Goal: Task Accomplishment & Management: Manage account settings

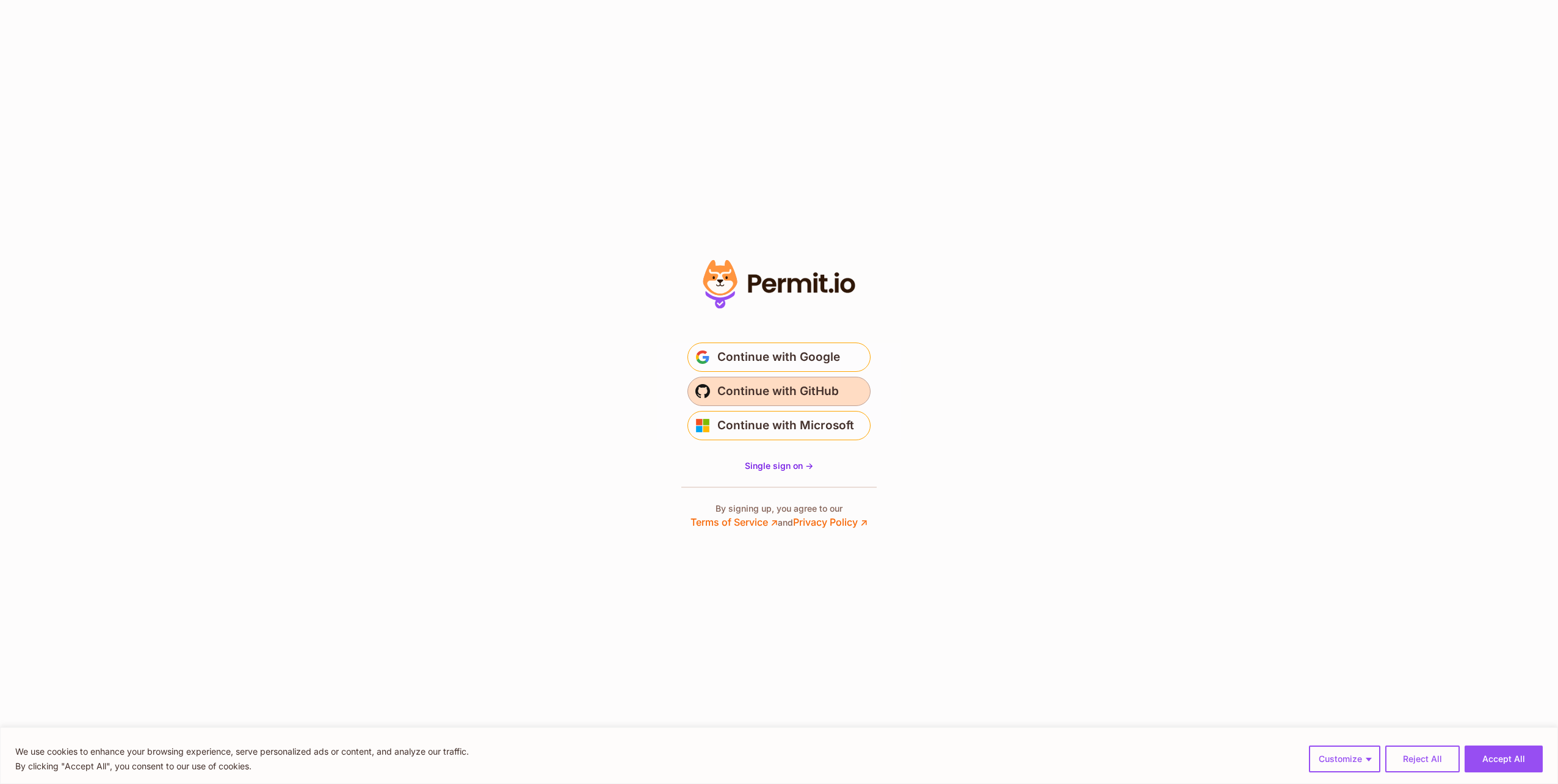
click at [782, 385] on span "Continue with GitHub" at bounding box center [778, 391] width 122 height 19
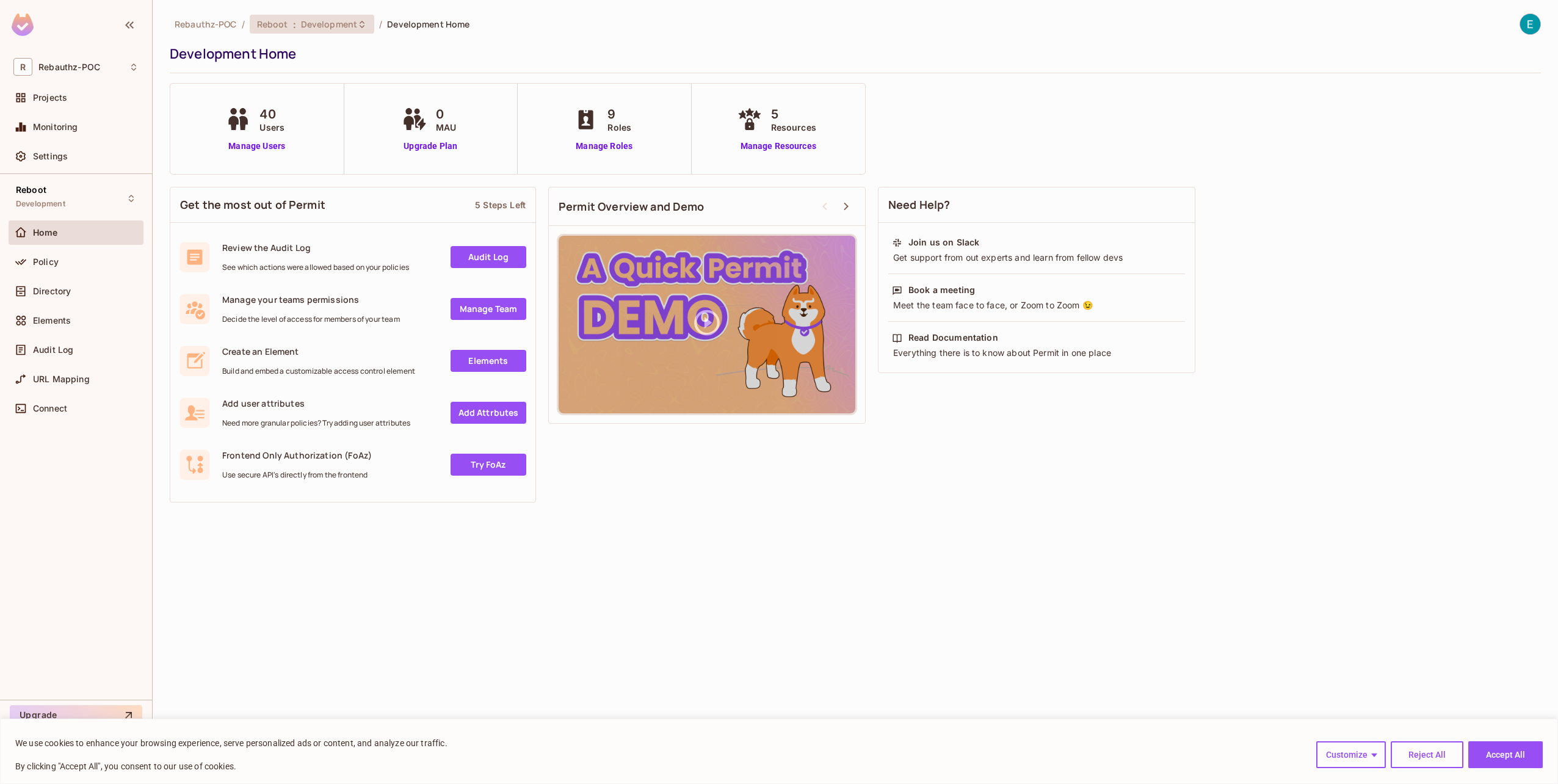
click at [305, 18] on div "Reboot : Development" at bounding box center [312, 24] width 125 height 19
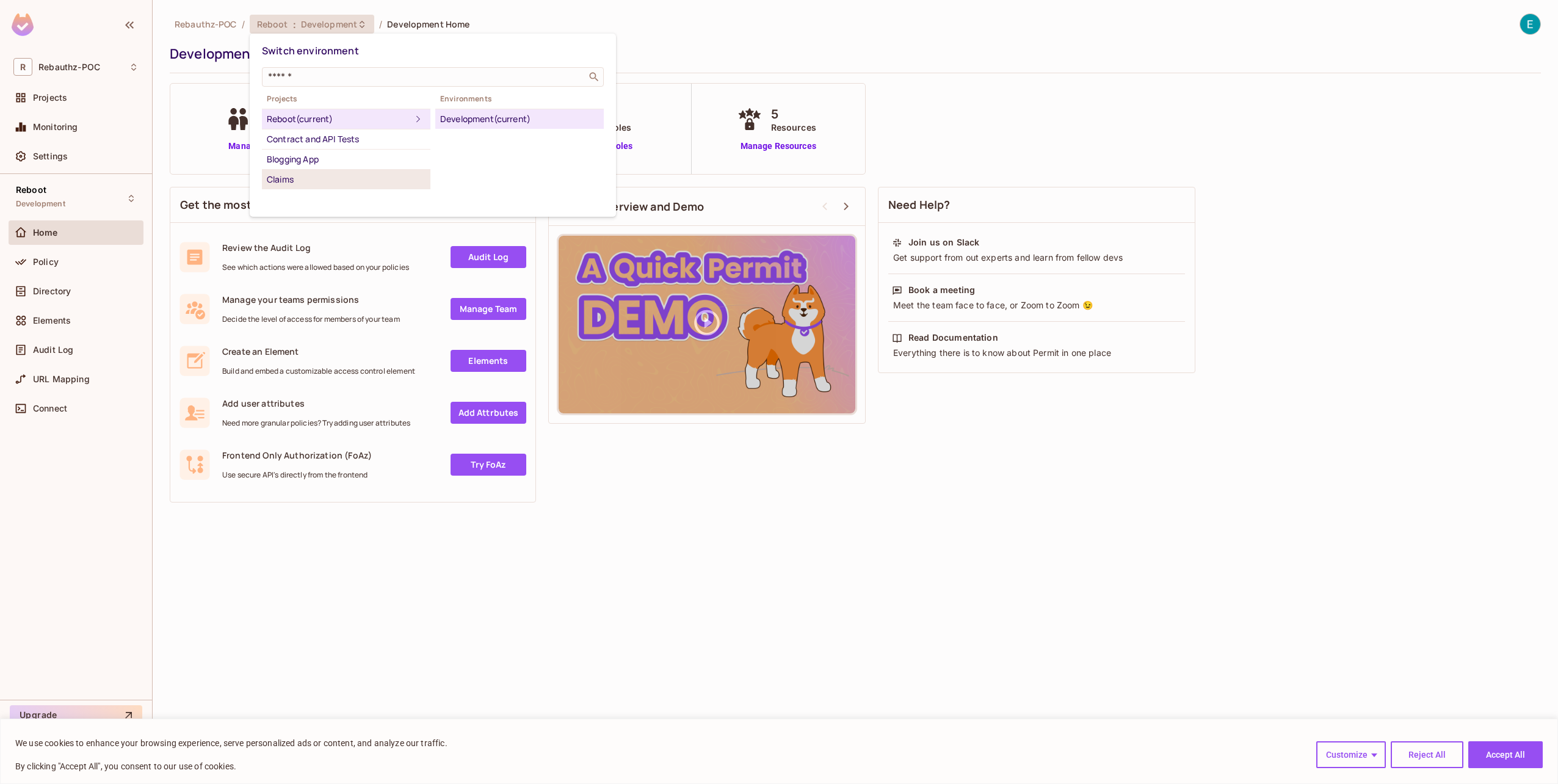
click at [351, 178] on div "Claims" at bounding box center [346, 179] width 159 height 15
click at [471, 116] on div "Production" at bounding box center [519, 118] width 159 height 15
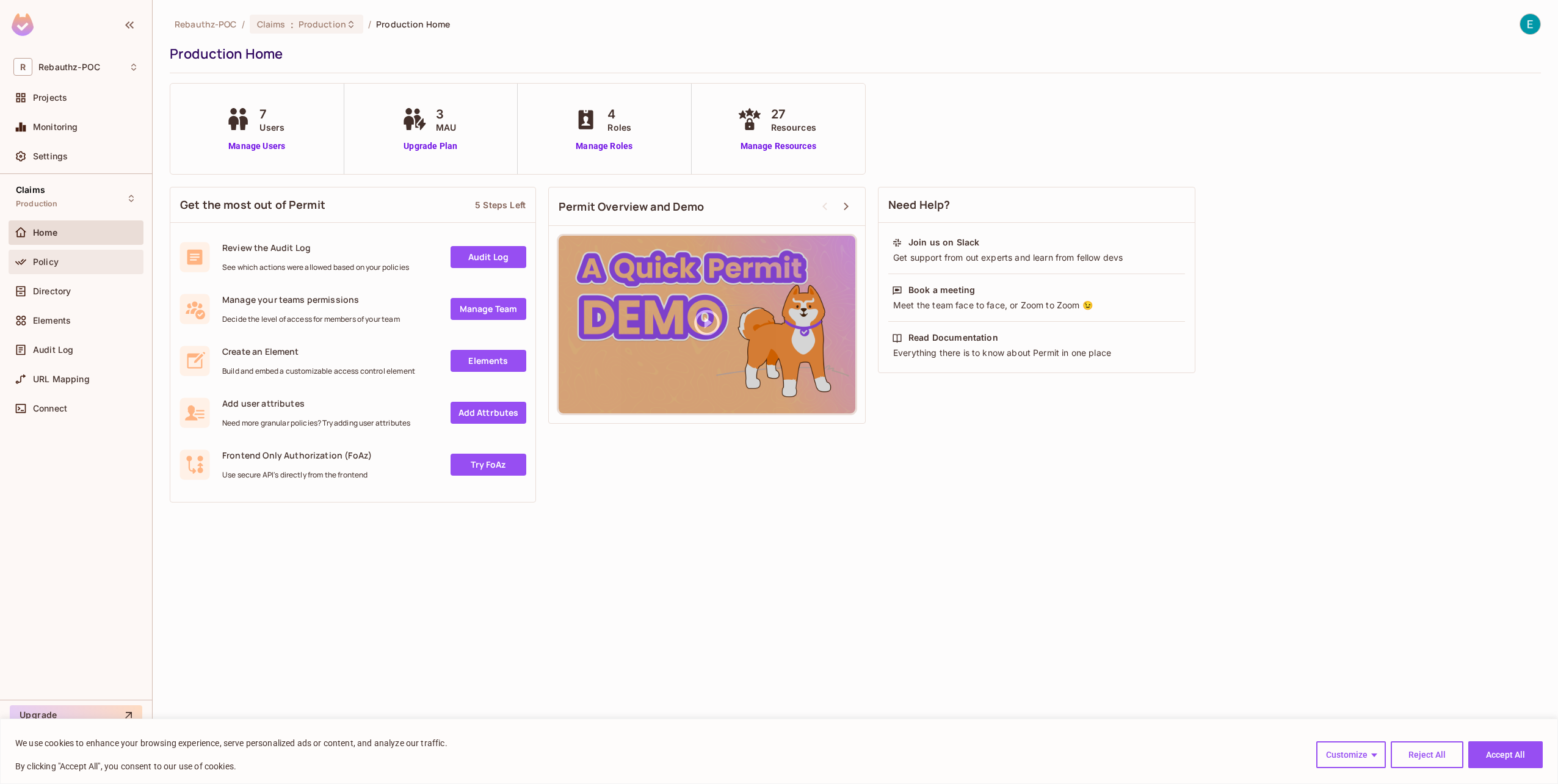
click at [61, 273] on div "Policy" at bounding box center [76, 262] width 135 height 25
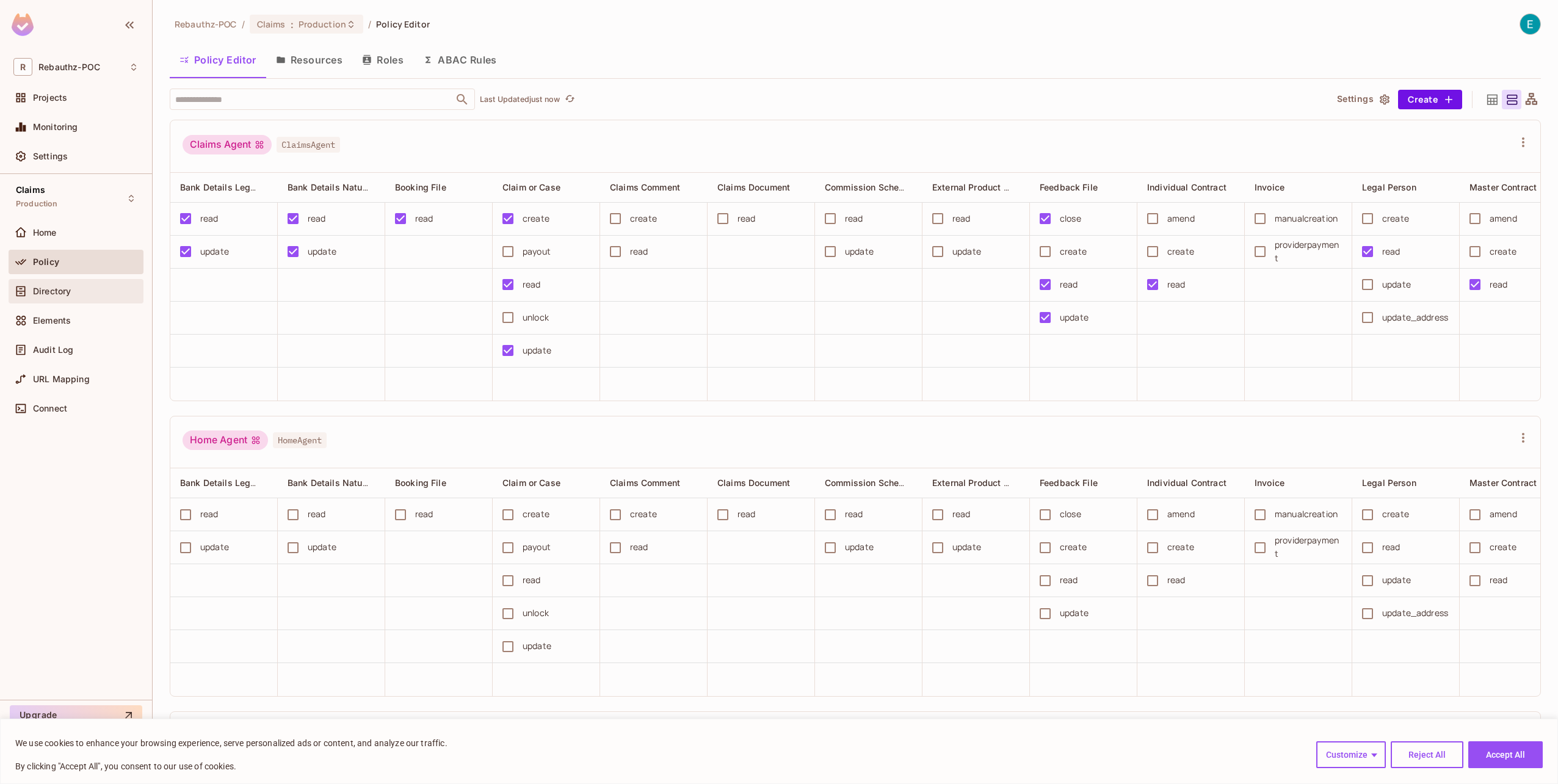
click at [49, 296] on div "Directory" at bounding box center [76, 291] width 125 height 15
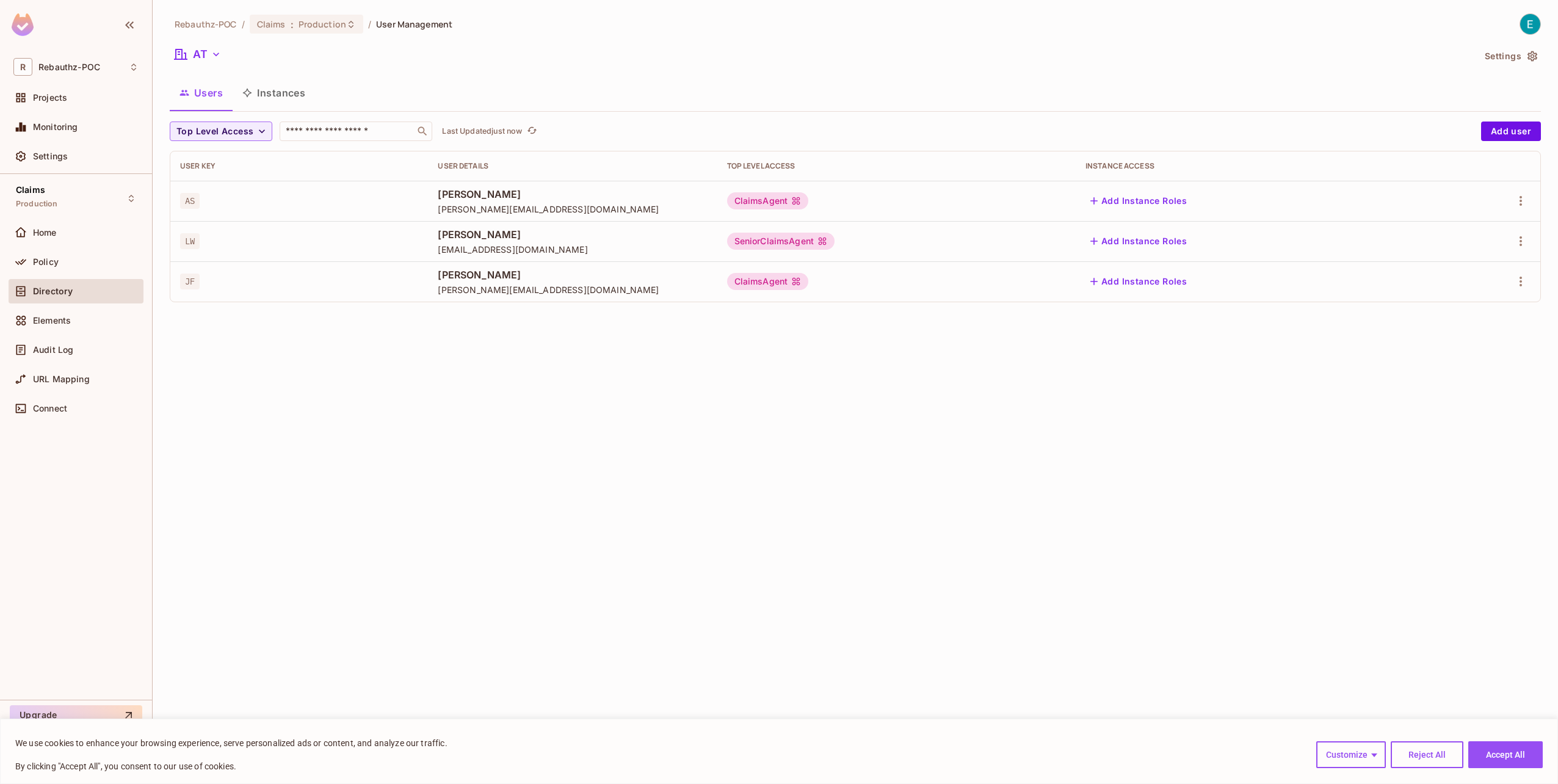
click at [1532, 56] on icon "button" at bounding box center [1532, 56] width 12 height 12
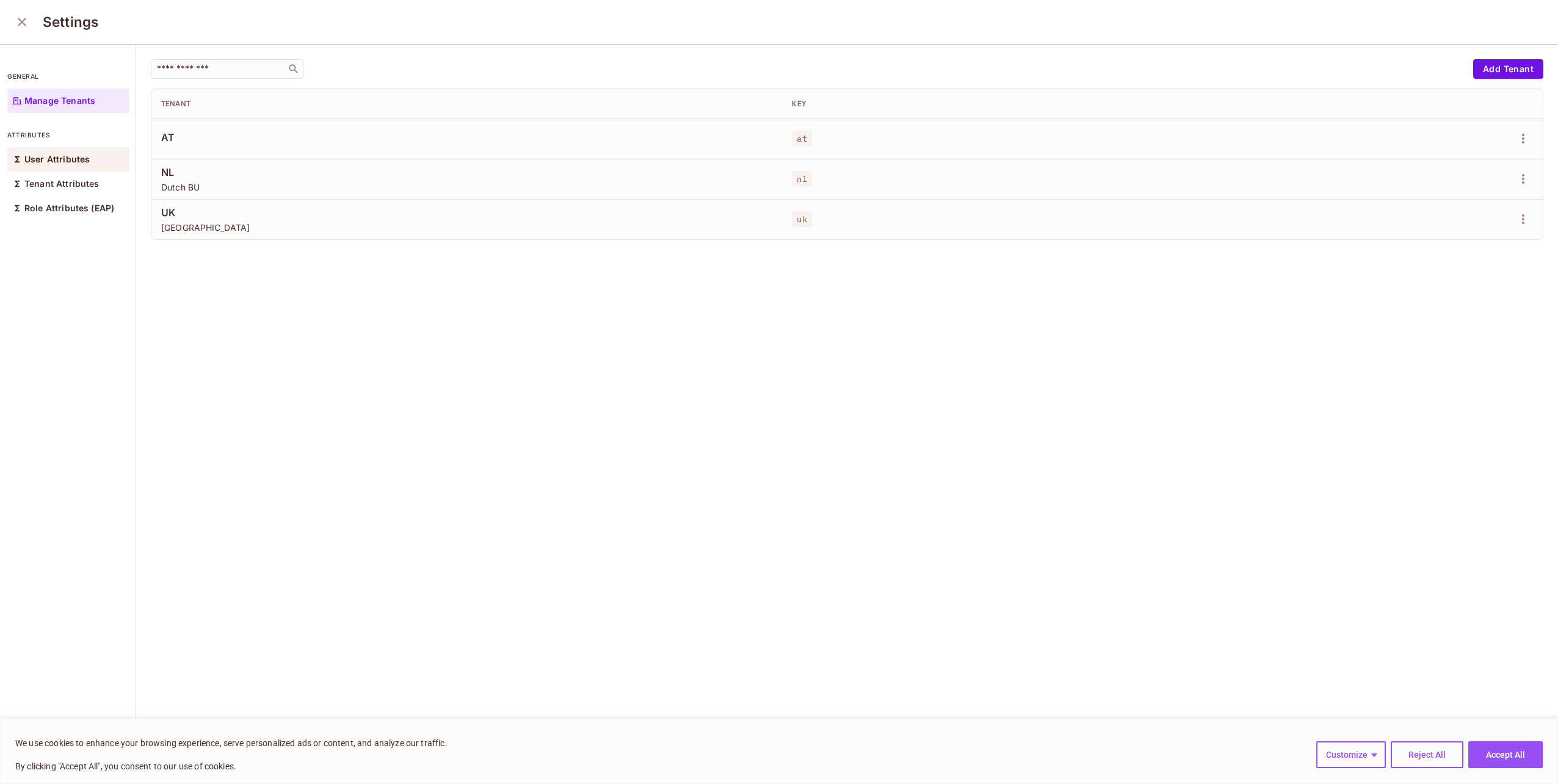
click at [53, 159] on p "User Attributes" at bounding box center [57, 159] width 65 height 10
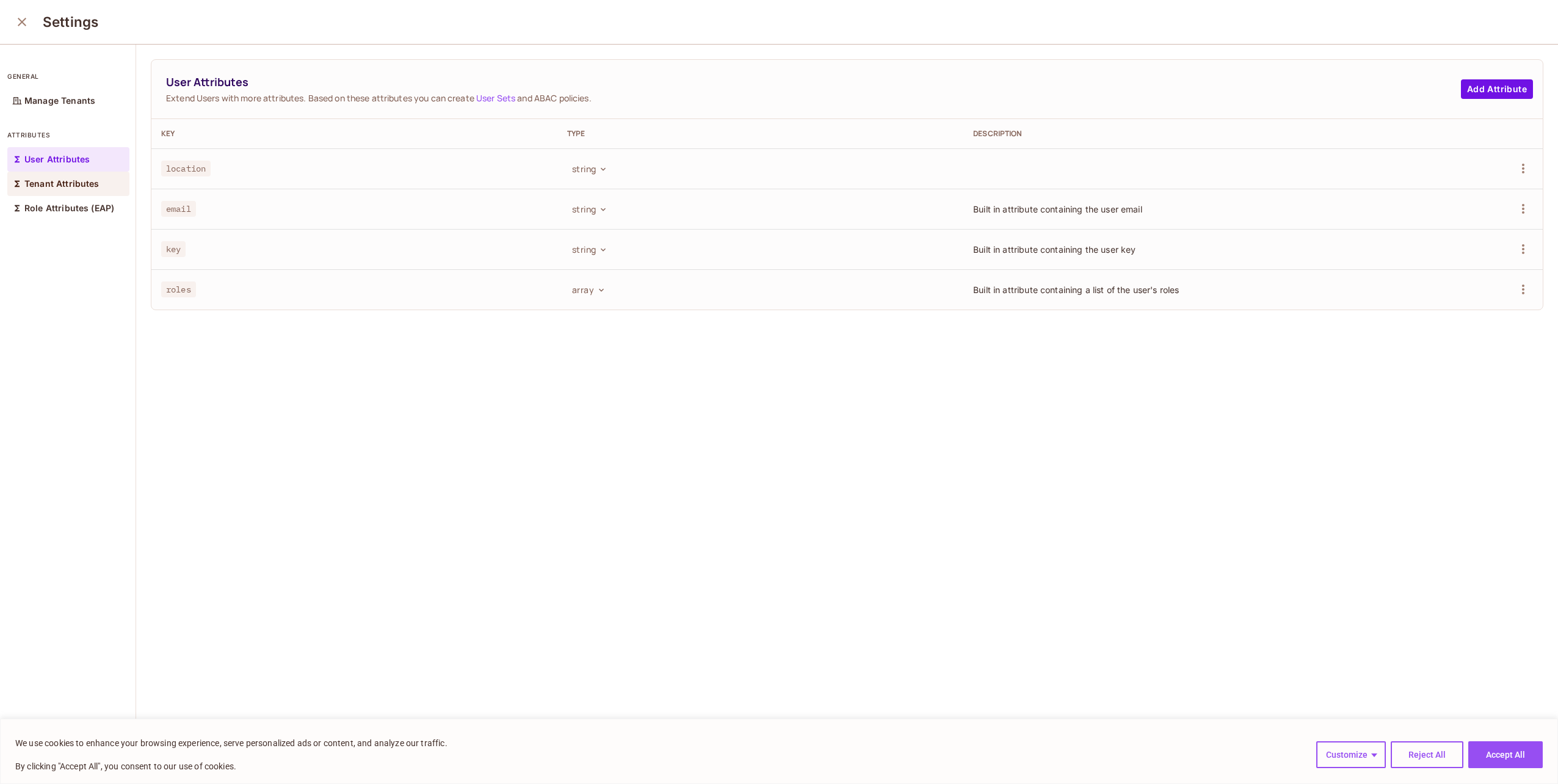
click at [55, 183] on p "Tenant Attributes" at bounding box center [62, 183] width 75 height 10
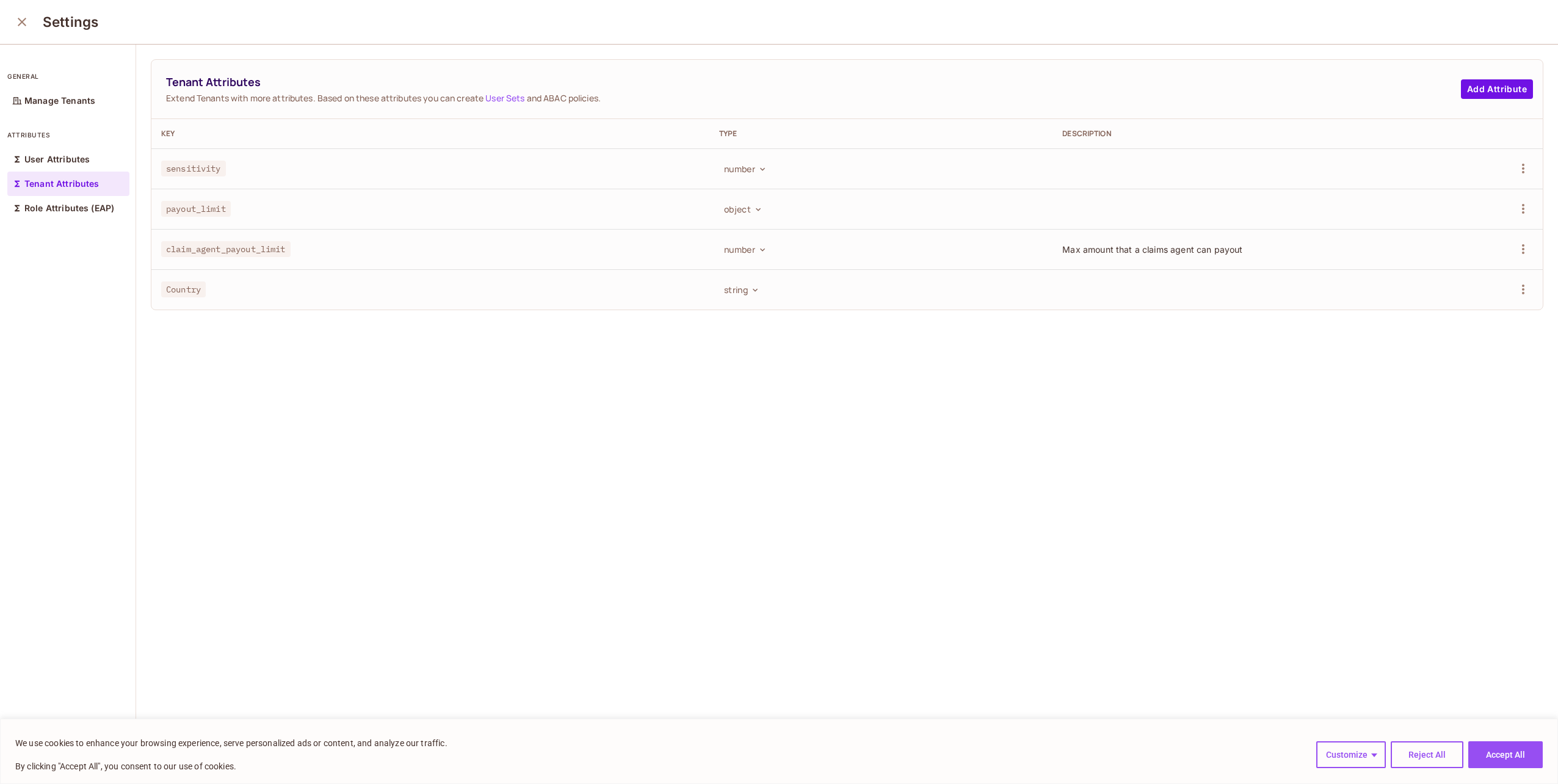
click at [180, 165] on span "sensitivity" at bounding box center [193, 168] width 65 height 16
click at [42, 146] on div "attributes User Attributes Tenant Attributes Role Attributes (EAP)" at bounding box center [68, 169] width 122 height 102
click at [43, 152] on div "User Attributes" at bounding box center [68, 159] width 122 height 25
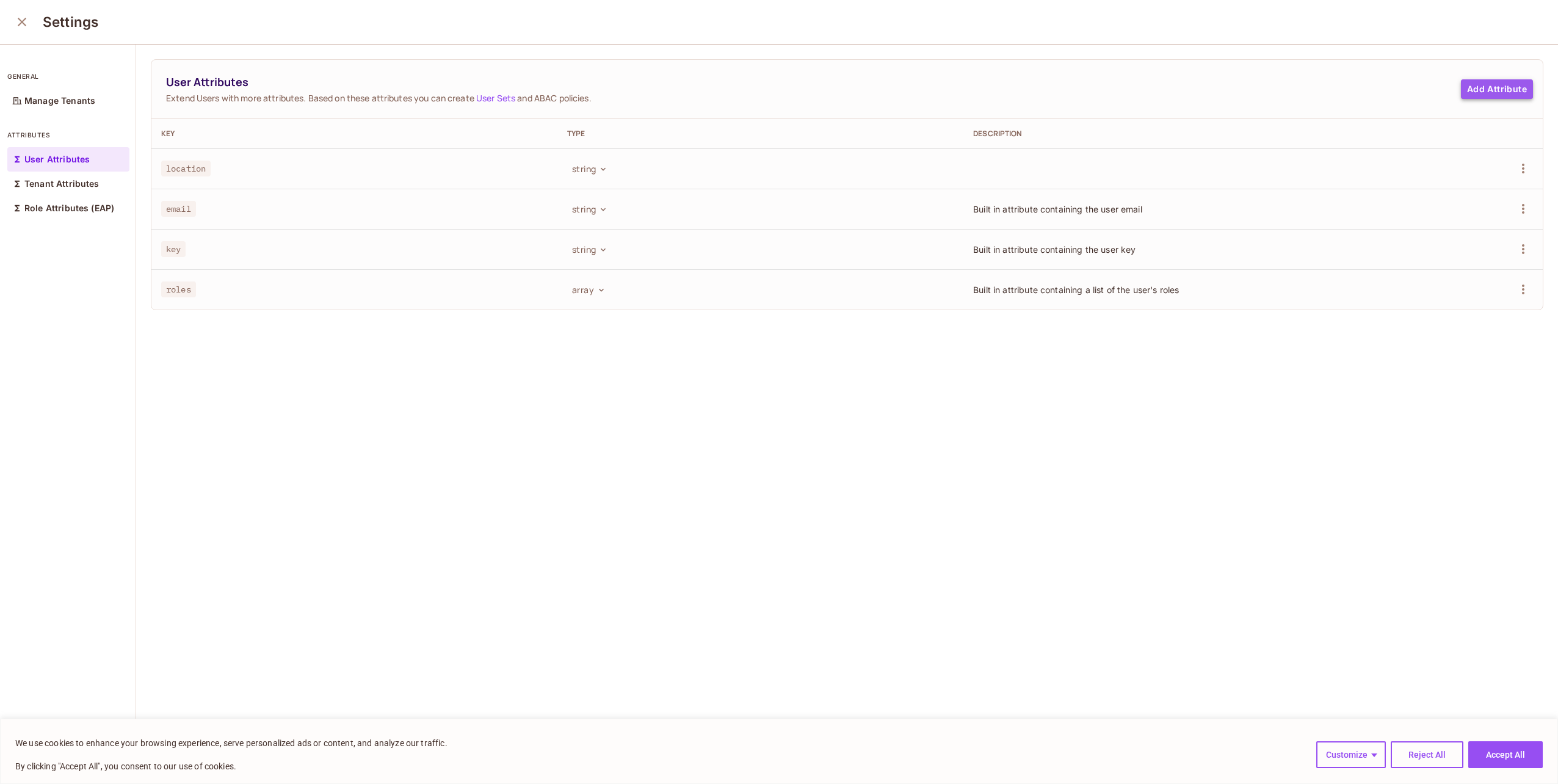
click at [1460, 82] on button "Add Attribute" at bounding box center [1496, 89] width 72 height 19
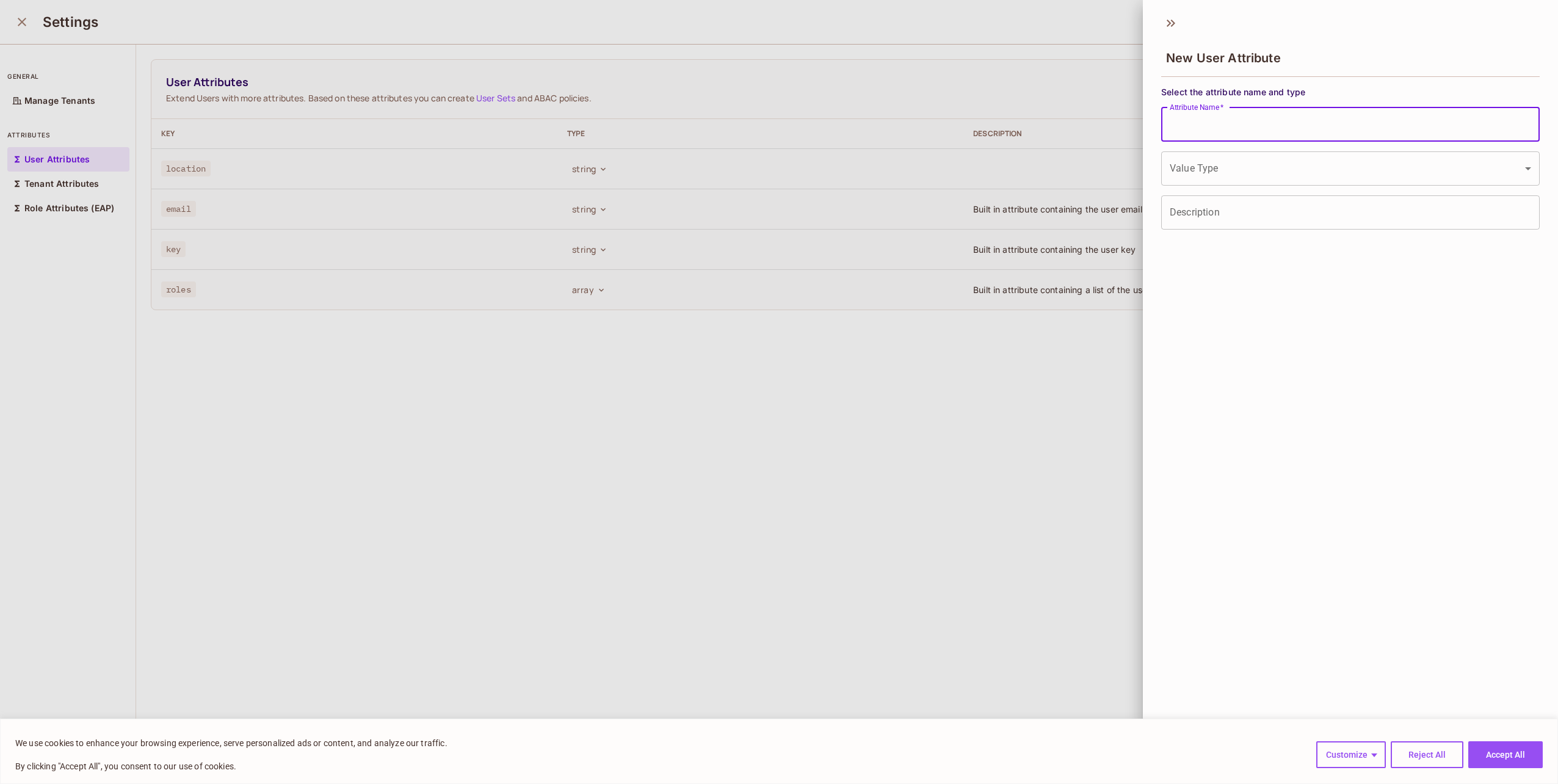
click at [1240, 117] on input "Attribute Name   *" at bounding box center [1350, 125] width 378 height 34
paste input "**********"
type input "**********"
click at [1226, 170] on body "We use cookies to enhance your browsing experience, serve personalized ads or c…" at bounding box center [779, 392] width 1558 height 784
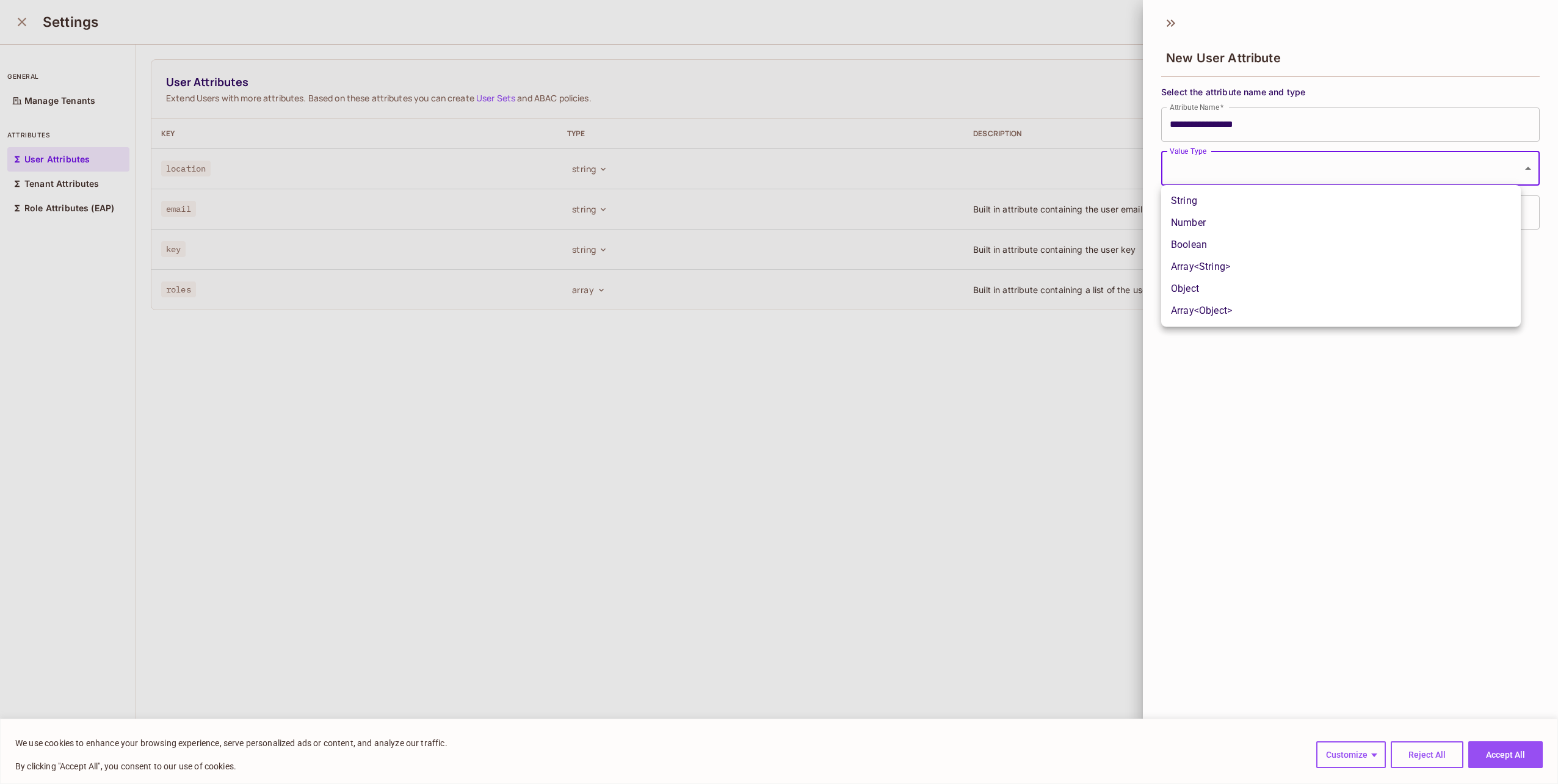
click at [1212, 232] on li "Number" at bounding box center [1341, 223] width 360 height 22
type input "******"
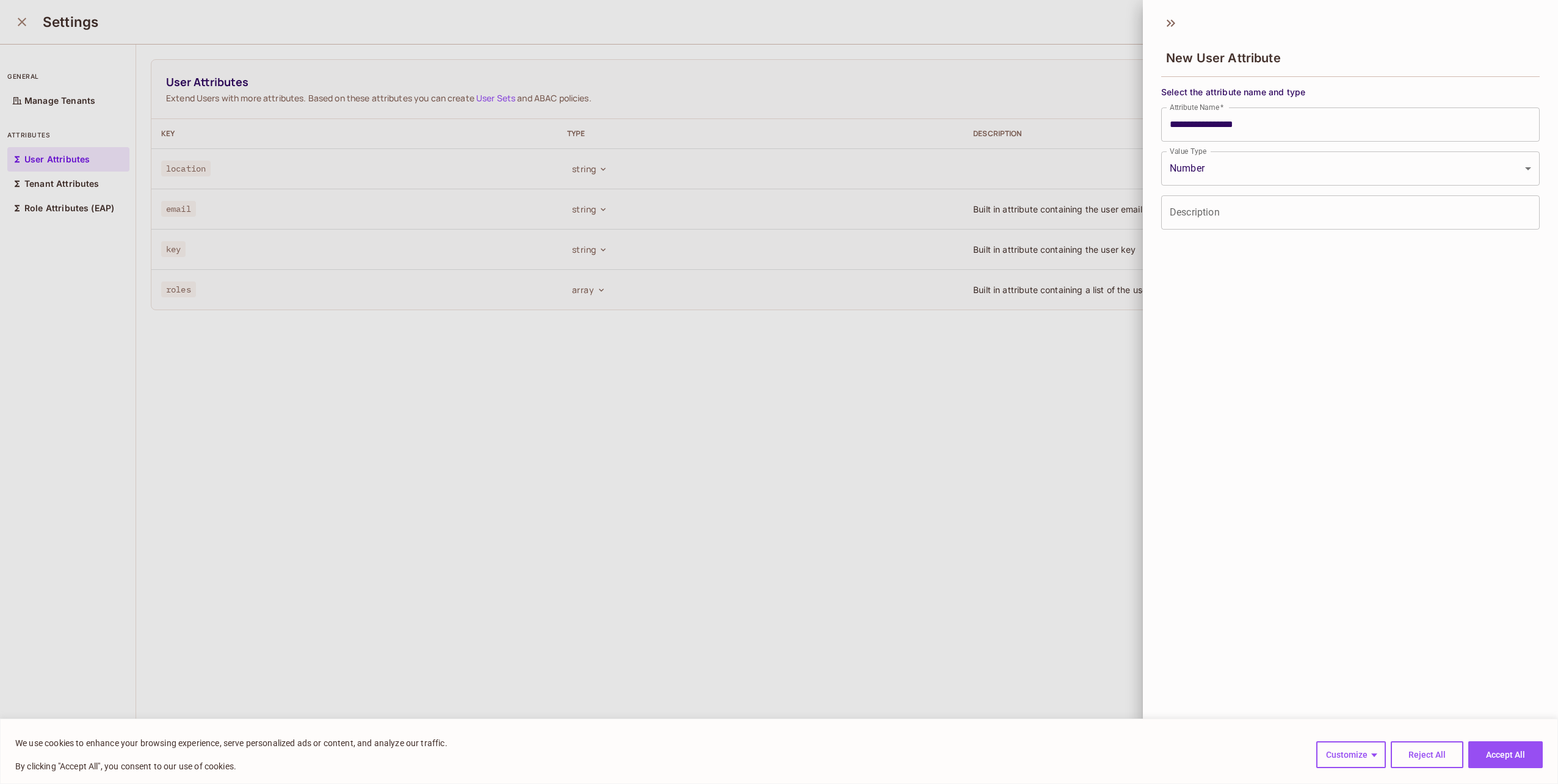
drag, startPoint x: 1497, startPoint y: 749, endPoint x: 1476, endPoint y: 709, distance: 45.2
click at [1463, 670] on body "We use cookies to enhance your browsing experience, serve personalized ads or c…" at bounding box center [779, 392] width 1558 height 784
click at [1495, 753] on button "Accept All" at bounding box center [1505, 754] width 74 height 27
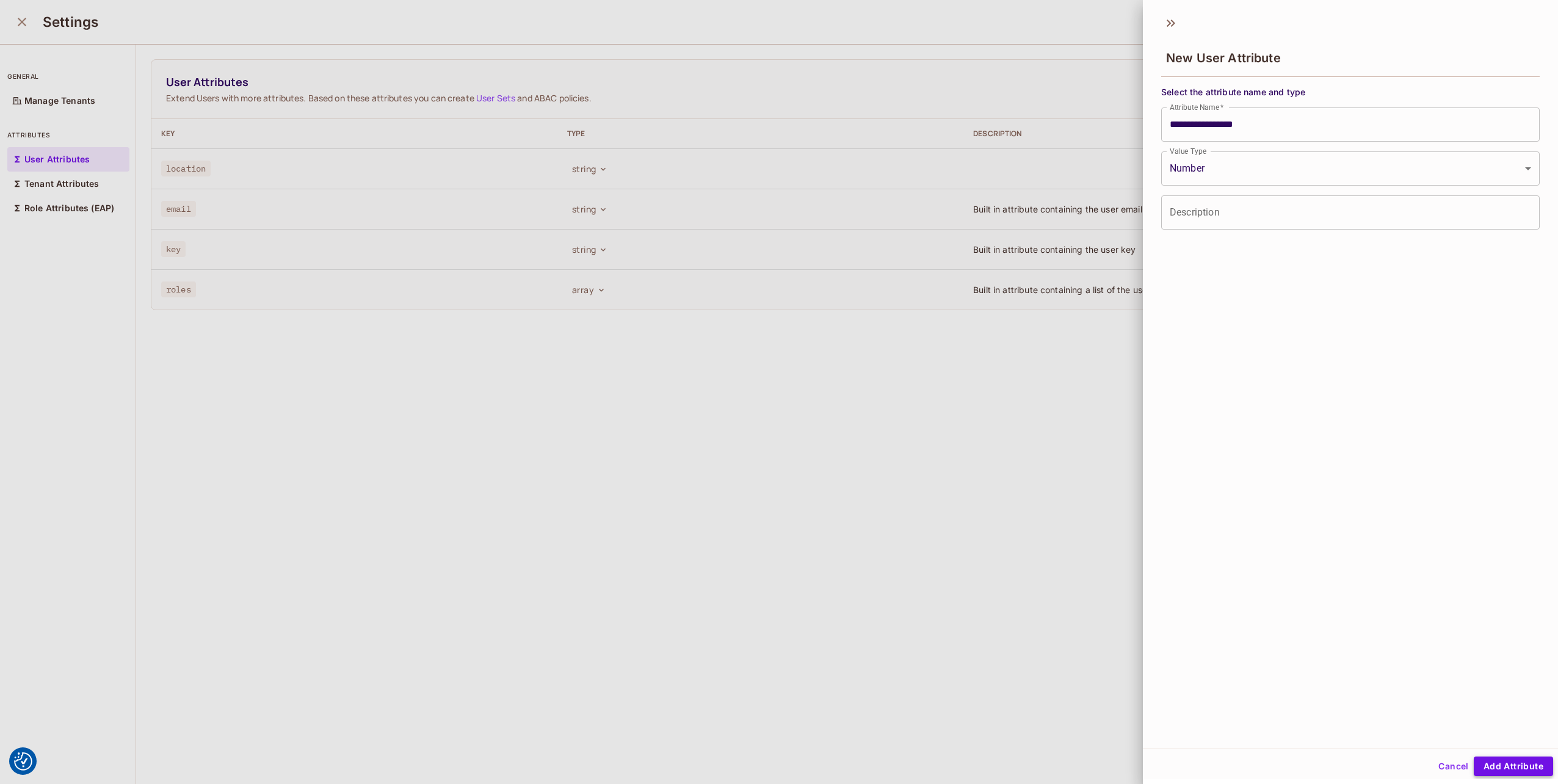
click at [1489, 763] on button "Add Attribute" at bounding box center [1513, 765] width 80 height 19
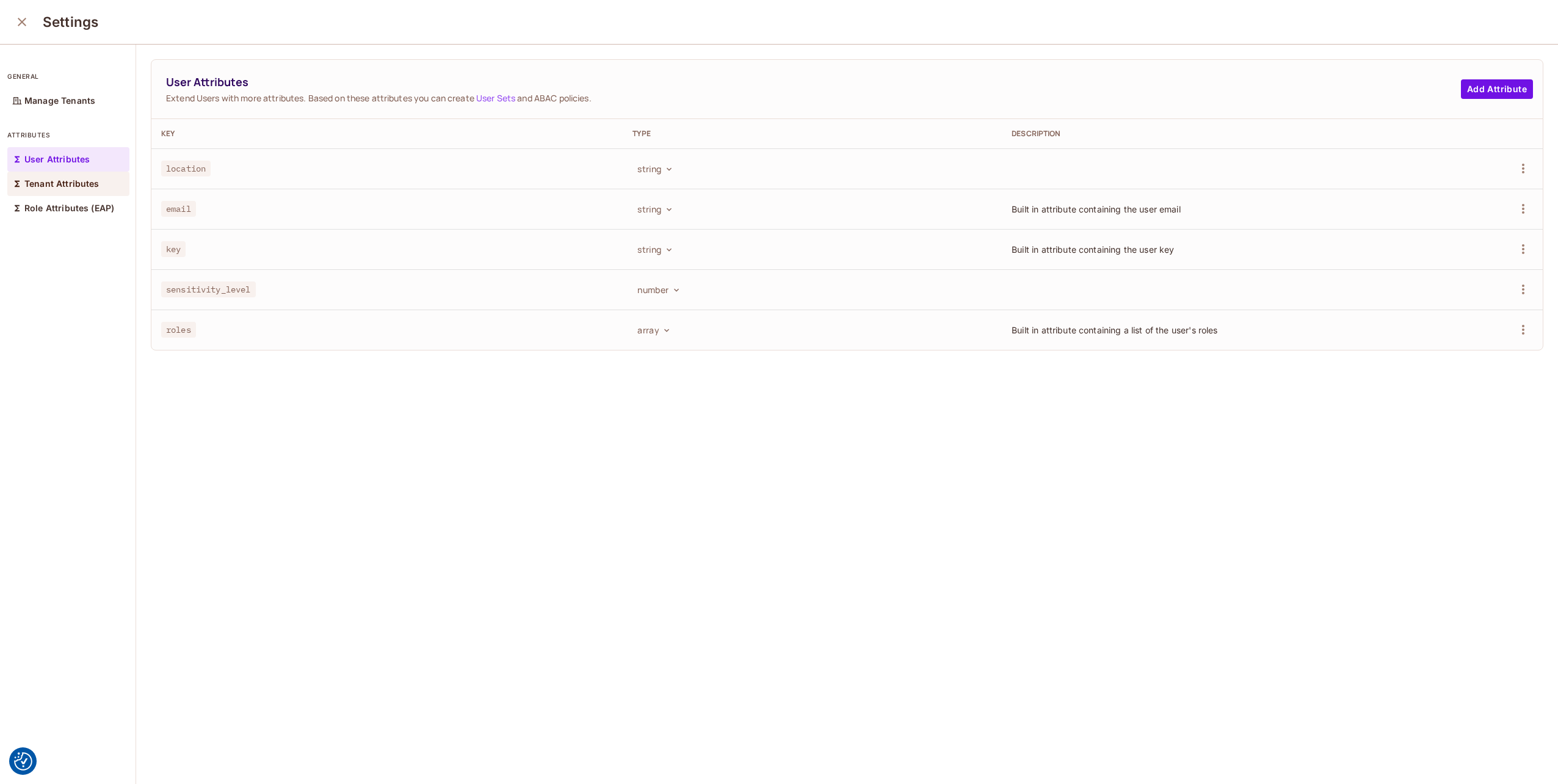
click at [65, 179] on p "Tenant Attributes" at bounding box center [62, 183] width 75 height 10
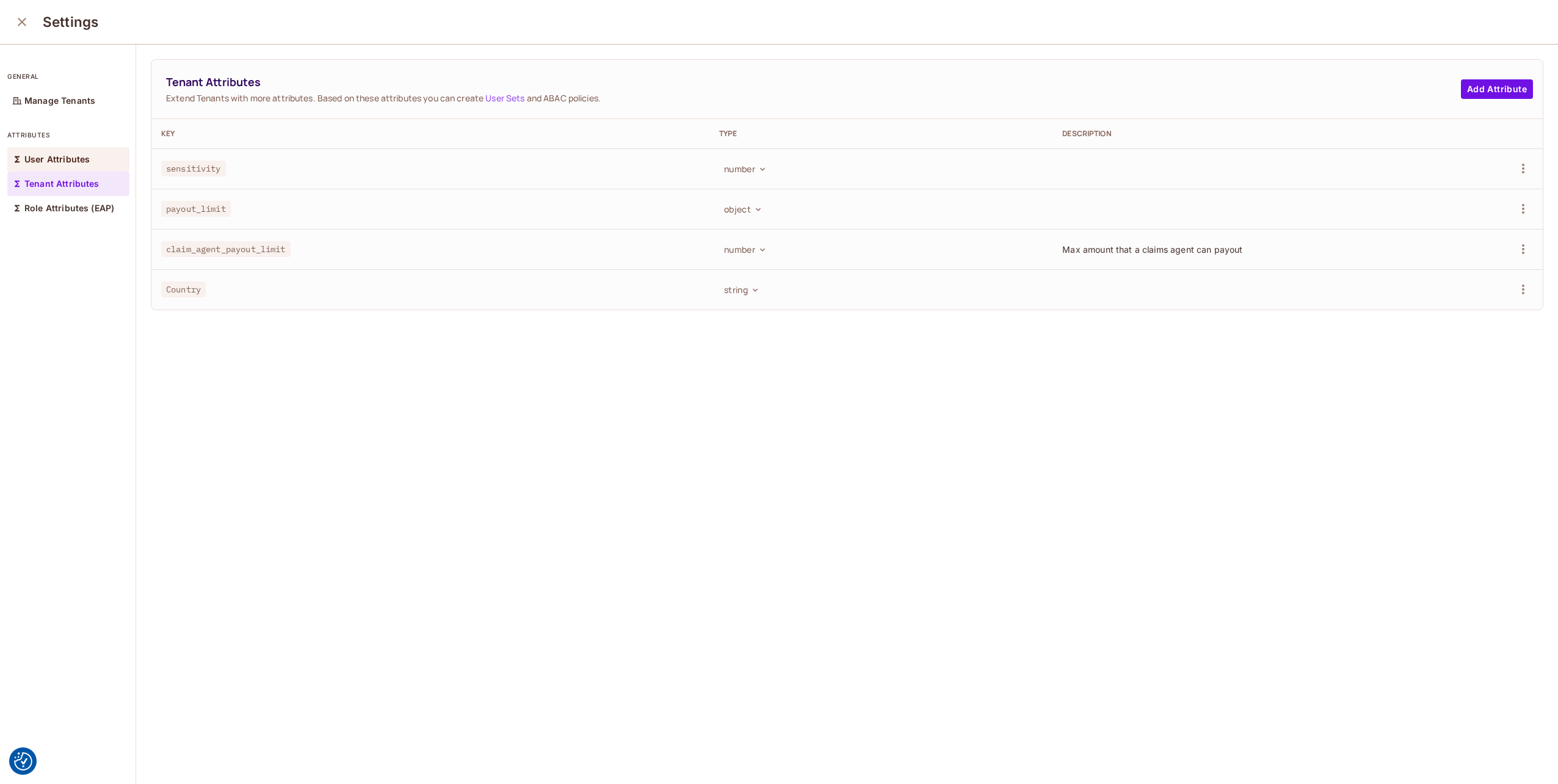
click at [72, 155] on p "User Attributes" at bounding box center [57, 159] width 65 height 10
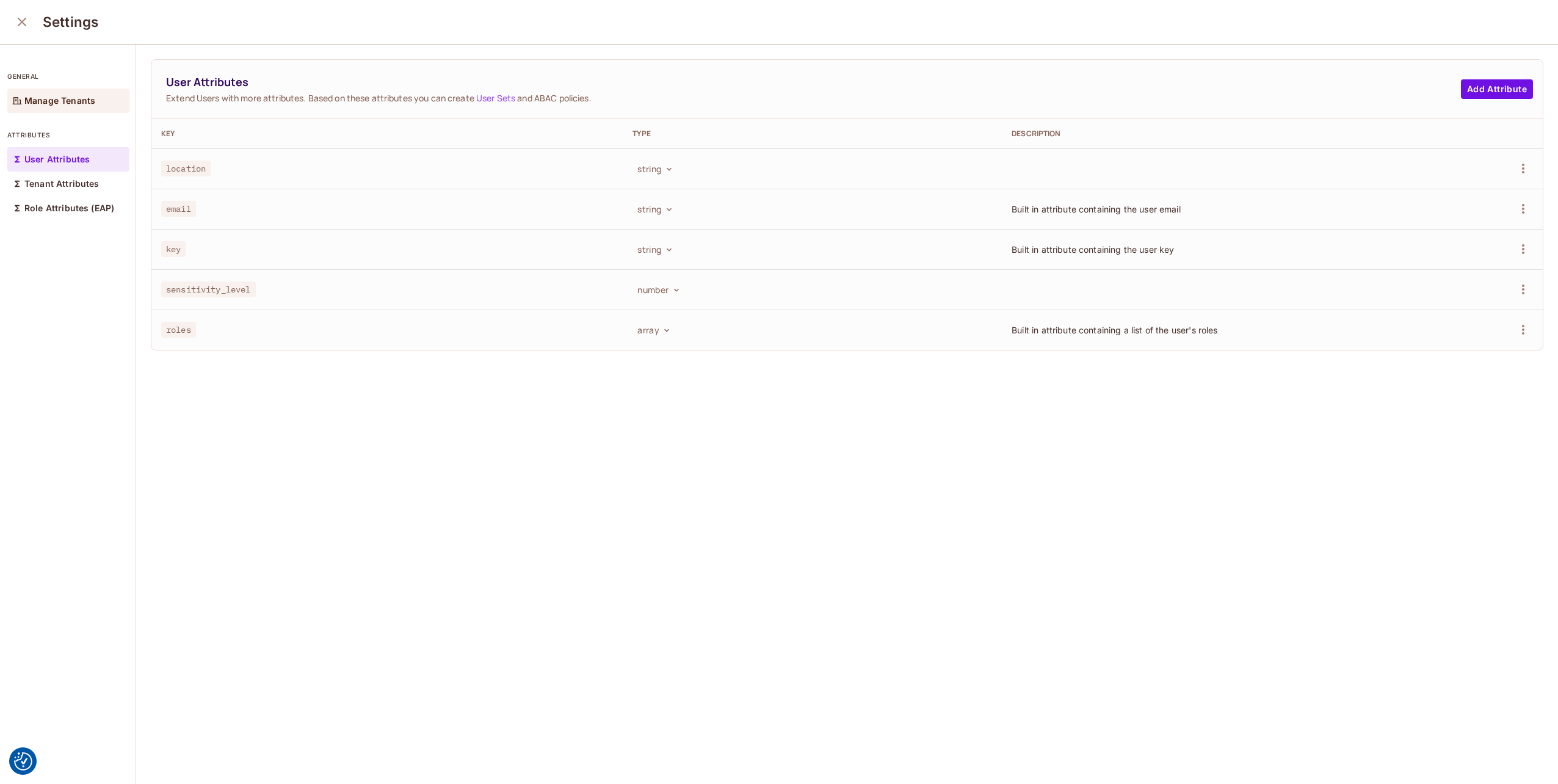
click at [31, 101] on p "Manage Tenants" at bounding box center [60, 101] width 70 height 10
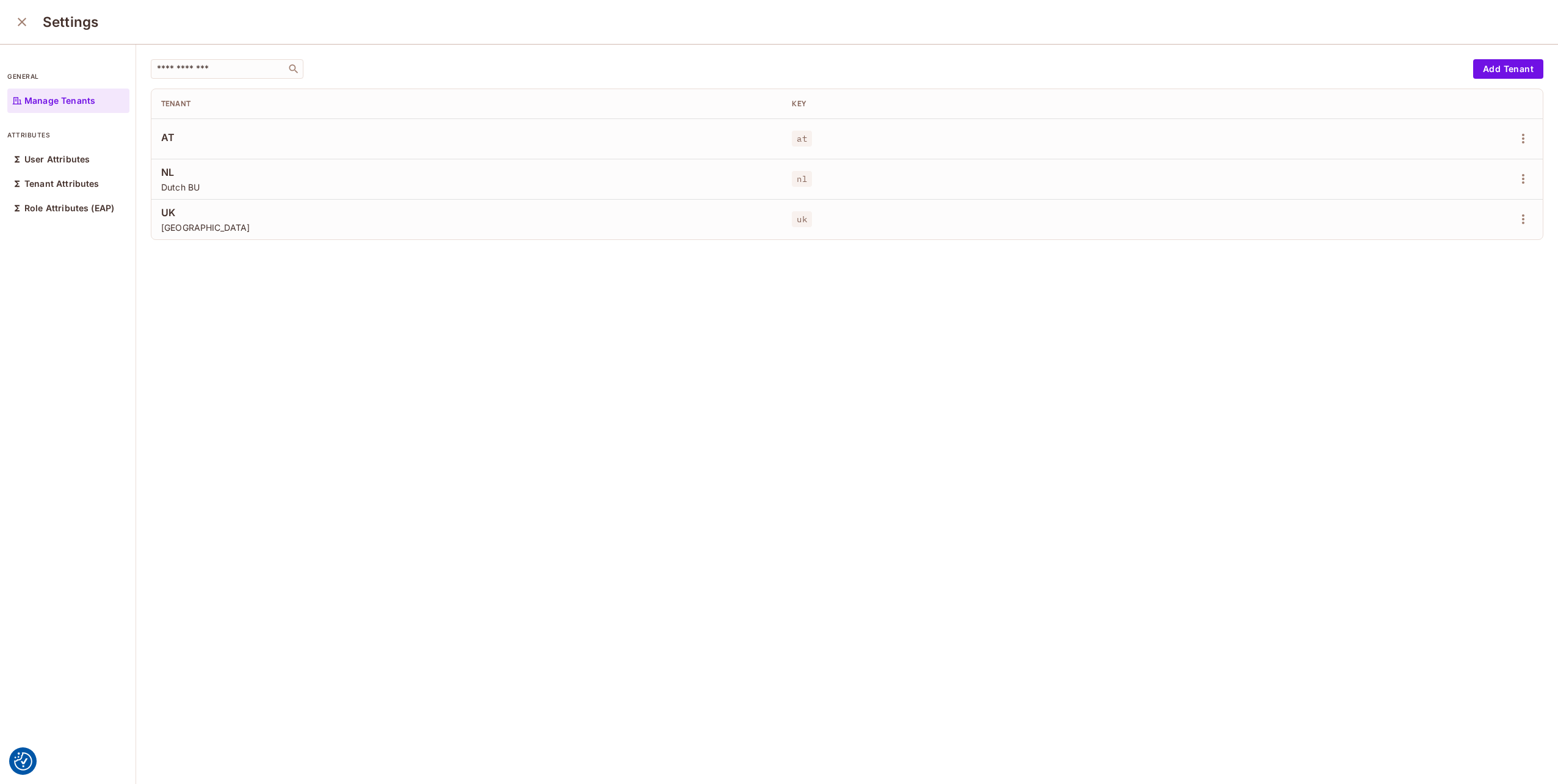
click at [26, 26] on icon "close" at bounding box center [22, 22] width 15 height 15
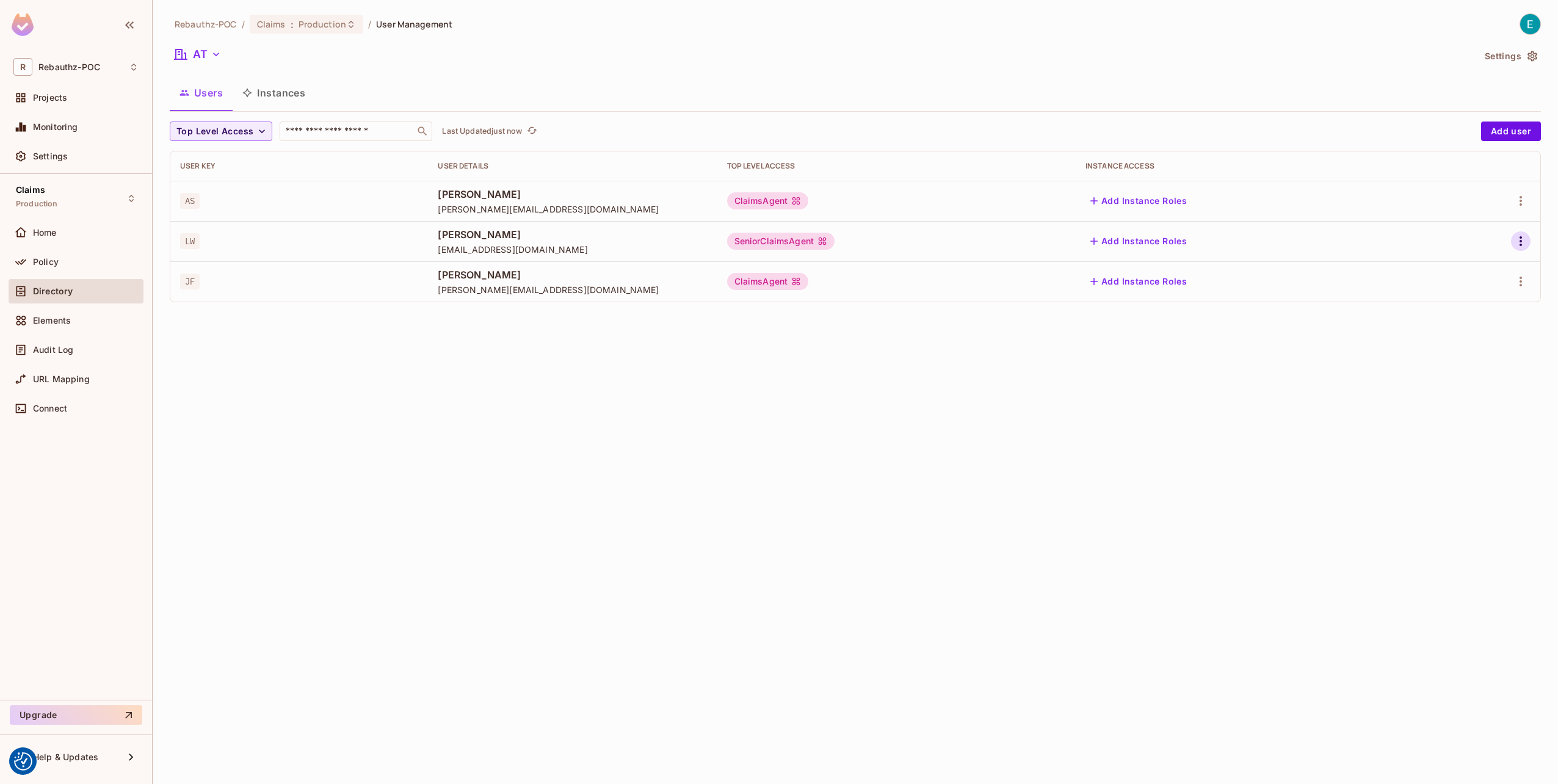
click at [1522, 241] on icon "button" at bounding box center [1520, 241] width 15 height 15
click at [1491, 305] on span "Edit Attributes" at bounding box center [1478, 296] width 68 height 19
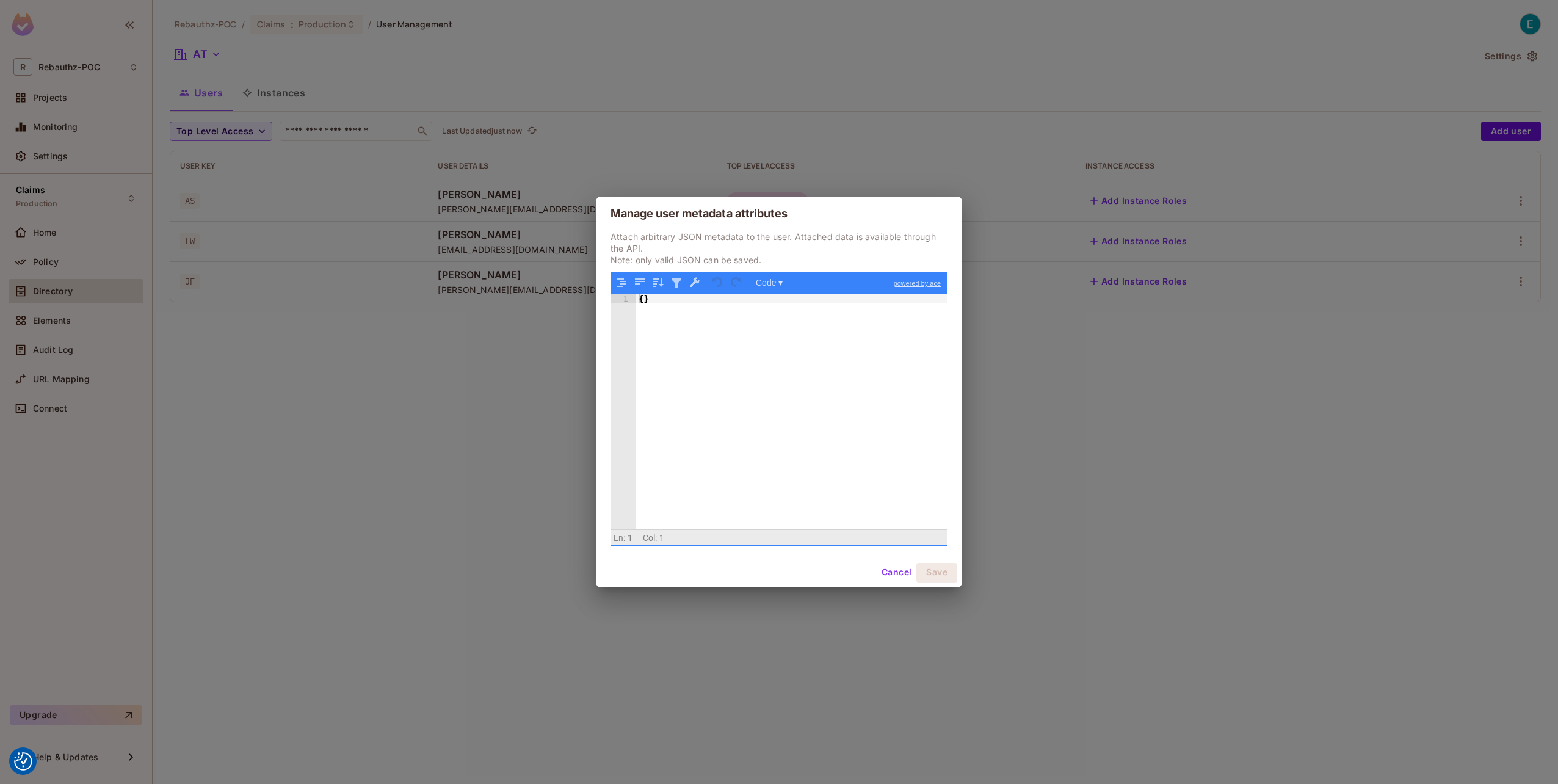
click at [642, 296] on div "{ }" at bounding box center [792, 420] width 311 height 255
click at [683, 311] on div "{ sensitivity_level }" at bounding box center [792, 420] width 311 height 255
click at [937, 571] on button "Save" at bounding box center [937, 572] width 41 height 19
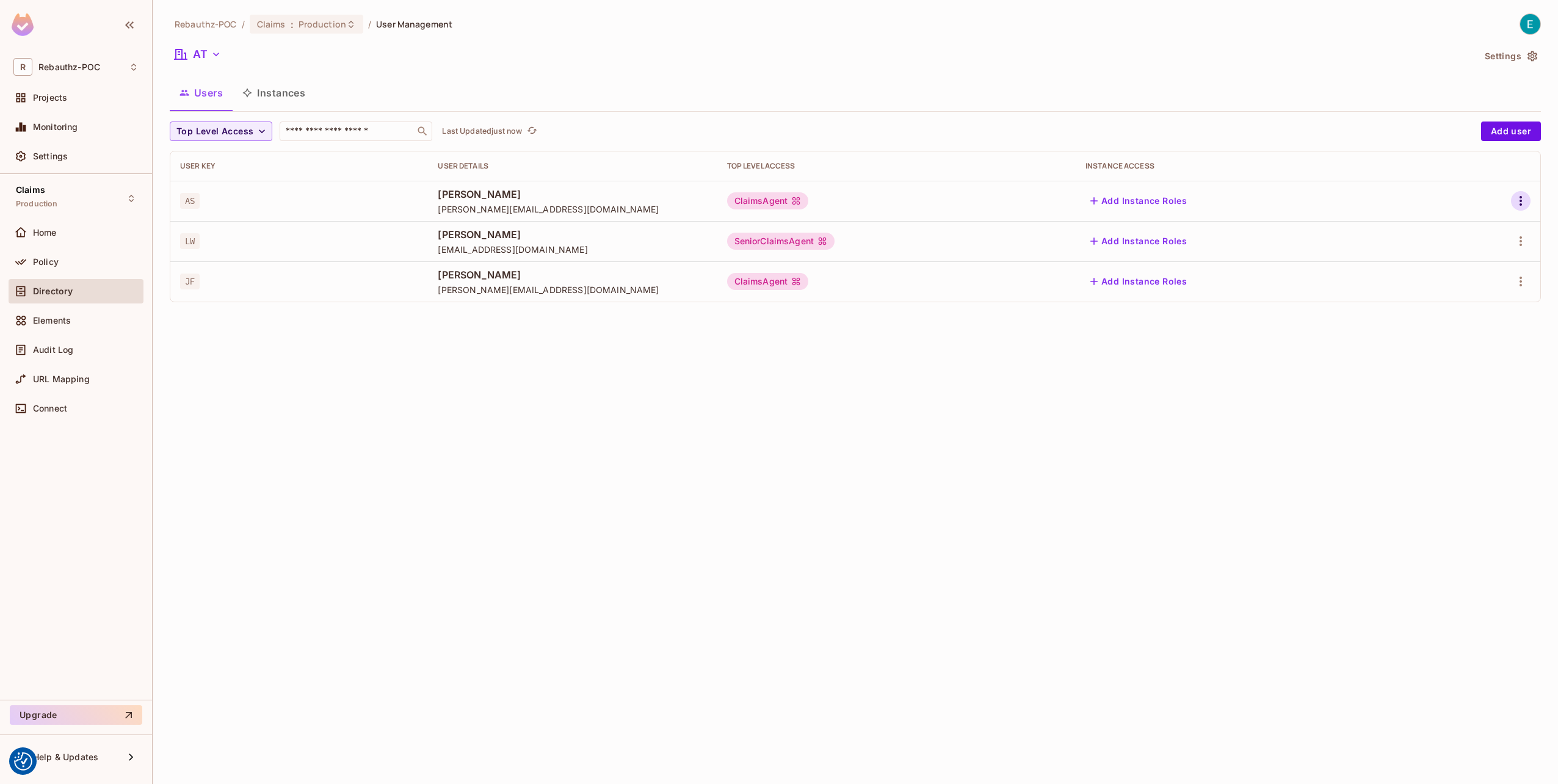
click at [1513, 199] on icon "button" at bounding box center [1520, 200] width 15 height 15
click at [1468, 254] on div "Edit Attributes" at bounding box center [1478, 256] width 60 height 12
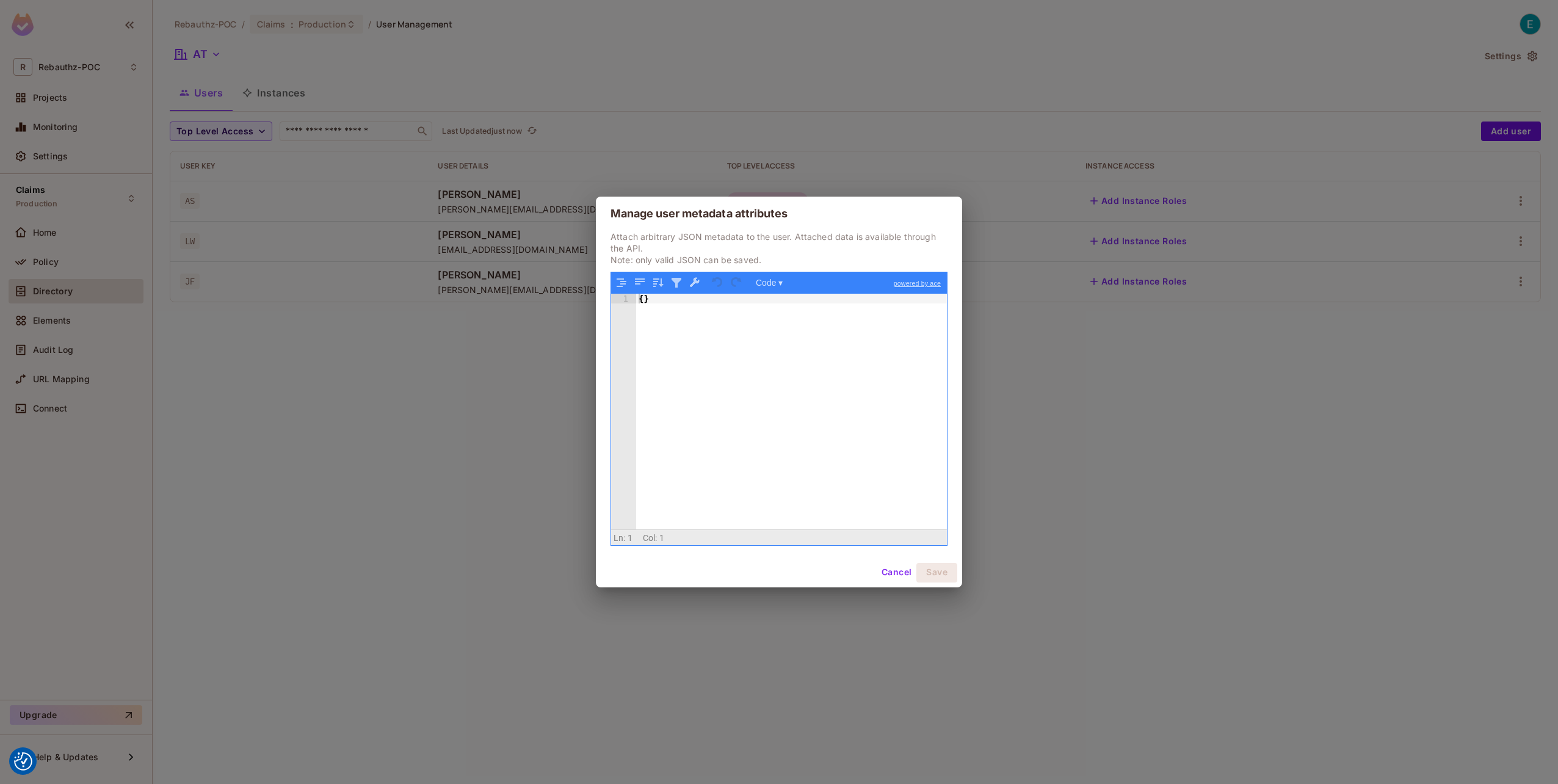
click at [644, 294] on div "{ }" at bounding box center [792, 420] width 311 height 255
paste textarea
click at [692, 313] on div "{ sensitivity_level }" at bounding box center [792, 420] width 311 height 255
click at [692, 313] on div "{ sensitivity_level }" at bounding box center [792, 420] width 311 height 255
click at [755, 307] on div "{ "sensitivity_level" }" at bounding box center [792, 420] width 311 height 255
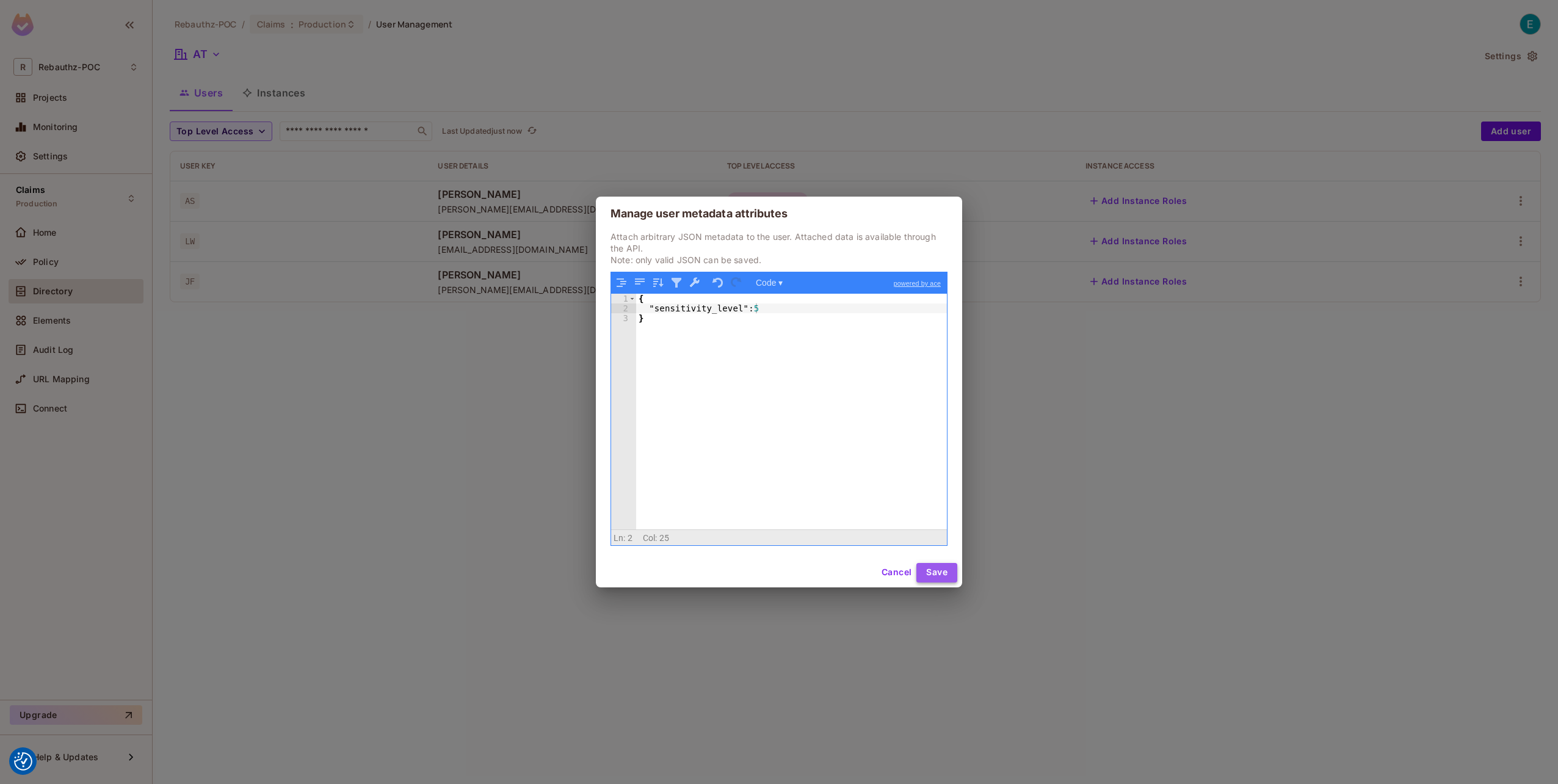
click at [925, 565] on button "Save" at bounding box center [937, 572] width 41 height 19
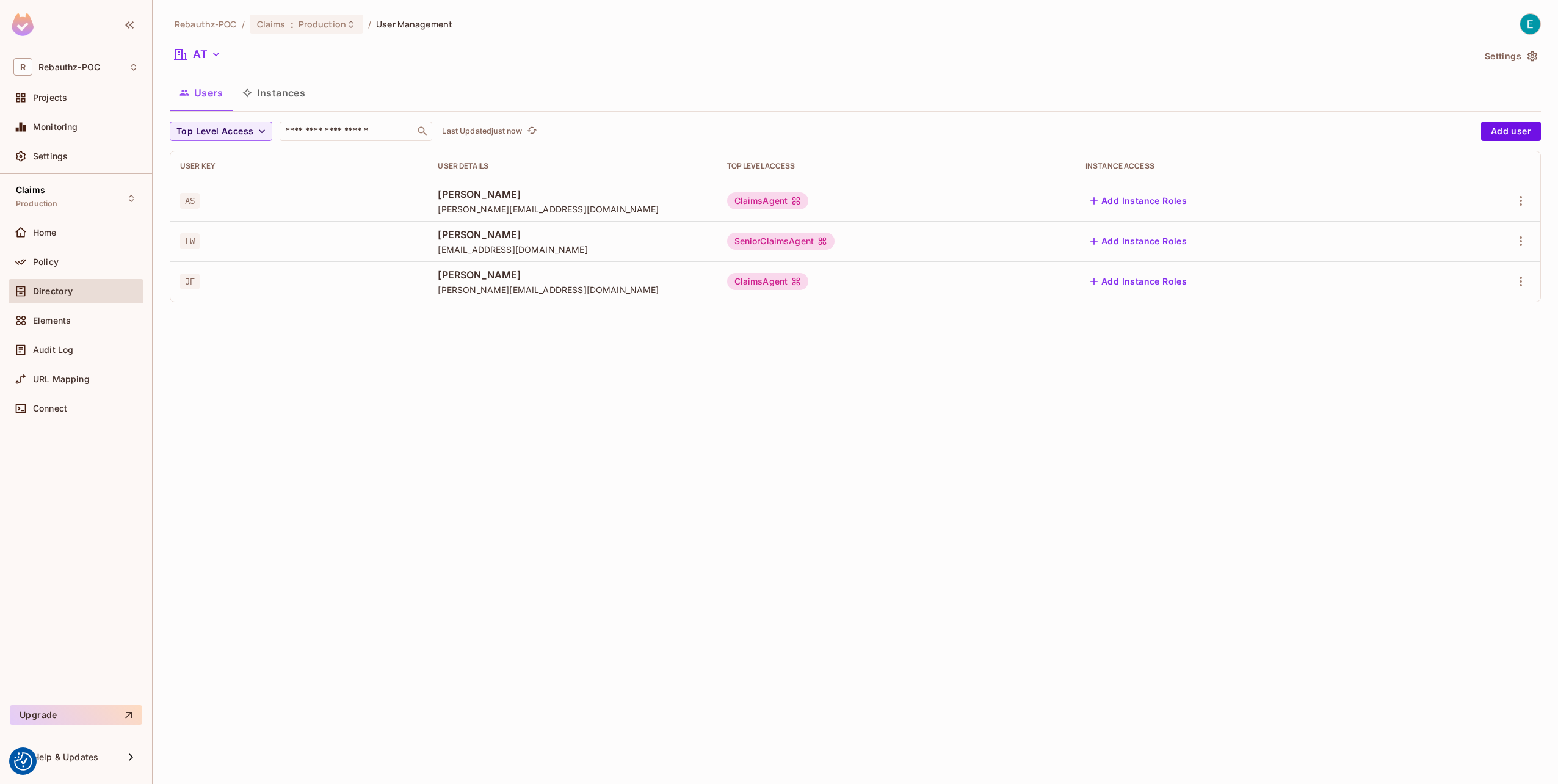
click at [290, 94] on button "Instances" at bounding box center [273, 92] width 82 height 30
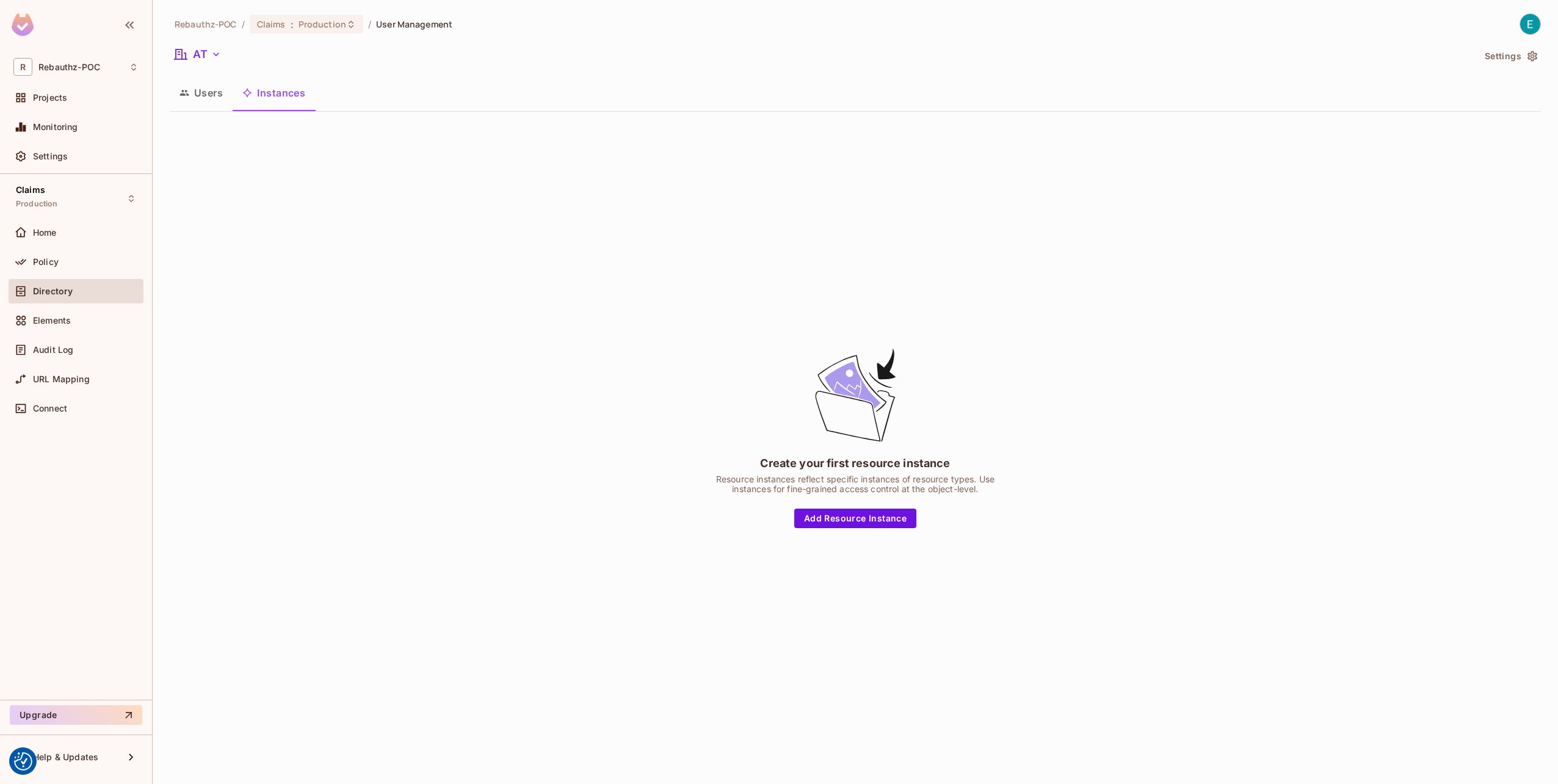
click at [209, 94] on button "Users" at bounding box center [200, 92] width 63 height 30
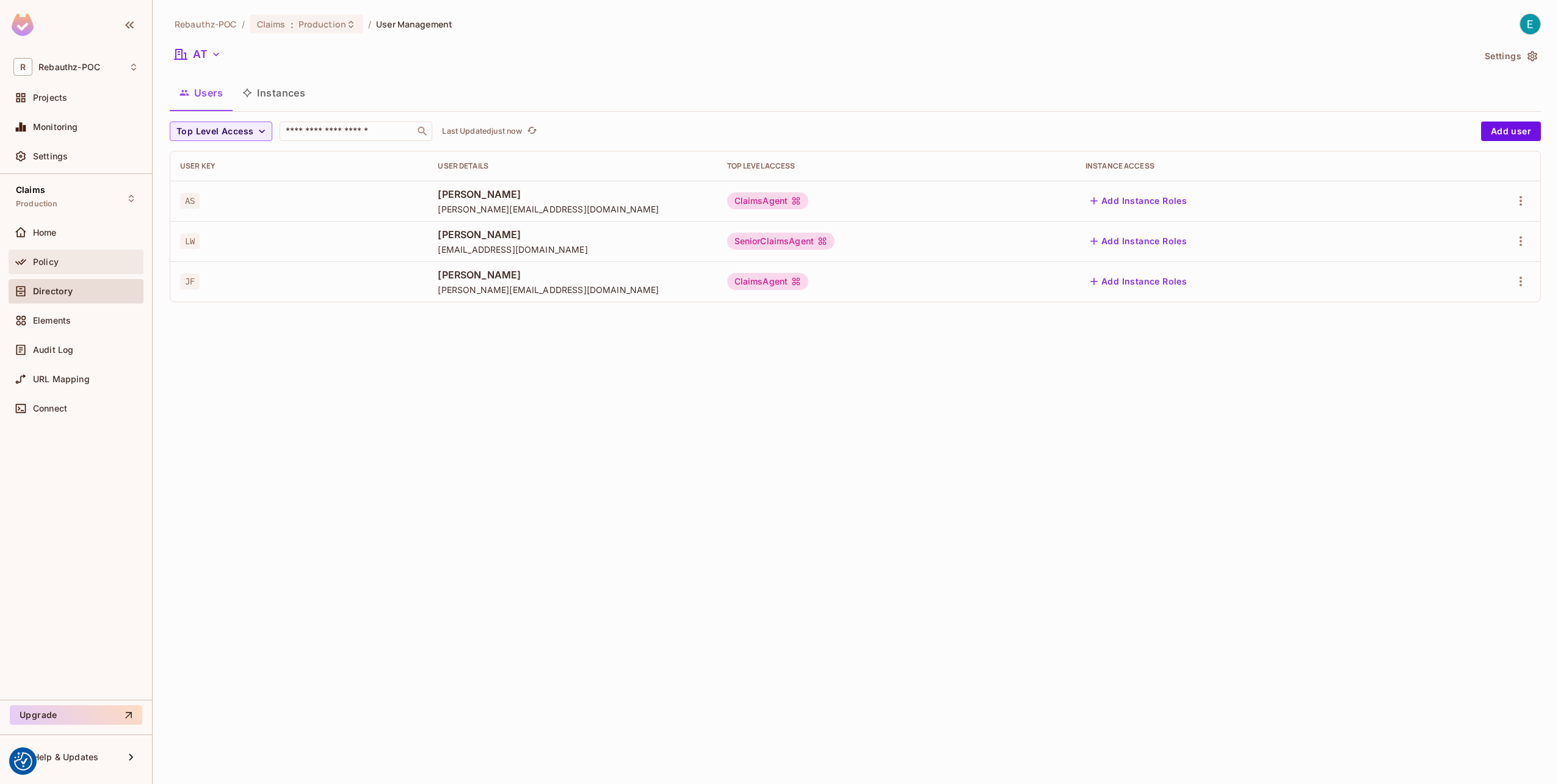
click at [68, 257] on div "Policy" at bounding box center [86, 262] width 105 height 10
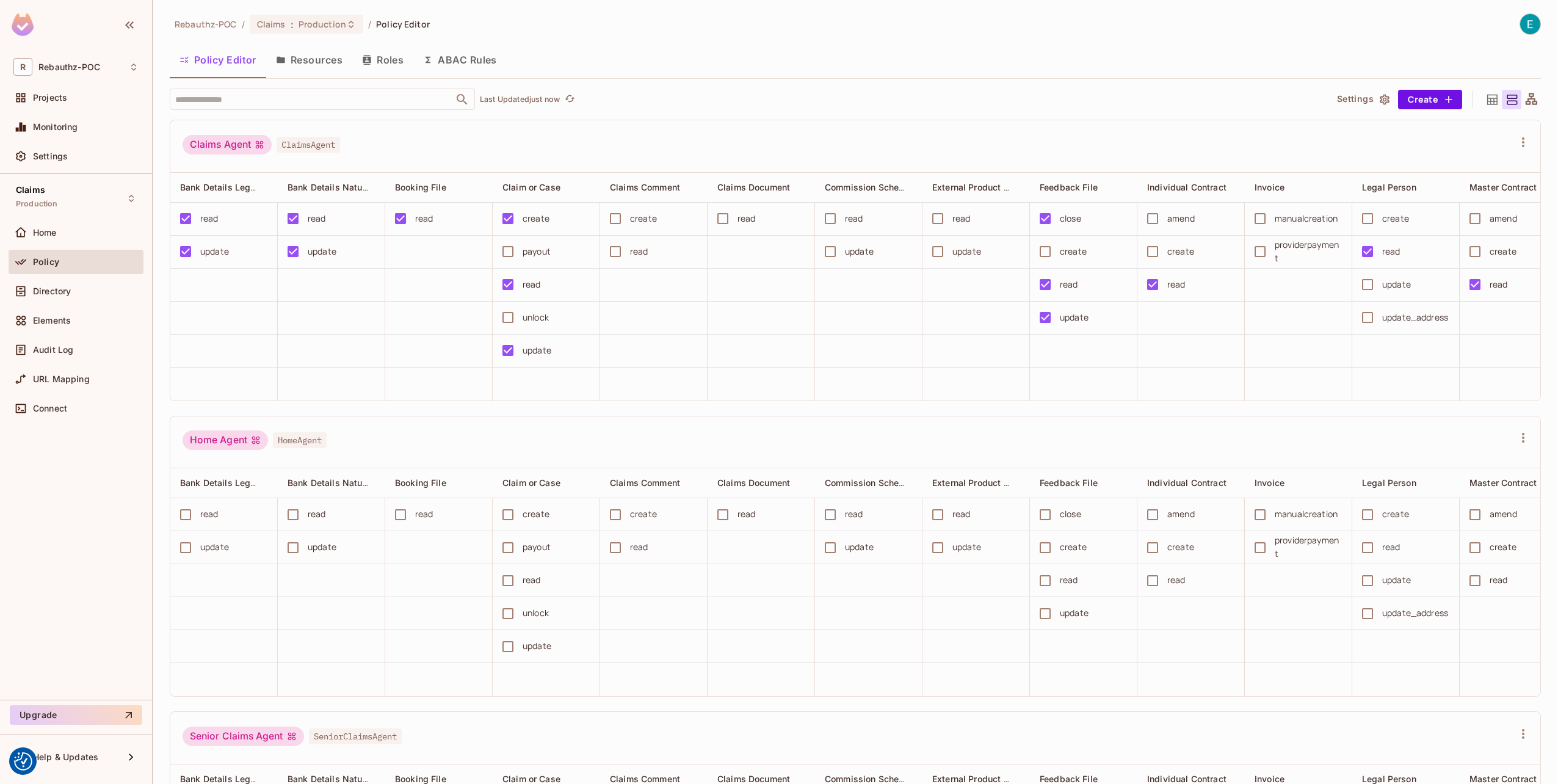
click at [322, 52] on button "Resources" at bounding box center [309, 60] width 86 height 30
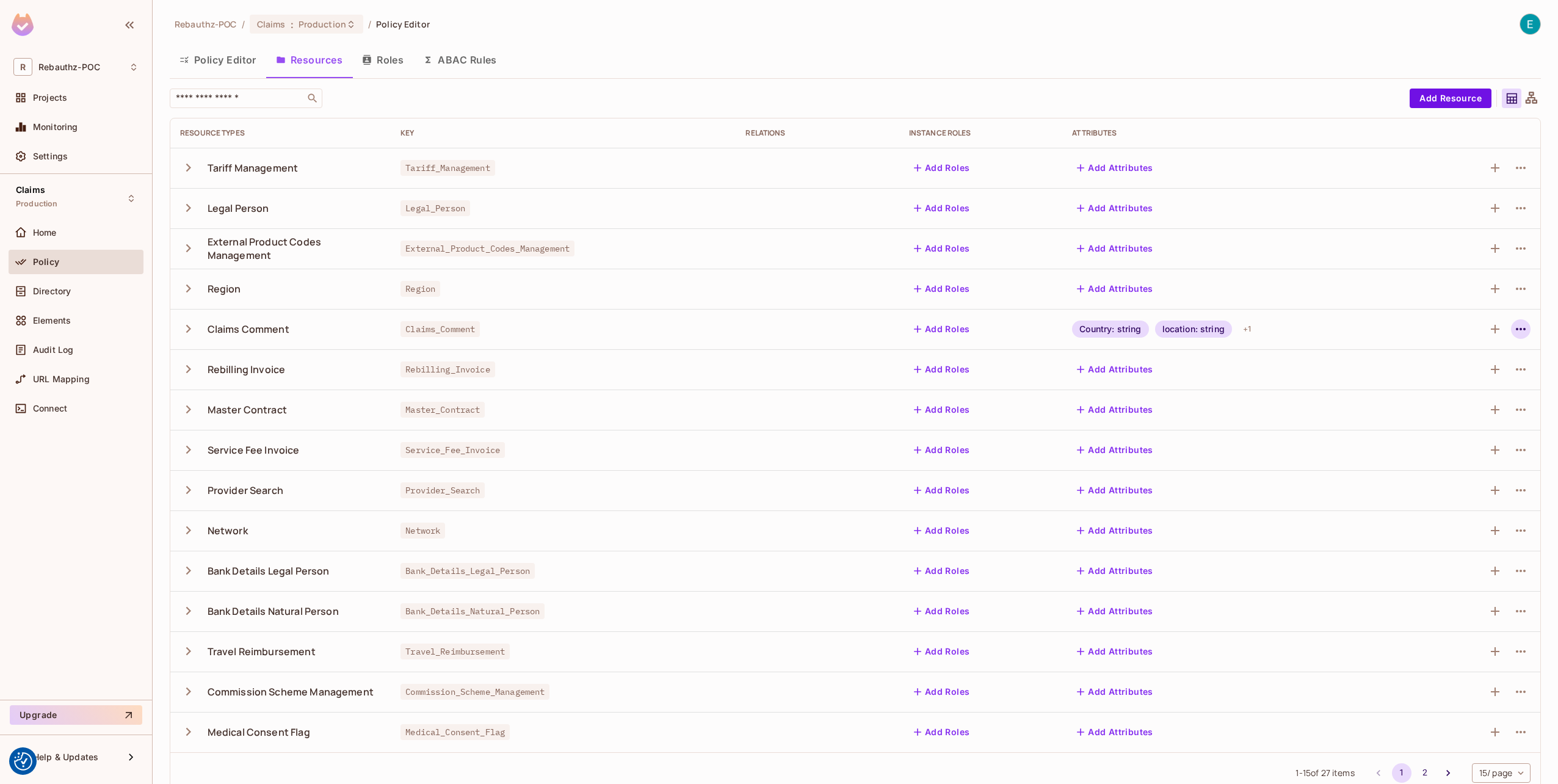
click at [1513, 330] on icon "button" at bounding box center [1520, 329] width 15 height 15
click at [1451, 377] on div "Edit Resource" at bounding box center [1458, 377] width 57 height 12
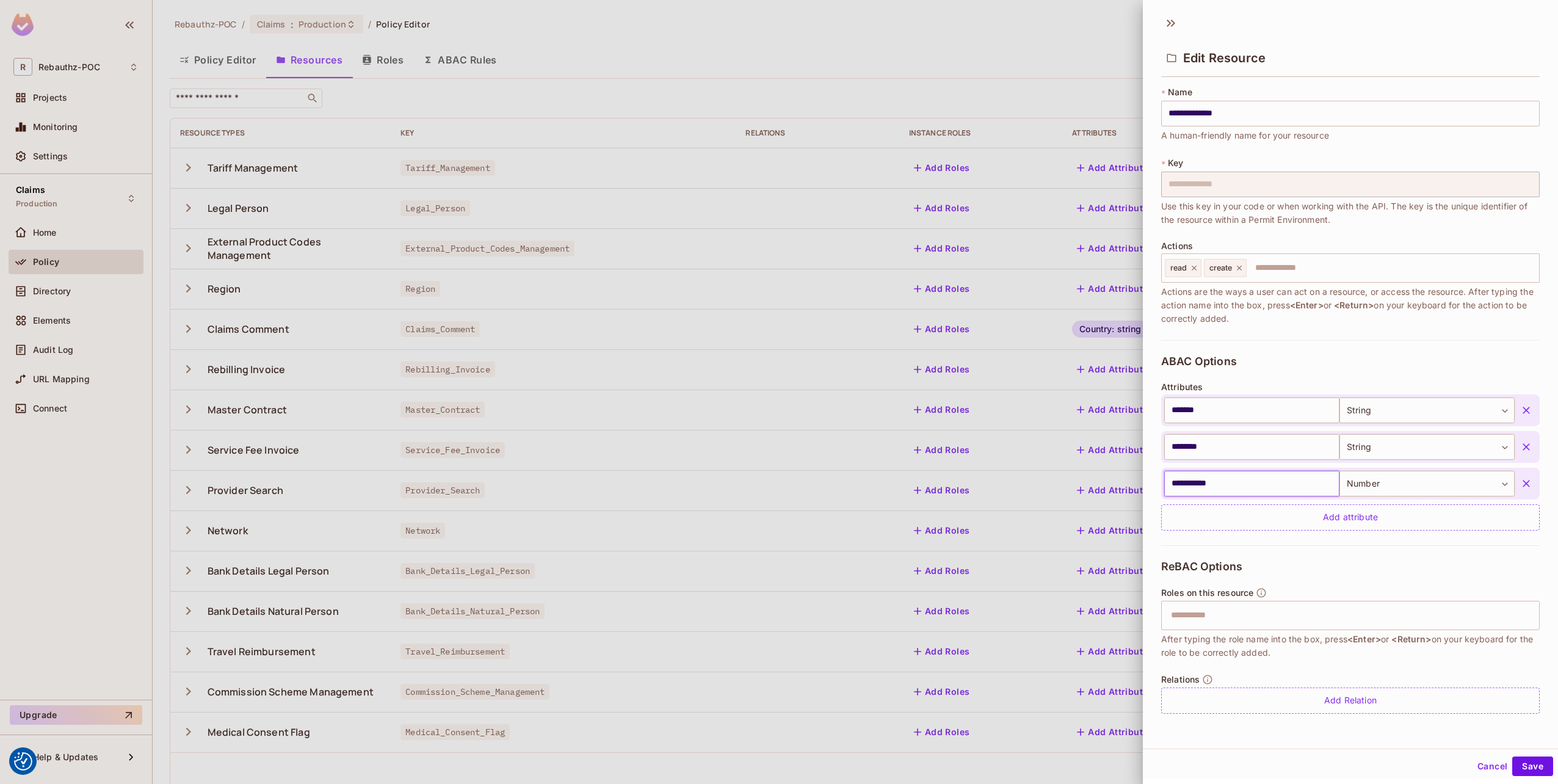
click at [1263, 484] on input "**********" at bounding box center [1252, 483] width 175 height 26
paste input "******"
type input "**********"
click at [1522, 764] on button "Save" at bounding box center [1532, 765] width 41 height 19
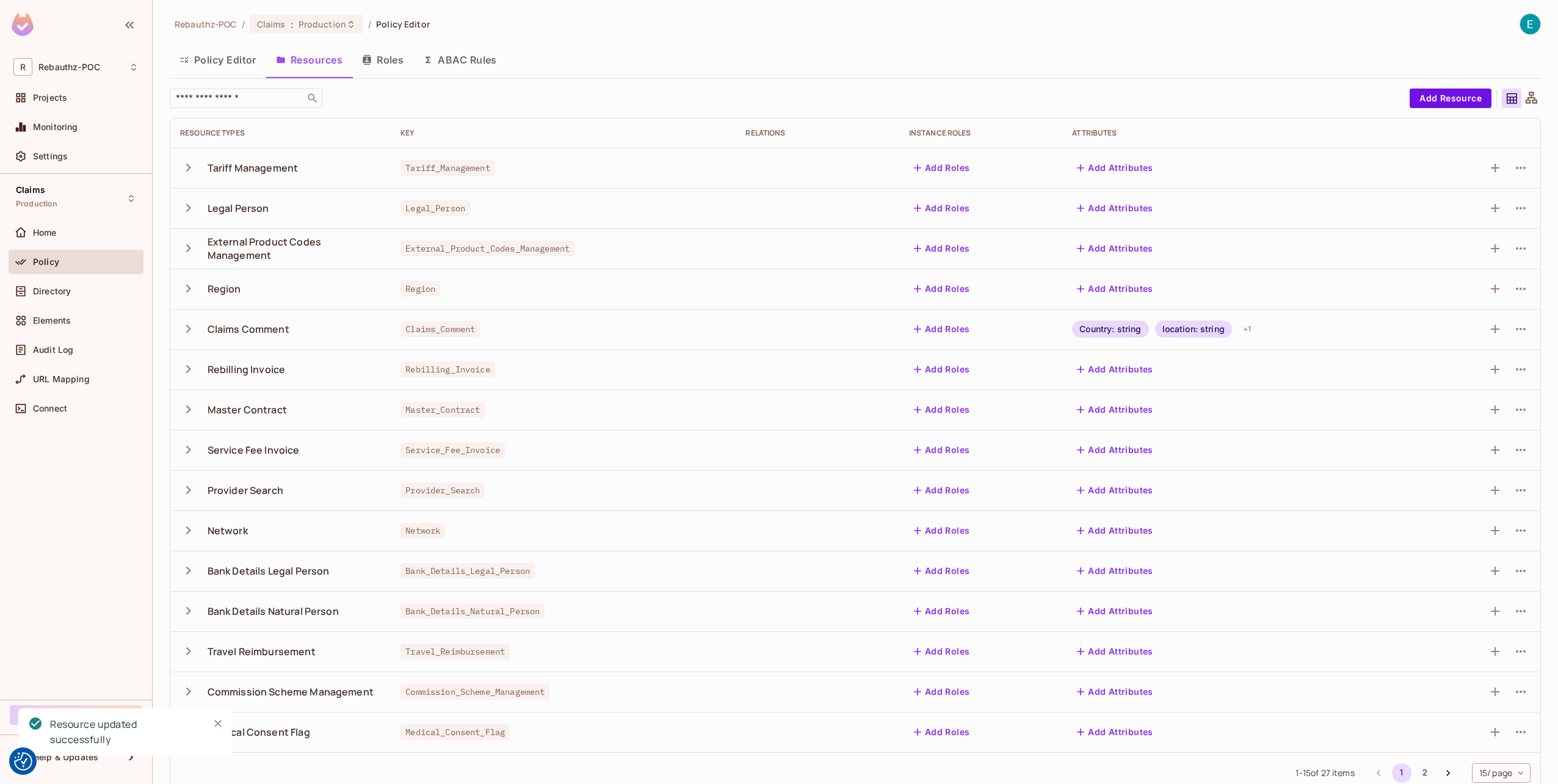
click at [435, 56] on button "ABAC Rules" at bounding box center [460, 60] width 94 height 30
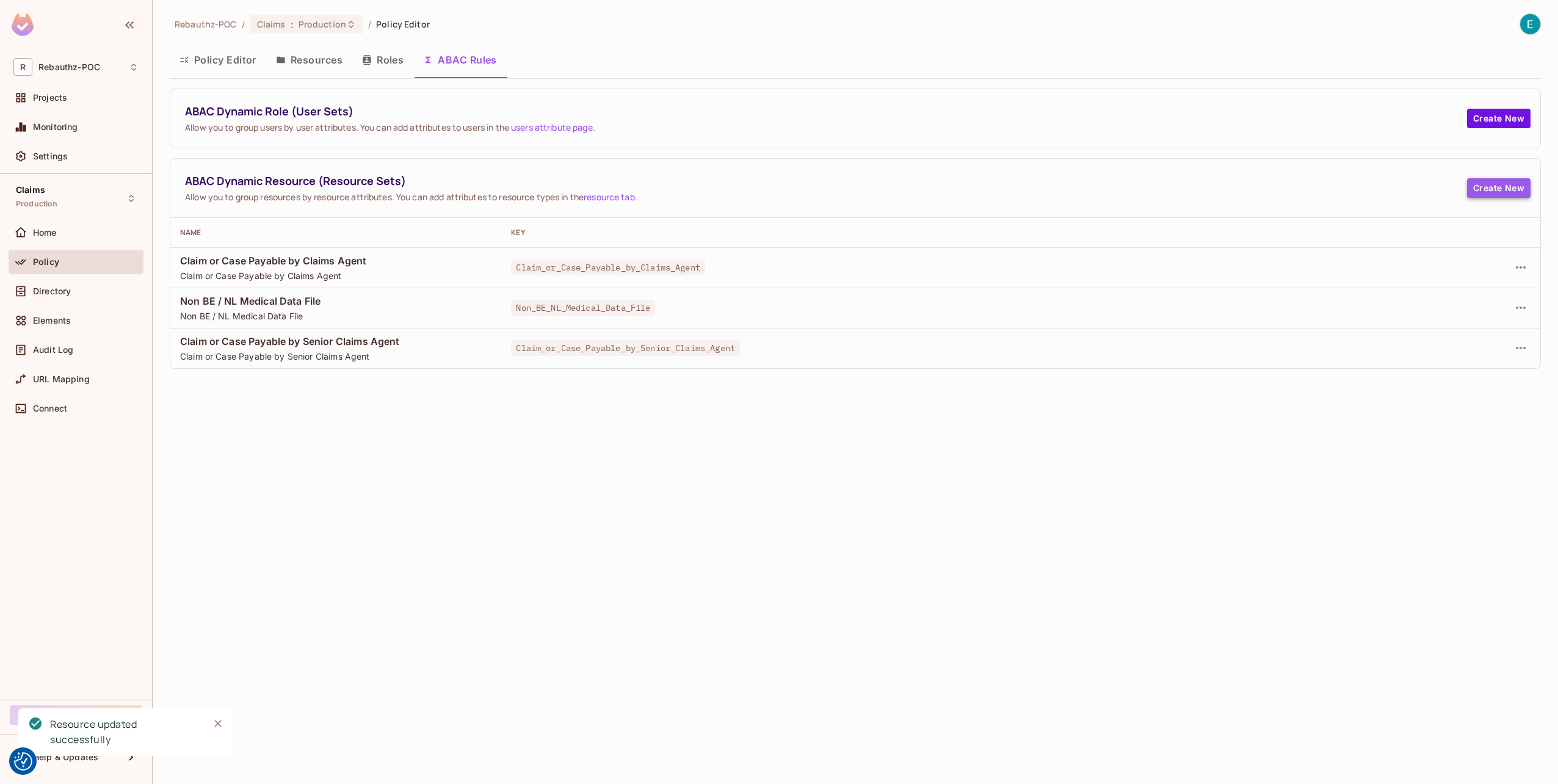
click at [1484, 188] on button "Create New" at bounding box center [1498, 187] width 63 height 19
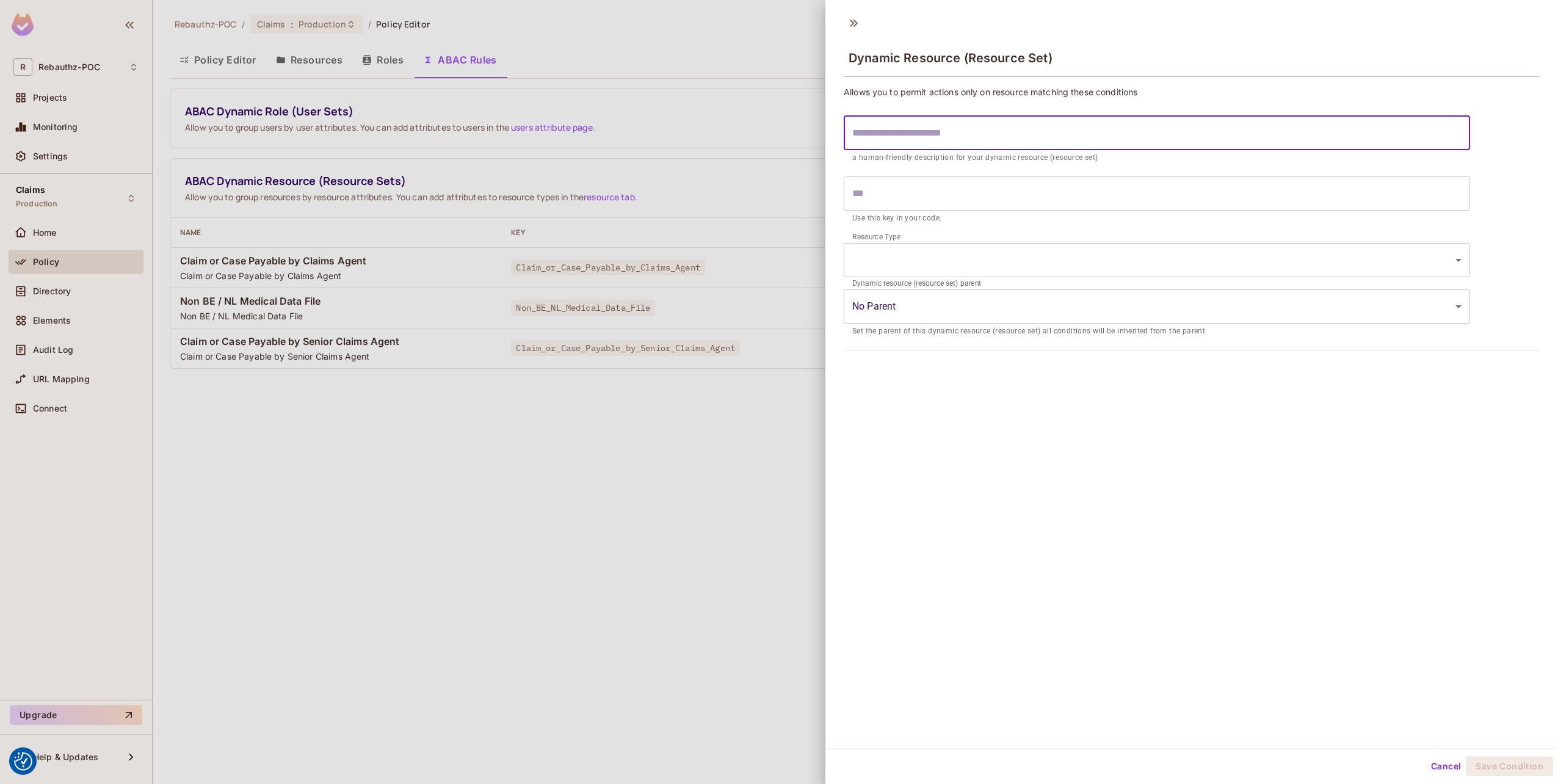
click at [887, 135] on input "text" at bounding box center [1156, 133] width 626 height 34
type input "*"
type input "**"
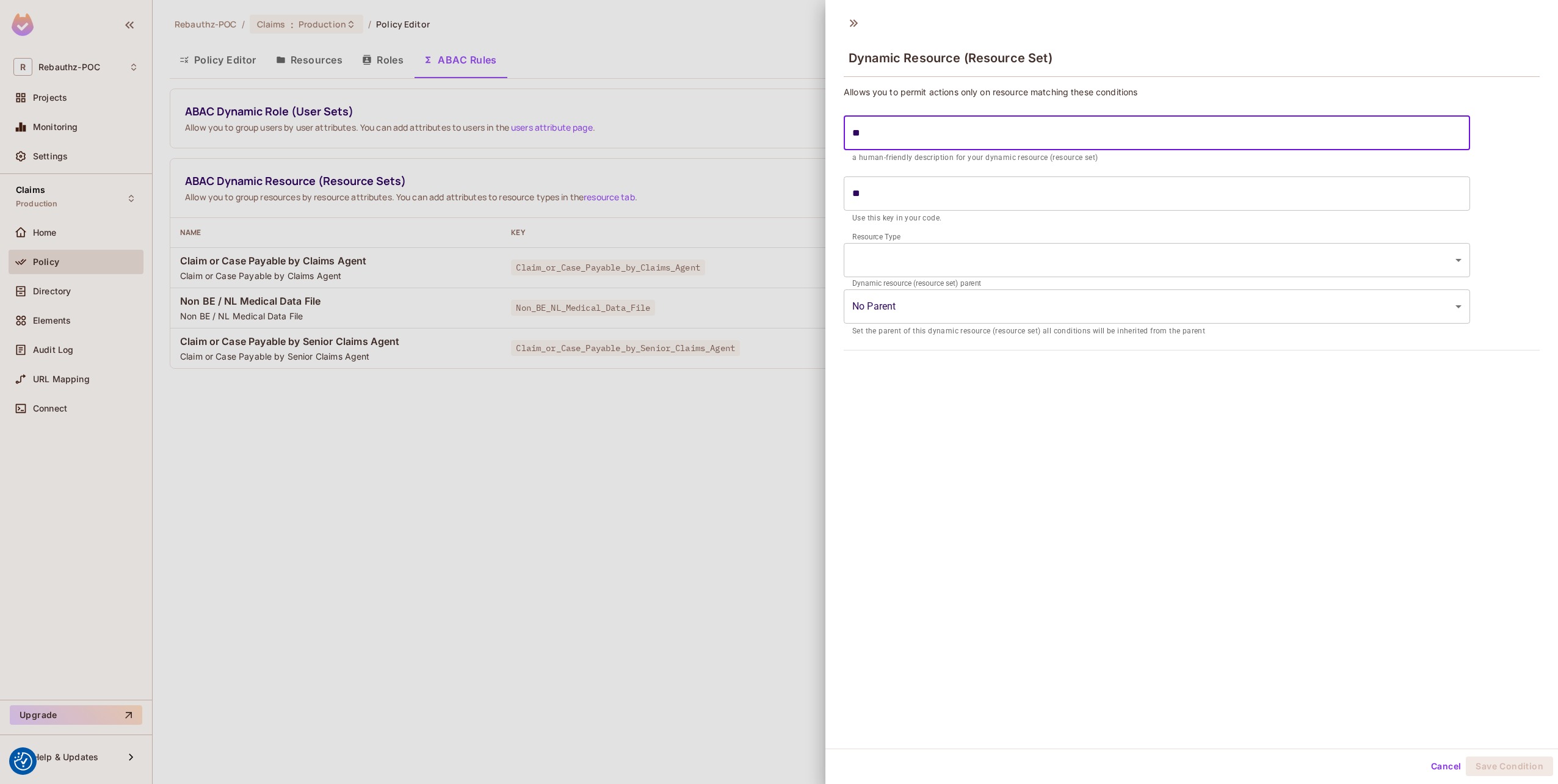
type input "***"
type input "****"
type input "*****"
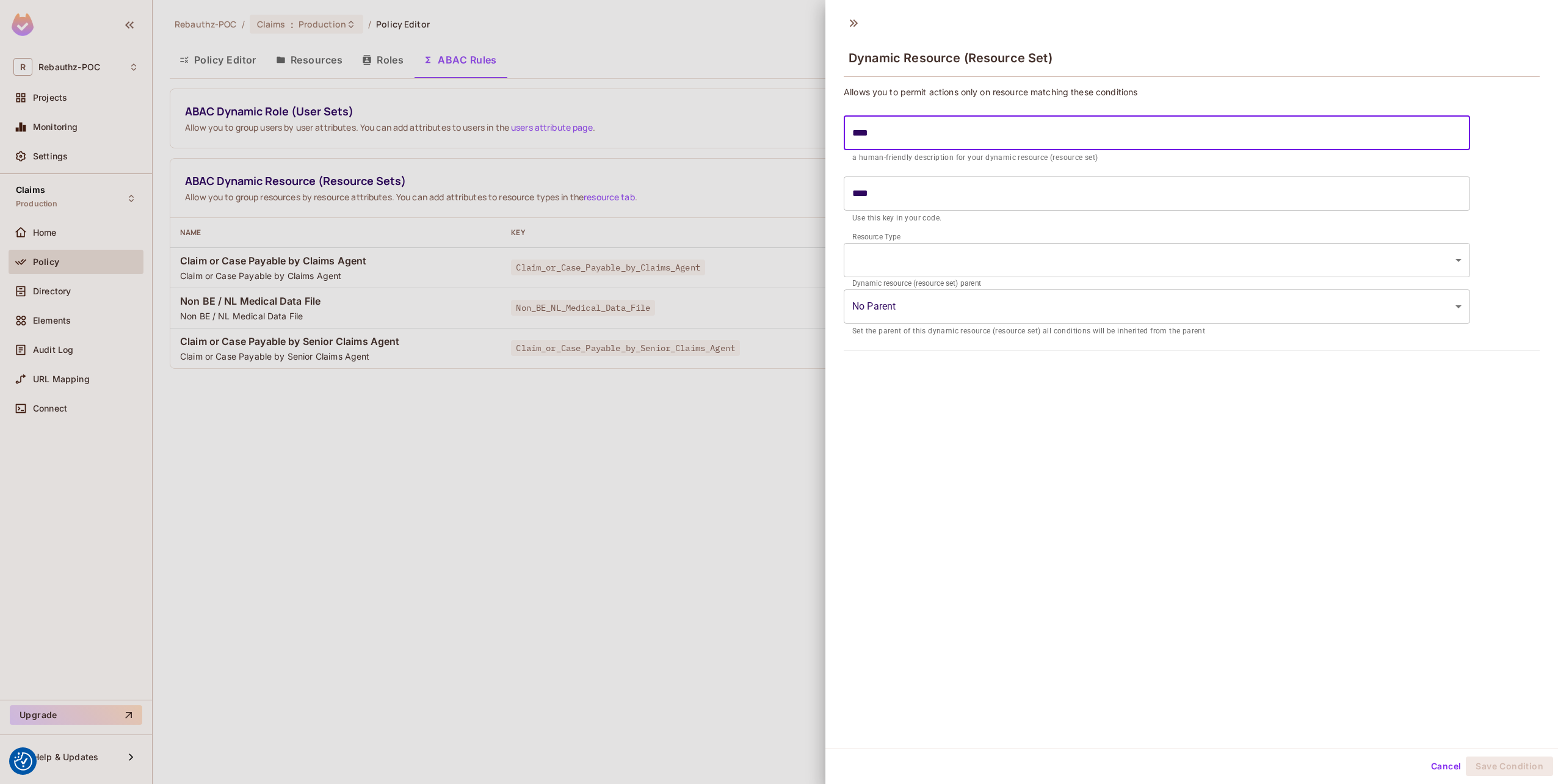
type input "*****"
type input "*******"
type input "********"
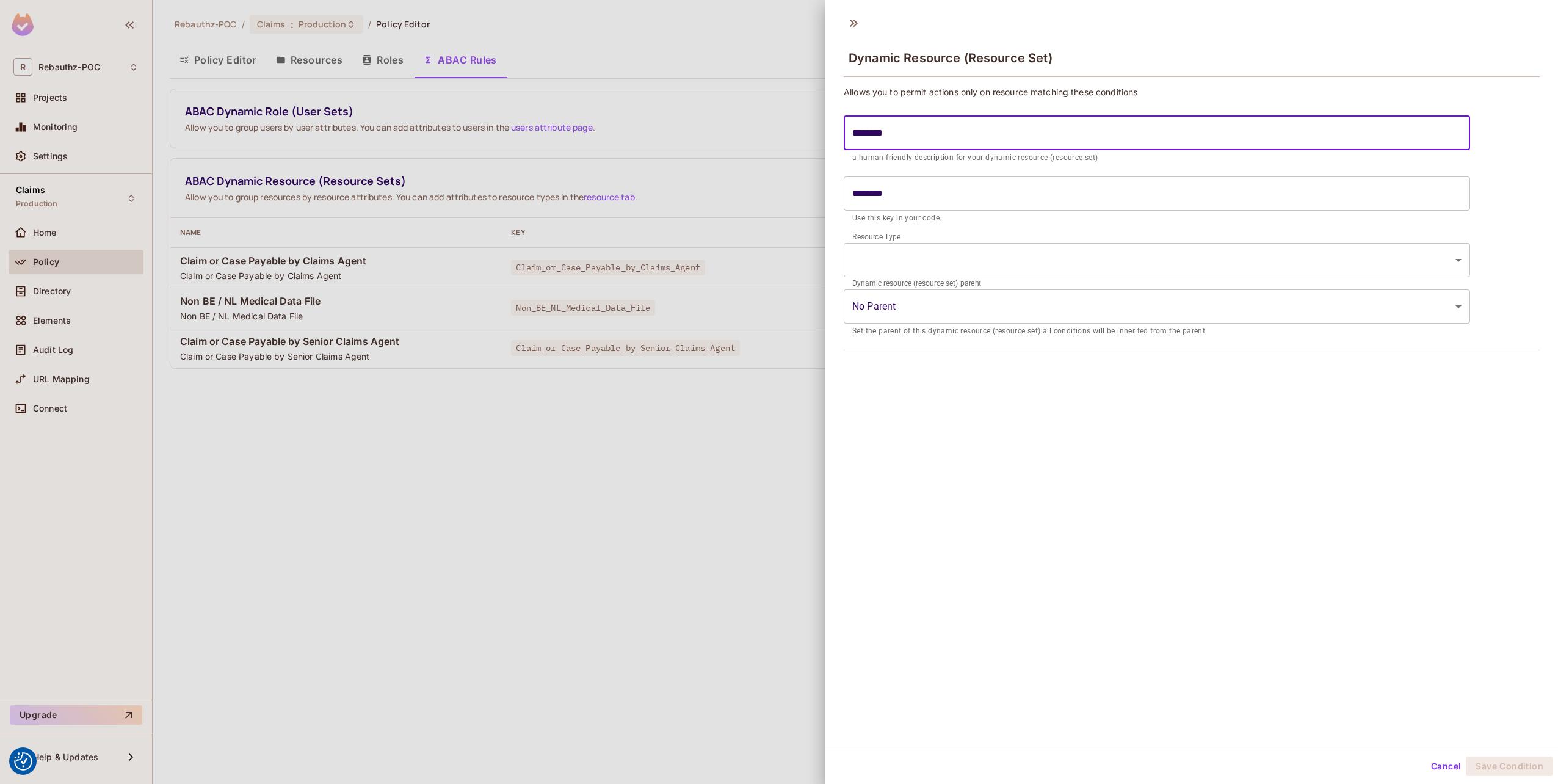
type input "*********"
type input "**********"
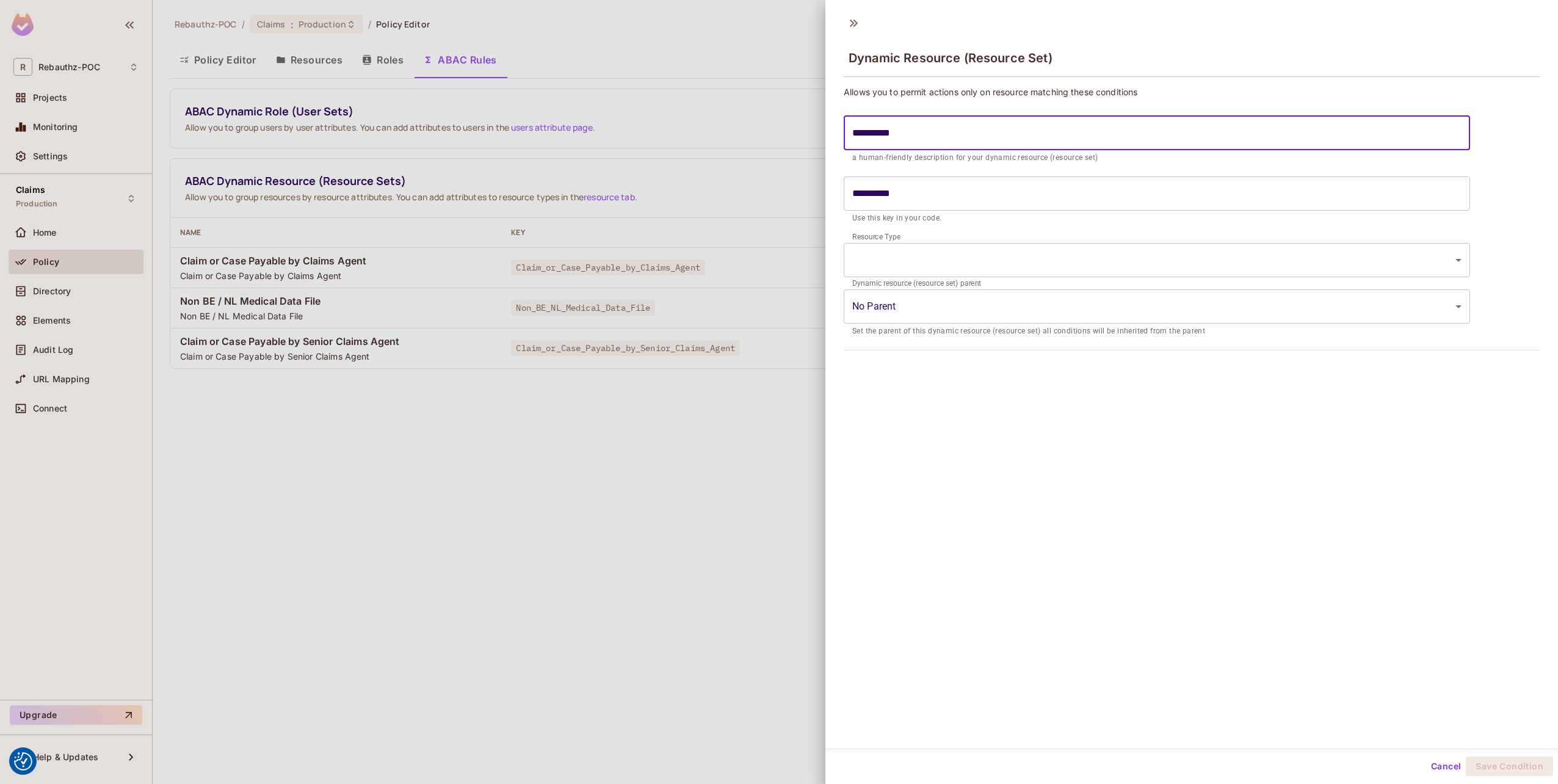
type input "**********"
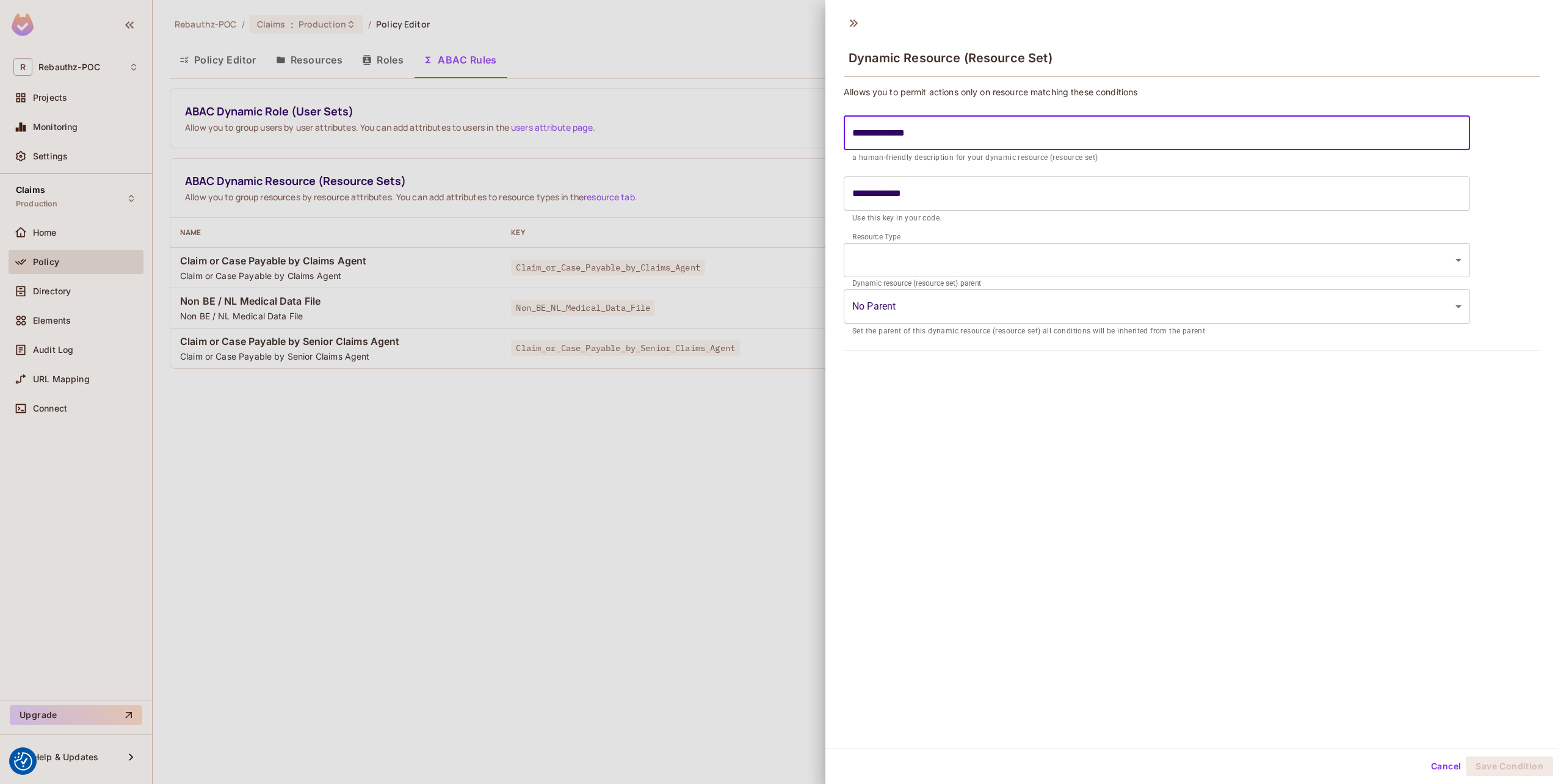
type input "**********"
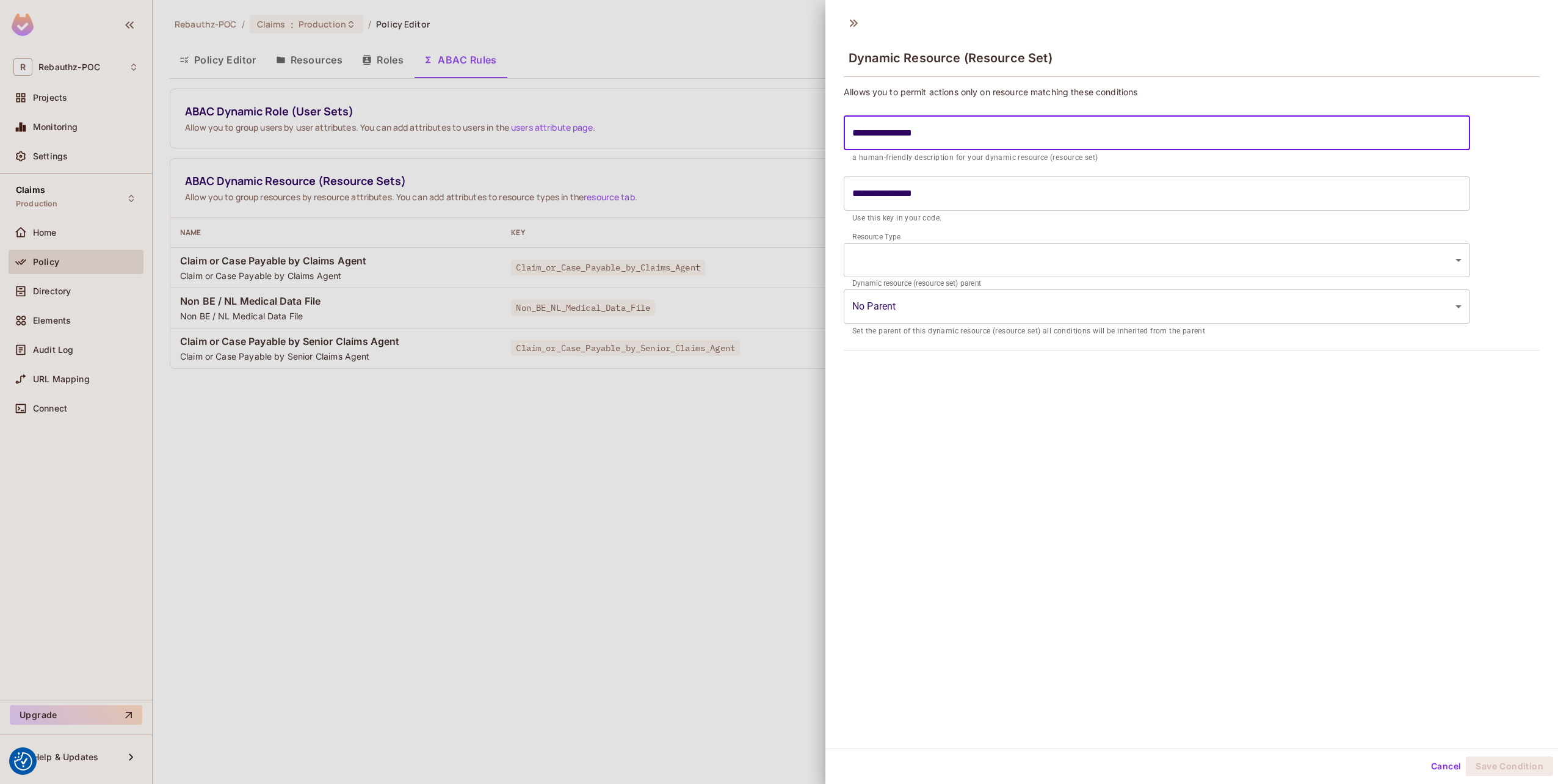
type input "**********"
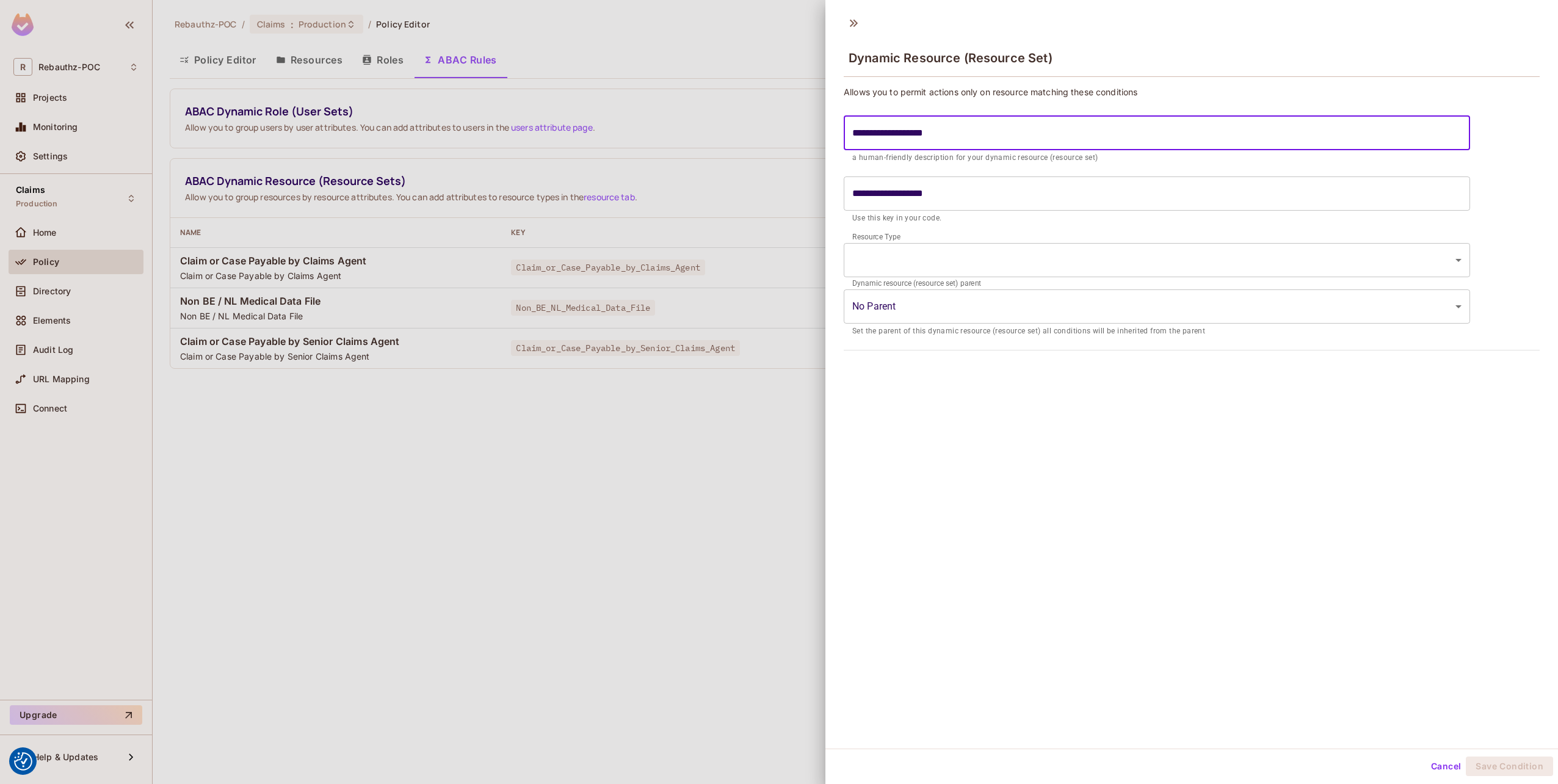
type input "**********"
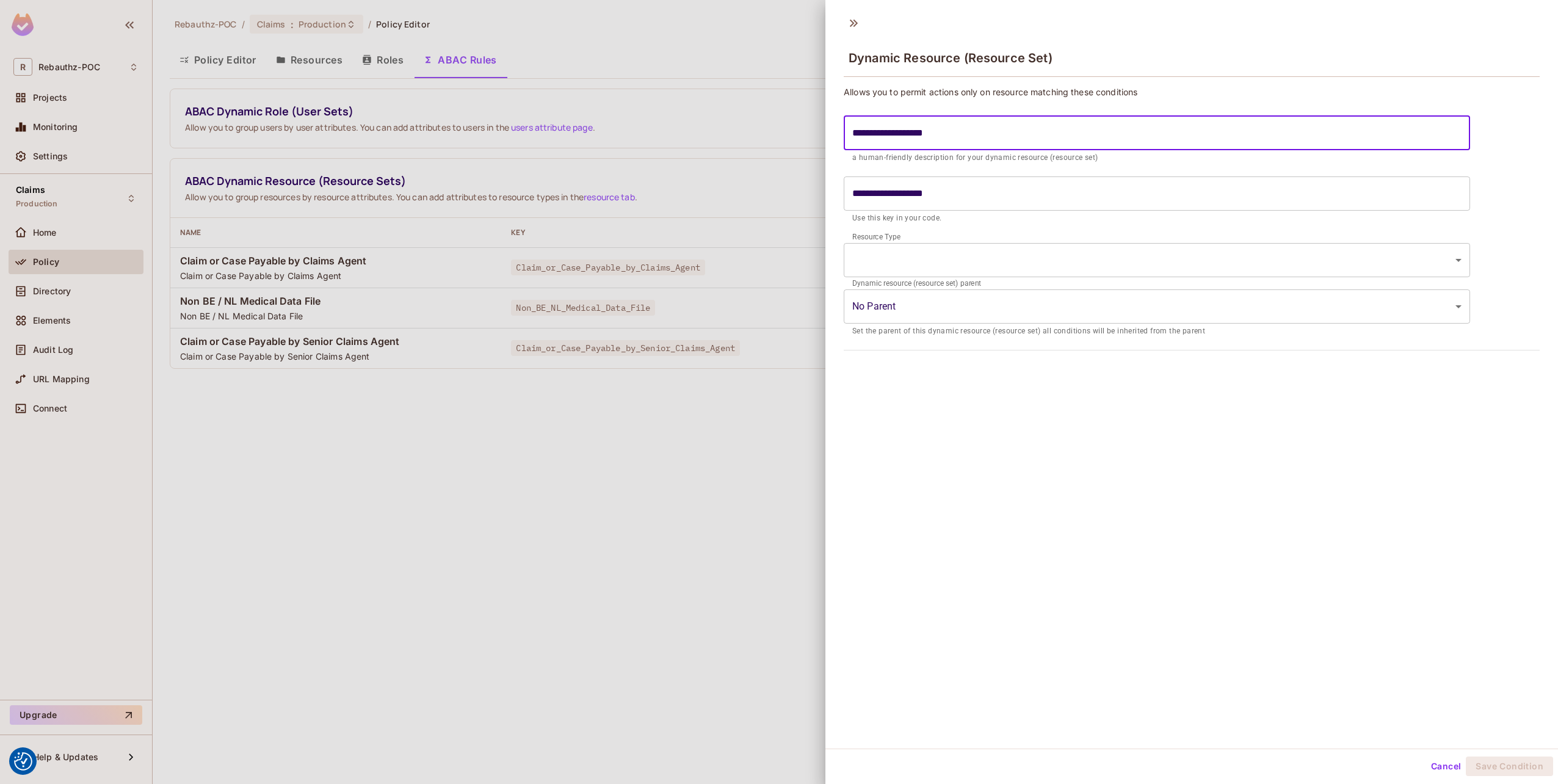
type input "**********"
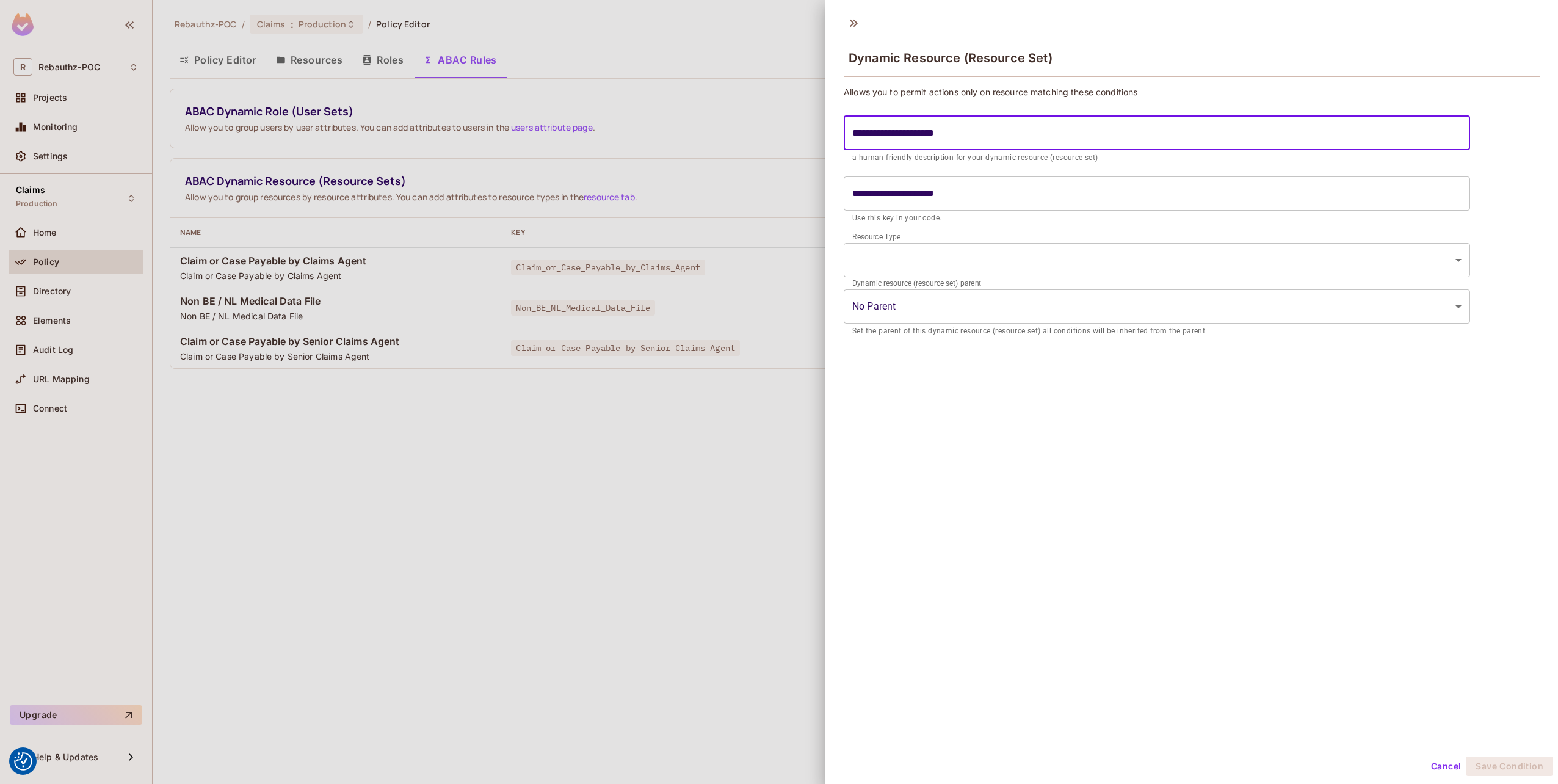
type input "**********"
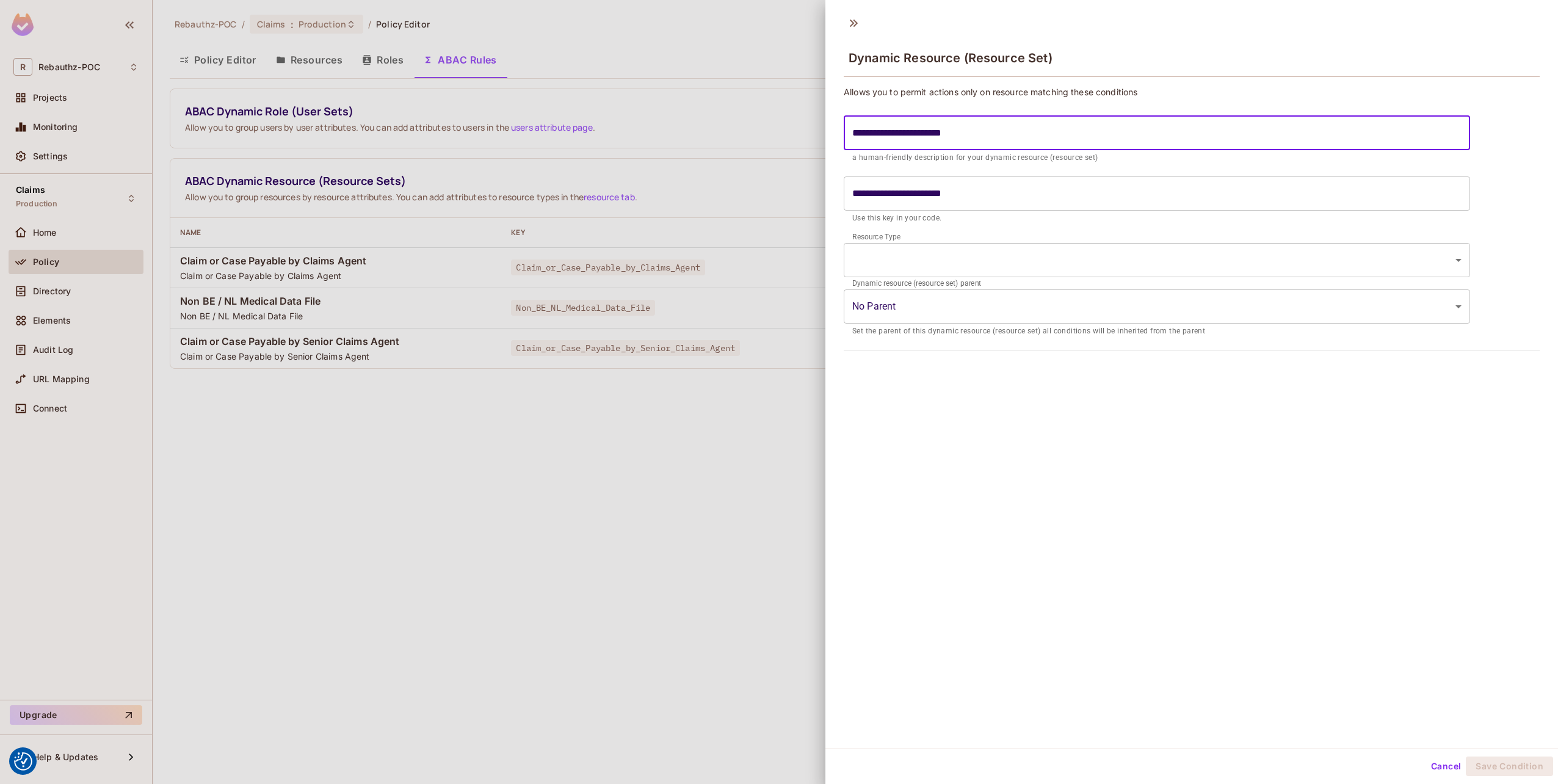
type input "**********"
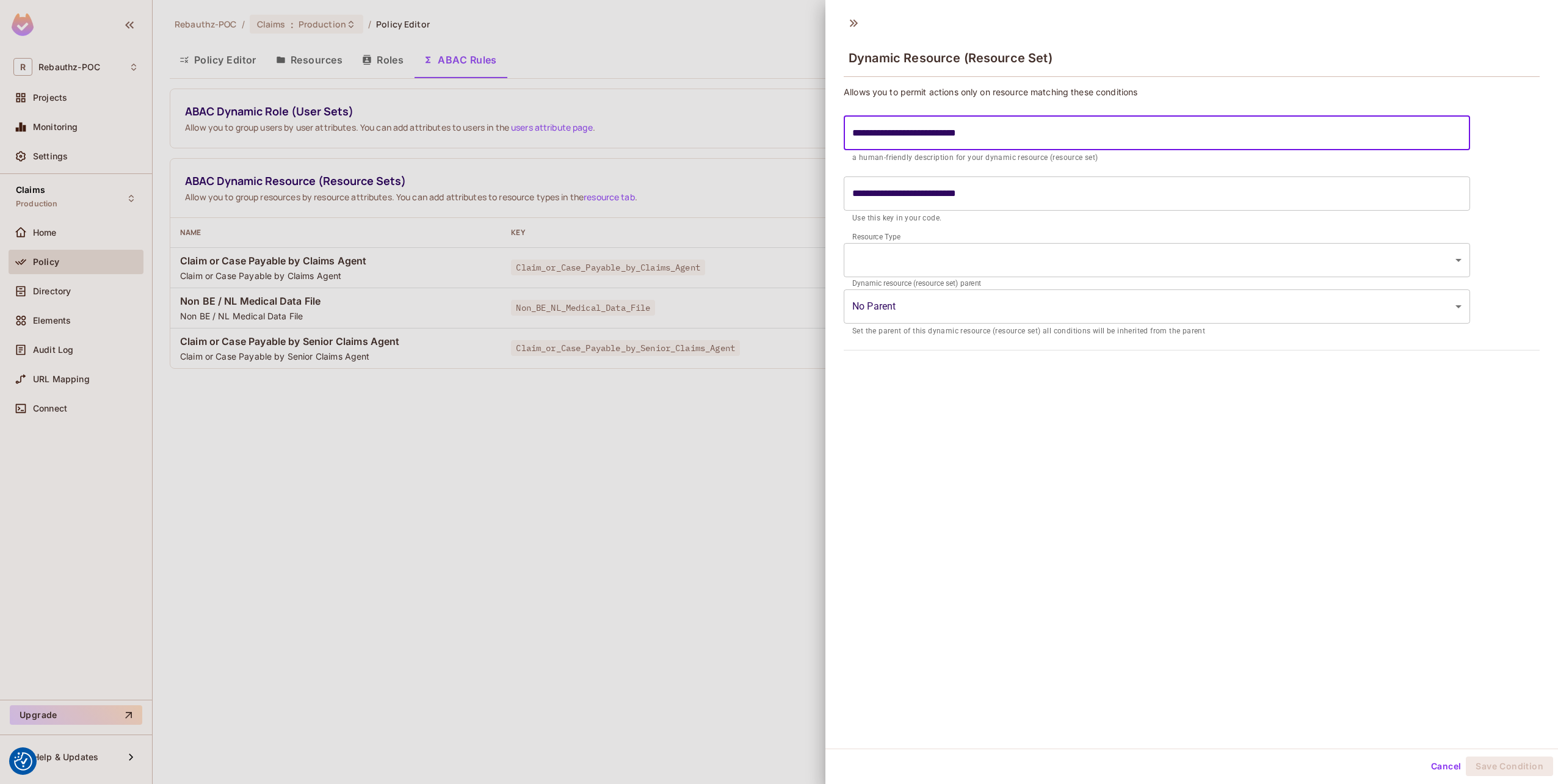
type input "**********"
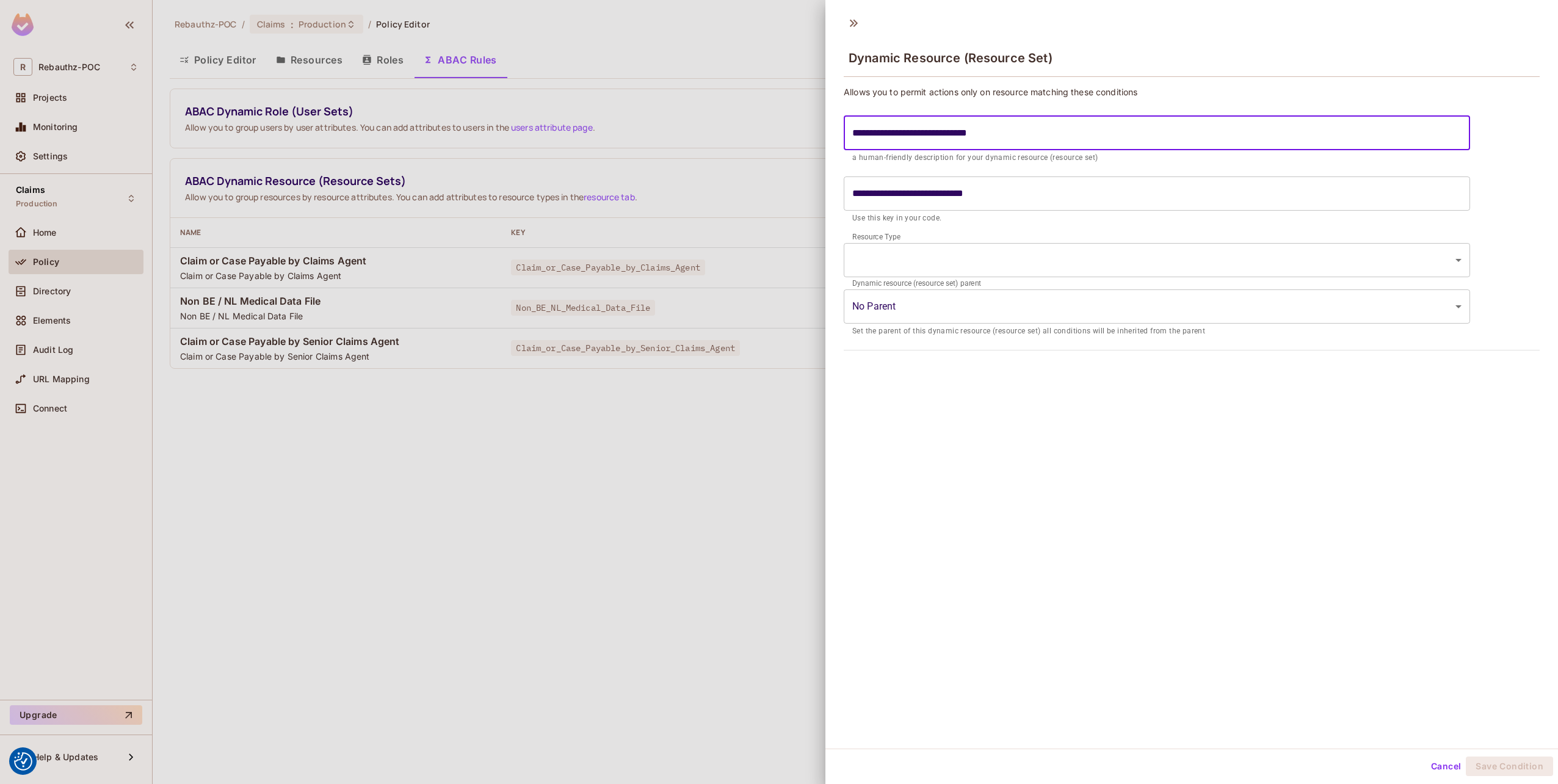
type input "**********"
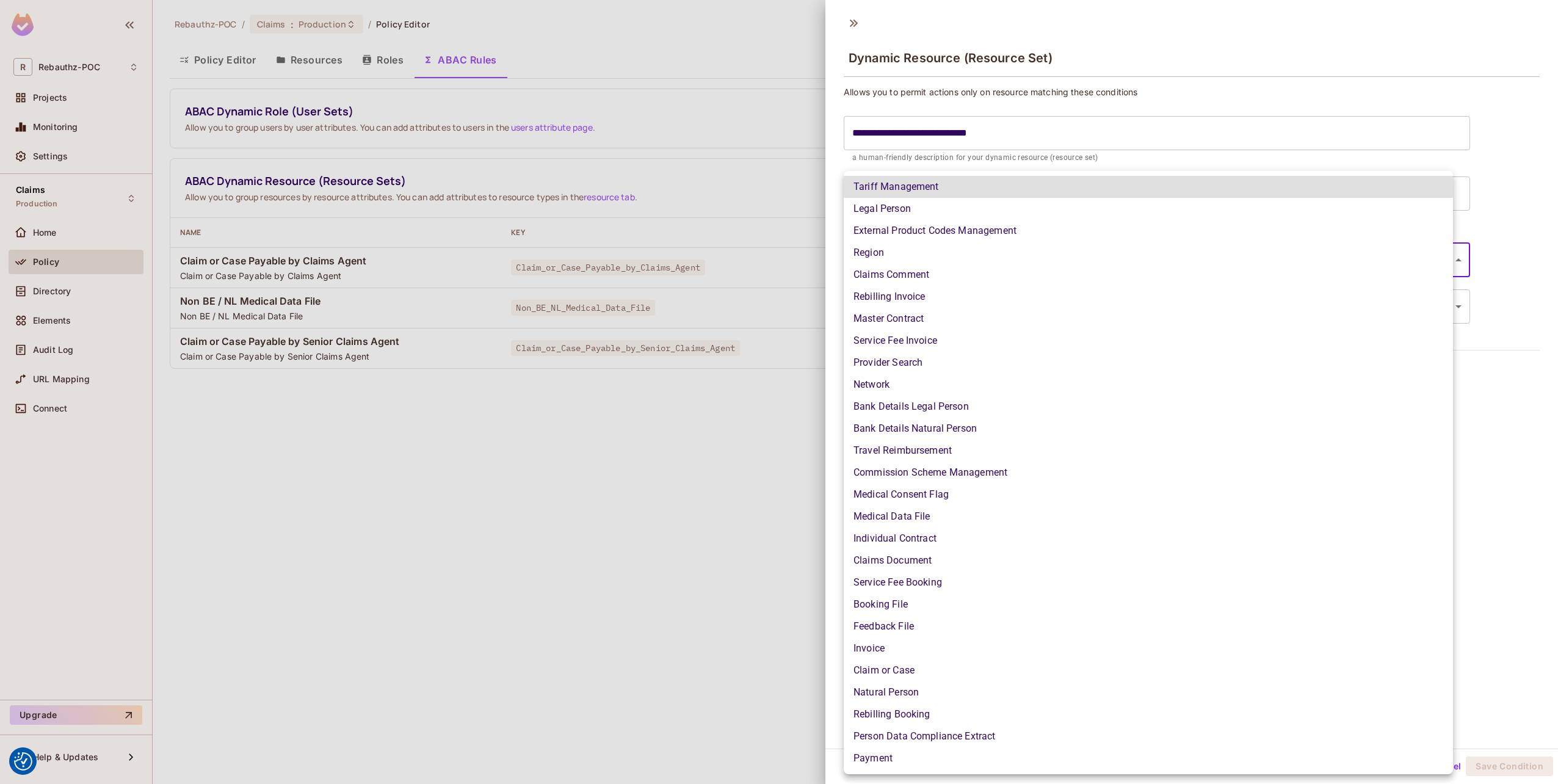
click at [908, 269] on body "We use cookies to enhance your browsing experience, serve personalized ads or c…" at bounding box center [779, 392] width 1558 height 784
click at [908, 275] on li "Claims Comment" at bounding box center [1148, 275] width 609 height 22
type input "**********"
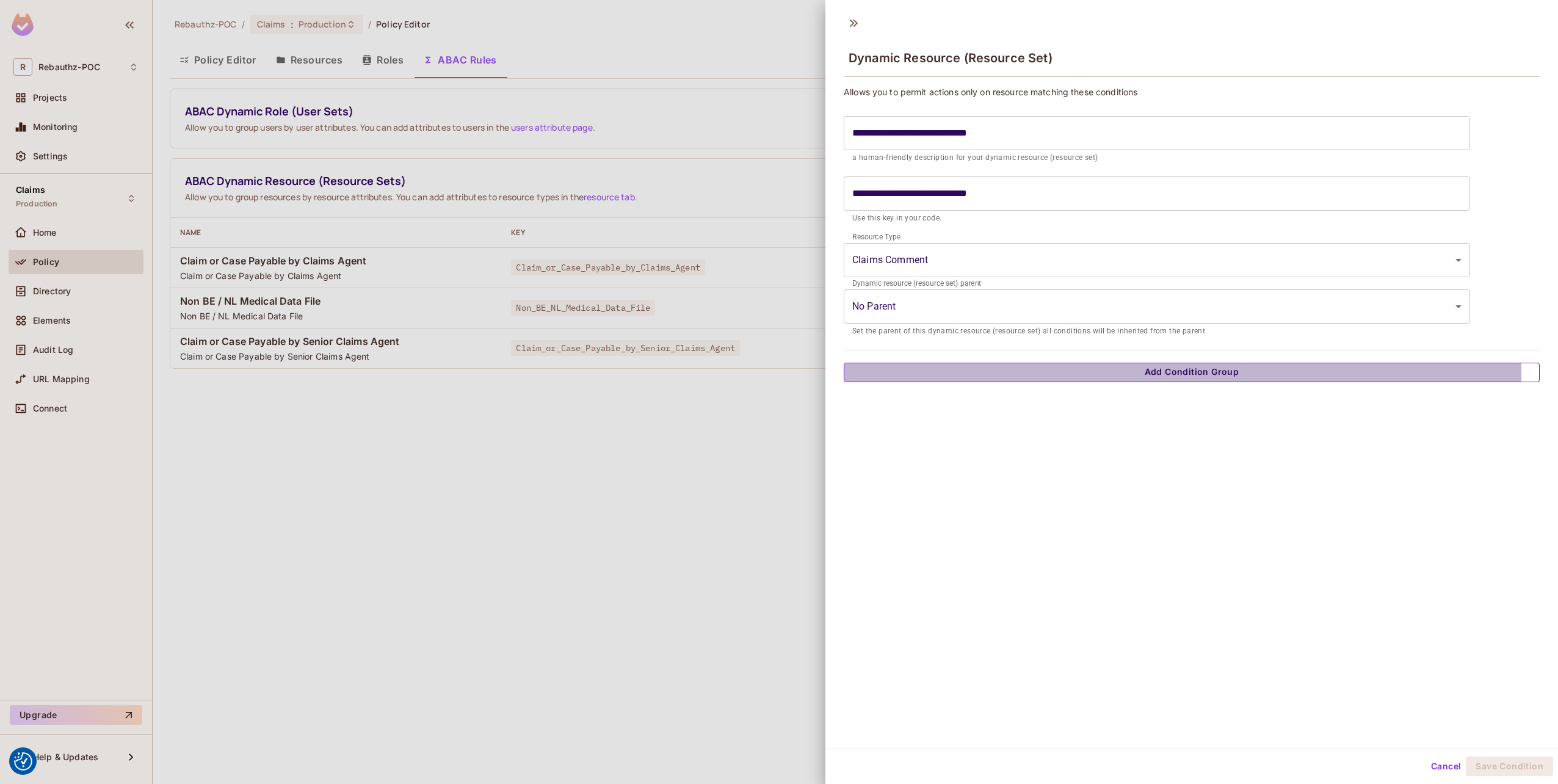
click at [911, 371] on button "Add Condition Group" at bounding box center [1191, 371] width 696 height 19
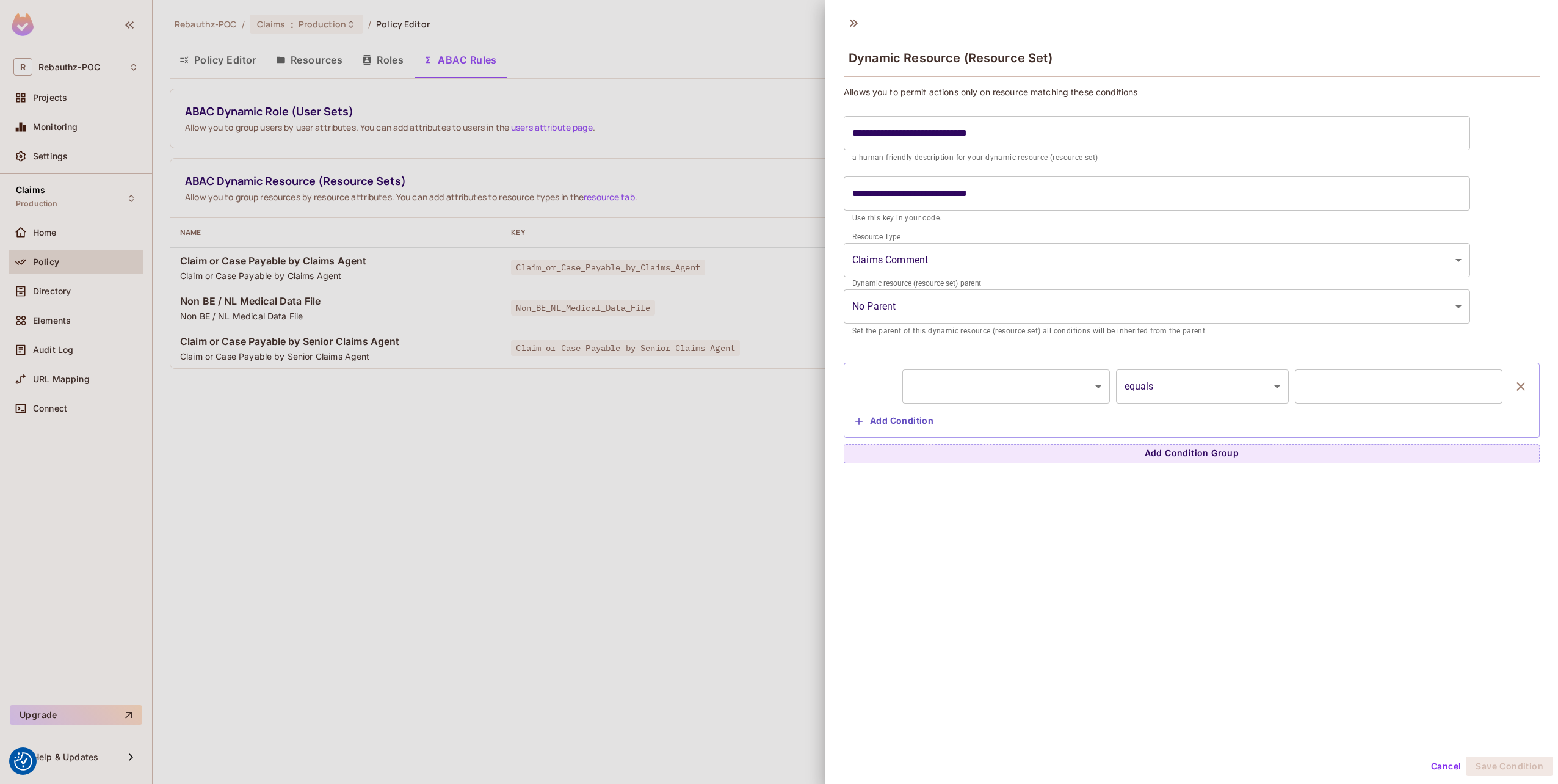
click at [926, 383] on body "We use cookies to enhance your browsing experience, serve personalized ads or c…" at bounding box center [779, 392] width 1558 height 784
click at [956, 437] on li "resource.sensitivity_level" at bounding box center [1002, 440] width 200 height 22
type input "**********"
type input "*"
click at [1132, 392] on body "We use cookies to enhance your browsing experience, serve personalized ads or c…" at bounding box center [779, 392] width 1558 height 784
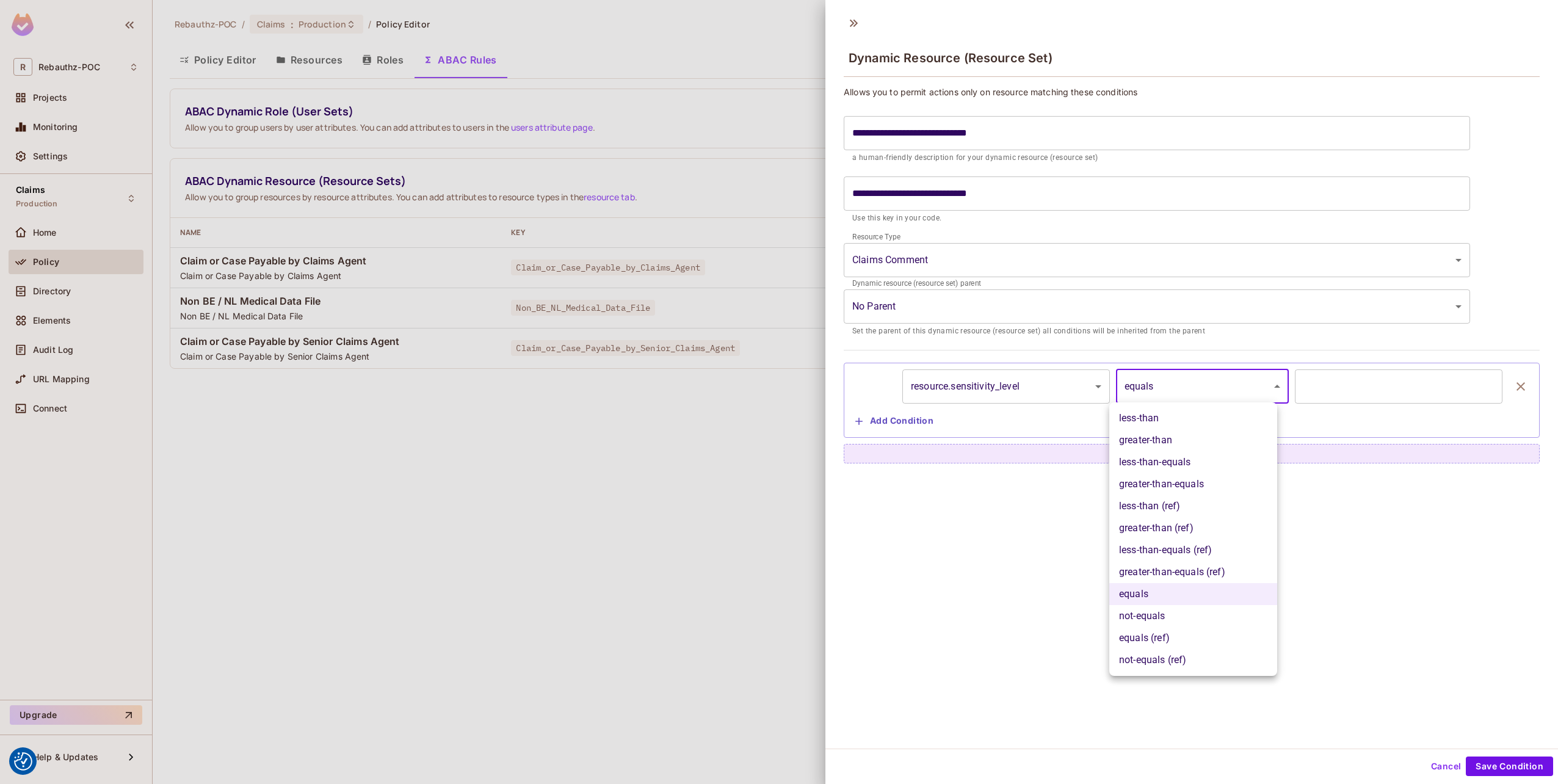
click at [1163, 553] on li "less-than-equals (ref)" at bounding box center [1193, 549] width 168 height 22
type input "**********"
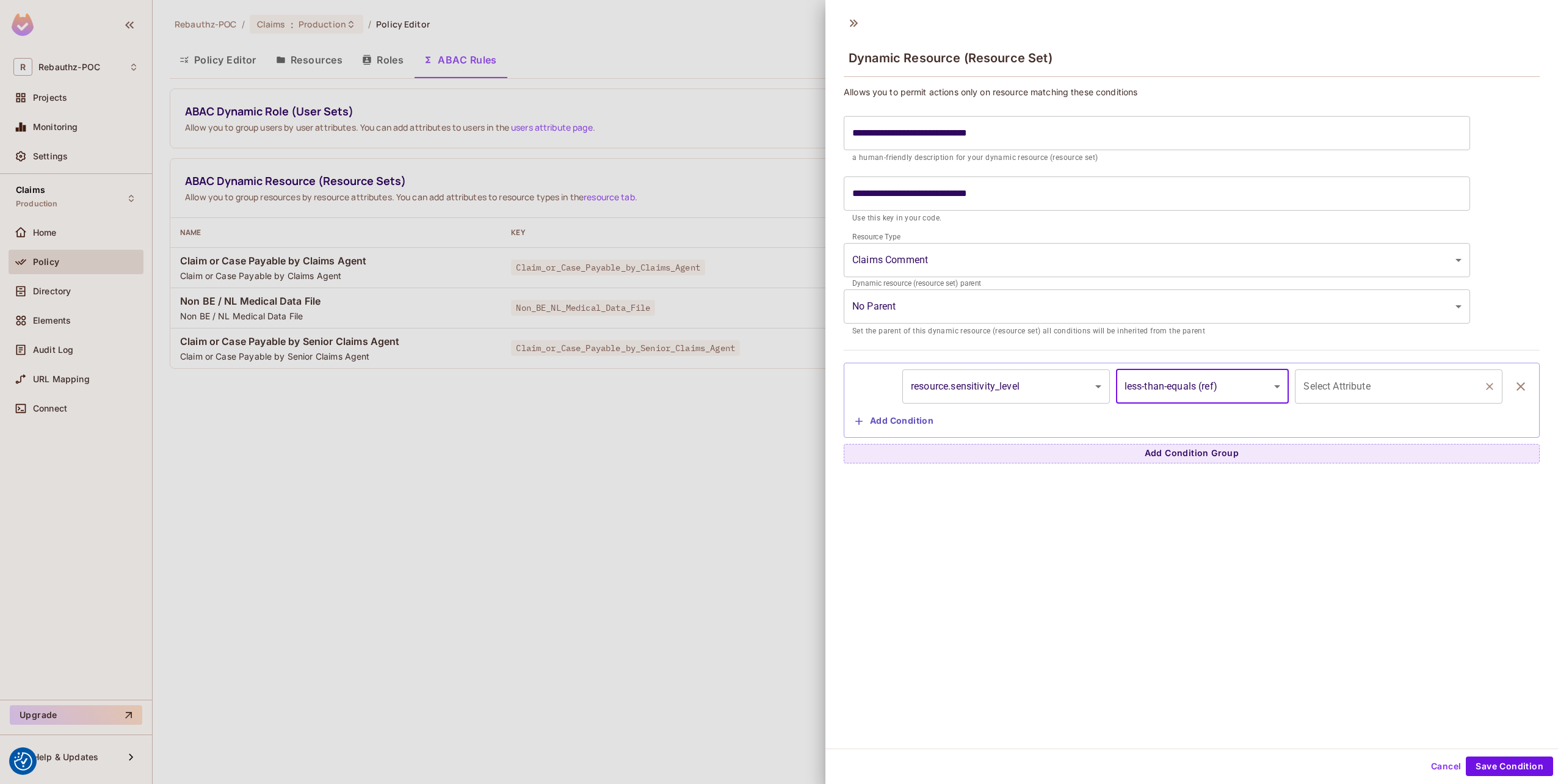
click at [1341, 386] on input "Select Attribute" at bounding box center [1389, 386] width 178 height 23
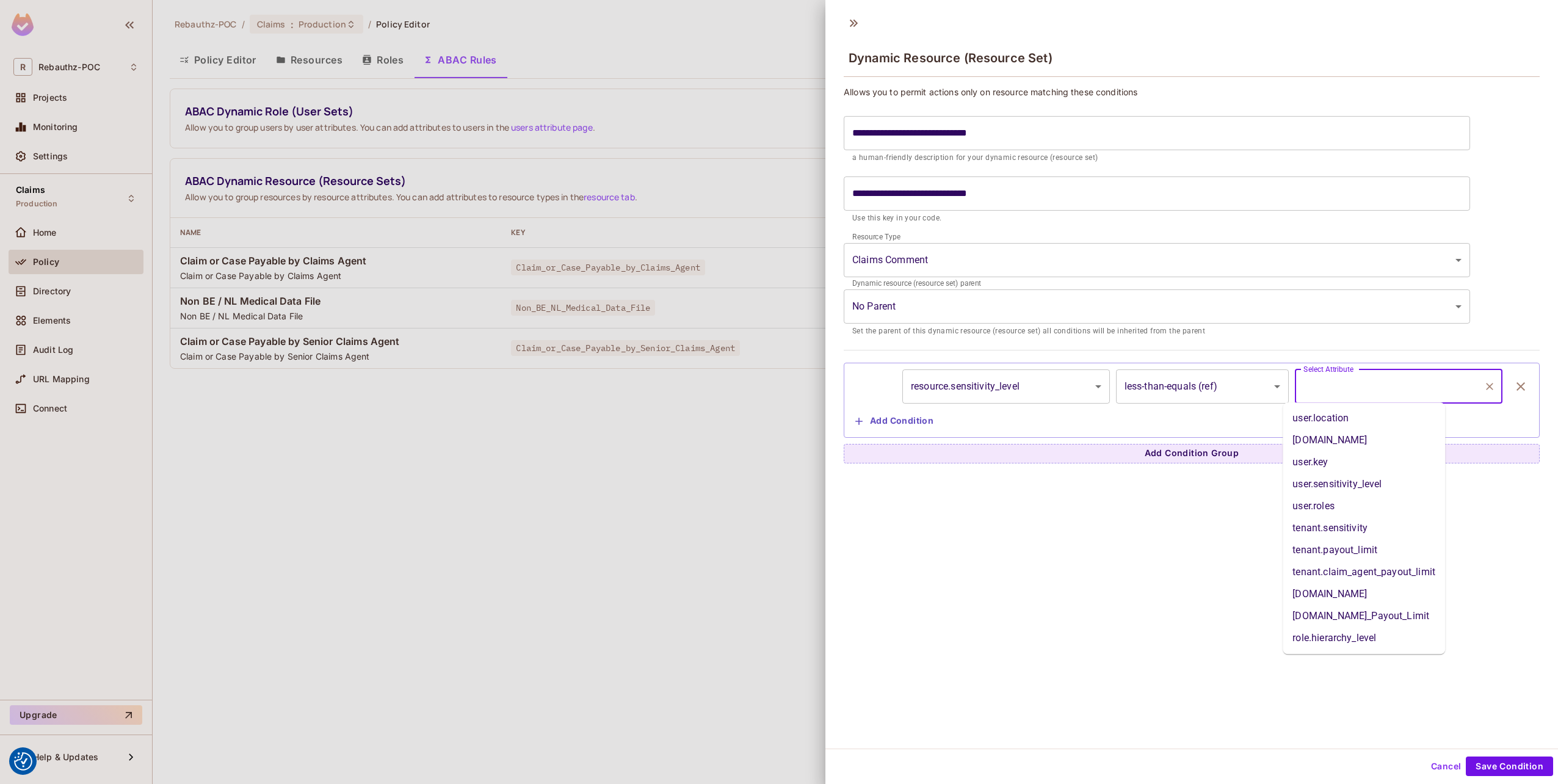
click at [1332, 482] on li "user.sensitivity_level" at bounding box center [1364, 484] width 163 height 22
type input "**********"
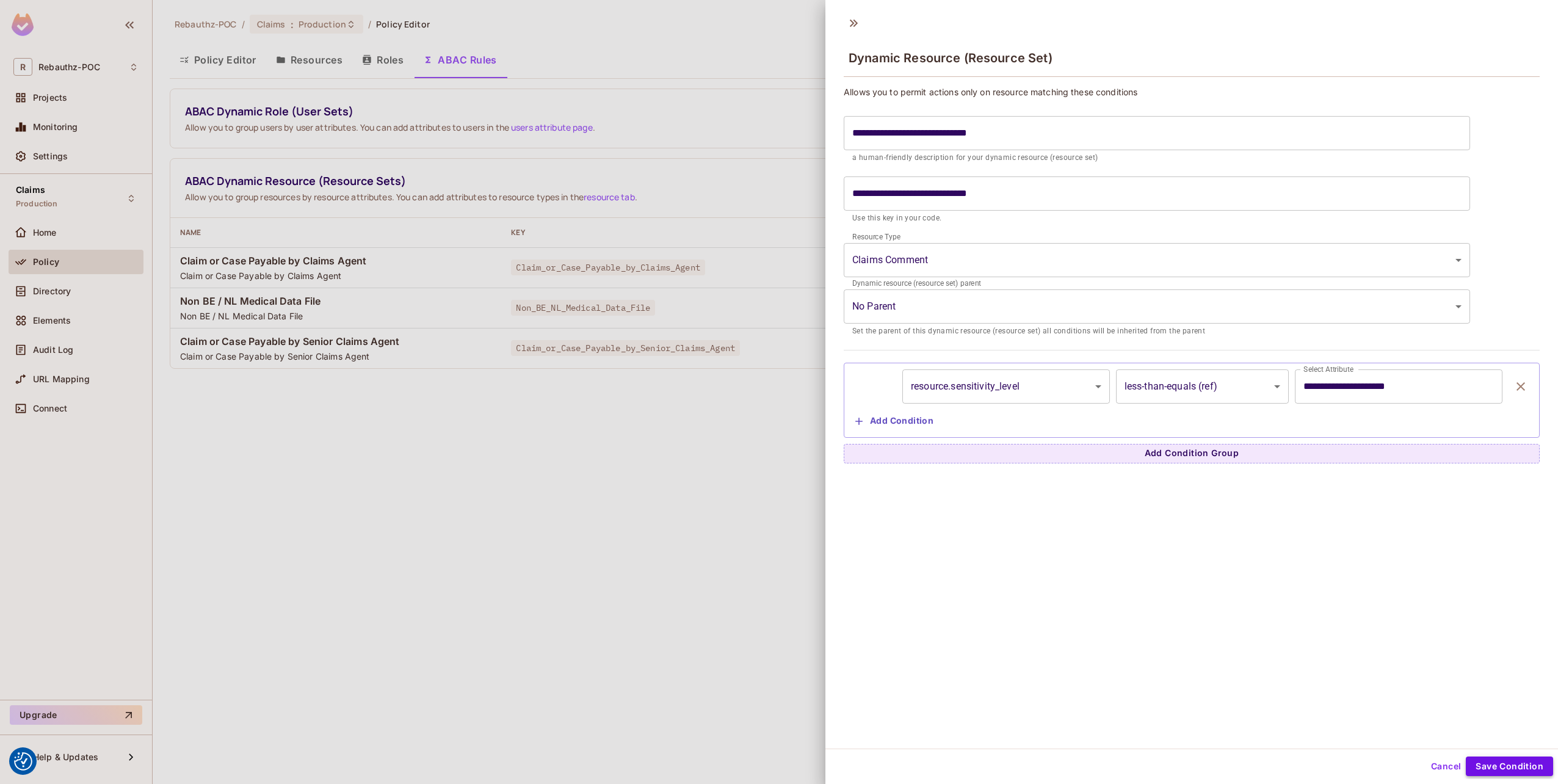
click at [1495, 767] on button "Save Condition" at bounding box center [1509, 765] width 87 height 19
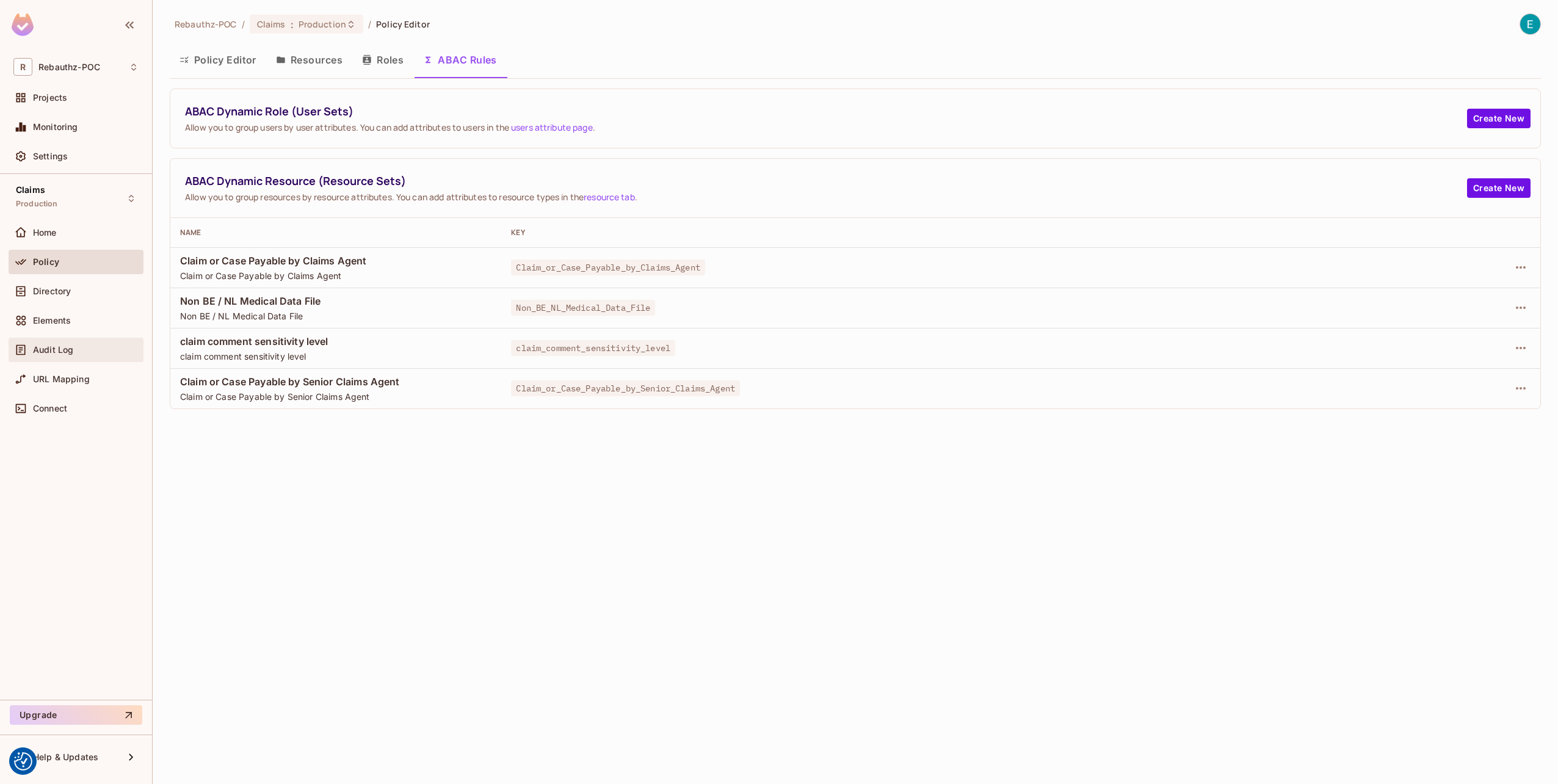
click at [46, 355] on div "Audit Log" at bounding box center [76, 349] width 125 height 15
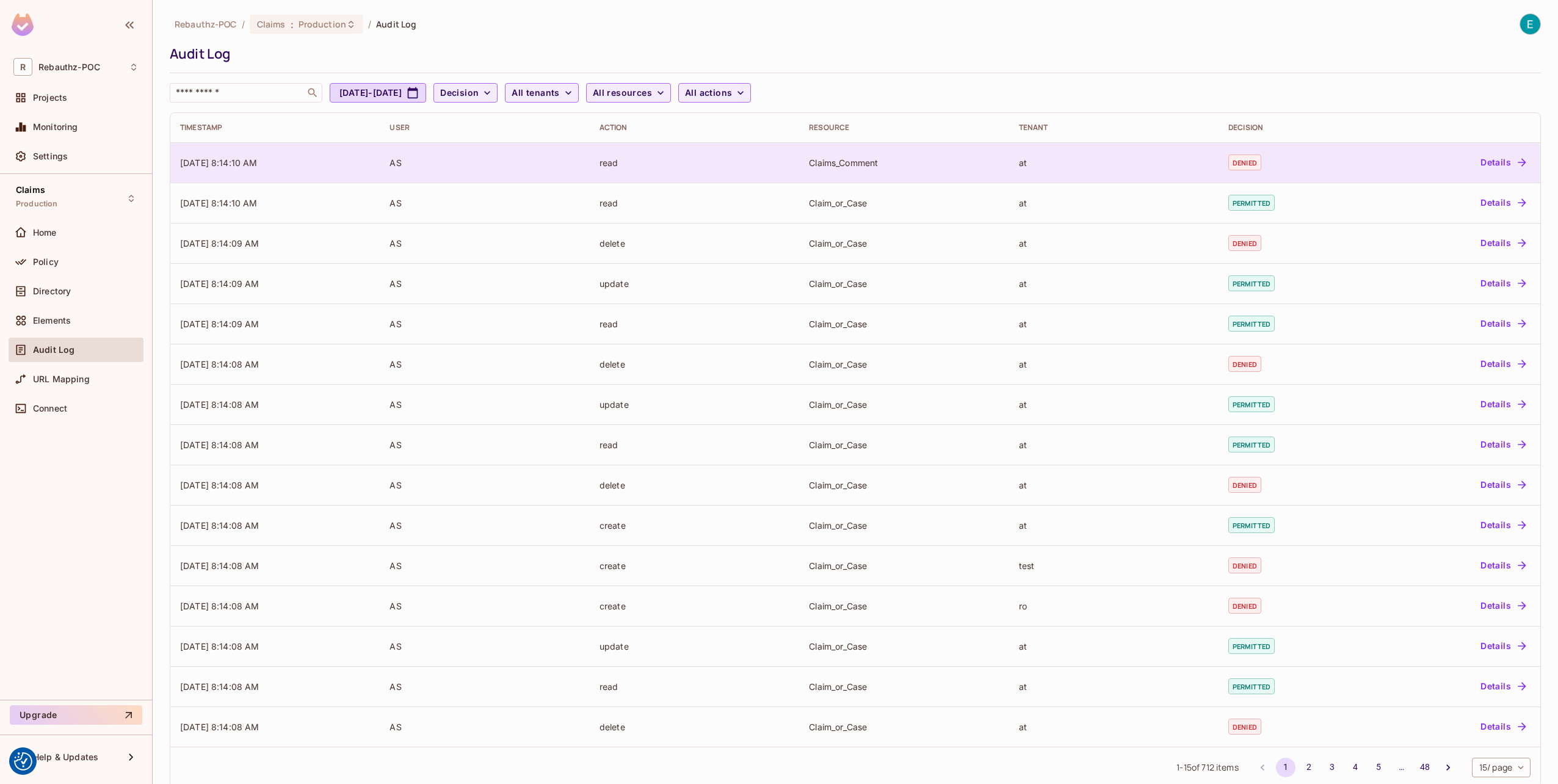
click at [425, 167] on div "AS" at bounding box center [484, 163] width 190 height 12
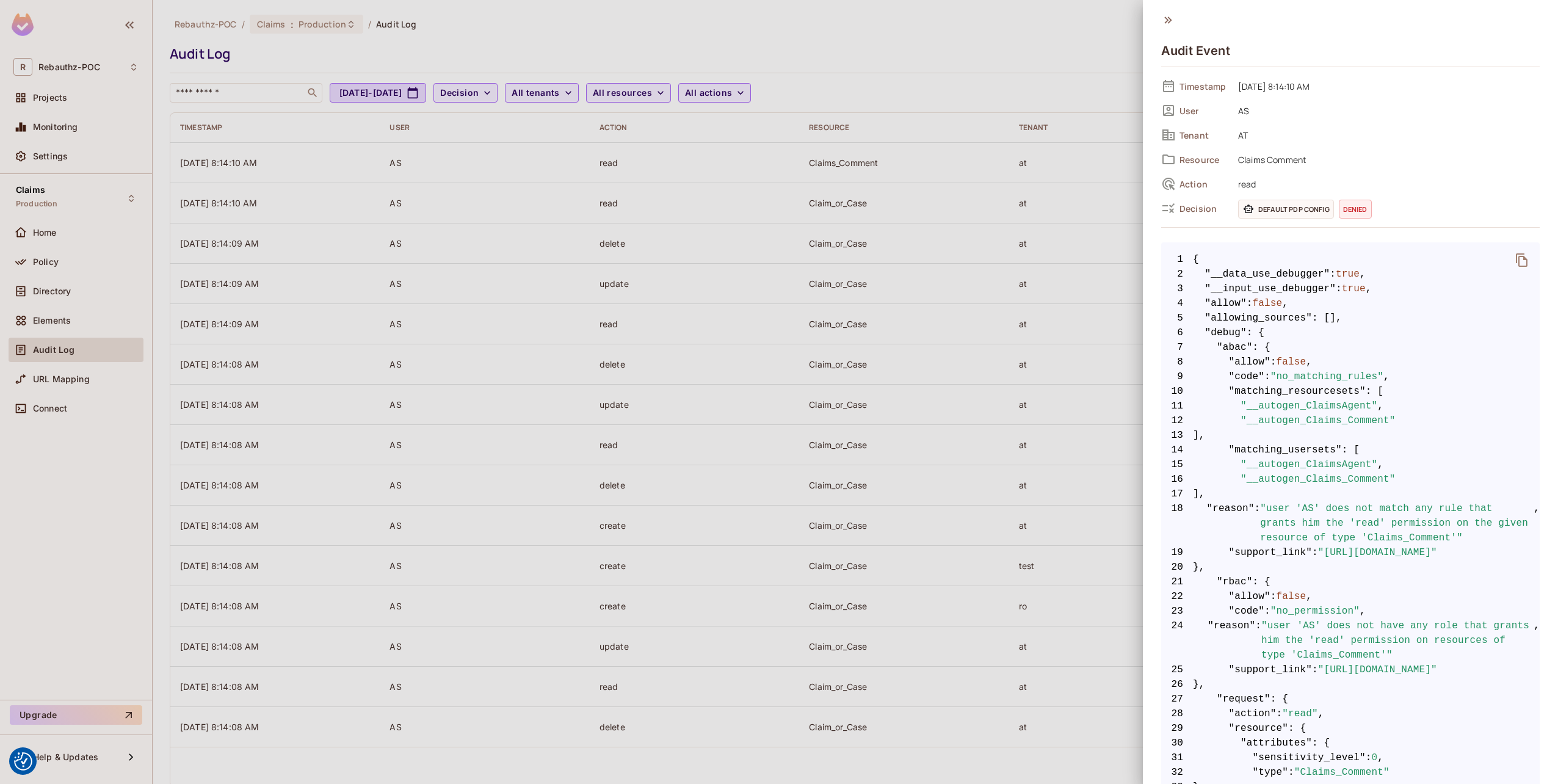
click at [423, 171] on div at bounding box center [779, 392] width 1558 height 784
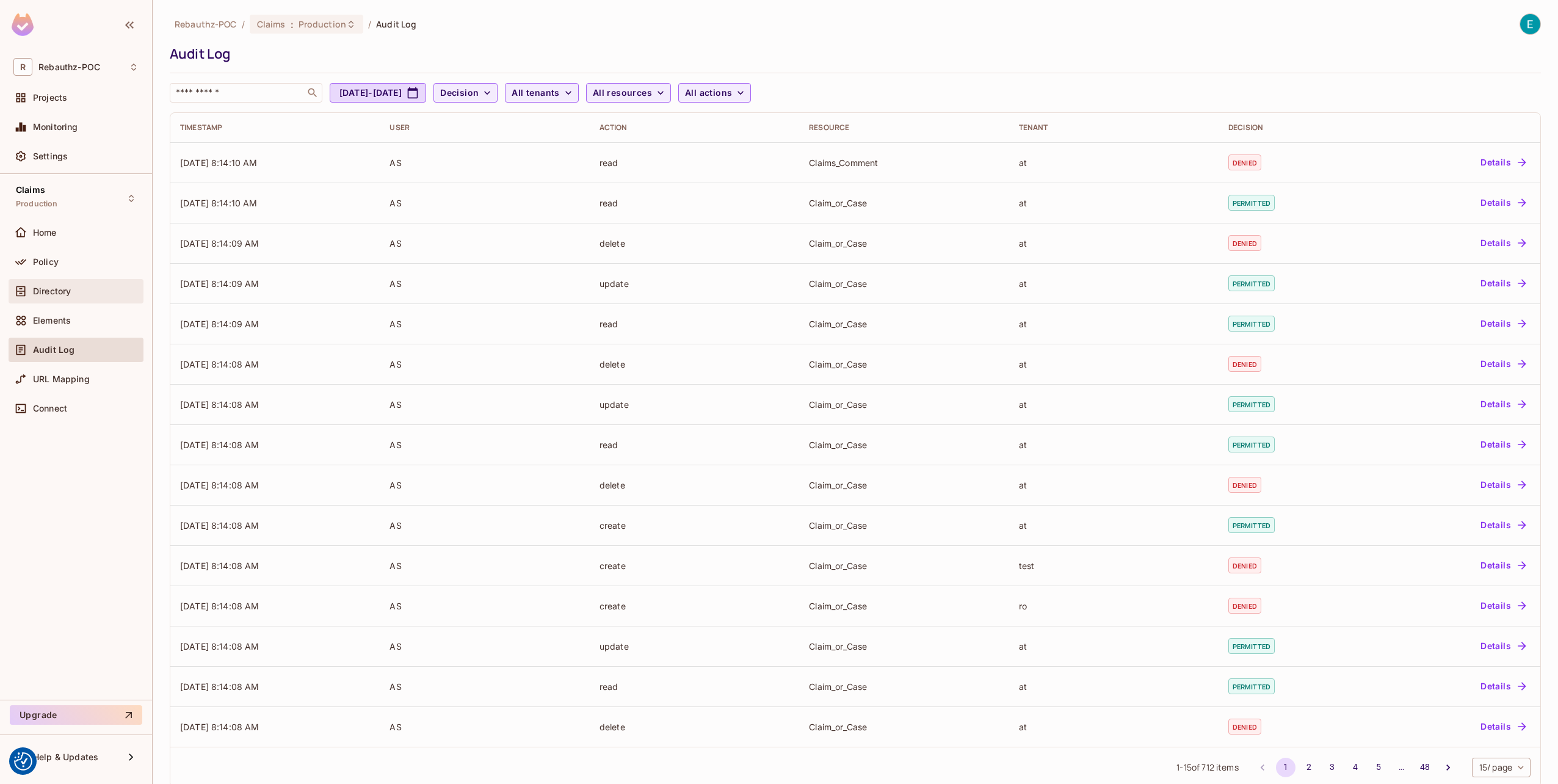
click at [91, 301] on div "Directory" at bounding box center [76, 291] width 135 height 25
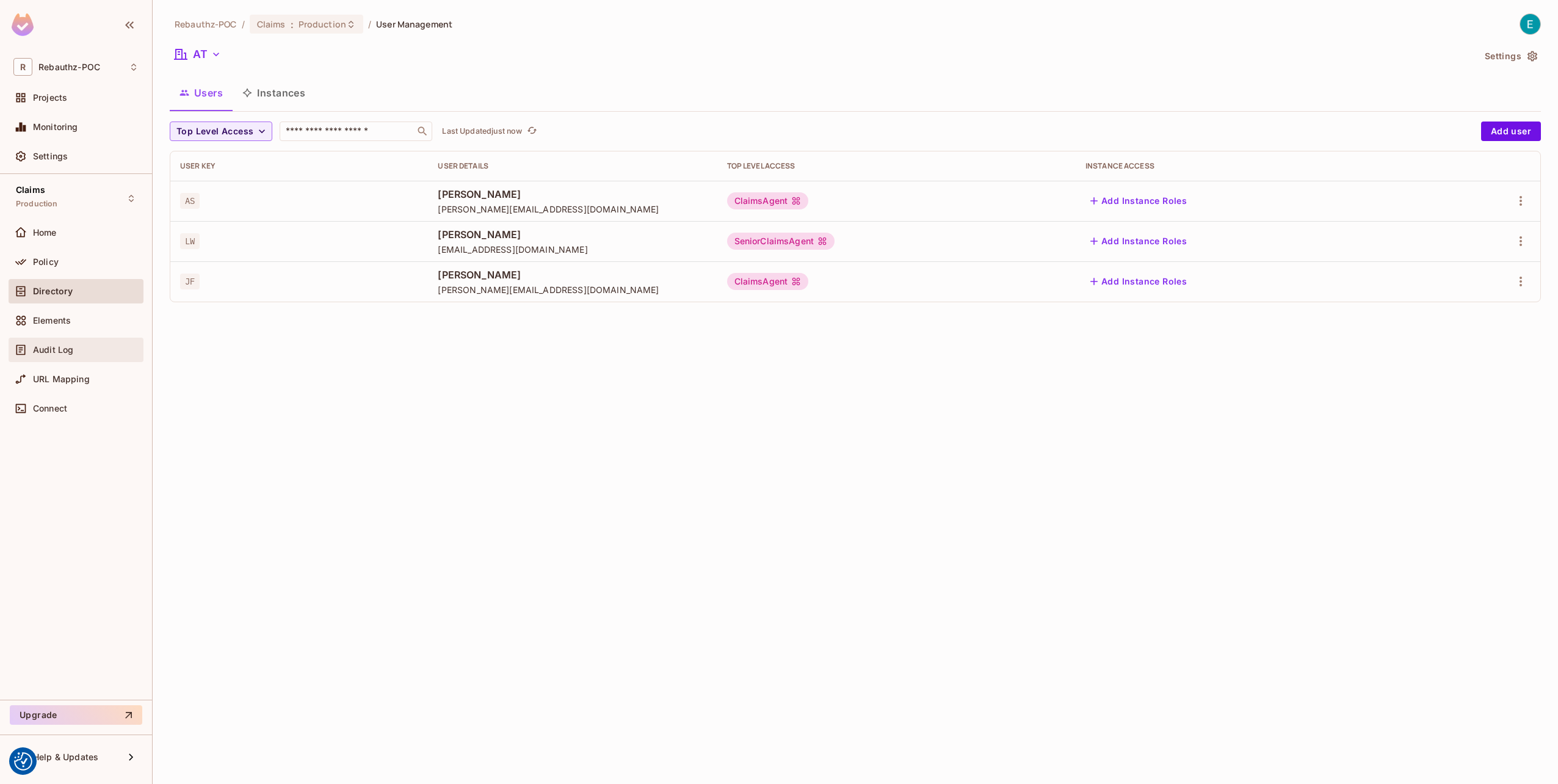
click at [61, 349] on span "Audit Log" at bounding box center [53, 350] width 40 height 10
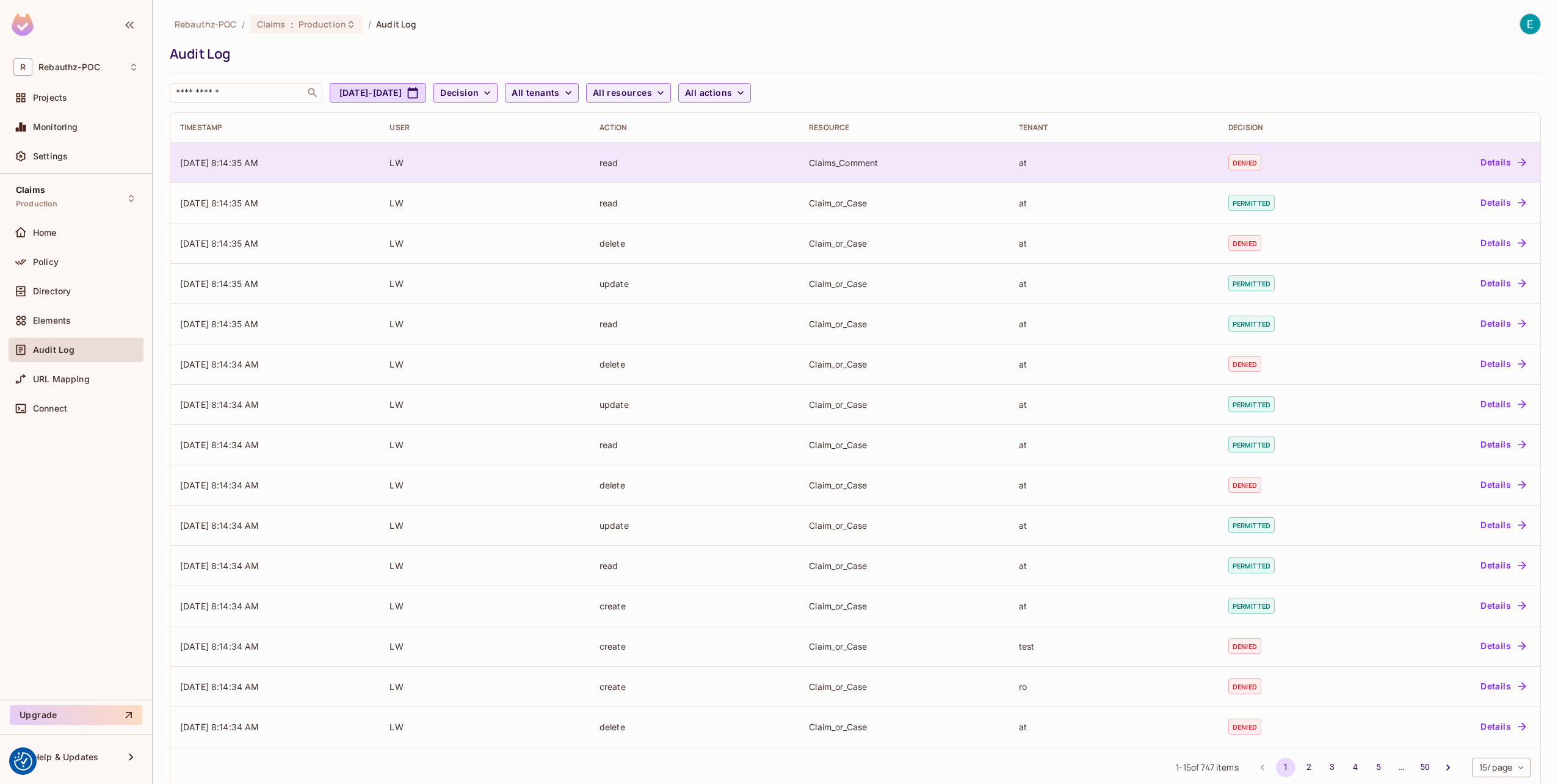
click at [1110, 163] on div "at" at bounding box center [1113, 163] width 190 height 12
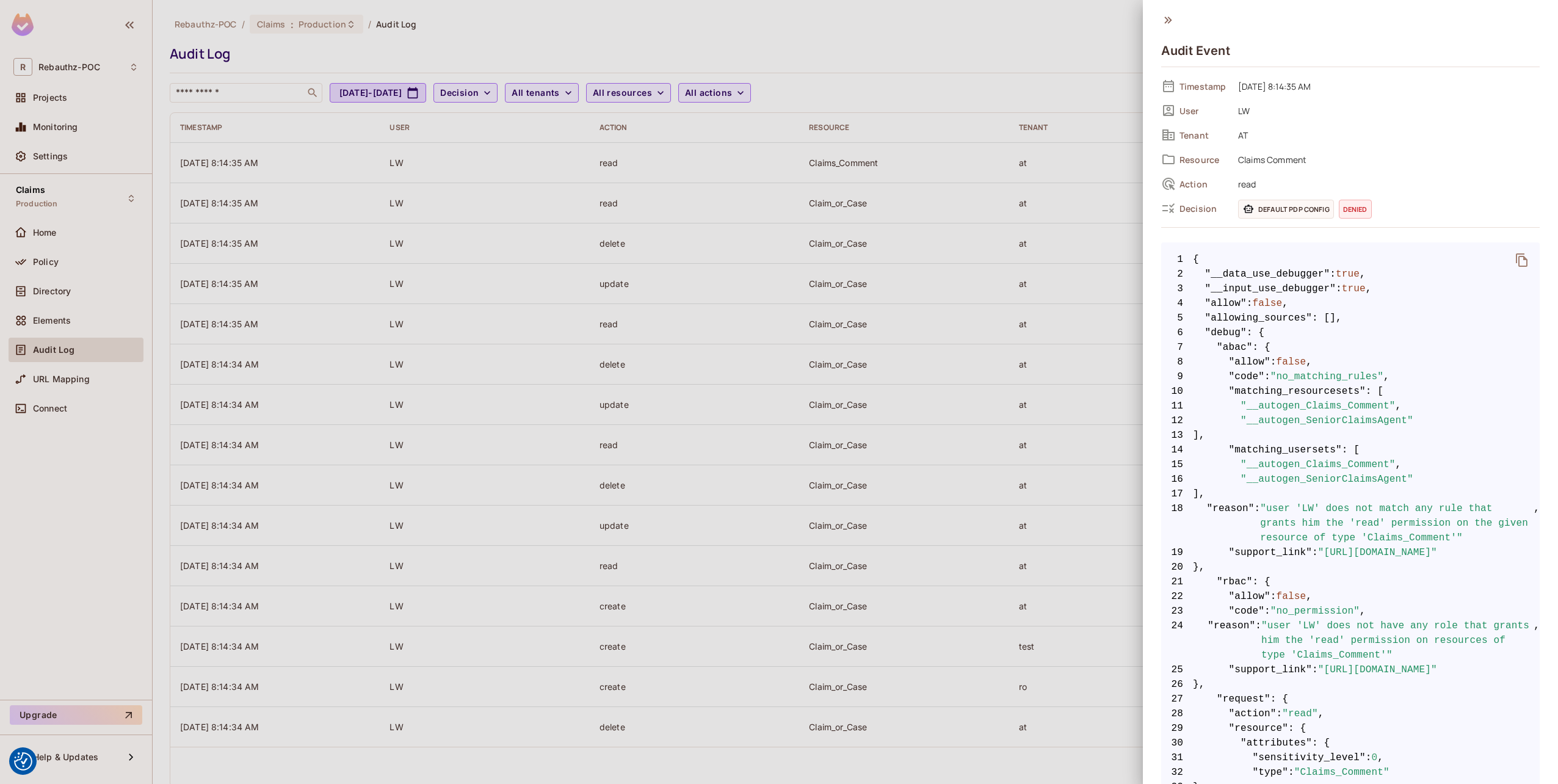
click at [47, 262] on div at bounding box center [779, 392] width 1558 height 784
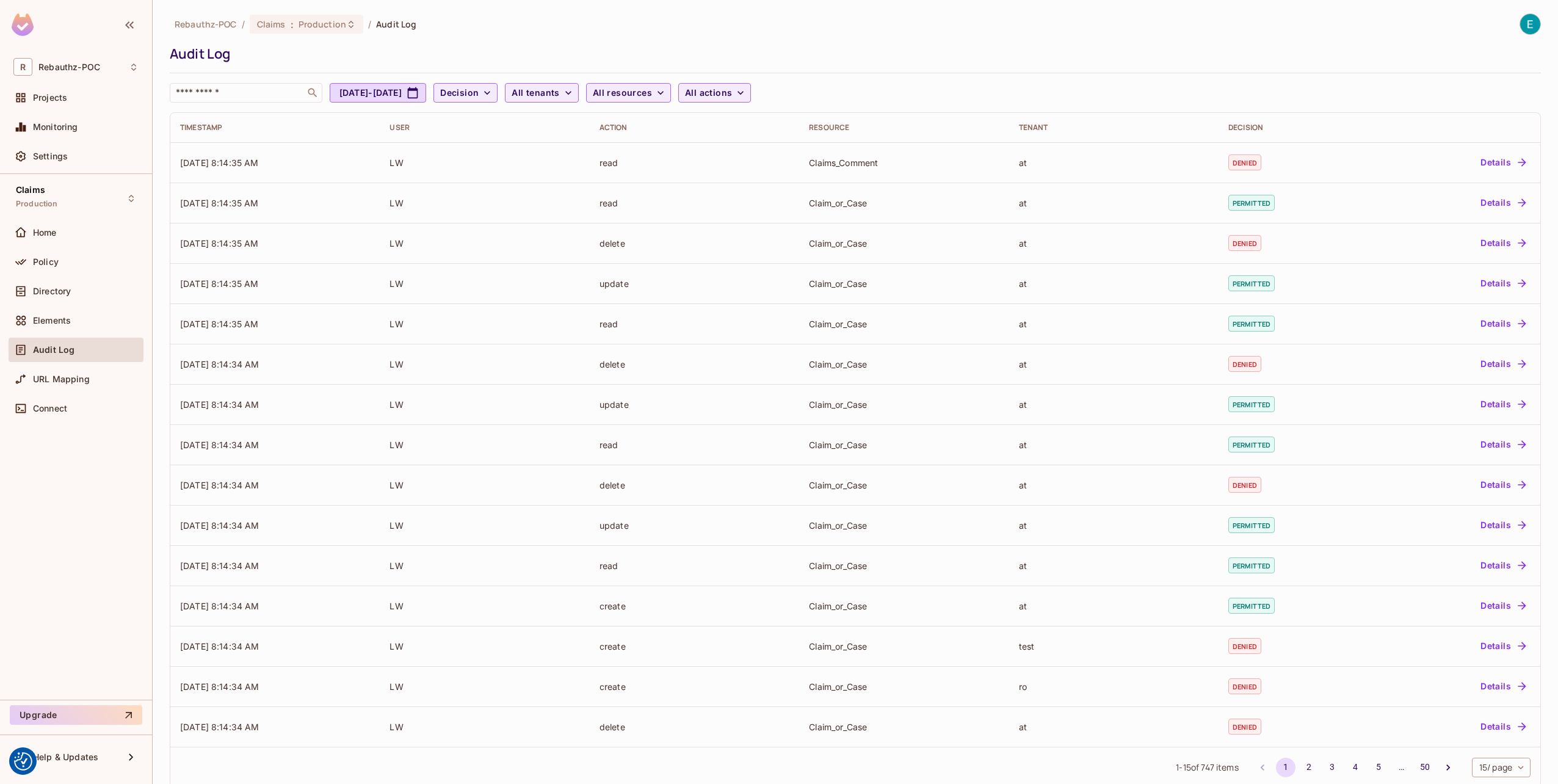
click at [36, 247] on div "Home" at bounding box center [76, 235] width 135 height 29
click at [36, 258] on span "Policy" at bounding box center [46, 262] width 26 height 10
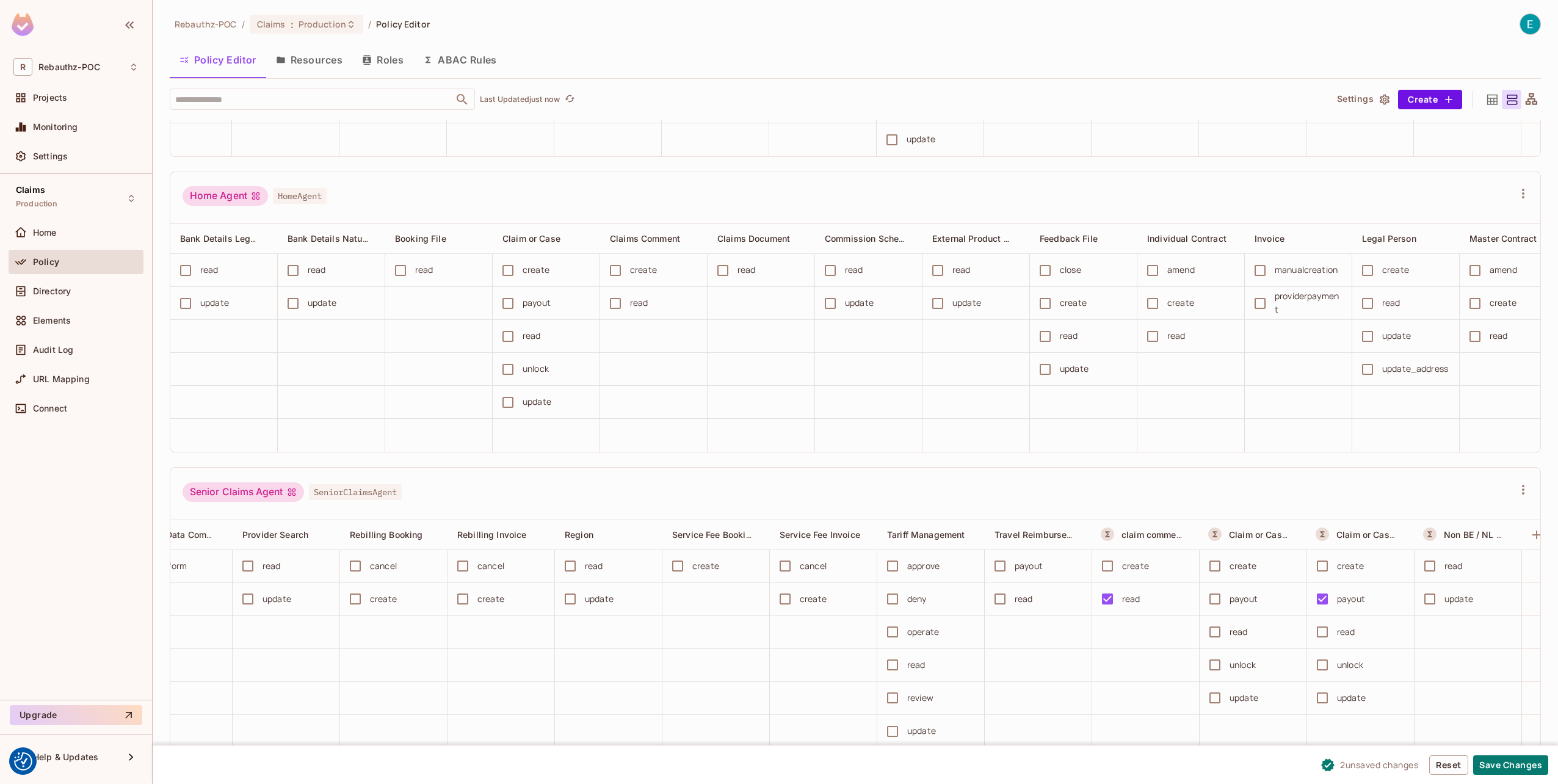
scroll to position [183, 0]
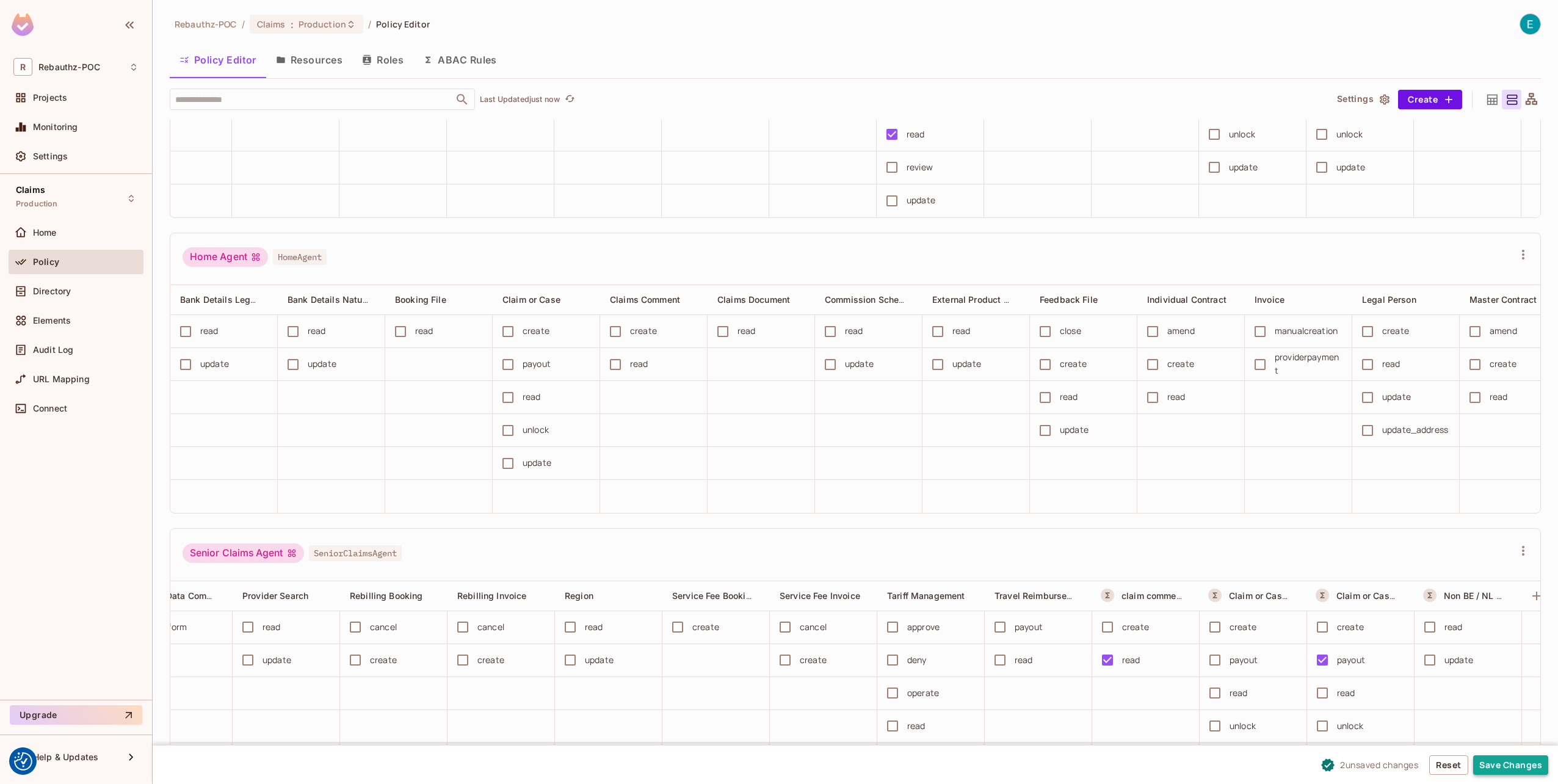
click at [1502, 767] on button "Save Changes" at bounding box center [1510, 765] width 75 height 19
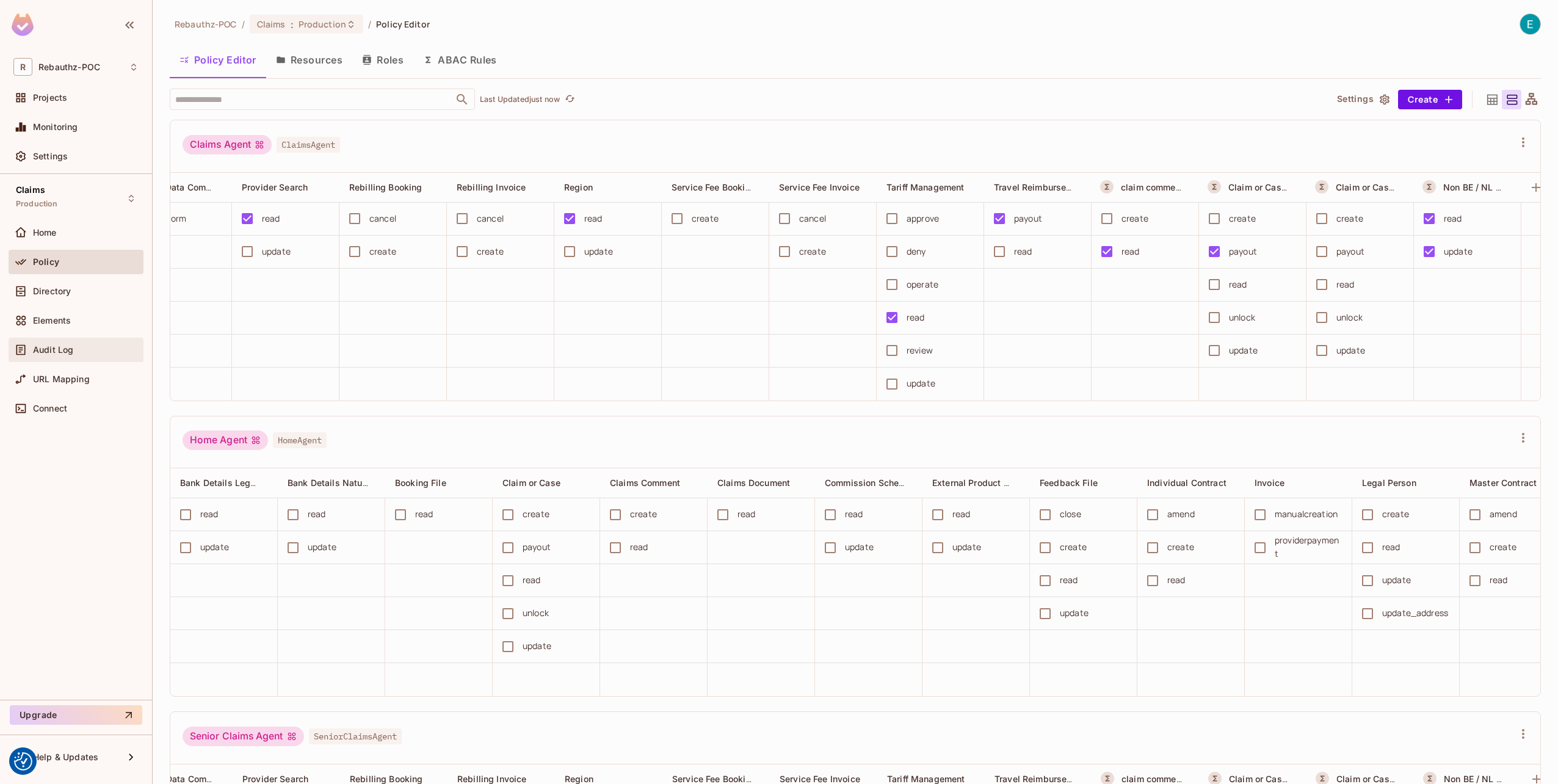
click at [63, 348] on span "Audit Log" at bounding box center [53, 350] width 40 height 10
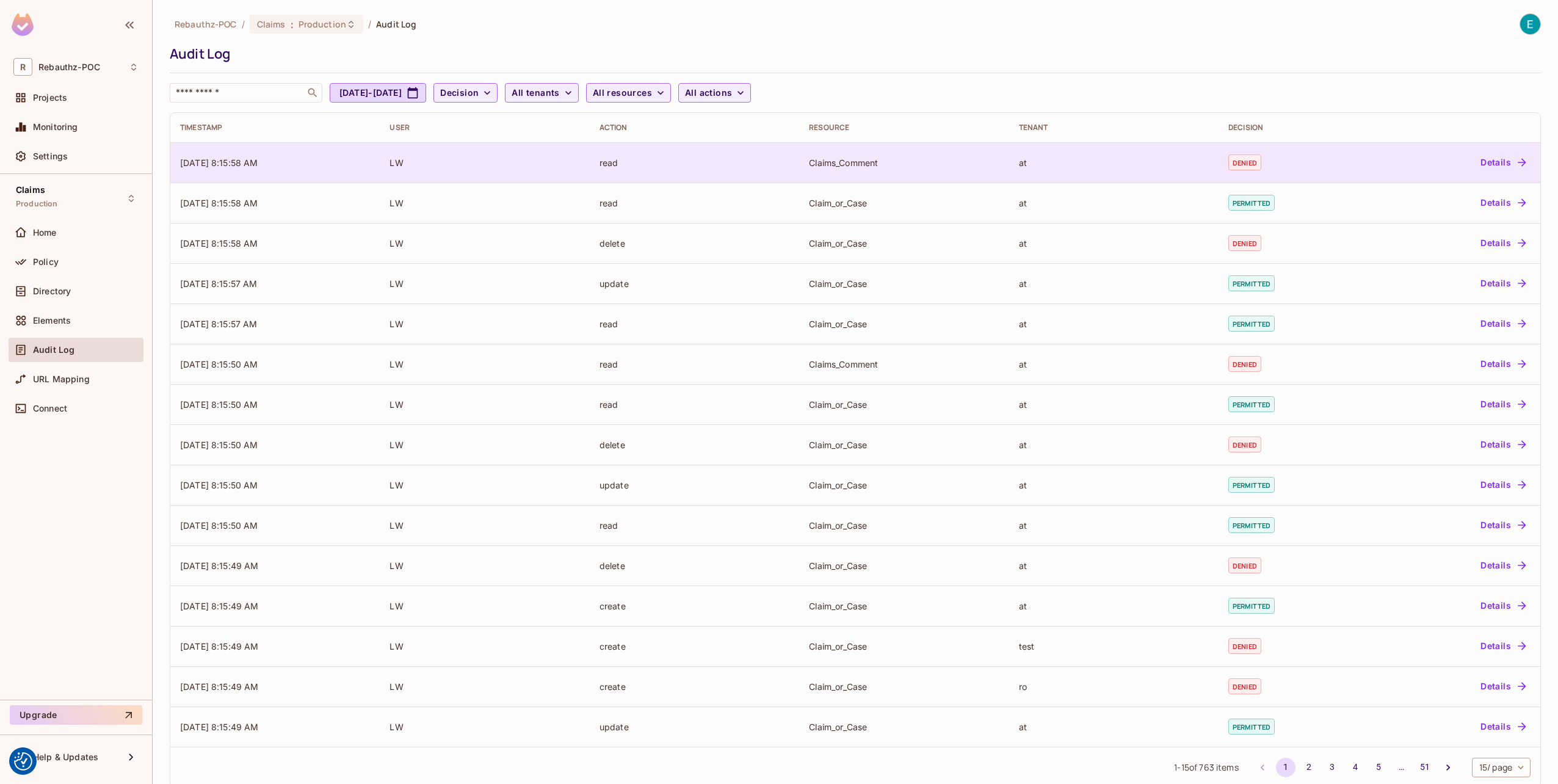
click at [850, 149] on td "Claims_Comment" at bounding box center [903, 163] width 210 height 40
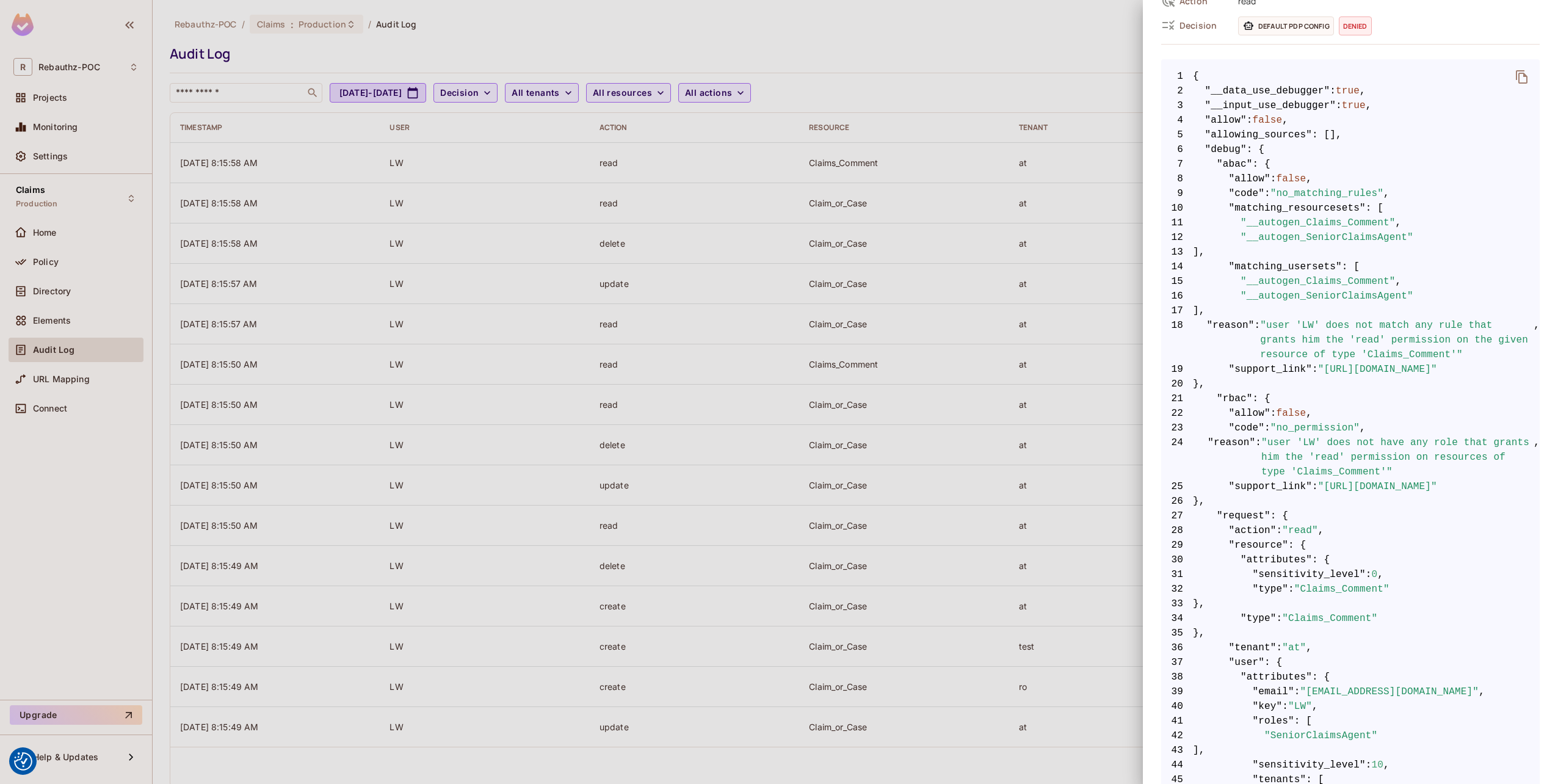
scroll to position [244, 0]
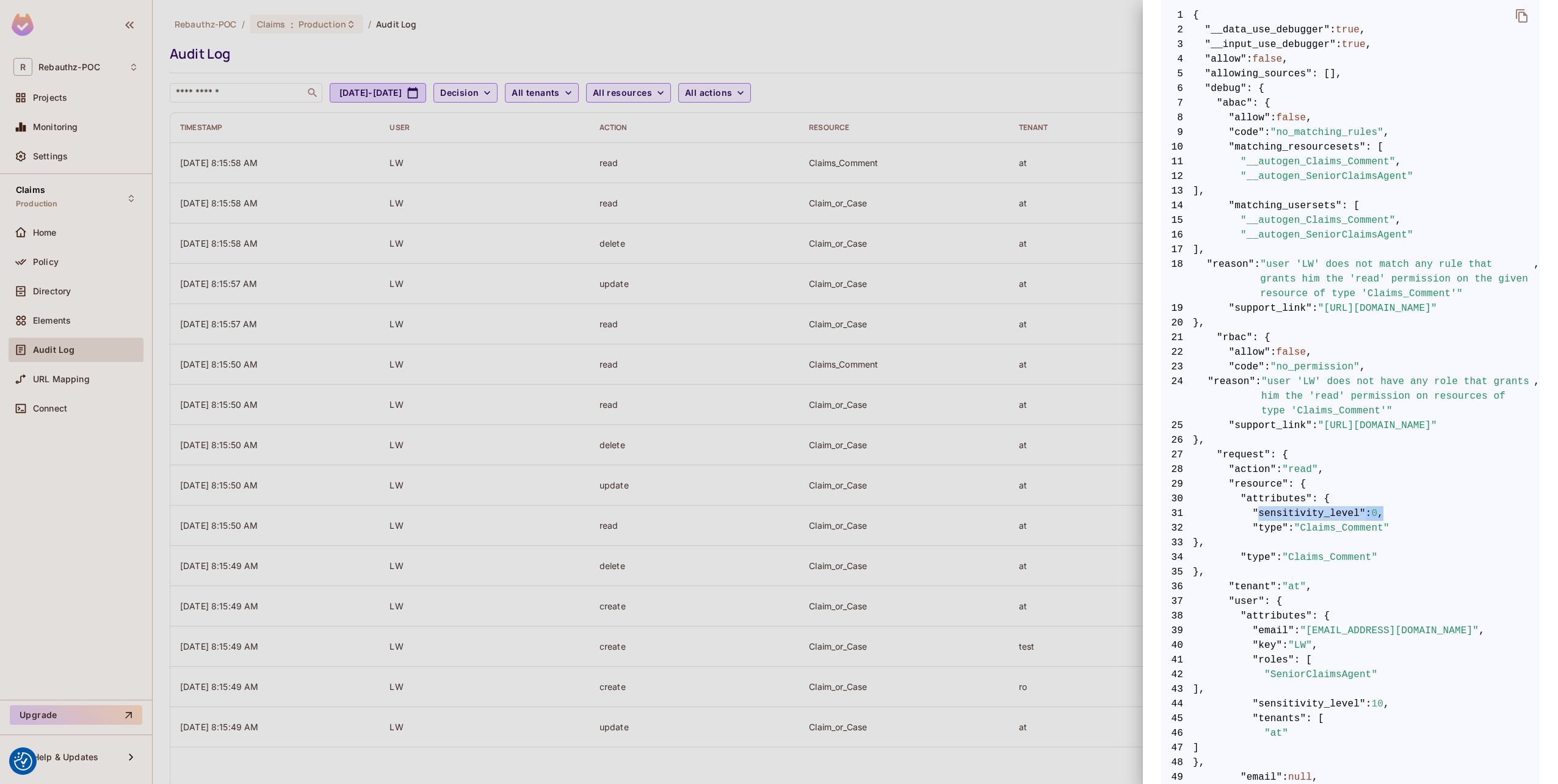
drag, startPoint x: 1250, startPoint y: 515, endPoint x: 1390, endPoint y: 518, distance: 140.0
click at [1390, 518] on span "31 "sensitivity_level" : 0 ," at bounding box center [1350, 513] width 378 height 15
click at [1291, 515] on span ""sensitivity_level"" at bounding box center [1309, 513] width 113 height 15
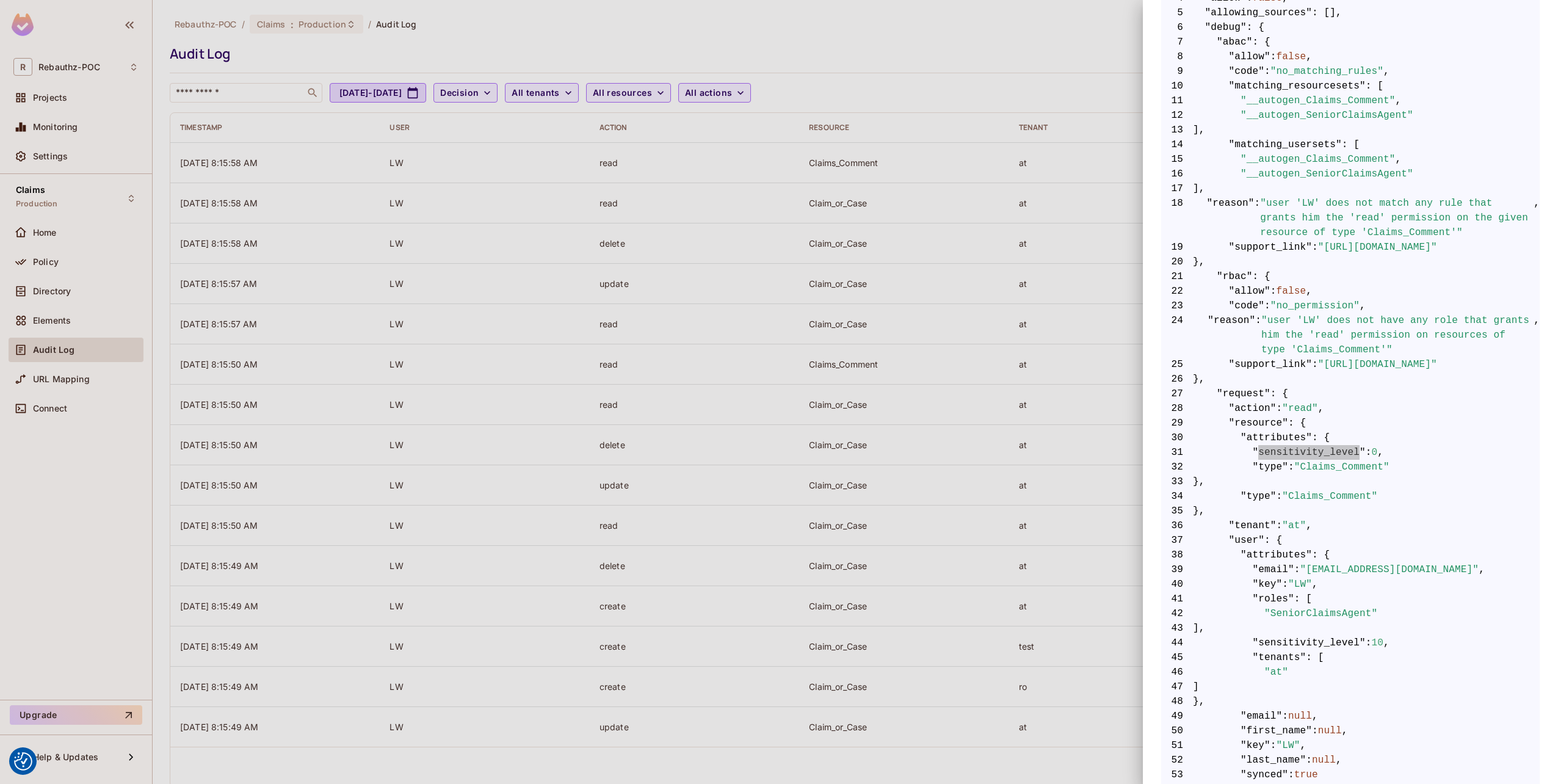
scroll to position [420, 0]
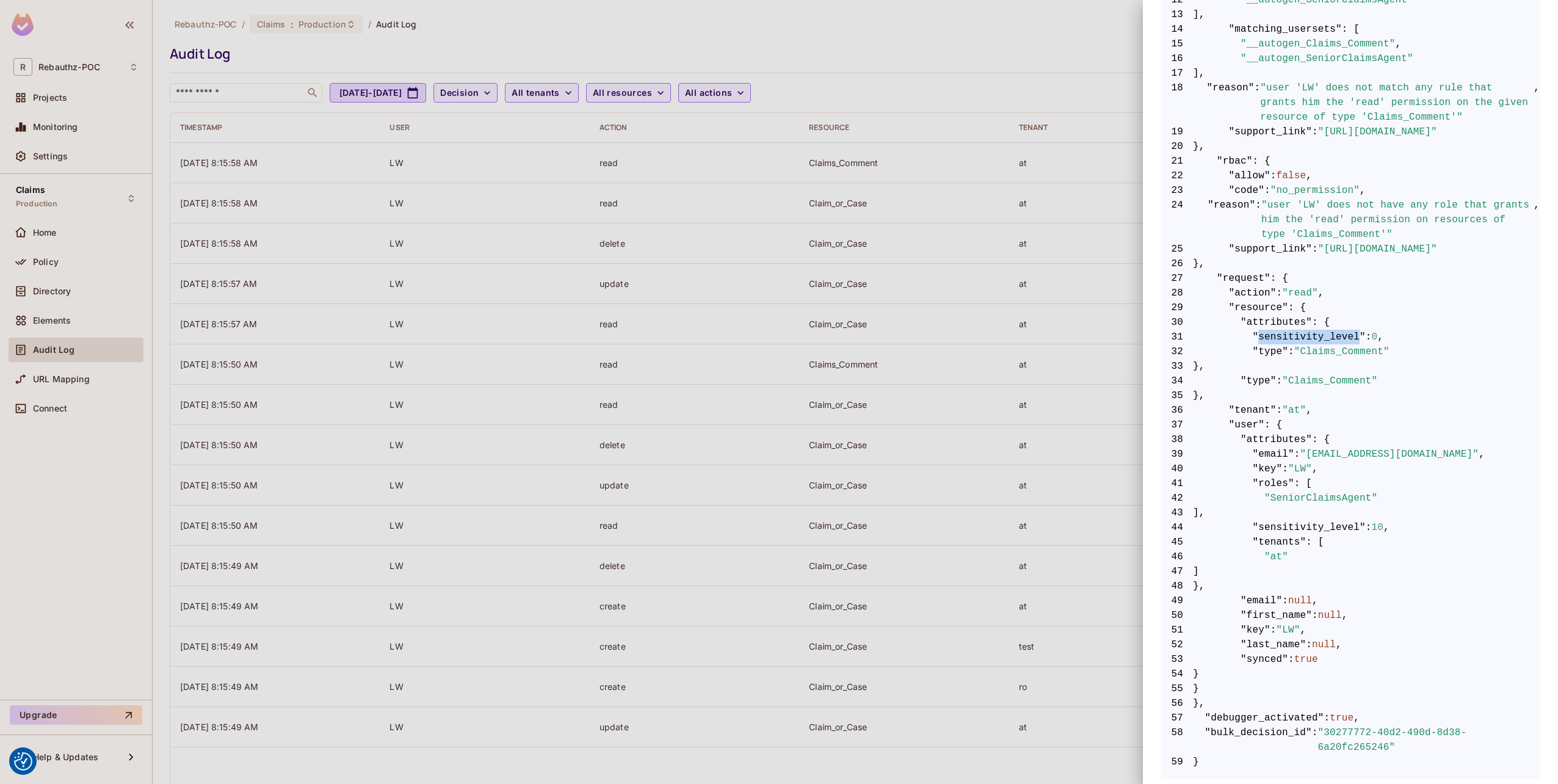
click at [1058, 417] on div at bounding box center [779, 392] width 1558 height 784
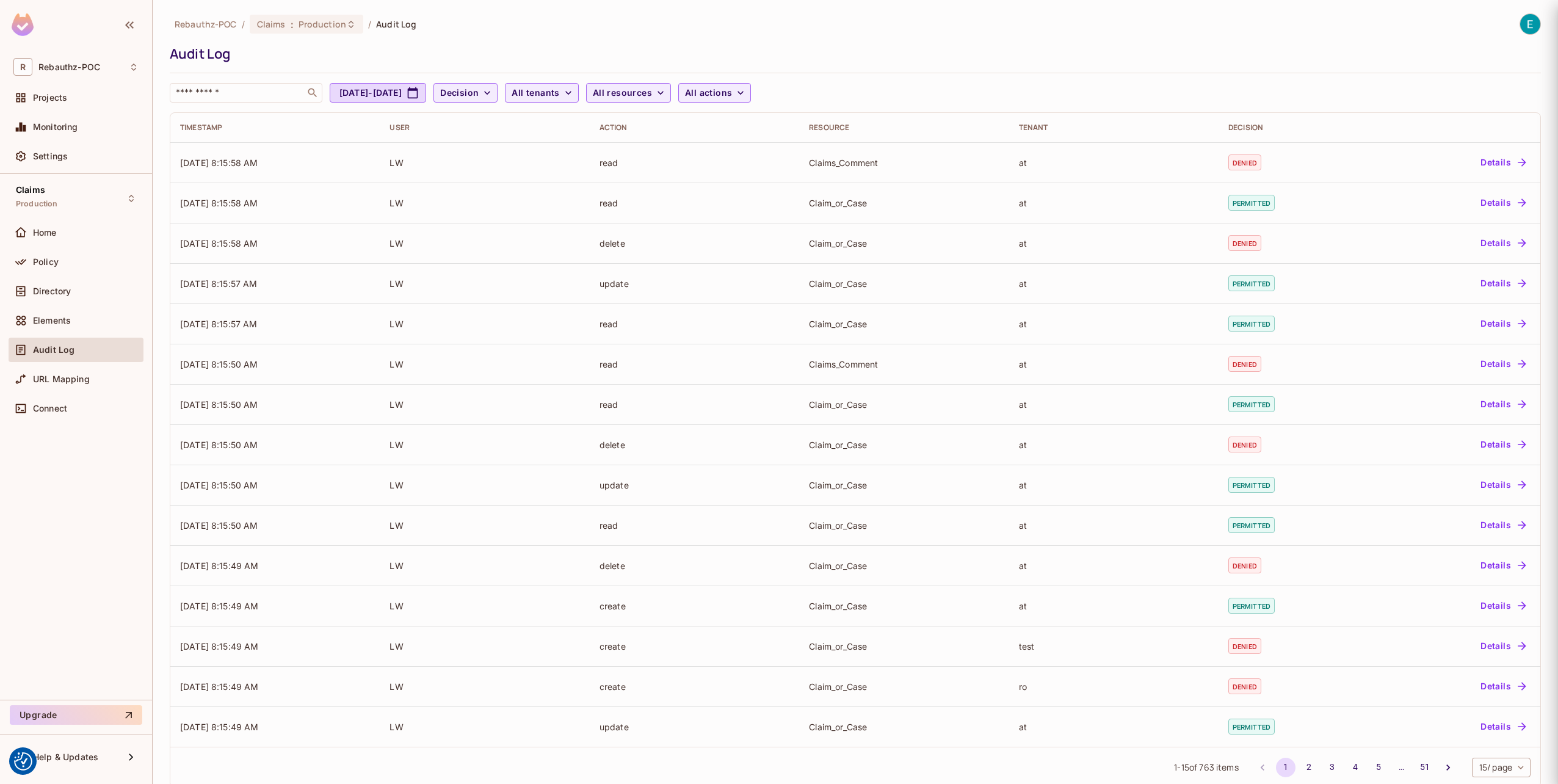
scroll to position [0, 0]
click at [46, 318] on span "Elements" at bounding box center [52, 320] width 38 height 10
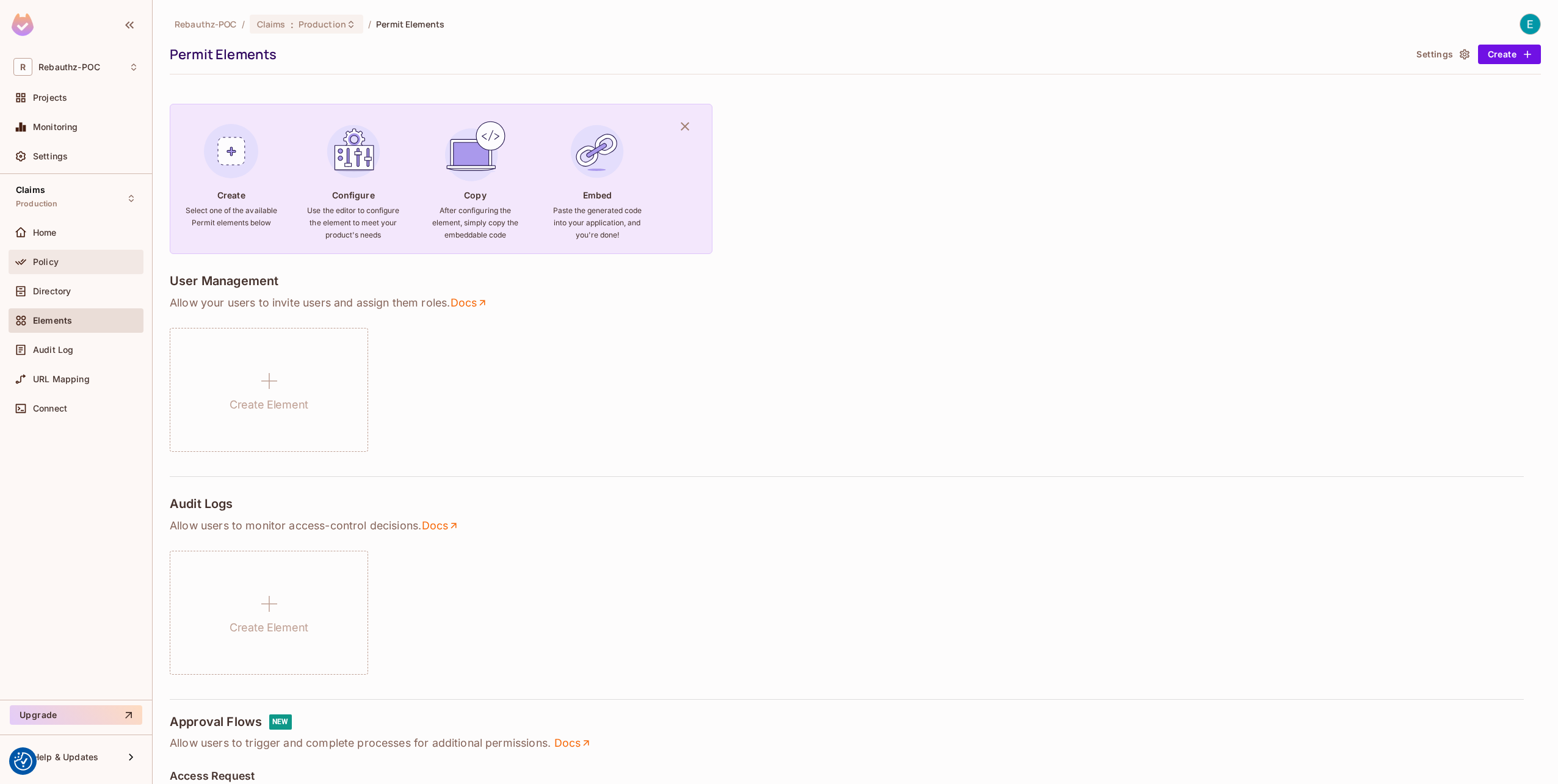
click at [39, 257] on span "Policy" at bounding box center [46, 262] width 26 height 10
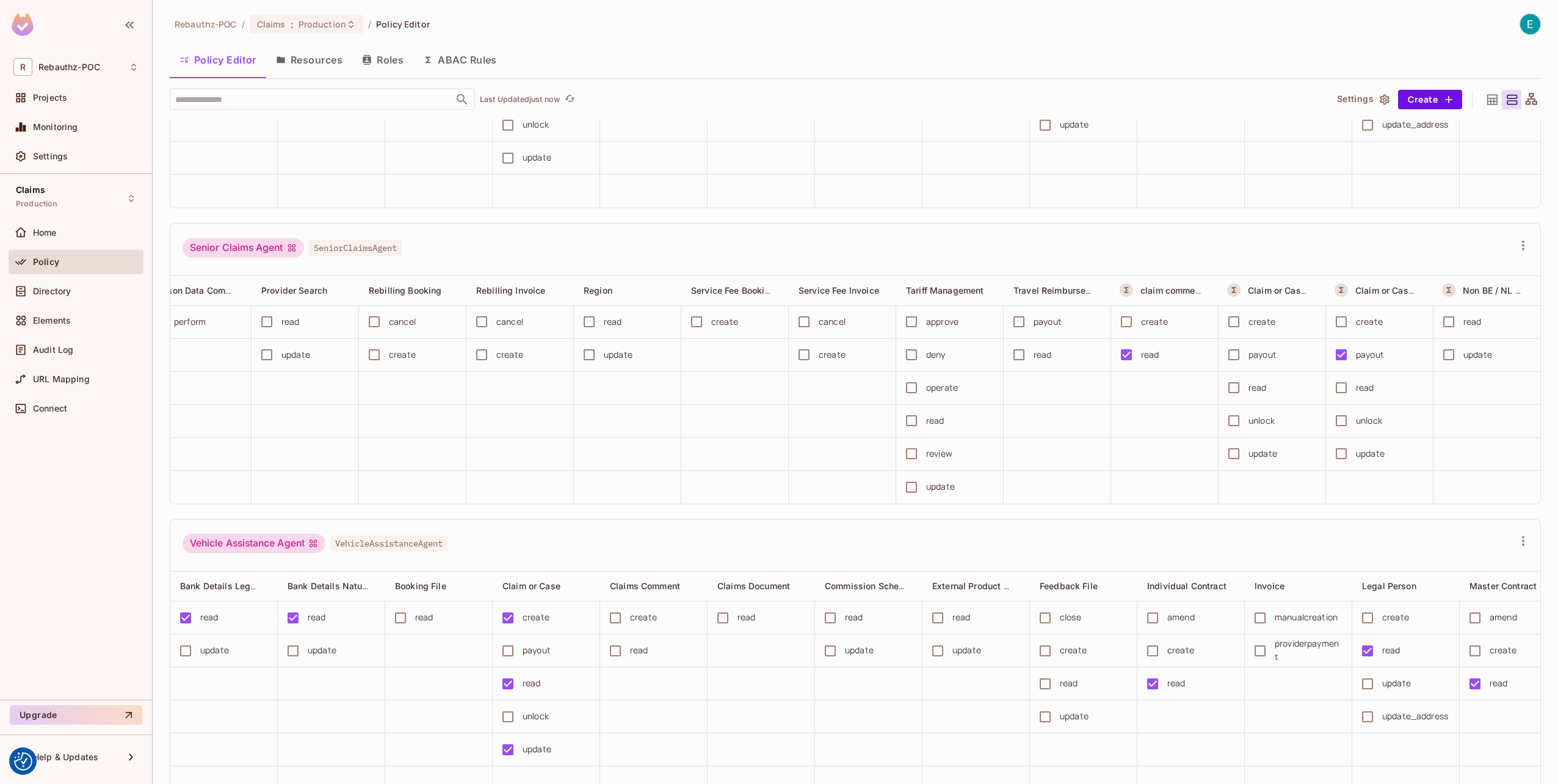
scroll to position [0, 1586]
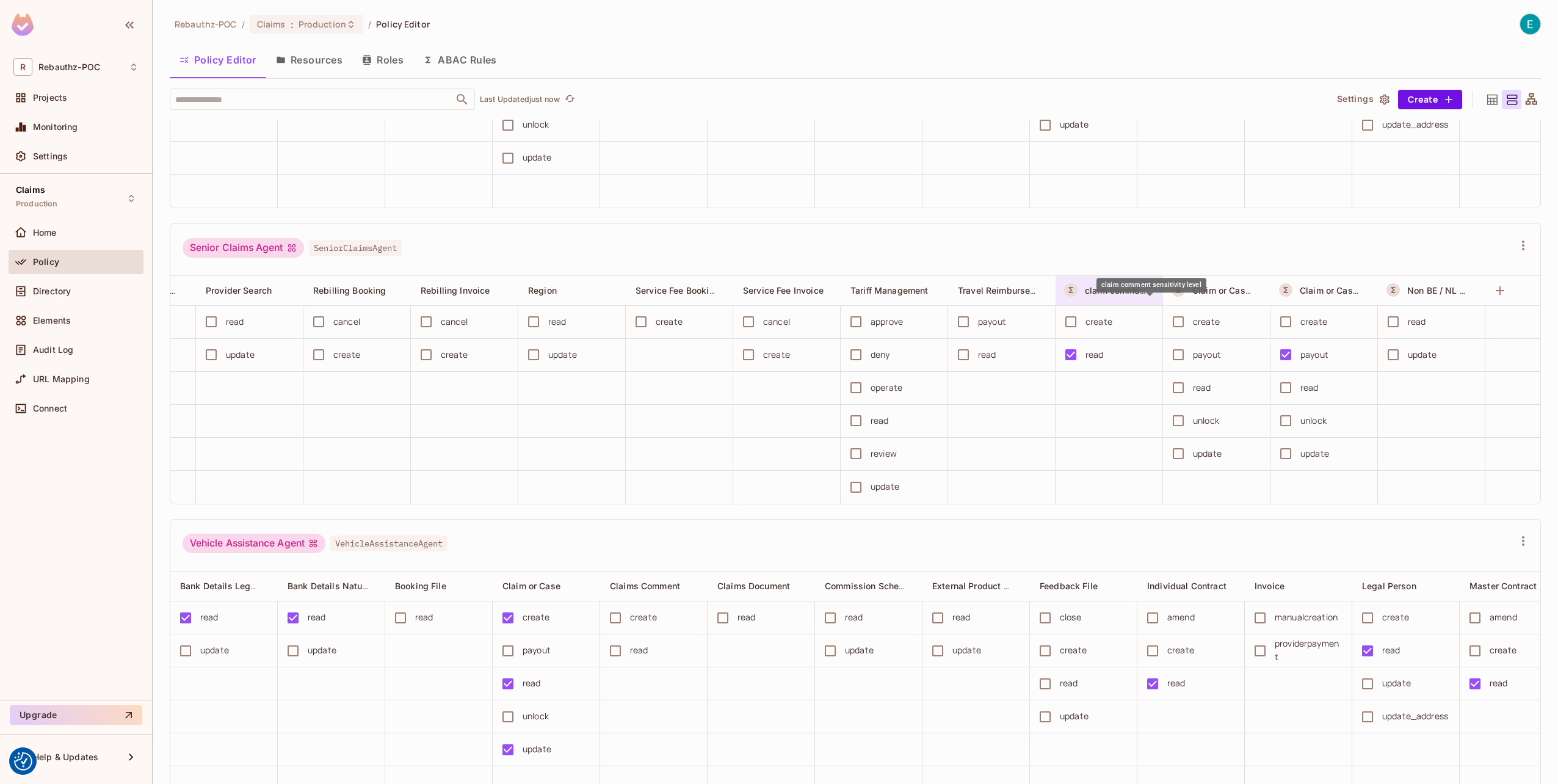
click at [1127, 296] on span "claim comment sensitivity level" at bounding box center [1150, 290] width 132 height 12
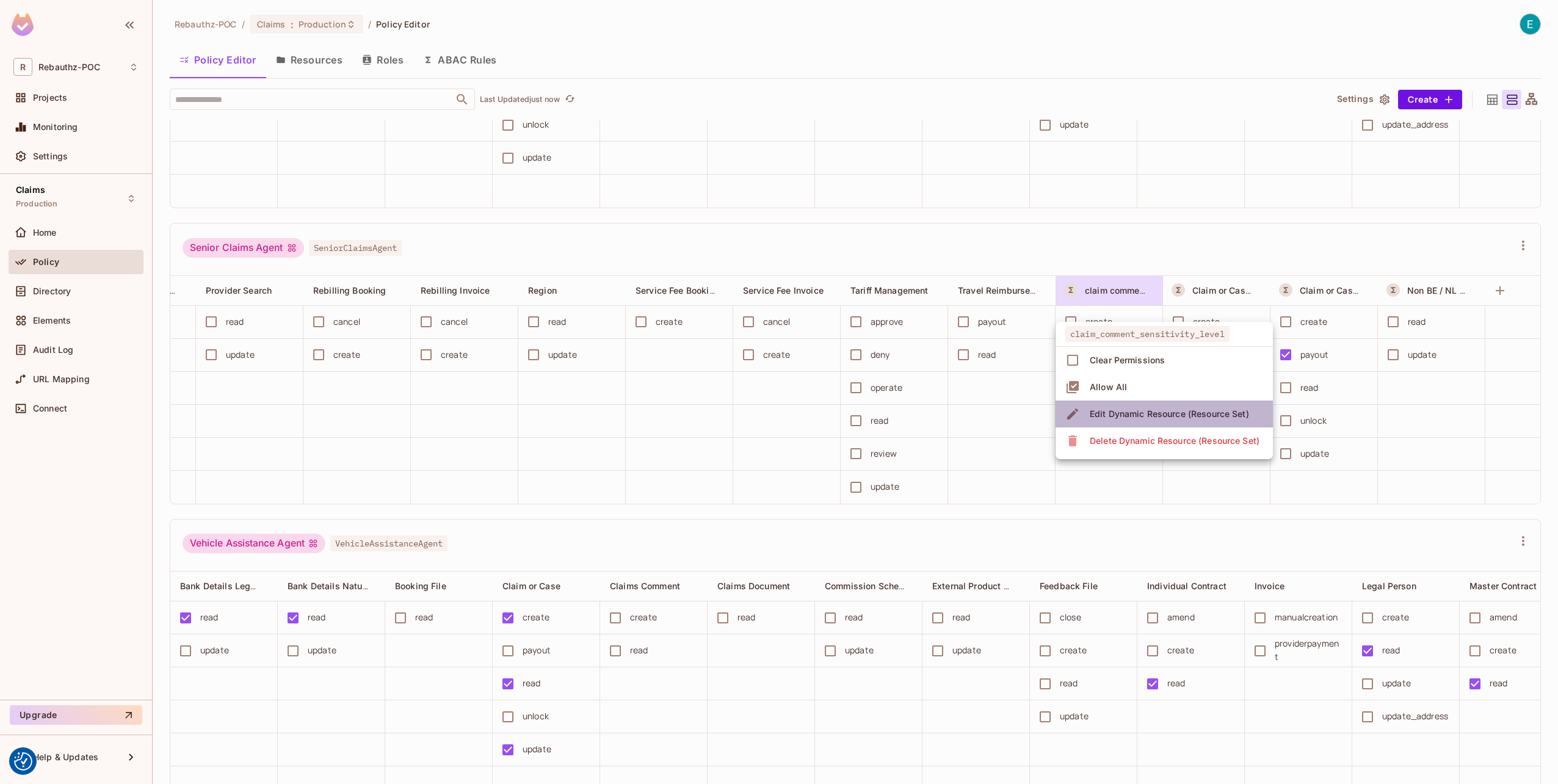
click at [1174, 414] on div "Edit Dynamic Resource (Resource Set)" at bounding box center [1169, 414] width 159 height 12
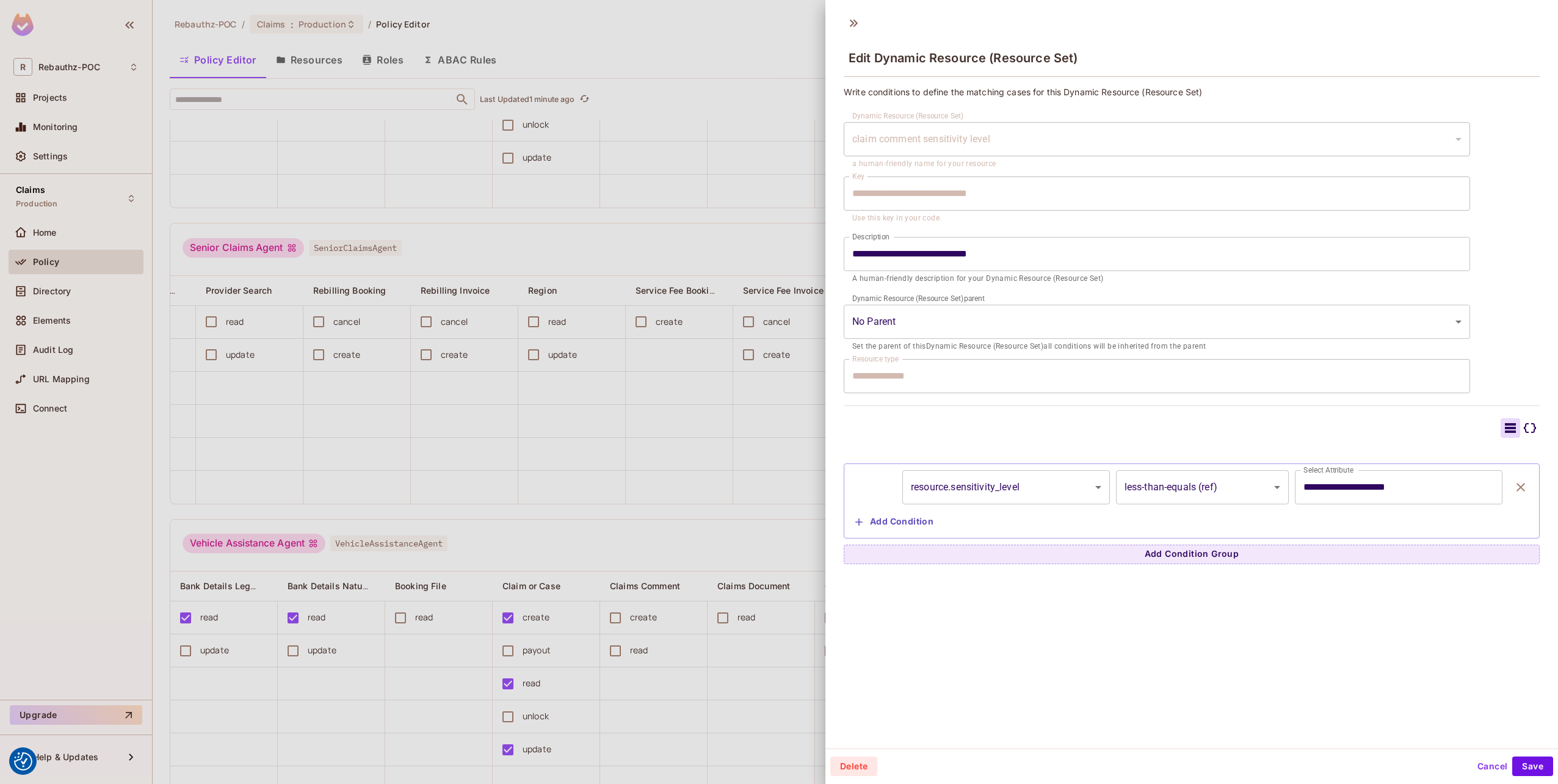
click at [65, 297] on div at bounding box center [779, 392] width 1558 height 784
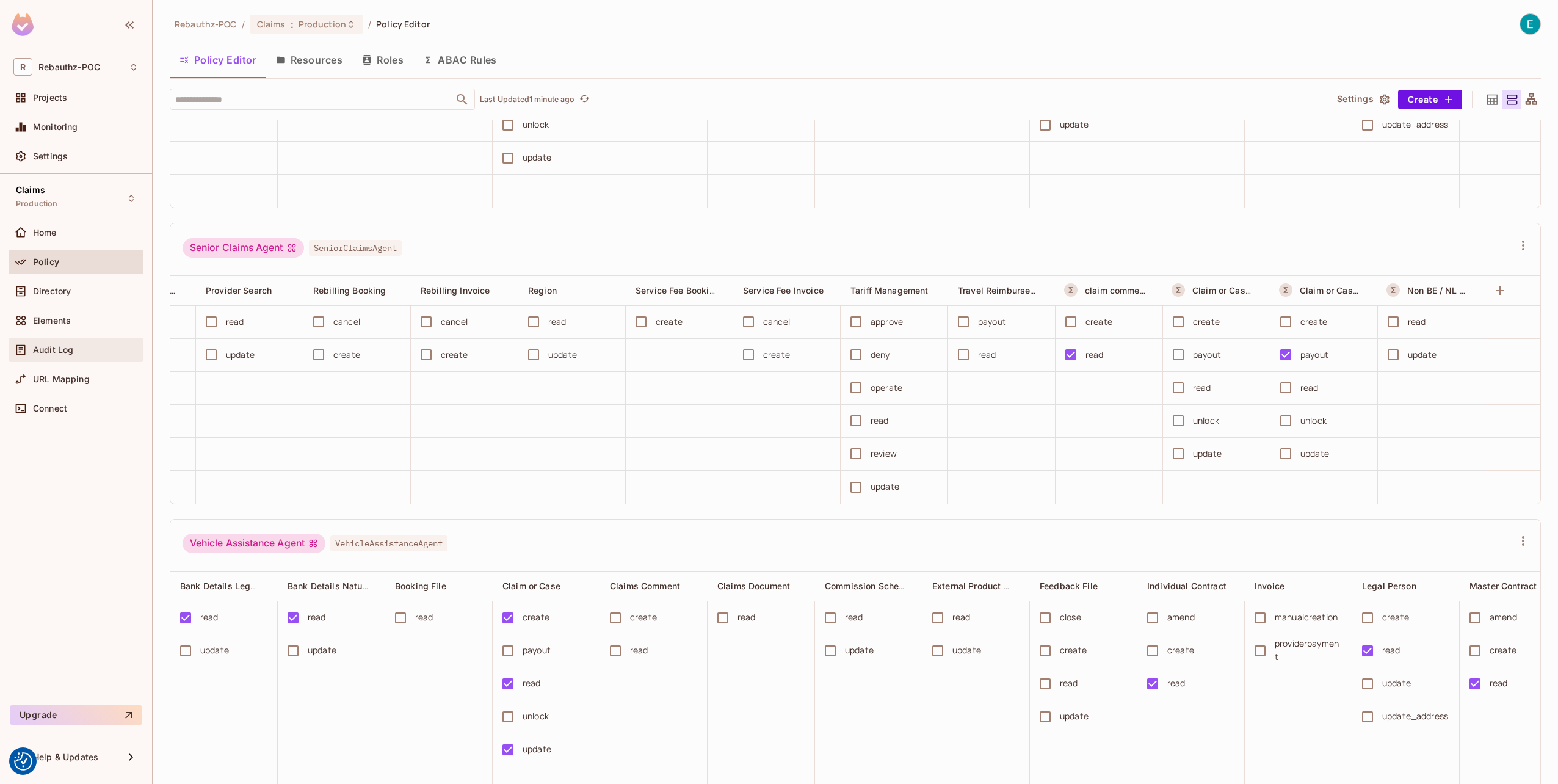
click at [55, 358] on div "Audit Log" at bounding box center [76, 350] width 135 height 25
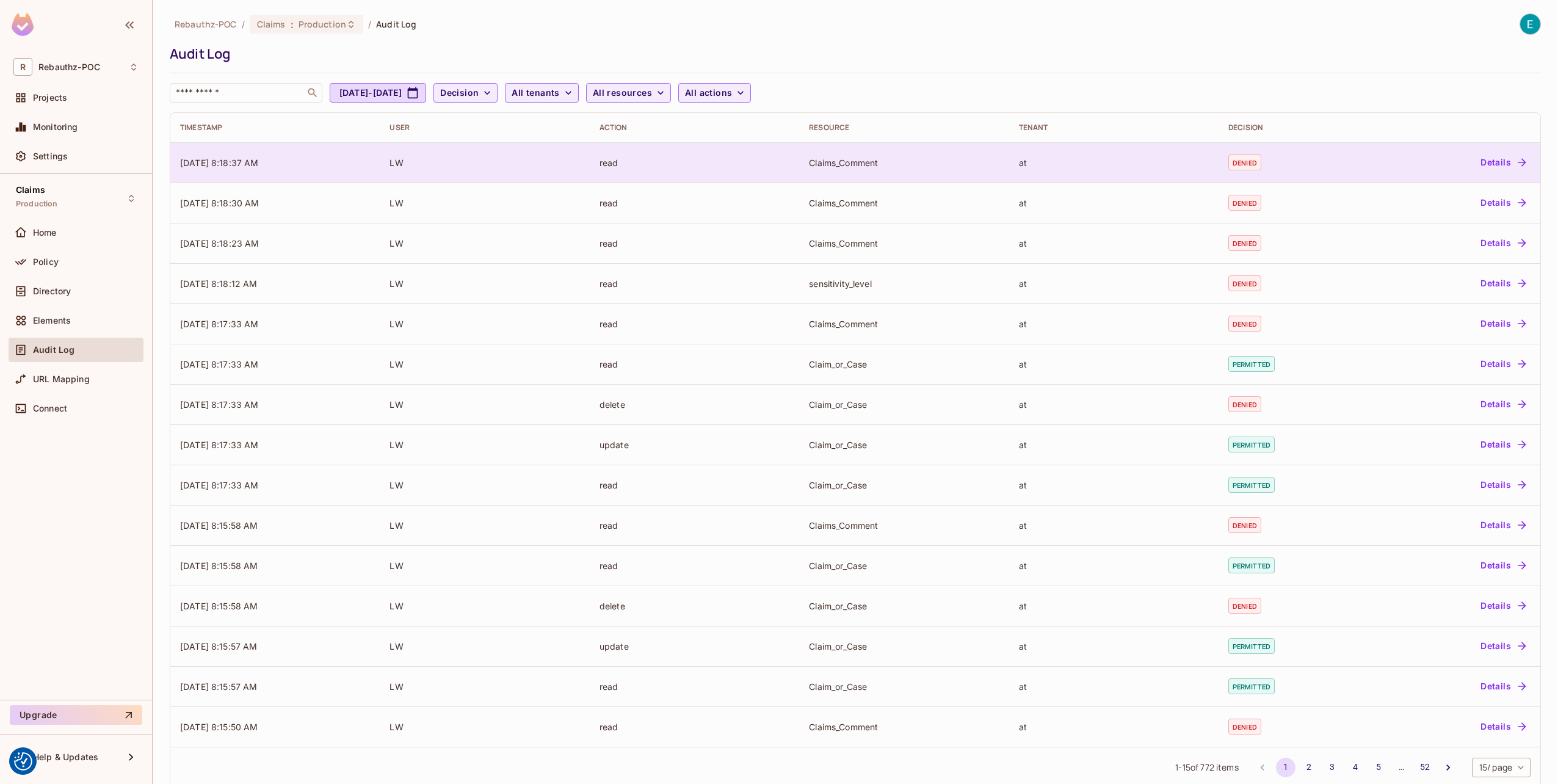
click at [1483, 157] on button "Details" at bounding box center [1502, 162] width 55 height 19
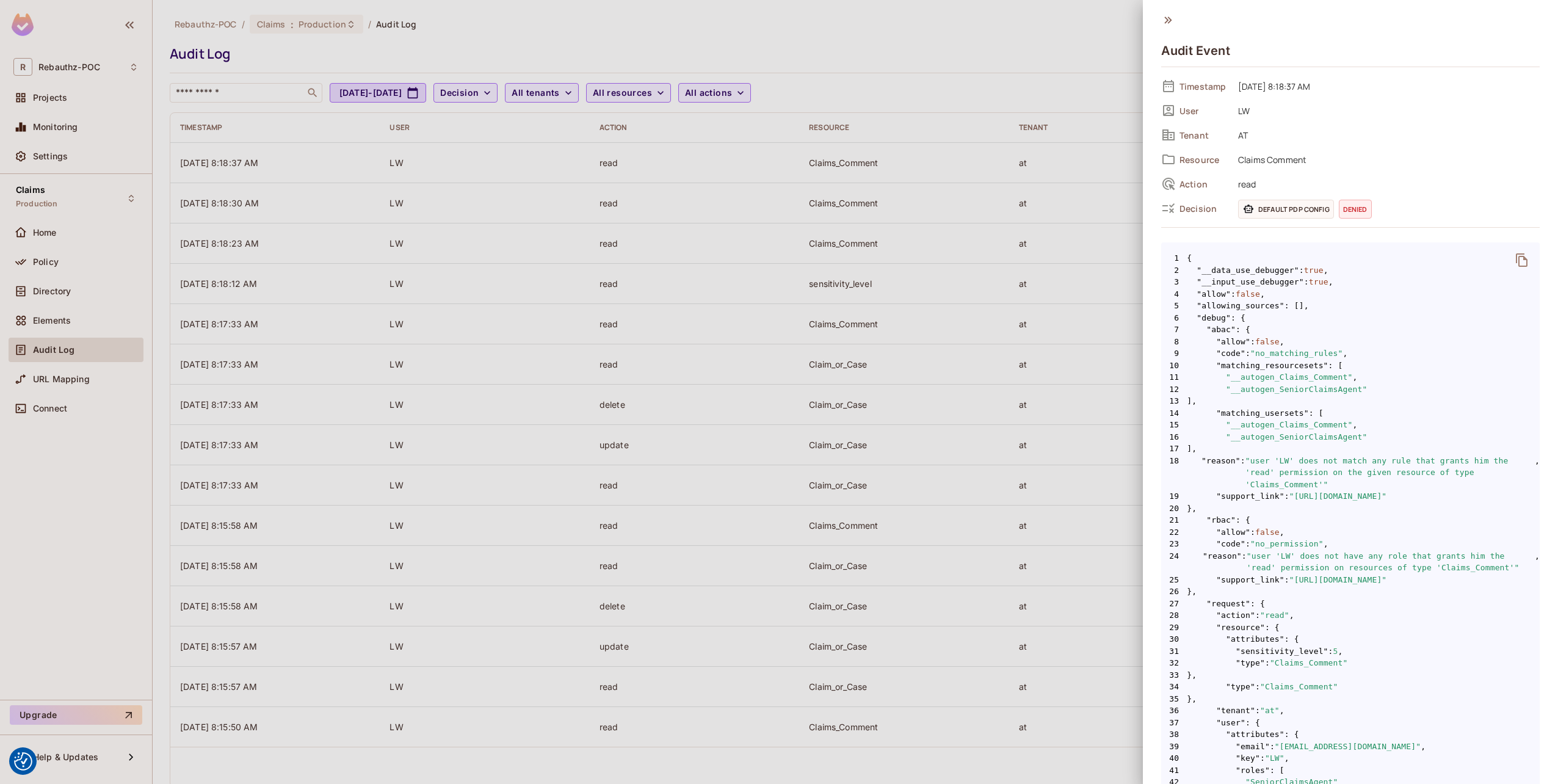
scroll to position [61, 0]
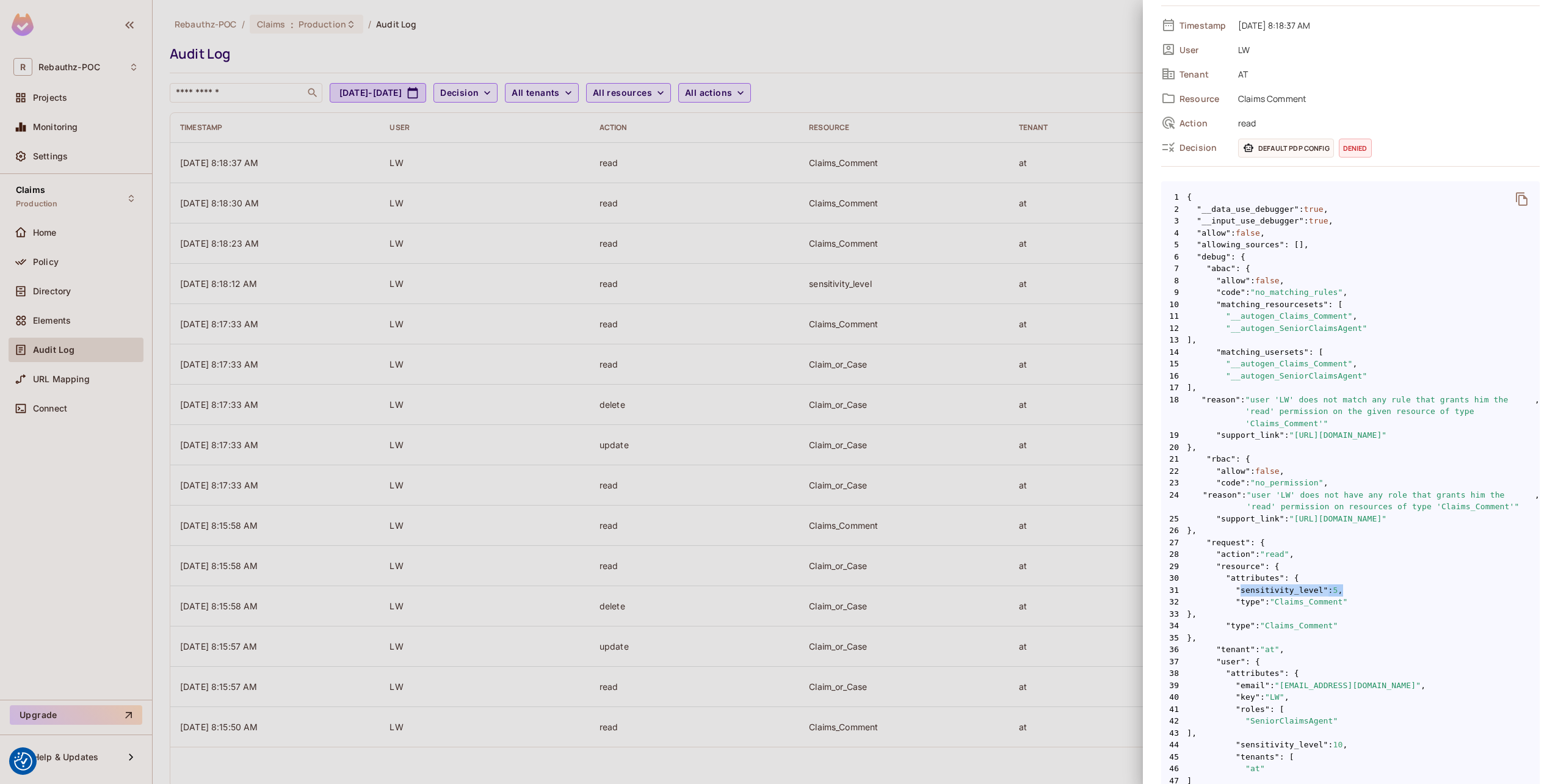
drag, startPoint x: 1234, startPoint y: 574, endPoint x: 1346, endPoint y: 575, distance: 112.0
click at [1346, 584] on span "31 "sensitivity_level" : 5 ," at bounding box center [1350, 591] width 378 height 12
click at [1248, 738] on span ""sensitivity_level"" at bounding box center [1282, 745] width 93 height 12
drag, startPoint x: 1229, startPoint y: 732, endPoint x: 1350, endPoint y: 731, distance: 121.0
click at [1350, 738] on span "44 "sensitivity_level" : 10 ," at bounding box center [1350, 745] width 378 height 12
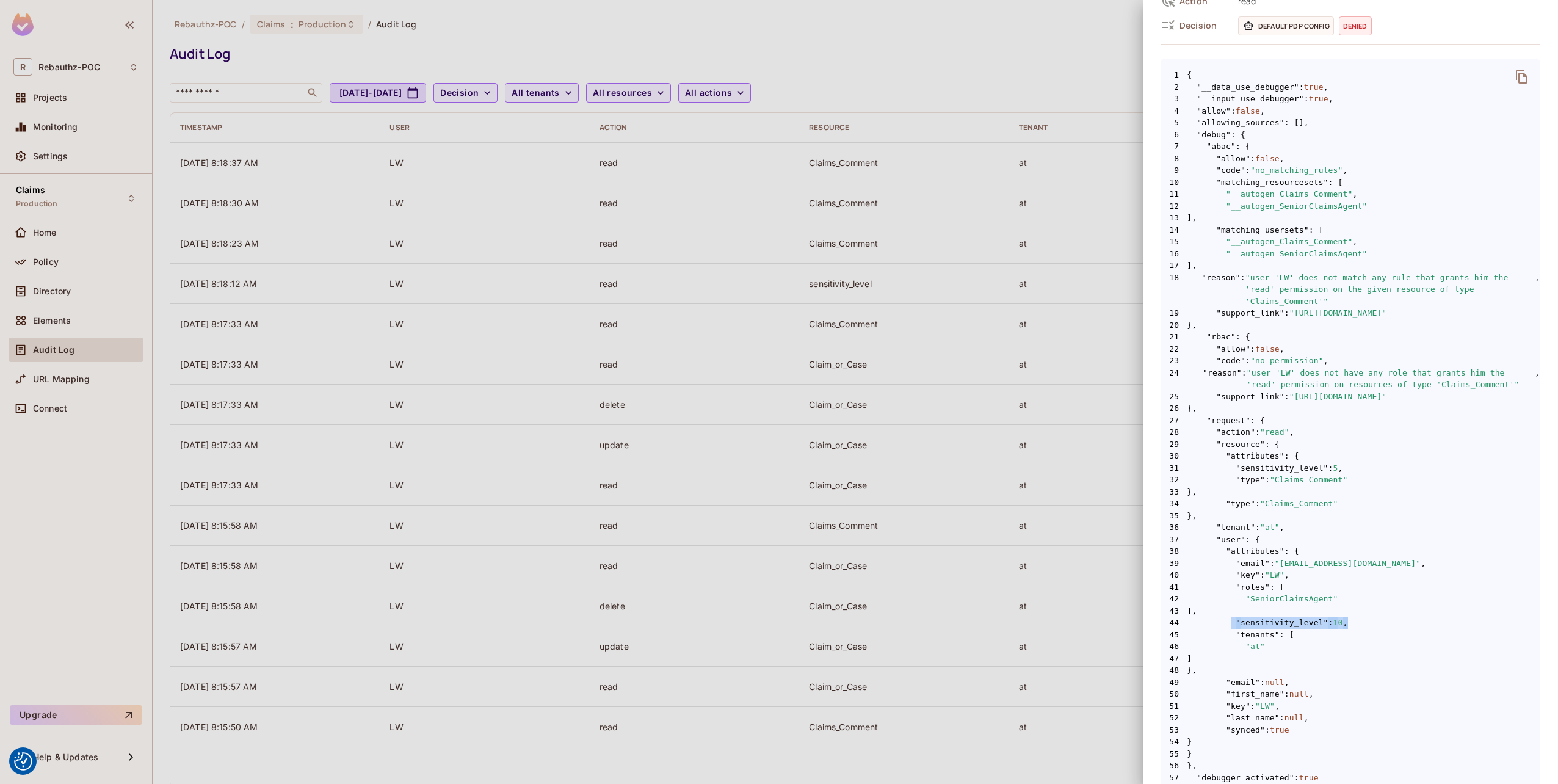
scroll to position [203, 0]
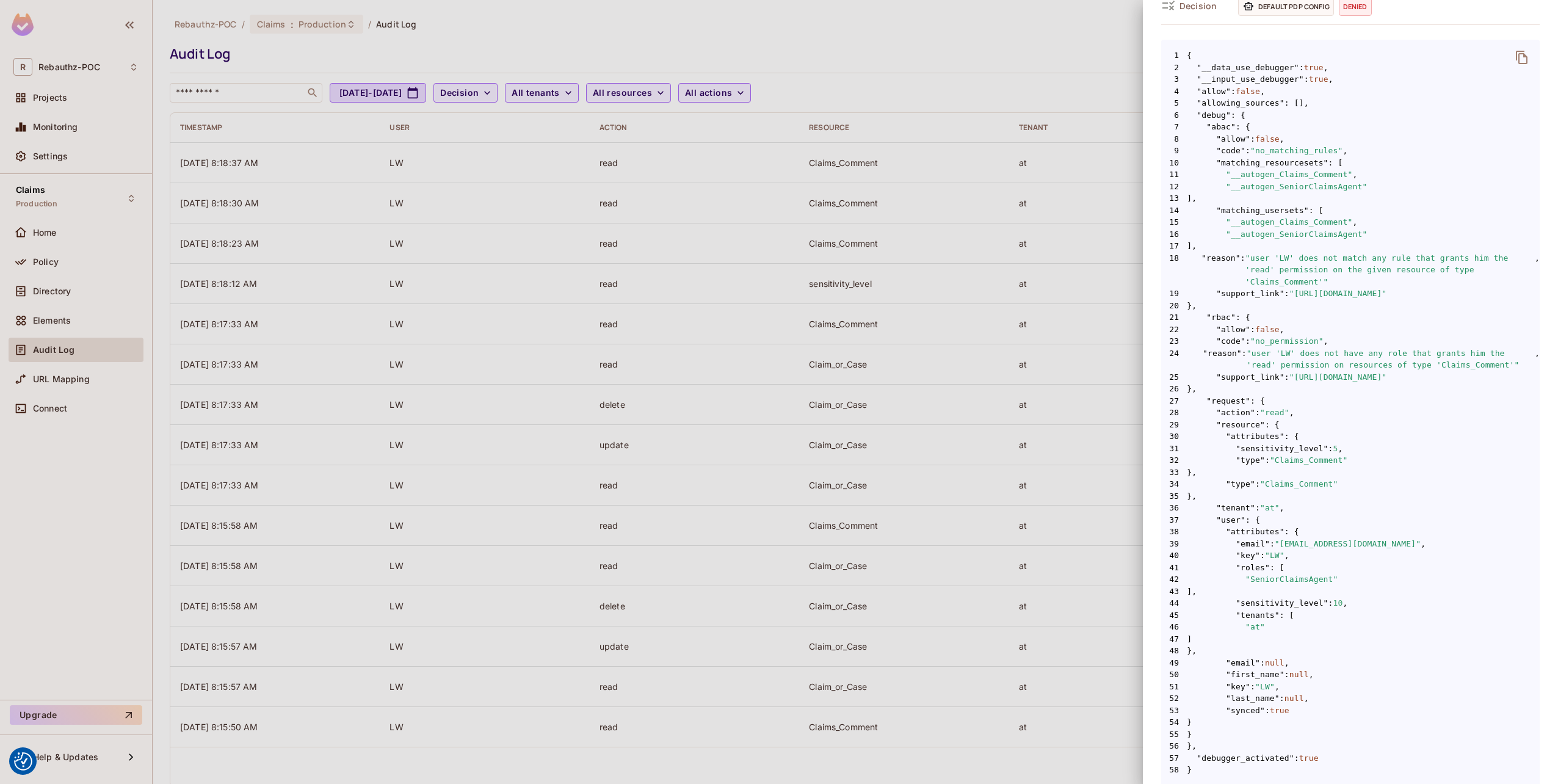
click at [17, 241] on div at bounding box center [779, 392] width 1558 height 784
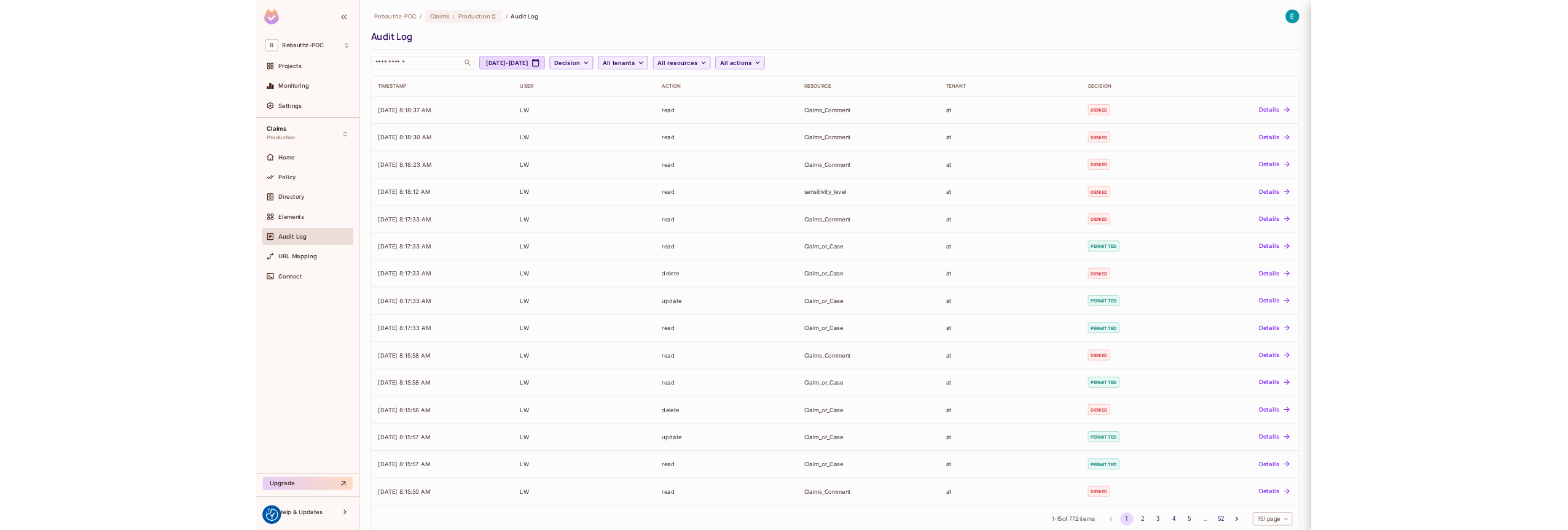
scroll to position [0, 0]
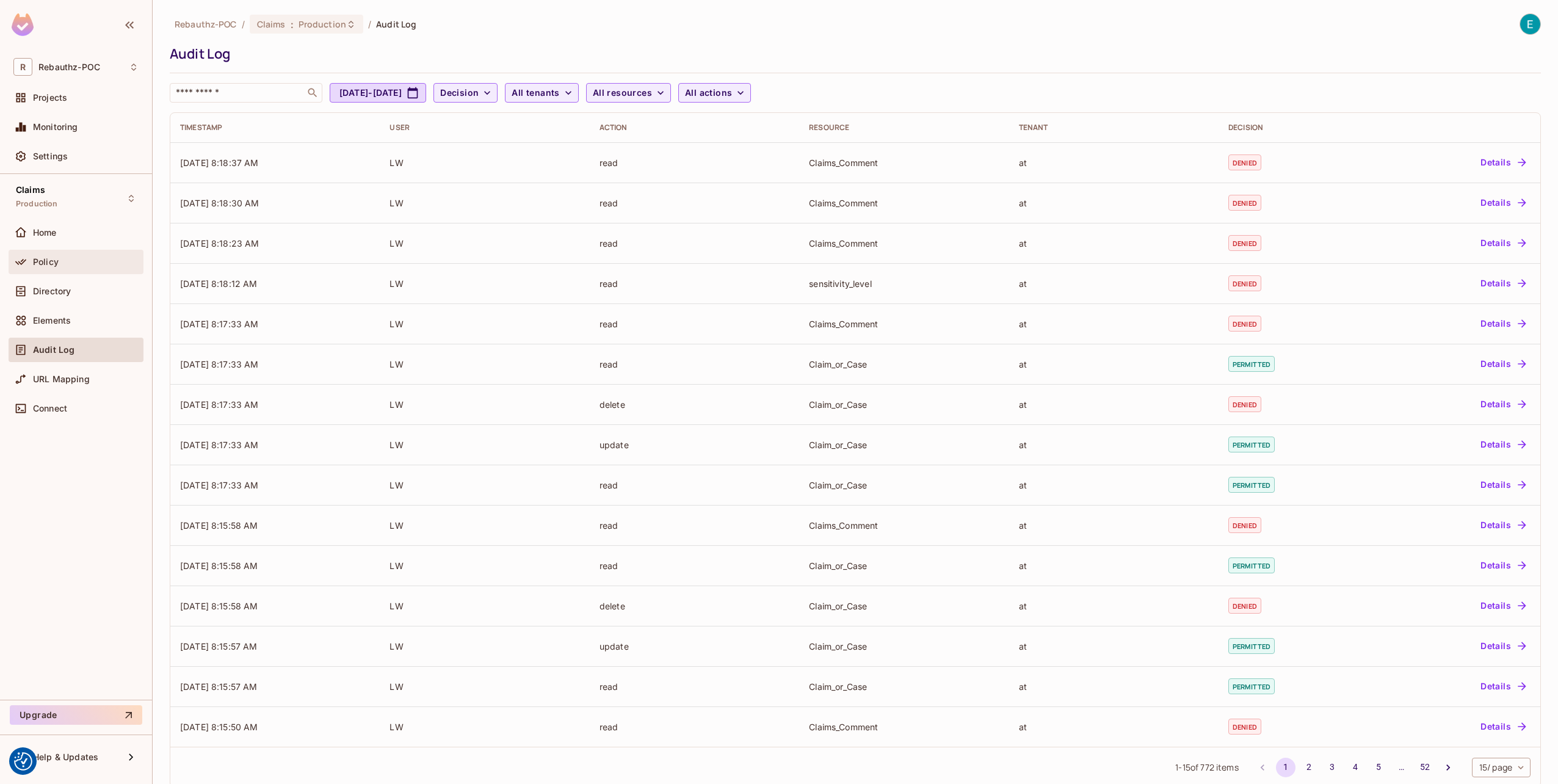
click at [36, 257] on span "Policy" at bounding box center [46, 262] width 26 height 10
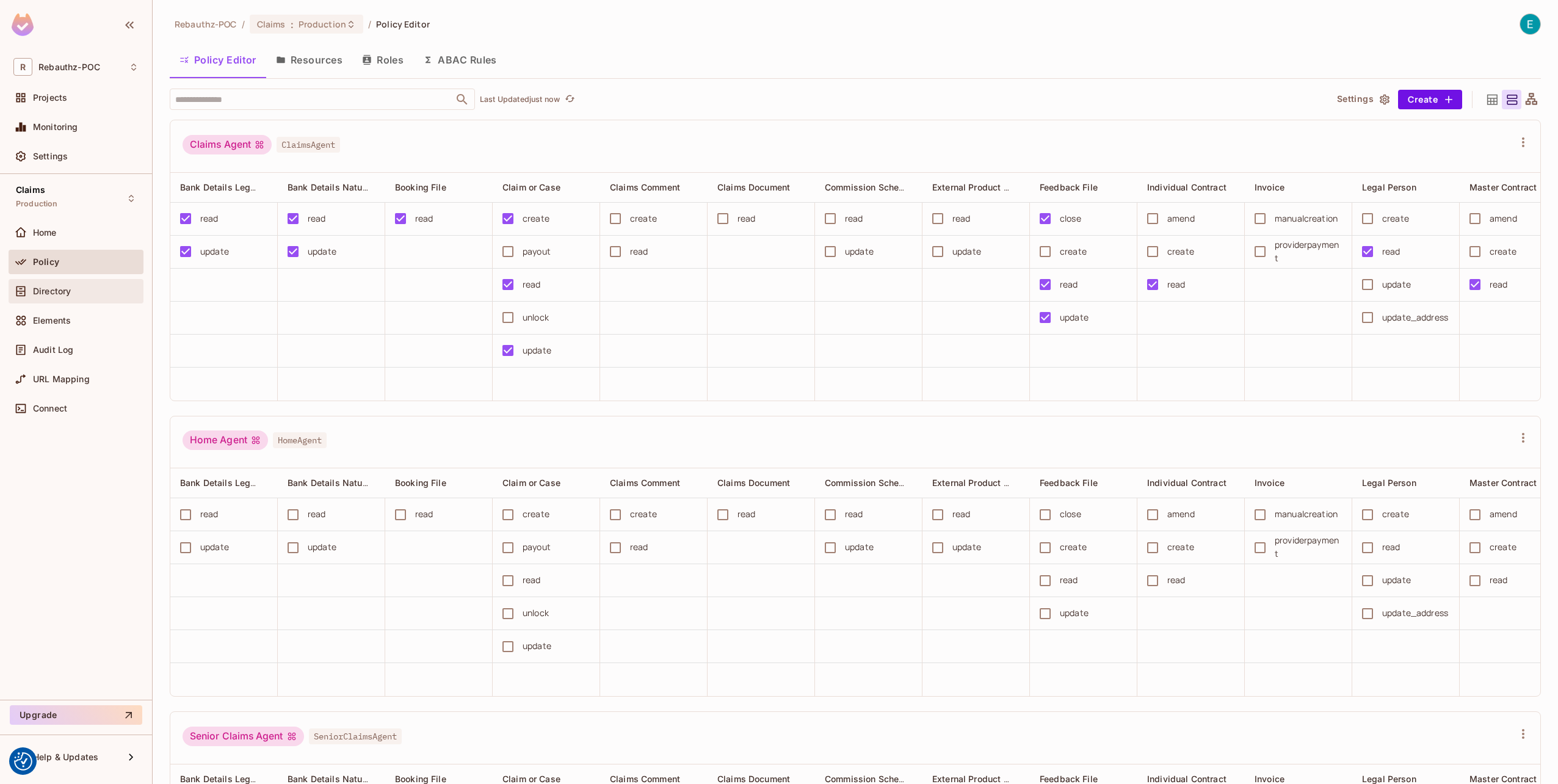
click at [61, 296] on div "Directory" at bounding box center [76, 291] width 125 height 15
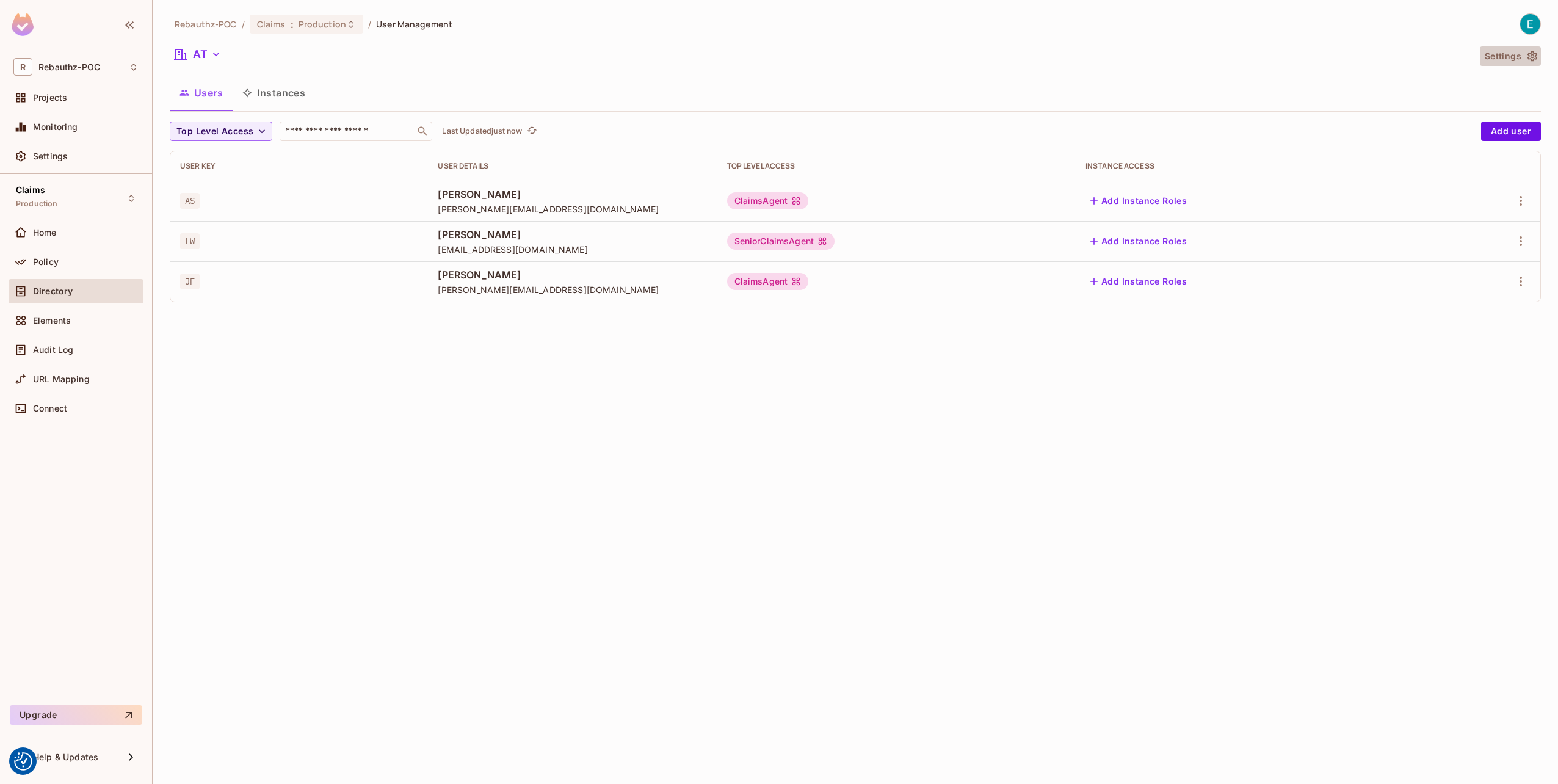
click at [1515, 56] on button "Settings" at bounding box center [1510, 56] width 61 height 19
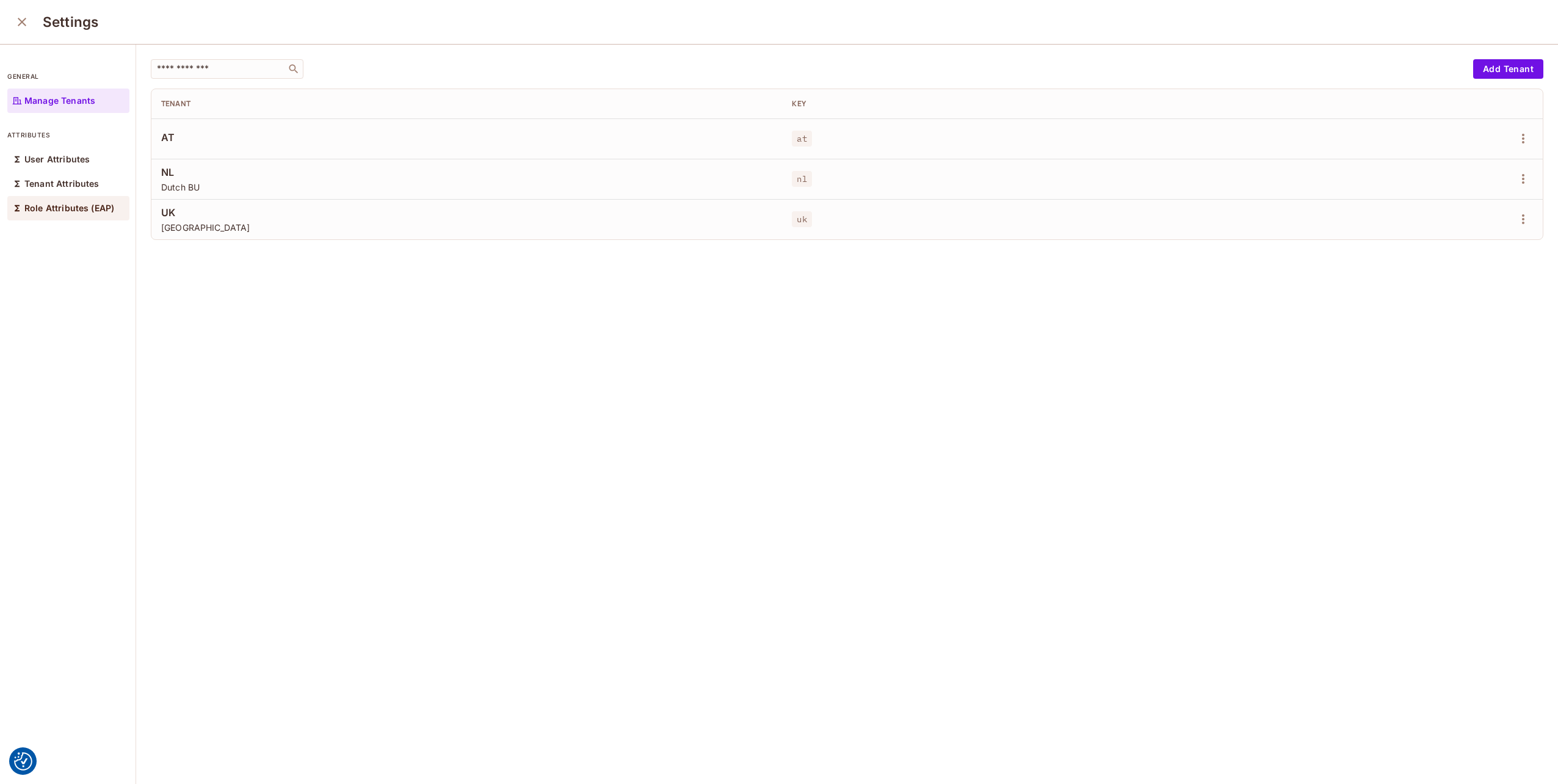
click at [33, 204] on p "Role Attributes (EAP)" at bounding box center [70, 208] width 90 height 10
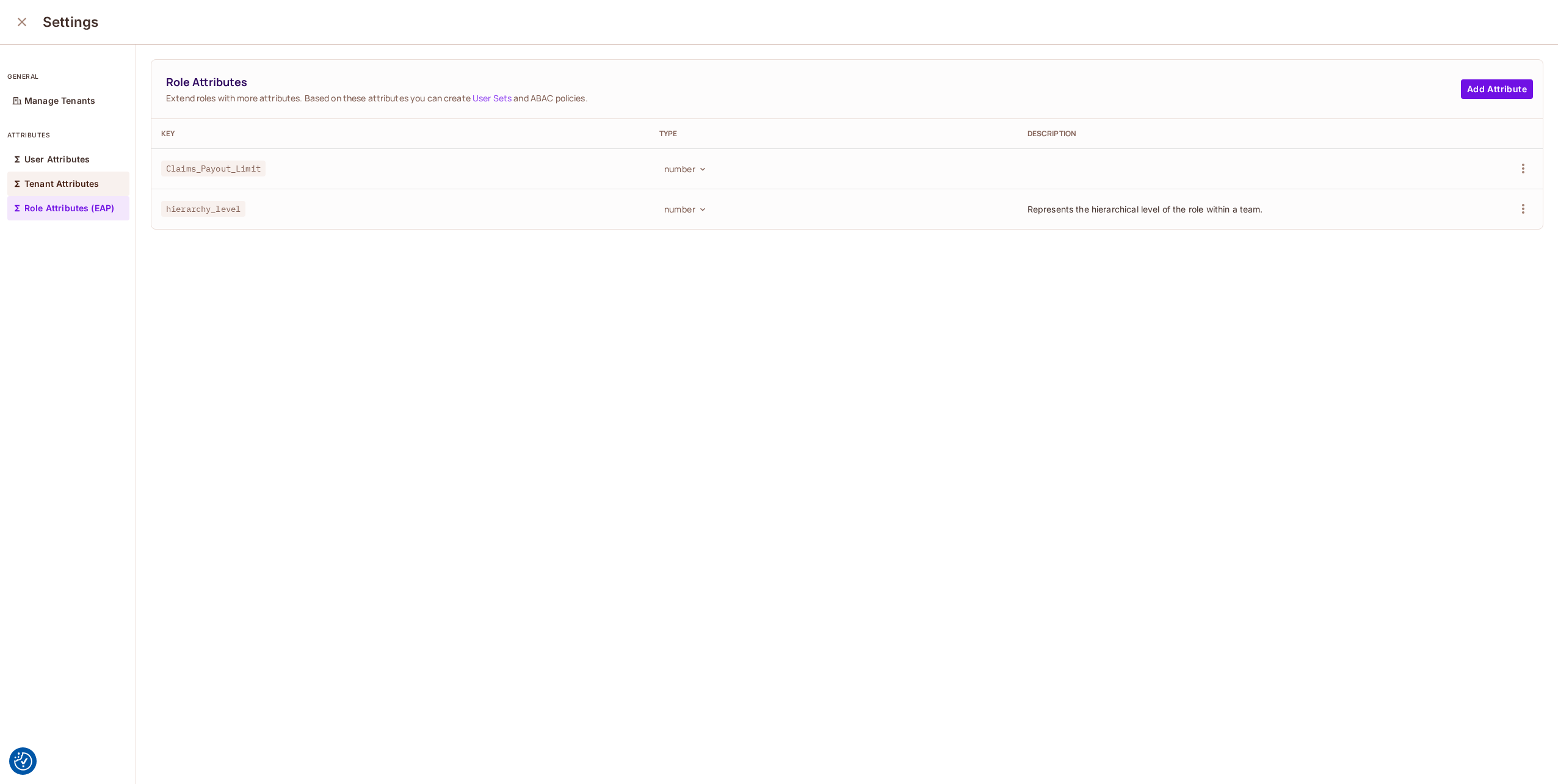
click at [39, 183] on p "Tenant Attributes" at bounding box center [62, 183] width 75 height 10
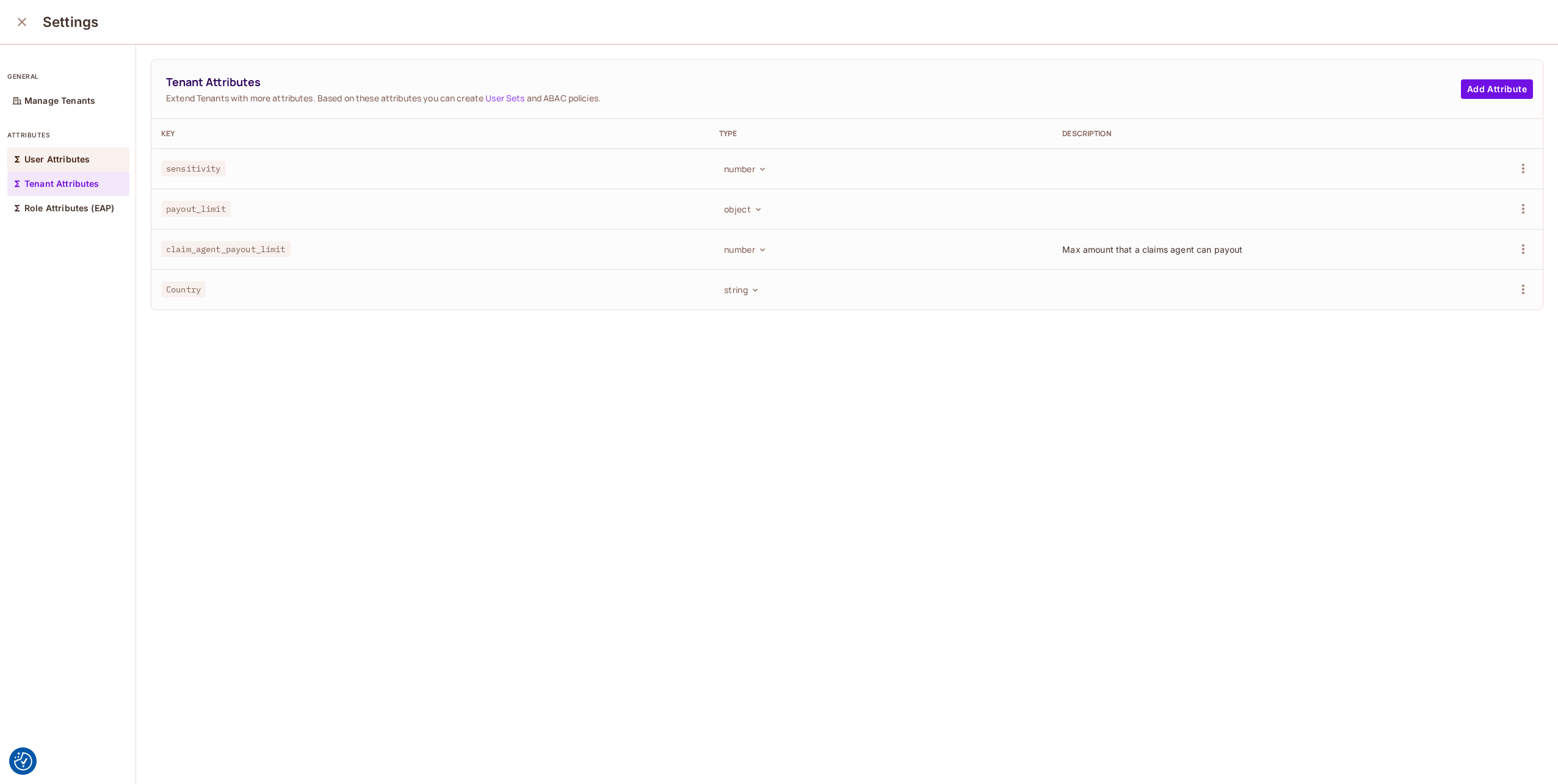
click at [38, 159] on p "User Attributes" at bounding box center [57, 159] width 65 height 10
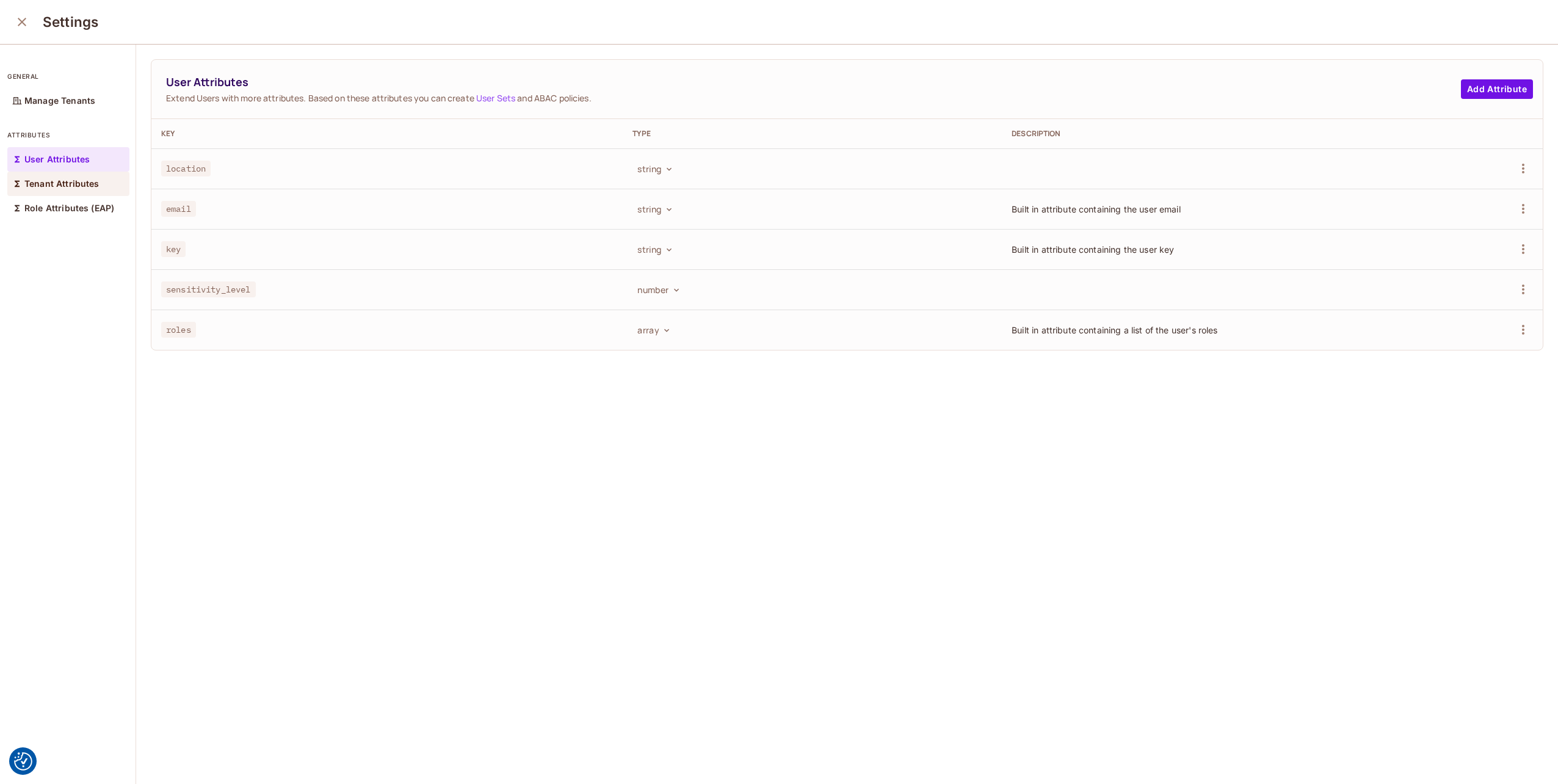
click at [34, 176] on div "Tenant Attributes" at bounding box center [68, 184] width 122 height 25
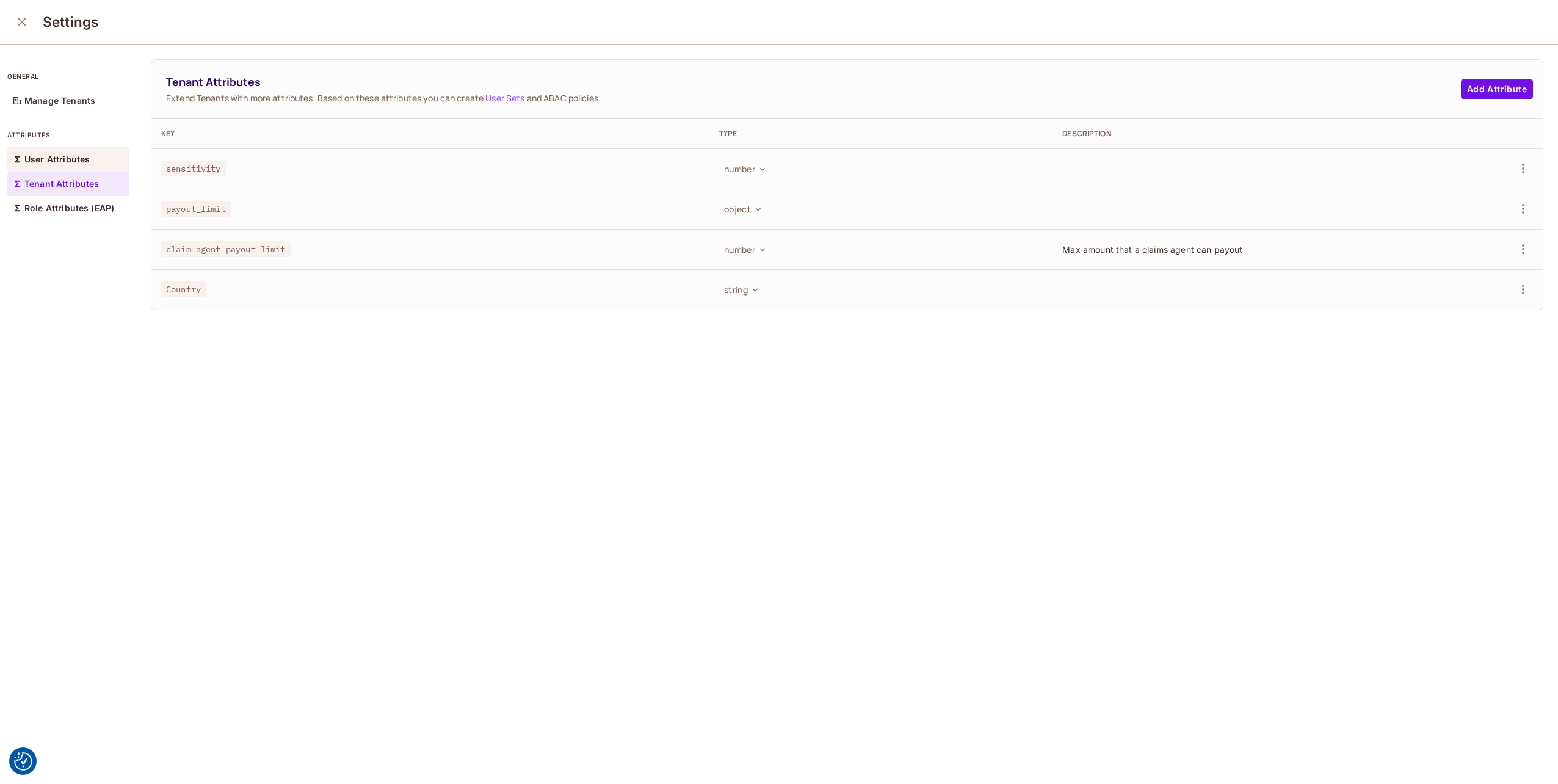
click at [33, 160] on p "User Attributes" at bounding box center [57, 159] width 65 height 10
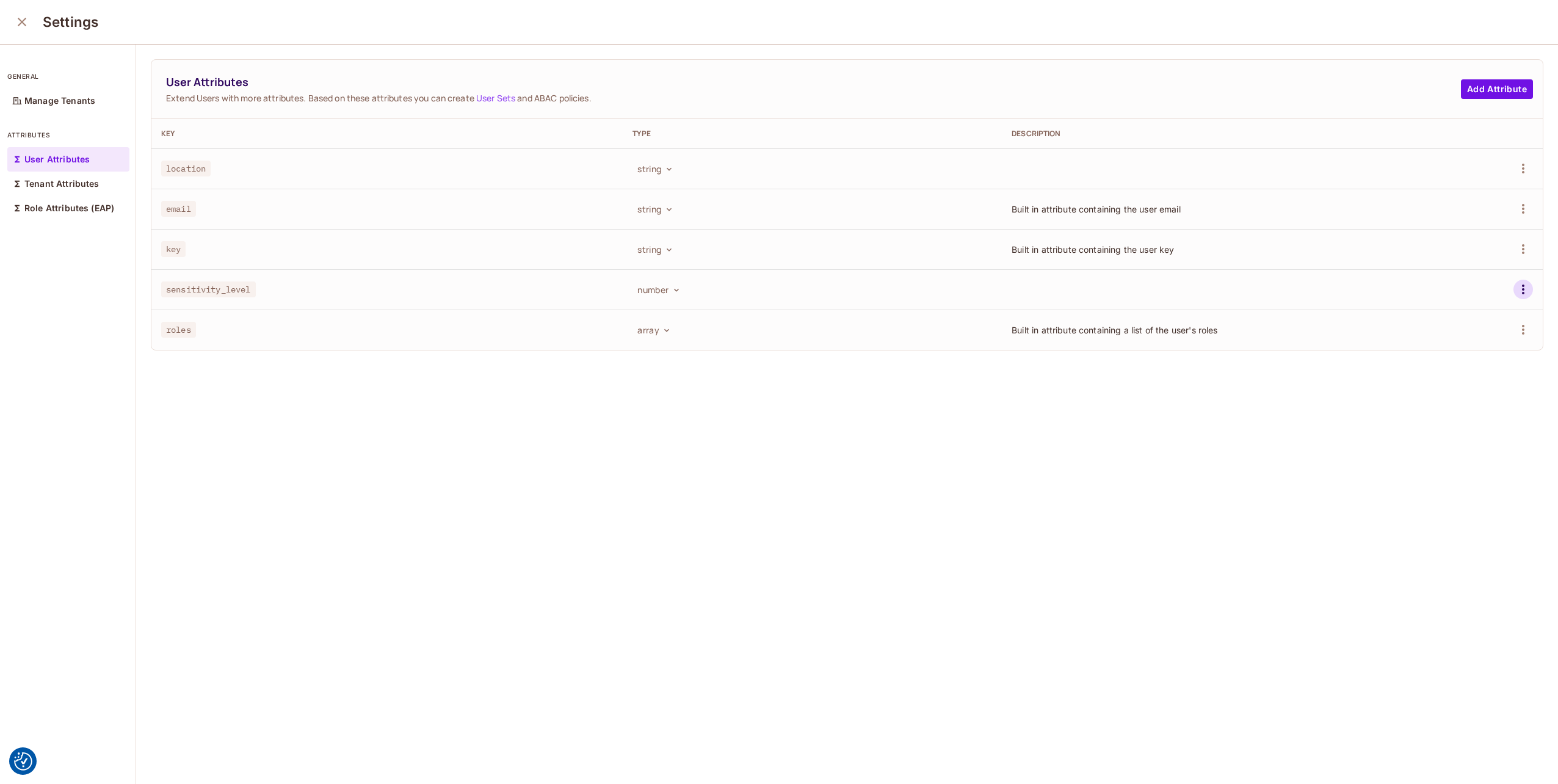
click at [1515, 287] on icon "button" at bounding box center [1522, 289] width 15 height 15
click at [1448, 317] on li "Edit" at bounding box center [1448, 317] width 114 height 27
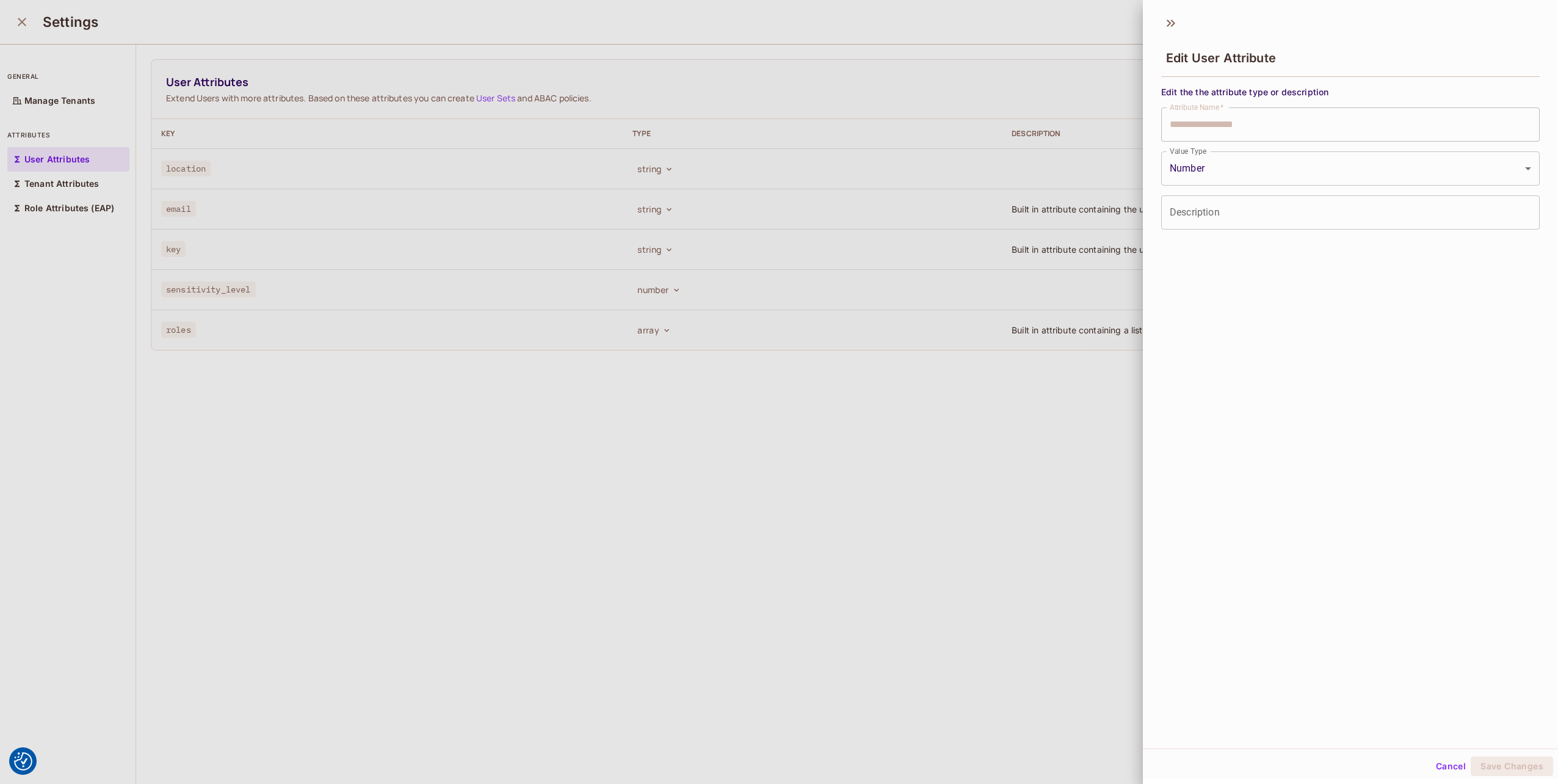
click at [1012, 177] on div at bounding box center [779, 392] width 1558 height 784
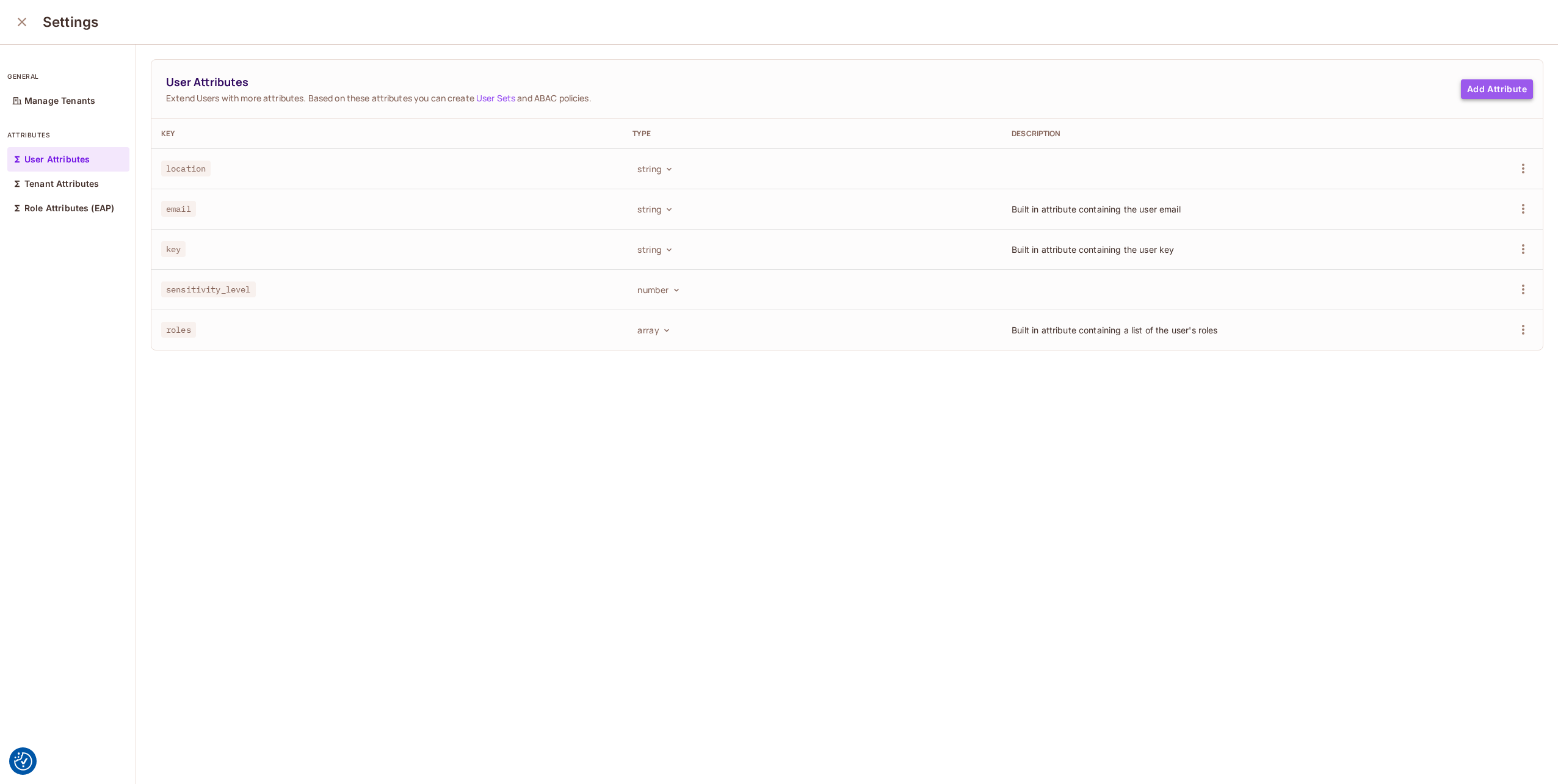
click at [1474, 88] on button "Add Attribute" at bounding box center [1496, 89] width 72 height 19
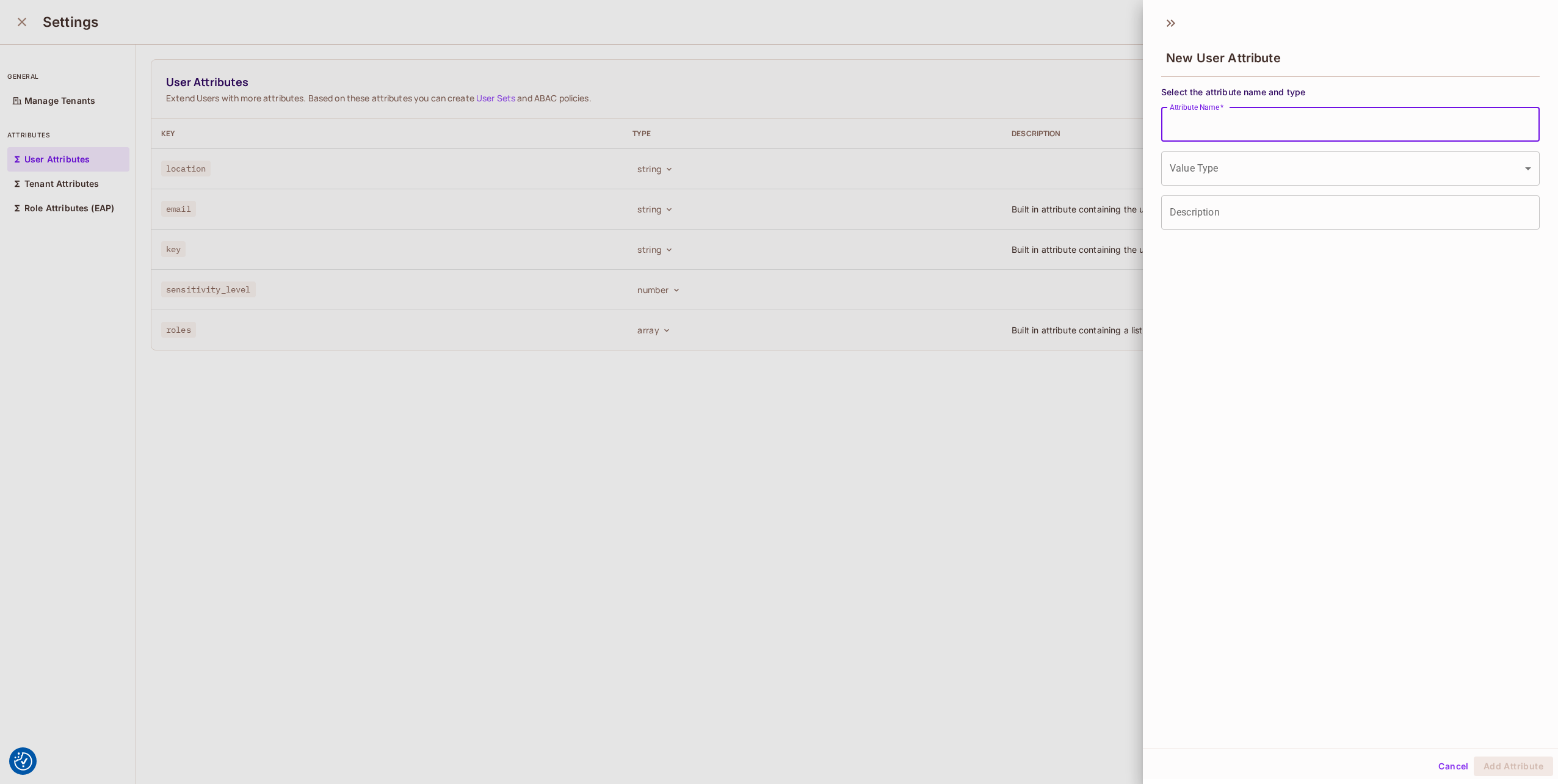
click at [1217, 124] on input "Attribute Name   *" at bounding box center [1350, 125] width 378 height 34
type input "**********"
click at [1225, 167] on body "We use cookies to enhance your browsing experience, serve personalized ads or c…" at bounding box center [779, 392] width 1558 height 784
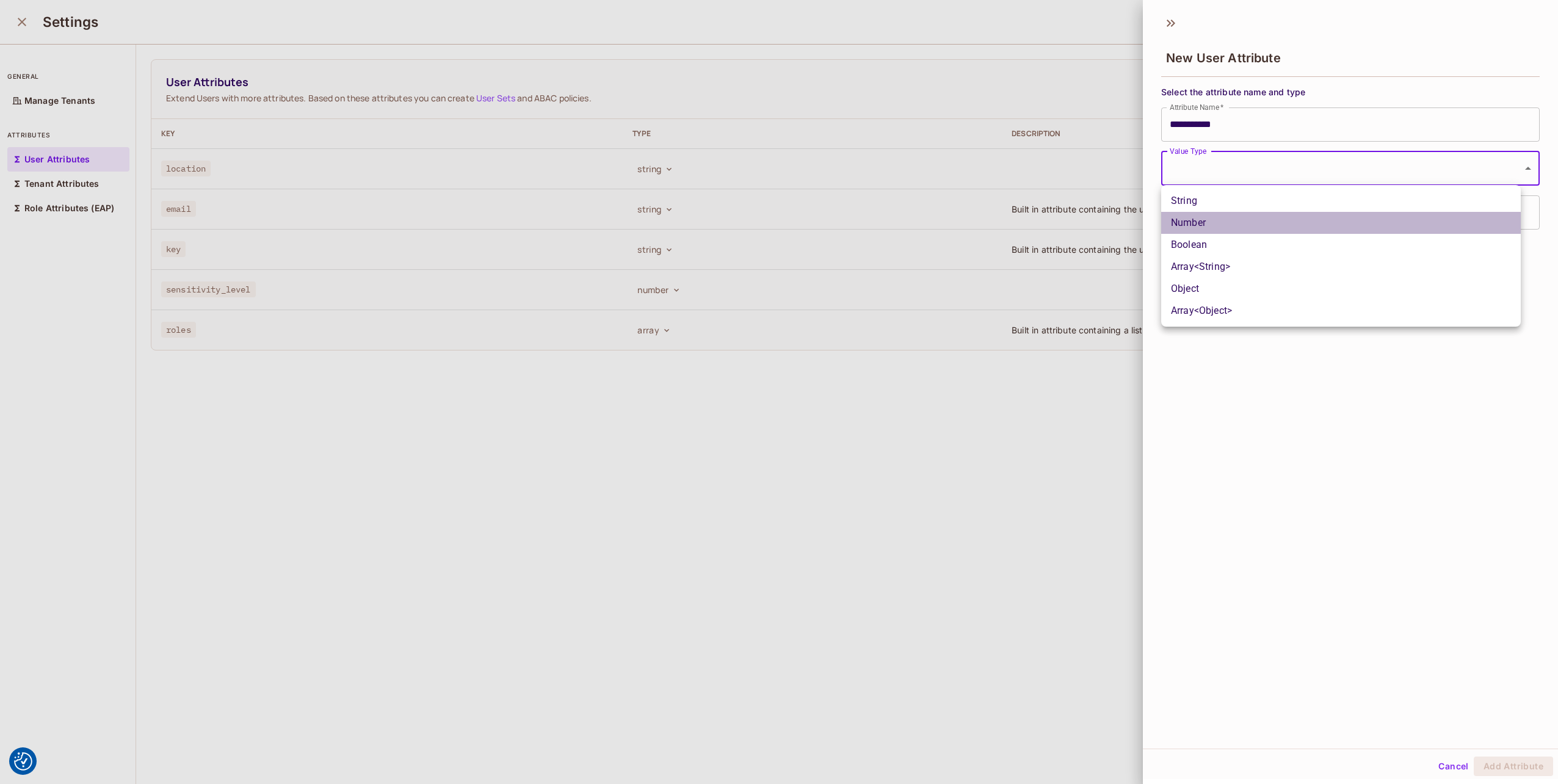
click at [1217, 224] on li "Number" at bounding box center [1341, 223] width 360 height 22
type input "******"
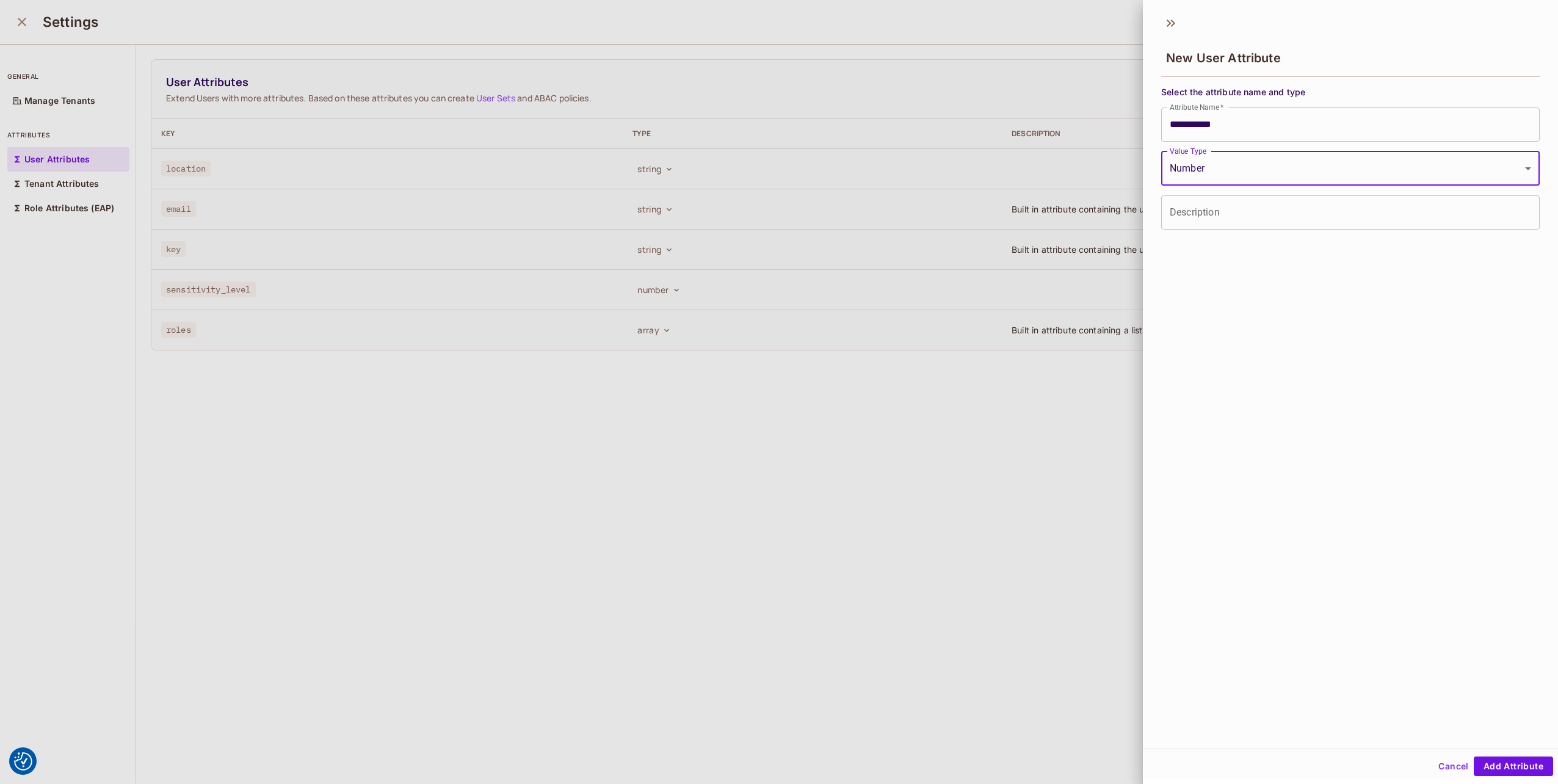
click at [1254, 460] on div "**********" at bounding box center [1350, 378] width 415 height 740
click at [1496, 764] on button "Add Attribute" at bounding box center [1513, 765] width 80 height 19
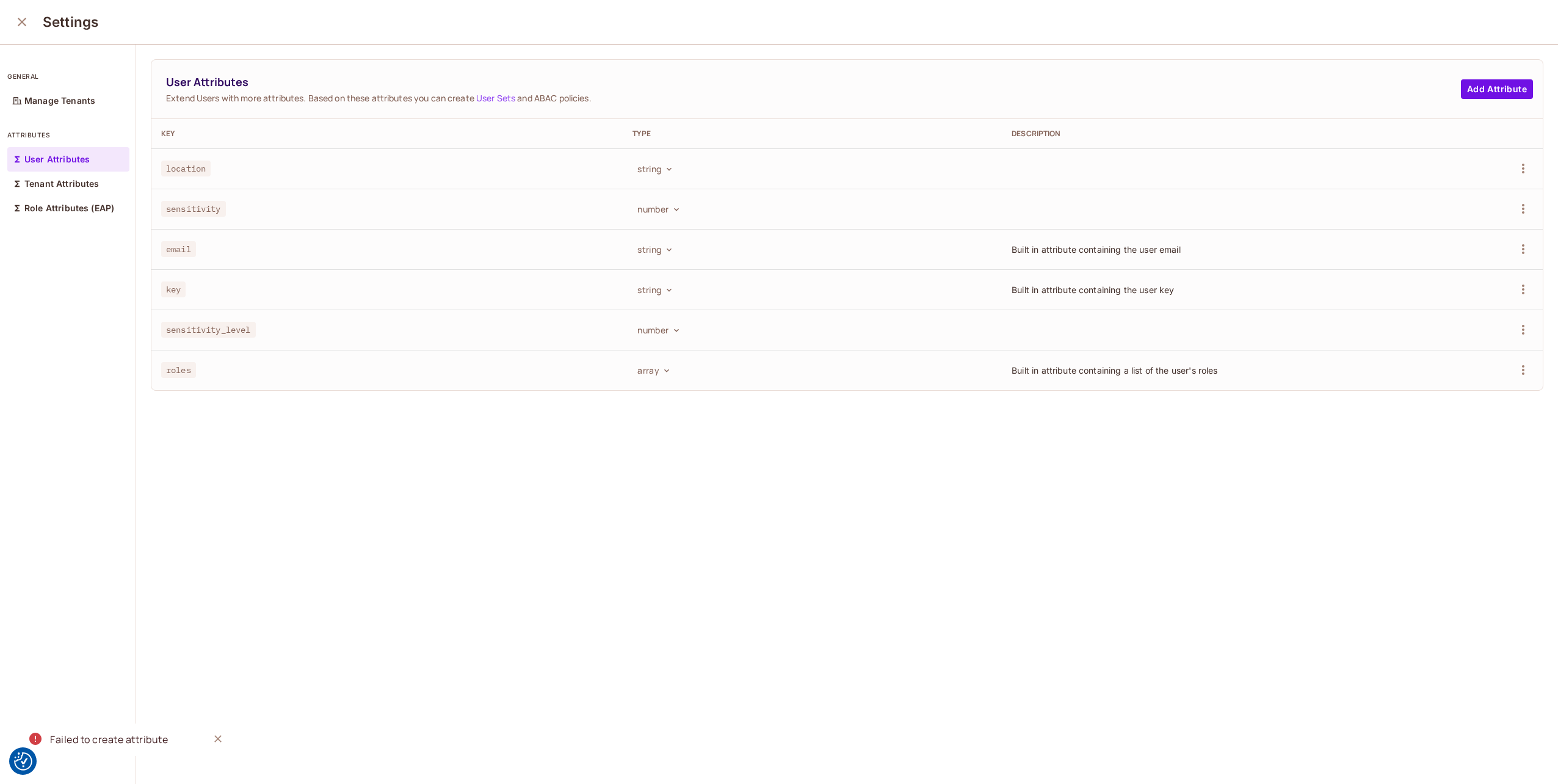
click at [112, 736] on div "Failed to create attribute" at bounding box center [109, 740] width 118 height 15
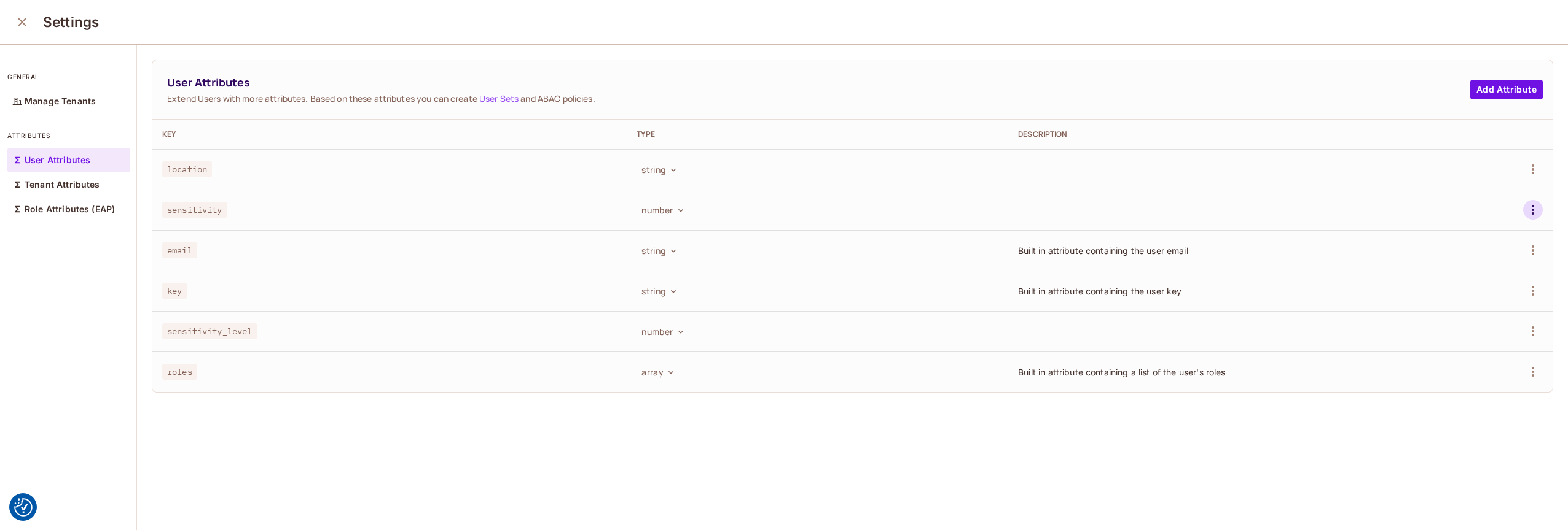
click at [1525, 207] on icon "button" at bounding box center [1532, 209] width 15 height 15
click at [1464, 269] on div "Delete Attribute" at bounding box center [1468, 265] width 66 height 12
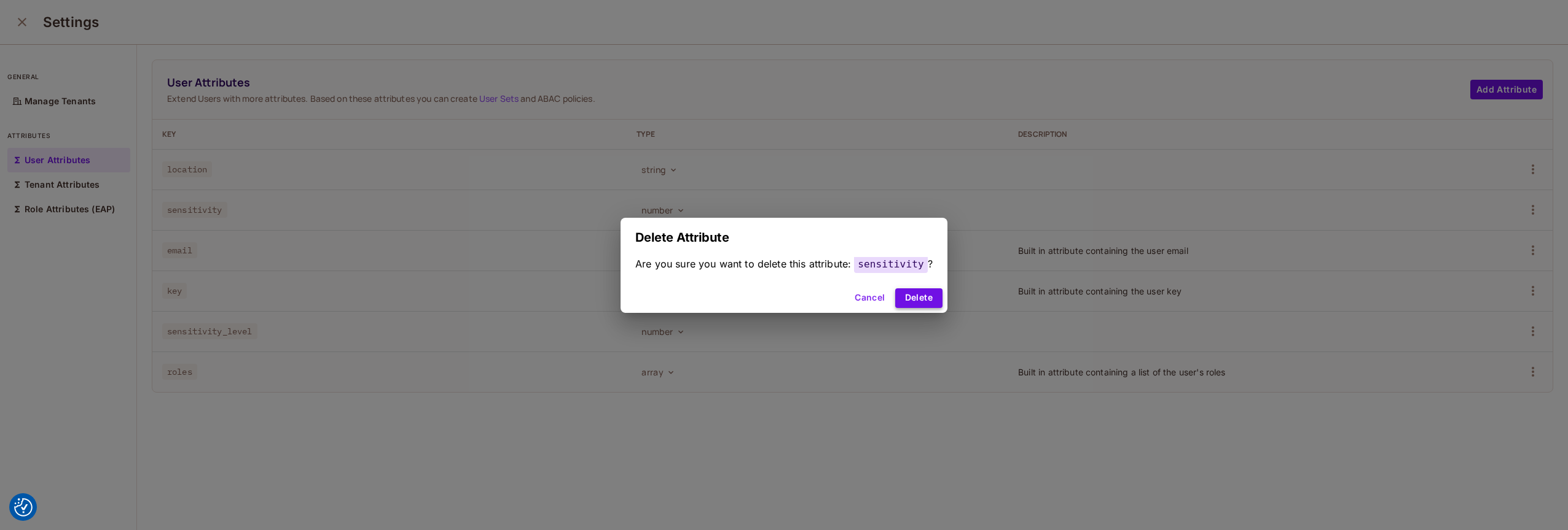
click at [919, 292] on button "Delete" at bounding box center [918, 298] width 48 height 19
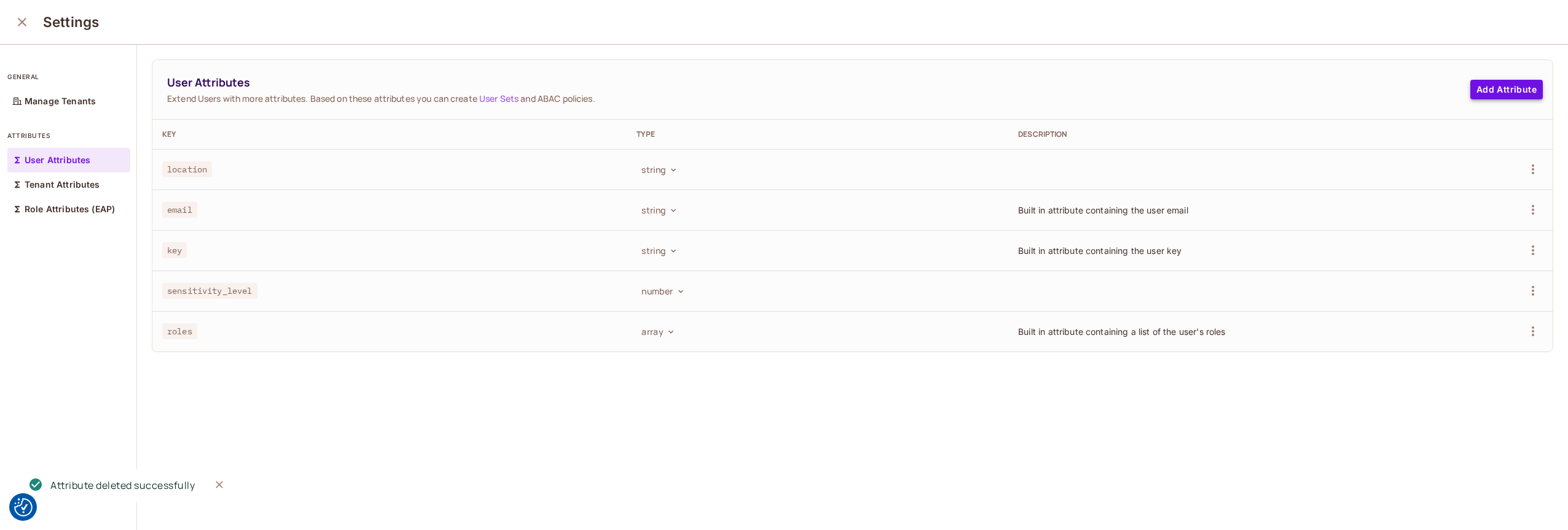
click at [1485, 94] on button "Add Attribute" at bounding box center [1506, 90] width 72 height 19
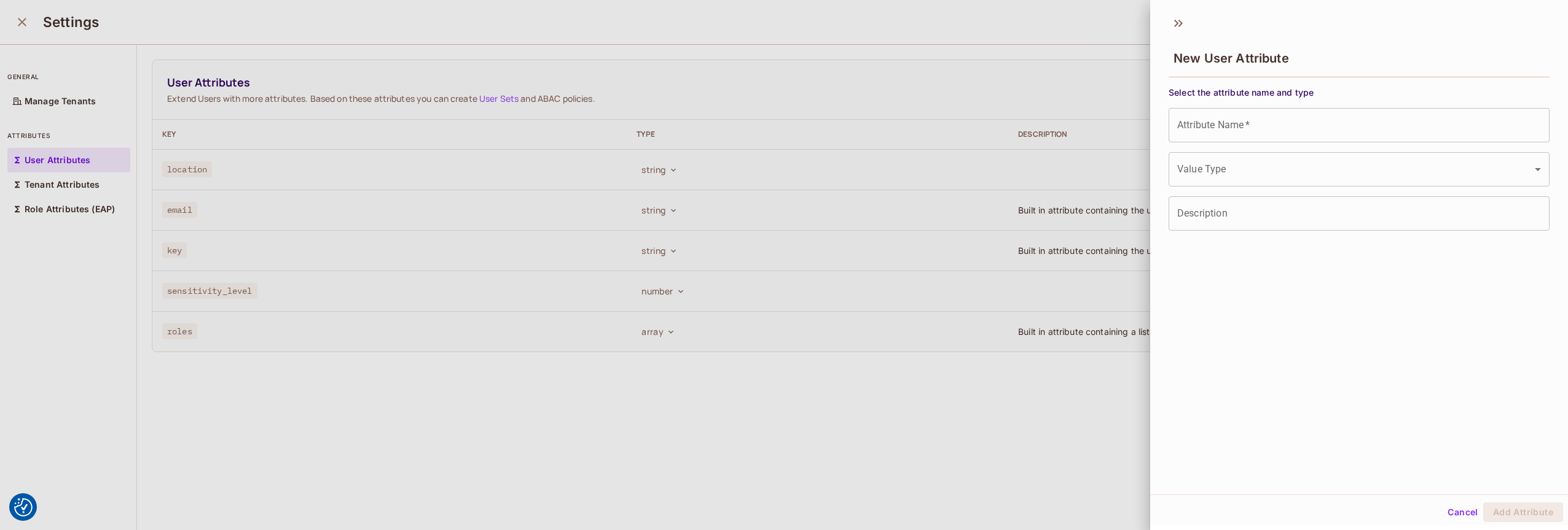
click at [1228, 121] on input "Attribute Name   *" at bounding box center [1358, 125] width 381 height 34
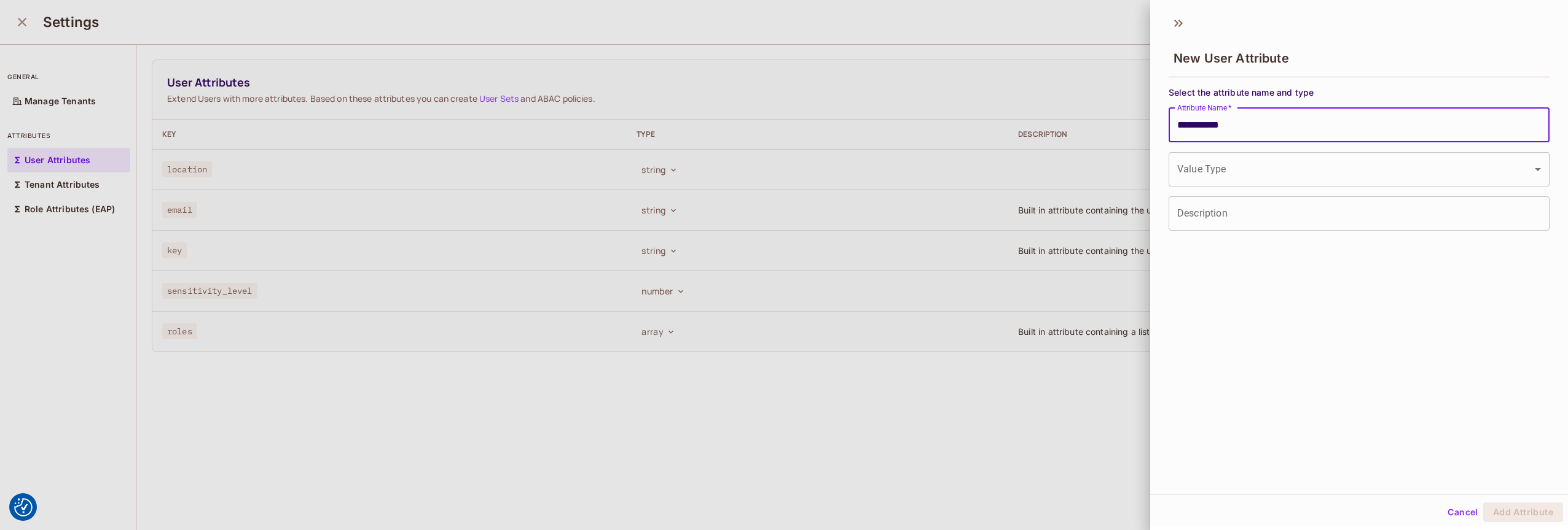
type input "**********"
click at [1246, 173] on body "We use cookies to enhance your browsing experience, serve personalized ads or c…" at bounding box center [784, 265] width 1568 height 530
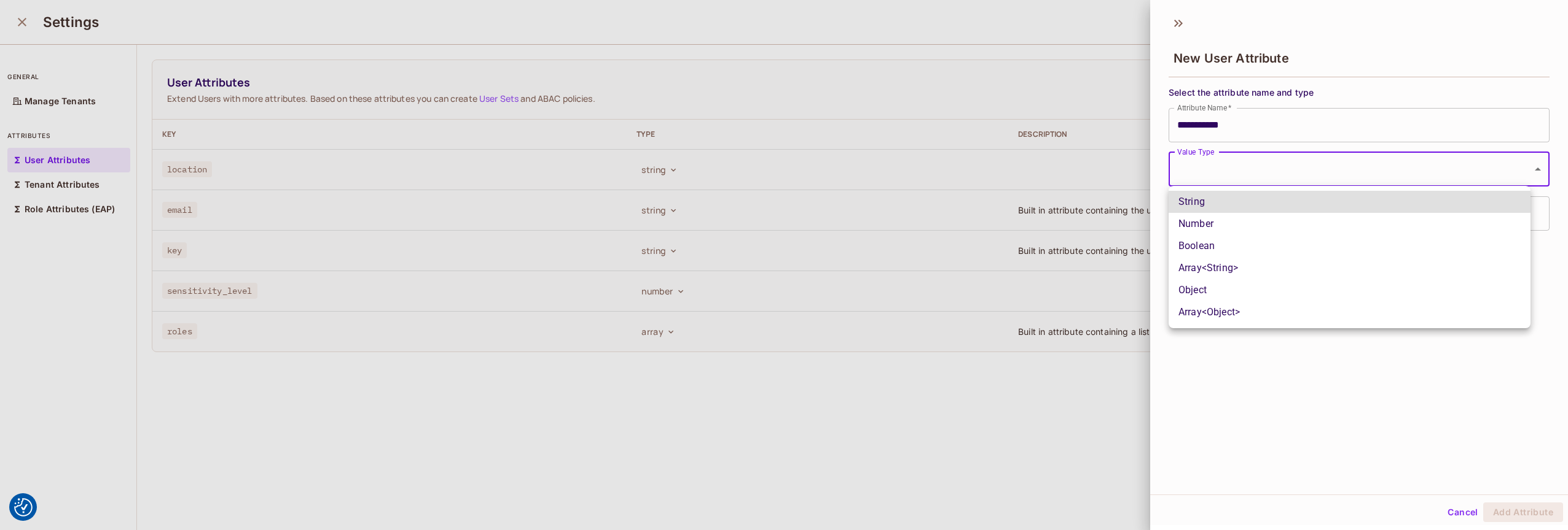
click at [1209, 222] on li "Number" at bounding box center [1349, 224] width 362 height 22
type input "******"
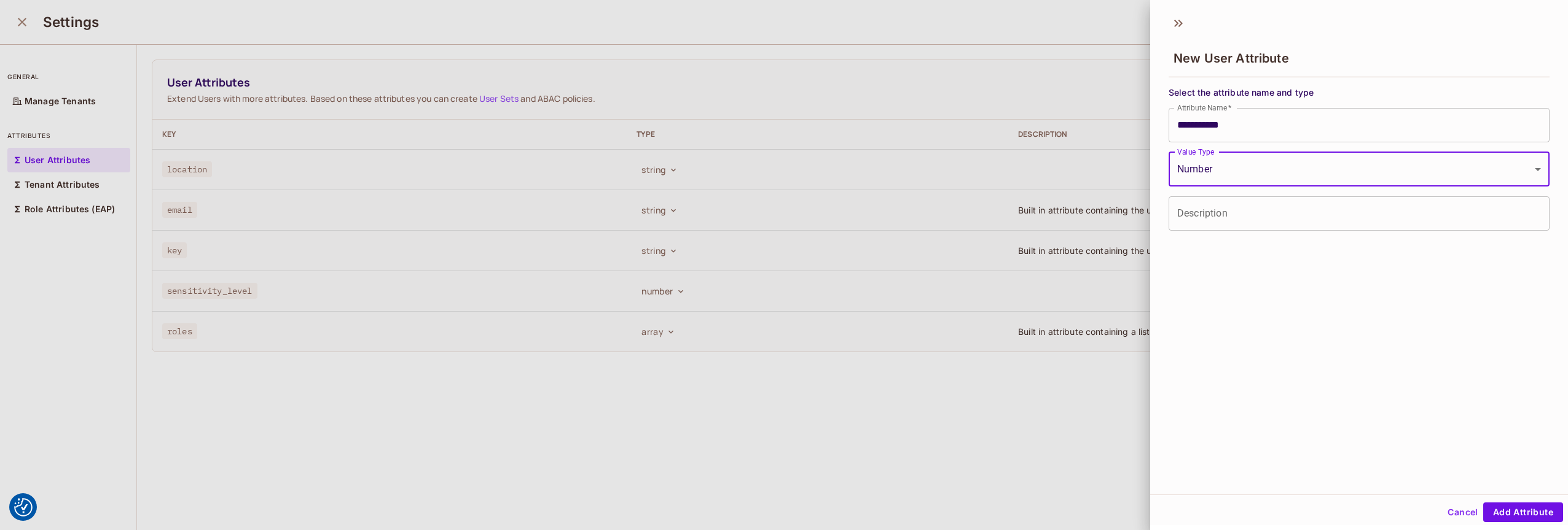
click at [1215, 221] on input "Description" at bounding box center [1358, 213] width 381 height 34
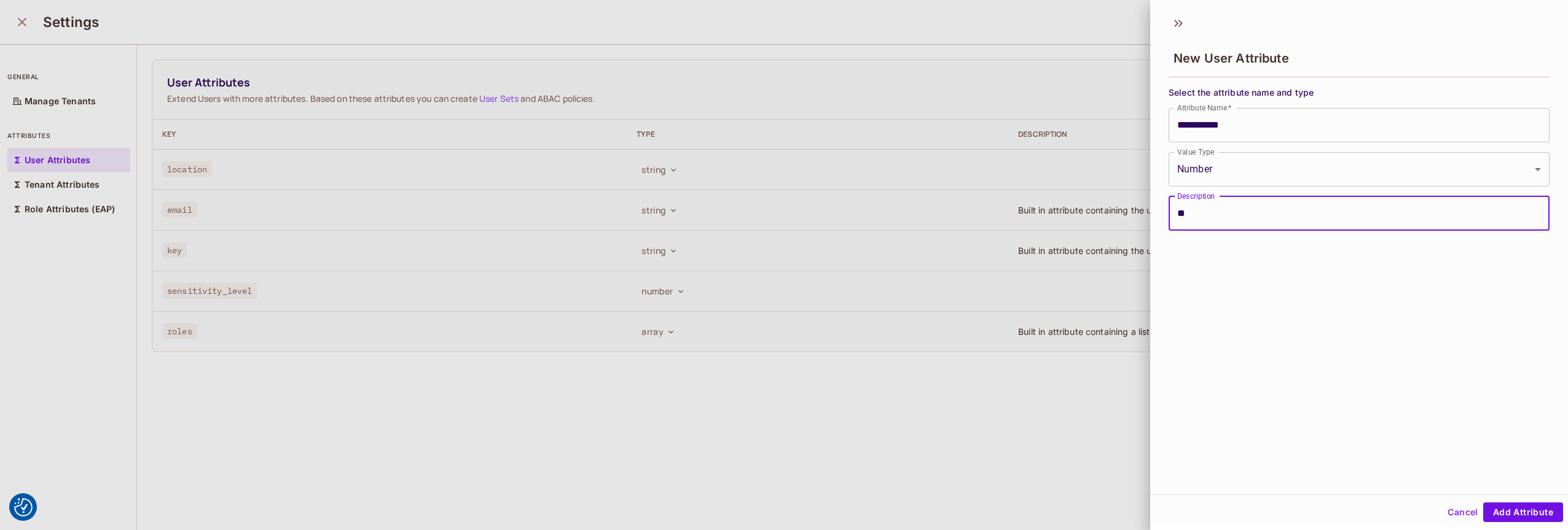
type input "*"
type input "**********"
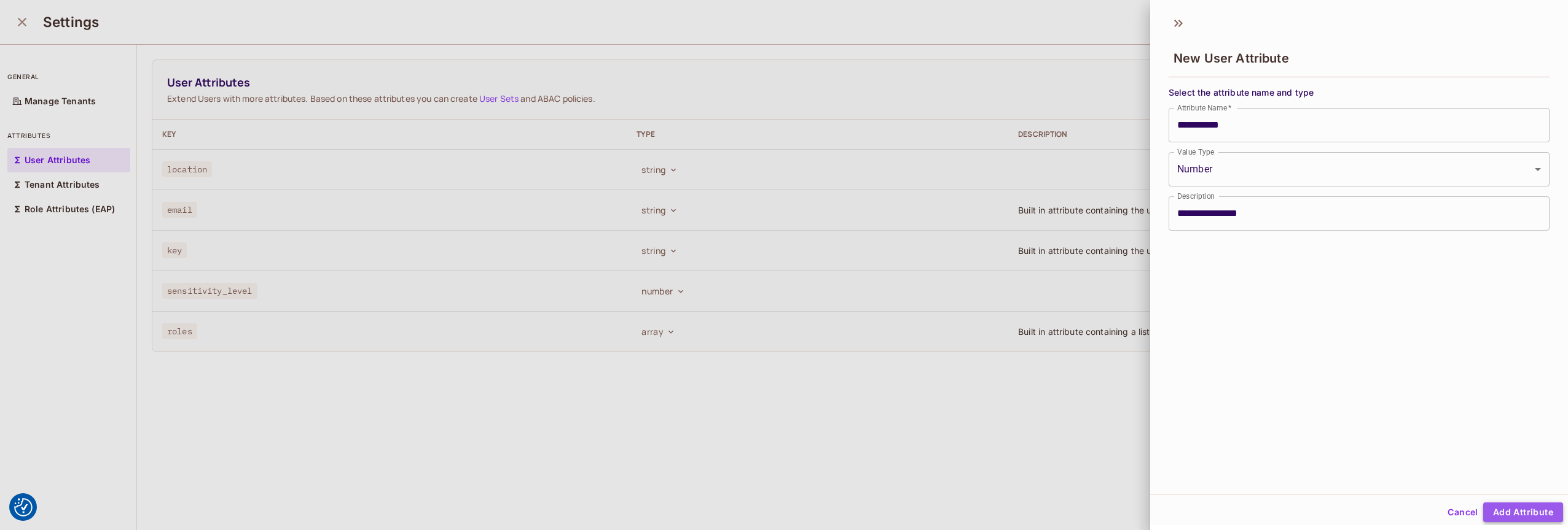
click at [1500, 508] on button "Add Attribute" at bounding box center [1523, 512] width 80 height 19
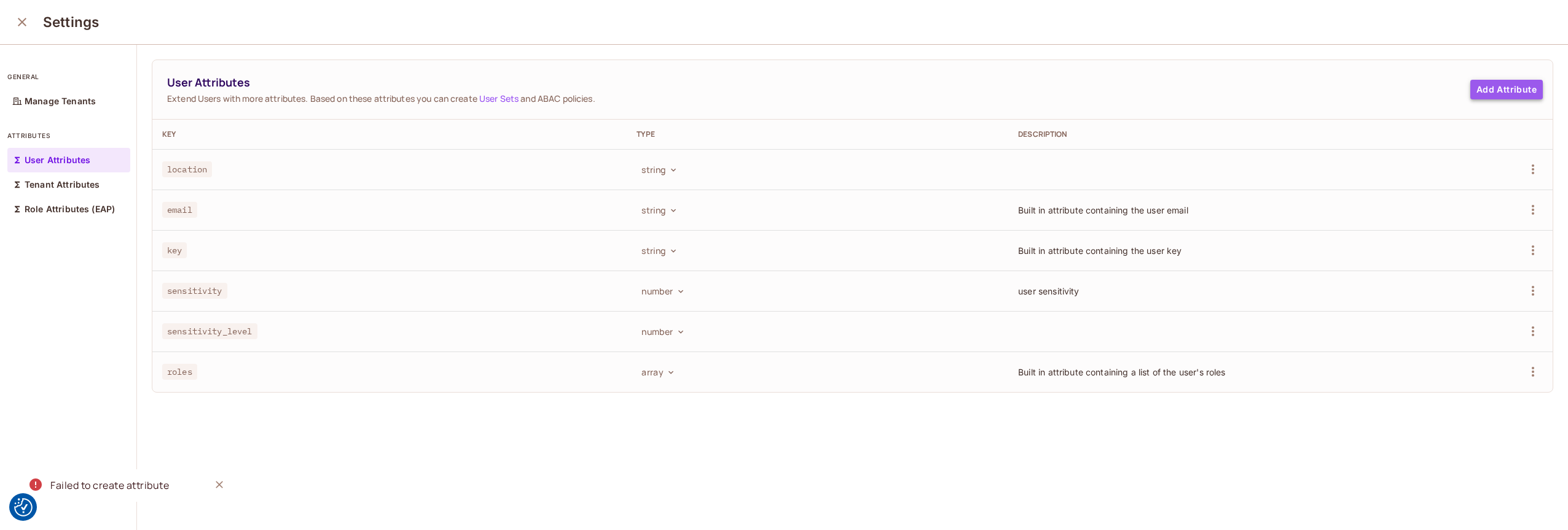
click at [1492, 89] on button "Add Attribute" at bounding box center [1506, 90] width 72 height 19
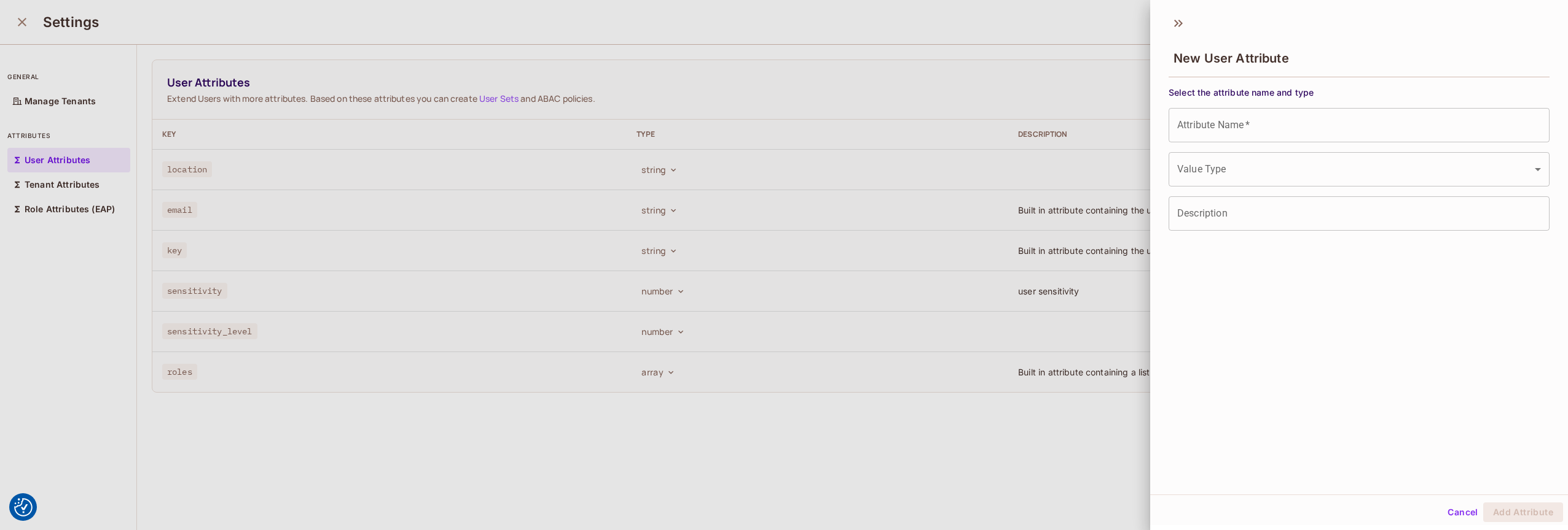
click at [1222, 129] on input "Attribute Name   *" at bounding box center [1358, 125] width 381 height 34
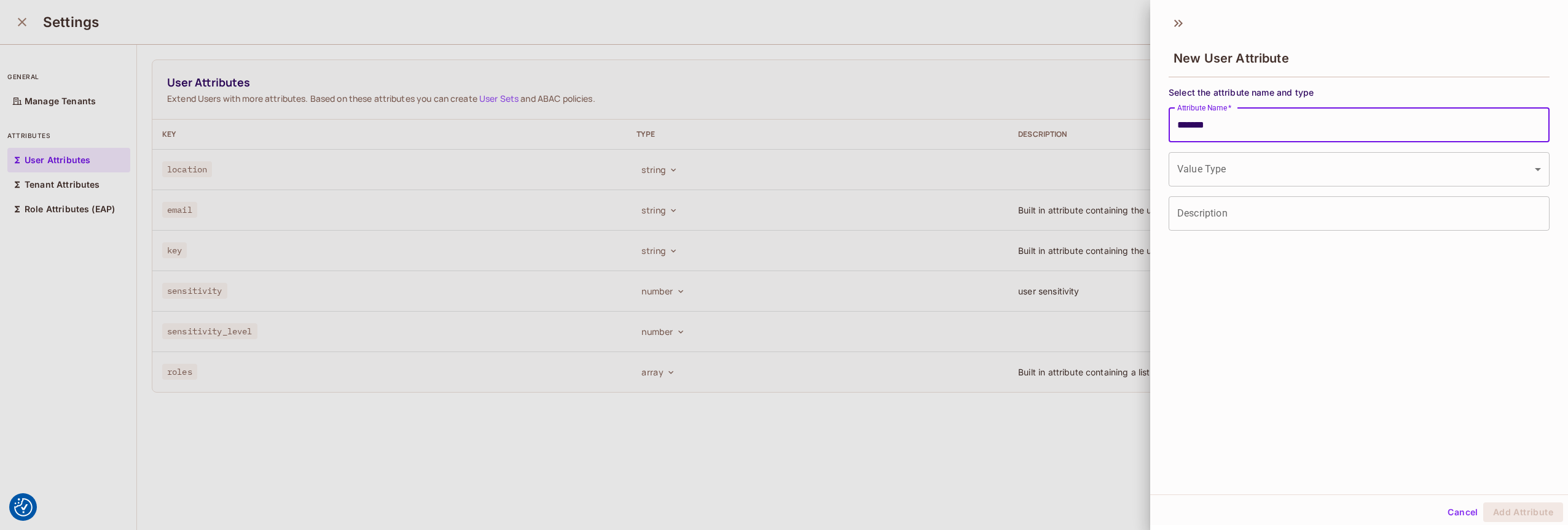
type input "*******"
click at [1239, 167] on body "We use cookies to enhance your browsing experience, serve personalized ads or c…" at bounding box center [784, 265] width 1568 height 530
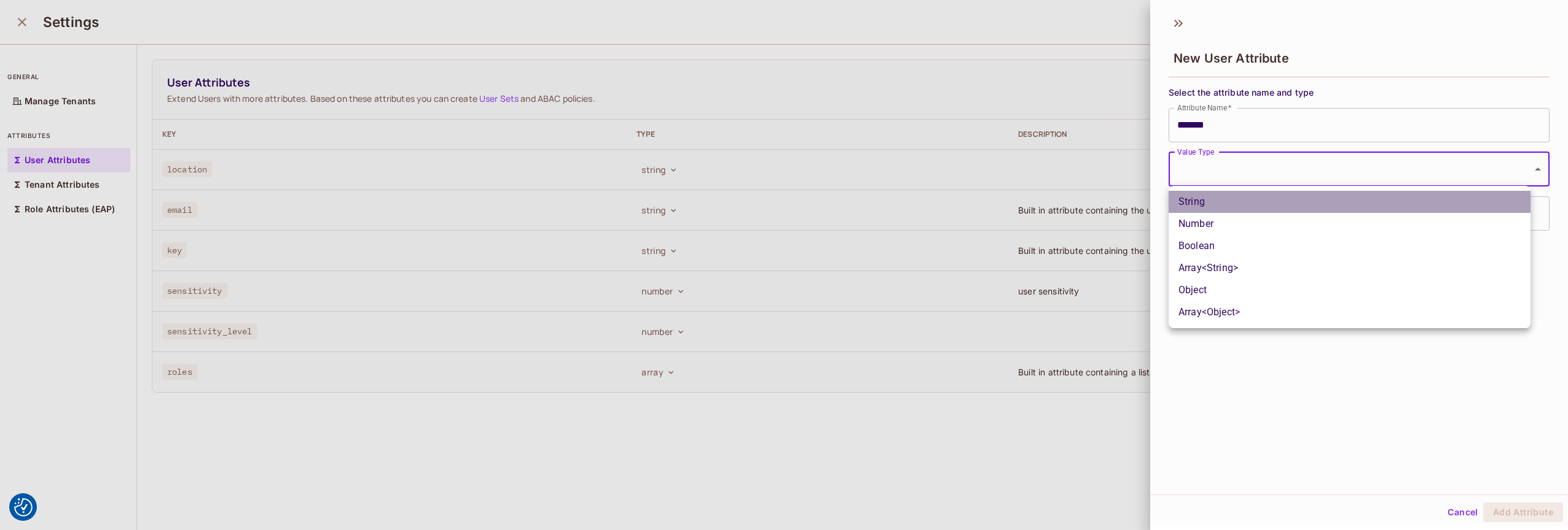
click at [1207, 204] on li "String" at bounding box center [1349, 202] width 362 height 22
type input "******"
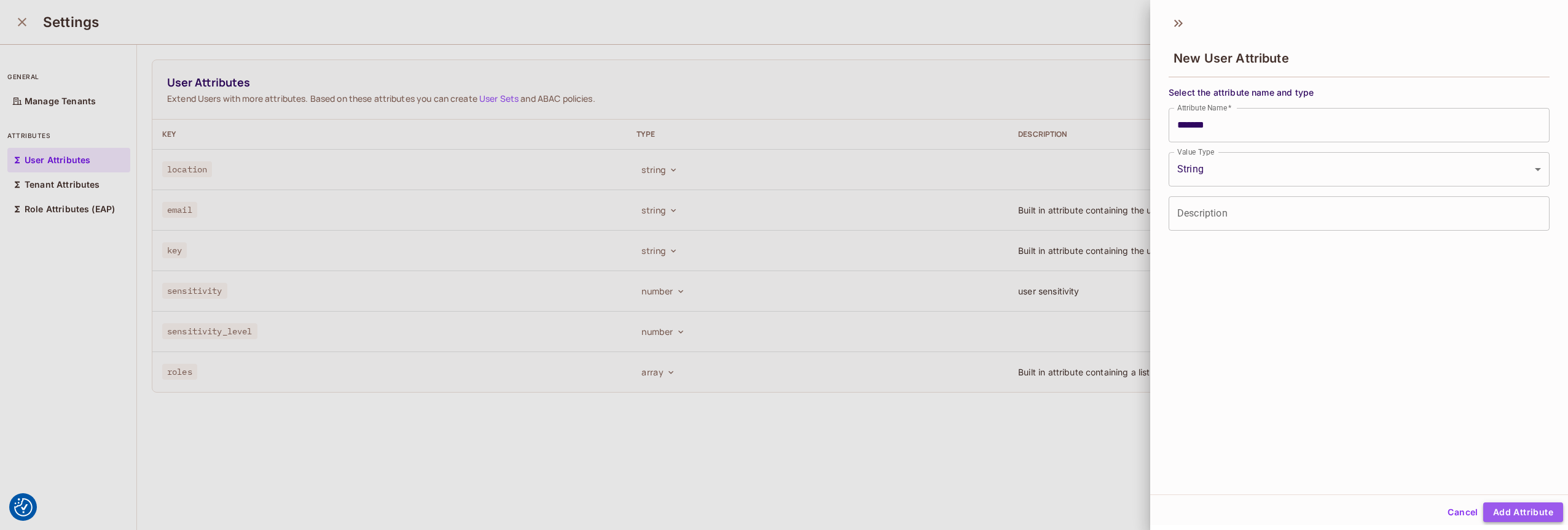
click at [1506, 510] on button "Add Attribute" at bounding box center [1523, 512] width 80 height 19
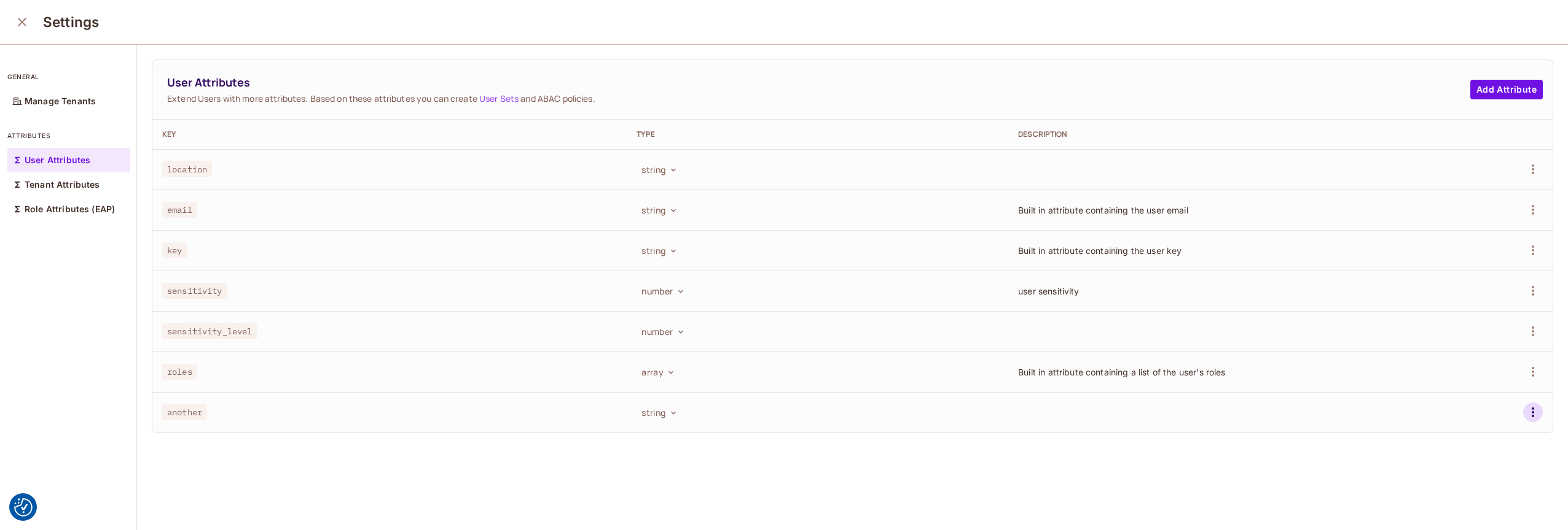
click at [1525, 409] on icon "button" at bounding box center [1532, 412] width 15 height 15
click at [1455, 464] on div "Delete Attribute" at bounding box center [1468, 467] width 66 height 12
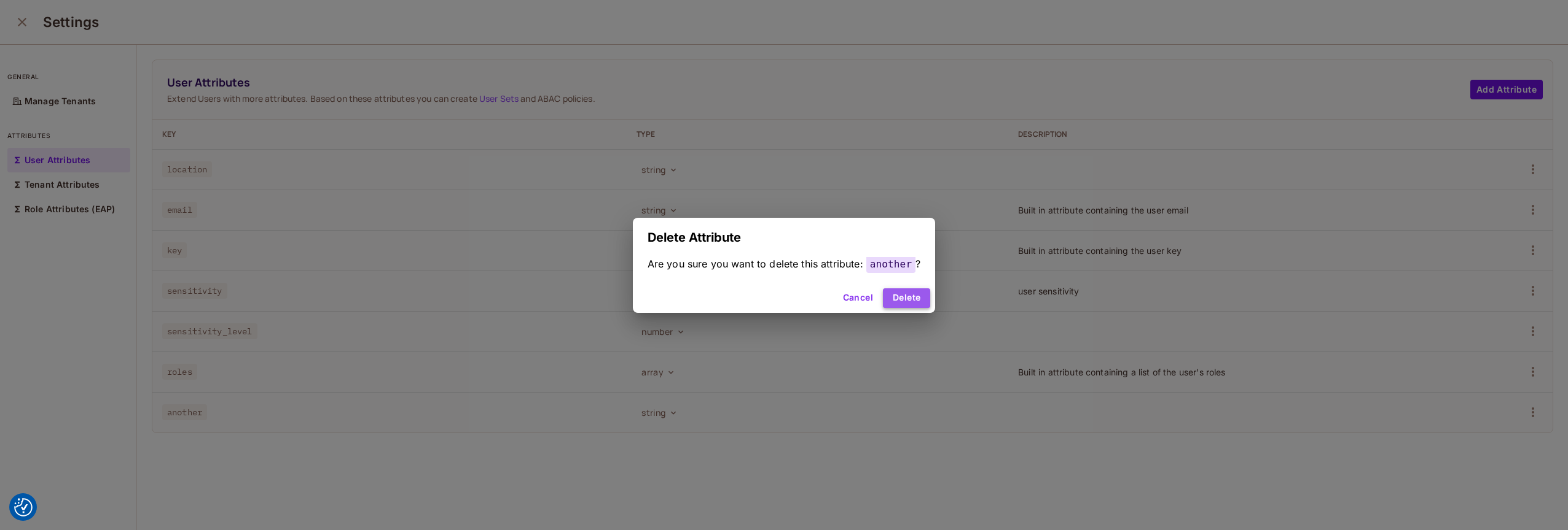
click at [920, 302] on button "Delete" at bounding box center [906, 298] width 48 height 19
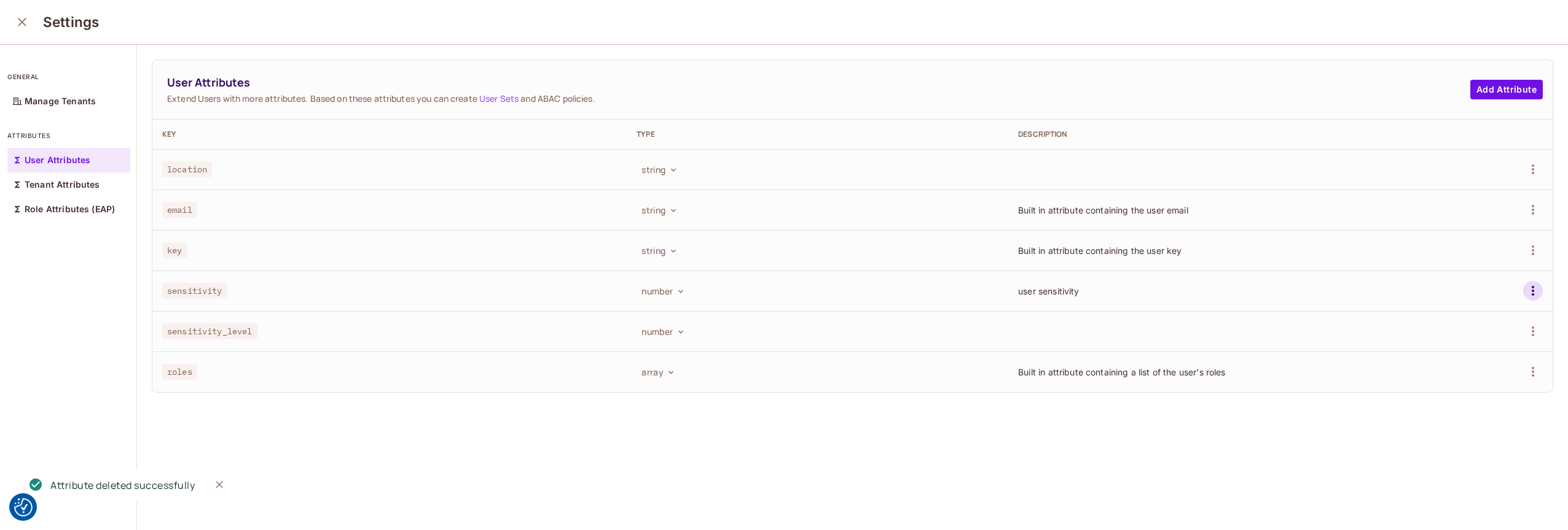
click at [1523, 290] on button "button" at bounding box center [1532, 290] width 19 height 19
click at [1446, 347] on div "Delete Attribute" at bounding box center [1468, 346] width 66 height 12
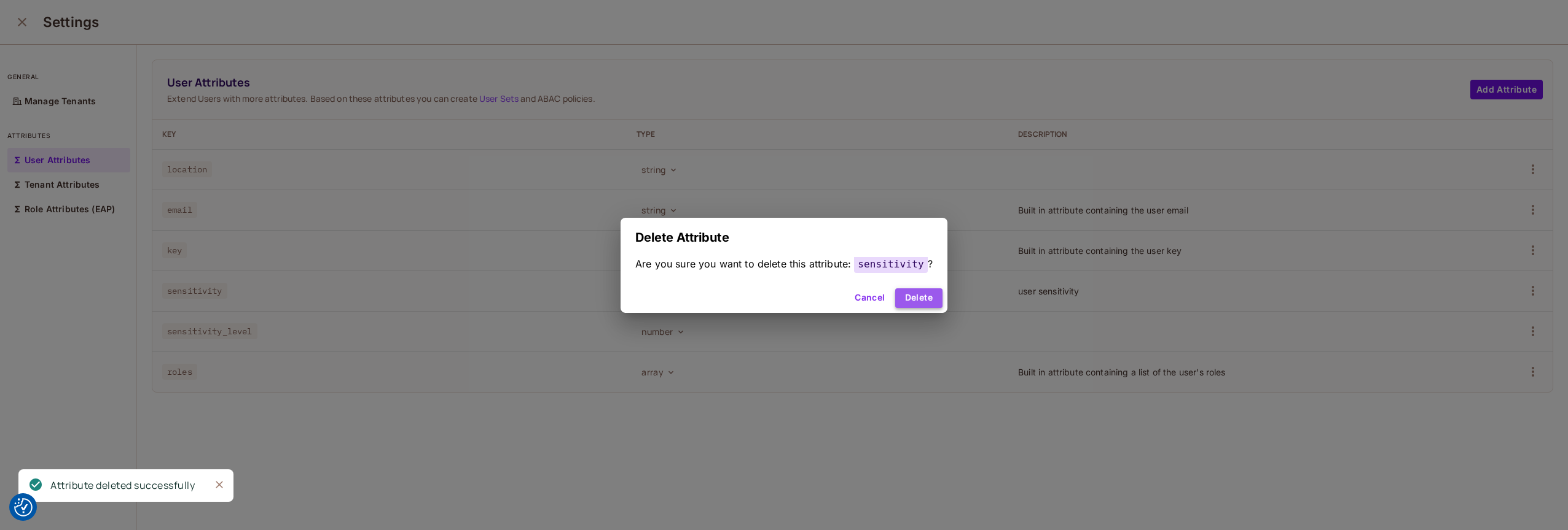
click at [918, 291] on button "Delete" at bounding box center [918, 298] width 48 height 19
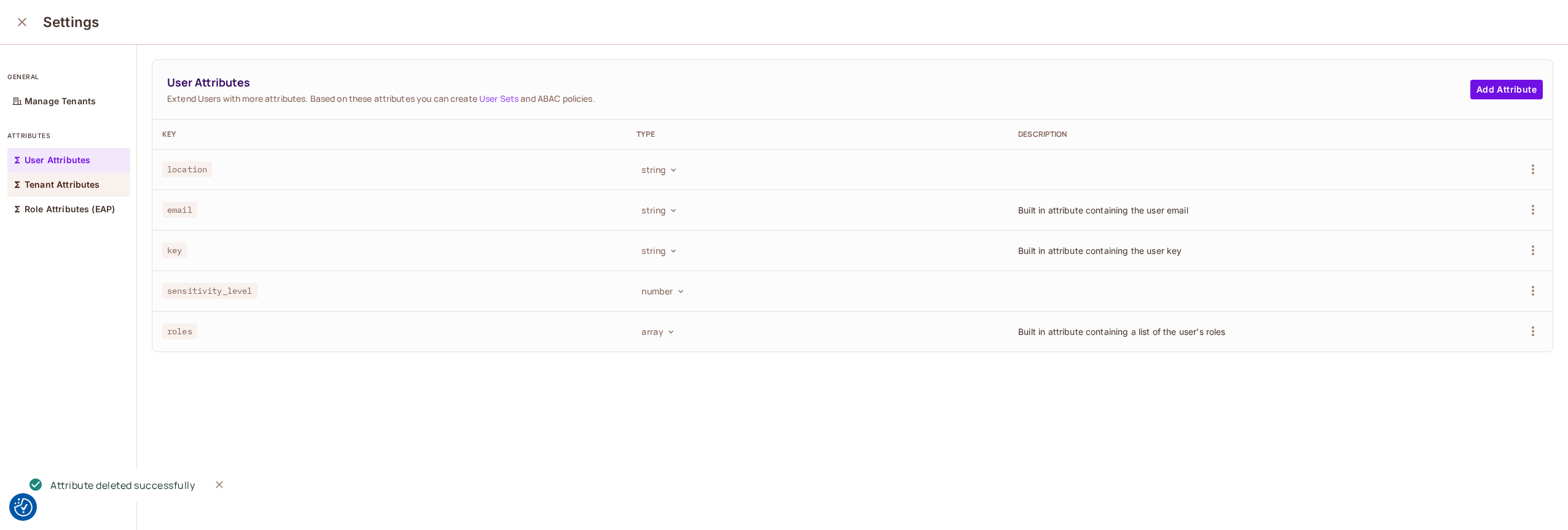
click at [79, 184] on p "Tenant Attributes" at bounding box center [62, 184] width 76 height 10
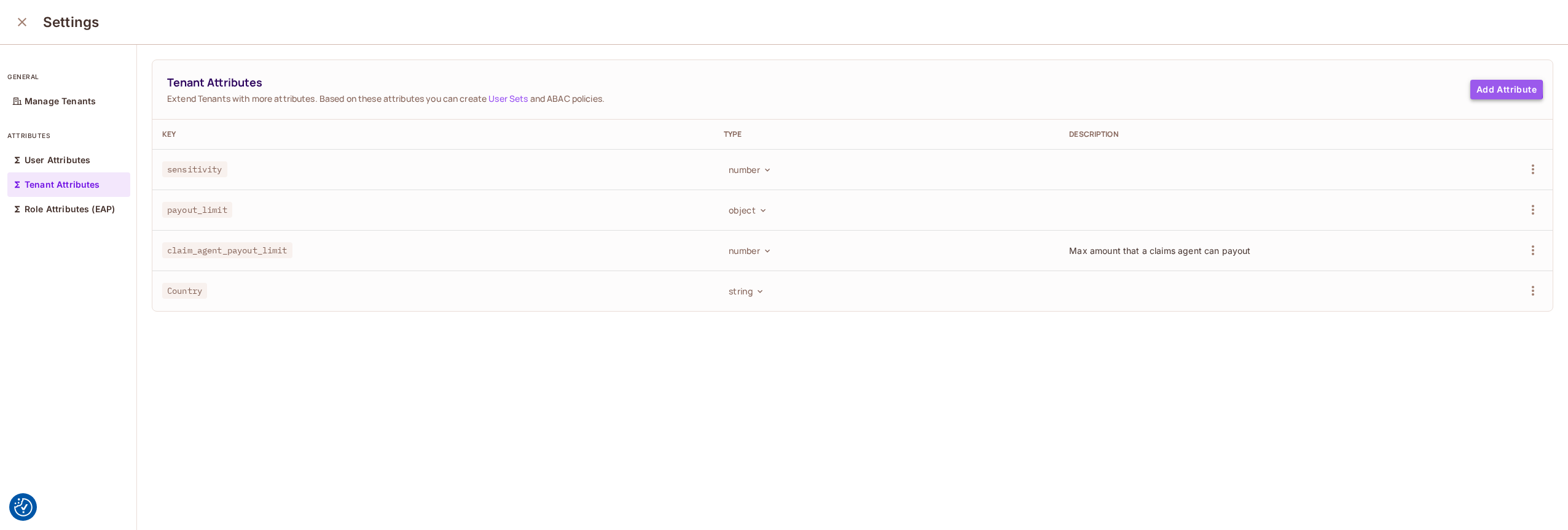
click at [1470, 88] on button "Add Attribute" at bounding box center [1506, 90] width 72 height 19
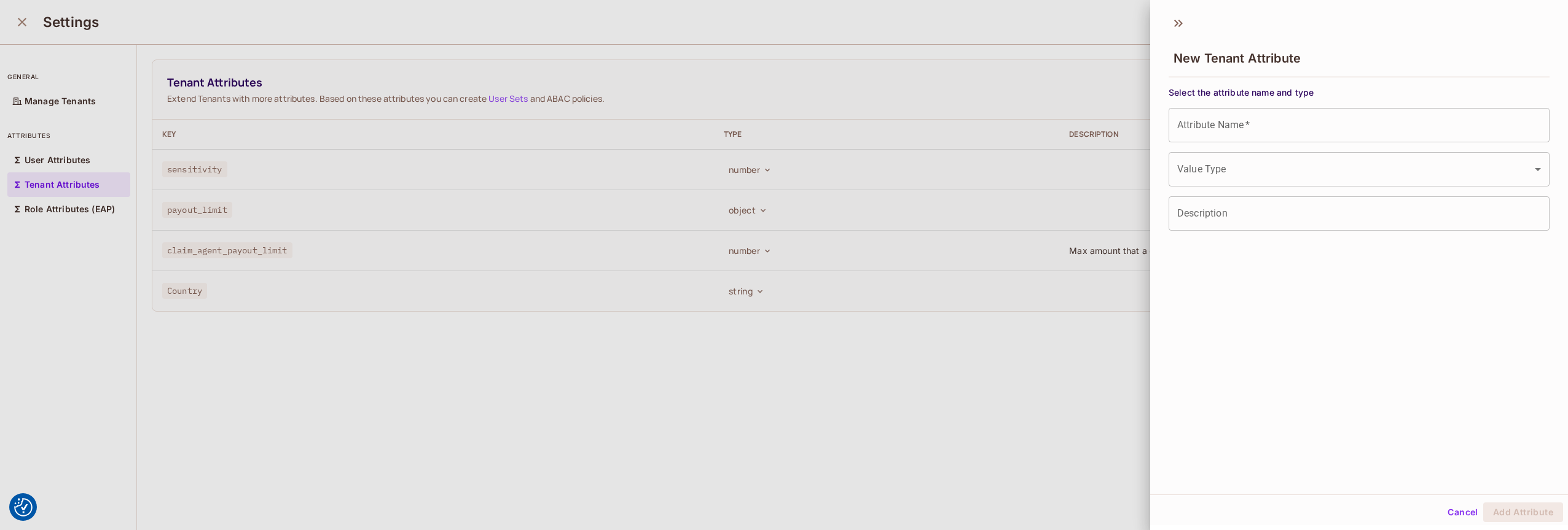
click at [1246, 125] on input "Attribute Name   *" at bounding box center [1358, 125] width 381 height 34
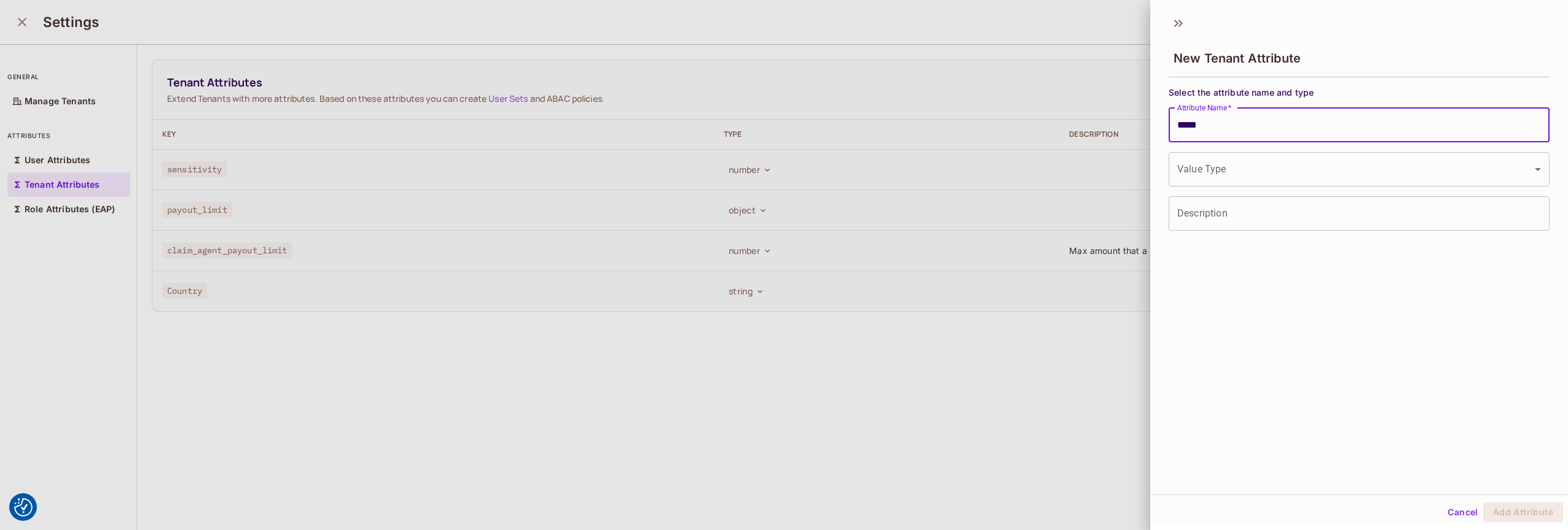
type input "*****"
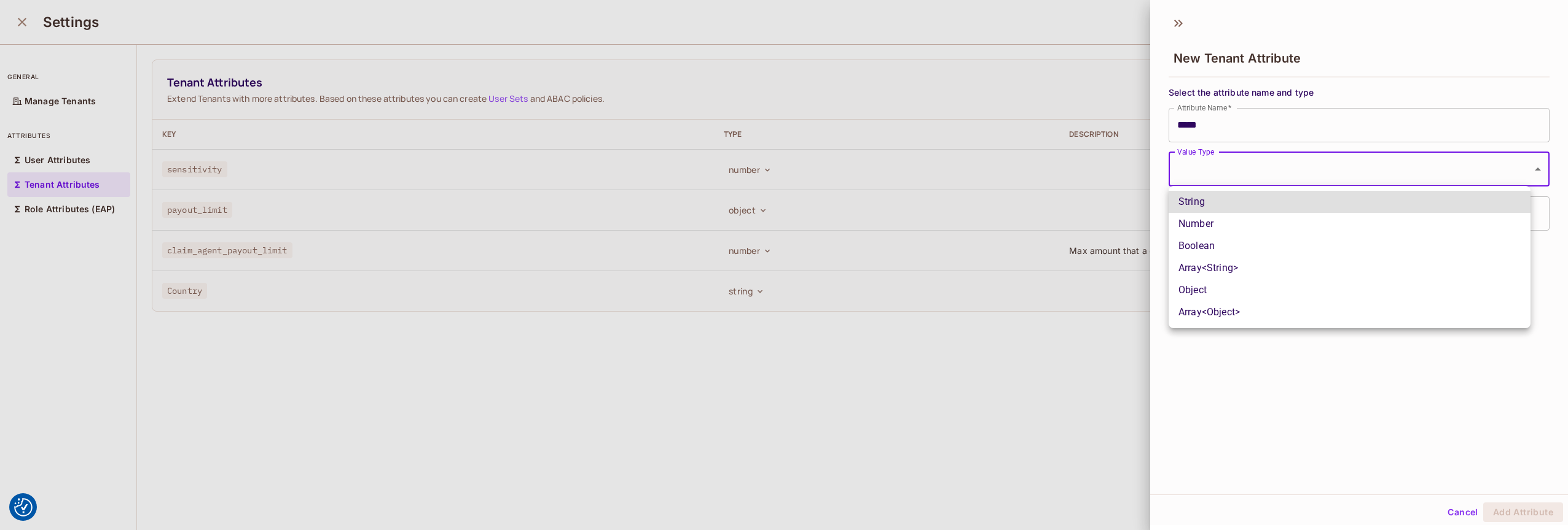
click at [1260, 170] on body "We use cookies to enhance your browsing experience, serve personalized ads or c…" at bounding box center [784, 265] width 1568 height 530
click at [1230, 227] on li "Number" at bounding box center [1349, 224] width 362 height 22
type input "******"
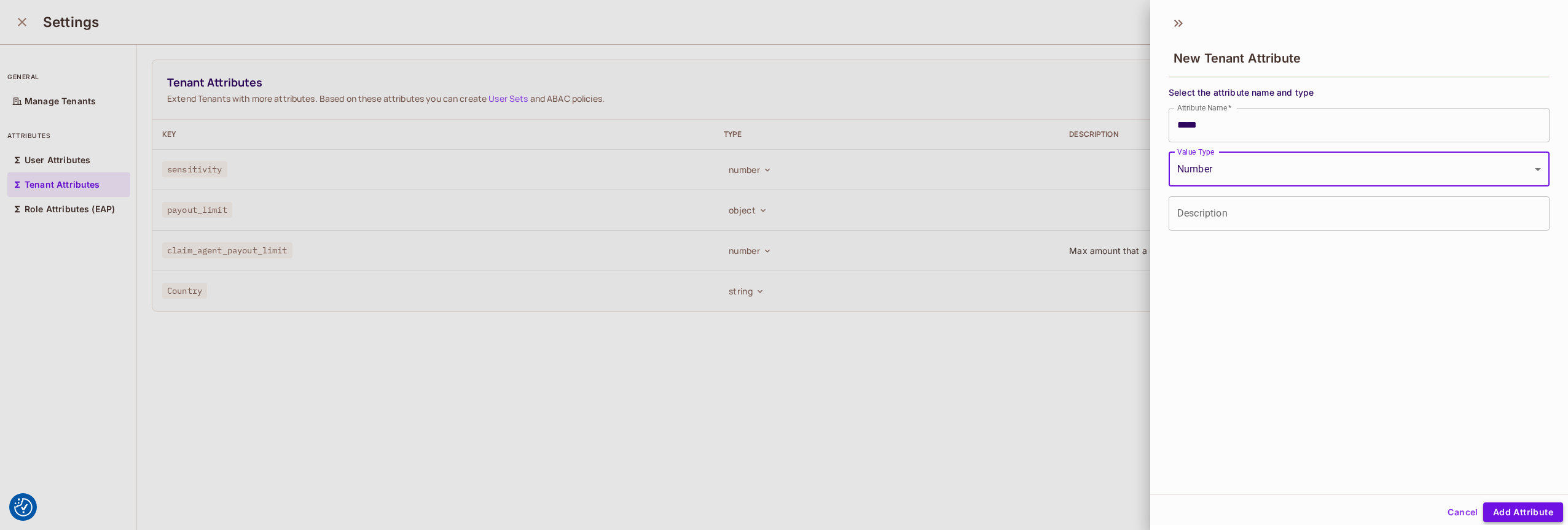
click at [1499, 514] on button "Add Attribute" at bounding box center [1523, 512] width 80 height 19
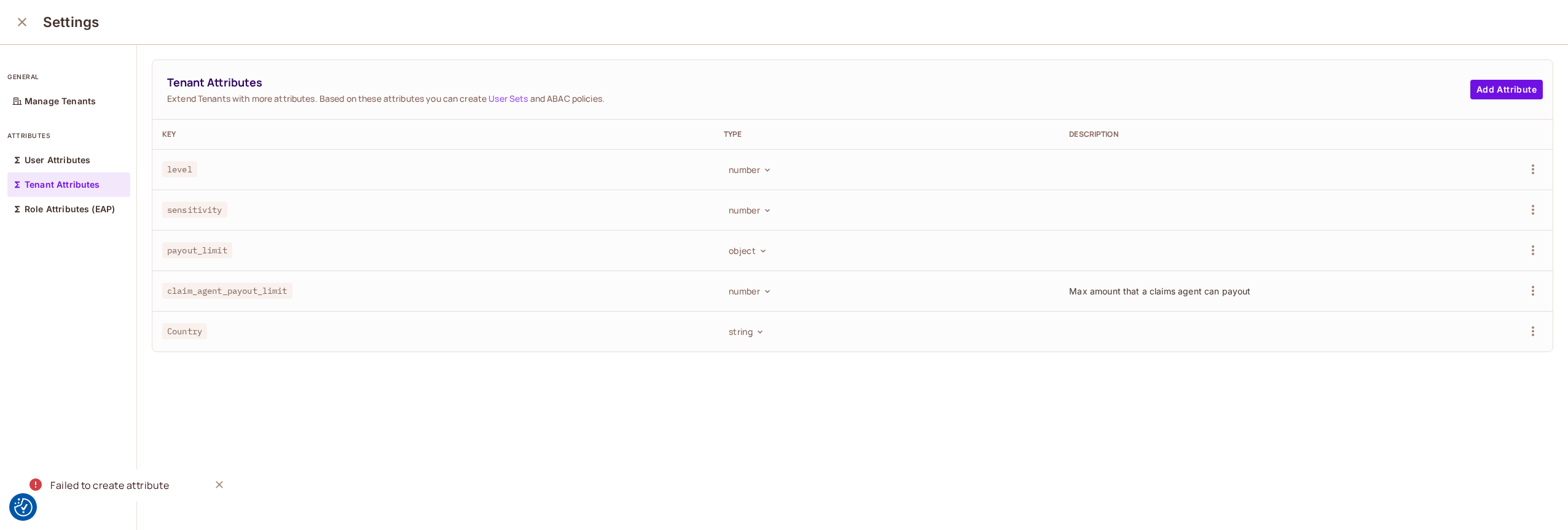
click at [222, 478] on button "Close" at bounding box center [220, 485] width 19 height 19
click at [1531, 171] on icon "button" at bounding box center [1532, 169] width 2 height 10
click at [1436, 223] on div "Delete Attribute" at bounding box center [1468, 224] width 66 height 12
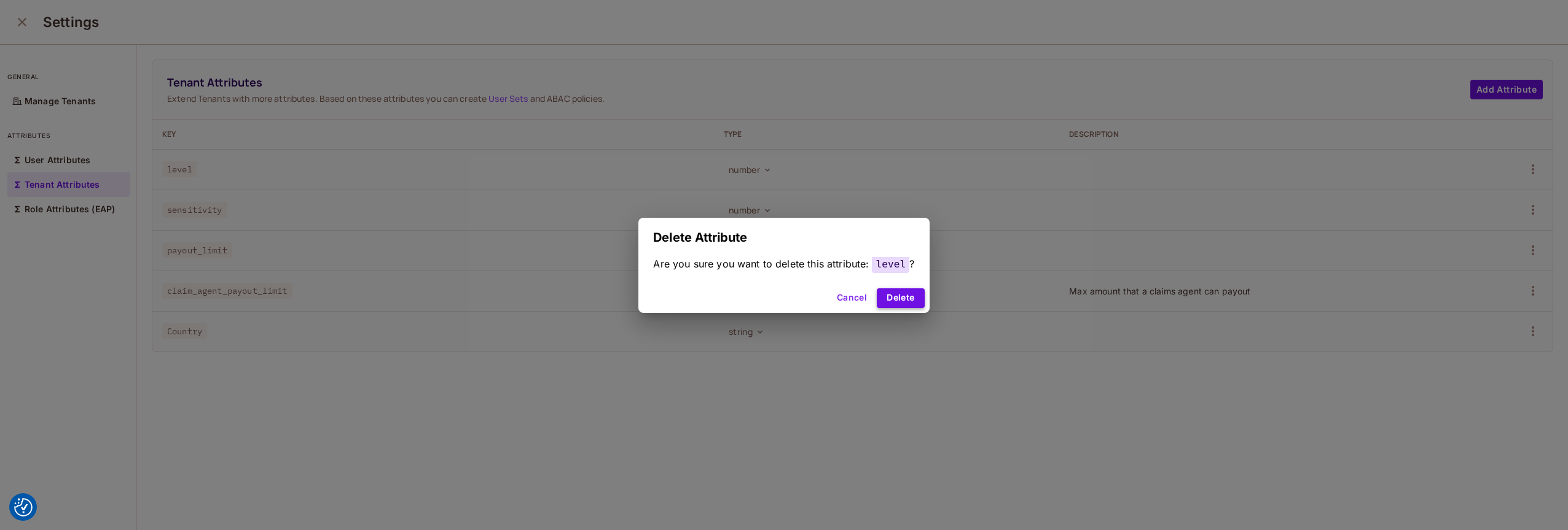
click at [908, 301] on button "Delete" at bounding box center [900, 298] width 48 height 19
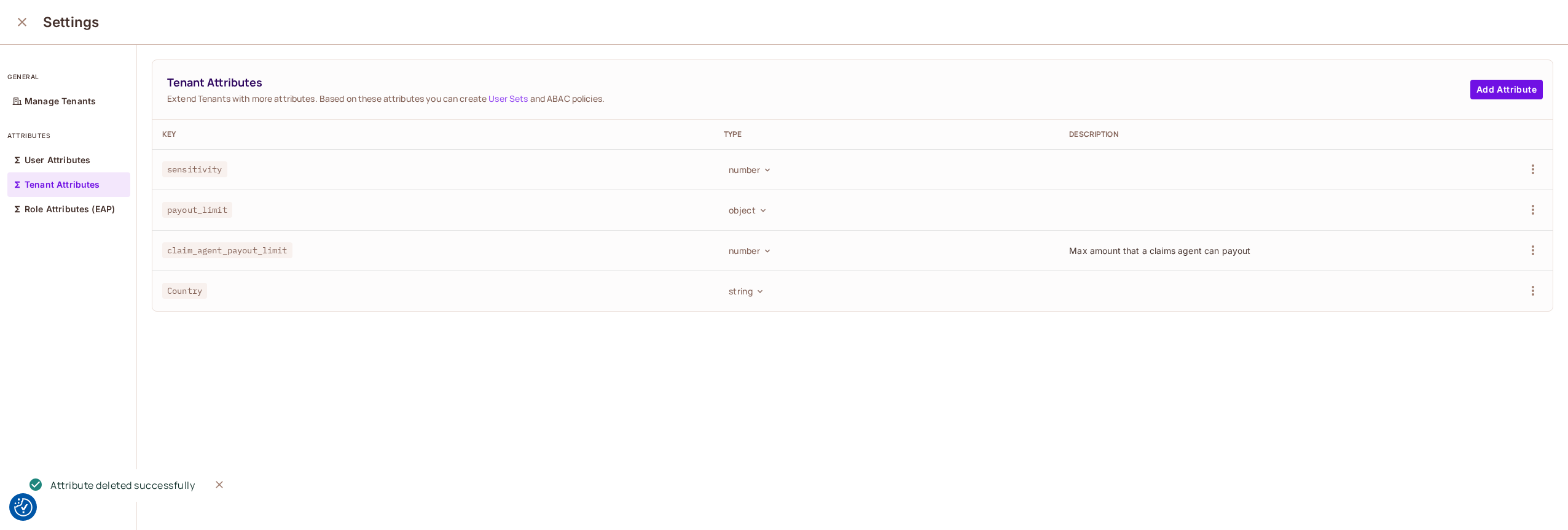
click at [193, 168] on span "sensitivity" at bounding box center [195, 169] width 65 height 16
copy span "sensitivity"
click at [14, 16] on button "close" at bounding box center [23, 23] width 25 height 25
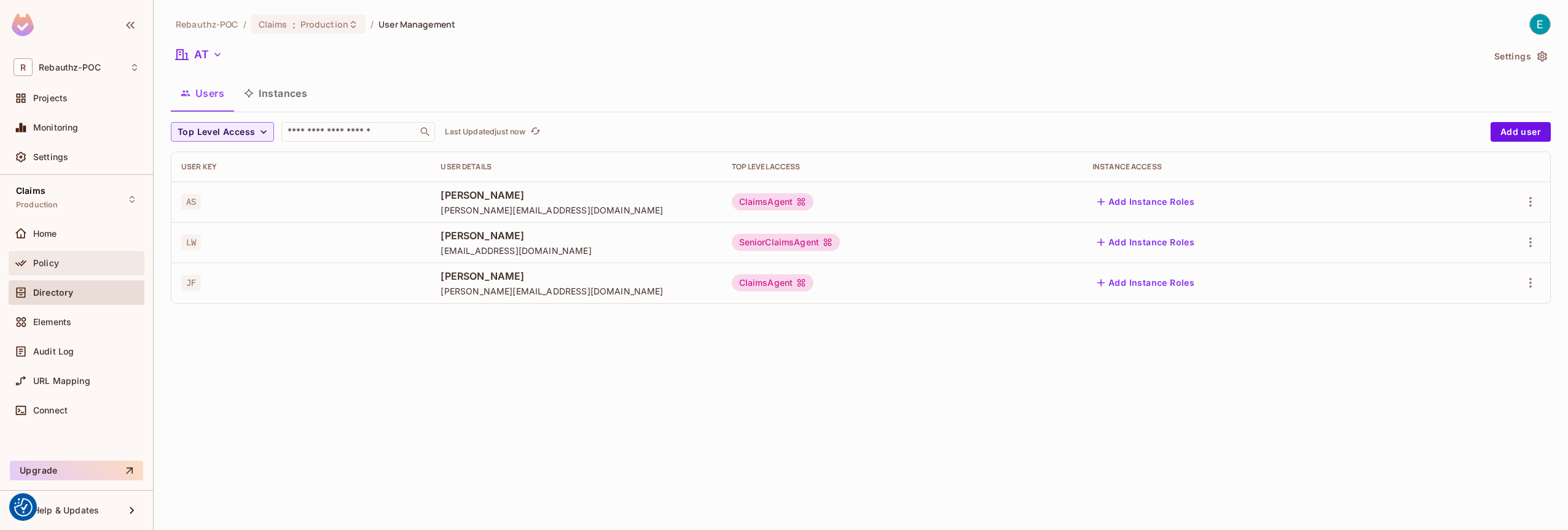
click at [54, 262] on span "Policy" at bounding box center [46, 263] width 26 height 10
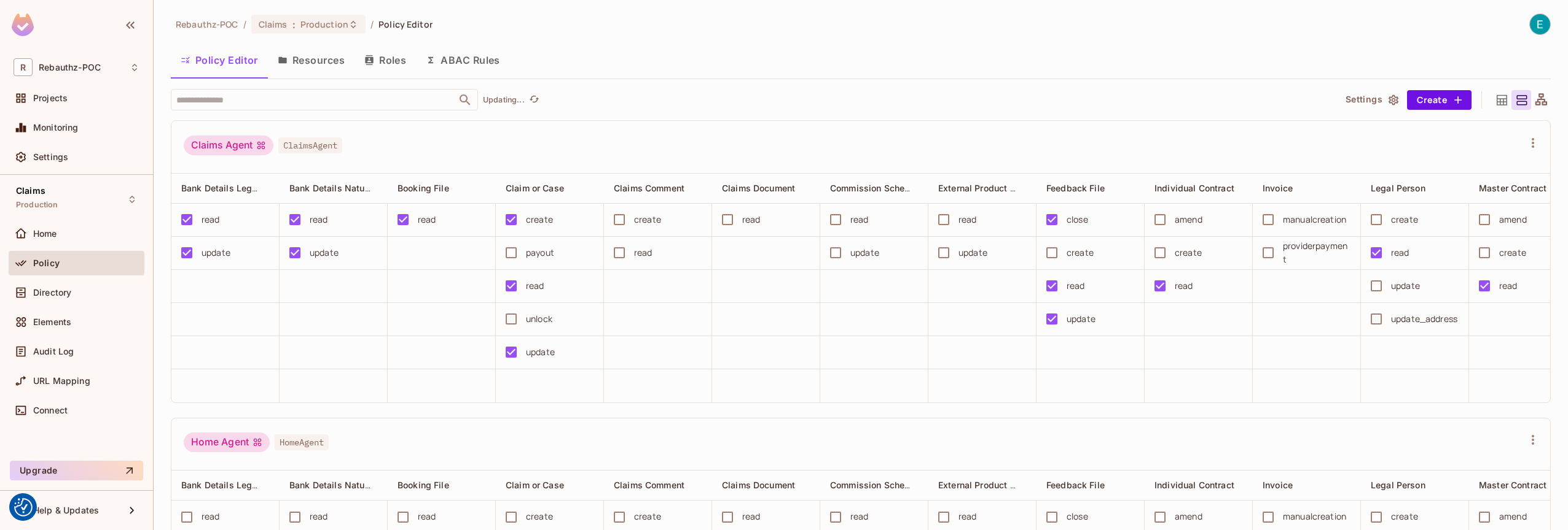
click at [436, 62] on button "ABAC Rules" at bounding box center [463, 60] width 94 height 30
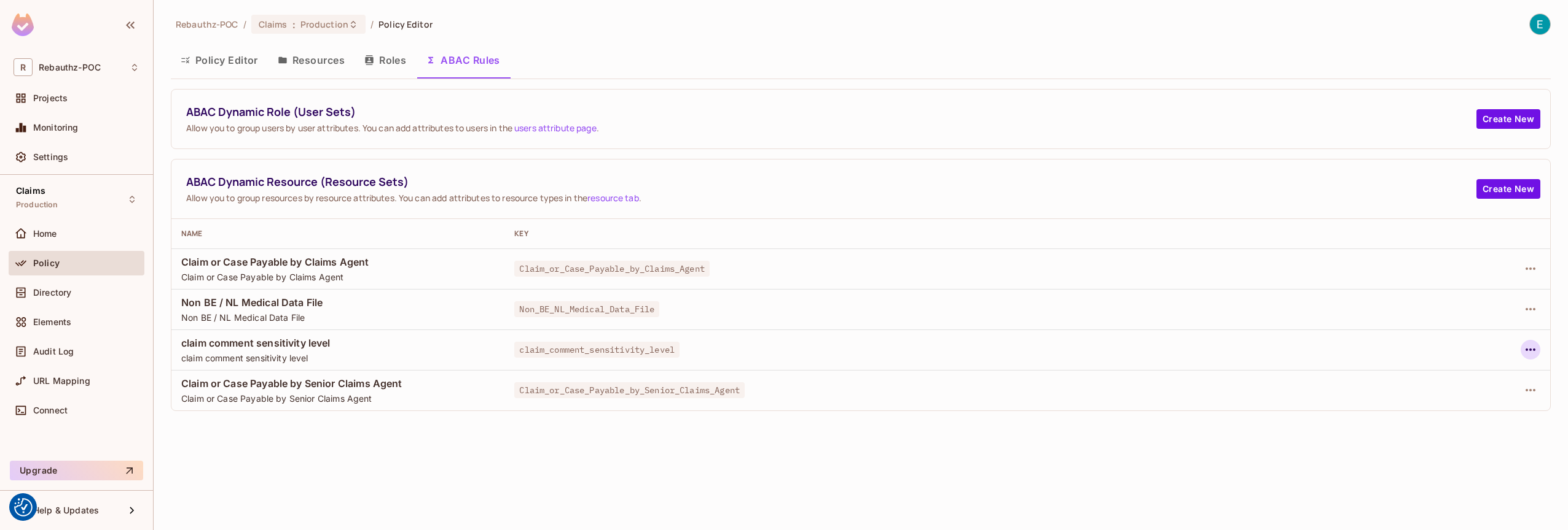
click at [1538, 350] on button "button" at bounding box center [1530, 349] width 19 height 19
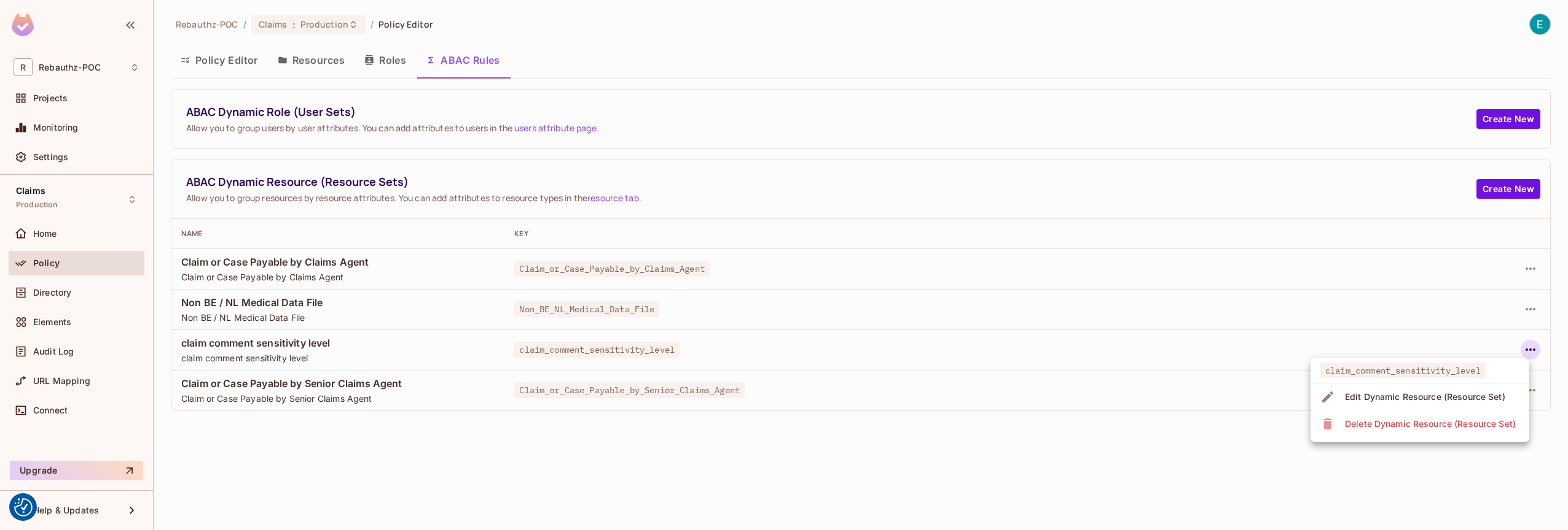
click at [1417, 396] on div "Edit Dynamic Resource (Resource Set)" at bounding box center [1425, 397] width 160 height 12
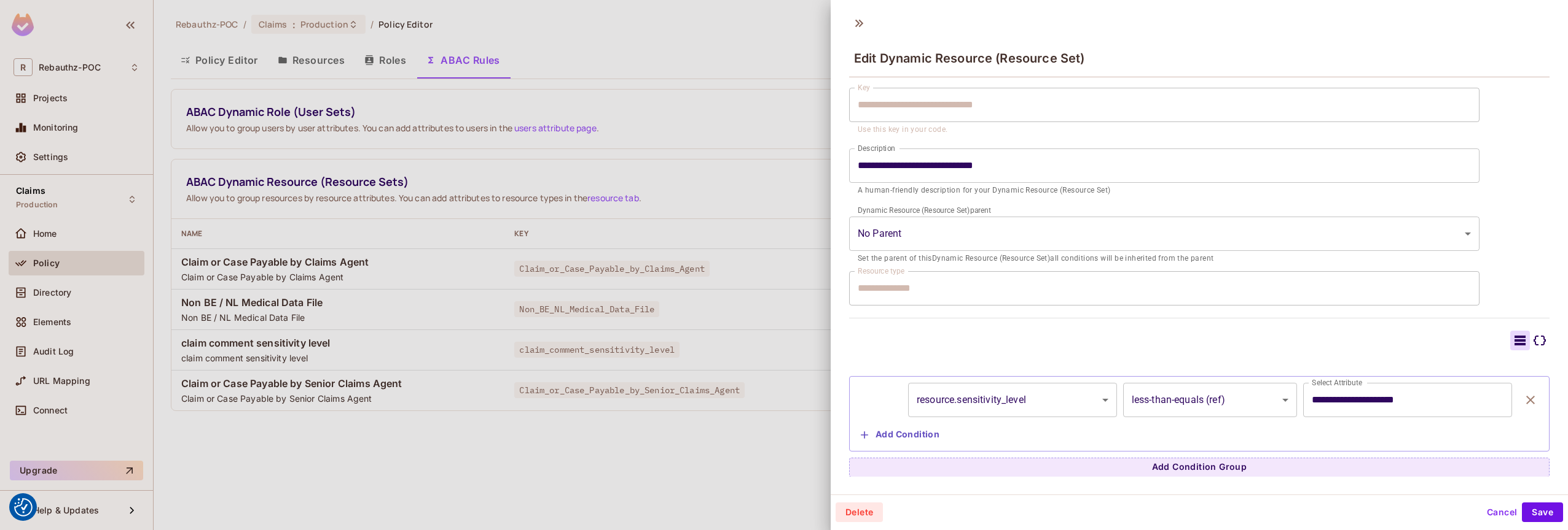
scroll to position [2, 0]
click at [1338, 398] on input "**********" at bounding box center [1398, 399] width 179 height 23
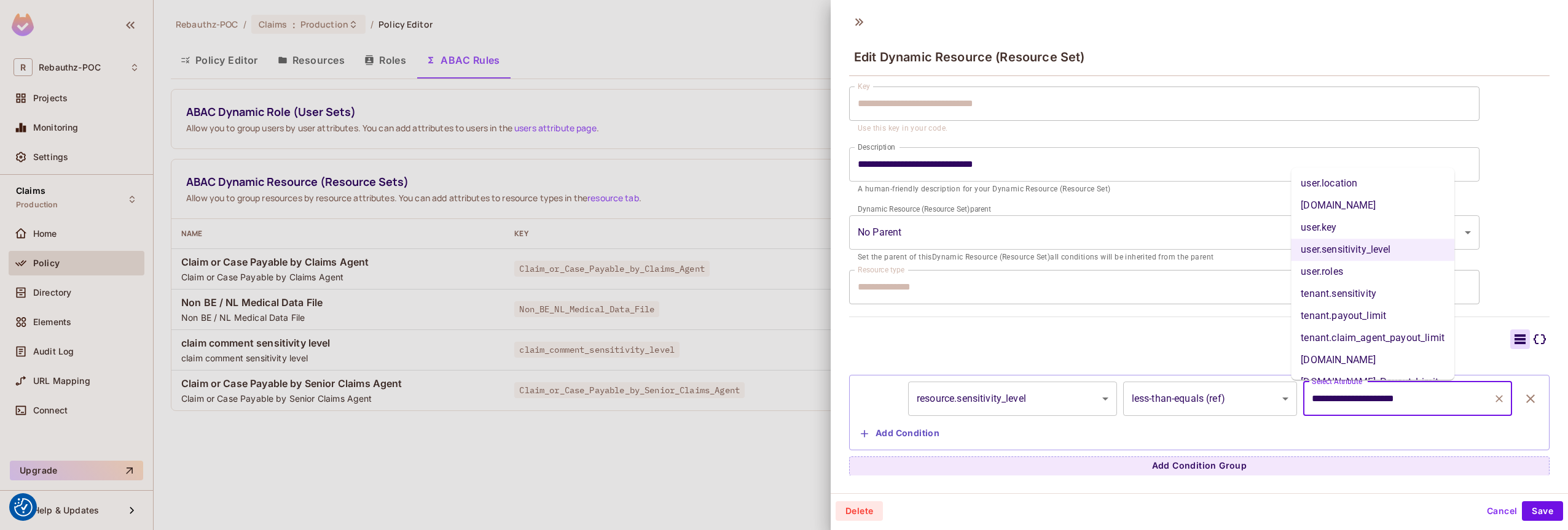
click at [1324, 299] on li "tenant.sensitivity" at bounding box center [1372, 294] width 164 height 22
type input "**********"
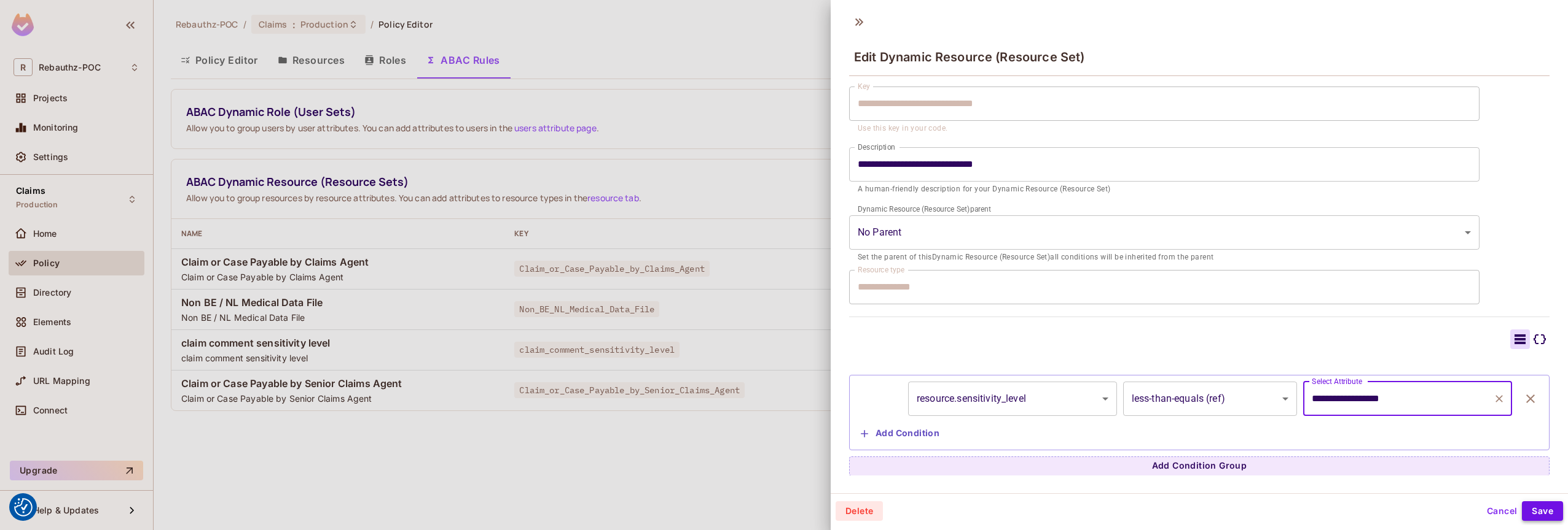
click at [1536, 507] on button "Save" at bounding box center [1542, 511] width 41 height 19
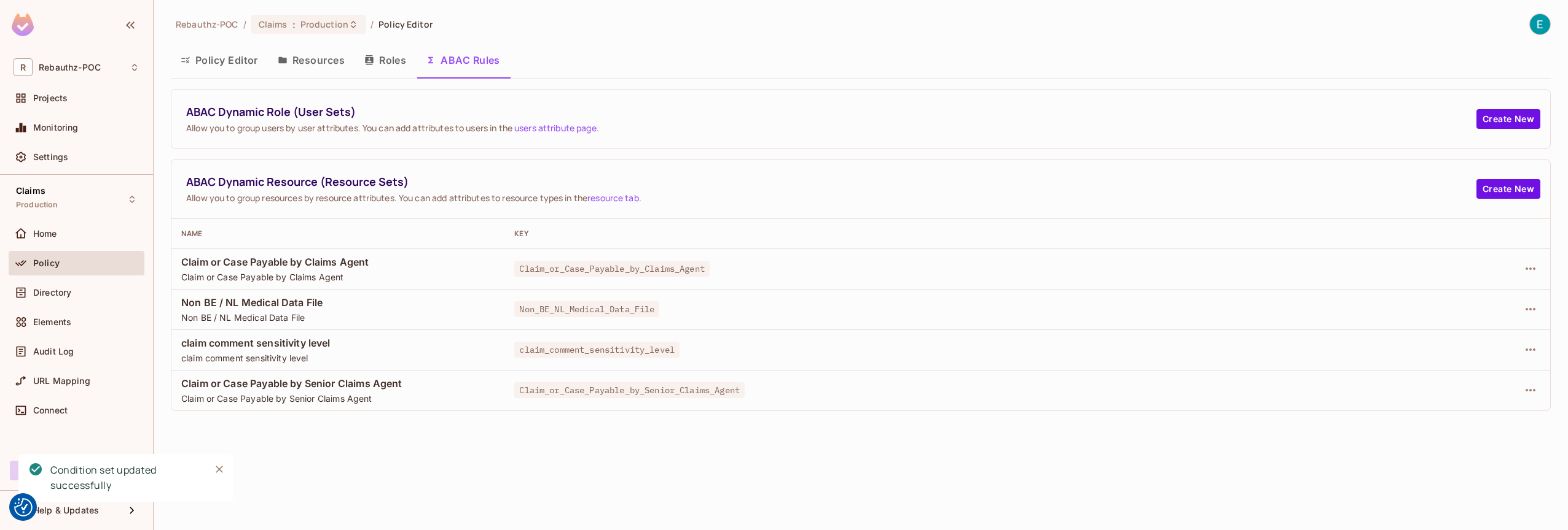
click at [221, 472] on icon "Close" at bounding box center [219, 469] width 7 height 7
click at [56, 291] on span "Directory" at bounding box center [52, 293] width 38 height 10
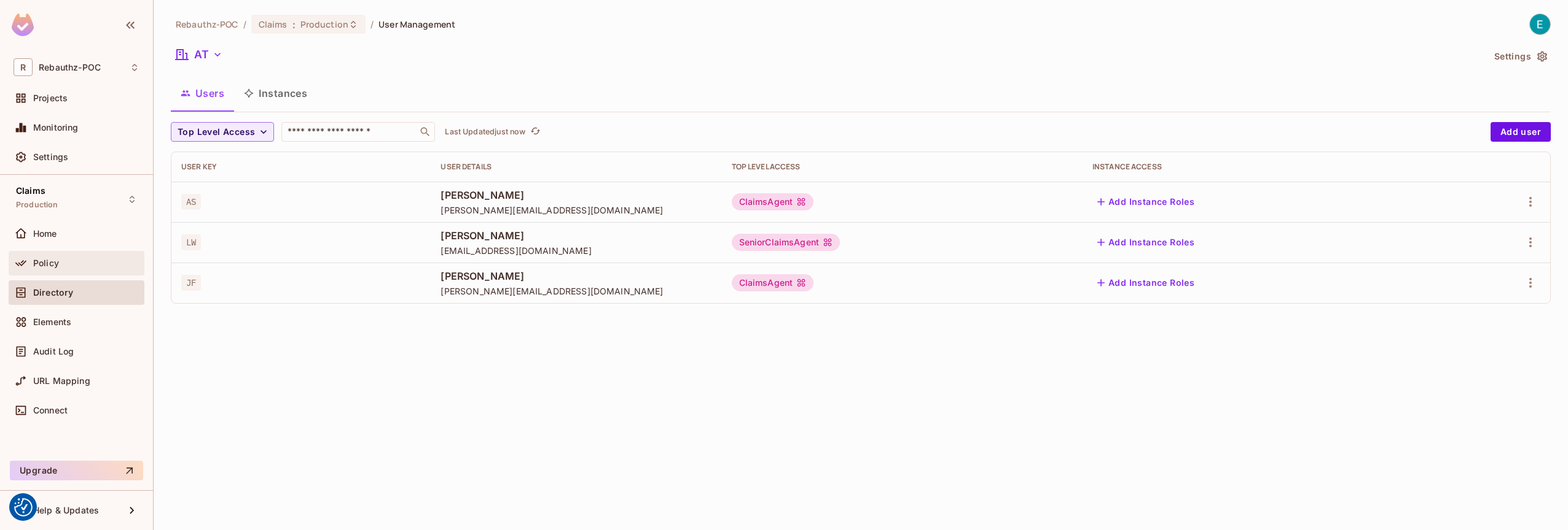
click at [47, 269] on div "Policy" at bounding box center [76, 263] width 126 height 15
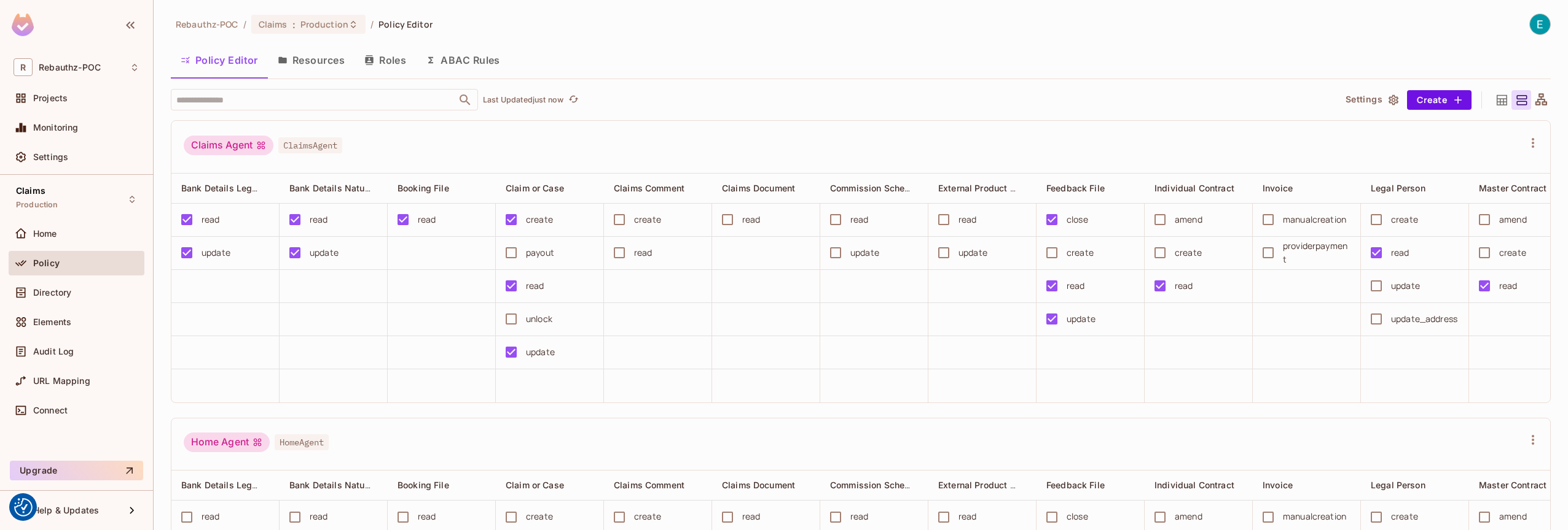
click at [313, 66] on button "Resources" at bounding box center [311, 60] width 86 height 30
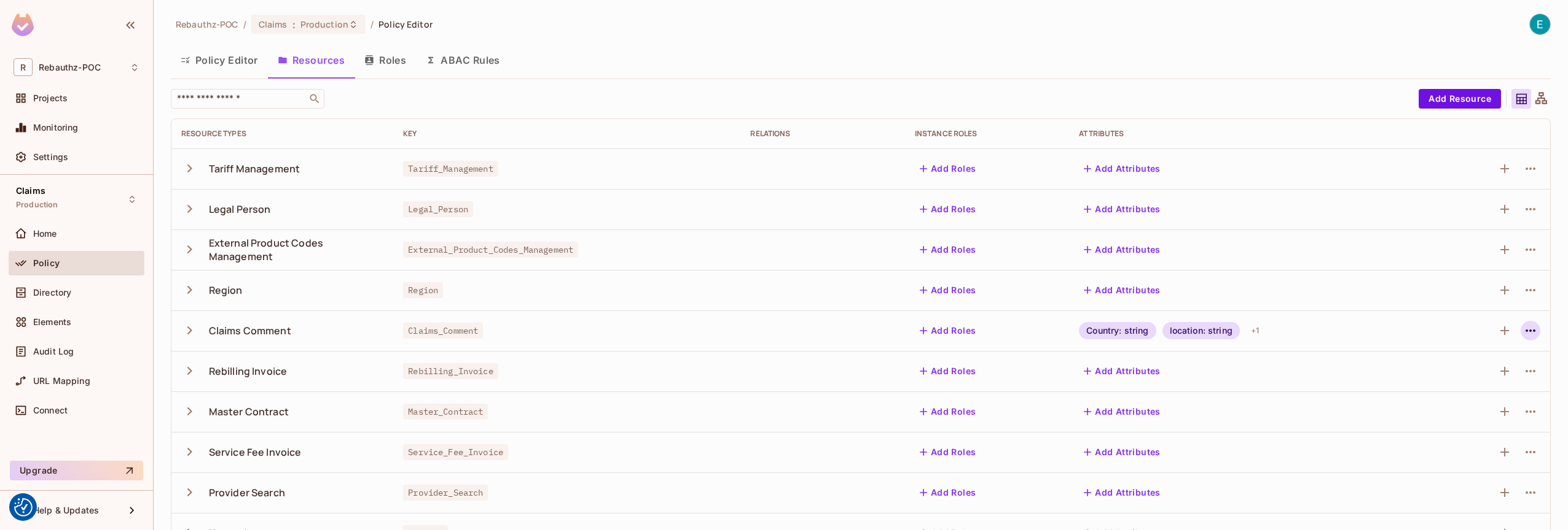
click at [1523, 329] on icon "button" at bounding box center [1530, 331] width 15 height 15
click at [1461, 381] on div "Edit Resource" at bounding box center [1468, 379] width 58 height 12
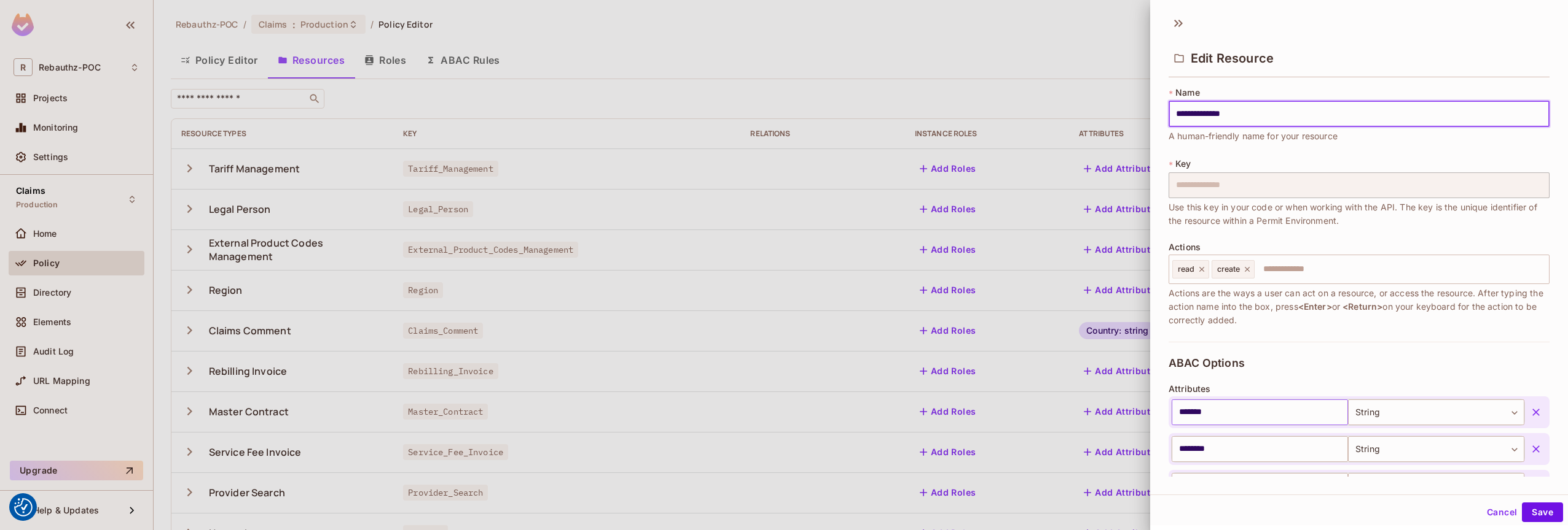
scroll to position [245, 0]
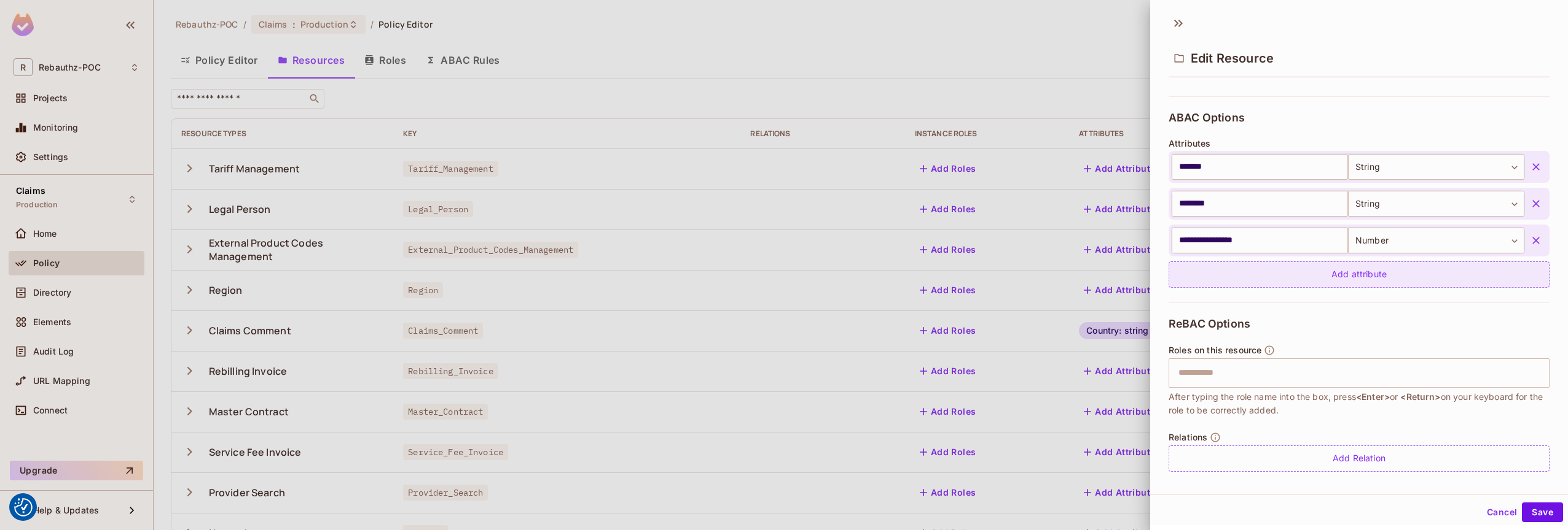
click at [1308, 275] on div "Add attribute" at bounding box center [1358, 275] width 381 height 26
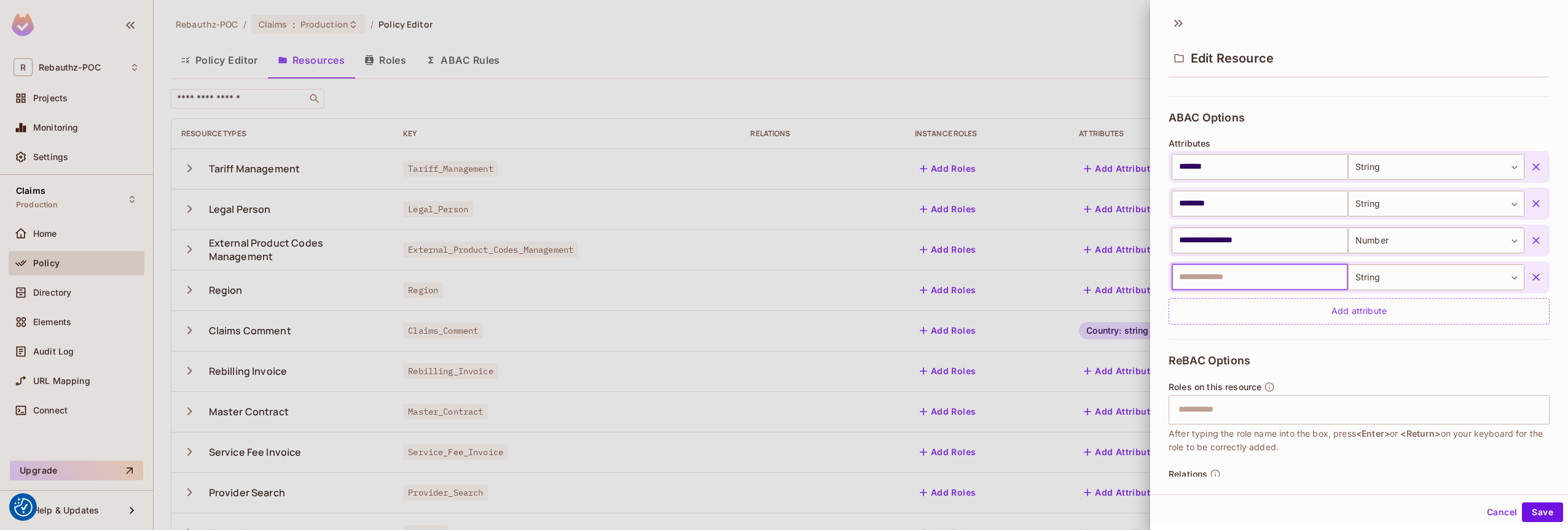
click at [1207, 269] on input "text" at bounding box center [1260, 277] width 176 height 26
type input "**********"
click at [1369, 279] on body "We use cookies to enhance your browsing experience, serve personalized ads or c…" at bounding box center [784, 265] width 1568 height 530
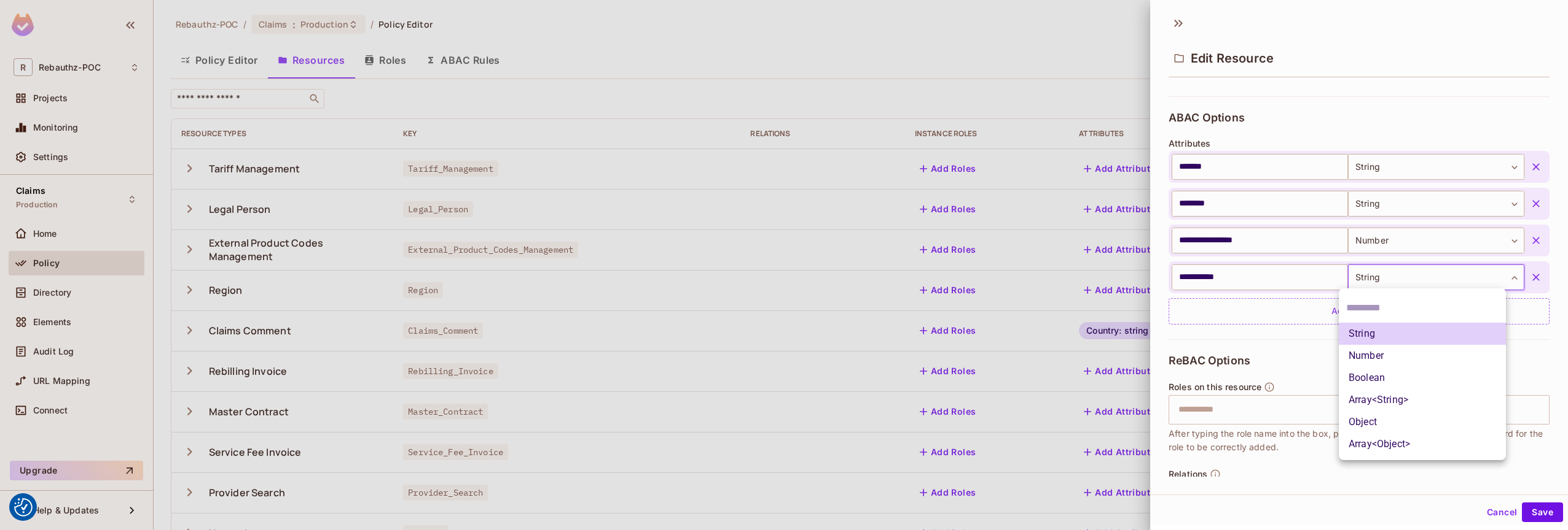
click at [1377, 360] on li "Number" at bounding box center [1422, 356] width 167 height 22
type input "******"
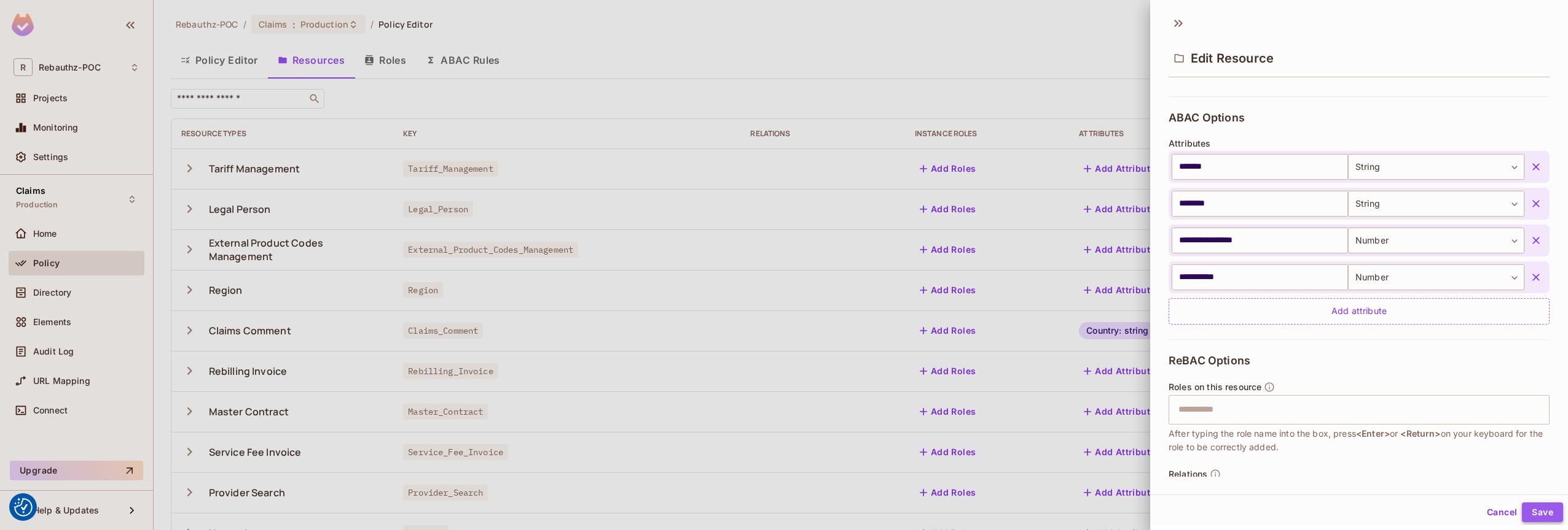
click at [1536, 510] on button "Save" at bounding box center [1542, 512] width 41 height 19
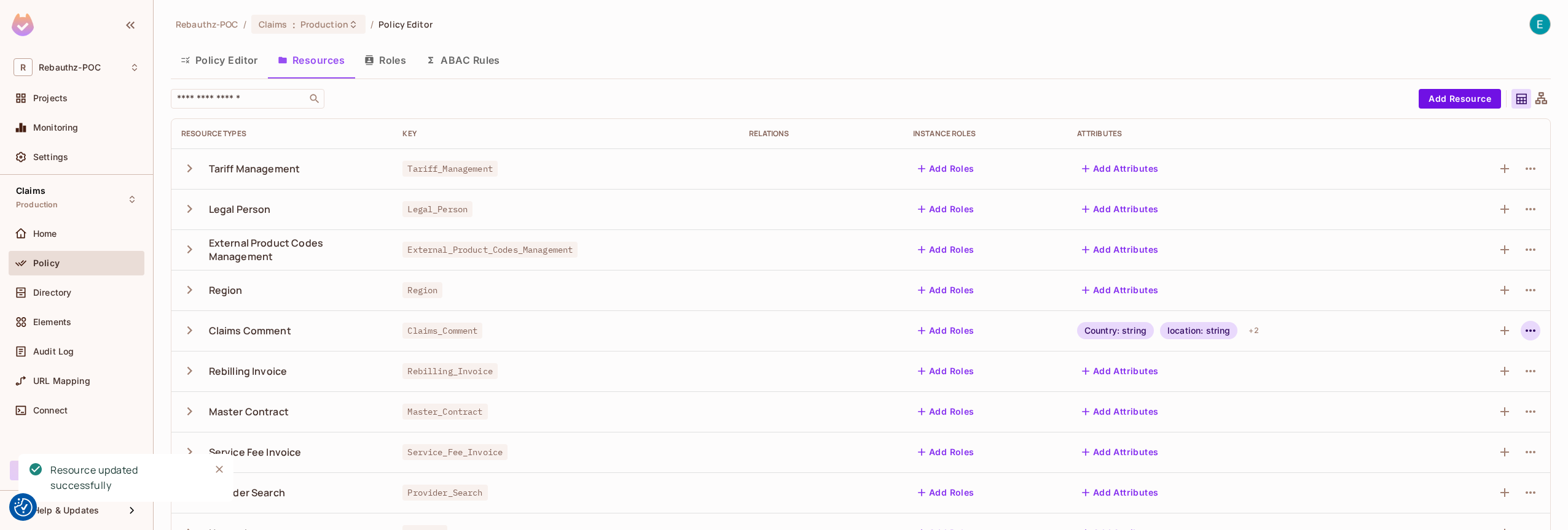
click at [1525, 331] on icon "button" at bounding box center [1530, 330] width 10 height 2
click at [1471, 383] on div "Edit Resource" at bounding box center [1468, 379] width 58 height 12
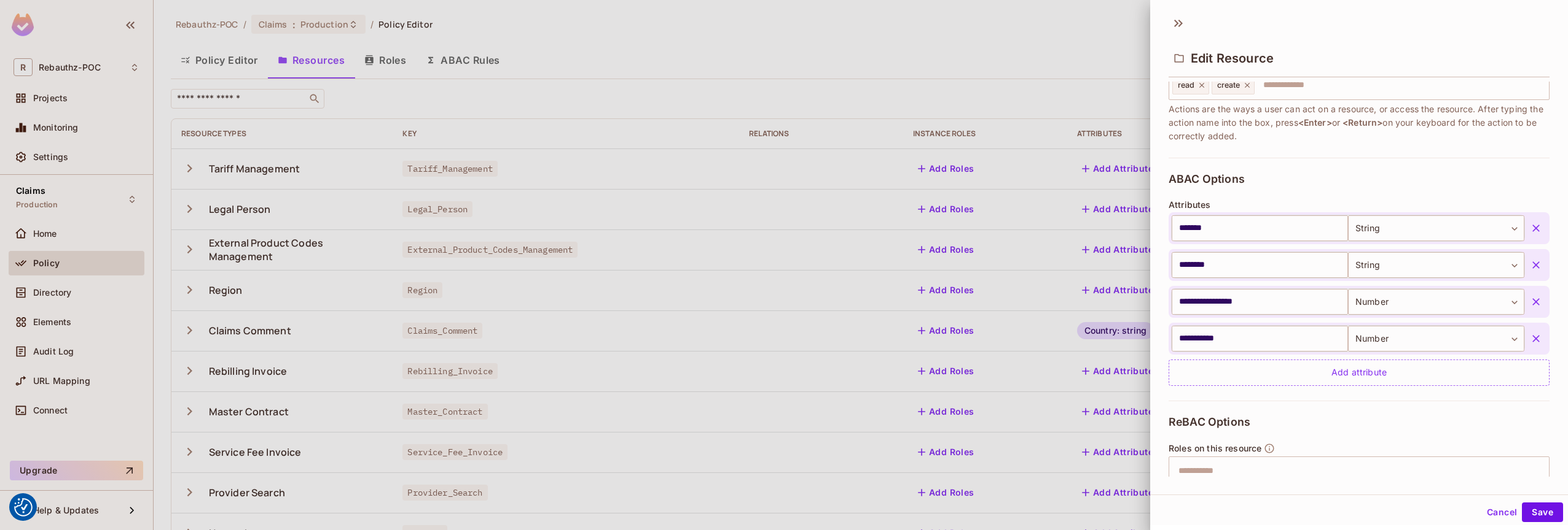
scroll to position [290, 0]
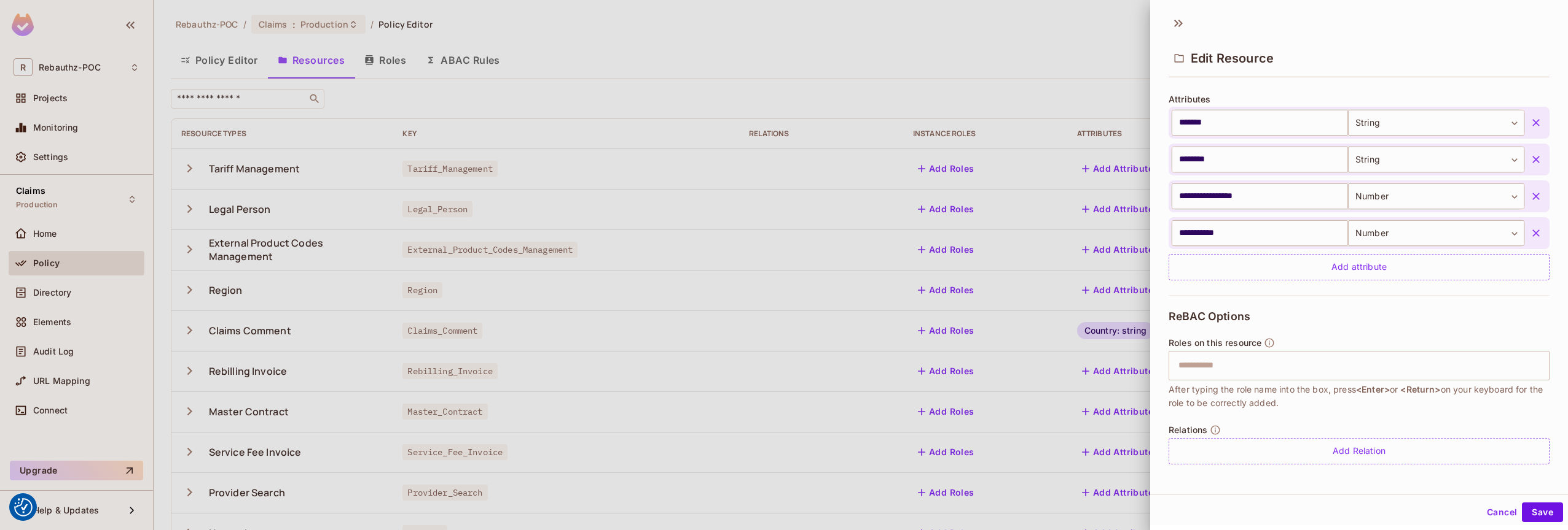
click at [1530, 229] on icon "button" at bounding box center [1536, 233] width 12 height 12
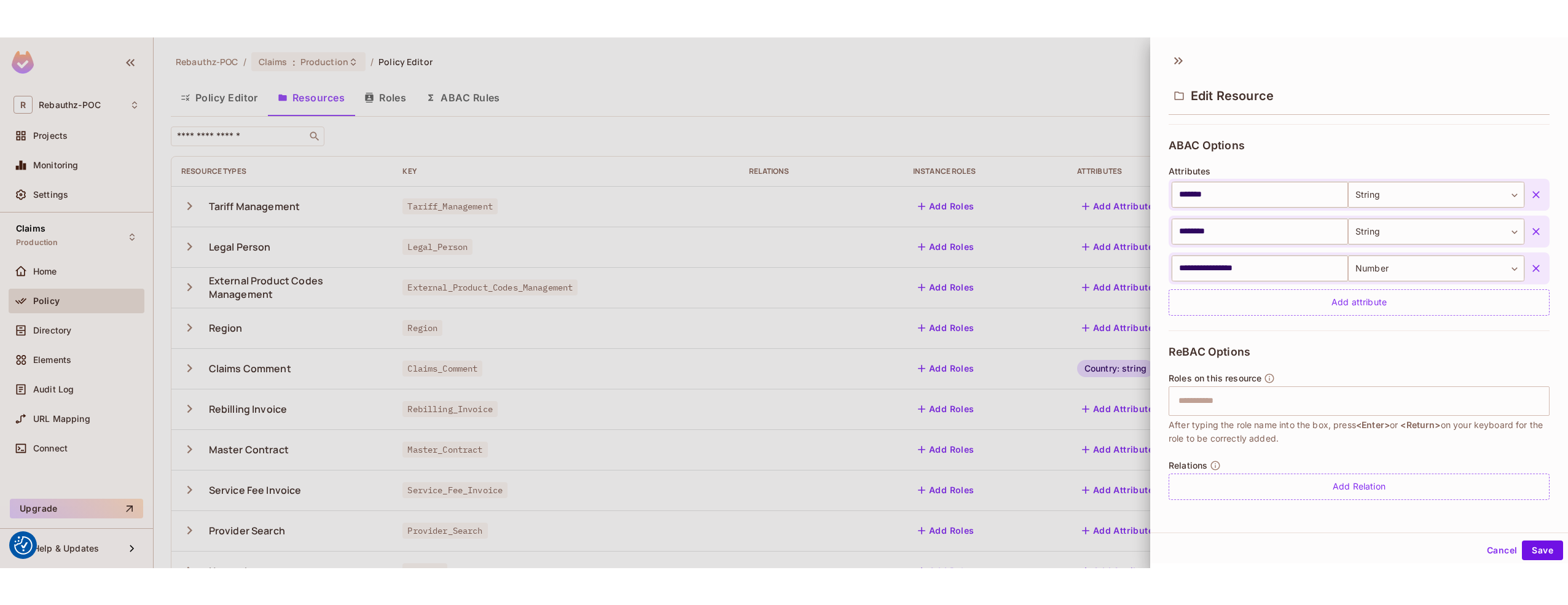
scroll to position [254, 0]
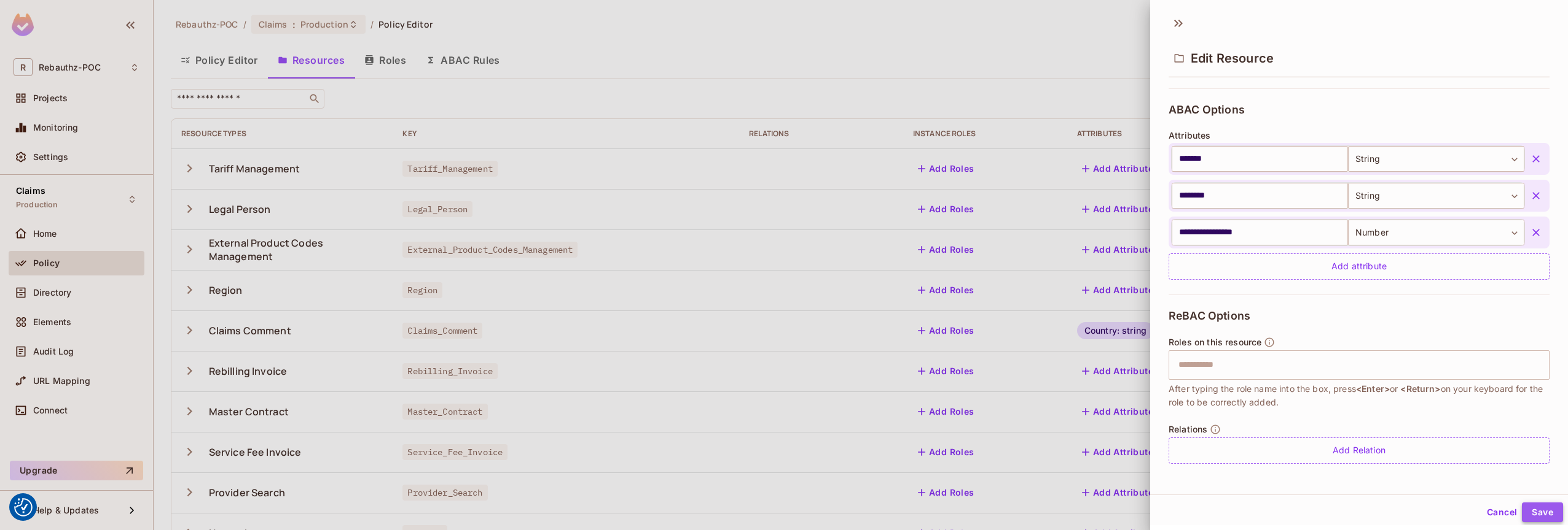
click at [1526, 513] on button "Save" at bounding box center [1542, 512] width 41 height 19
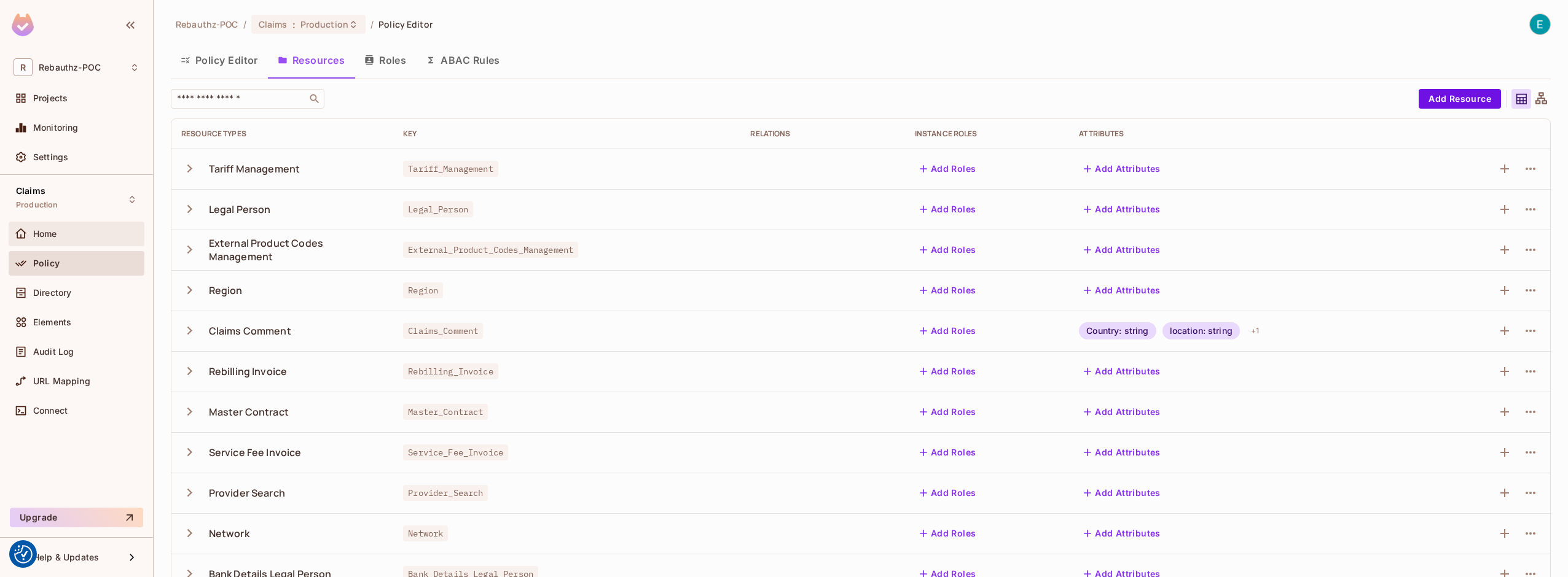
click at [52, 236] on span "Home" at bounding box center [45, 234] width 24 height 10
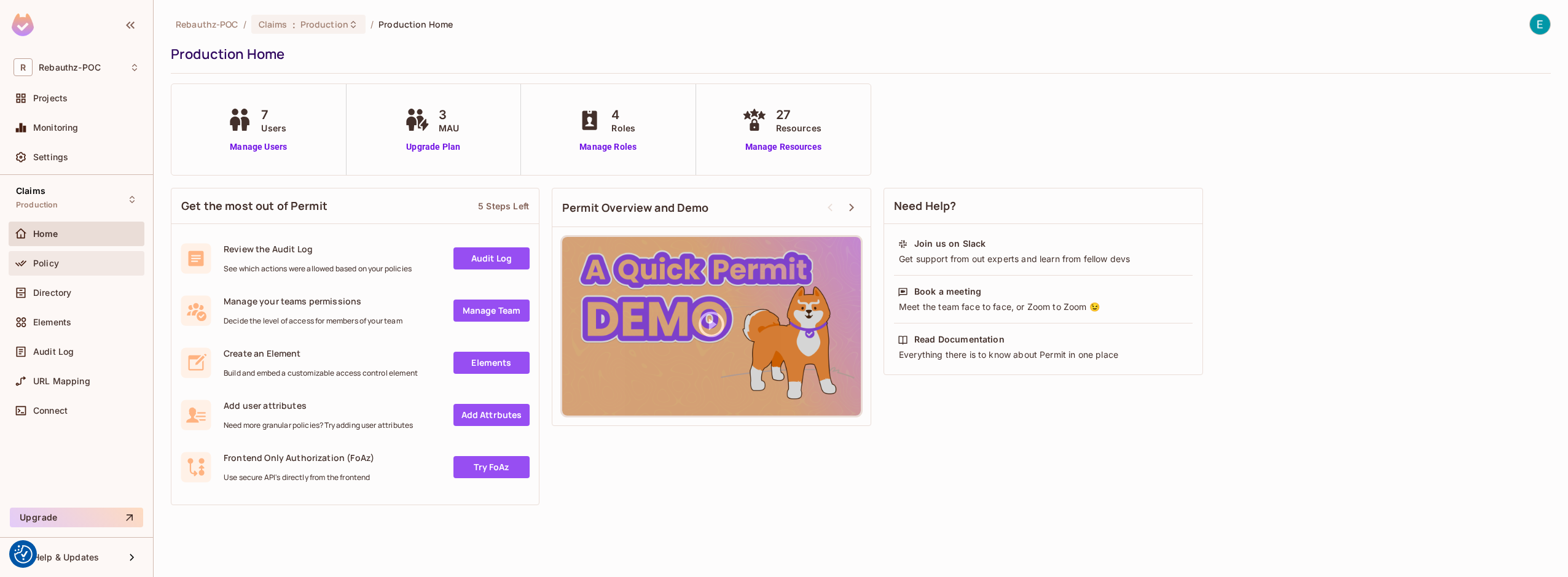
click at [62, 269] on div "Policy" at bounding box center [76, 263] width 126 height 15
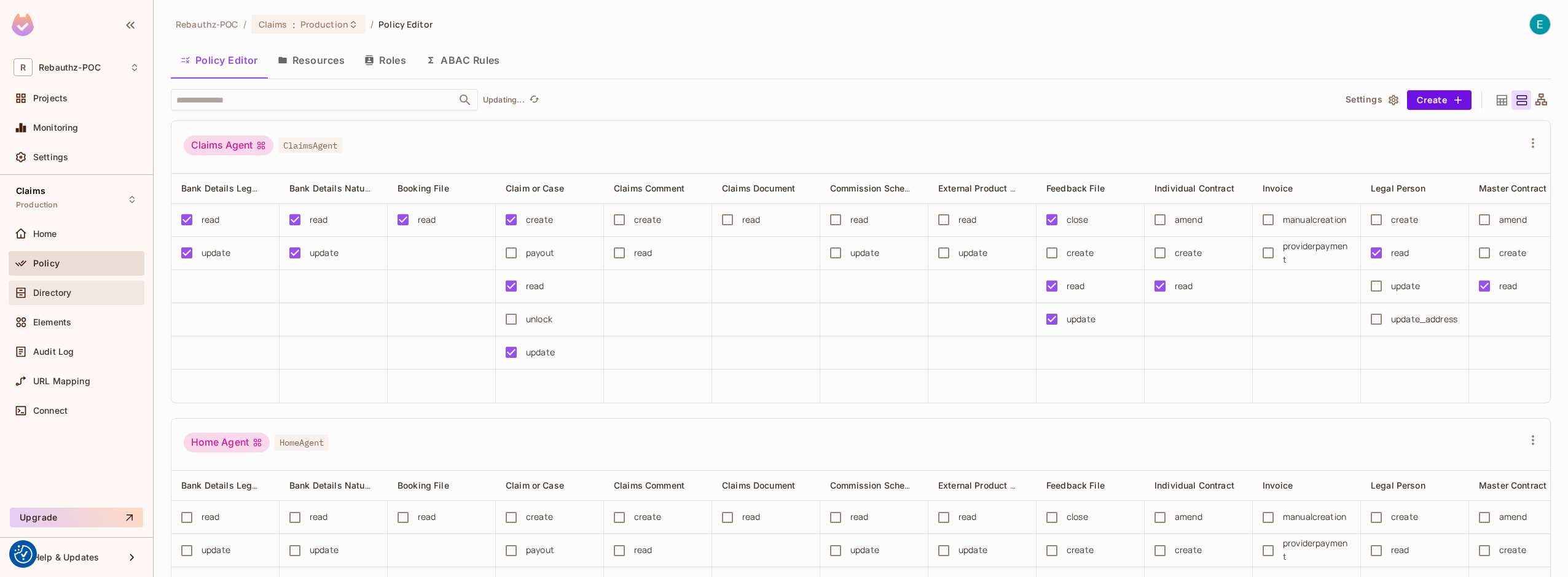
click at [64, 295] on span "Directory" at bounding box center [52, 293] width 38 height 10
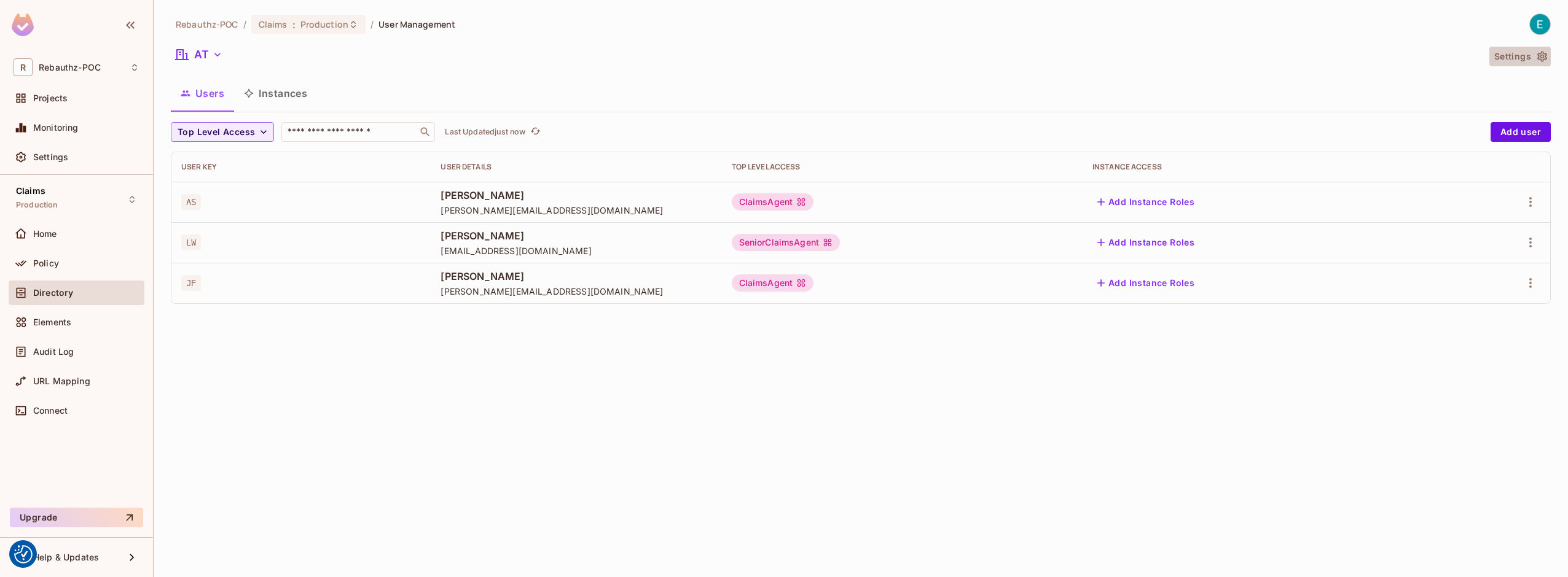
click at [1524, 54] on button "Settings" at bounding box center [1520, 56] width 62 height 19
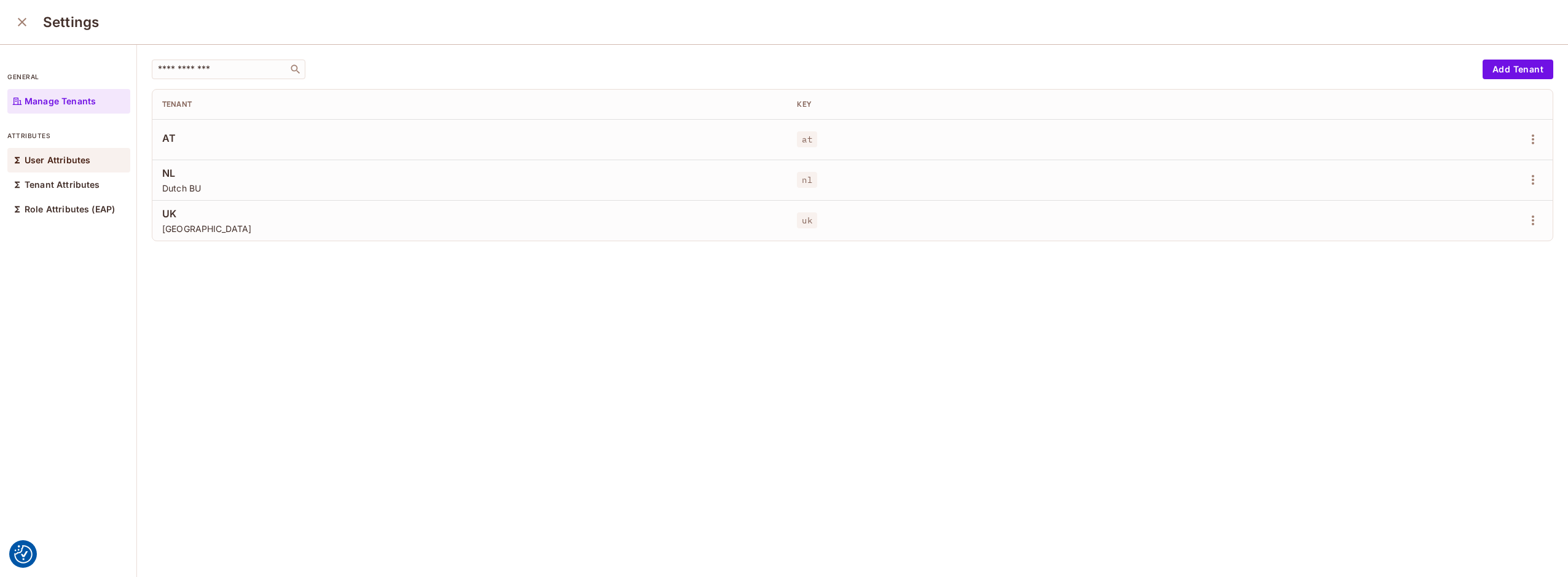
click at [62, 167] on div "User Attributes" at bounding box center [69, 160] width 123 height 25
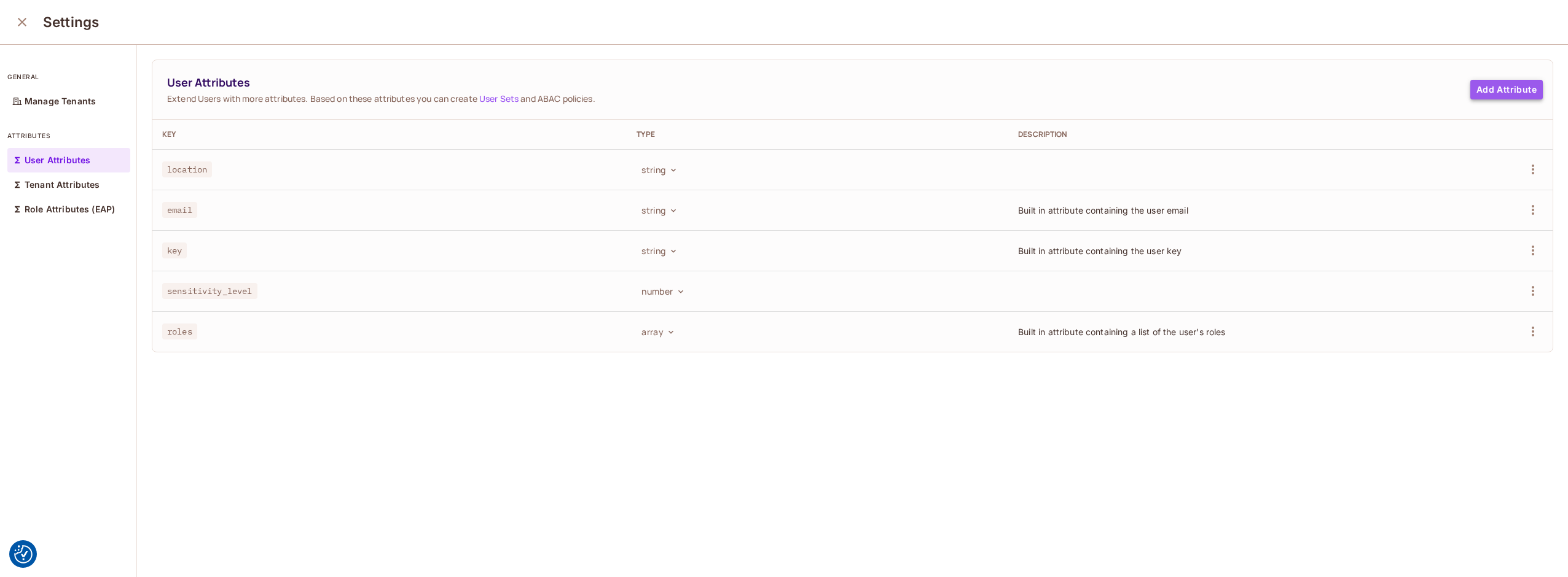
click at [1489, 93] on button "Add Attribute" at bounding box center [1506, 90] width 72 height 19
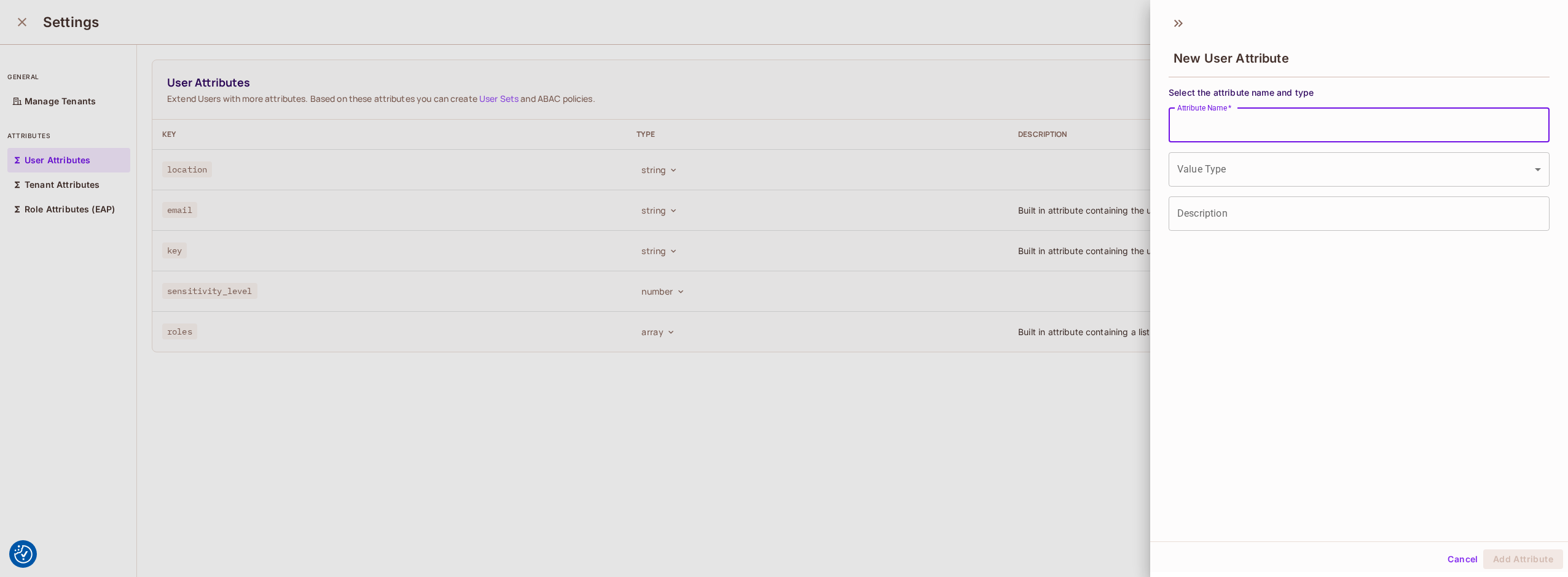
click at [1221, 121] on input "Attribute Name   *" at bounding box center [1358, 125] width 381 height 34
type input "*"
type input "**********"
click at [1265, 174] on body "We use cookies to enhance your browsing experience, serve personalized ads or c…" at bounding box center [784, 288] width 1568 height 577
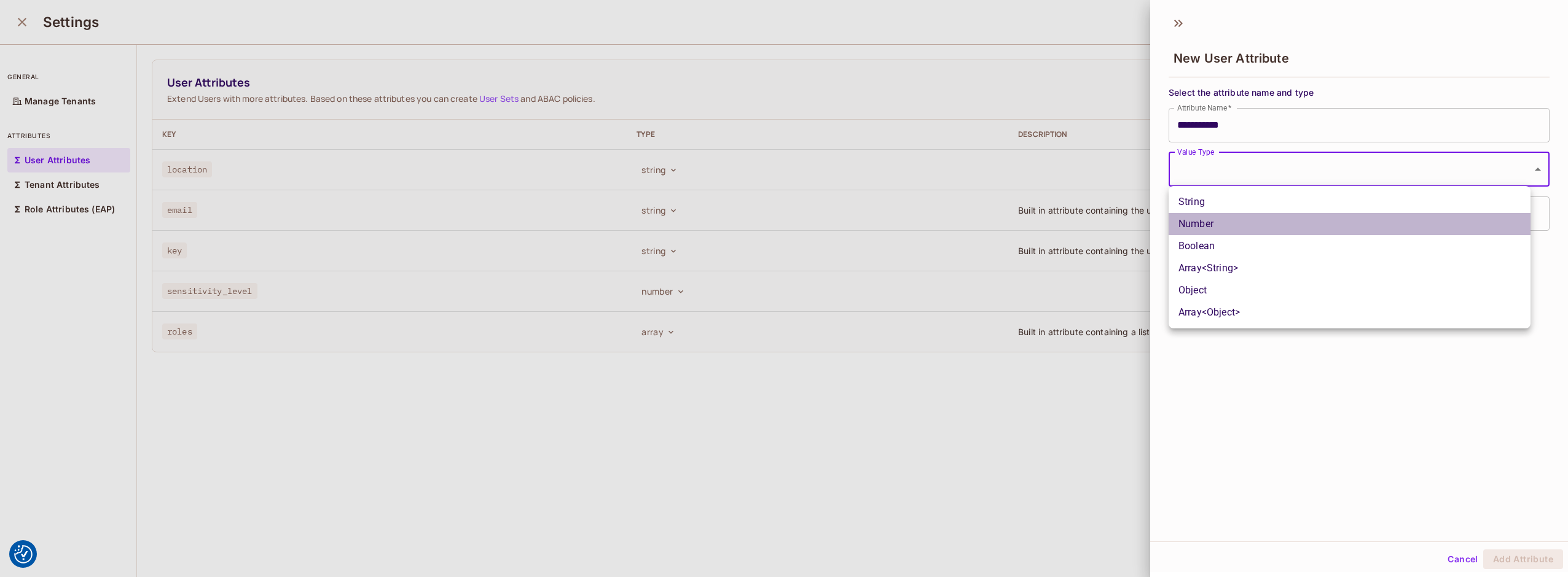
click at [1221, 221] on li "Number" at bounding box center [1349, 224] width 362 height 22
type input "******"
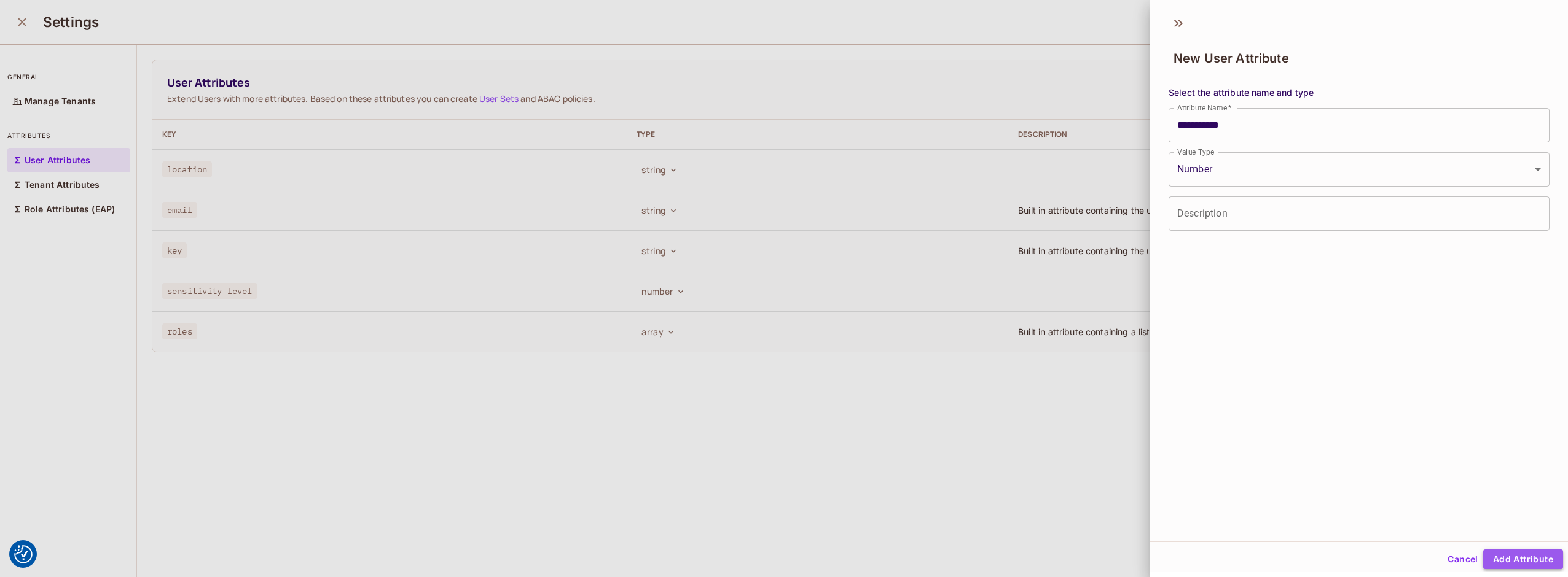
click at [1517, 530] on button "Add Attribute" at bounding box center [1523, 559] width 80 height 19
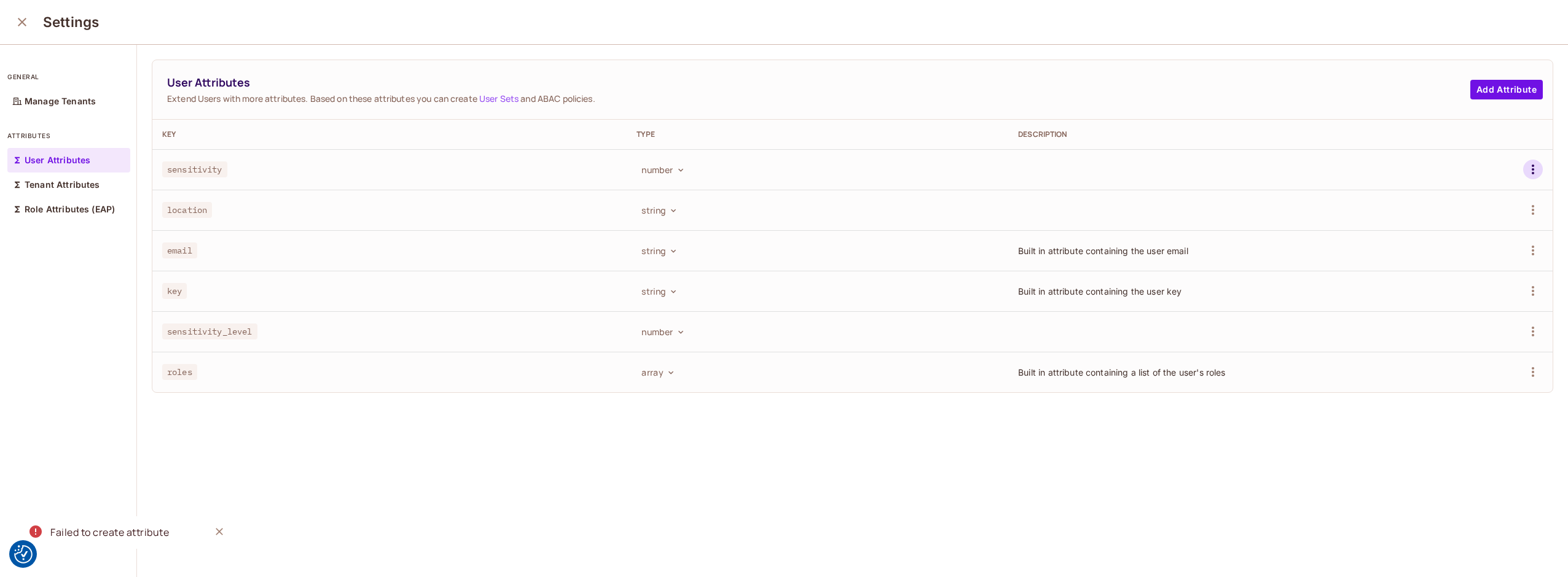
click at [1525, 170] on icon "button" at bounding box center [1532, 169] width 15 height 15
click at [1441, 222] on div "Delete Attribute" at bounding box center [1468, 224] width 66 height 12
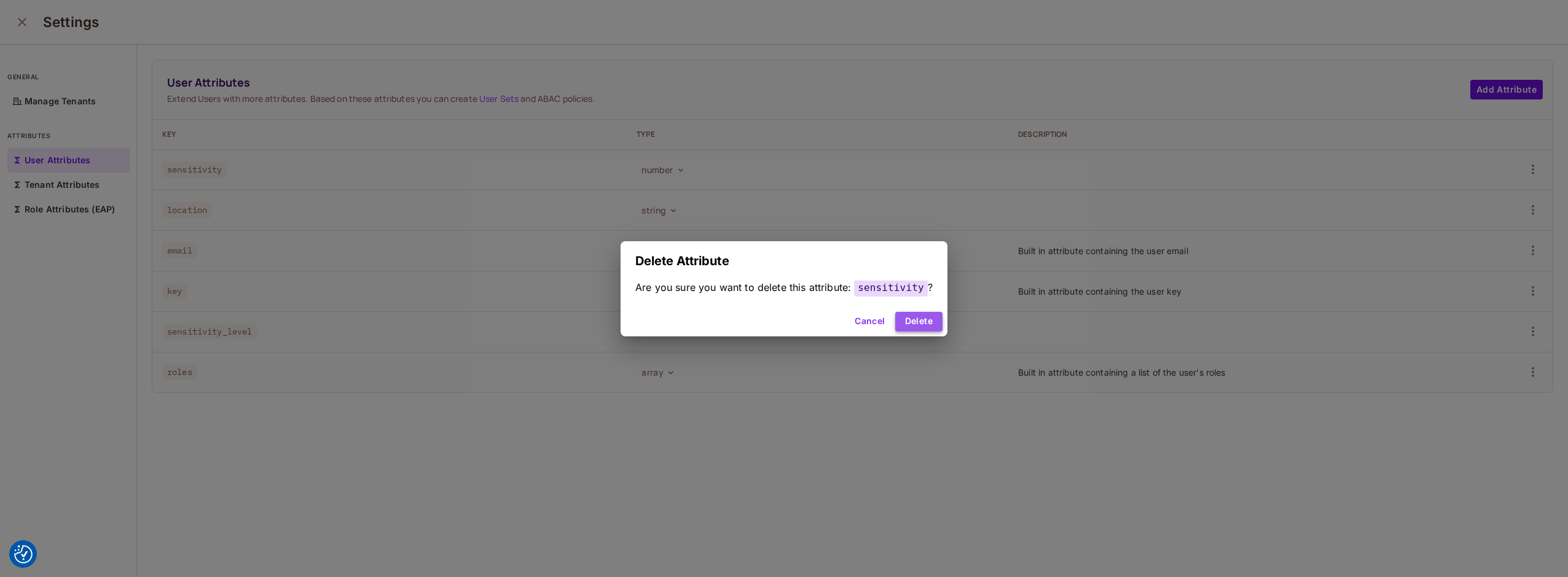
click at [916, 320] on button "Delete" at bounding box center [918, 322] width 48 height 19
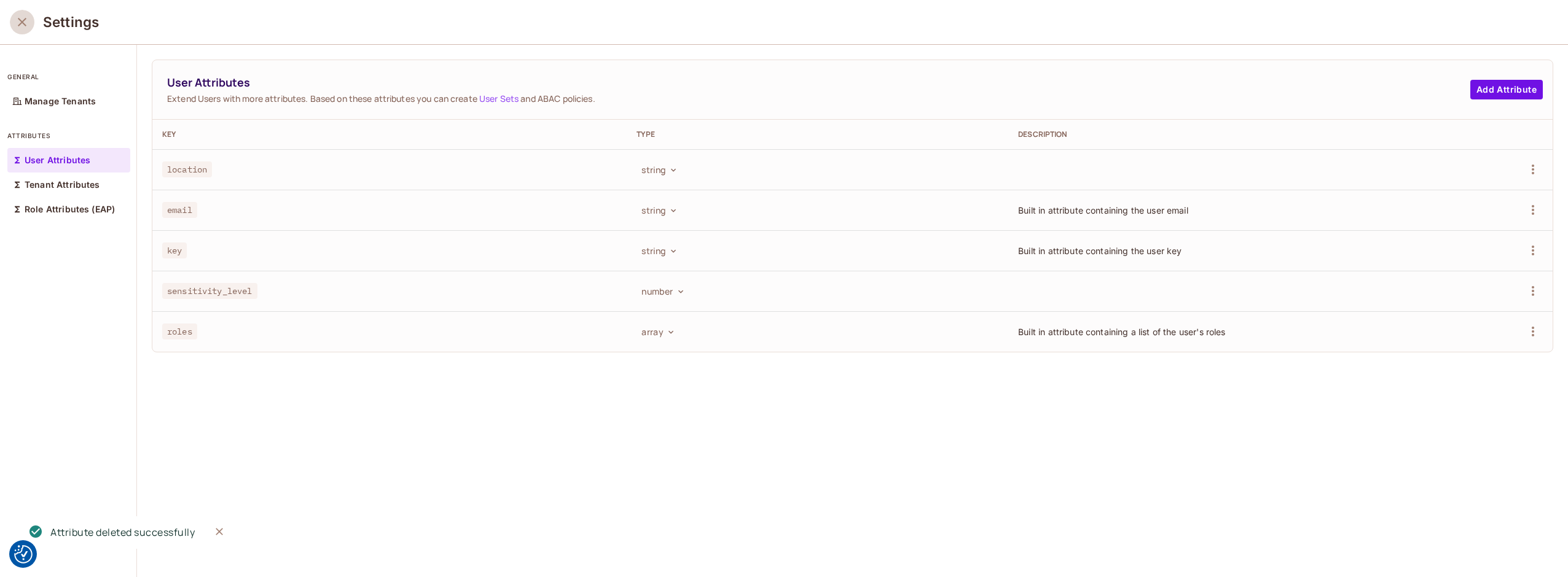
click at [24, 25] on icon "close" at bounding box center [22, 22] width 9 height 9
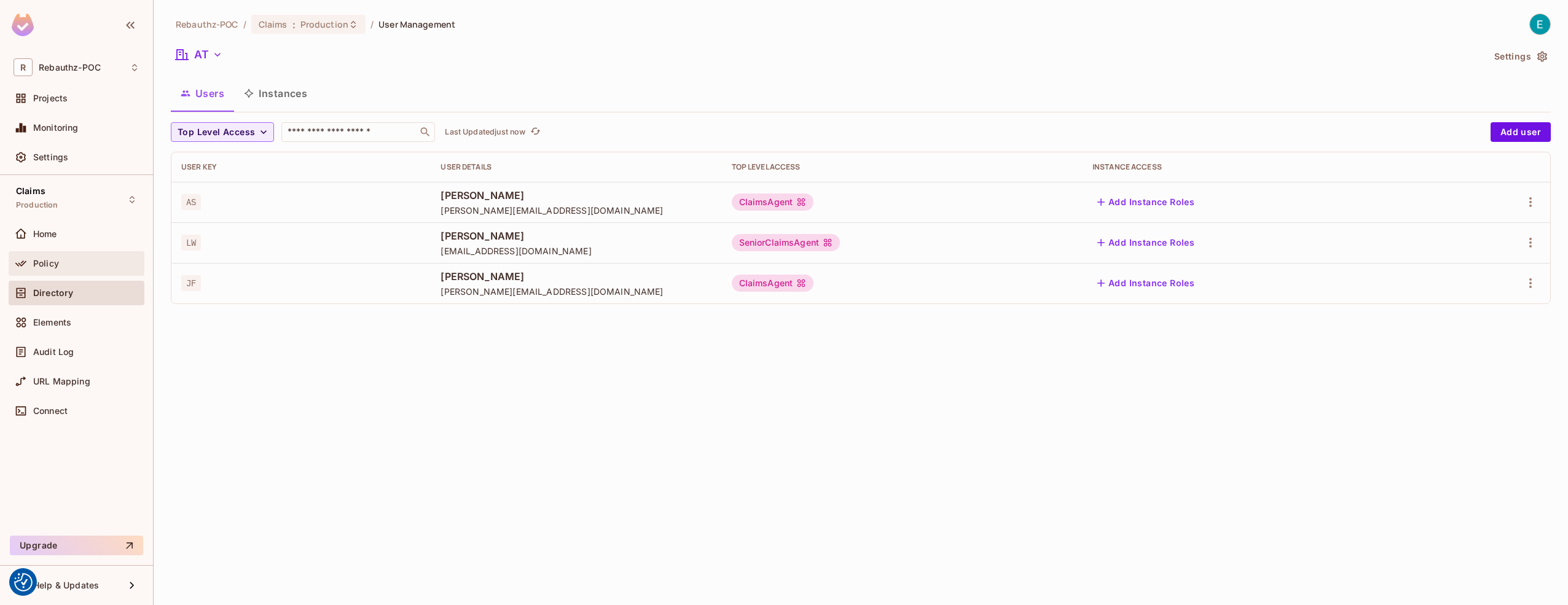
click at [45, 271] on div "Policy" at bounding box center [76, 264] width 136 height 25
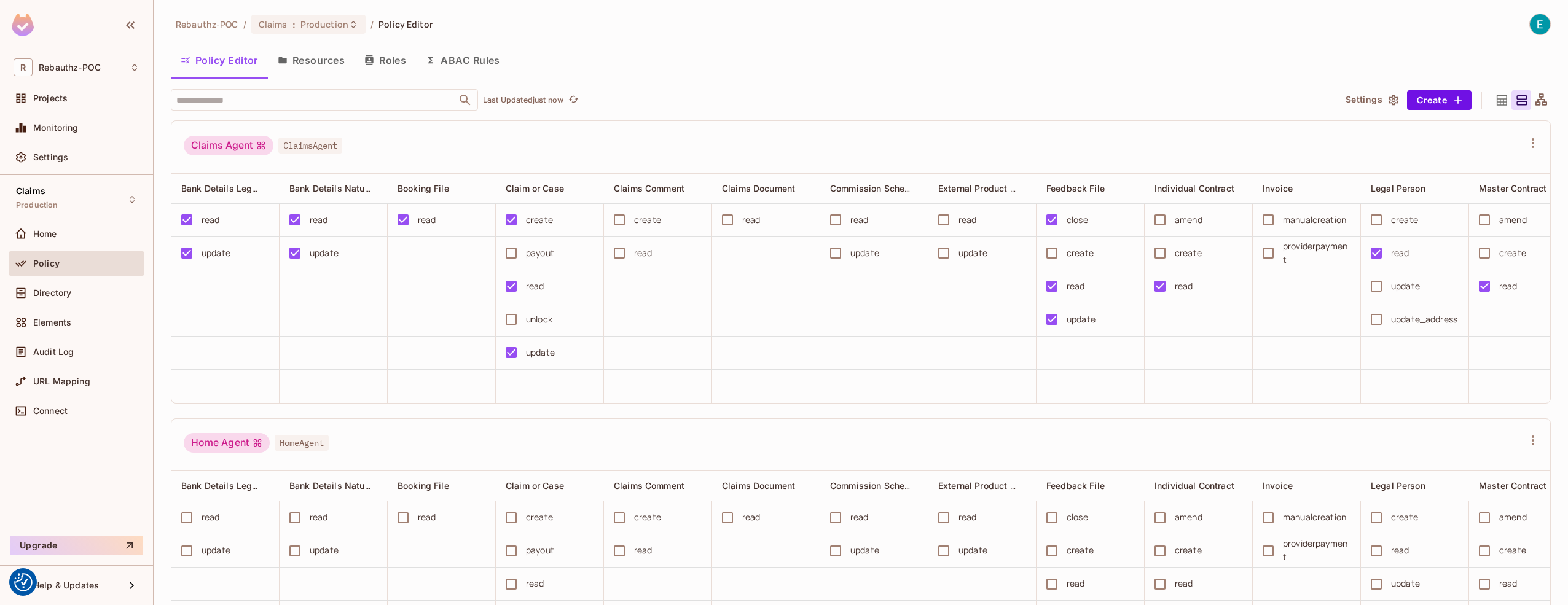
click at [469, 54] on button "ABAC Rules" at bounding box center [463, 60] width 94 height 30
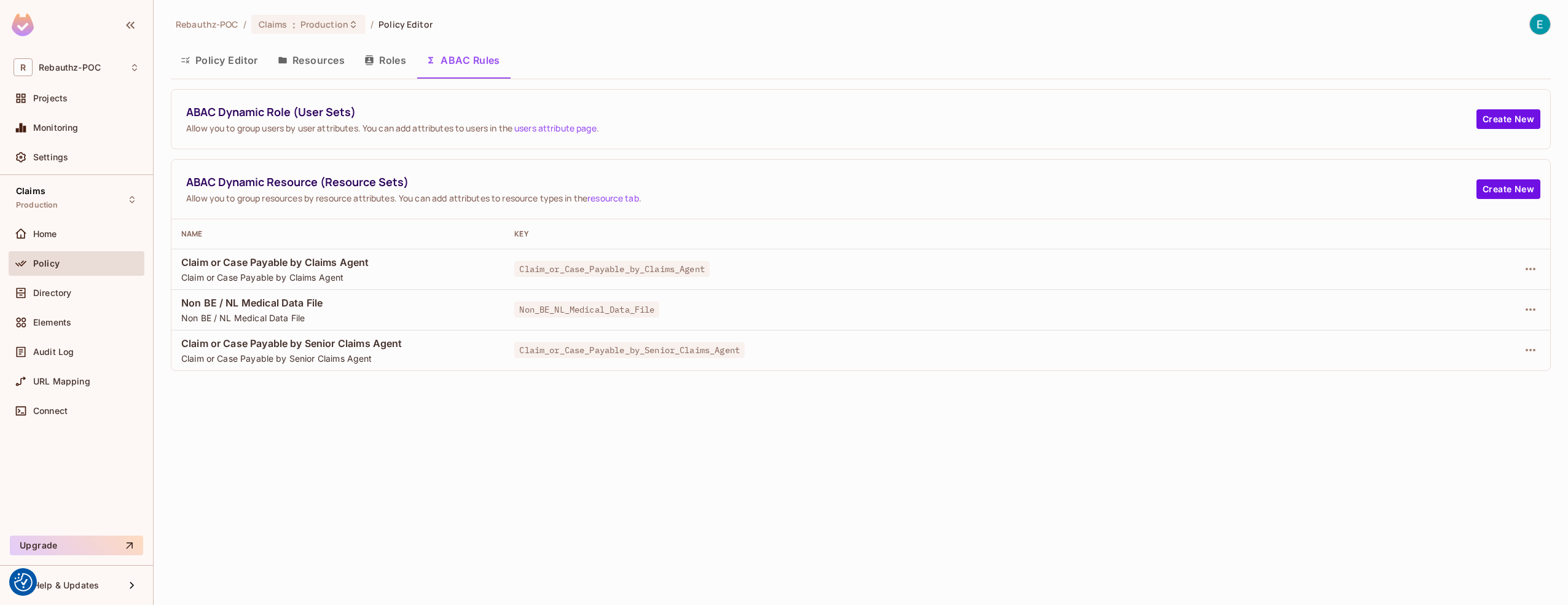
click at [319, 59] on button "Resources" at bounding box center [311, 60] width 86 height 30
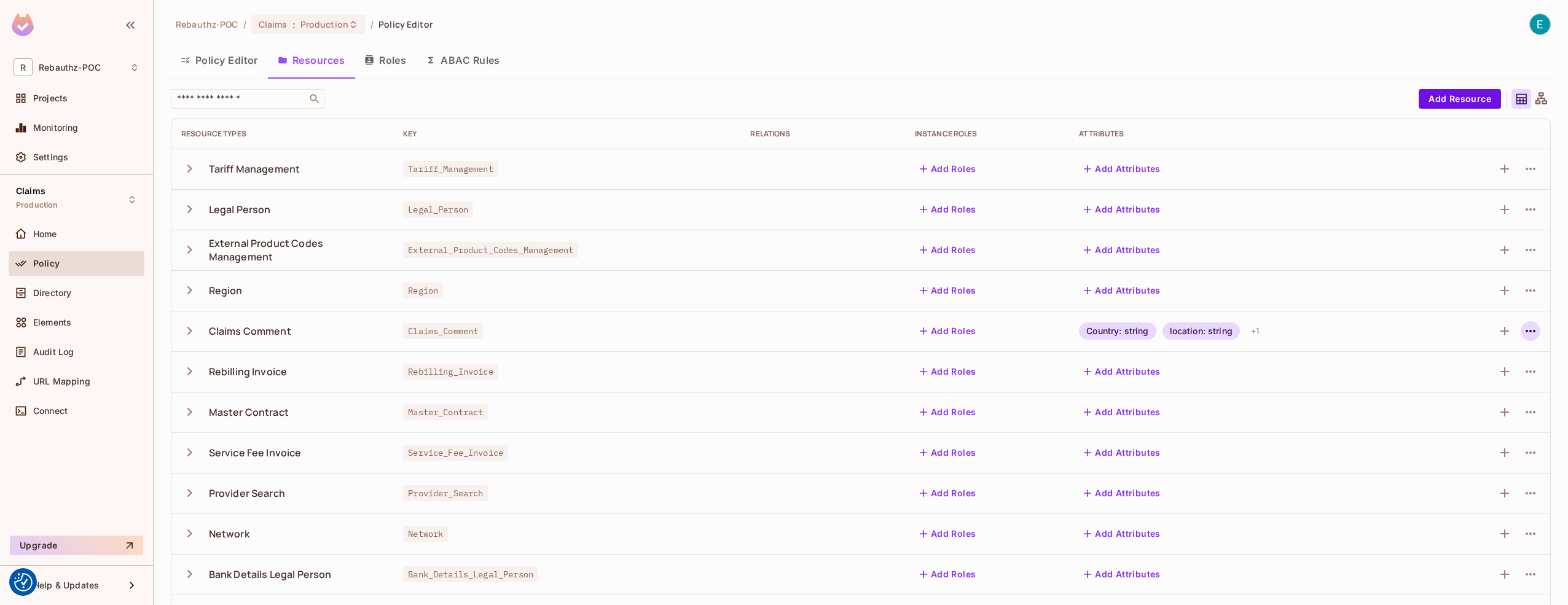
click at [1523, 328] on icon "button" at bounding box center [1530, 331] width 15 height 15
click at [1453, 385] on span "Edit Resource" at bounding box center [1468, 378] width 65 height 19
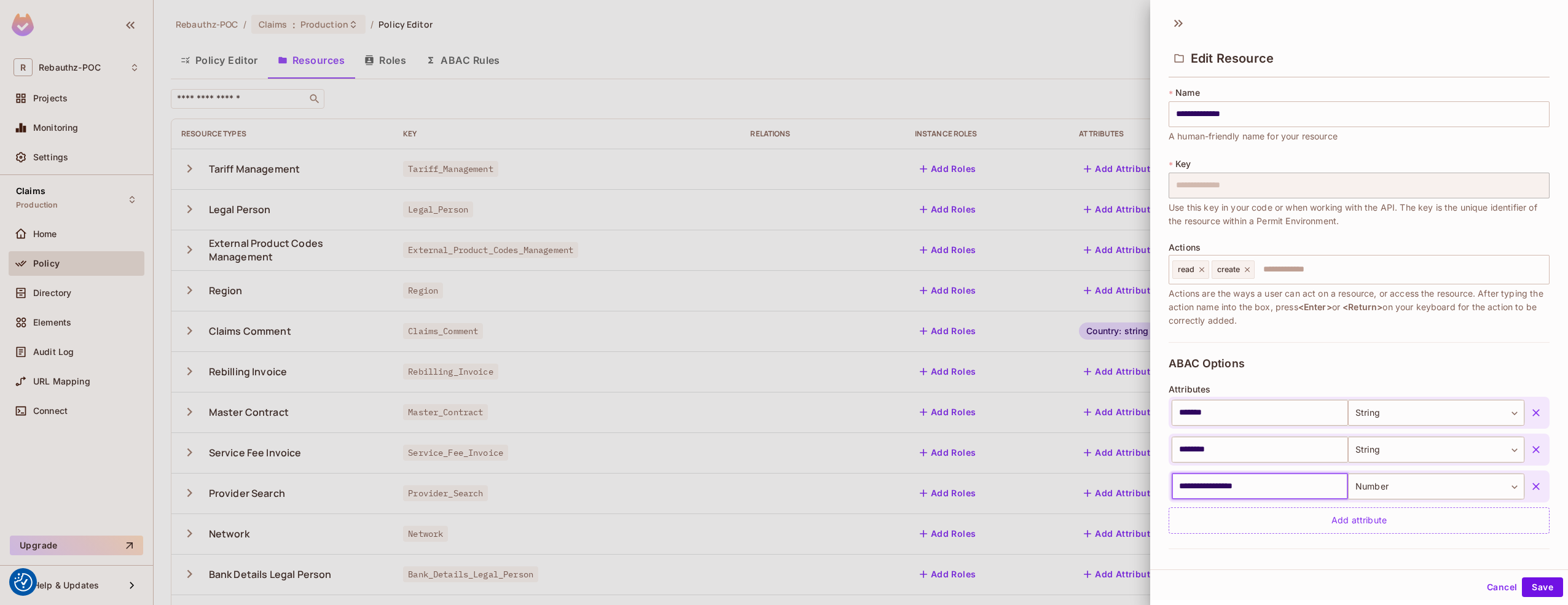
click at [1224, 487] on input "**********" at bounding box center [1260, 486] width 176 height 26
click at [1521, 530] on button "Save" at bounding box center [1542, 586] width 41 height 19
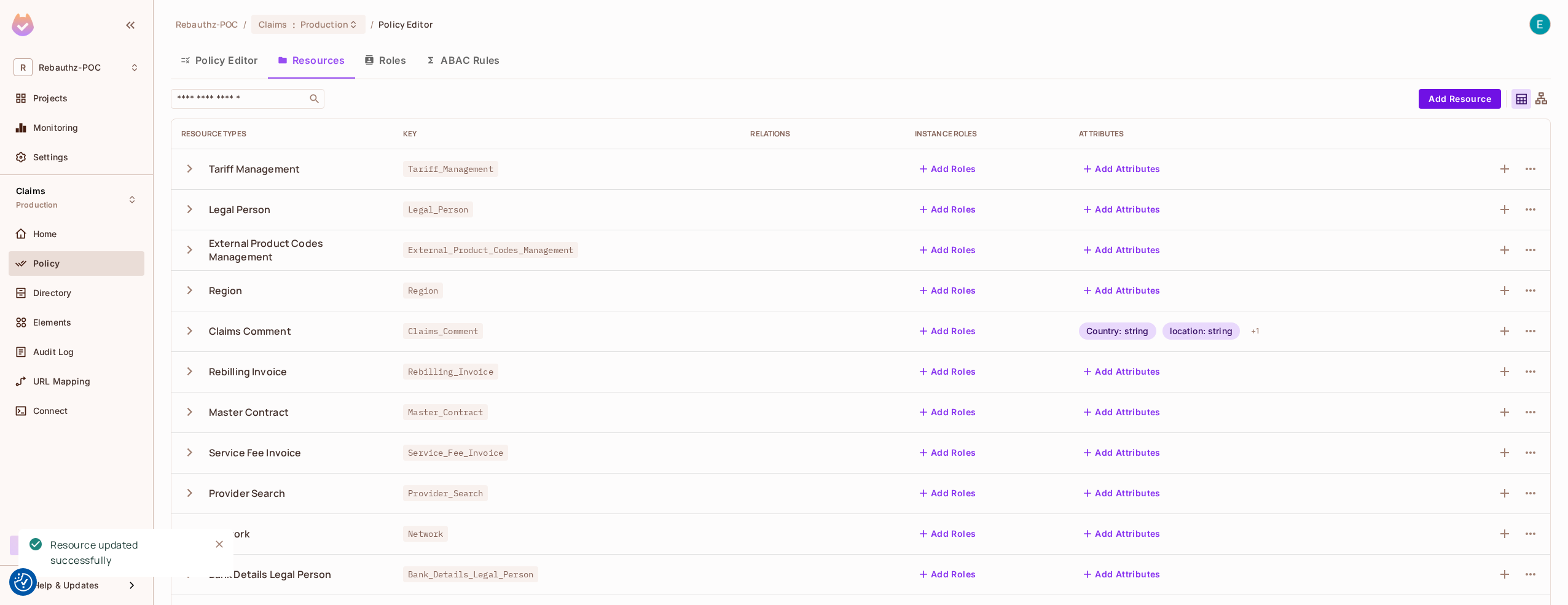
click at [481, 65] on button "ABAC Rules" at bounding box center [463, 60] width 94 height 30
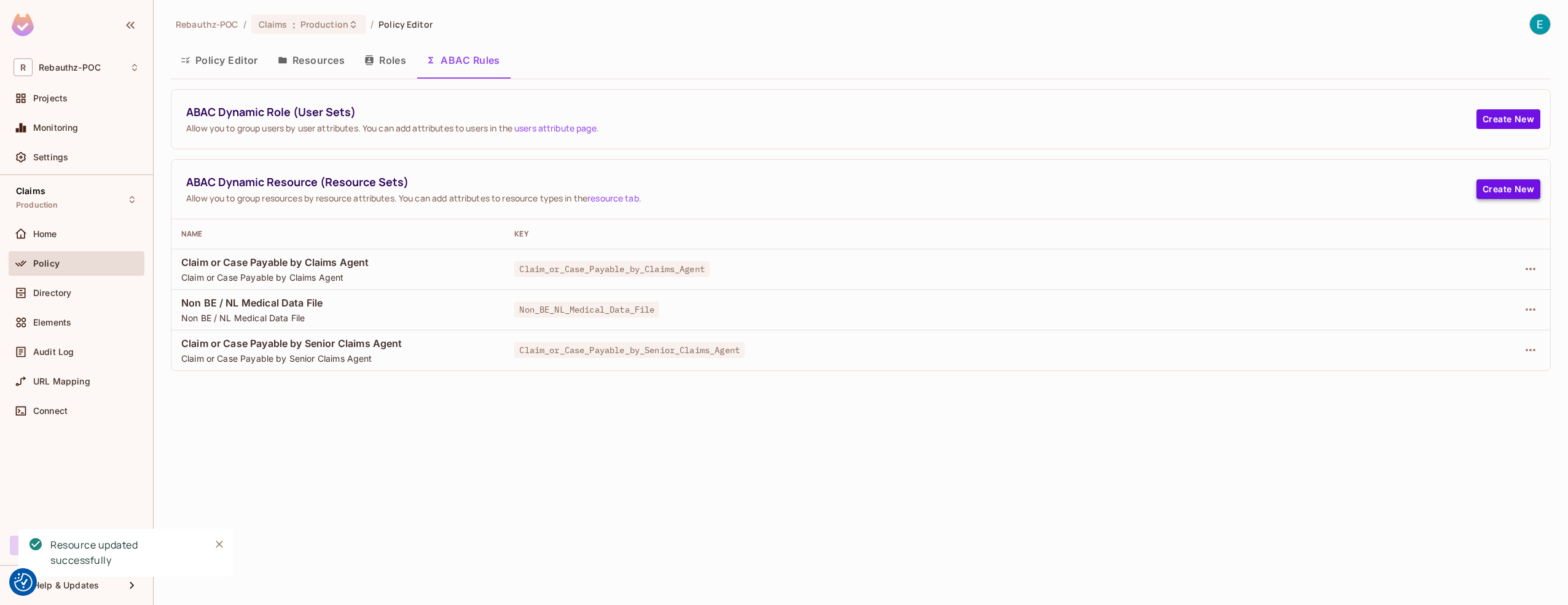
click at [1493, 186] on button "Create New" at bounding box center [1508, 188] width 64 height 19
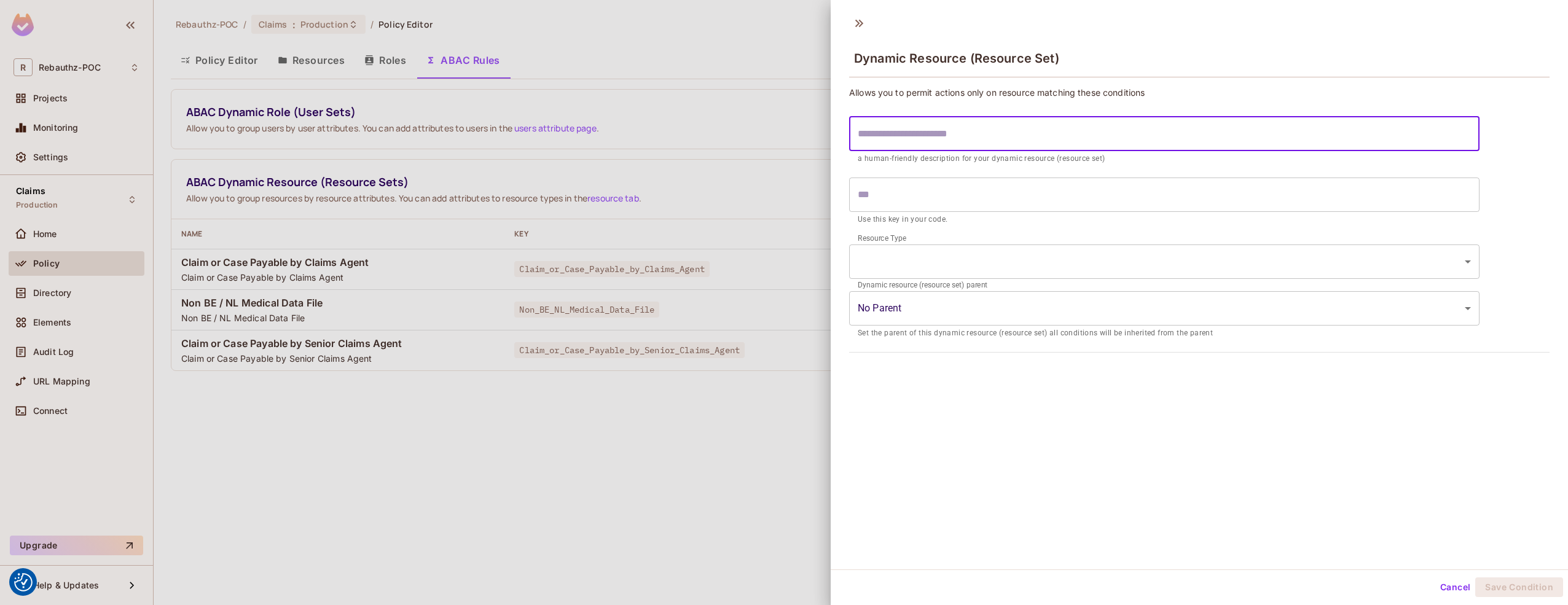
click at [914, 139] on input "text" at bounding box center [1164, 134] width 630 height 34
type input "*"
type input "**"
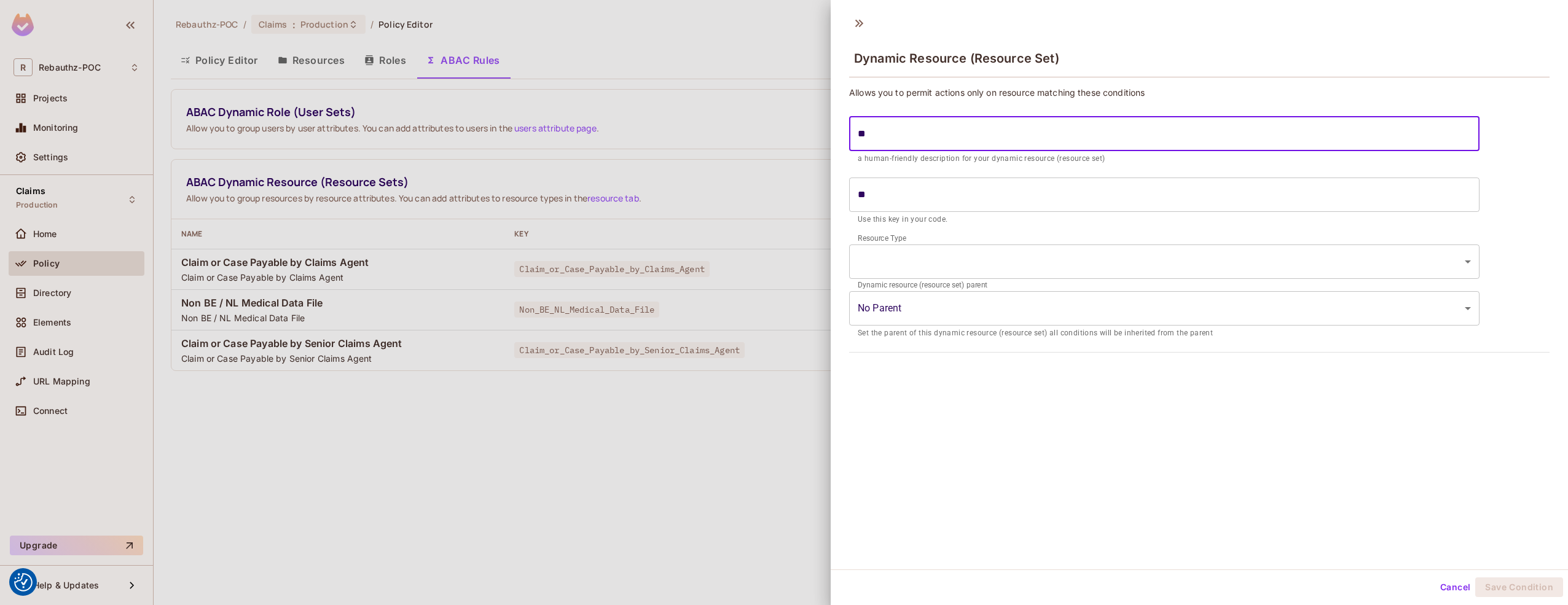
type input "*"
type input "**"
type input "***"
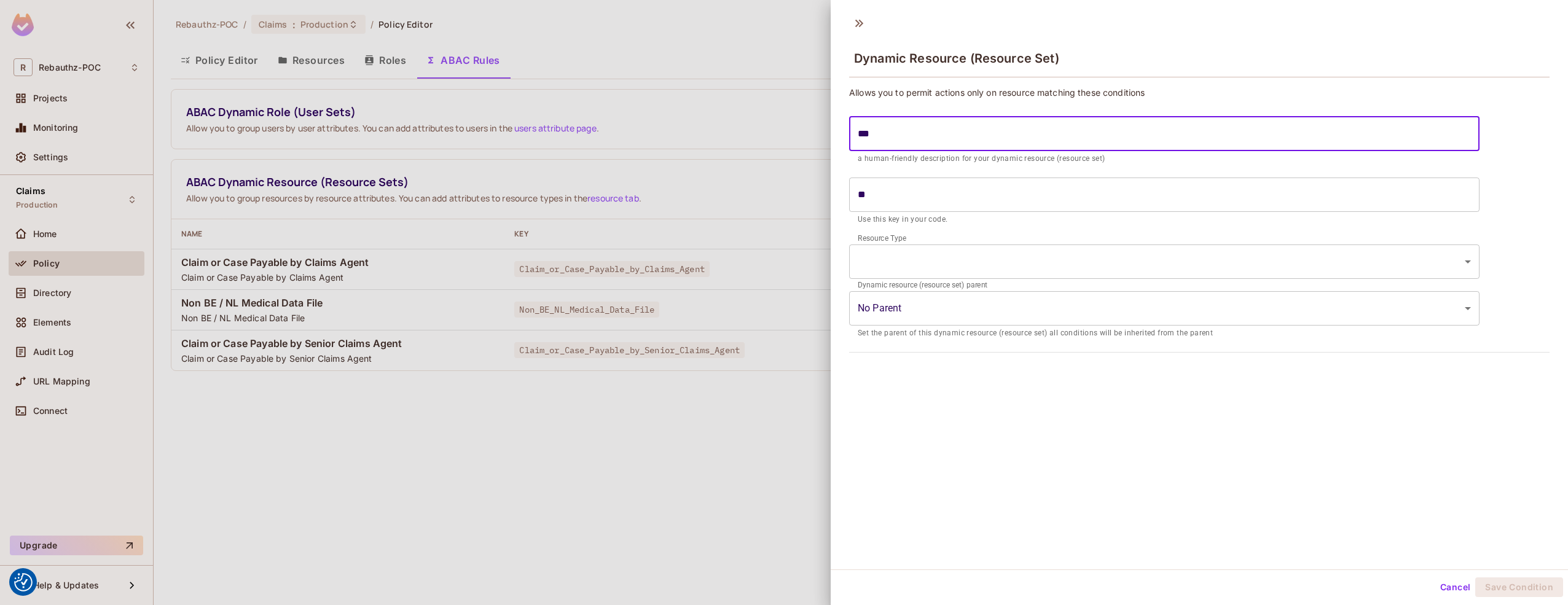
type input "***"
type input "****"
type input "*****"
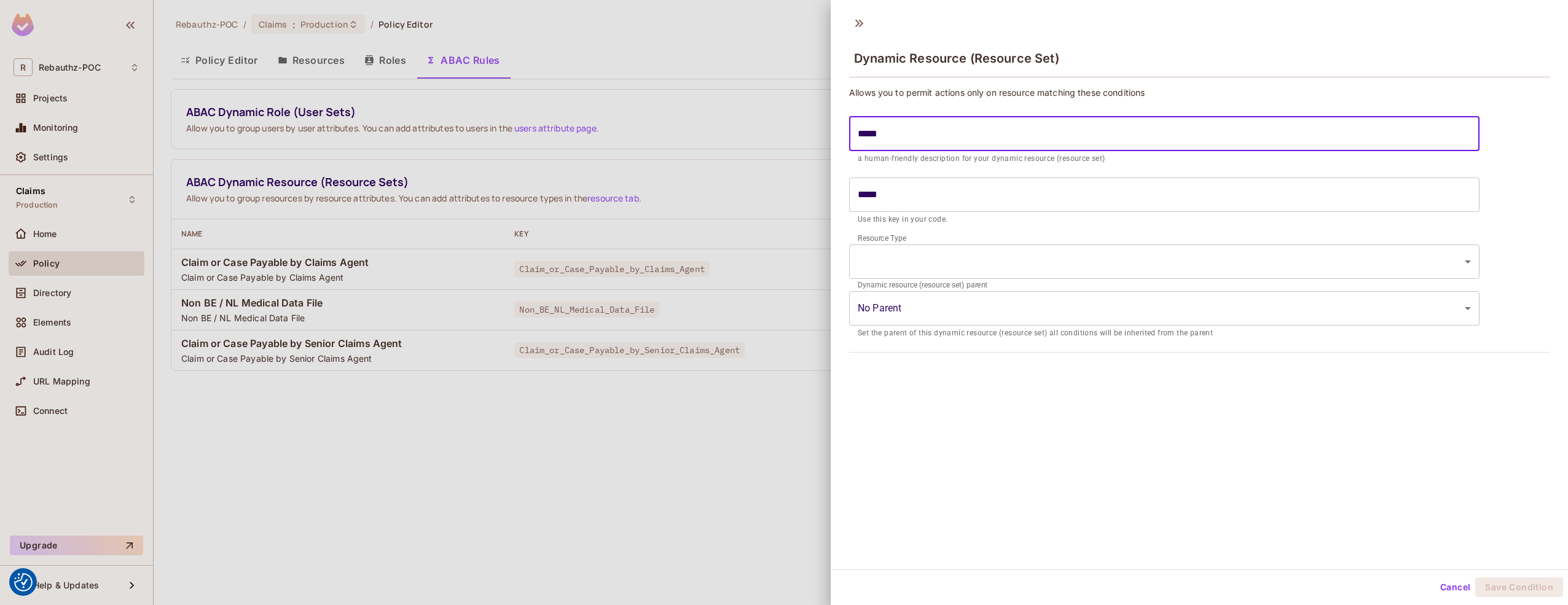
type input "******"
type input "********"
type input "*********"
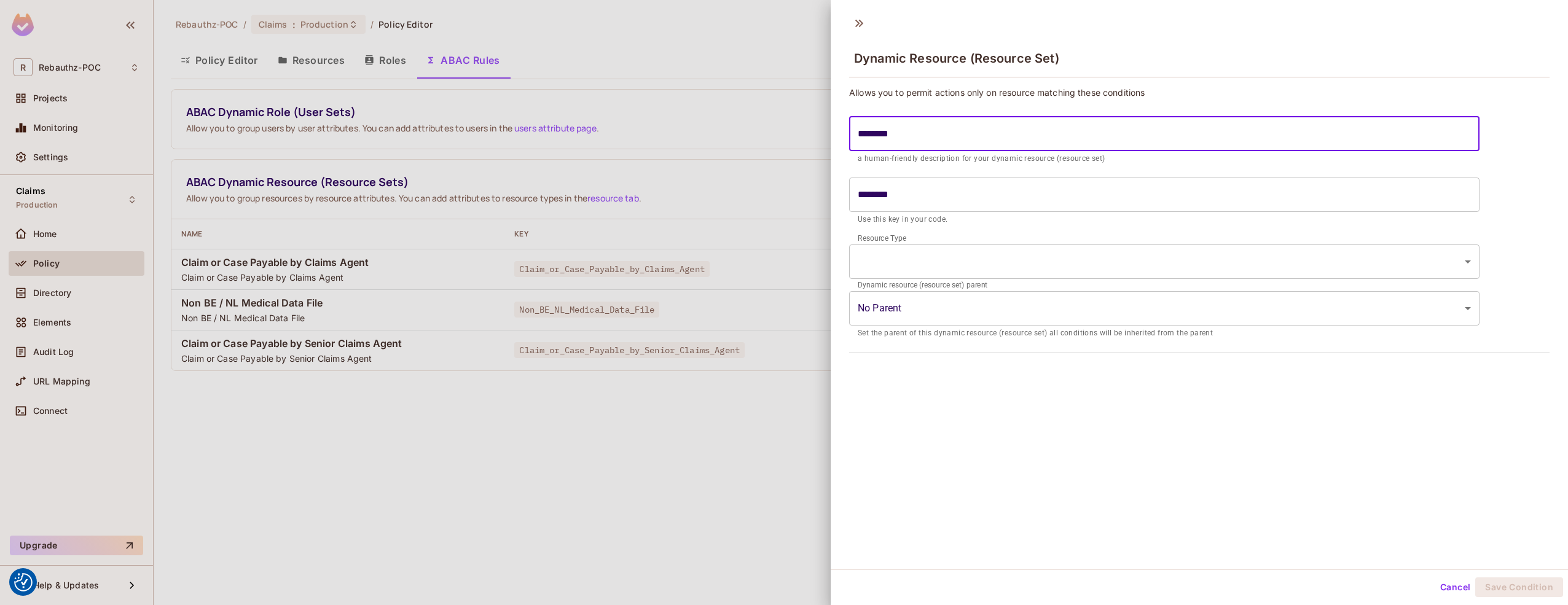
type input "*********"
type input "**********"
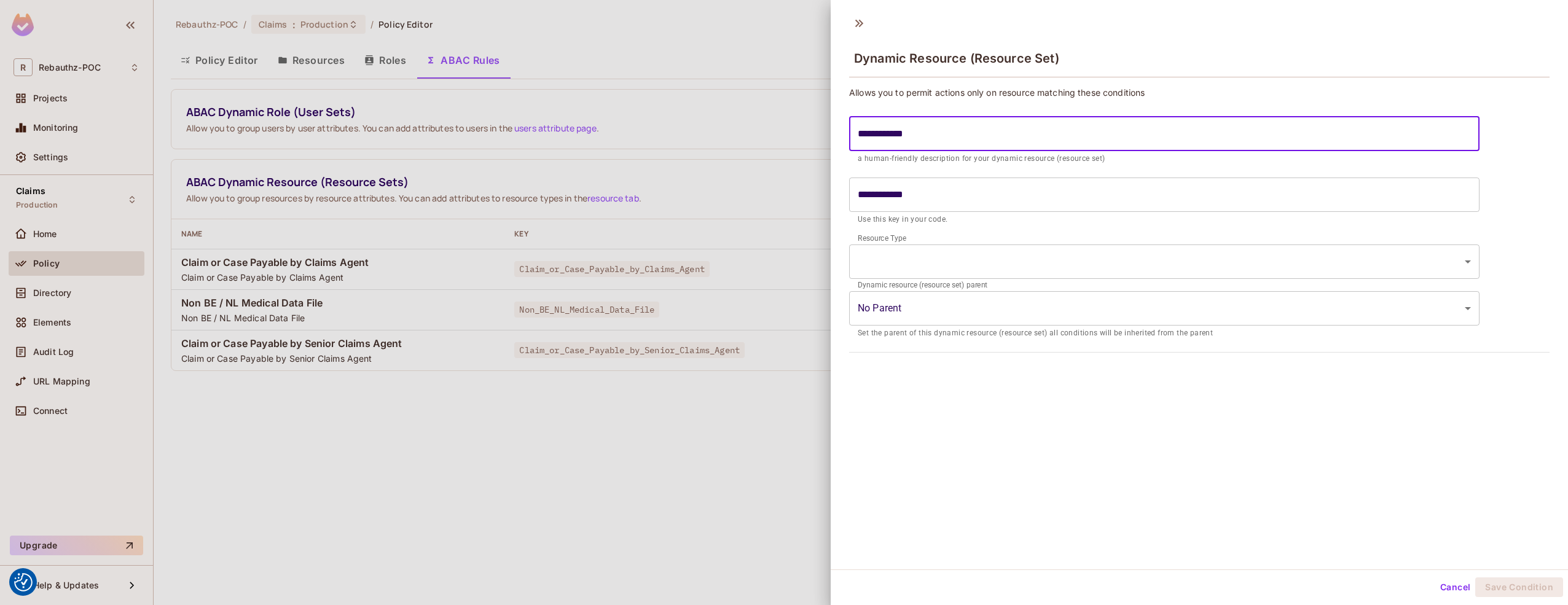
type input "**********"
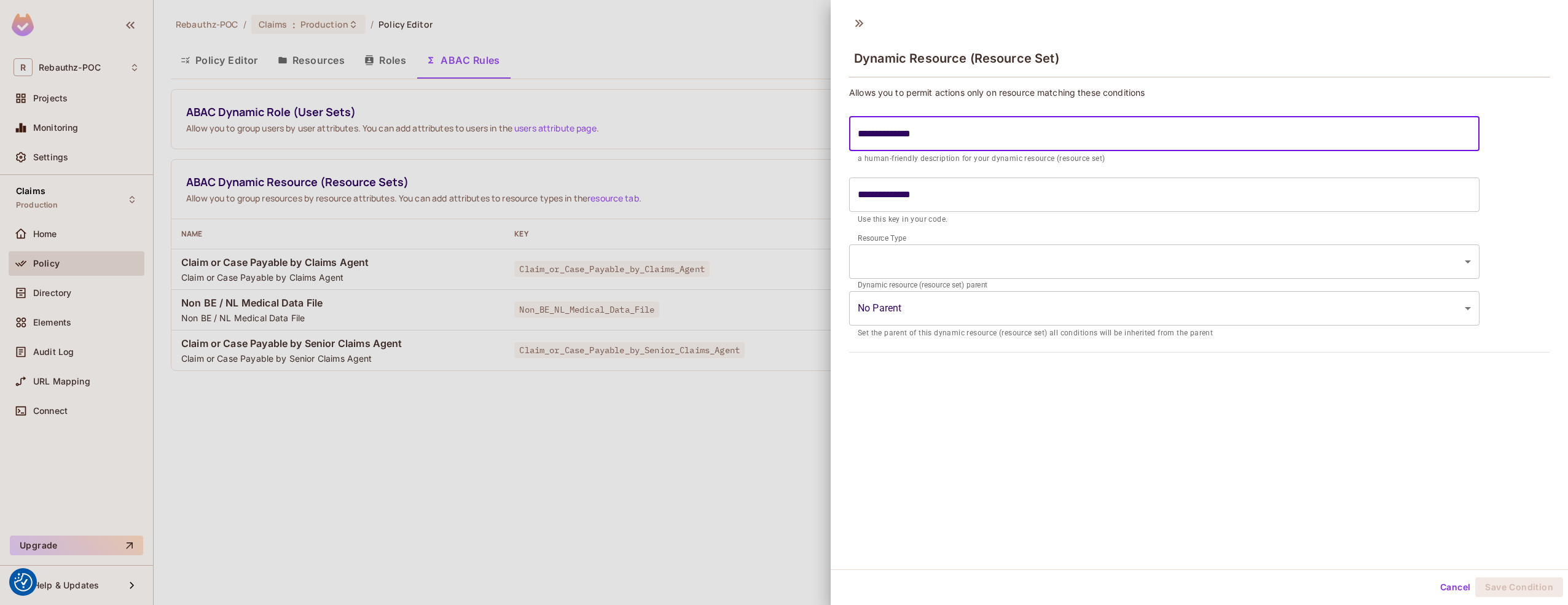
type input "**********"
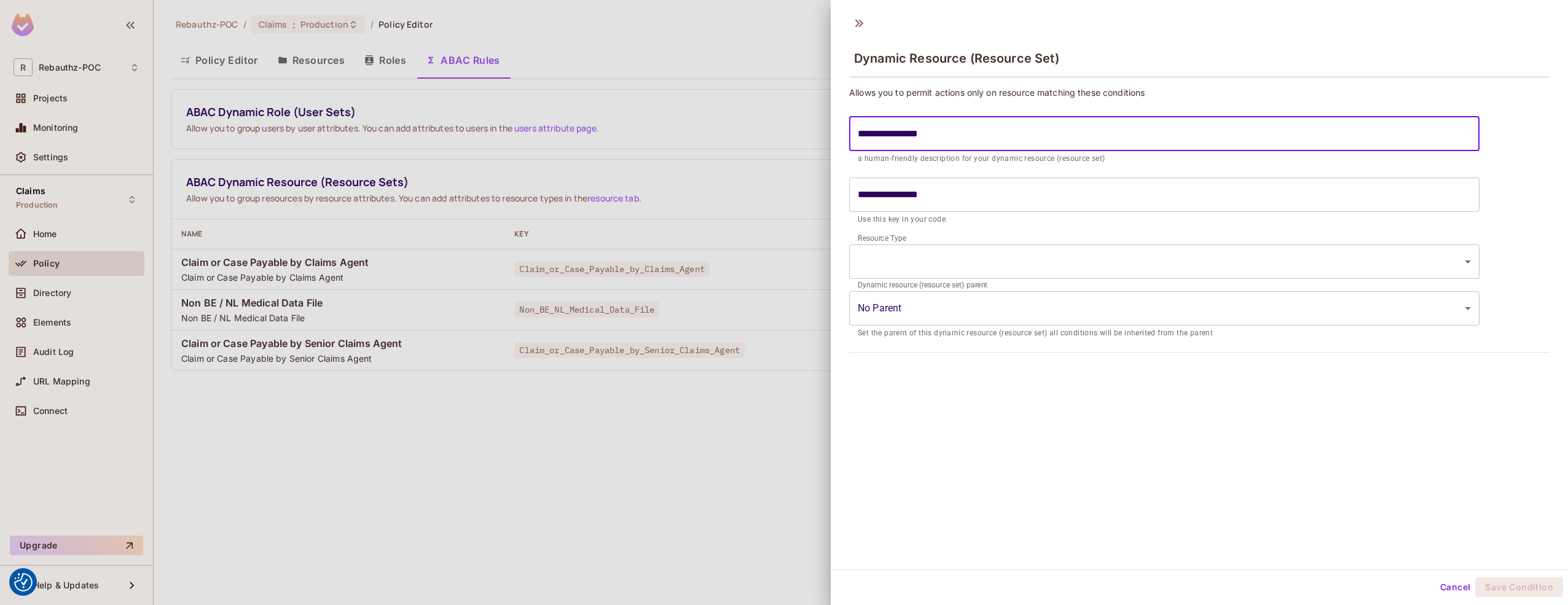
type input "**********"
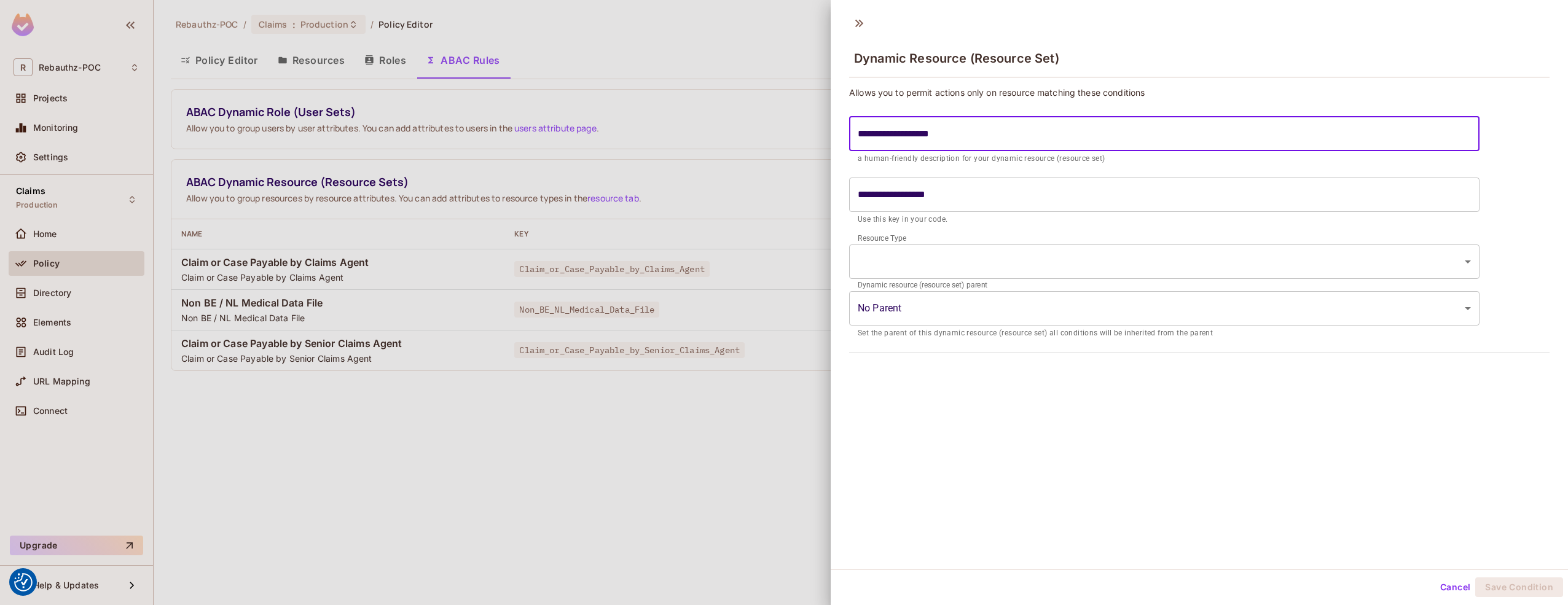
type input "**********"
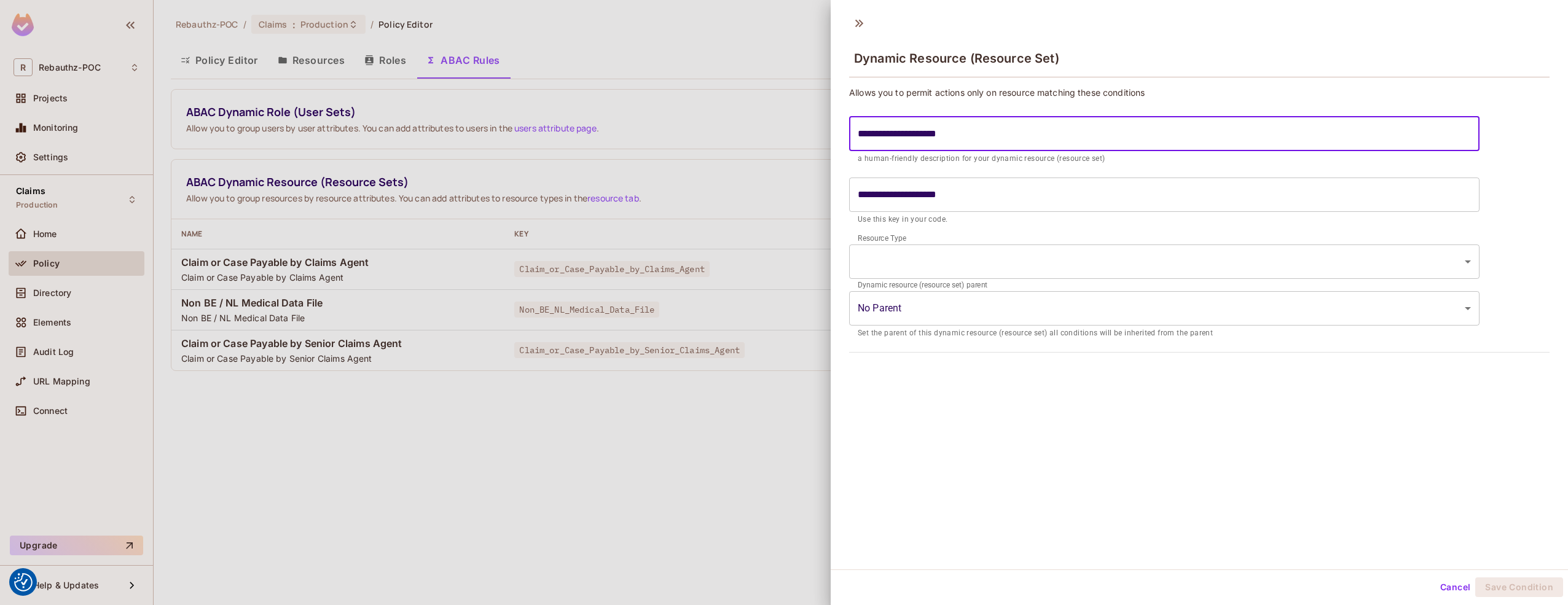
type input "**********"
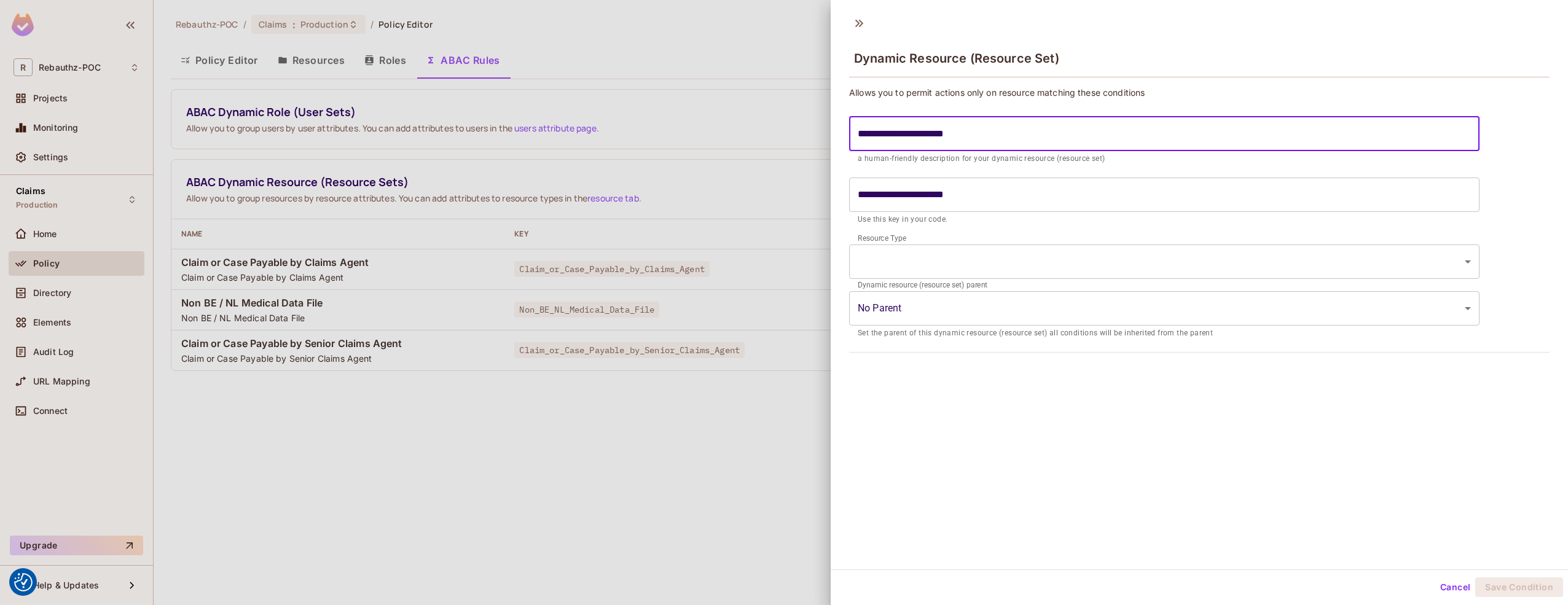
type input "**********"
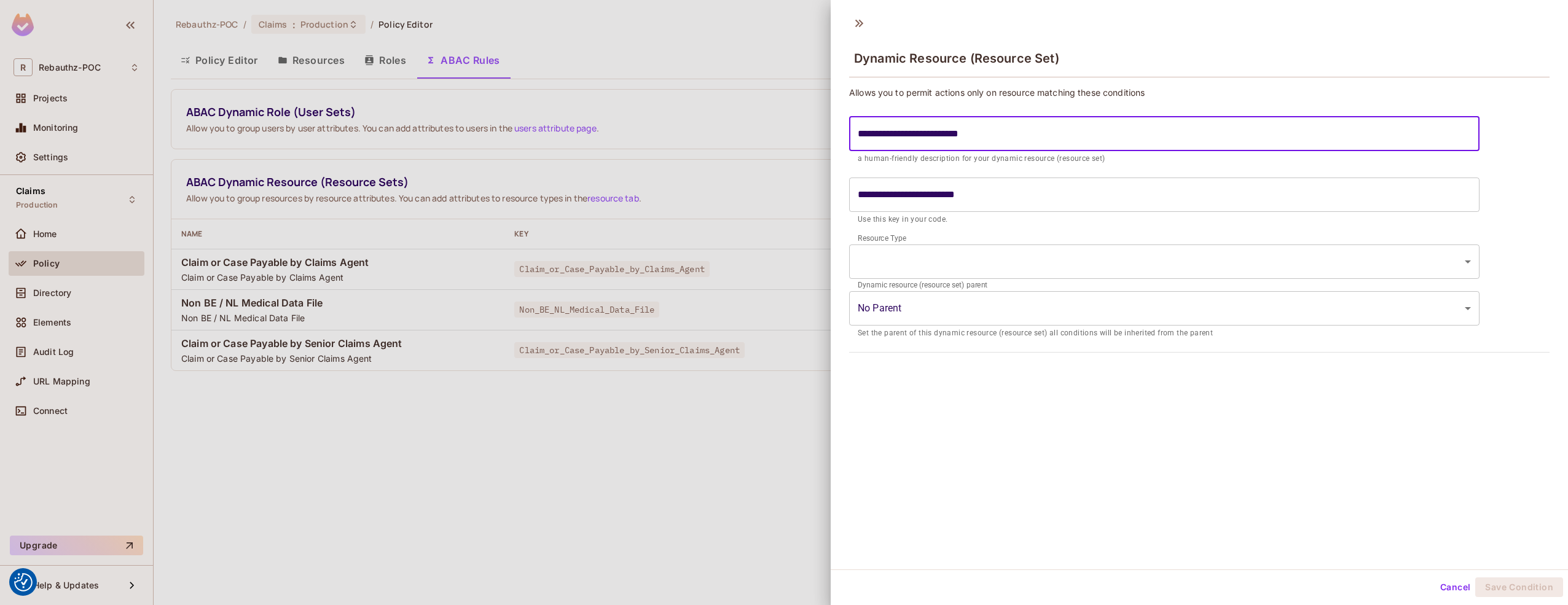
type input "**********"
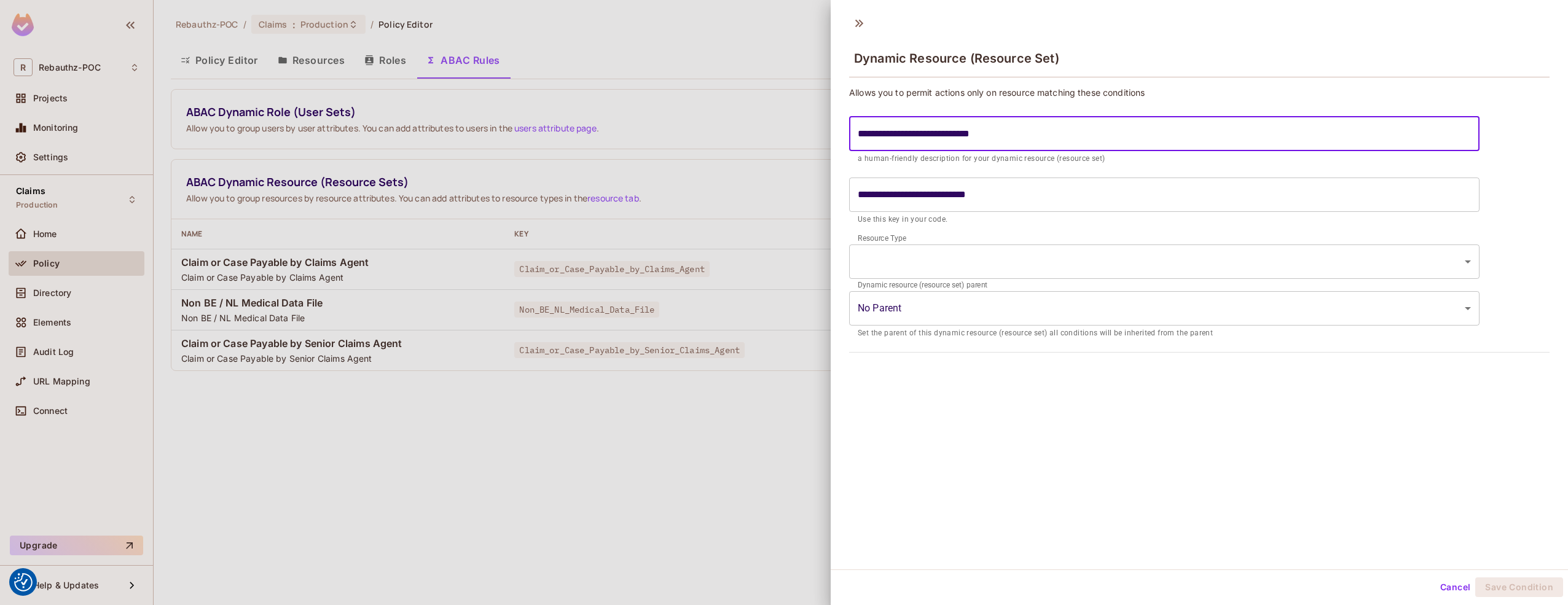
type input "**********"
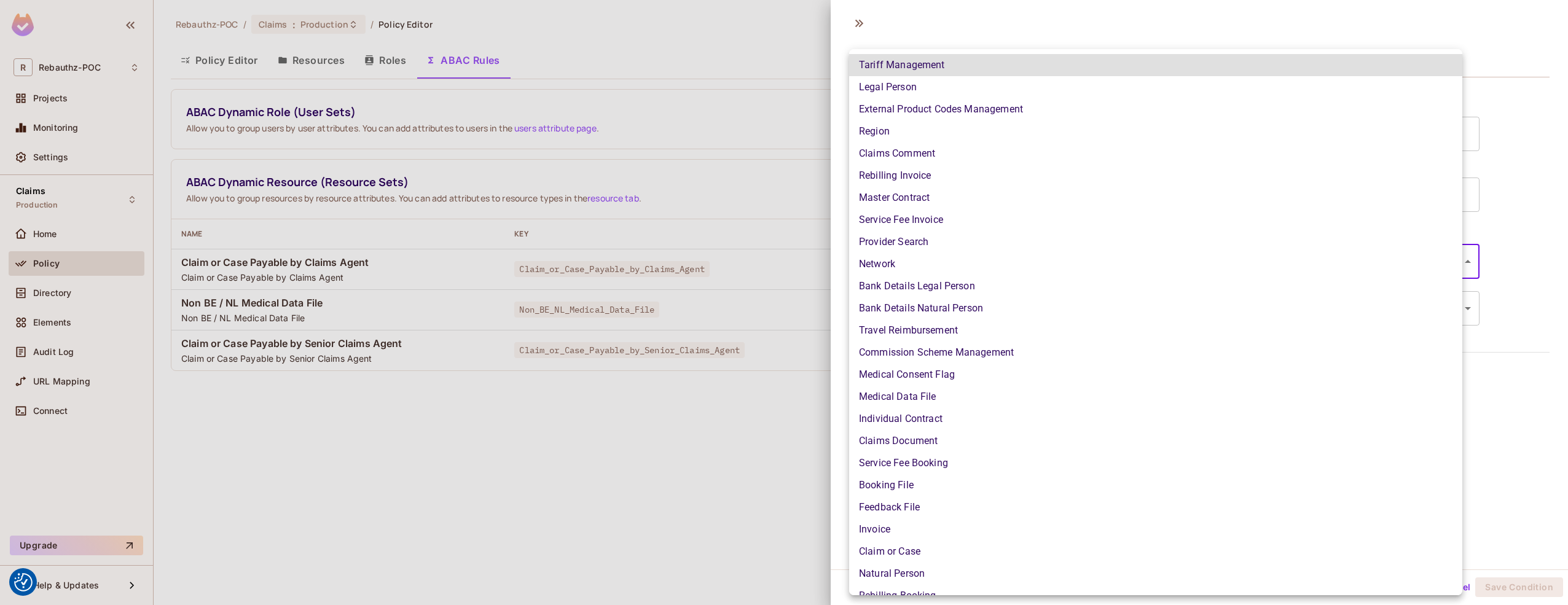
click at [958, 262] on body "We use cookies to enhance your browsing experience, serve personalized ads or c…" at bounding box center [784, 302] width 1568 height 605
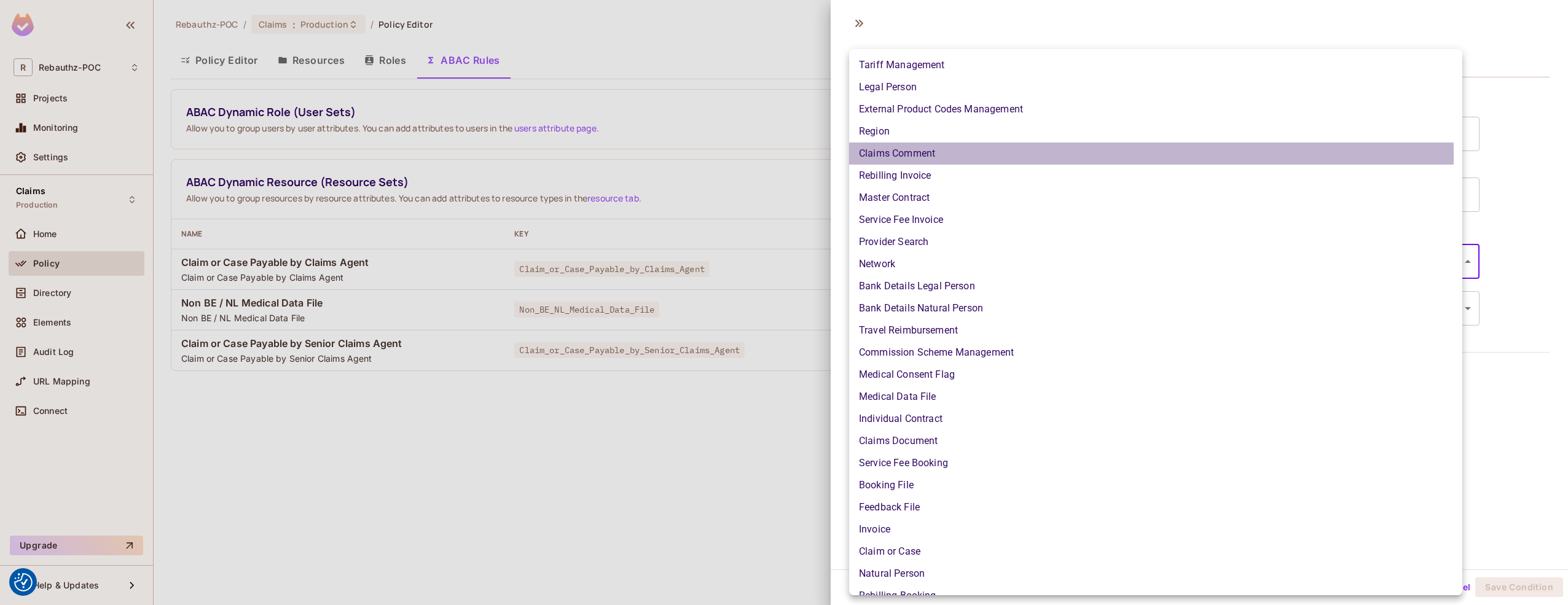
click at [908, 154] on li "Claims Comment" at bounding box center [1155, 153] width 613 height 22
type input "**********"
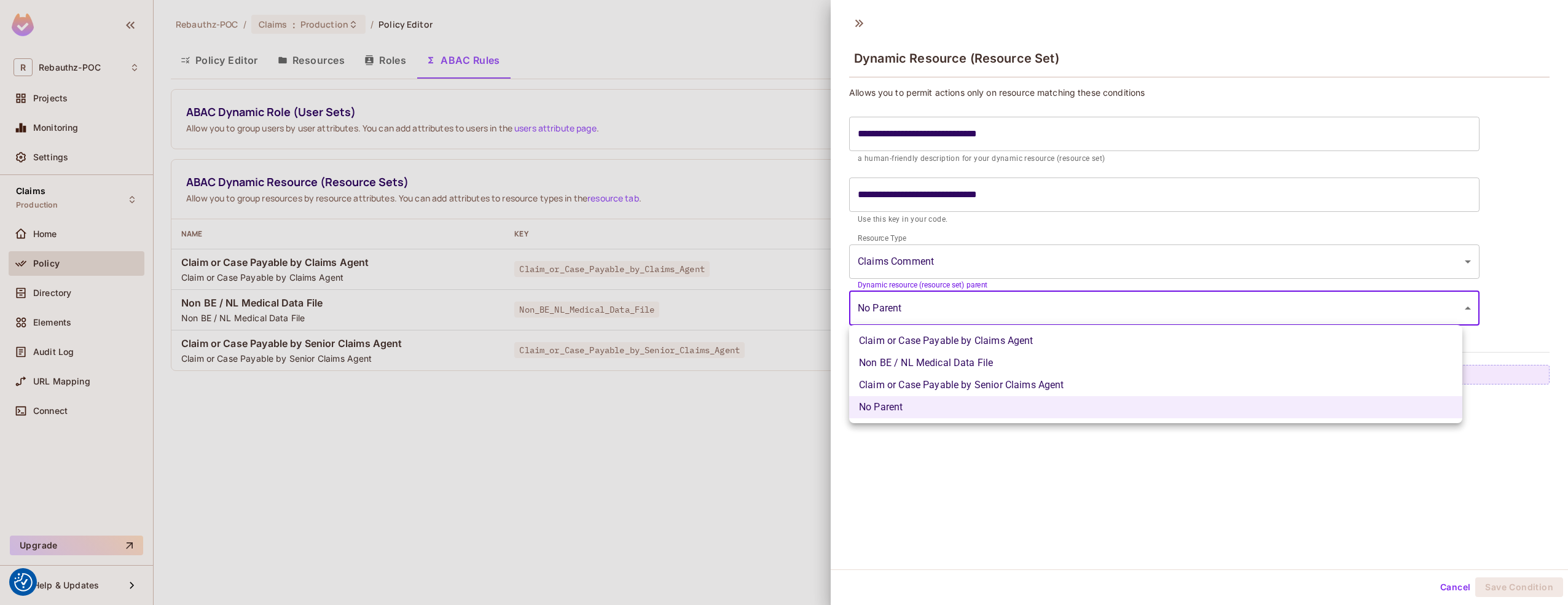
click at [946, 312] on body "We use cookies to enhance your browsing experience, serve personalized ads or c…" at bounding box center [784, 302] width 1568 height 605
click at [932, 305] on div at bounding box center [784, 302] width 1568 height 605
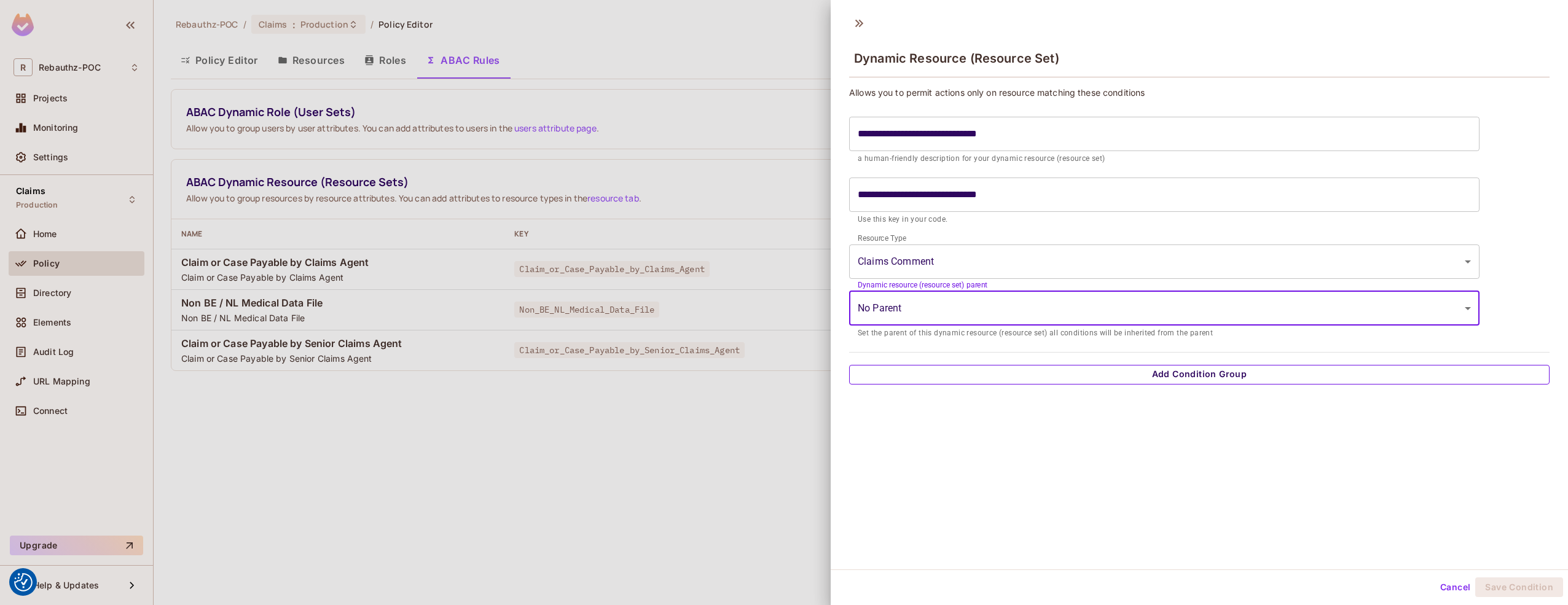
click at [928, 373] on button "Add Condition Group" at bounding box center [1199, 374] width 700 height 19
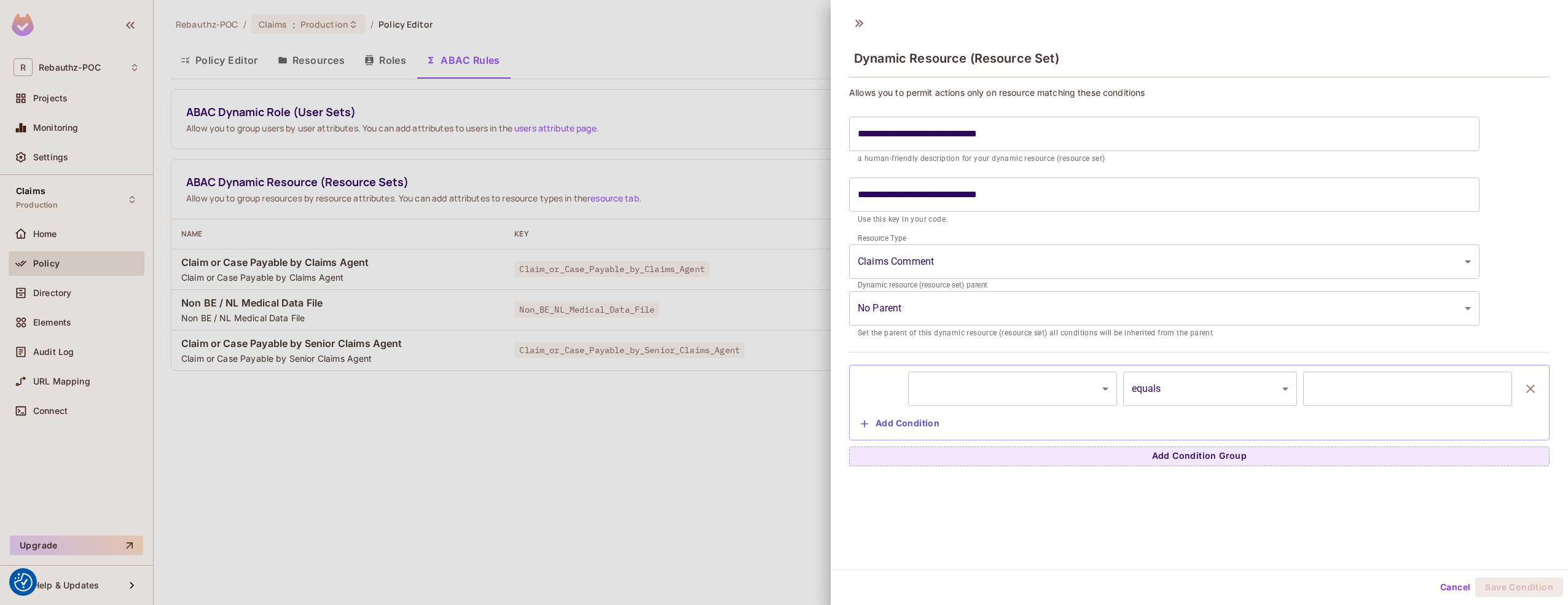
click at [931, 378] on body "We use cookies to enhance your browsing experience, serve personalized ads or c…" at bounding box center [784, 302] width 1568 height 605
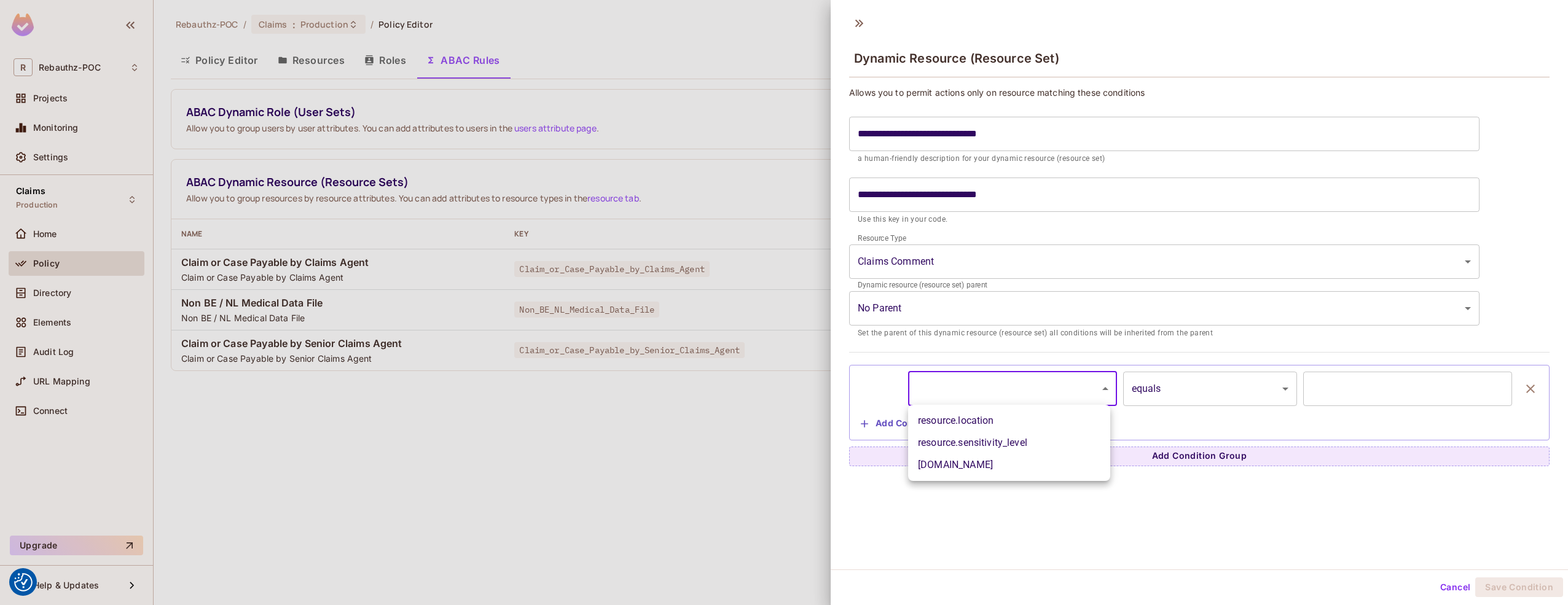
click at [935, 318] on div at bounding box center [784, 302] width 1568 height 605
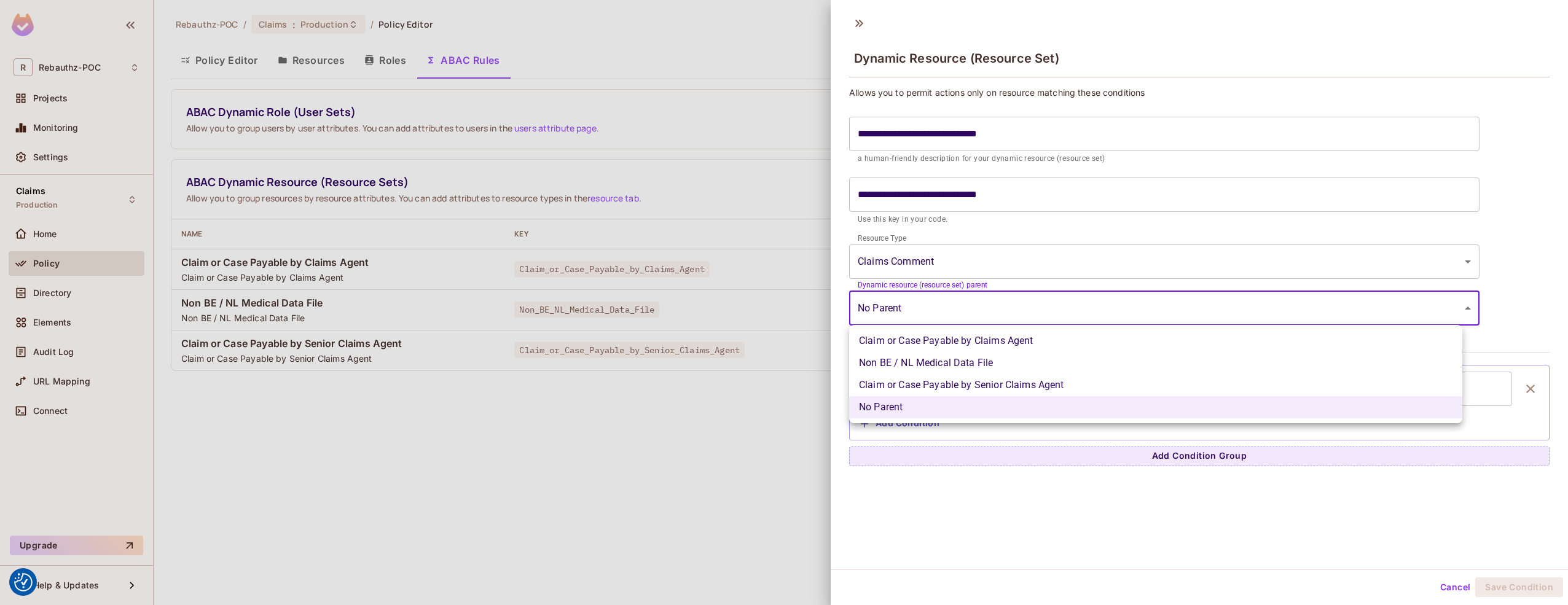
click at [935, 310] on body "We use cookies to enhance your browsing experience, serve personalized ads or c…" at bounding box center [784, 302] width 1568 height 605
click at [935, 310] on div at bounding box center [784, 302] width 1568 height 605
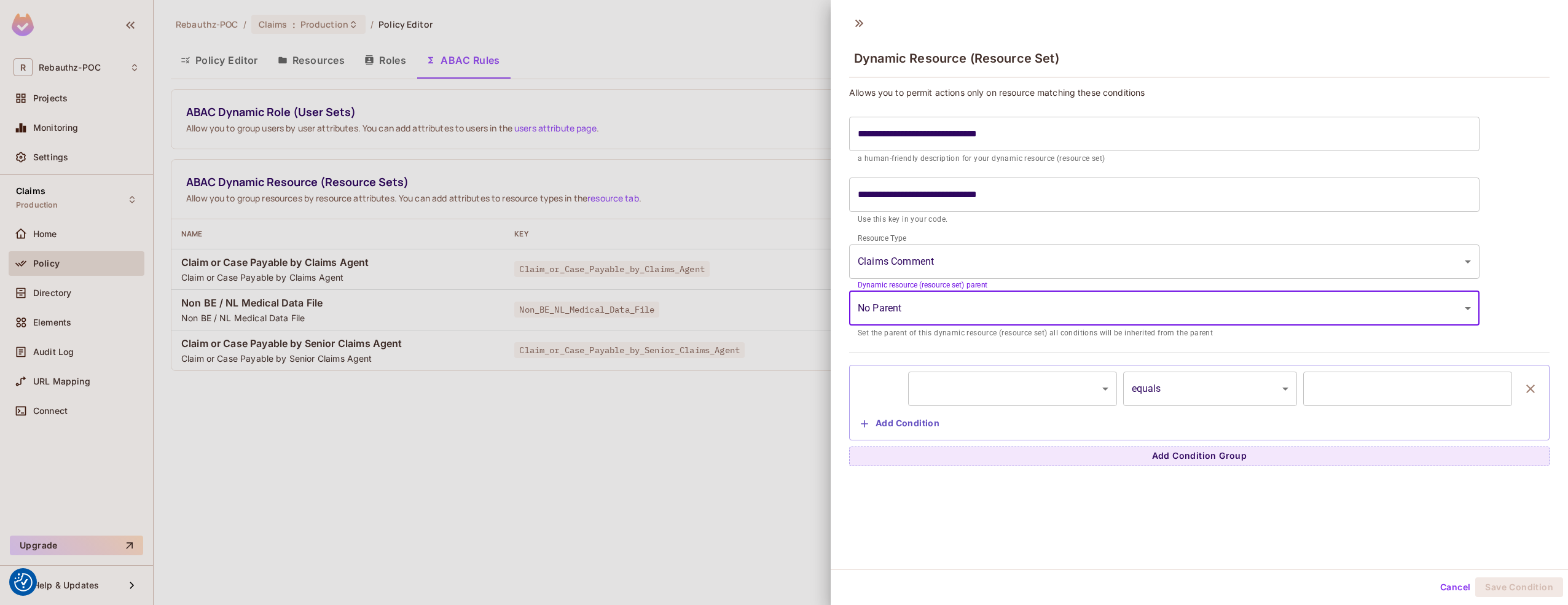
click at [968, 392] on body "We use cookies to enhance your browsing experience, serve personalized ads or c…" at bounding box center [784, 302] width 1568 height 605
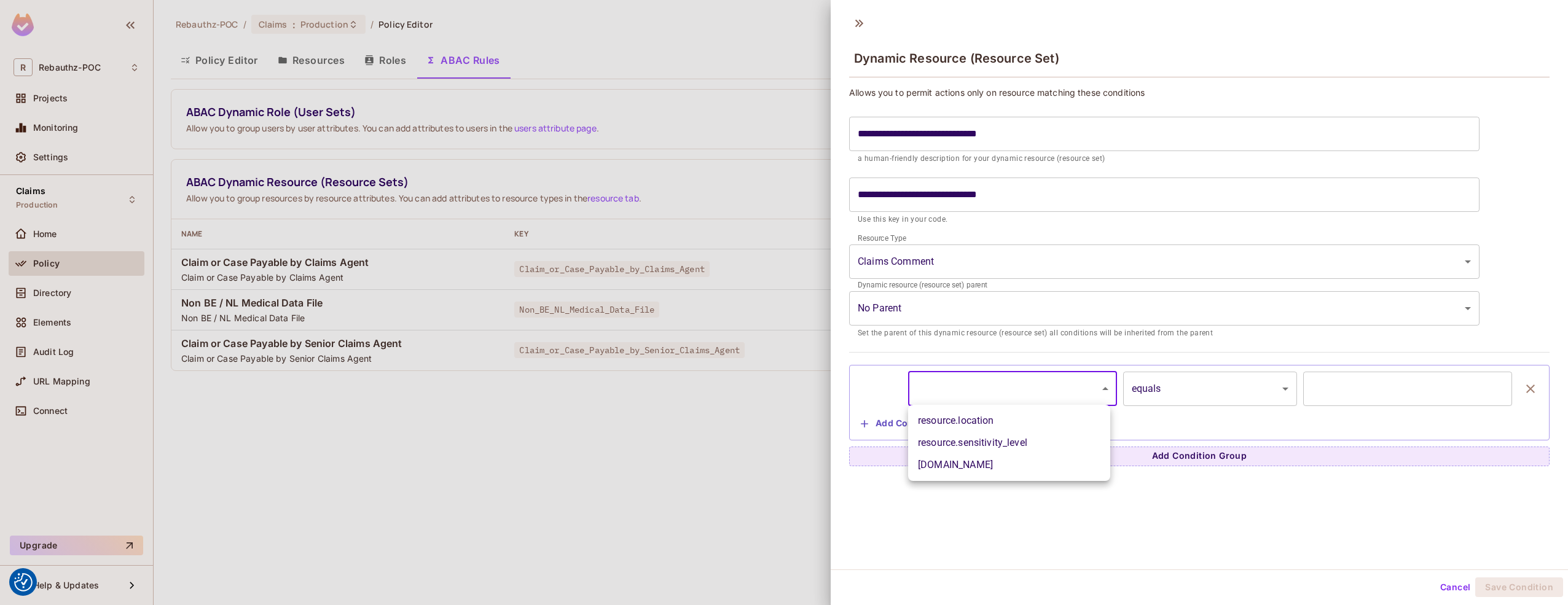
click at [964, 441] on li "resource.sensitivity_level" at bounding box center [1009, 442] width 202 height 22
type input "**********"
type input "*"
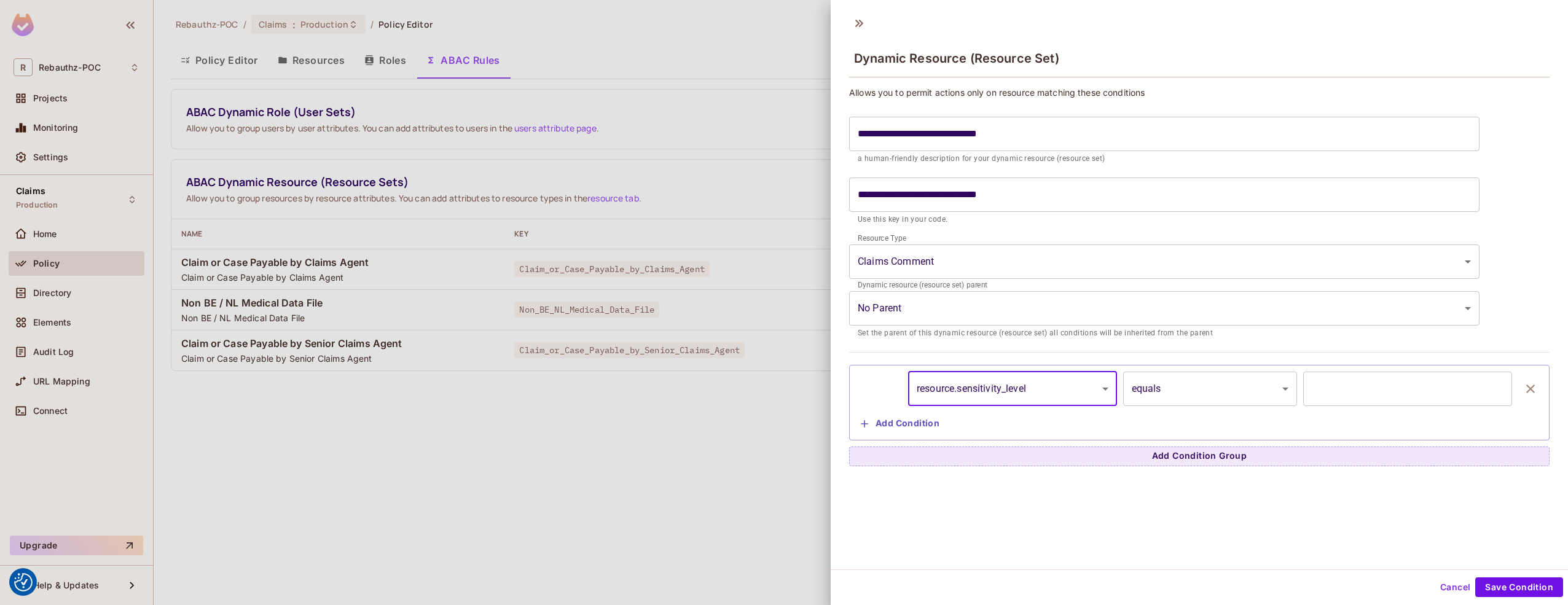
click at [1154, 385] on body "We use cookies to enhance your browsing experience, serve personalized ads or c…" at bounding box center [784, 302] width 1568 height 605
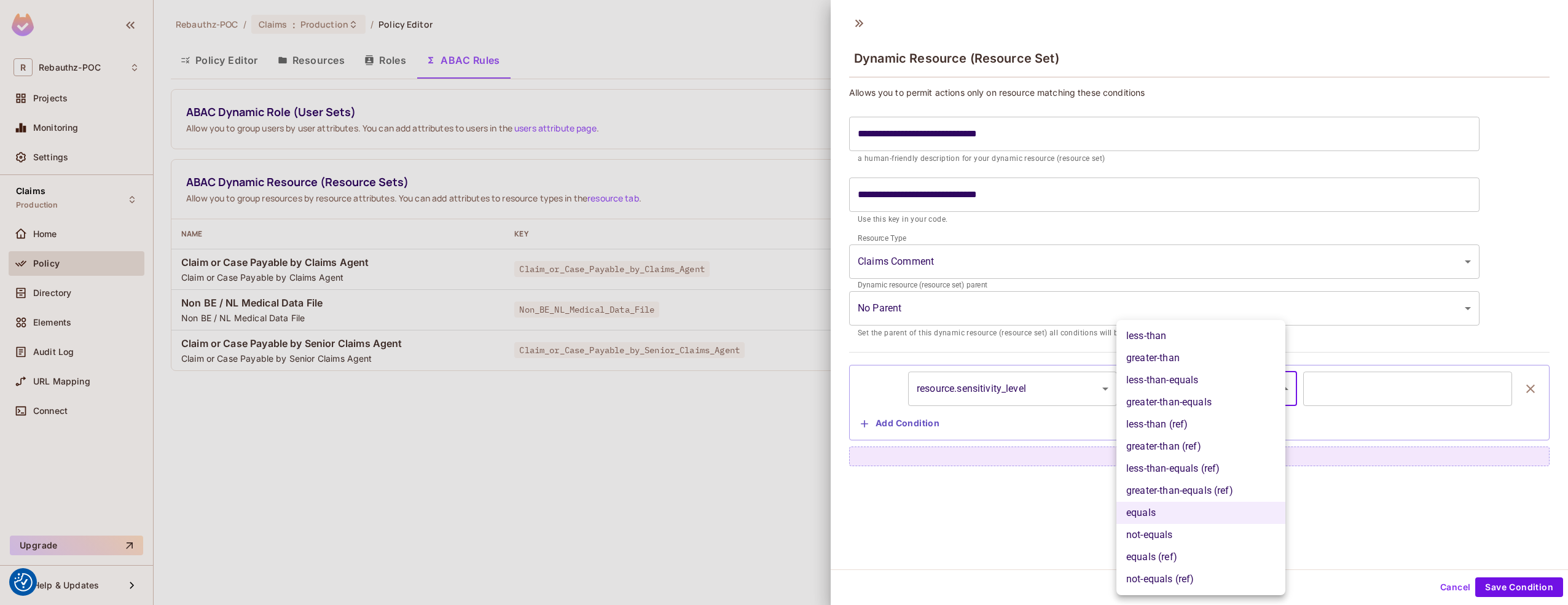
click at [1184, 472] on li "less-than-equals (ref)" at bounding box center [1200, 469] width 169 height 22
click at [1205, 389] on body "We use cookies to enhance your browsing experience, serve personalized ads or c…" at bounding box center [784, 302] width 1568 height 605
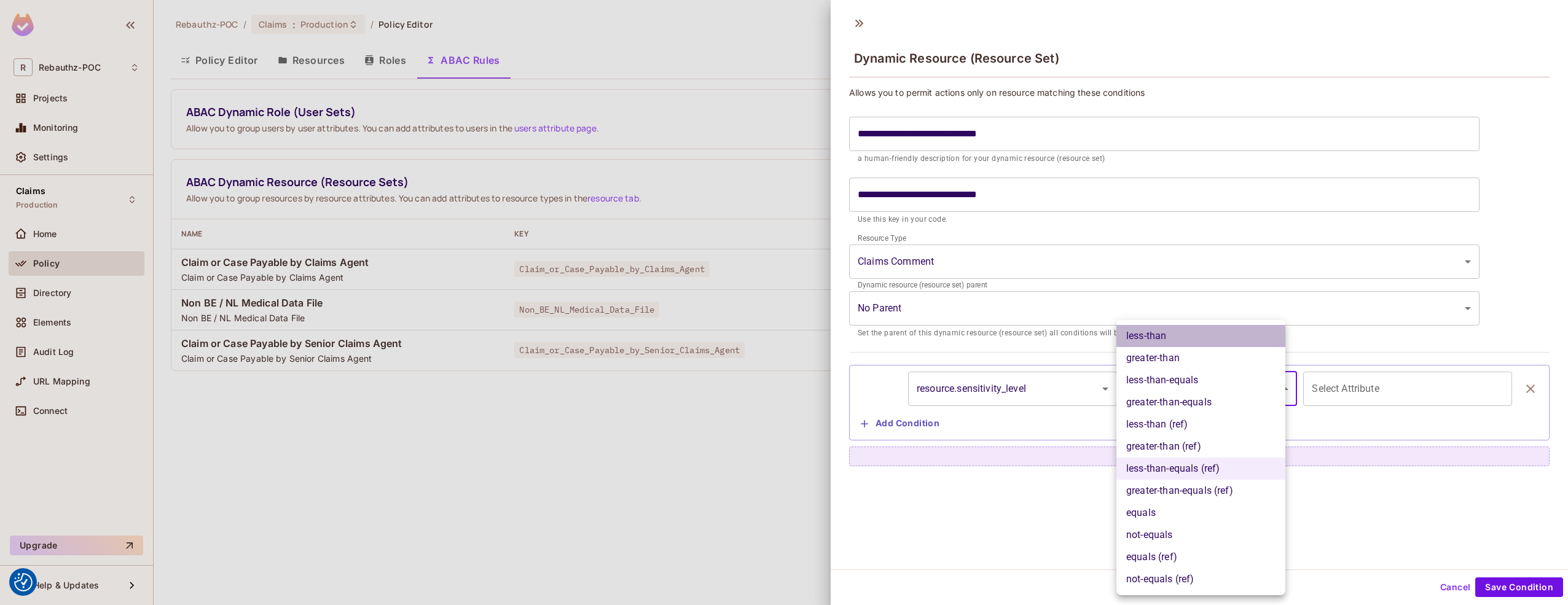
click at [1165, 332] on li "less-than" at bounding box center [1200, 336] width 169 height 22
type input "*********"
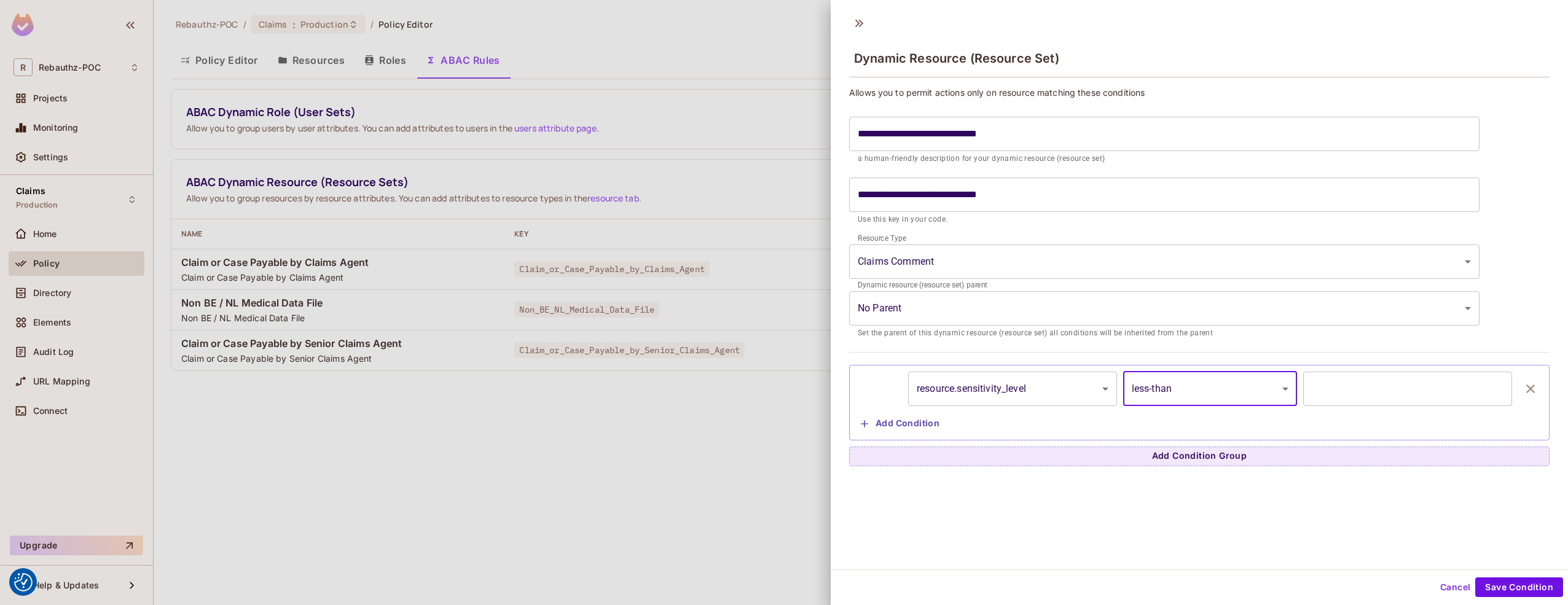
click at [1338, 393] on input "*" at bounding box center [1408, 389] width 209 height 34
type input "**"
click at [1513, 530] on button "Save Condition" at bounding box center [1519, 586] width 88 height 19
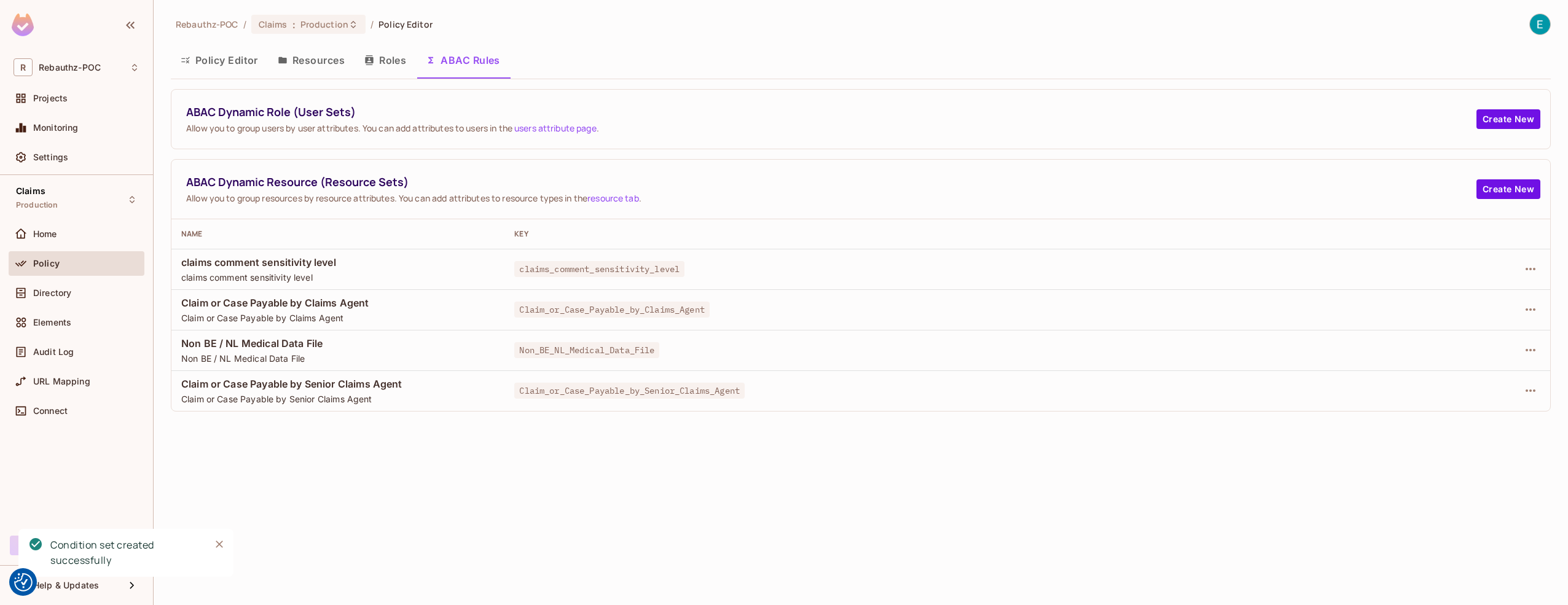
click at [247, 69] on button "Policy Editor" at bounding box center [219, 60] width 97 height 30
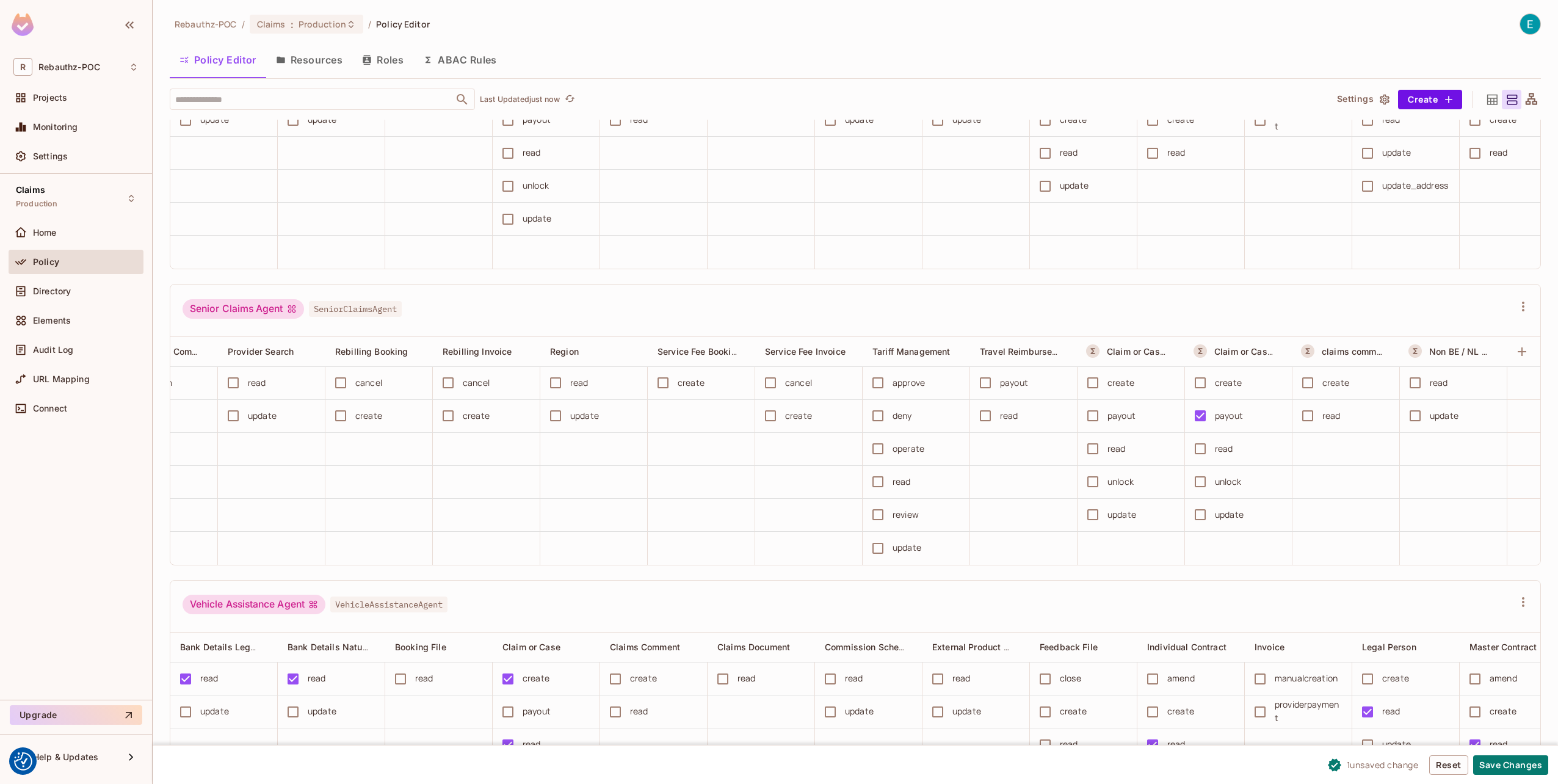
scroll to position [0, 1581]
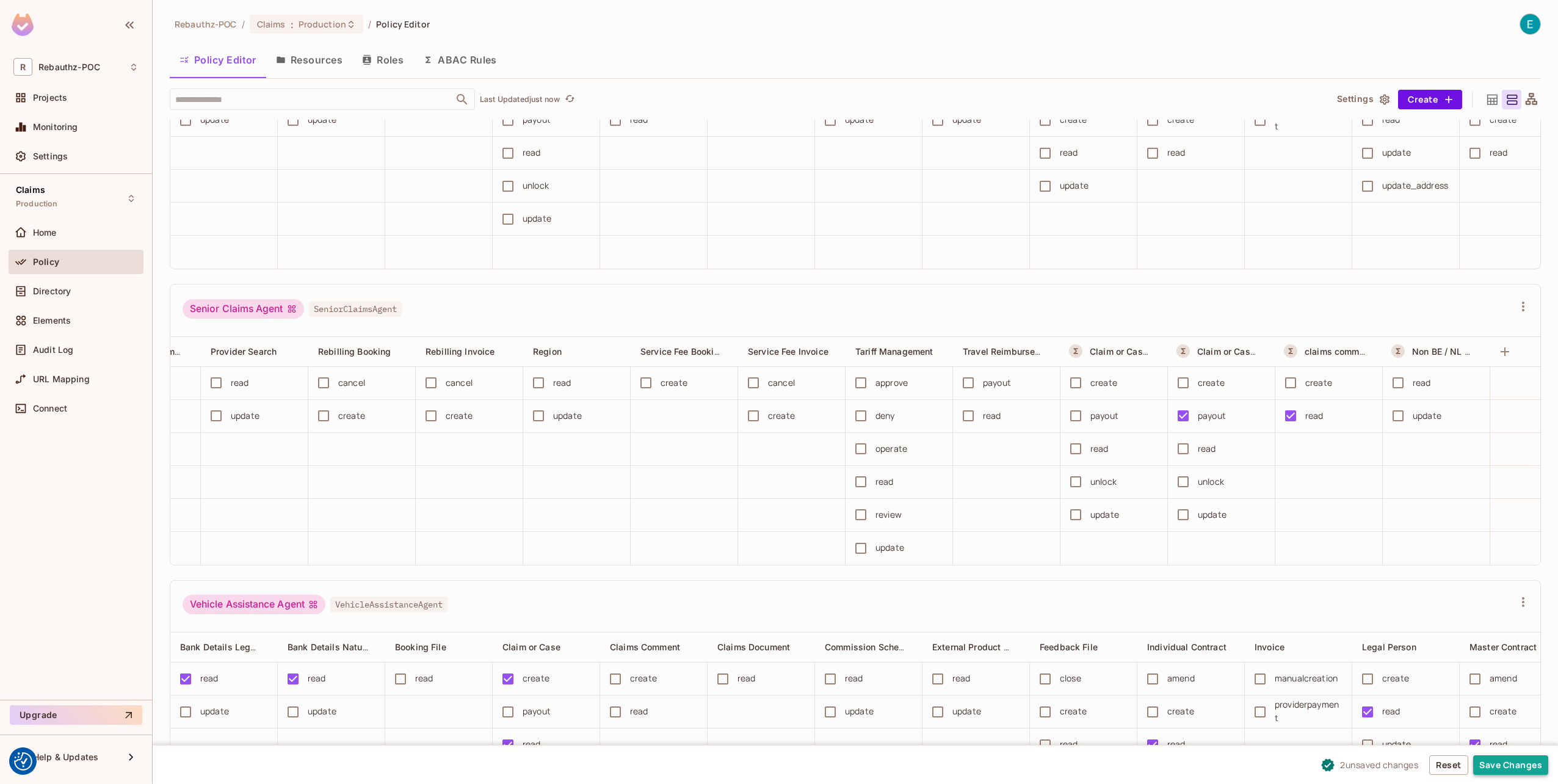
drag, startPoint x: 1495, startPoint y: 764, endPoint x: 1489, endPoint y: 765, distance: 6.1
click at [1495, 527] on button "Save Changes" at bounding box center [1510, 765] width 75 height 19
click at [218, 527] on icon "Close" at bounding box center [218, 724] width 12 height 12
click at [56, 293] on span "Directory" at bounding box center [52, 291] width 38 height 10
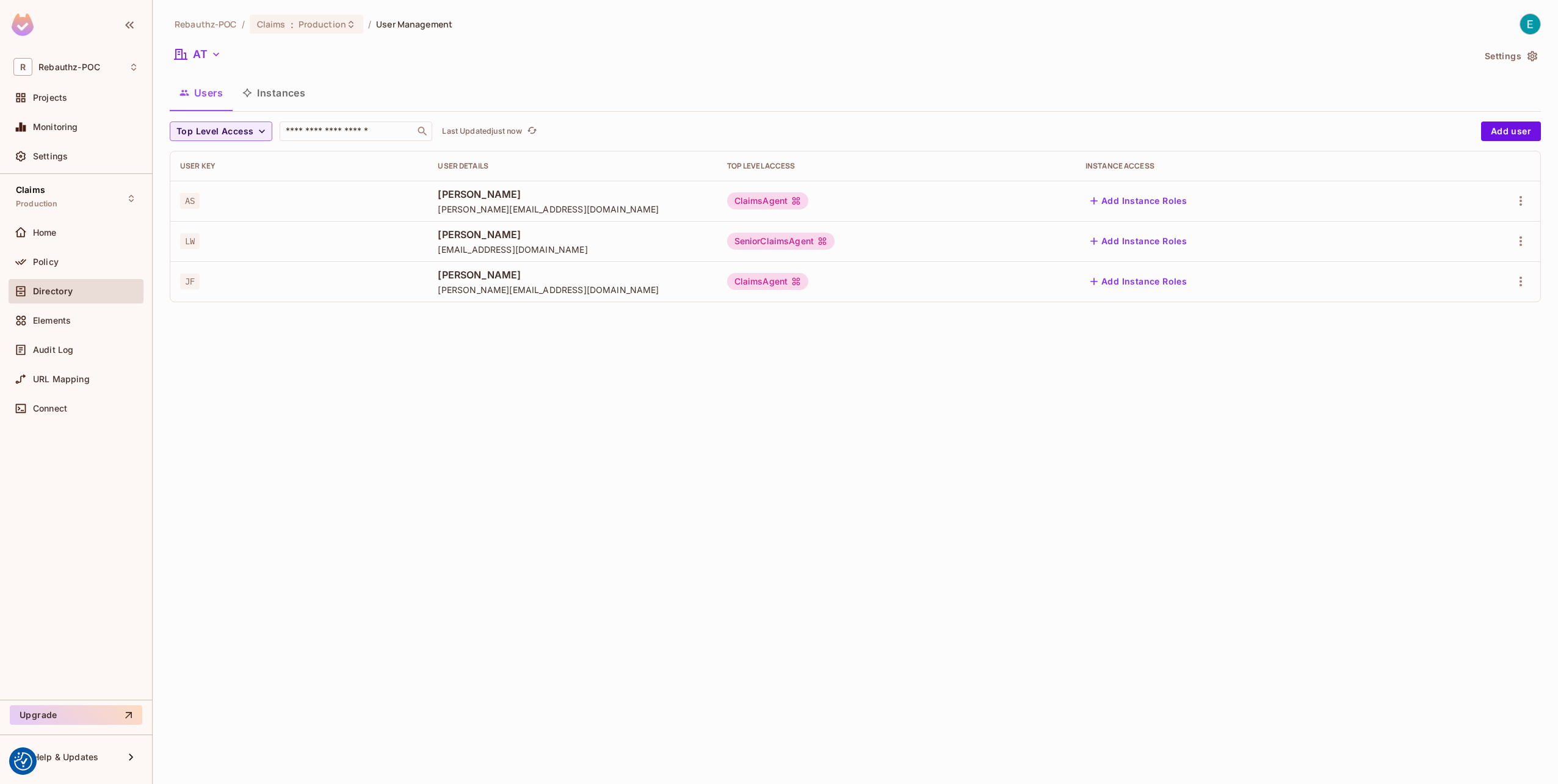
click at [1518, 59] on button "Settings" at bounding box center [1510, 56] width 61 height 19
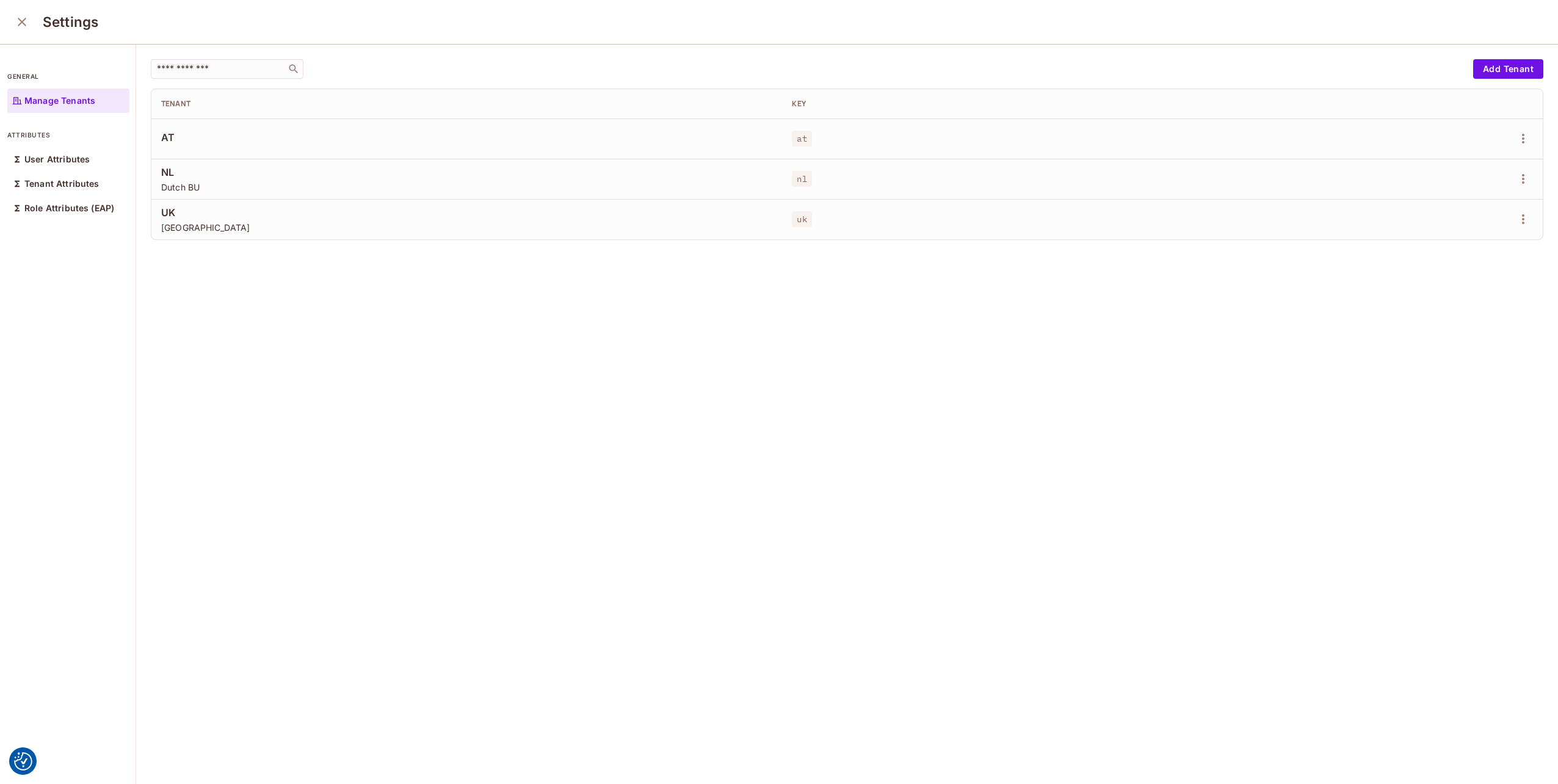
click at [22, 146] on div "attributes User Attributes Tenant Attributes Role Attributes (EAP)" at bounding box center [68, 169] width 122 height 102
click at [24, 152] on div "User Attributes" at bounding box center [68, 159] width 122 height 25
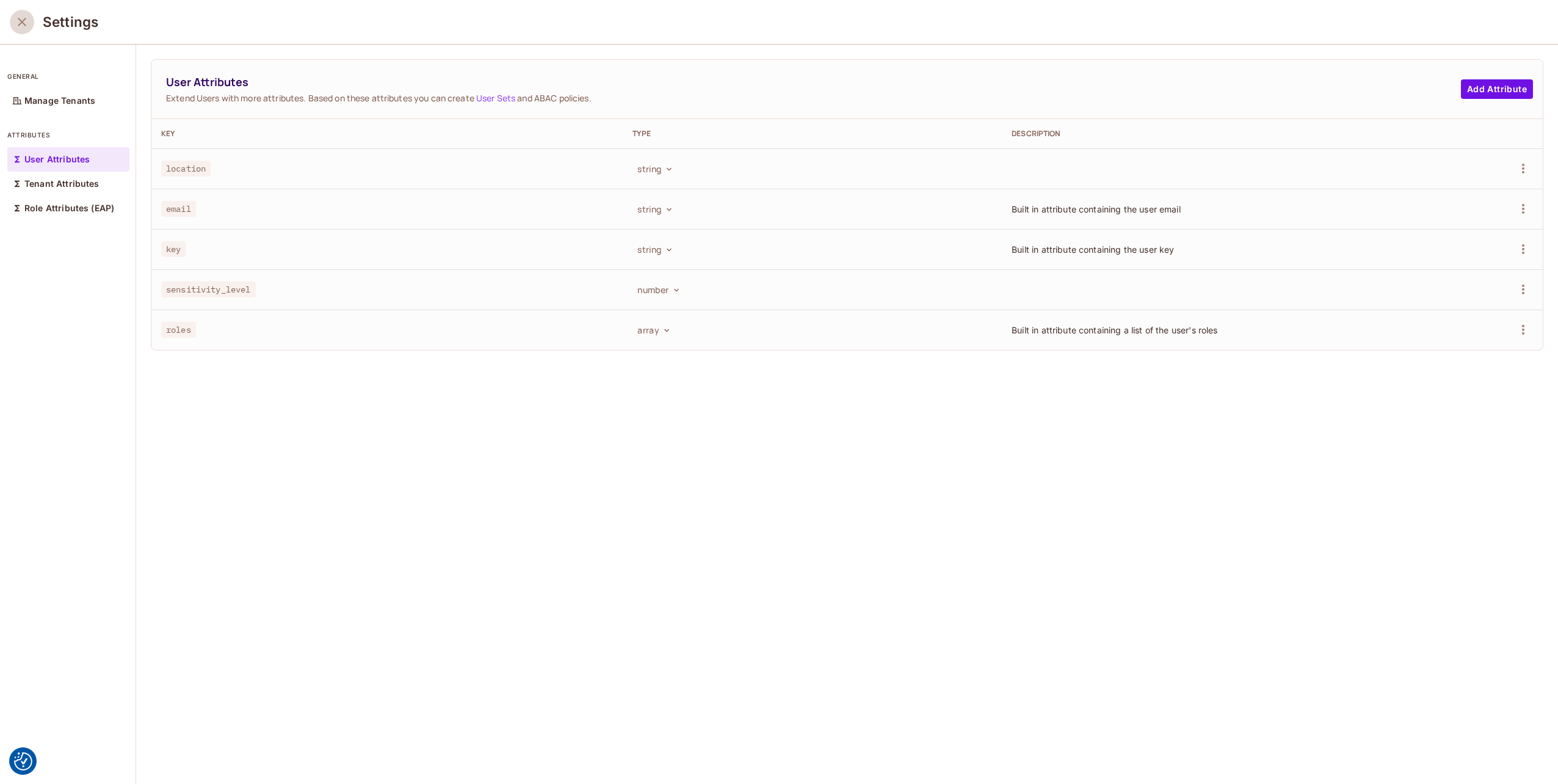
click at [24, 19] on icon "close" at bounding box center [22, 22] width 9 height 9
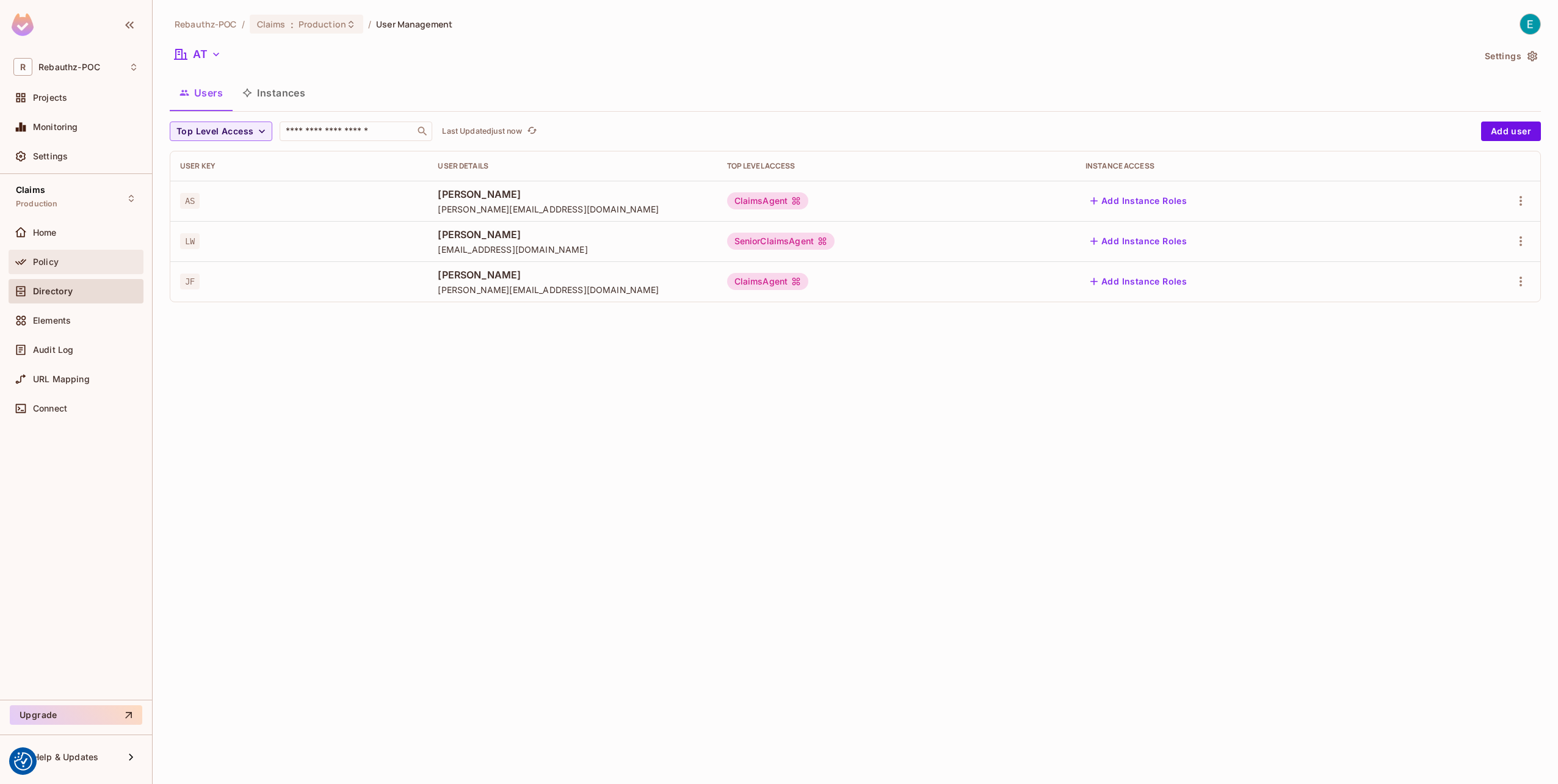
click at [36, 255] on div "Policy" at bounding box center [76, 262] width 125 height 15
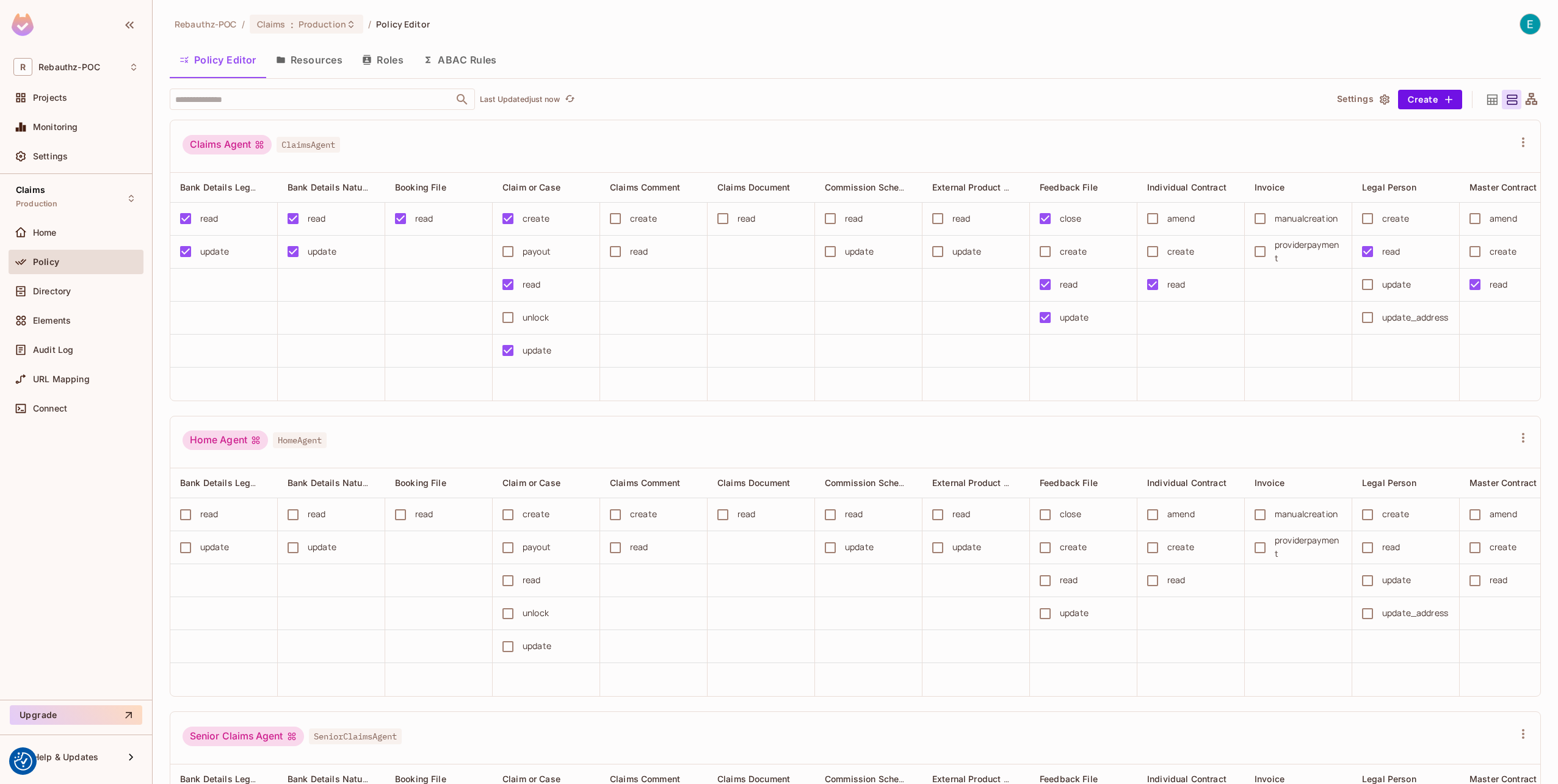
click at [485, 65] on button "ABAC Rules" at bounding box center [460, 60] width 94 height 30
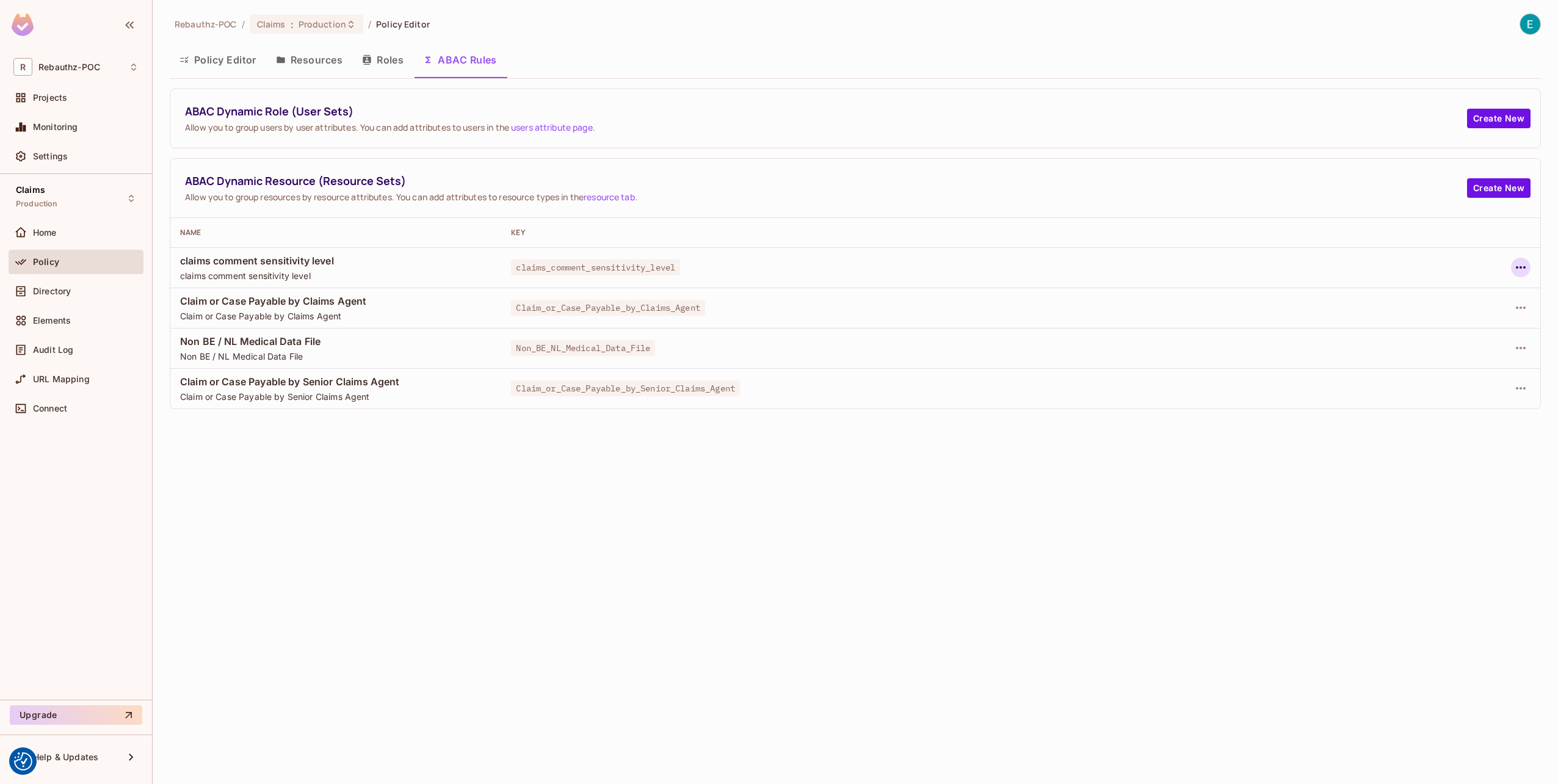
click at [1526, 266] on icon "button" at bounding box center [1520, 267] width 15 height 15
click at [1395, 310] on div "Edit Dynamic Resource (Resource Set)" at bounding box center [1416, 314] width 159 height 12
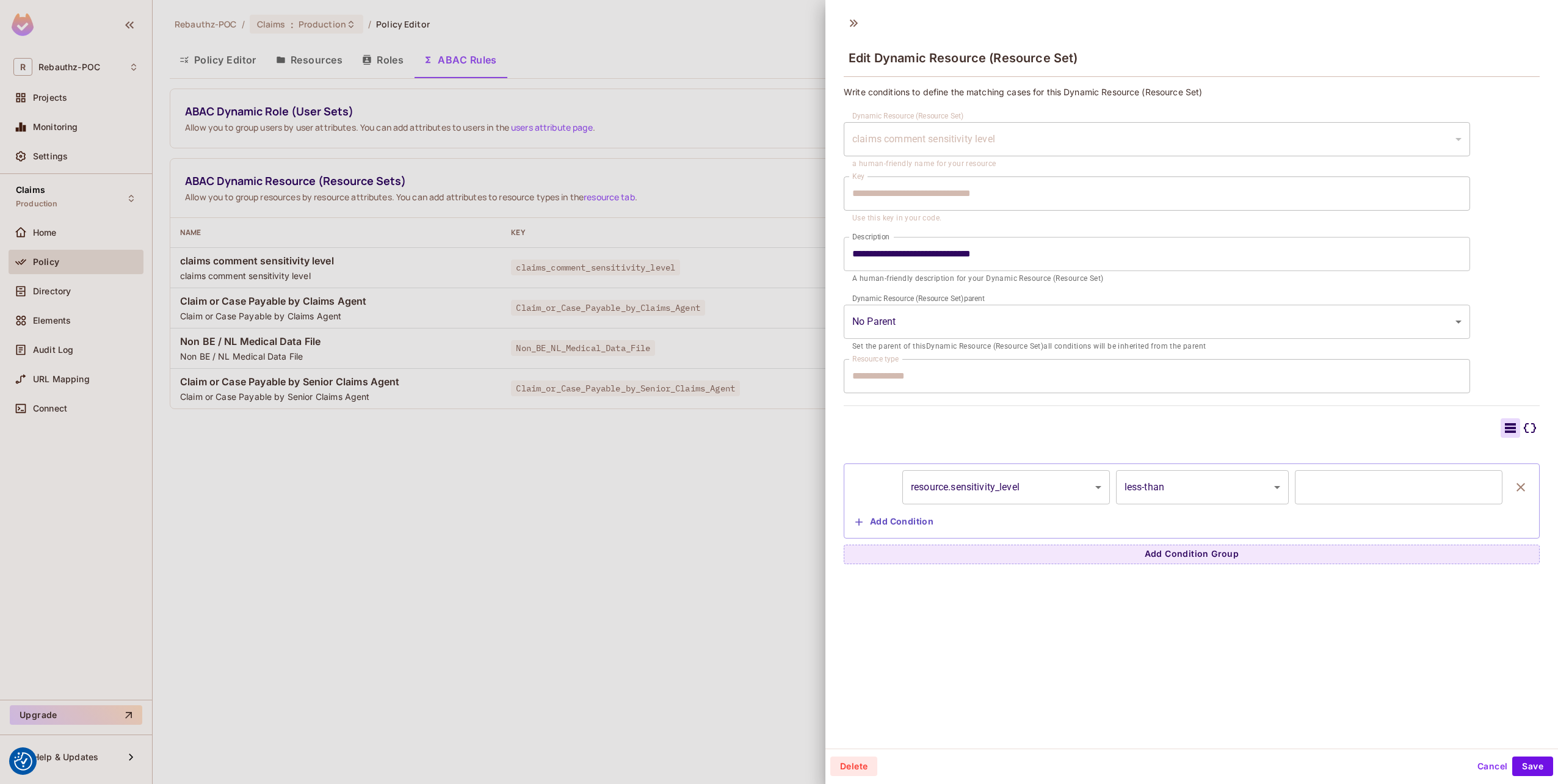
click at [703, 510] on div at bounding box center [779, 392] width 1558 height 784
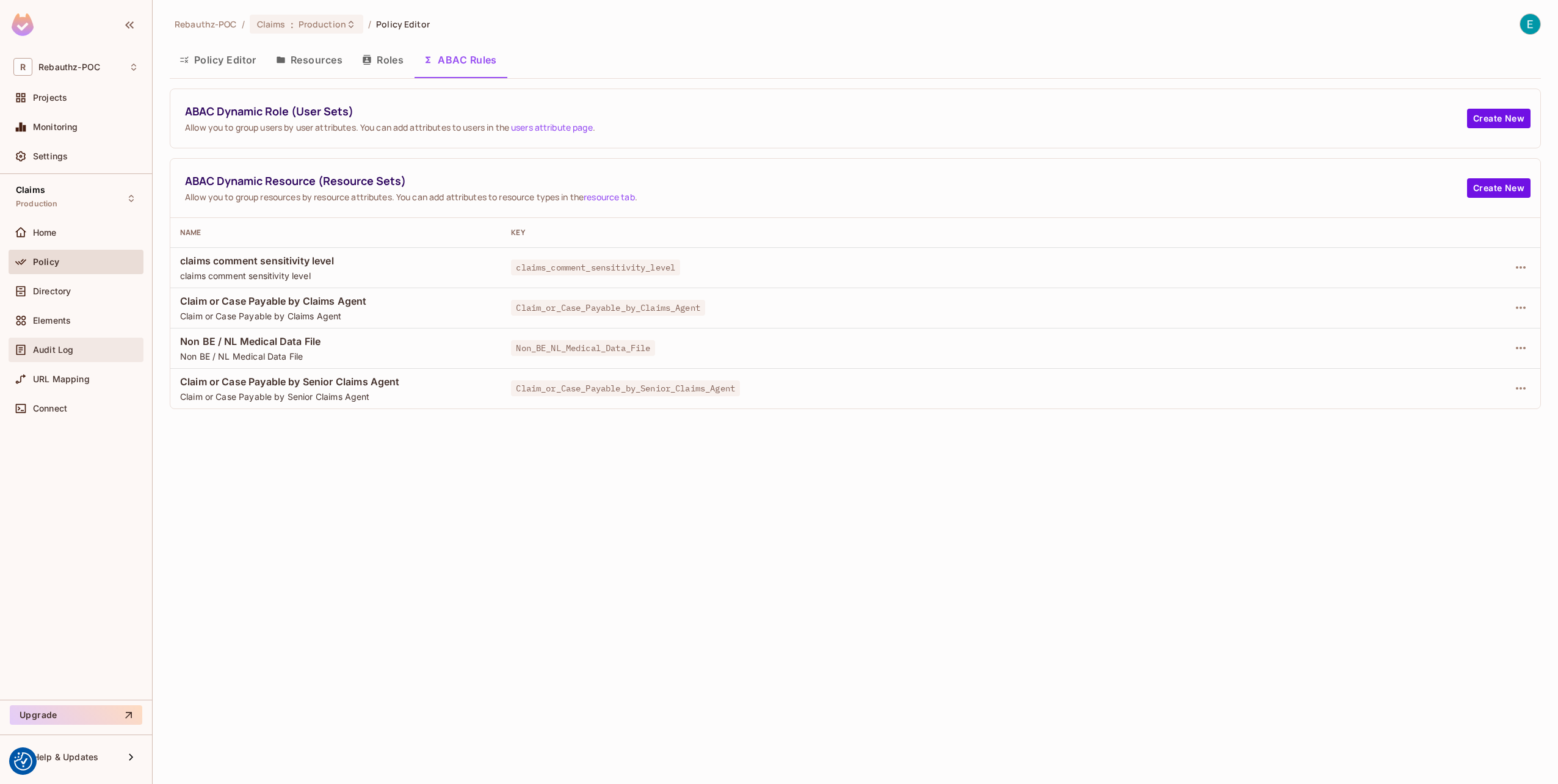
click at [56, 352] on span "Audit Log" at bounding box center [53, 350] width 40 height 10
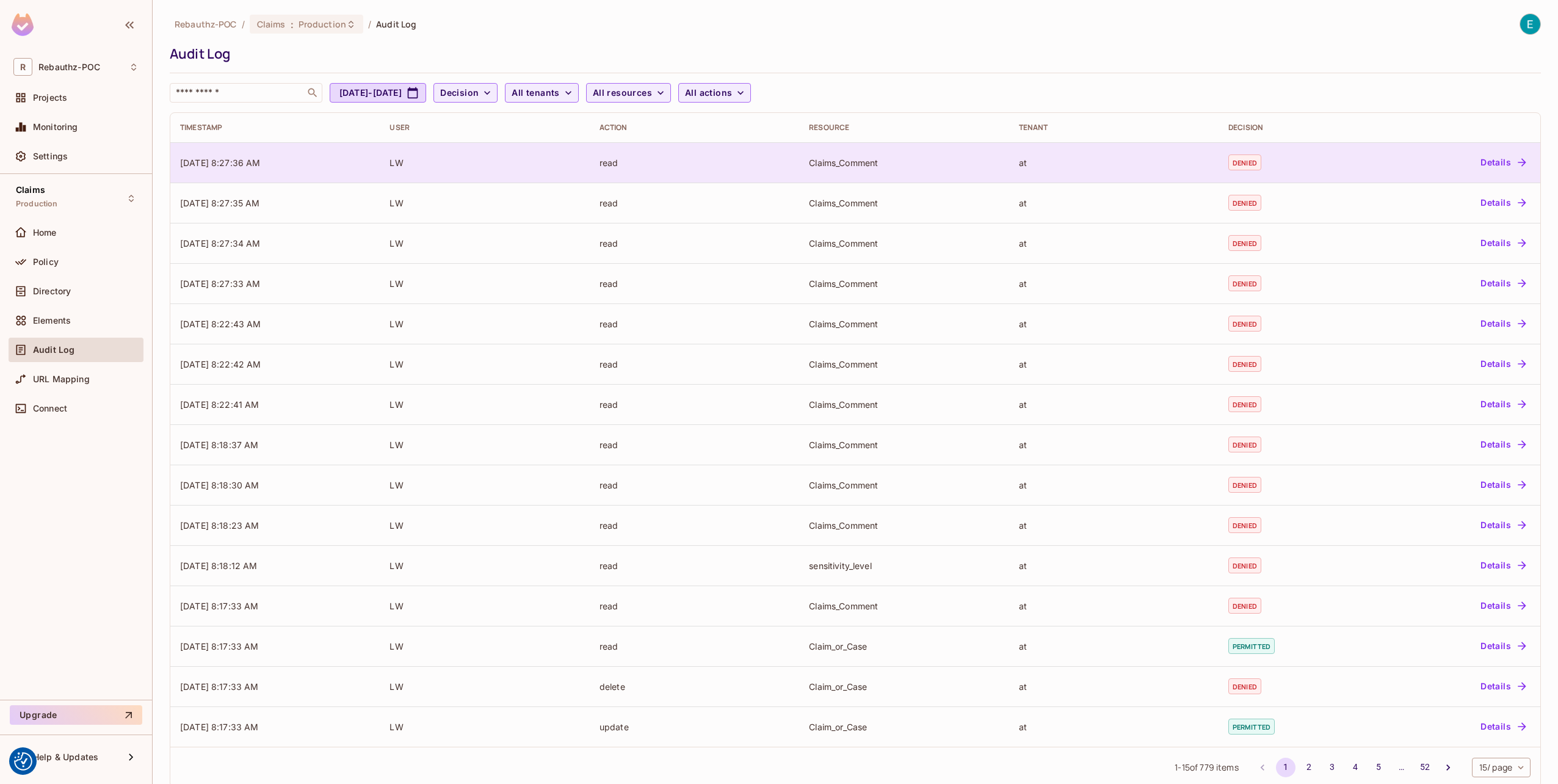
click at [454, 167] on div "LW" at bounding box center [484, 163] width 190 height 12
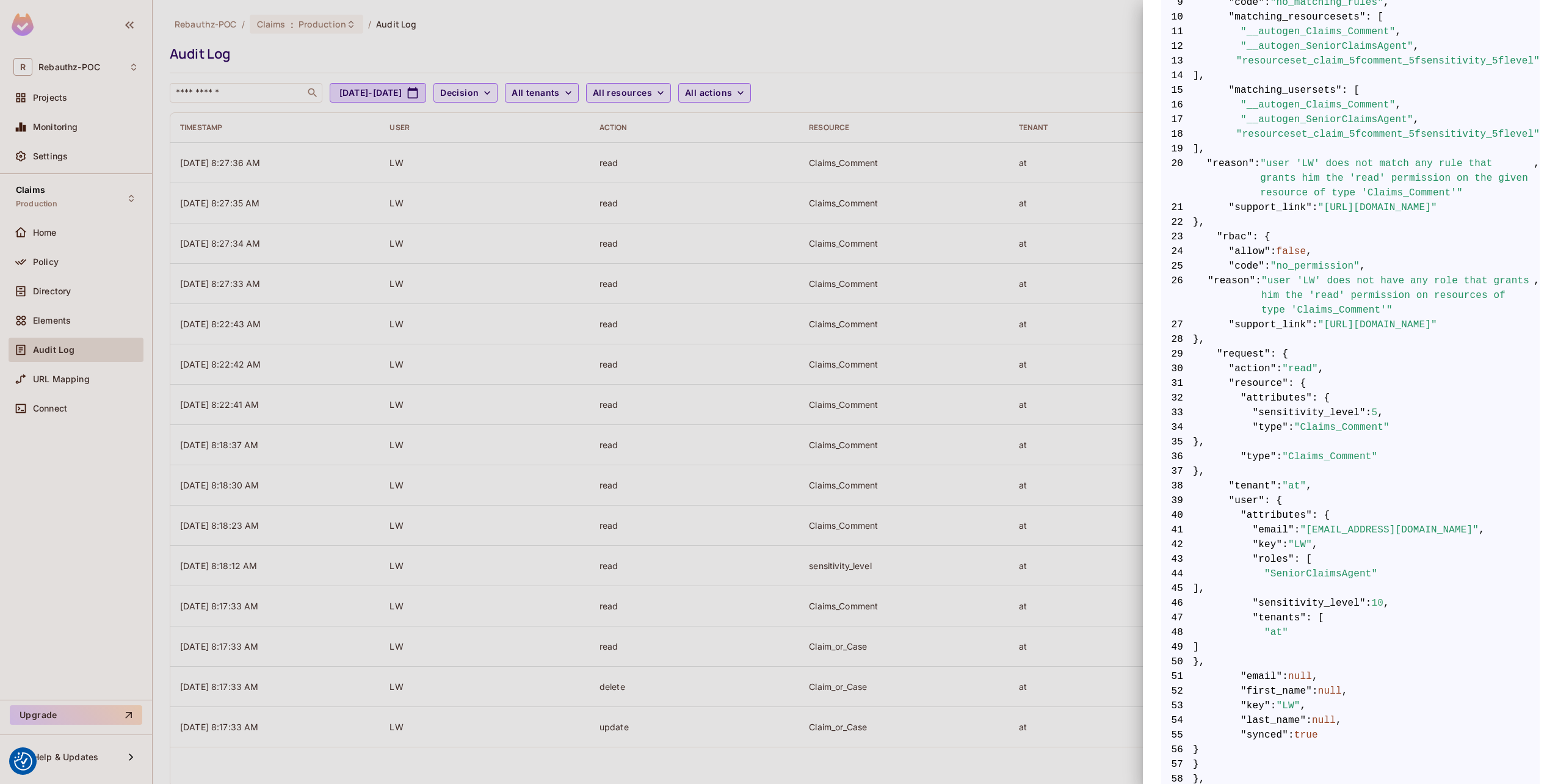
scroll to position [313, 0]
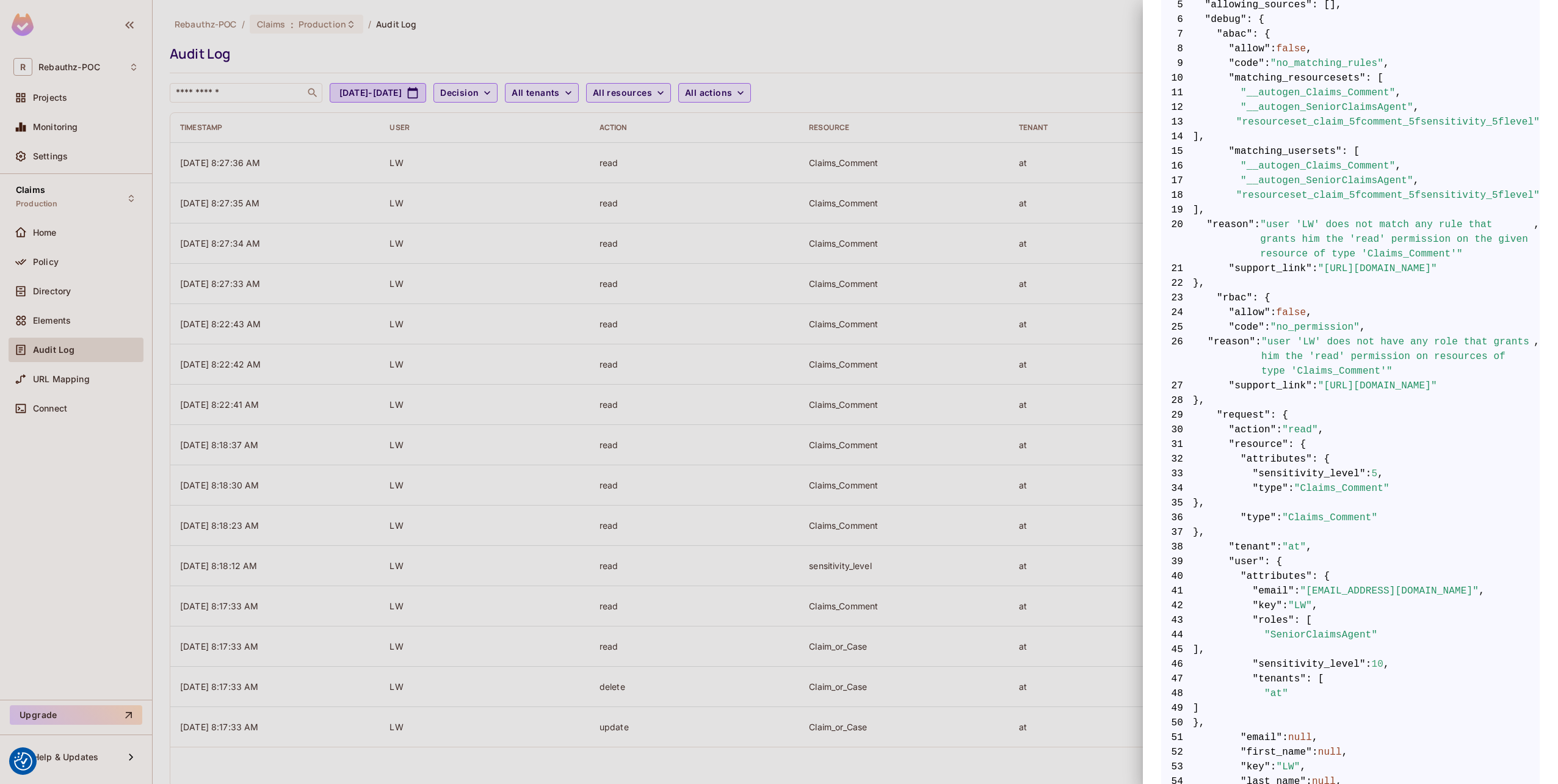
drag, startPoint x: 1256, startPoint y: 469, endPoint x: 1359, endPoint y: 467, distance: 103.0
click at [1359, 467] on span "33 "sensitivity_level" : 5 ," at bounding box center [1350, 474] width 378 height 15
drag, startPoint x: 1271, startPoint y: 664, endPoint x: 1366, endPoint y: 658, distance: 95.2
click at [1366, 527] on span "46 "sensitivity_level" : 10 ," at bounding box center [1350, 664] width 378 height 15
drag, startPoint x: 1366, startPoint y: 658, endPoint x: 1299, endPoint y: 664, distance: 67.3
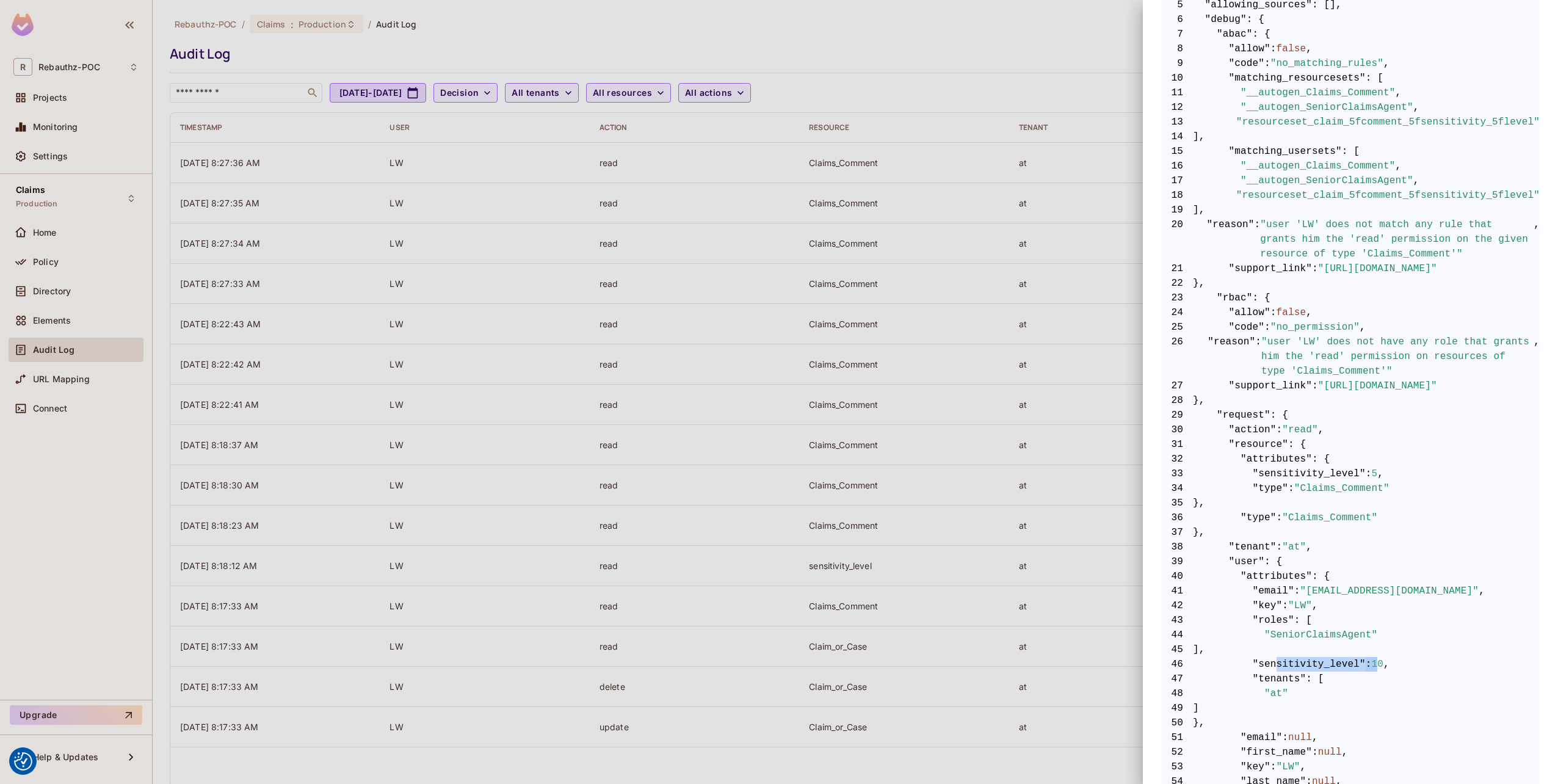
click at [1299, 527] on span ""sensitivity_level"" at bounding box center [1309, 664] width 113 height 15
click at [1272, 527] on span ""sensitivity_level"" at bounding box center [1309, 664] width 113 height 15
click at [642, 485] on div at bounding box center [779, 392] width 1558 height 784
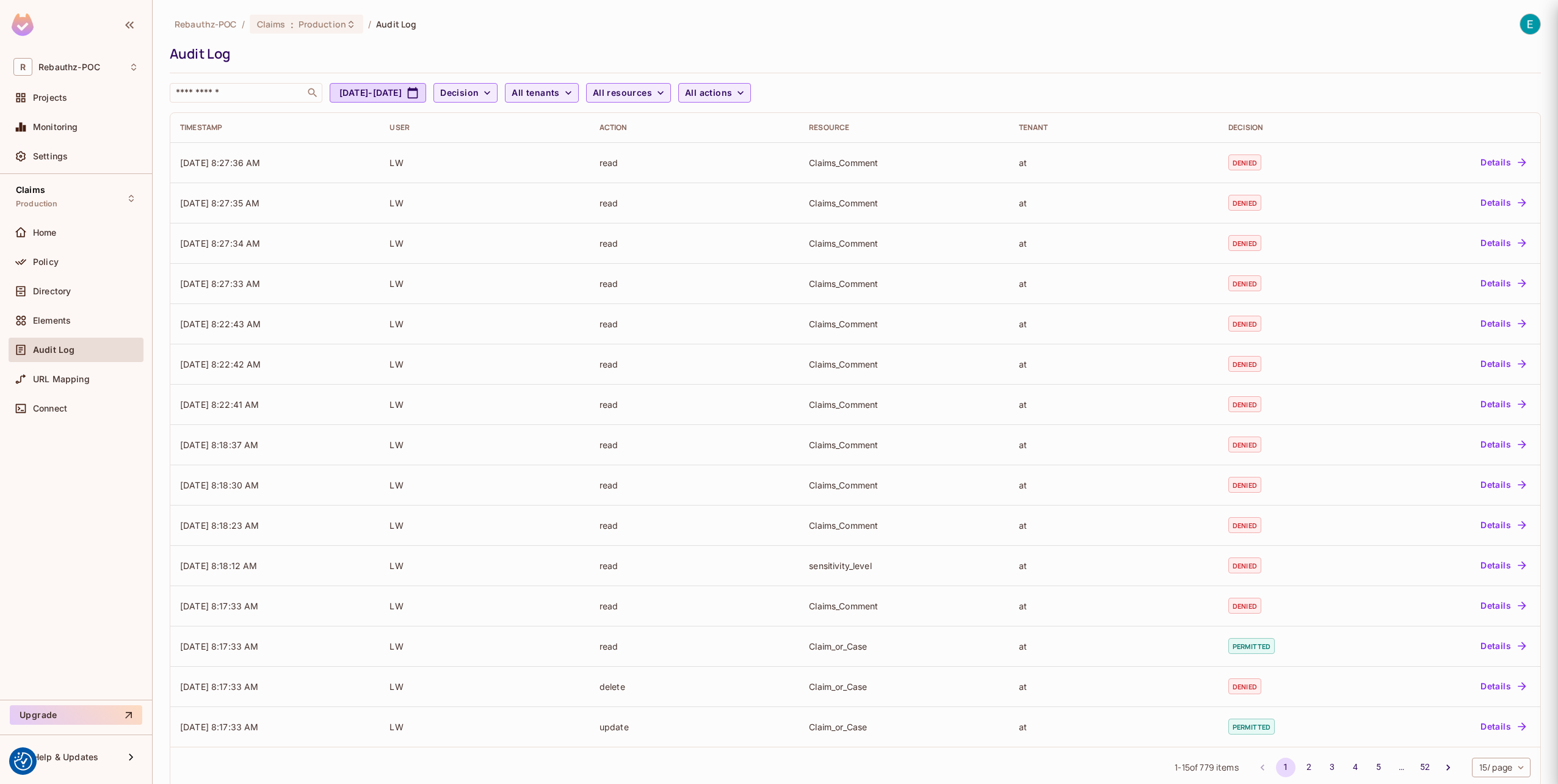
scroll to position [0, 0]
click at [30, 256] on div at bounding box center [22, 262] width 19 height 15
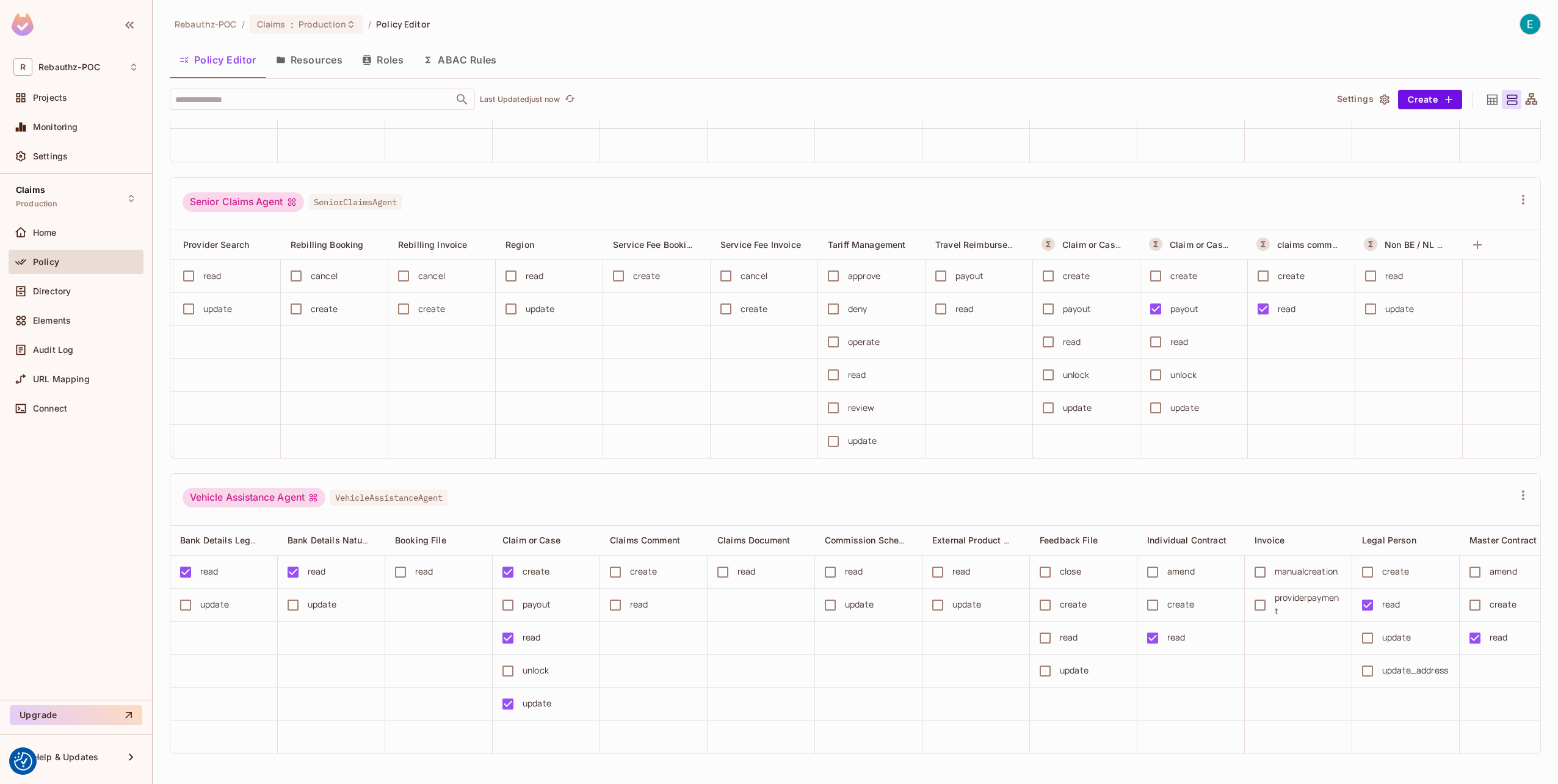
scroll to position [385, 0]
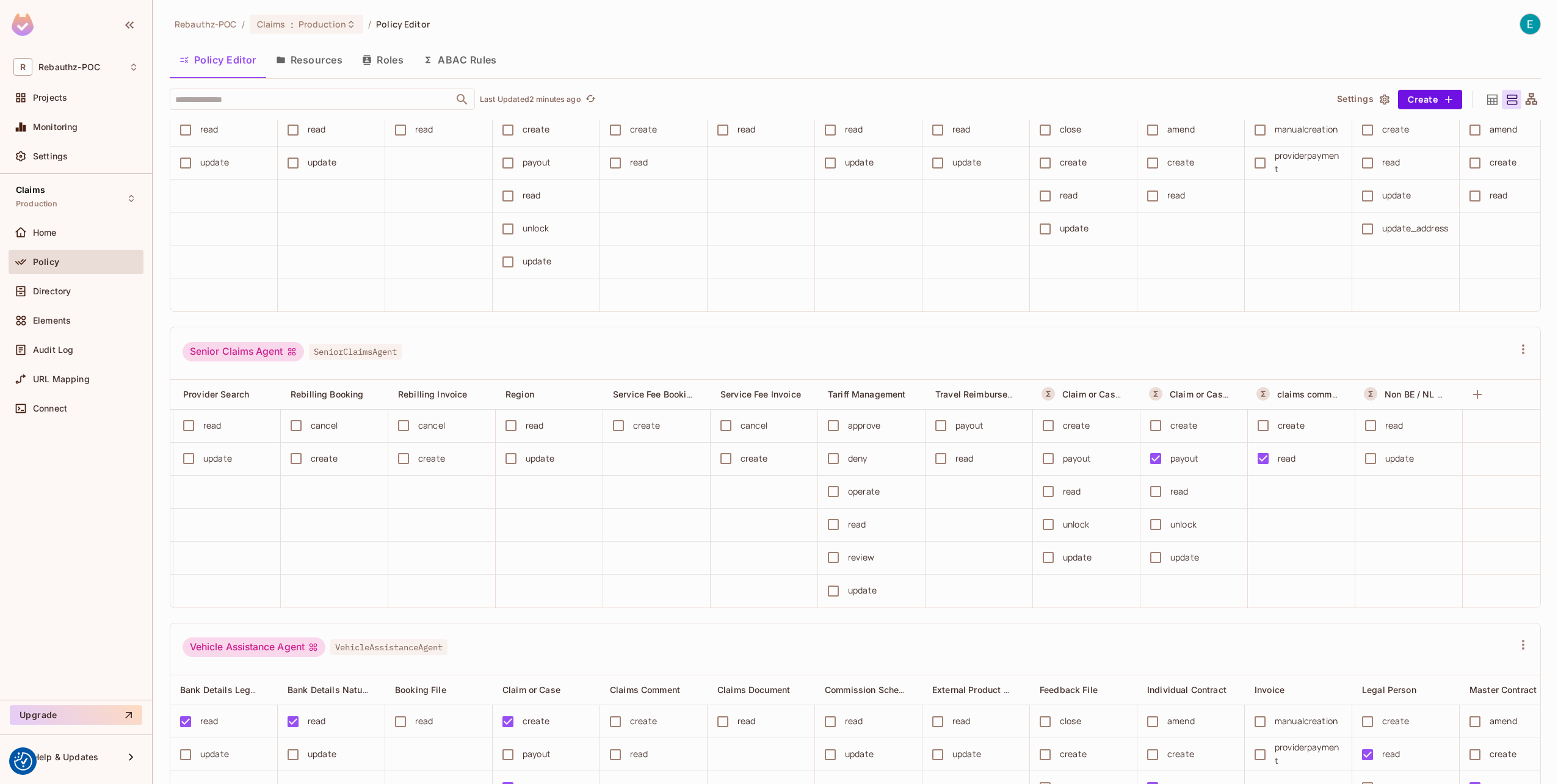
click at [448, 62] on button "ABAC Rules" at bounding box center [460, 60] width 94 height 30
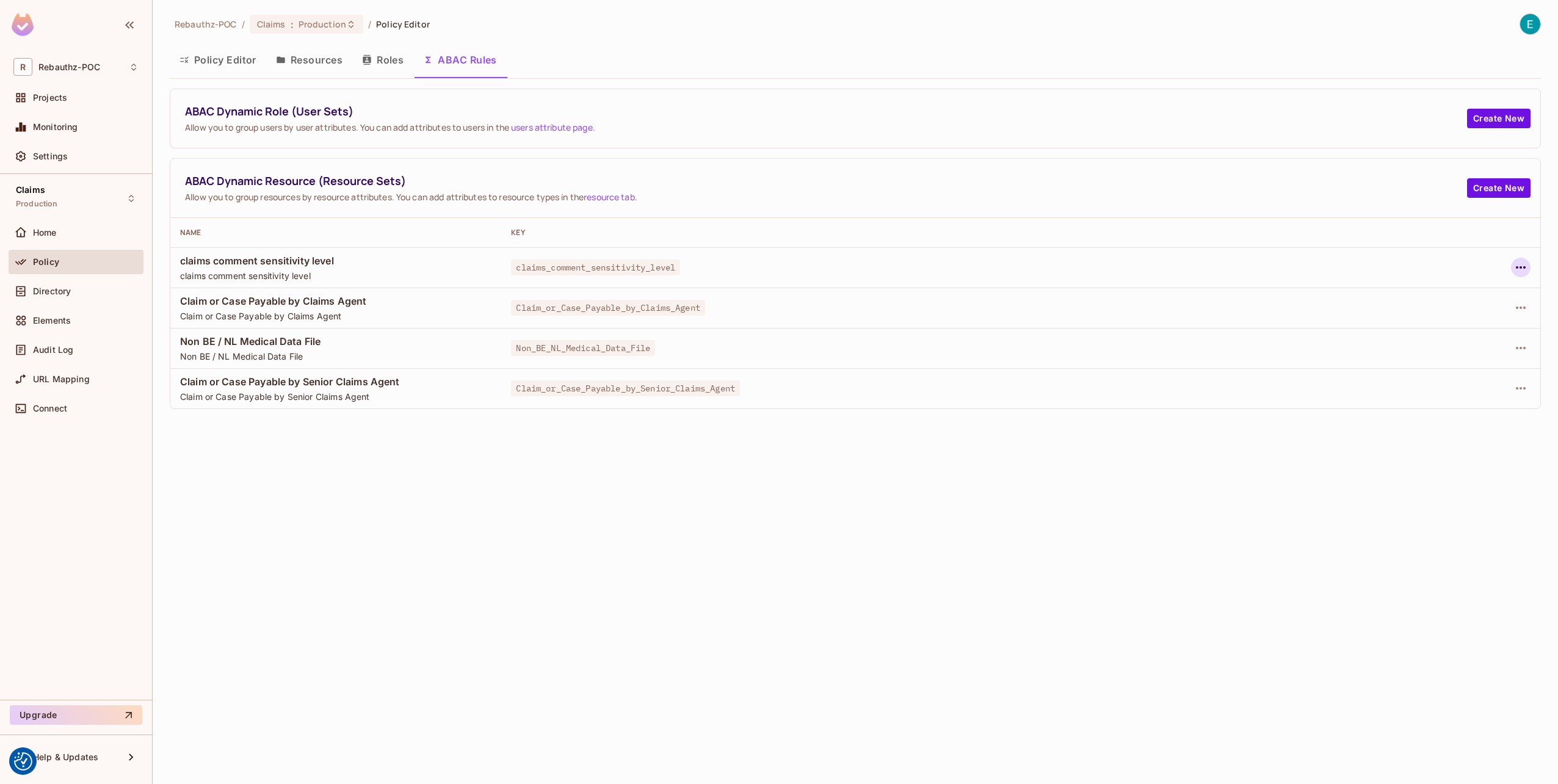
click at [1522, 265] on icon "button" at bounding box center [1520, 267] width 15 height 15
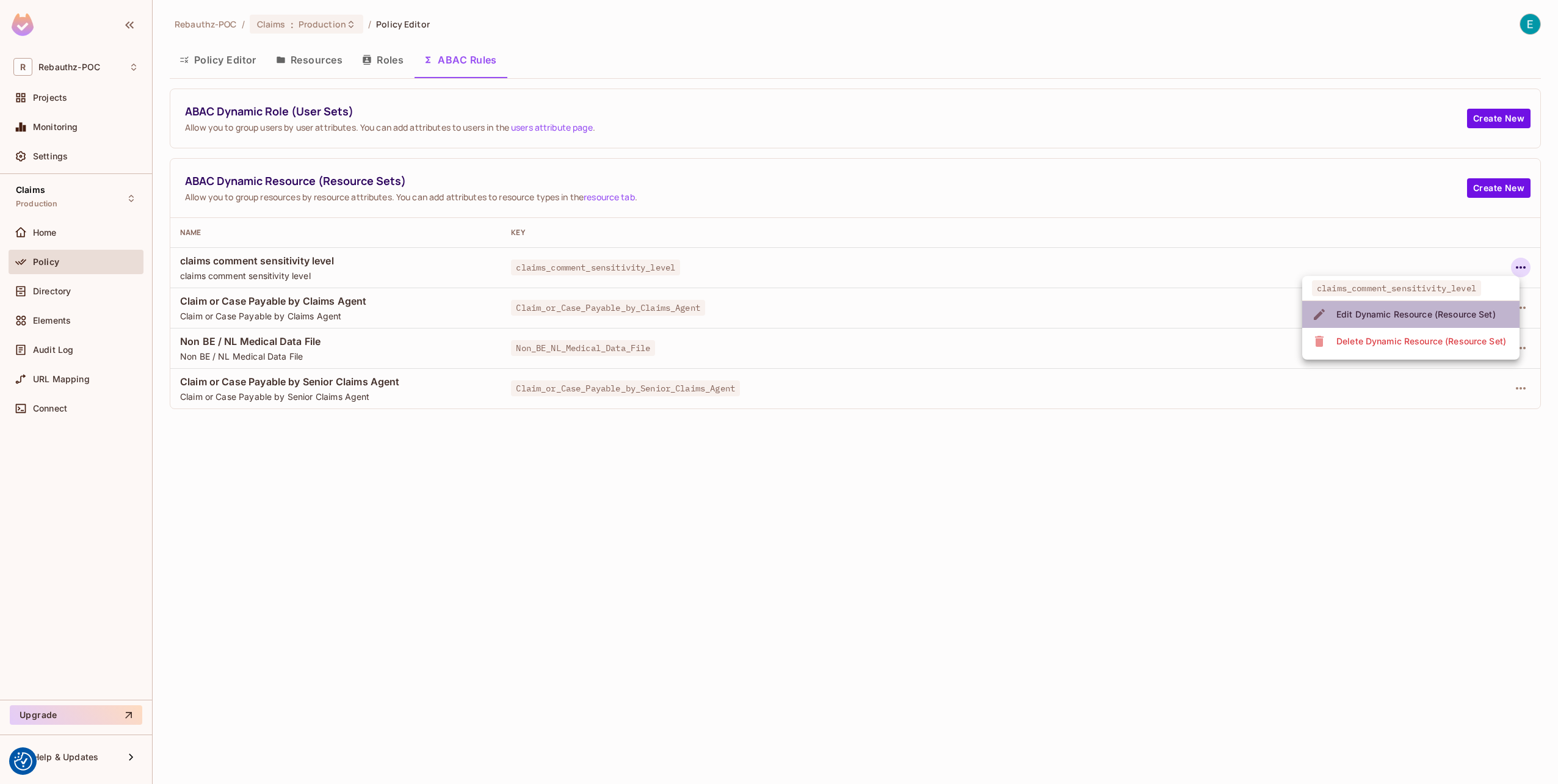
click at [1395, 315] on div "Edit Dynamic Resource (Resource Set)" at bounding box center [1416, 314] width 159 height 12
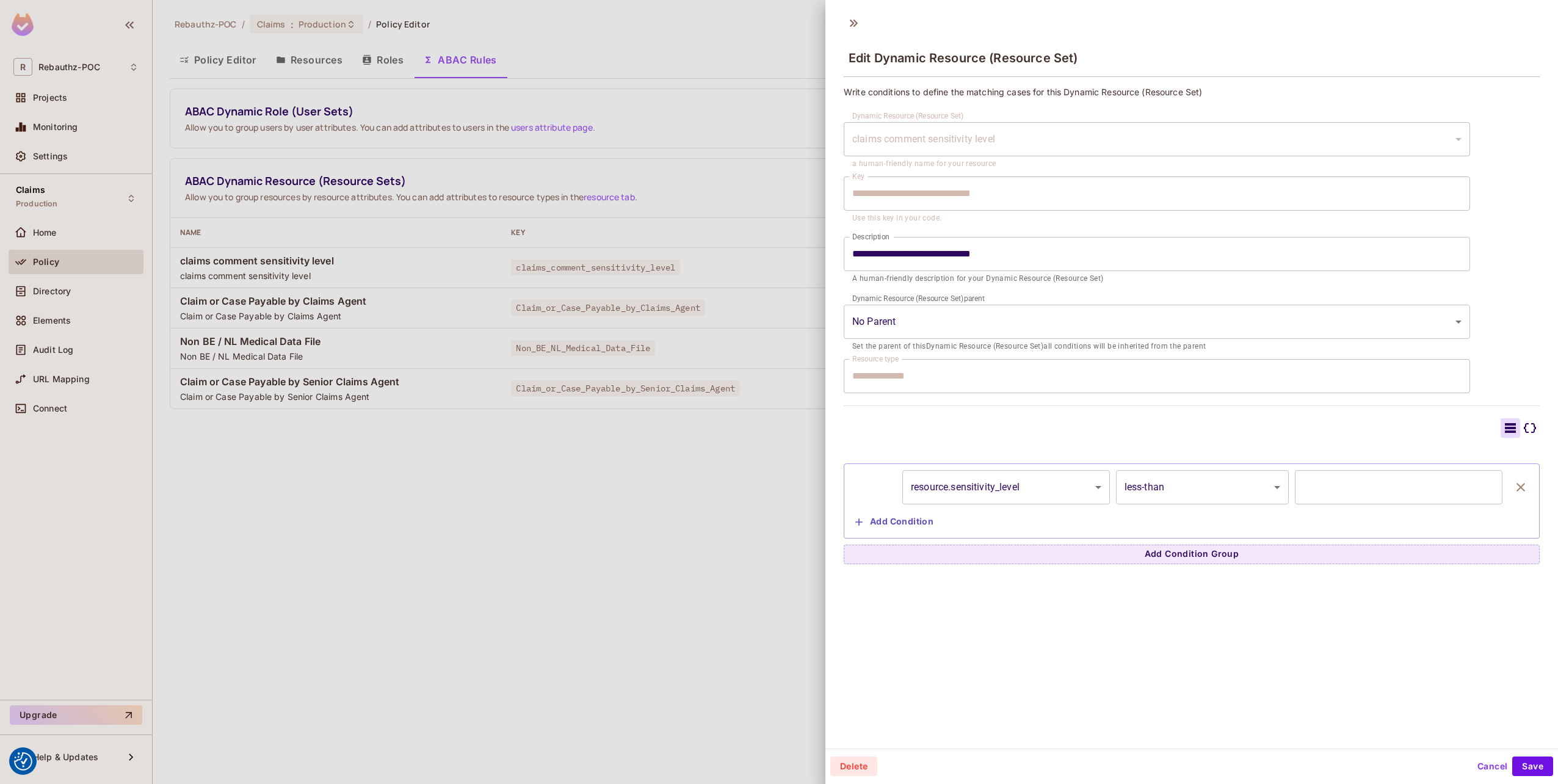
click at [970, 487] on body "We use cookies to enhance your browsing experience, serve personalized ads or c…" at bounding box center [779, 392] width 1558 height 784
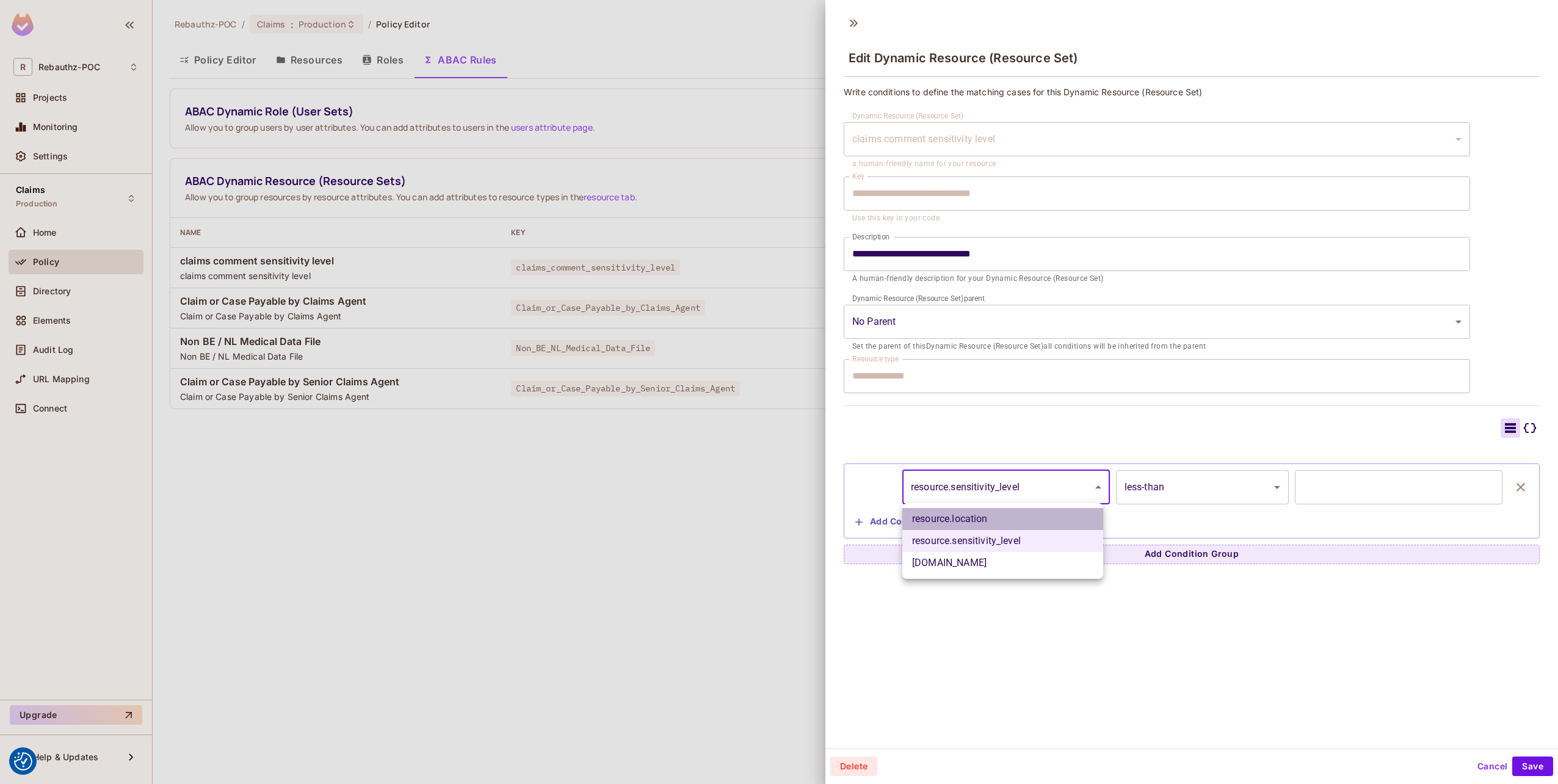
click at [969, 519] on li "resource.location" at bounding box center [1002, 519] width 200 height 22
type input "**********"
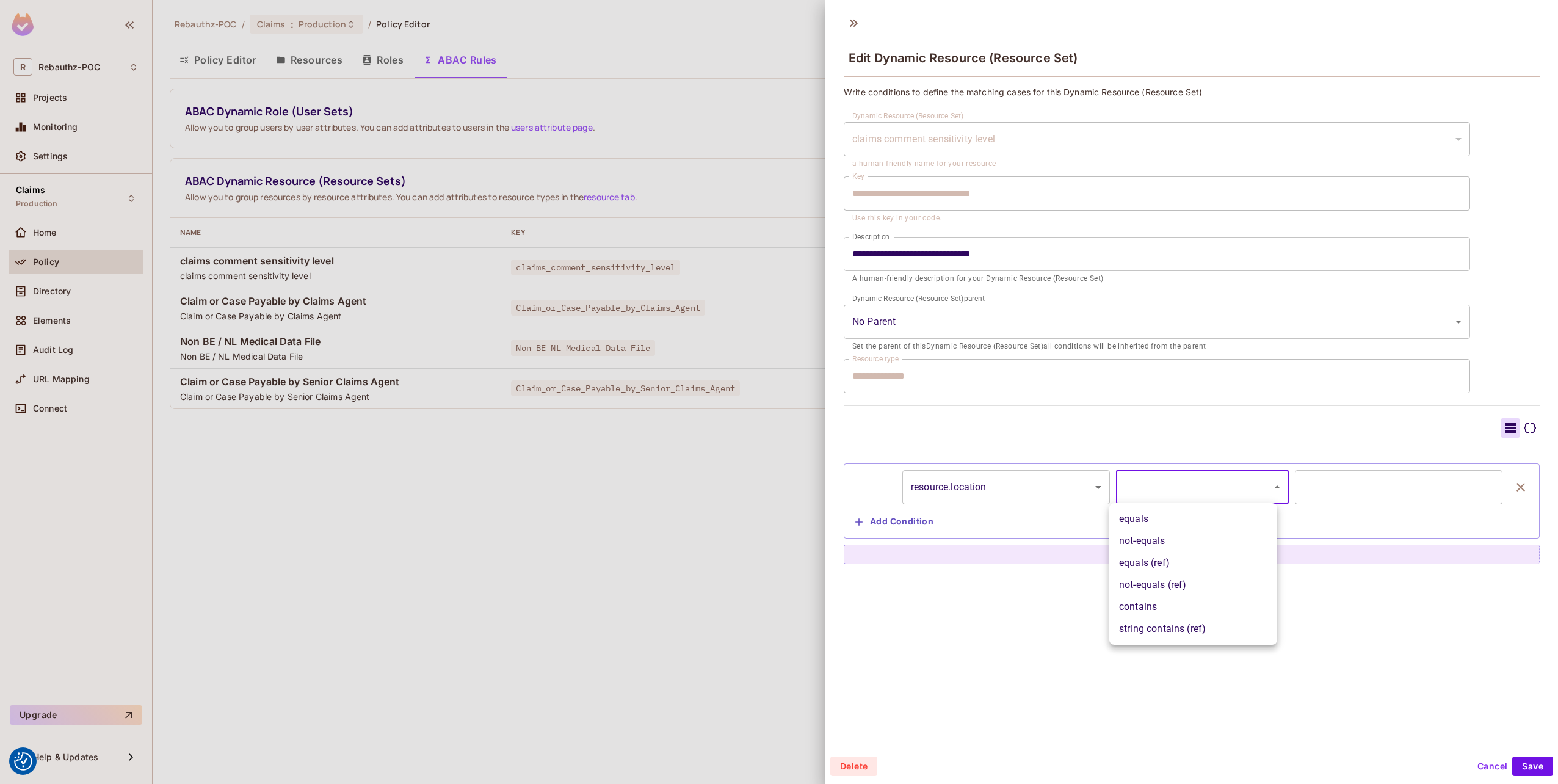
click at [1193, 491] on body "We use cookies to enhance your browsing experience, serve personalized ads or c…" at bounding box center [779, 392] width 1558 height 784
drag, startPoint x: 1154, startPoint y: 521, endPoint x: 1166, endPoint y: 519, distance: 12.2
click at [1154, 522] on li "equals" at bounding box center [1193, 519] width 168 height 22
type input "******"
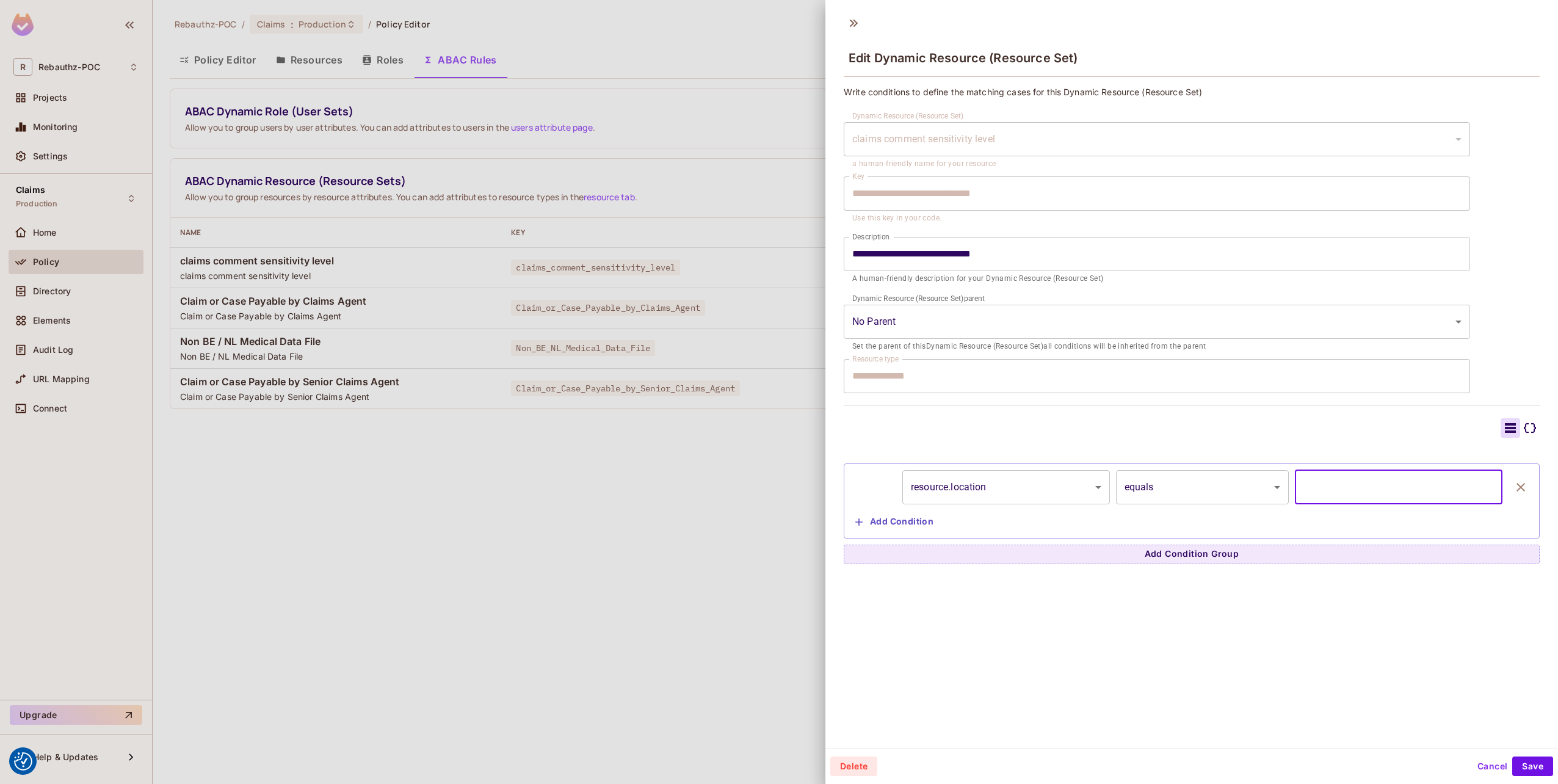
click at [1322, 488] on input "**" at bounding box center [1399, 487] width 207 height 34
type input "*"
type input "**"
click at [1519, 527] on button "Save" at bounding box center [1532, 765] width 41 height 19
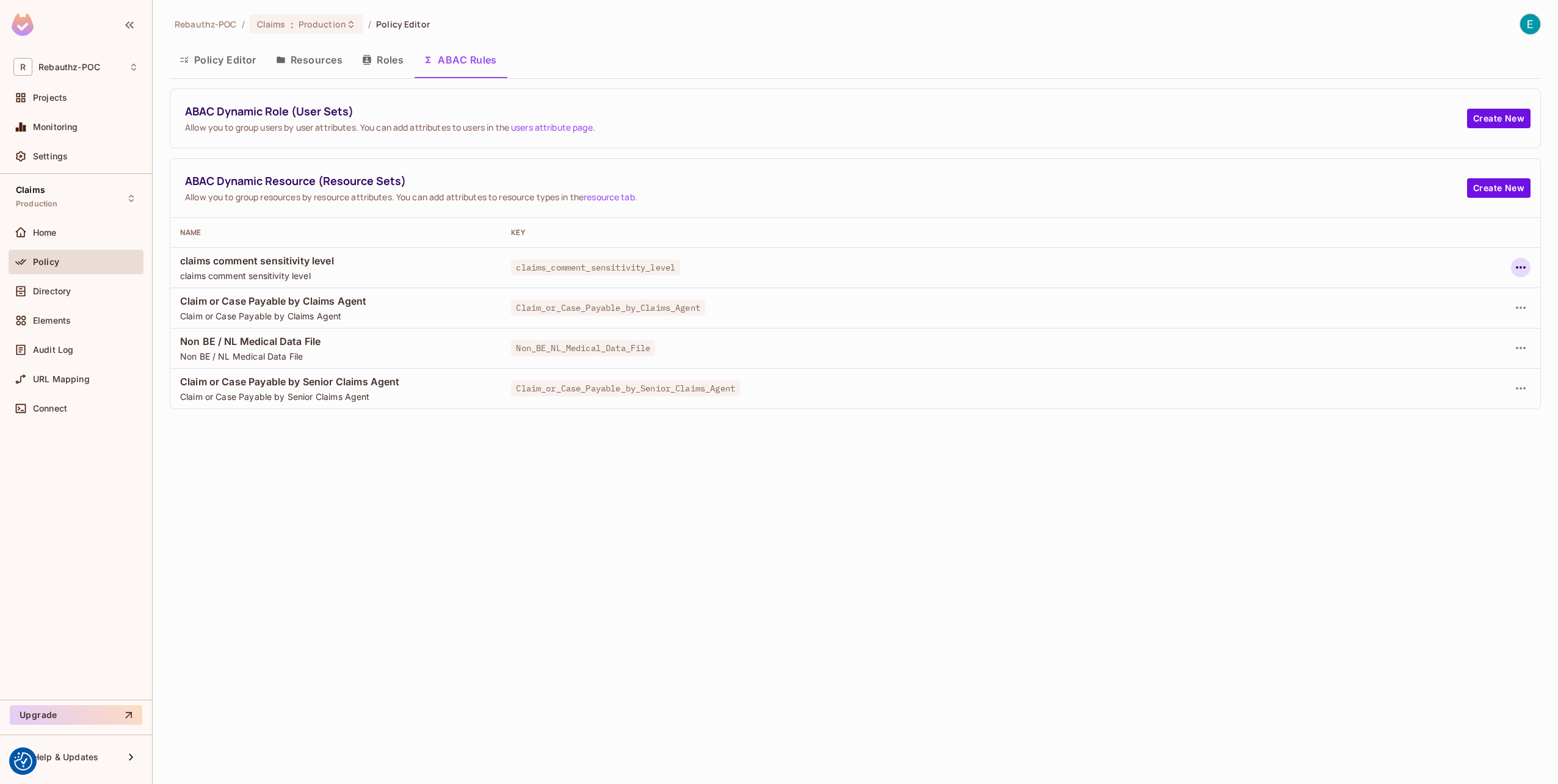
click at [1525, 265] on icon "button" at bounding box center [1520, 267] width 15 height 15
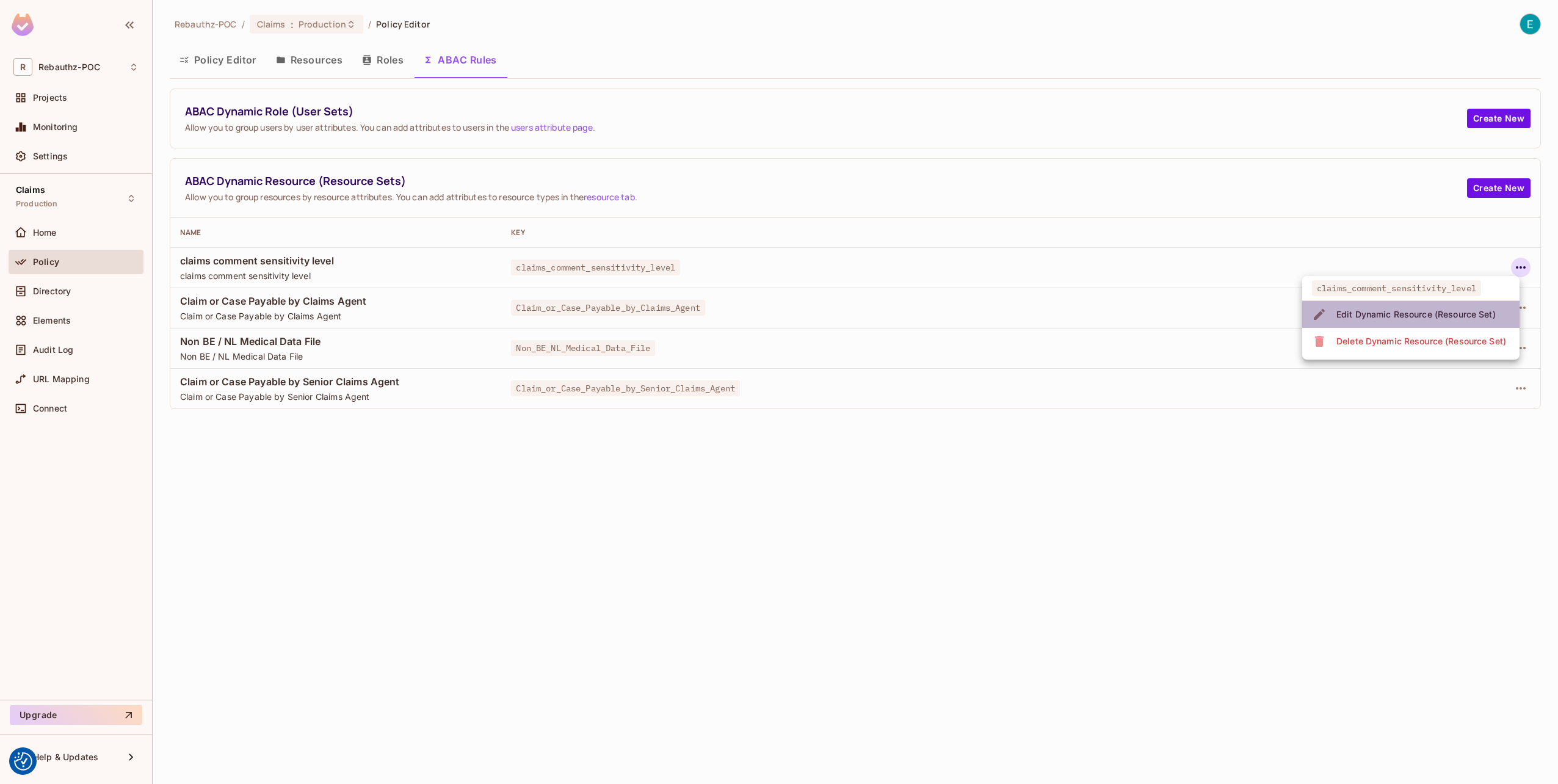
click at [1402, 314] on div "Edit Dynamic Resource (Resource Set)" at bounding box center [1416, 314] width 159 height 12
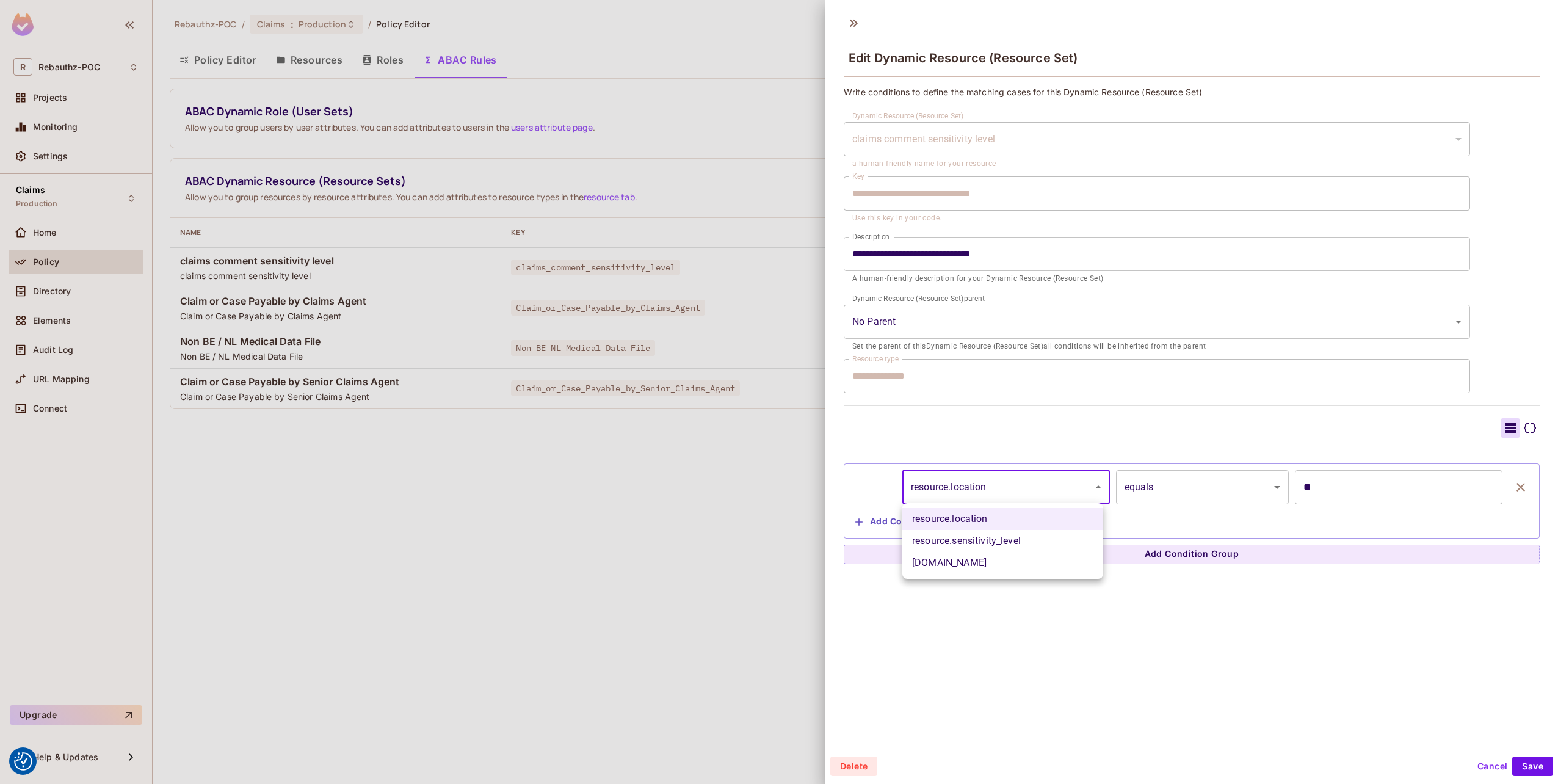
click at [975, 487] on body "We use cookies to enhance your browsing experience, serve personalized ads or c…" at bounding box center [779, 392] width 1558 height 784
click at [975, 487] on div at bounding box center [779, 392] width 1558 height 784
click at [570, 327] on div at bounding box center [779, 392] width 1558 height 784
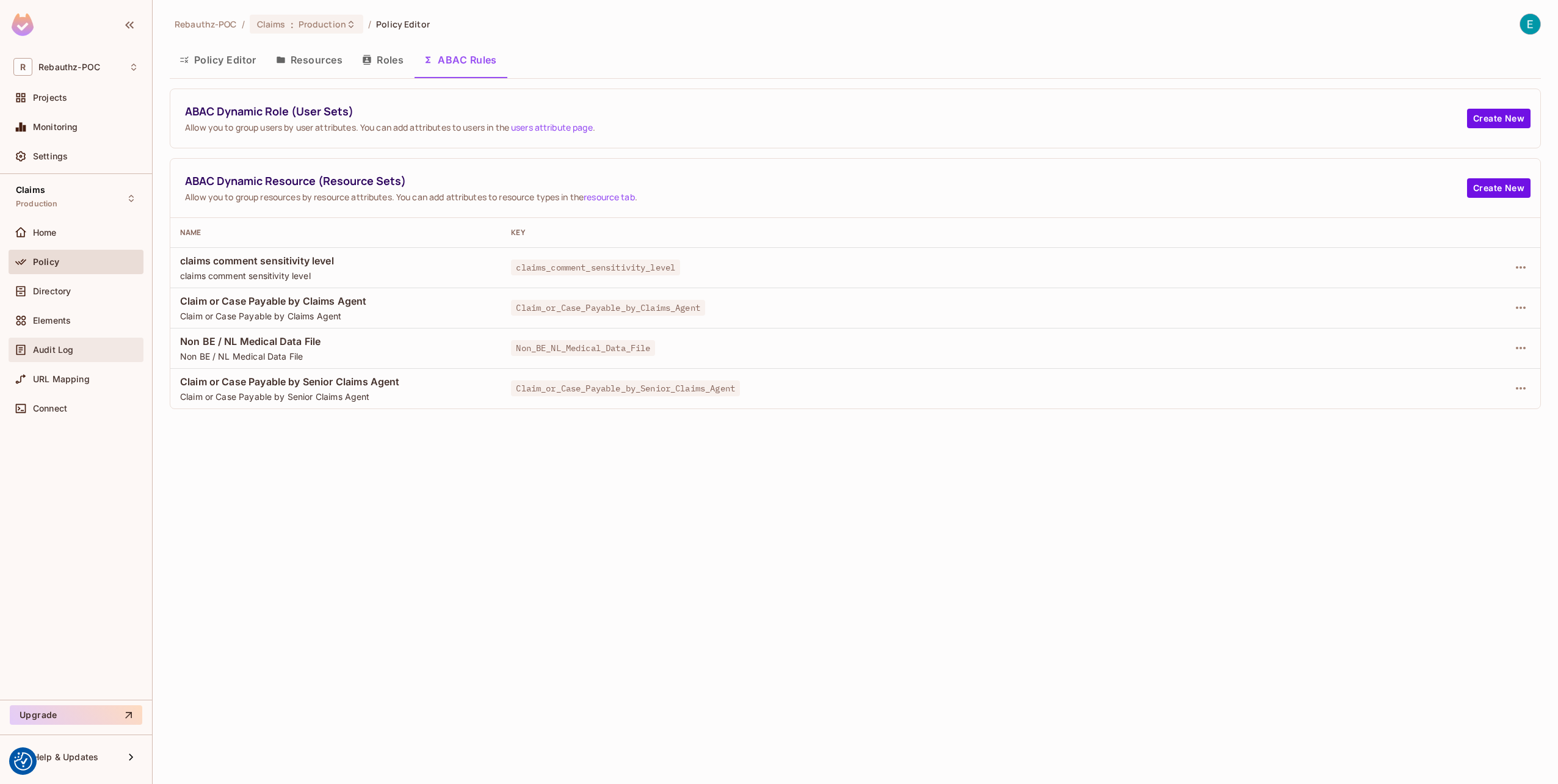
click at [62, 353] on span "Audit Log" at bounding box center [53, 350] width 40 height 10
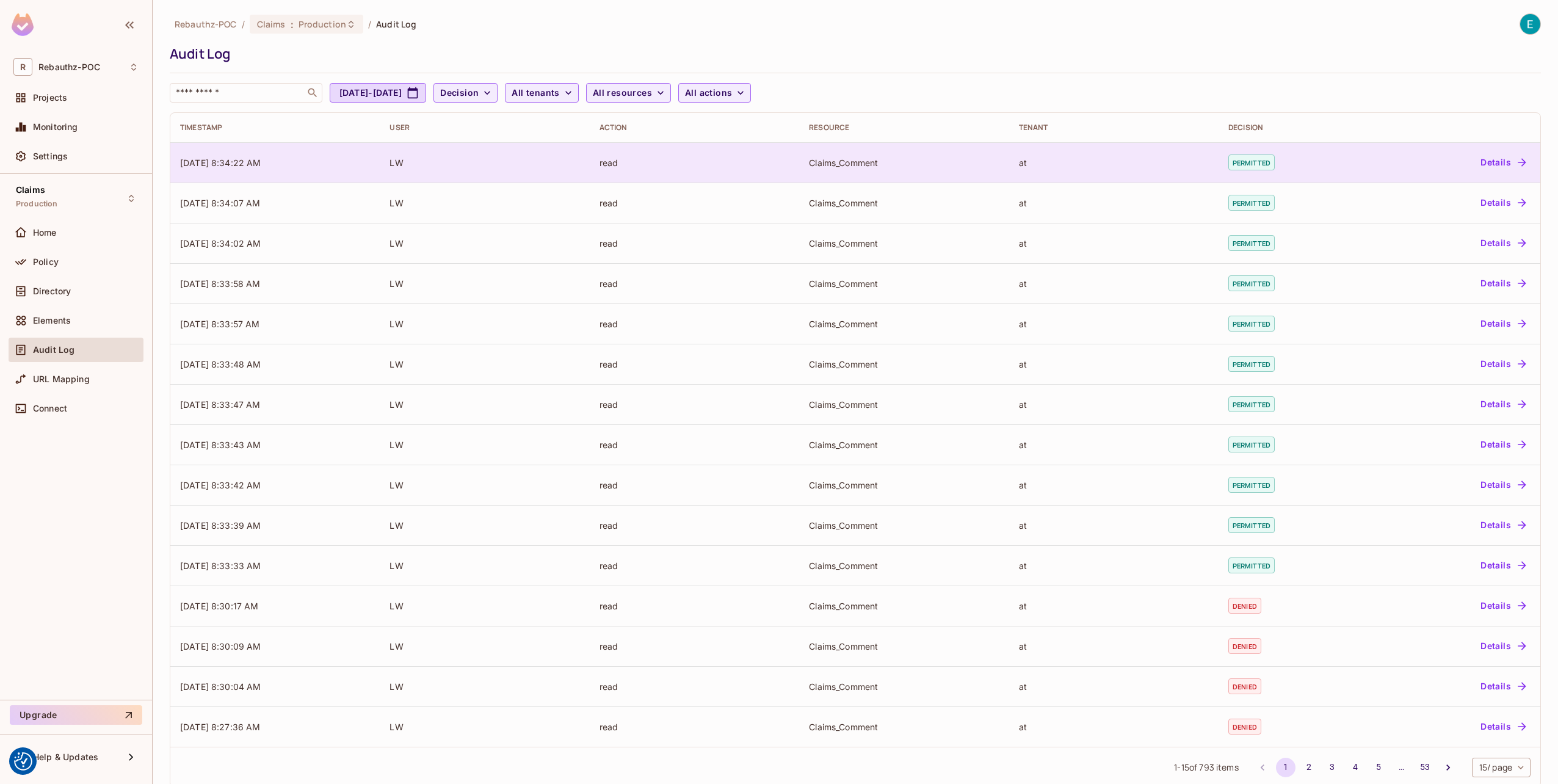
click at [1026, 159] on div "at" at bounding box center [1113, 163] width 190 height 12
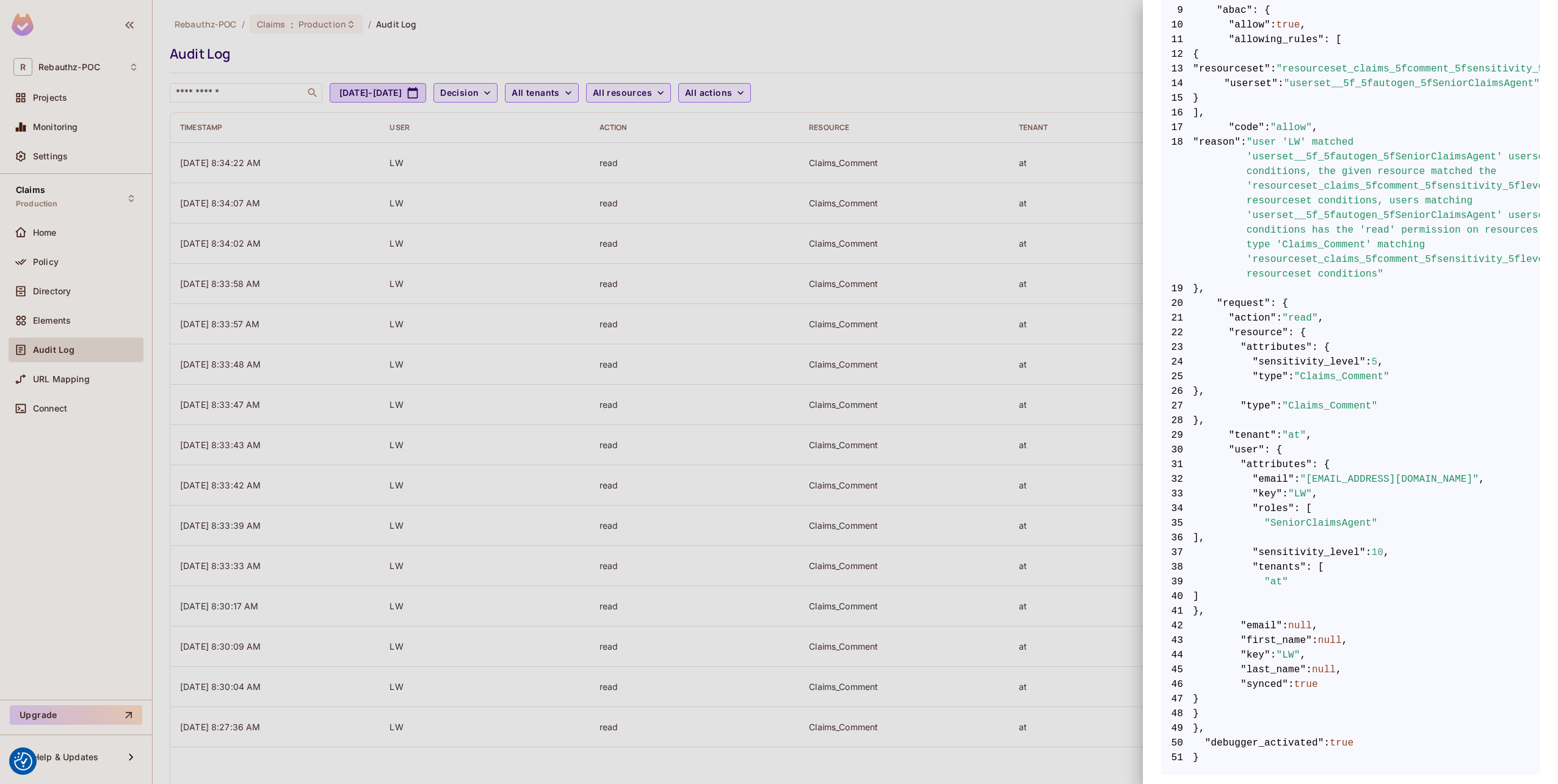
scroll to position [377, 0]
click at [820, 508] on div at bounding box center [779, 392] width 1558 height 784
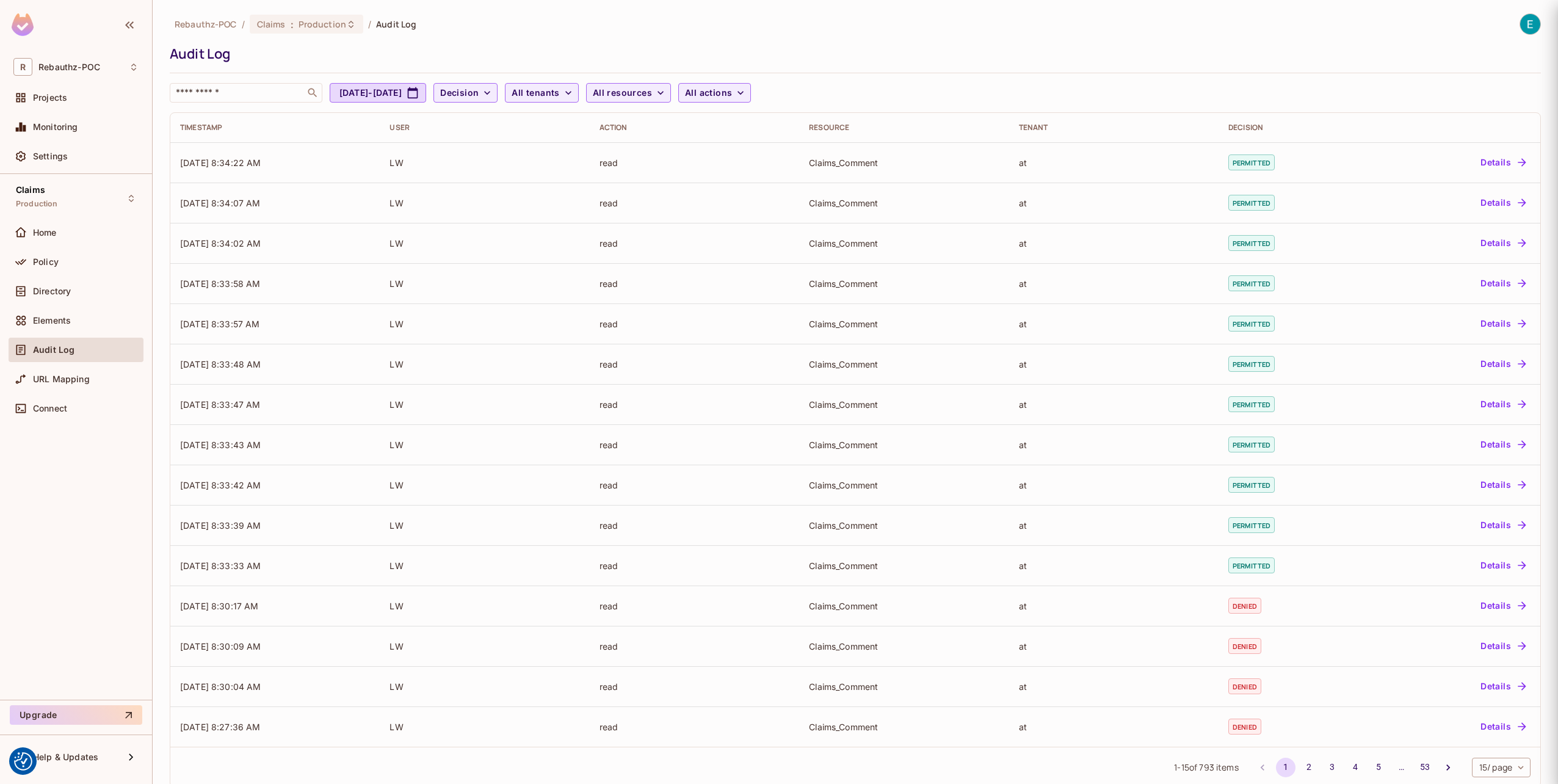
scroll to position [0, 0]
click at [68, 262] on div "Policy" at bounding box center [86, 262] width 105 height 10
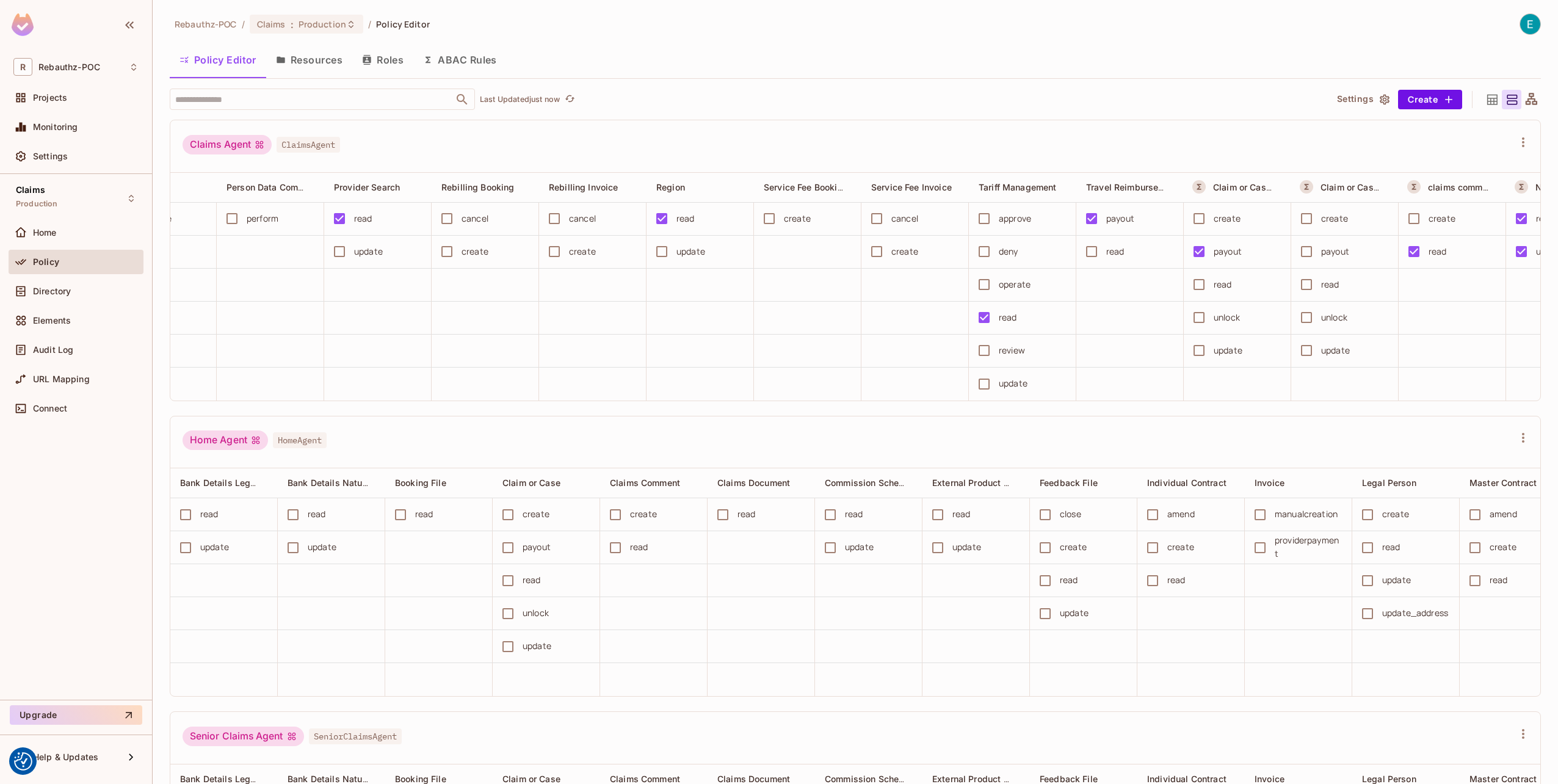
scroll to position [0, 1539]
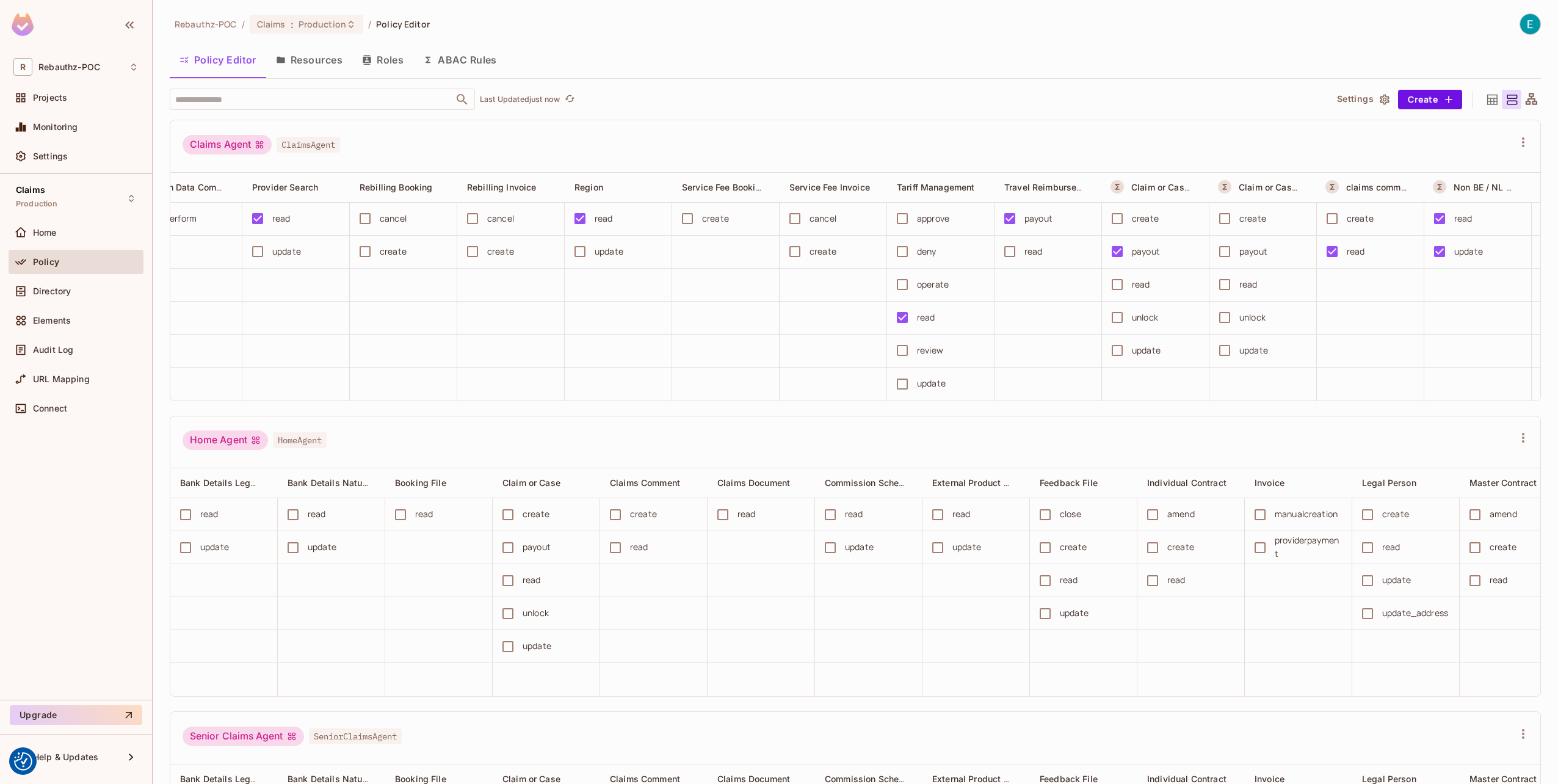
click at [454, 60] on button "ABAC Rules" at bounding box center [460, 60] width 94 height 30
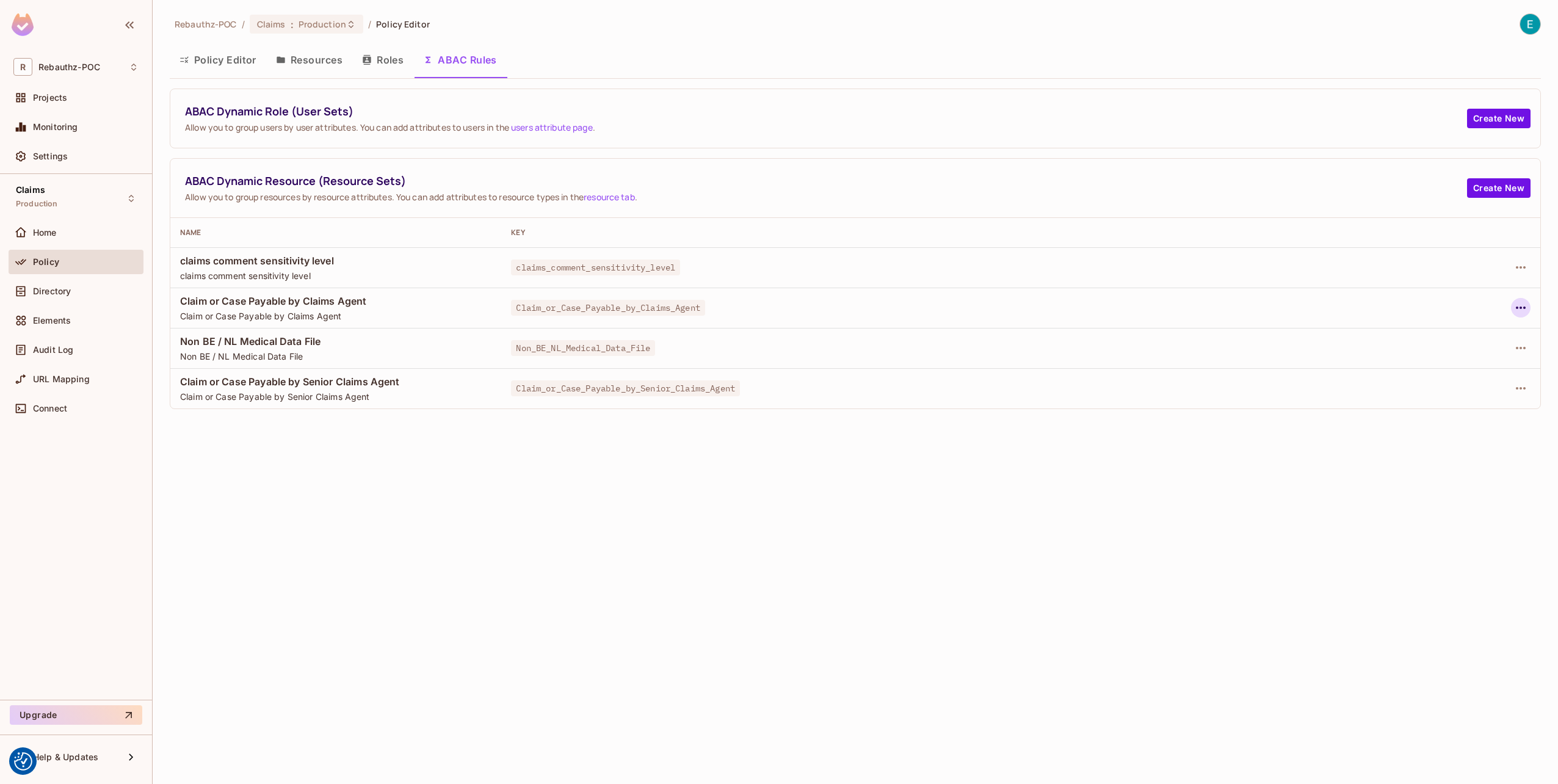
click at [1520, 308] on icon "button" at bounding box center [1520, 307] width 15 height 15
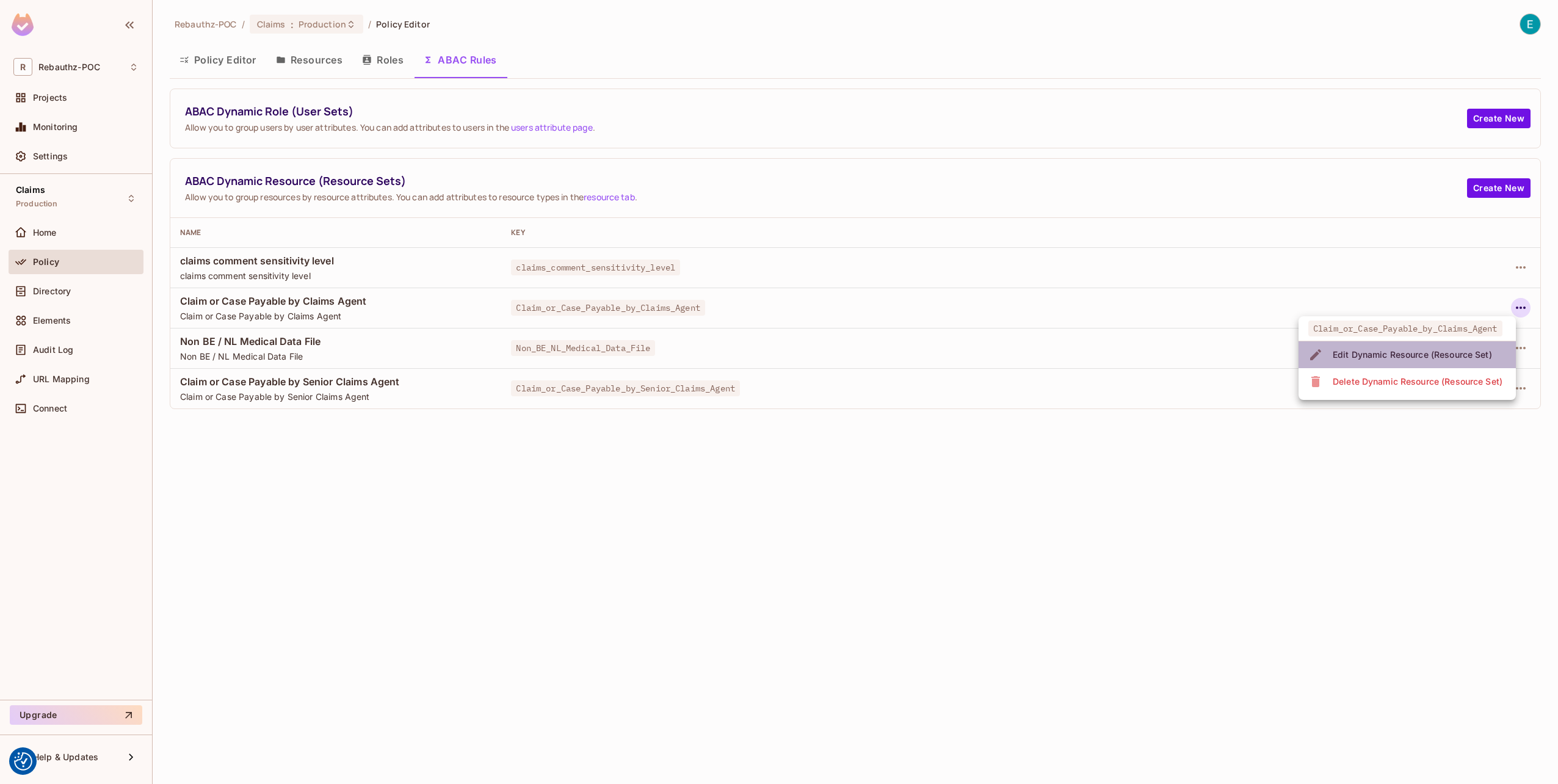
click at [1386, 353] on div "Edit Dynamic Resource (Resource Set)" at bounding box center [1412, 354] width 159 height 12
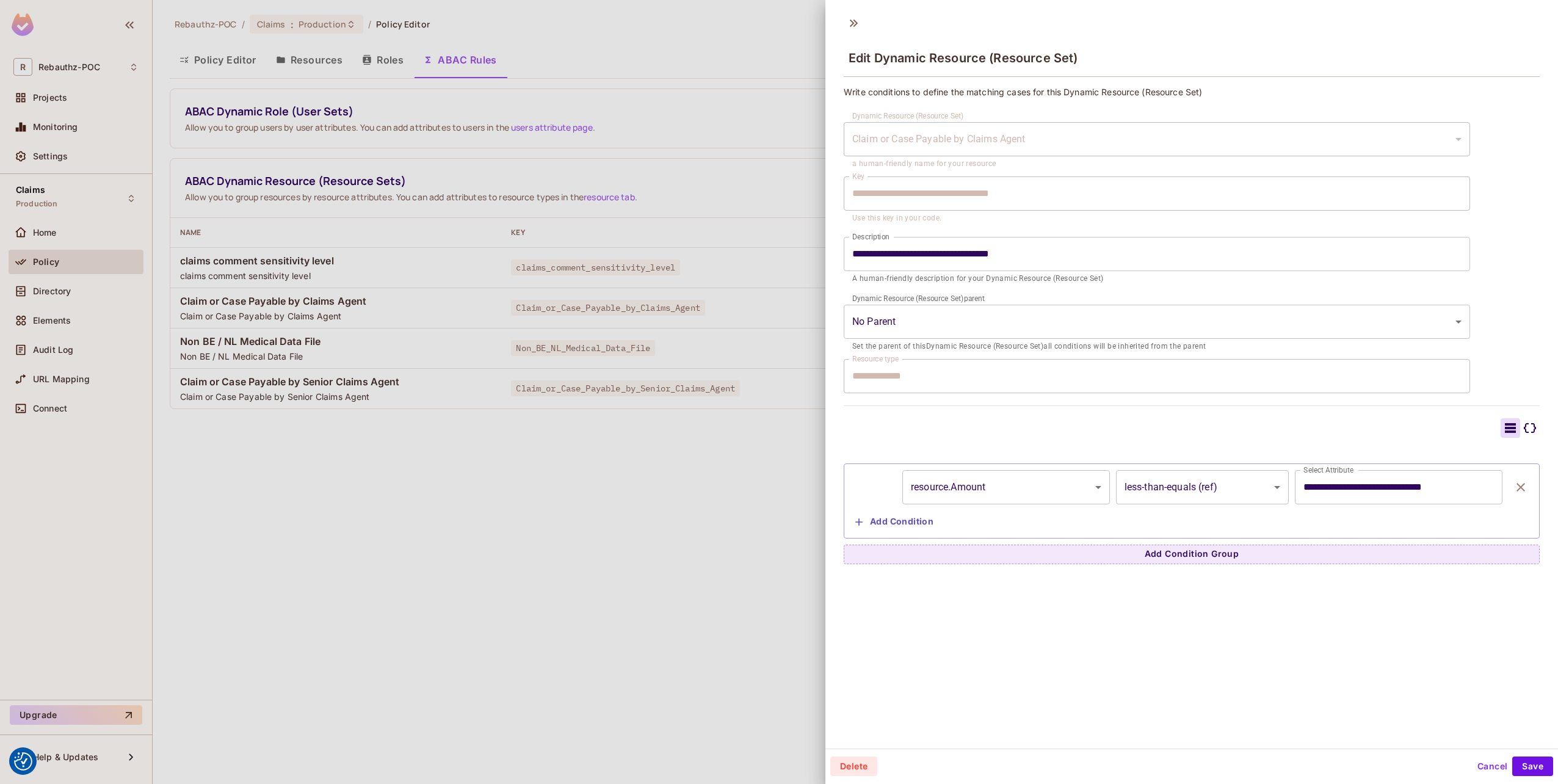
click at [704, 342] on div at bounding box center [779, 392] width 1558 height 784
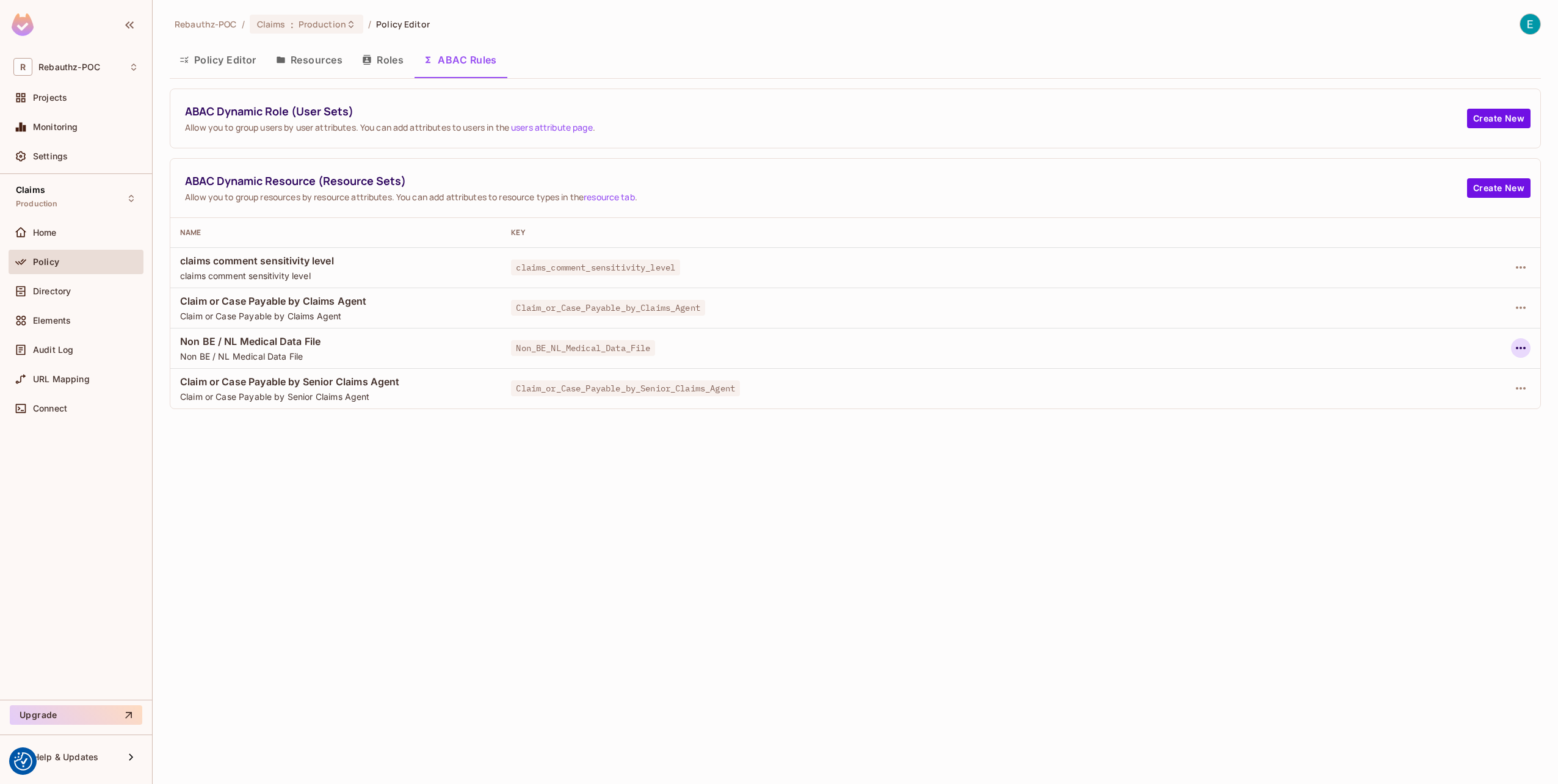
click at [1519, 346] on icon "button" at bounding box center [1520, 347] width 15 height 15
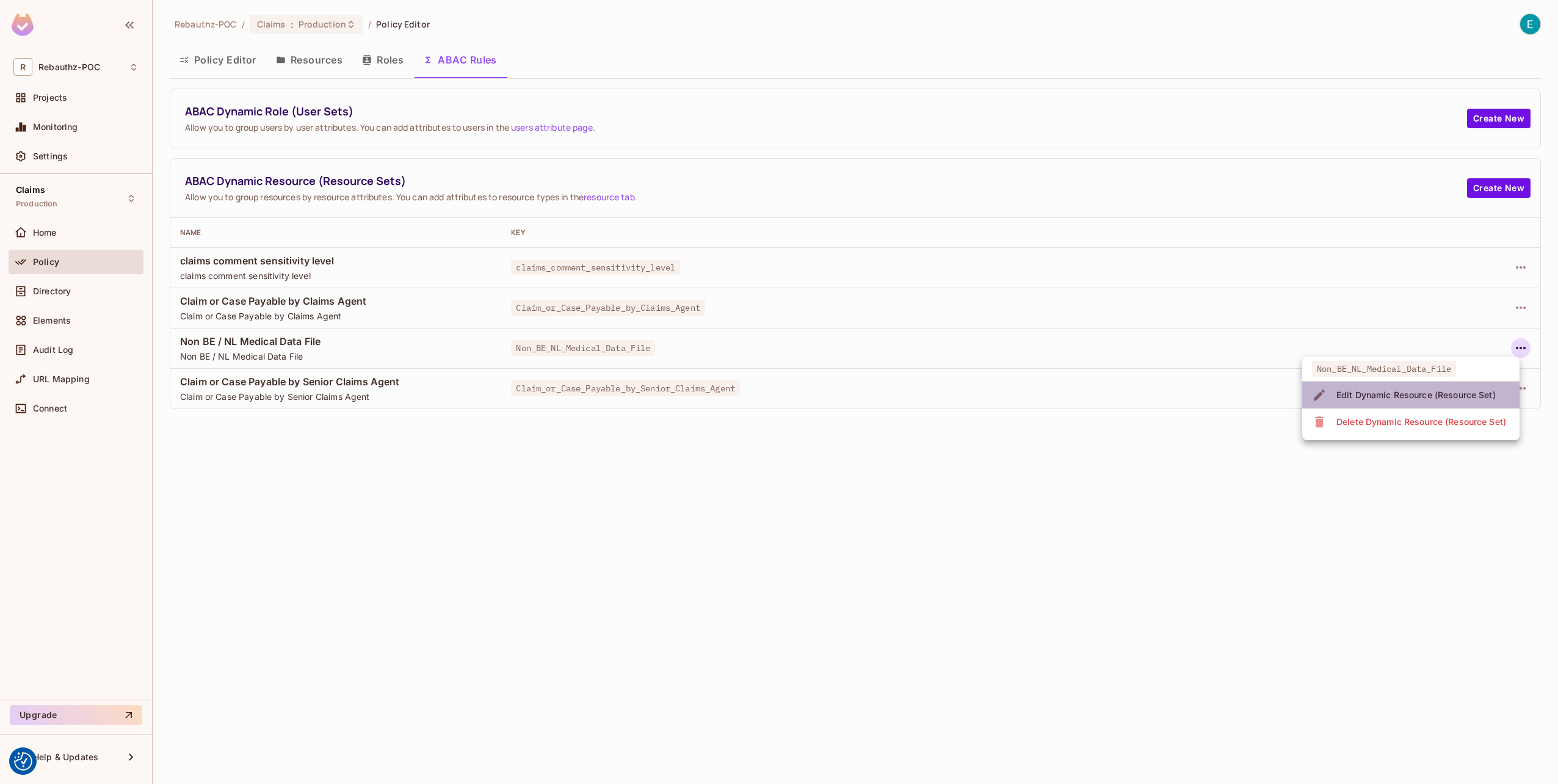
click at [1416, 389] on div "Edit Dynamic Resource (Resource Set)" at bounding box center [1416, 395] width 159 height 12
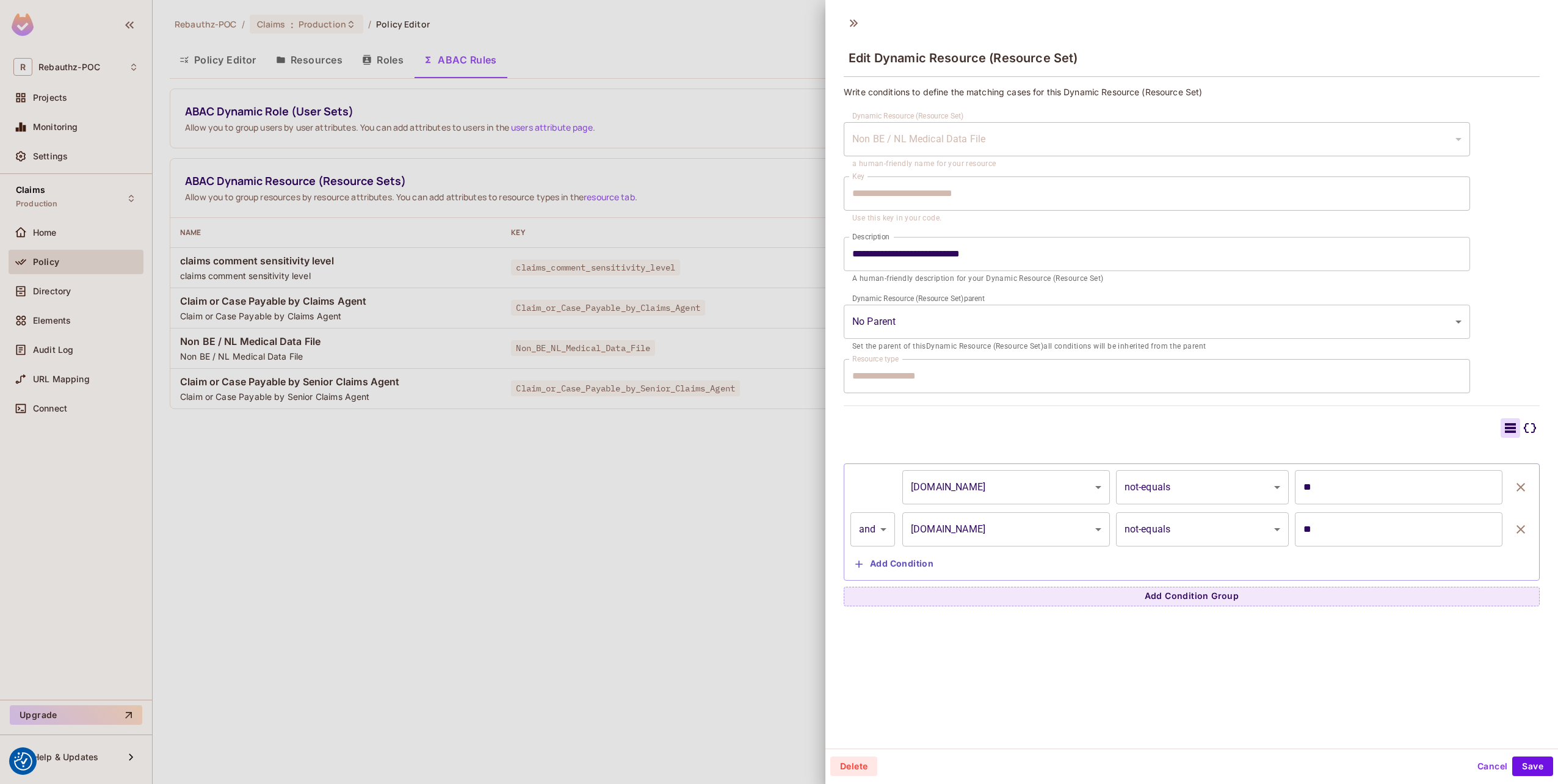
click at [677, 279] on div at bounding box center [779, 392] width 1558 height 784
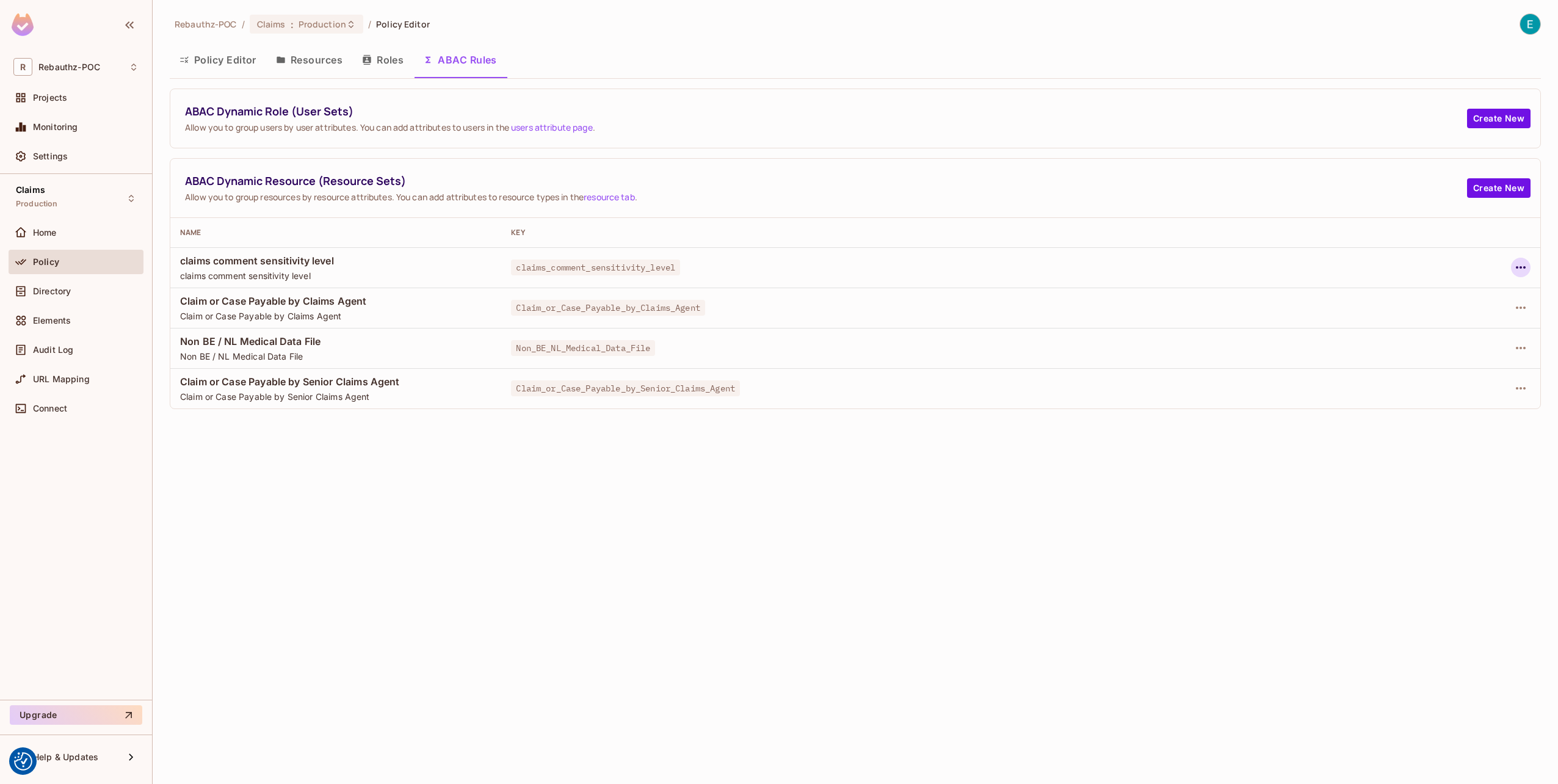
click at [1523, 260] on icon "button" at bounding box center [1520, 267] width 15 height 15
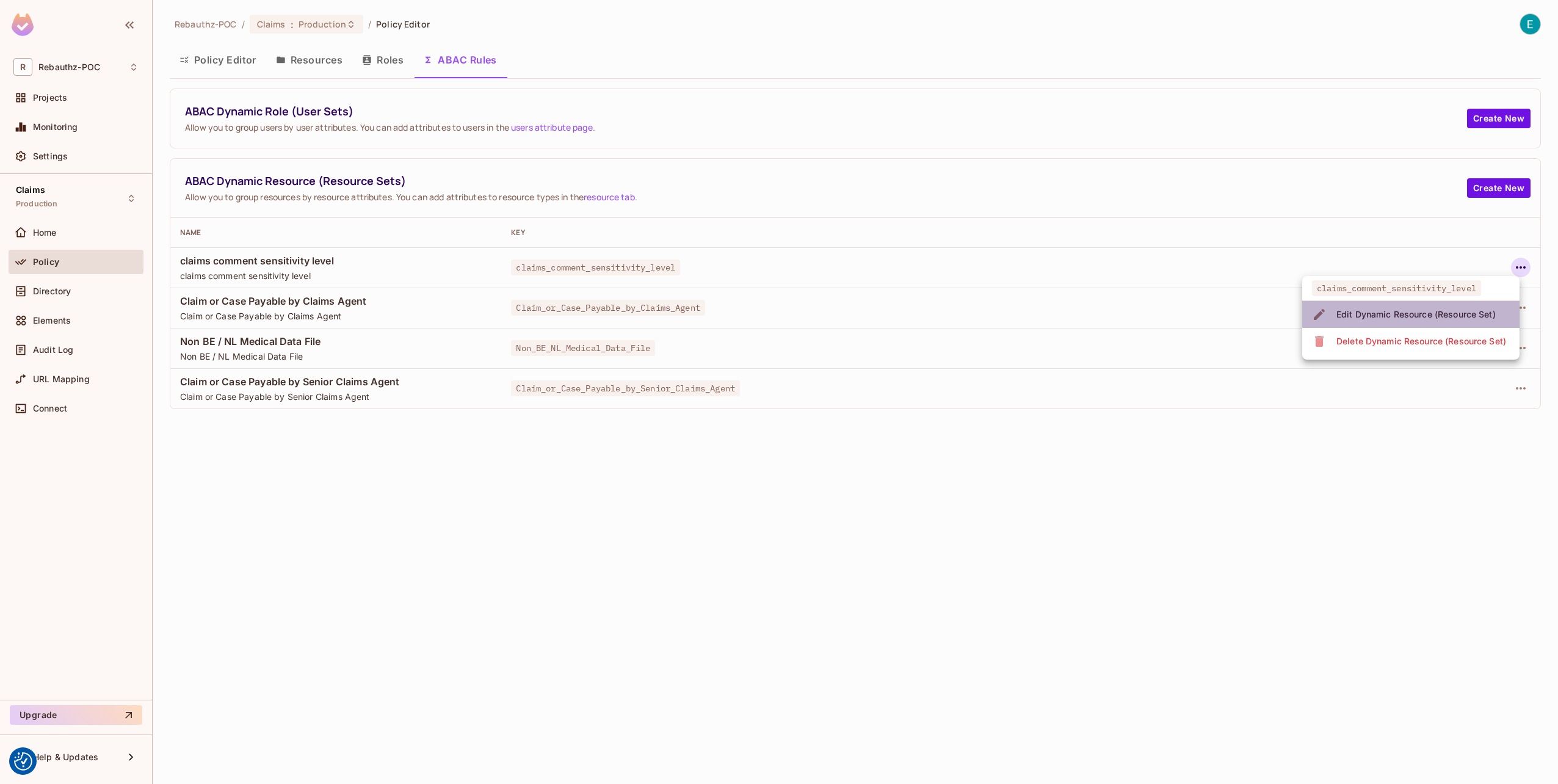
click at [1365, 310] on div "Edit Dynamic Resource (Resource Set)" at bounding box center [1416, 314] width 159 height 12
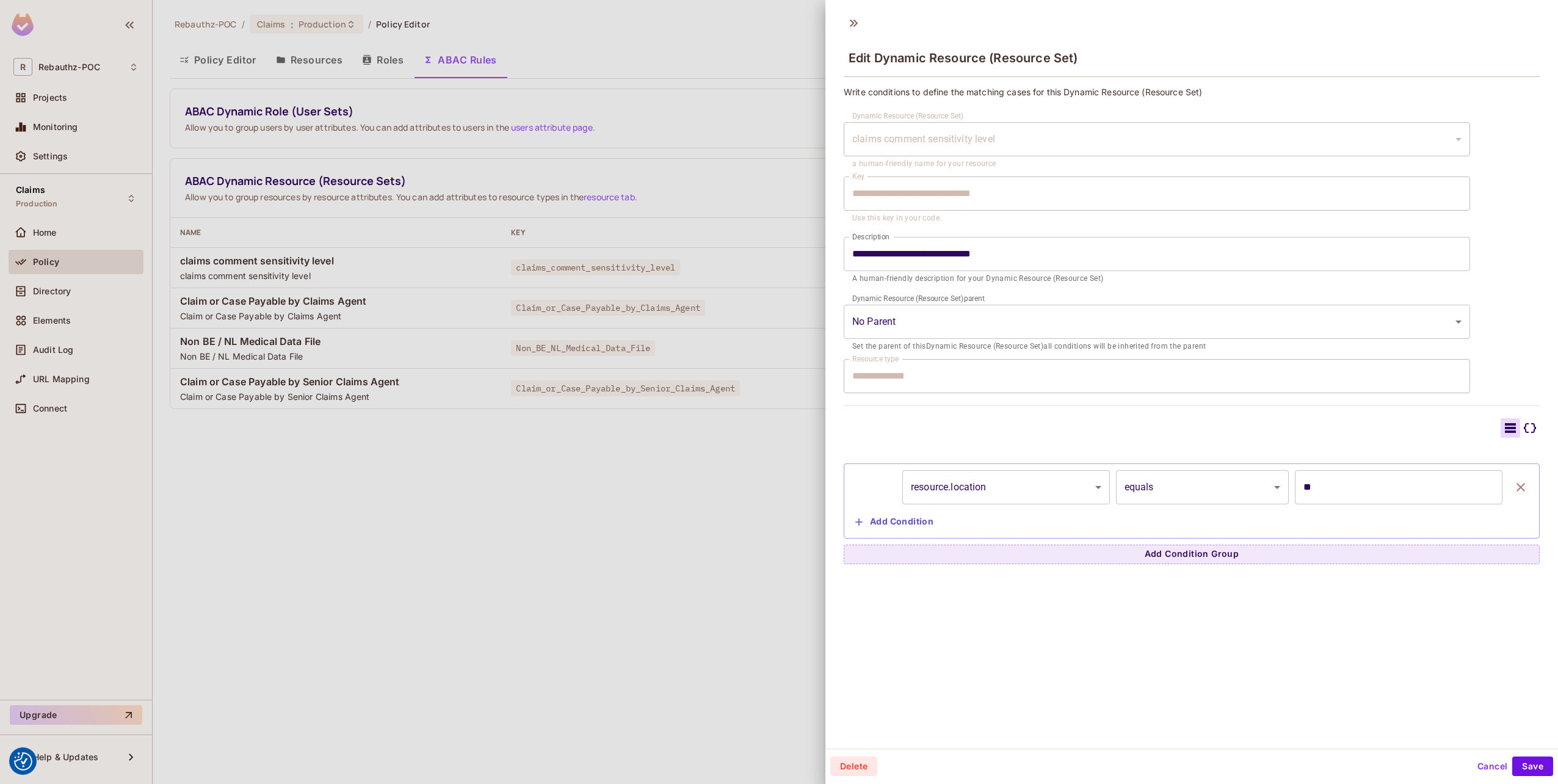
click at [1008, 468] on div "**********" at bounding box center [1191, 501] width 696 height 75
click at [971, 484] on body "We use cookies to enhance your browsing experience, serve personalized ads or c…" at bounding box center [779, 392] width 1558 height 784
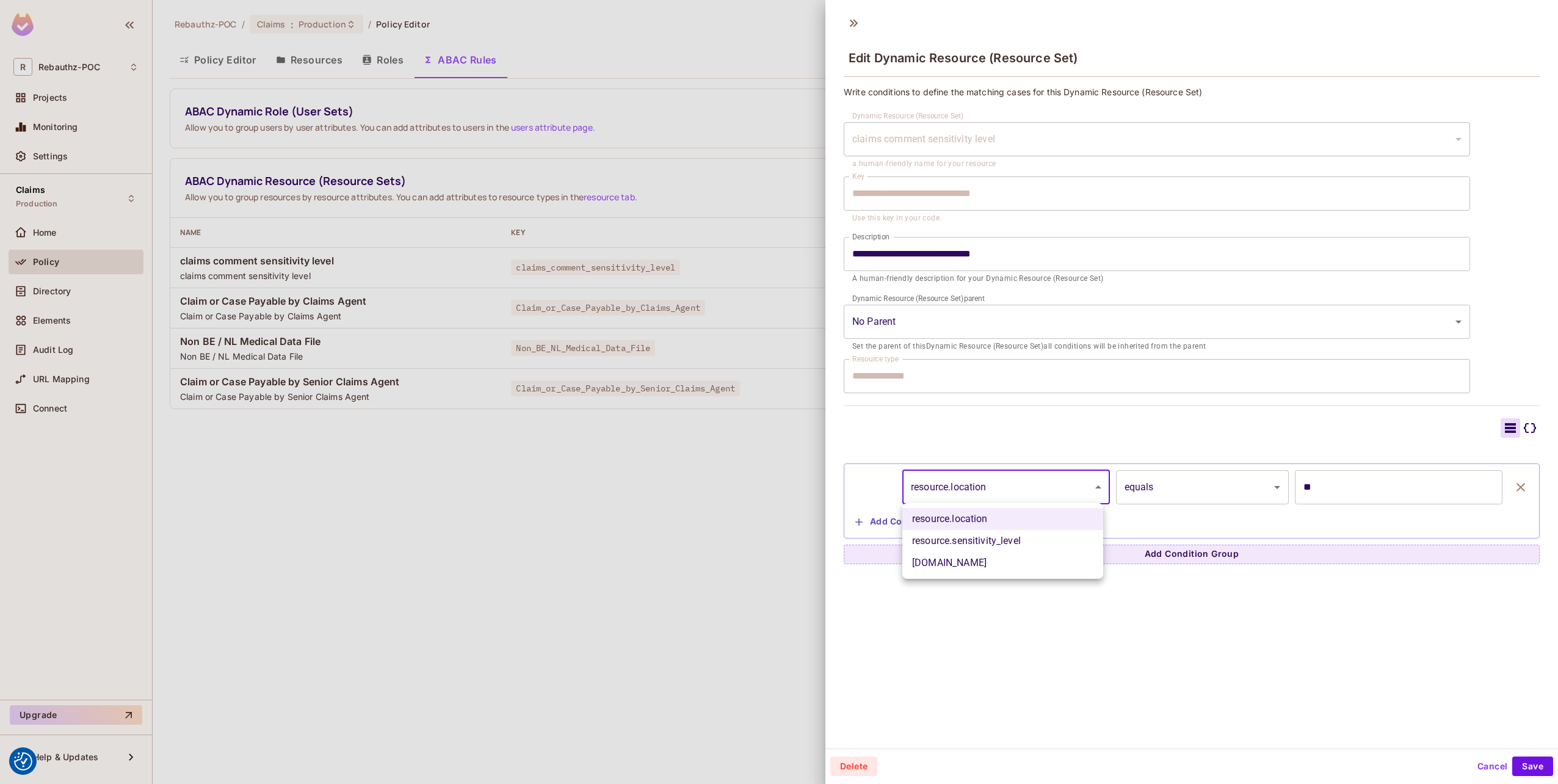
click at [979, 544] on li "resource.sensitivity_level" at bounding box center [1002, 541] width 200 height 22
type input "**********"
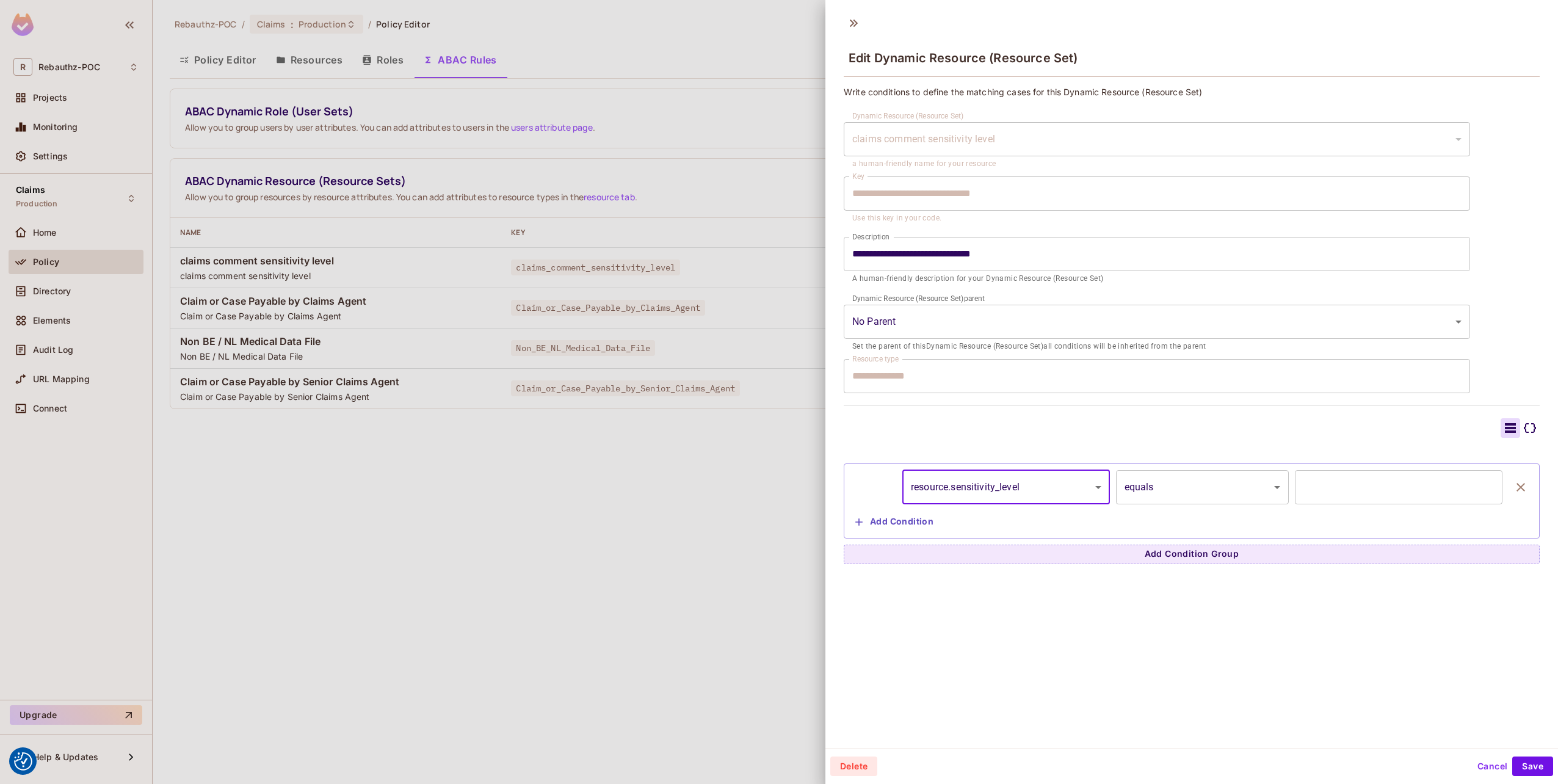
click at [1172, 488] on body "We use cookies to enhance your browsing experience, serve personalized ads or c…" at bounding box center [779, 392] width 1558 height 784
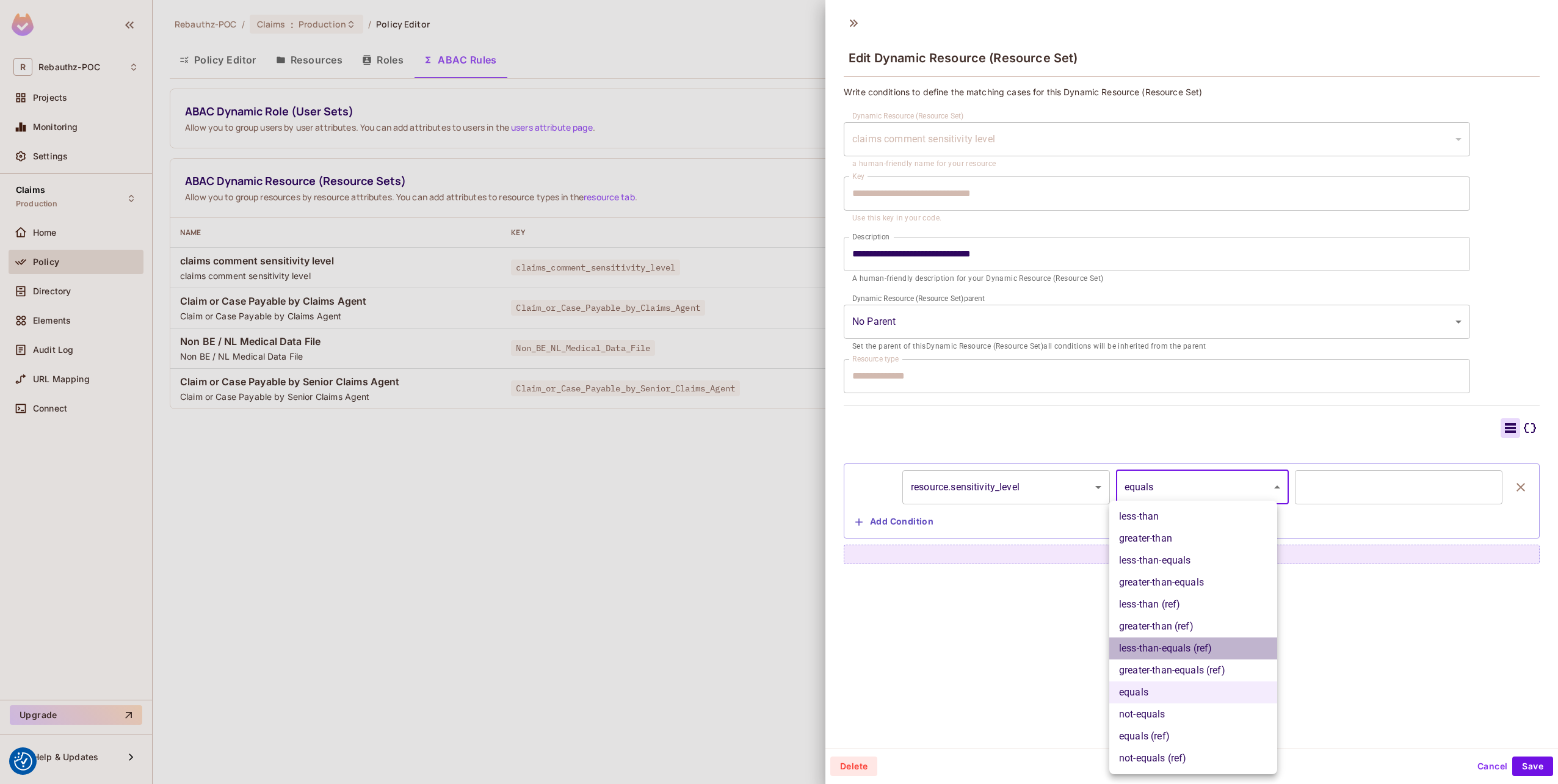
click at [1168, 649] on li "less-than-equals (ref)" at bounding box center [1193, 648] width 168 height 22
type input "**********"
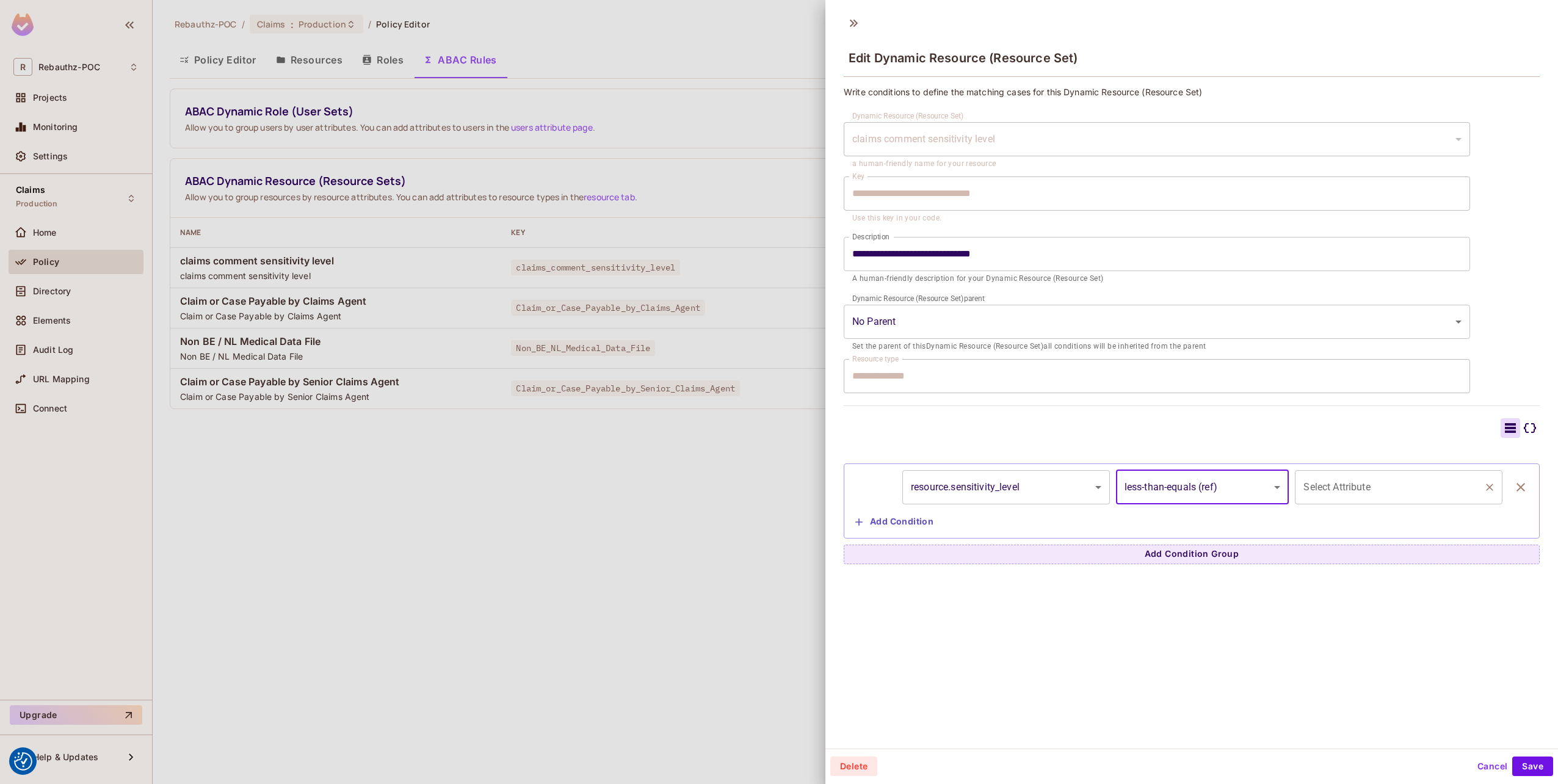
click at [1328, 491] on input "Select Attribute" at bounding box center [1389, 487] width 178 height 23
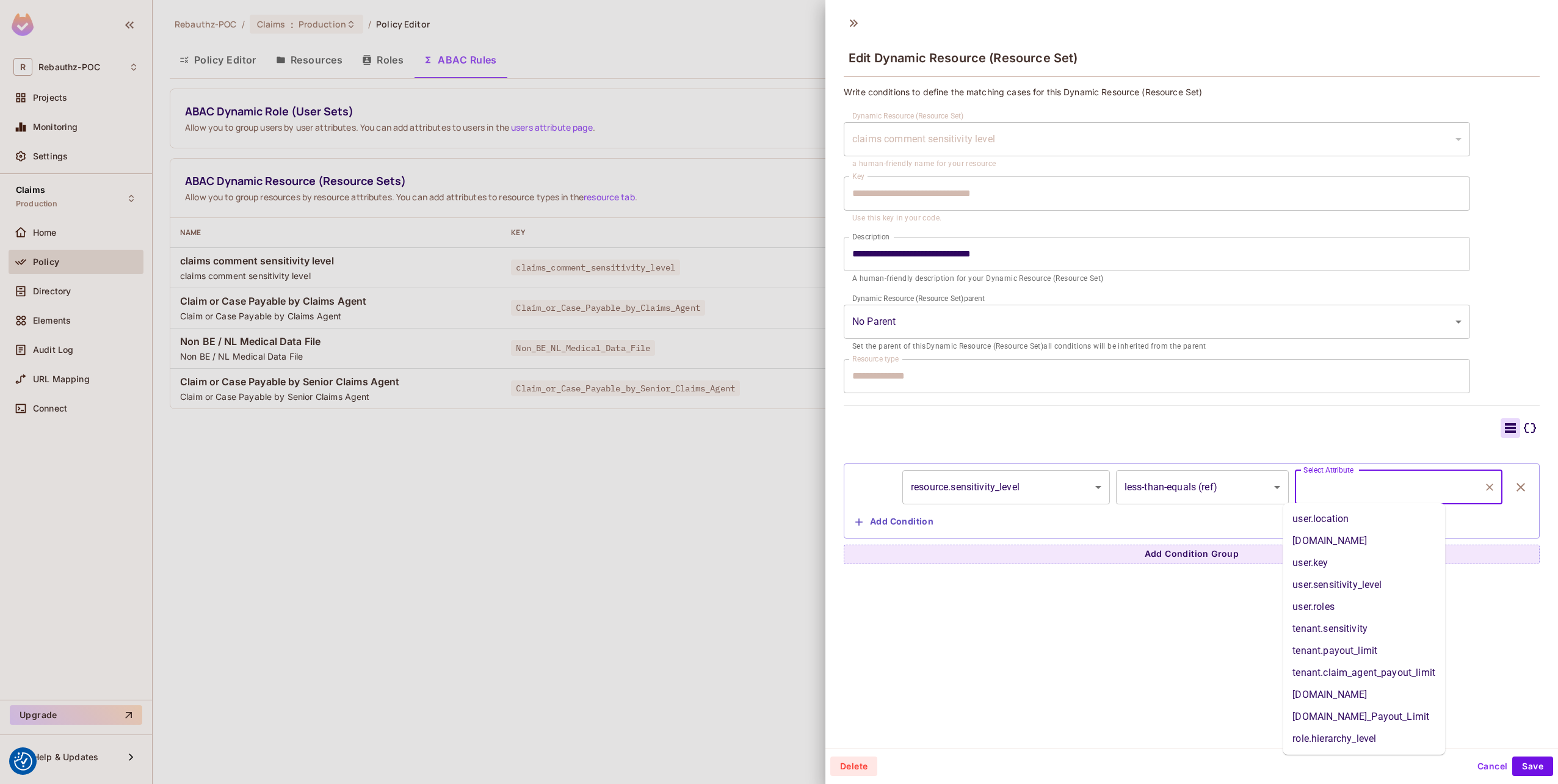
click at [1323, 587] on li "user.sensitivity_level" at bounding box center [1364, 584] width 163 height 22
type input "**********"
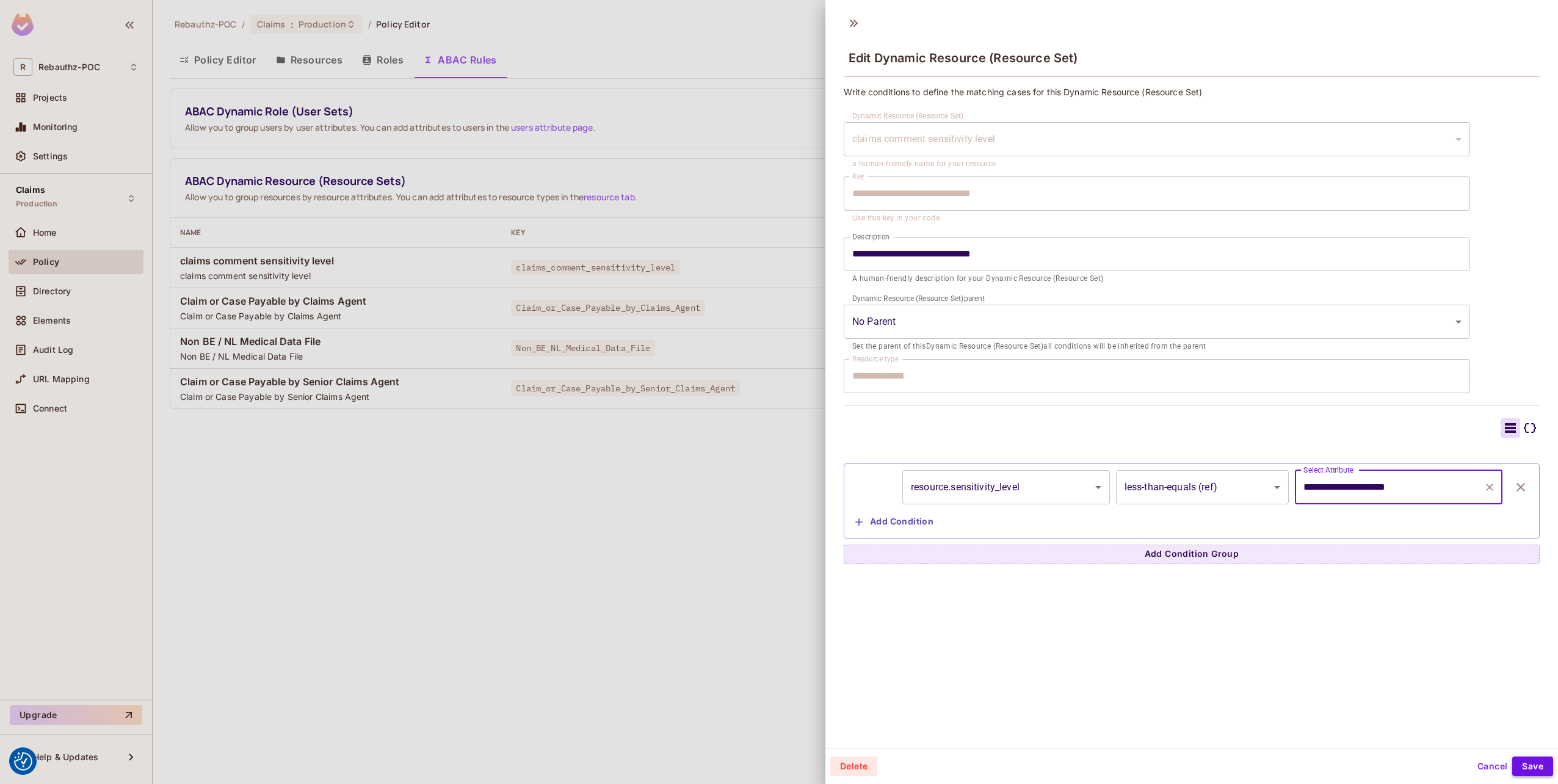
click at [1519, 764] on button "Save" at bounding box center [1532, 765] width 41 height 19
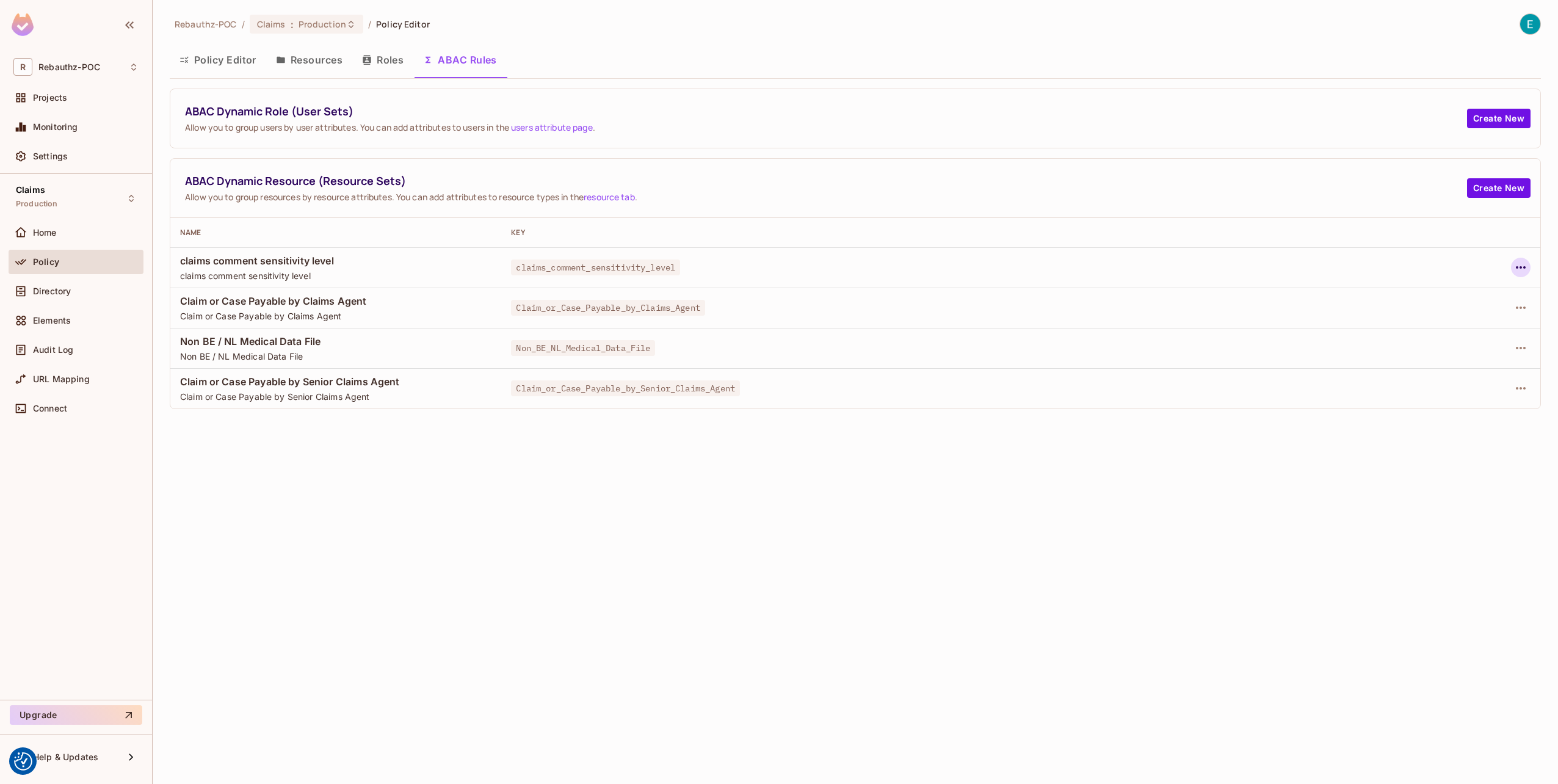
click at [1515, 265] on icon "button" at bounding box center [1520, 267] width 15 height 15
click at [1415, 312] on div "Edit Dynamic Resource (Resource Set)" at bounding box center [1416, 314] width 159 height 12
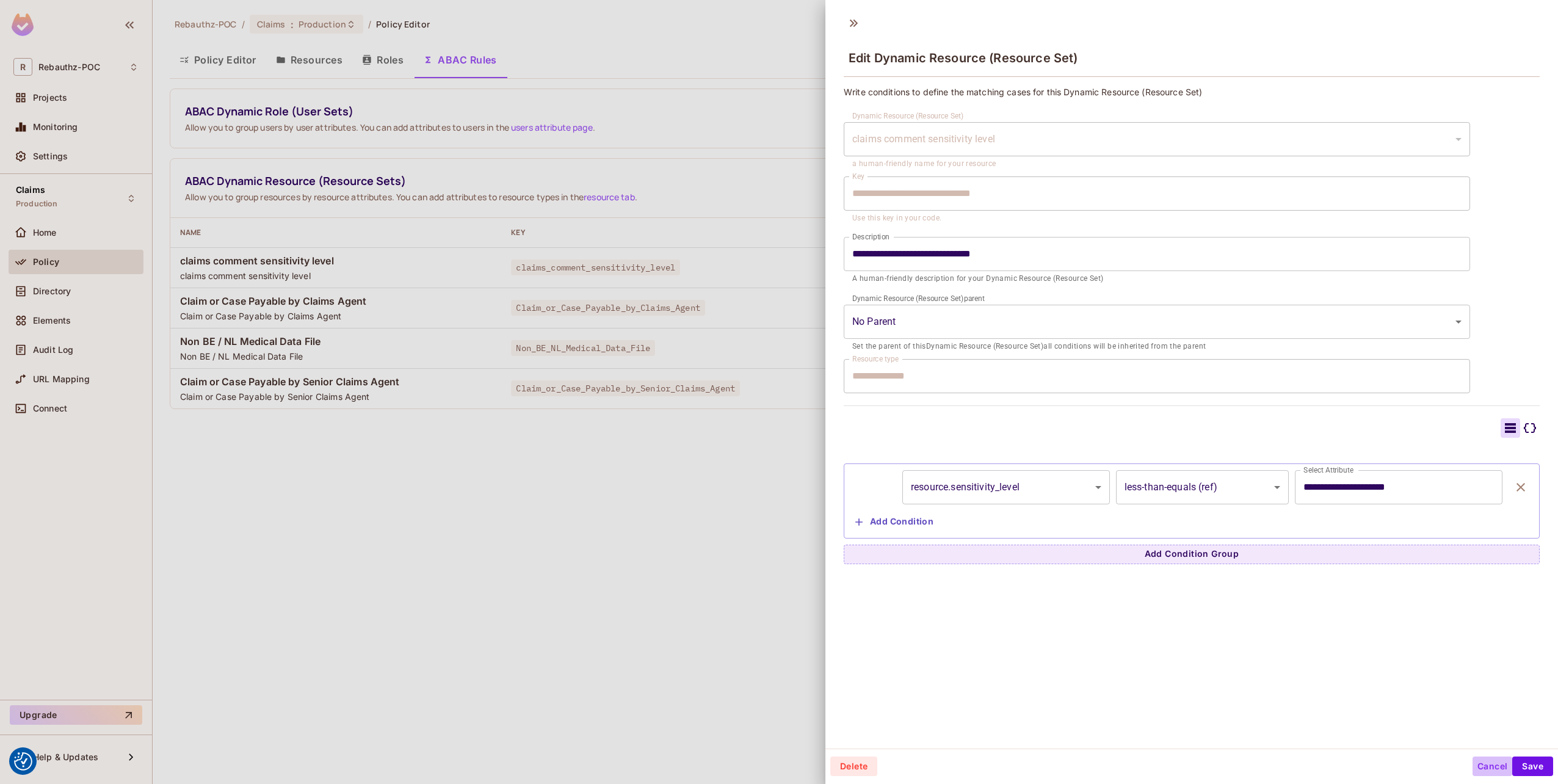
click at [1484, 764] on button "Cancel" at bounding box center [1491, 765] width 39 height 19
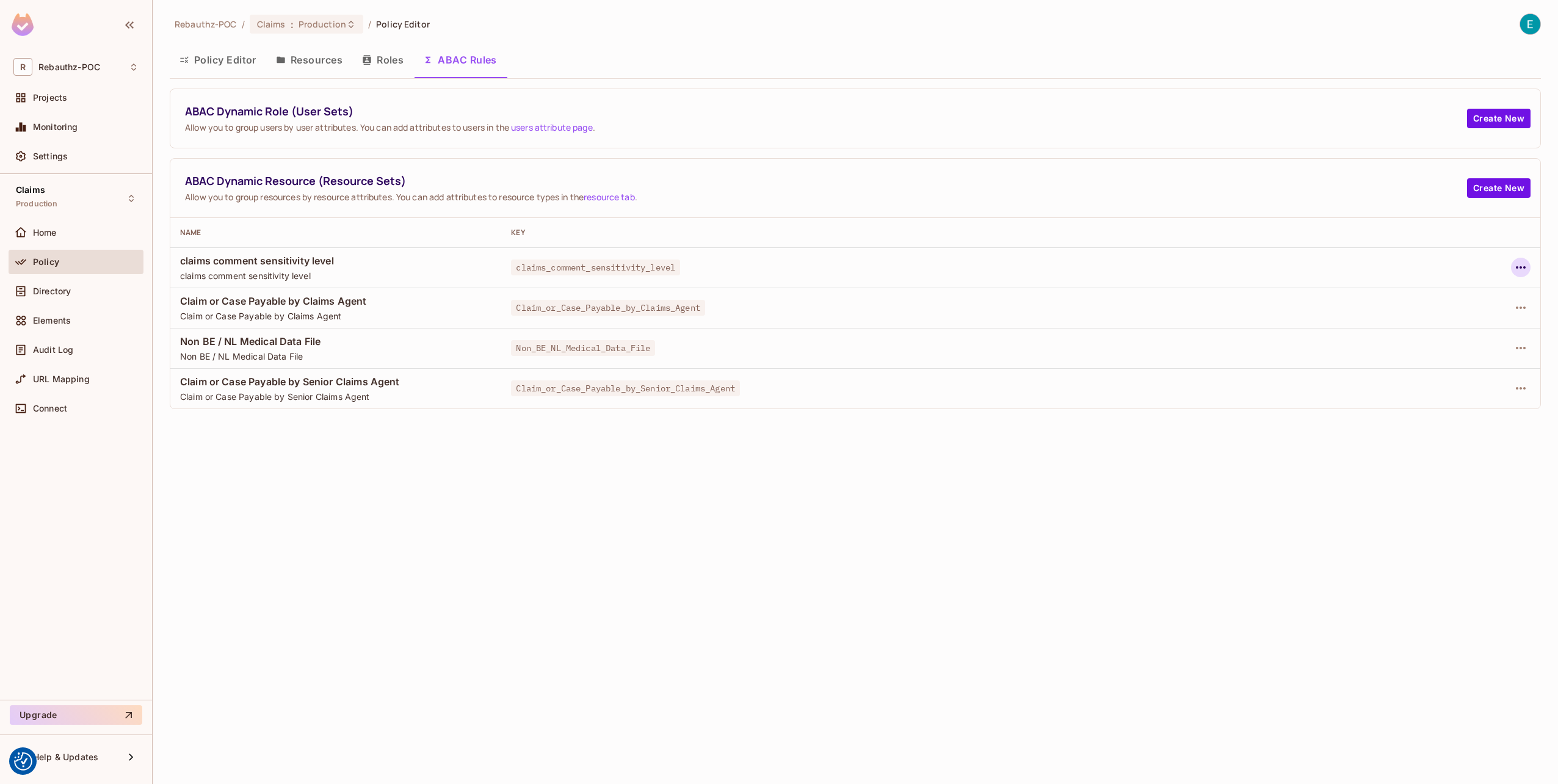
click at [1518, 265] on icon "button" at bounding box center [1520, 267] width 15 height 15
click at [1429, 319] on div "Edit Dynamic Resource (Resource Set)" at bounding box center [1416, 314] width 159 height 12
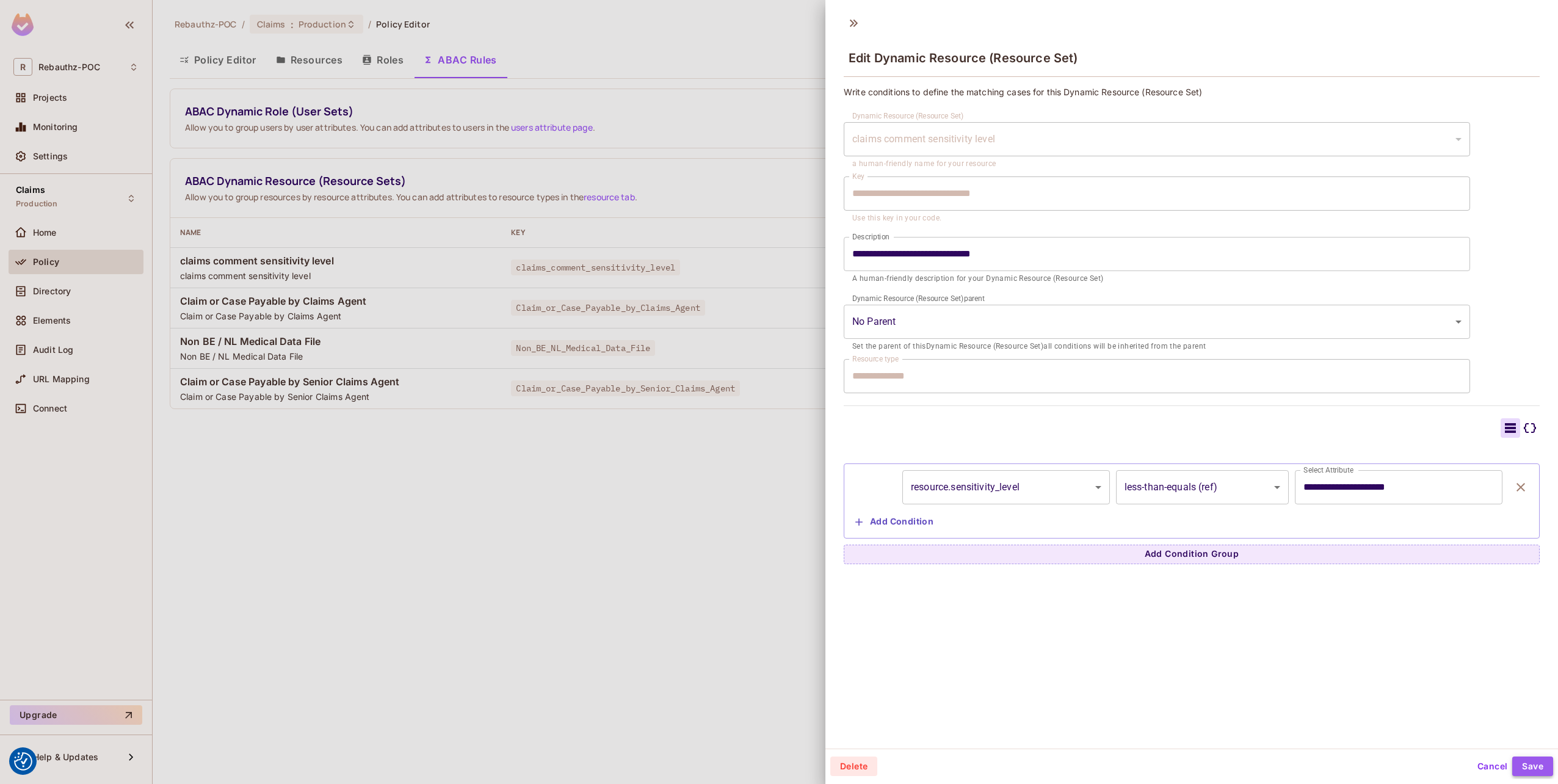
click at [1515, 762] on button "Save" at bounding box center [1532, 765] width 41 height 19
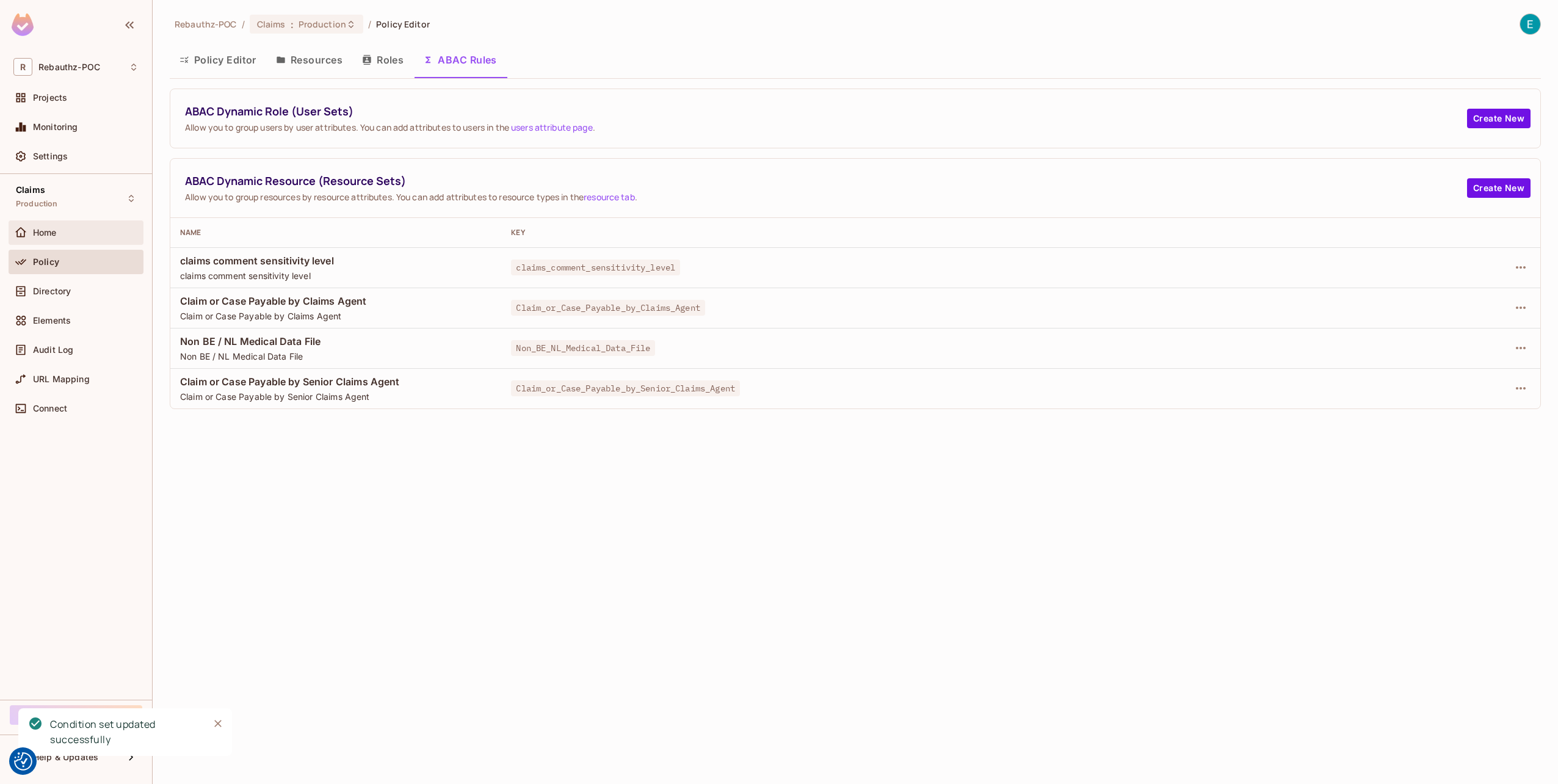
click at [72, 234] on div "Home" at bounding box center [86, 232] width 105 height 10
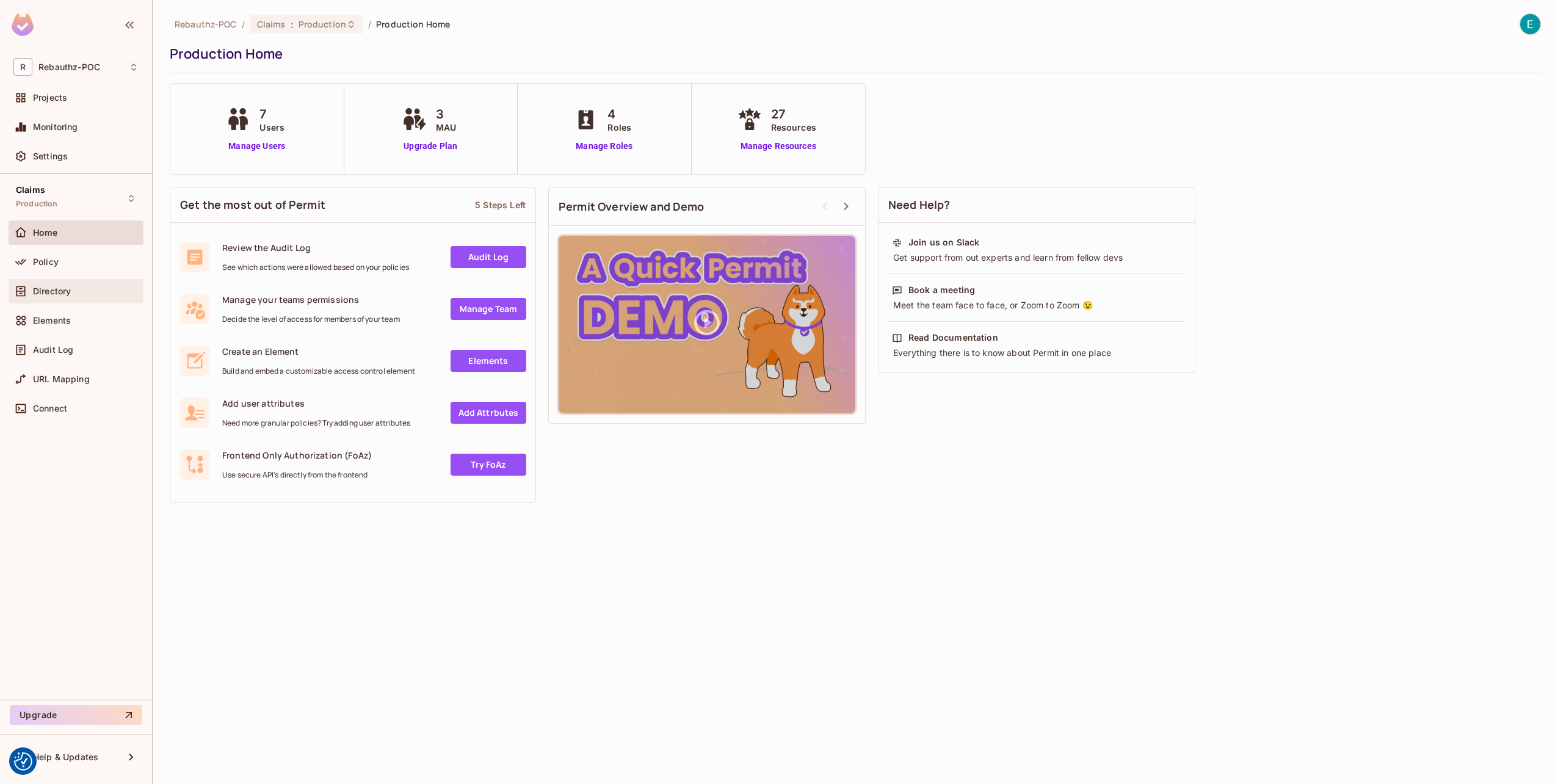
click at [53, 290] on span "Directory" at bounding box center [52, 291] width 38 height 10
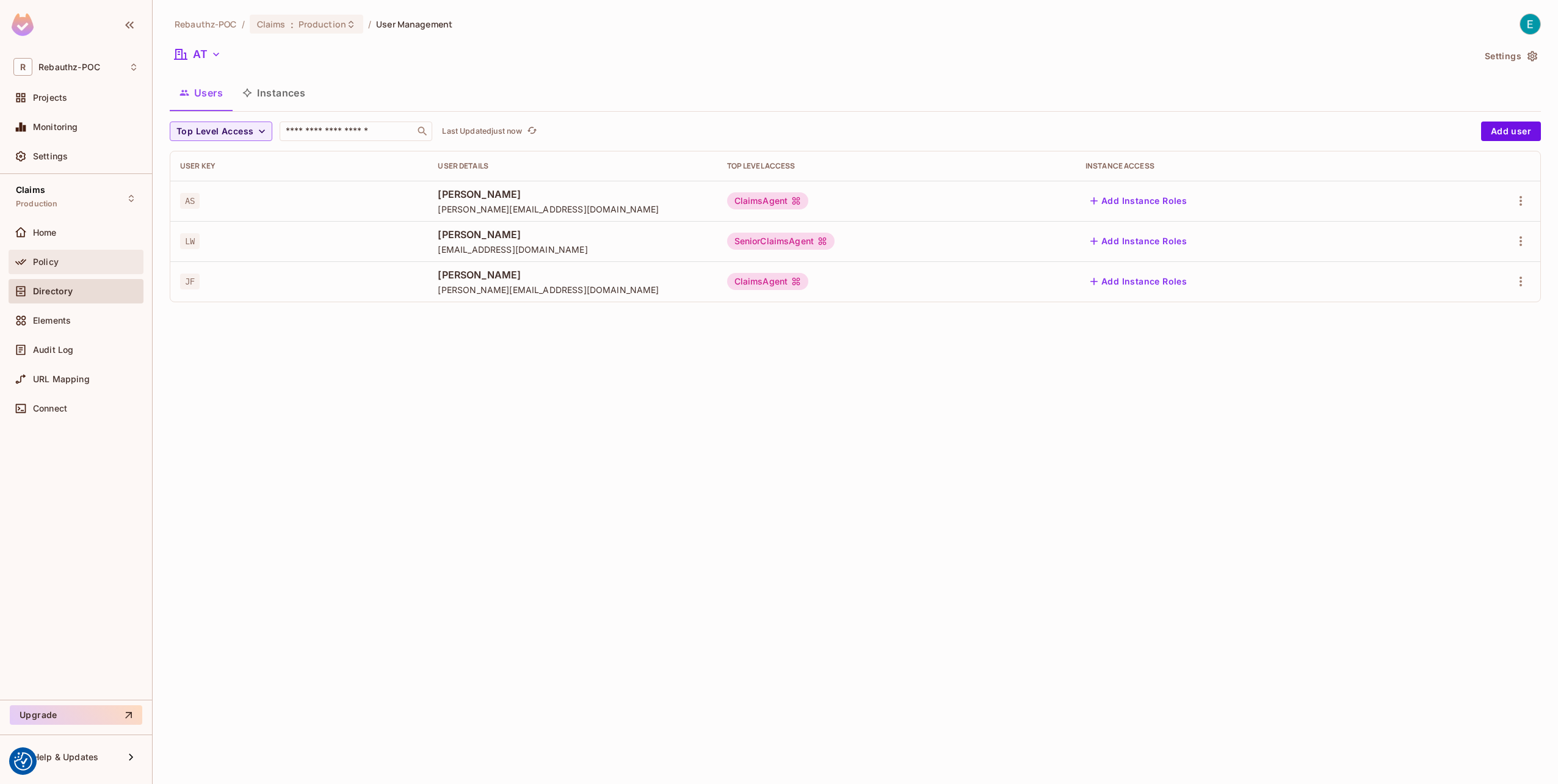
click at [36, 266] on div "Policy" at bounding box center [76, 262] width 125 height 15
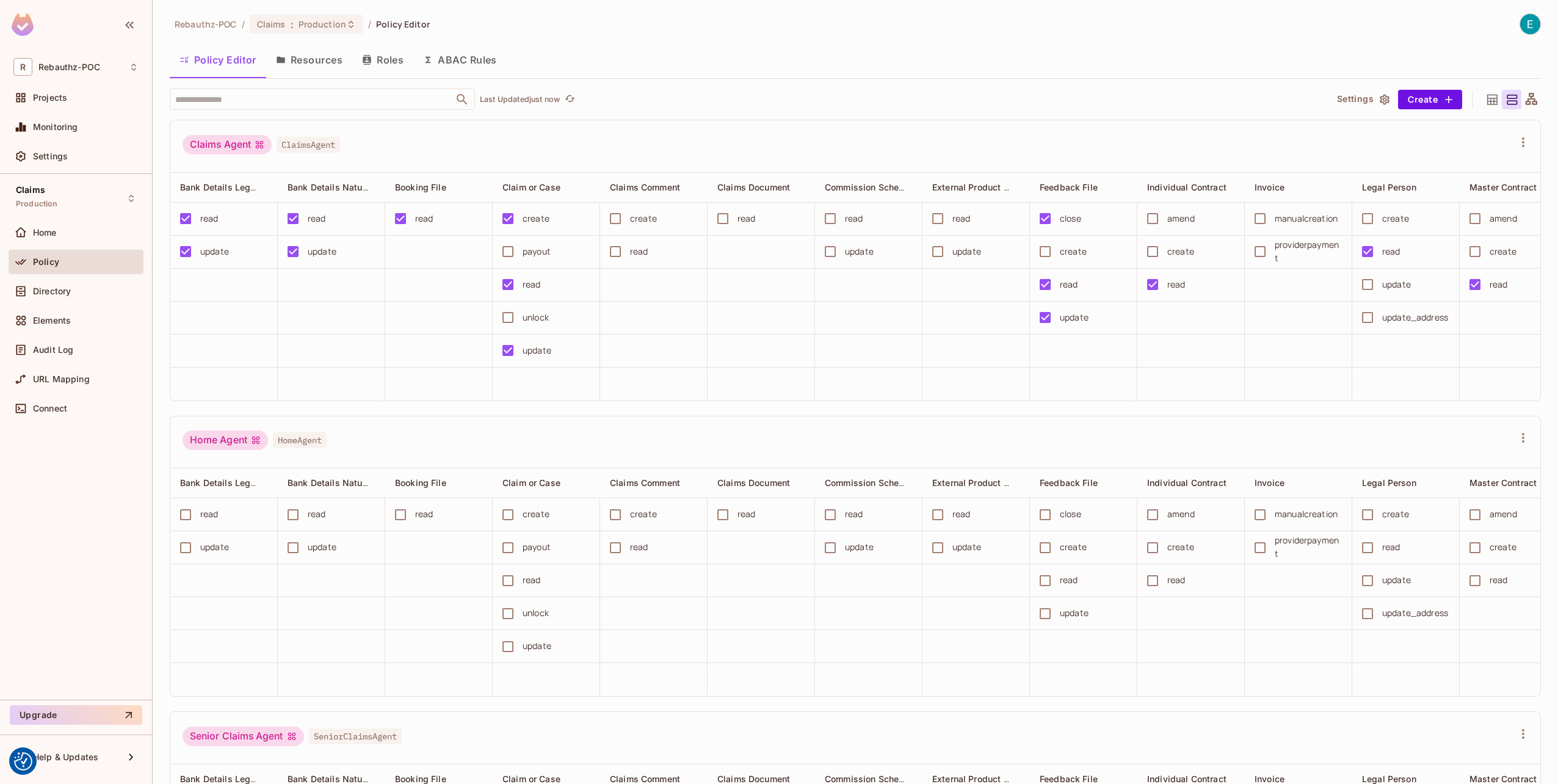
drag, startPoint x: 414, startPoint y: 398, endPoint x: 1054, endPoint y: 390, distance: 640.0
click at [1088, 388] on tr at bounding box center [1459, 384] width 2578 height 33
click at [321, 57] on button "Resources" at bounding box center [309, 60] width 86 height 30
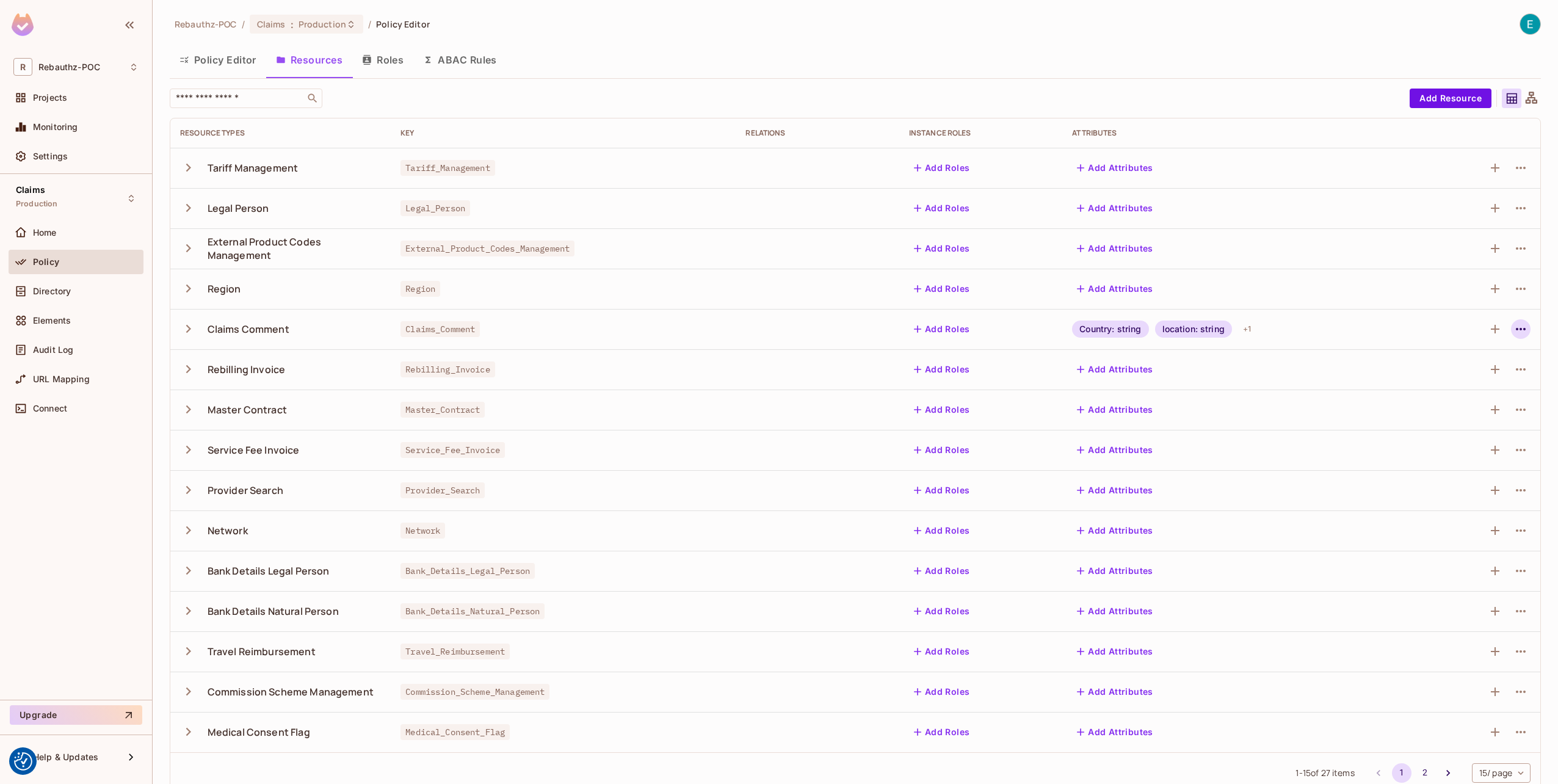
click at [1515, 328] on icon "button" at bounding box center [1520, 328] width 10 height 2
click at [1444, 378] on div "Edit Resource" at bounding box center [1458, 377] width 57 height 12
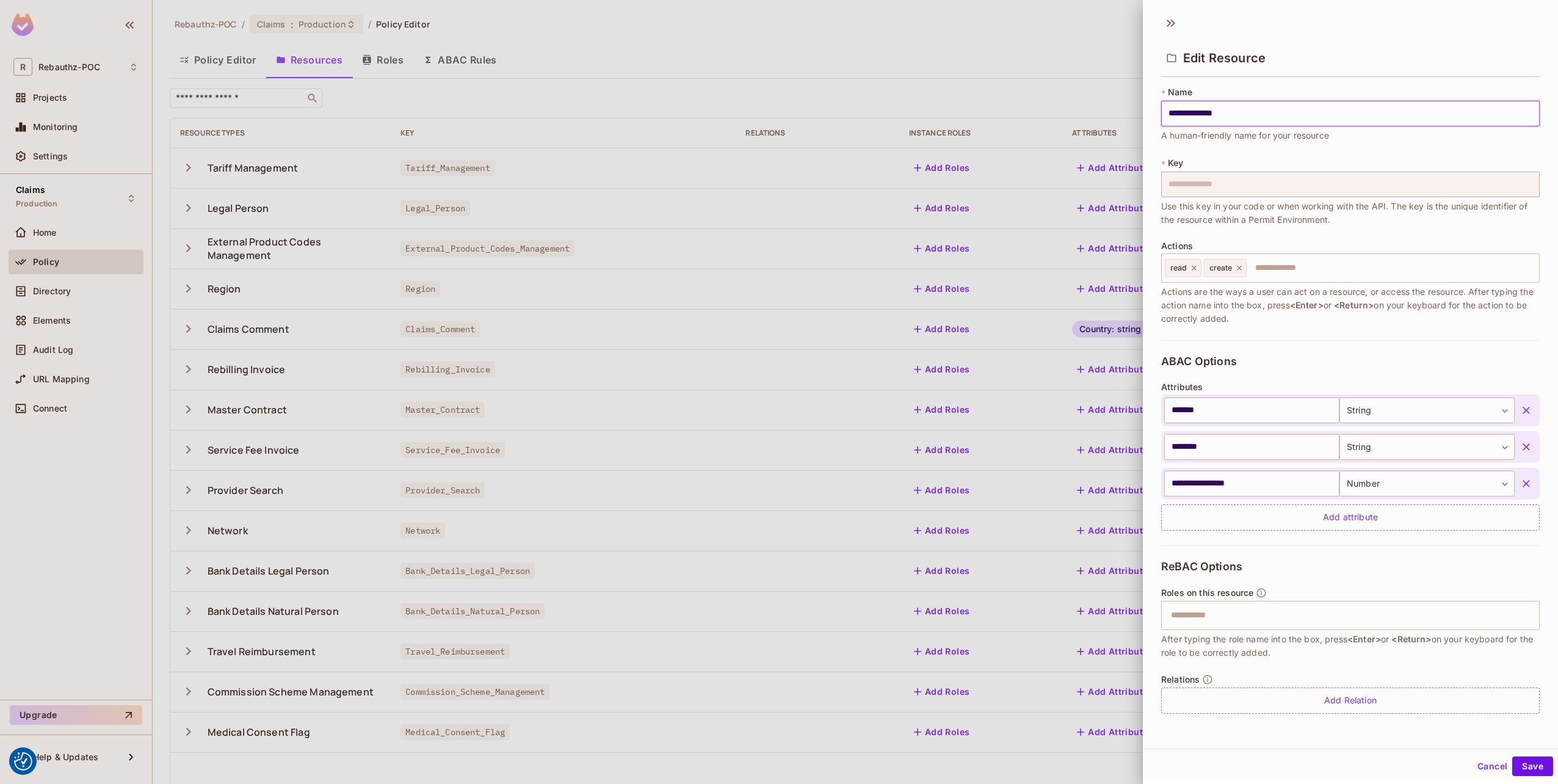
scroll to position [2, 0]
click at [1532, 761] on button "Save" at bounding box center [1532, 765] width 41 height 19
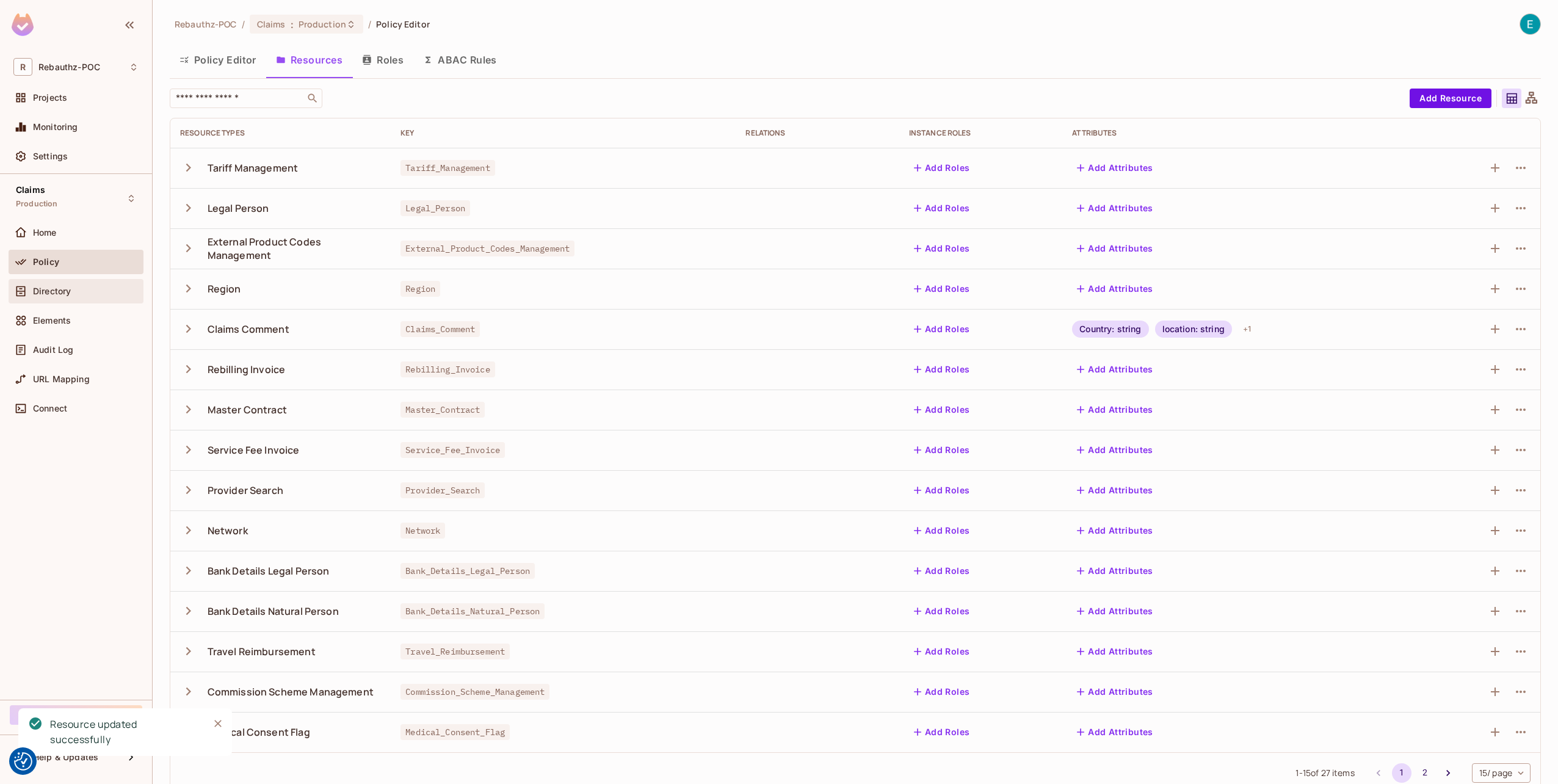
click at [51, 289] on span "Directory" at bounding box center [52, 291] width 38 height 10
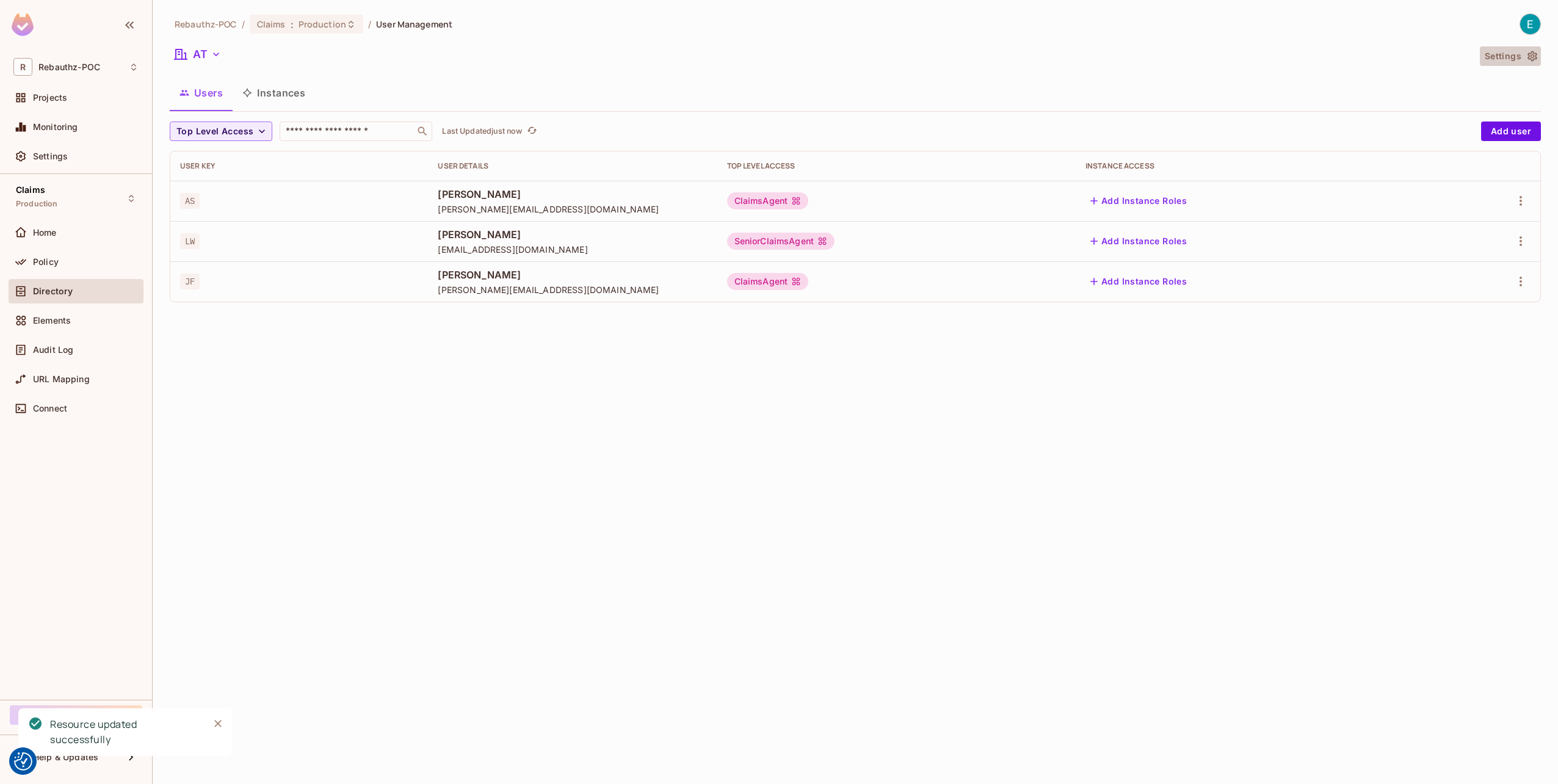
click at [1510, 53] on button "Settings" at bounding box center [1510, 56] width 61 height 19
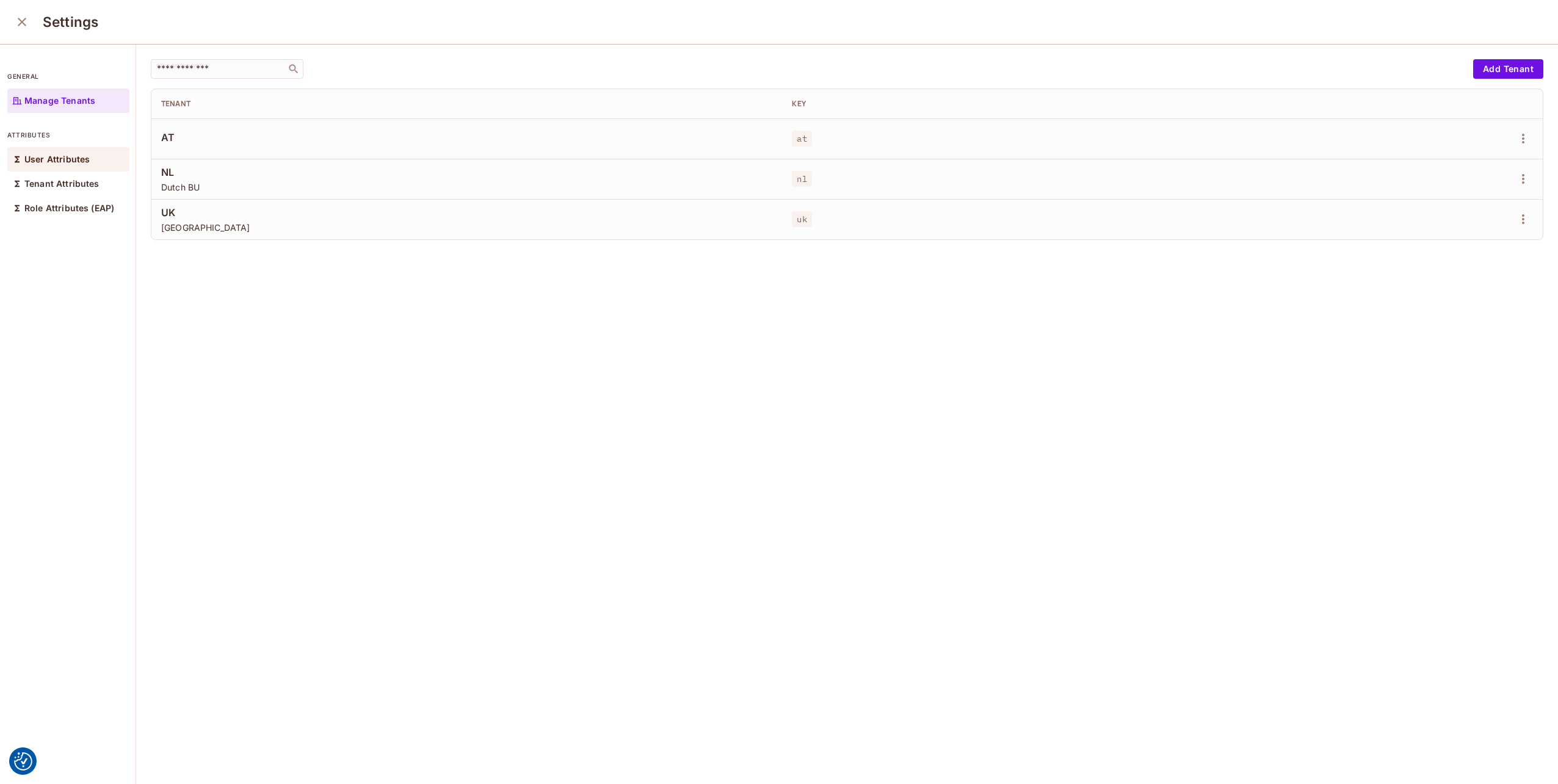
click at [54, 155] on p "User Attributes" at bounding box center [57, 159] width 65 height 10
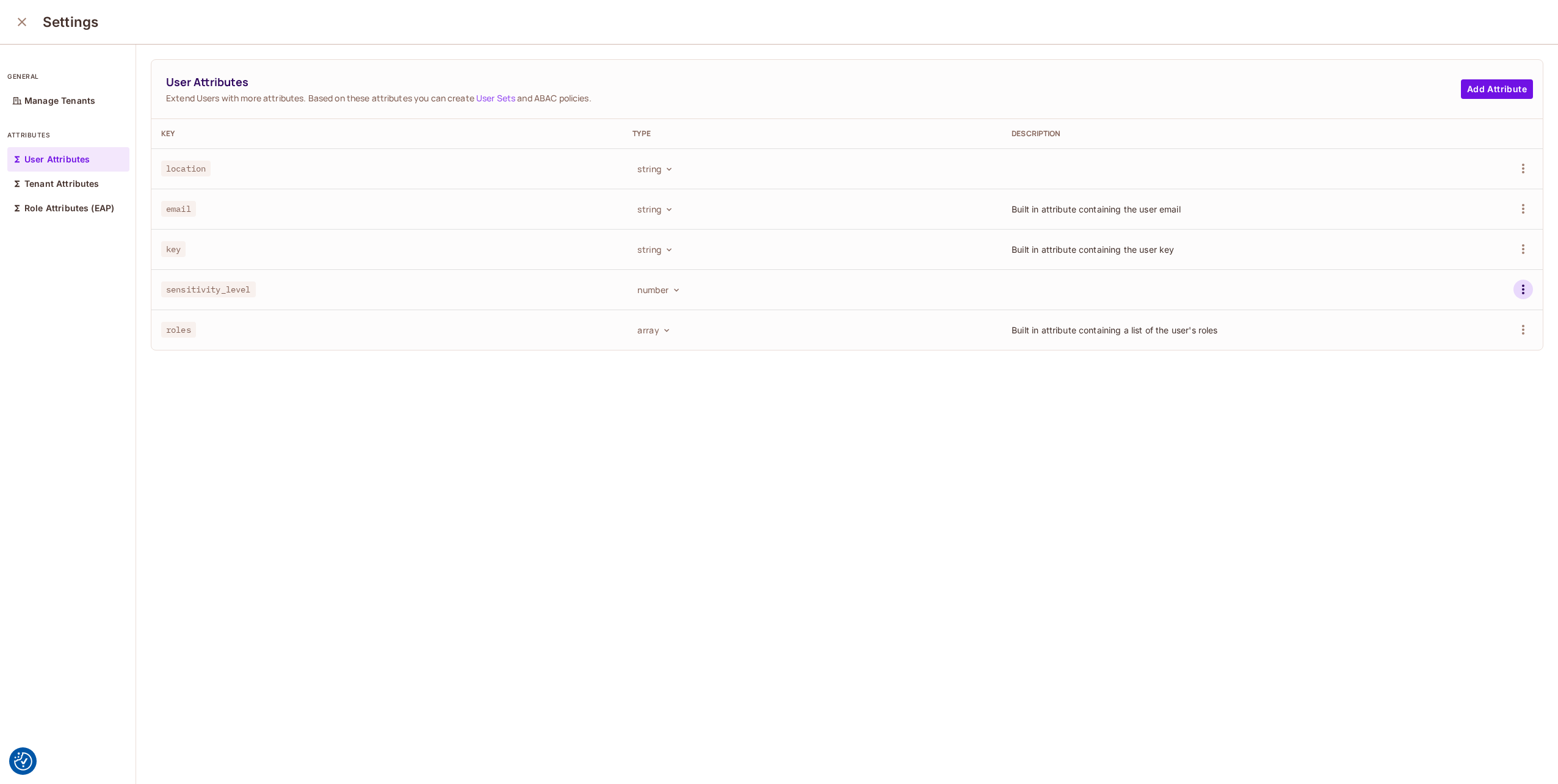
click at [1515, 289] on icon "button" at bounding box center [1522, 289] width 15 height 15
click at [1448, 322] on li "Edit" at bounding box center [1448, 317] width 114 height 27
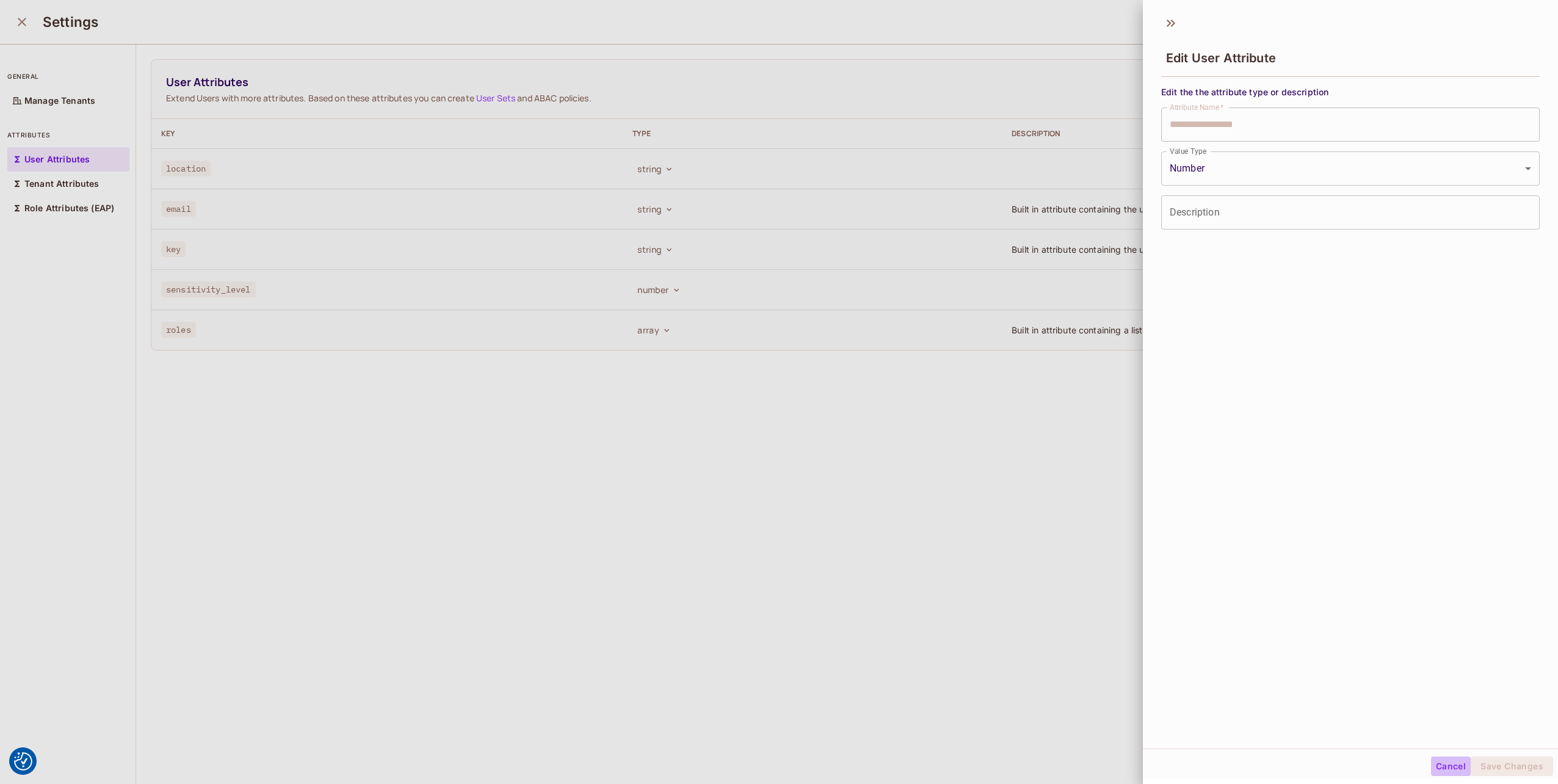
click at [1431, 765] on button "Cancel" at bounding box center [1450, 765] width 39 height 19
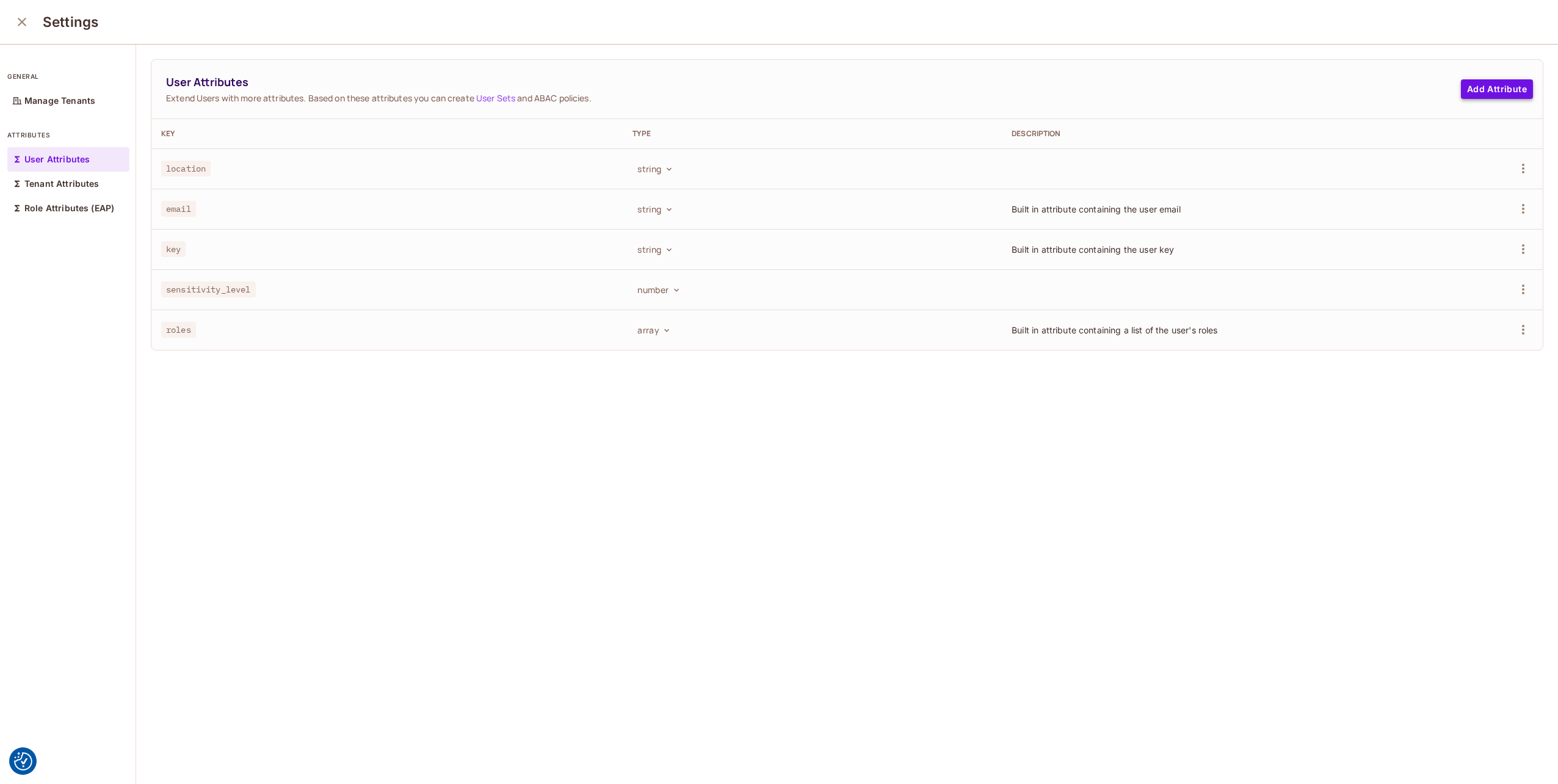
click at [1460, 89] on button "Add Attribute" at bounding box center [1496, 89] width 72 height 19
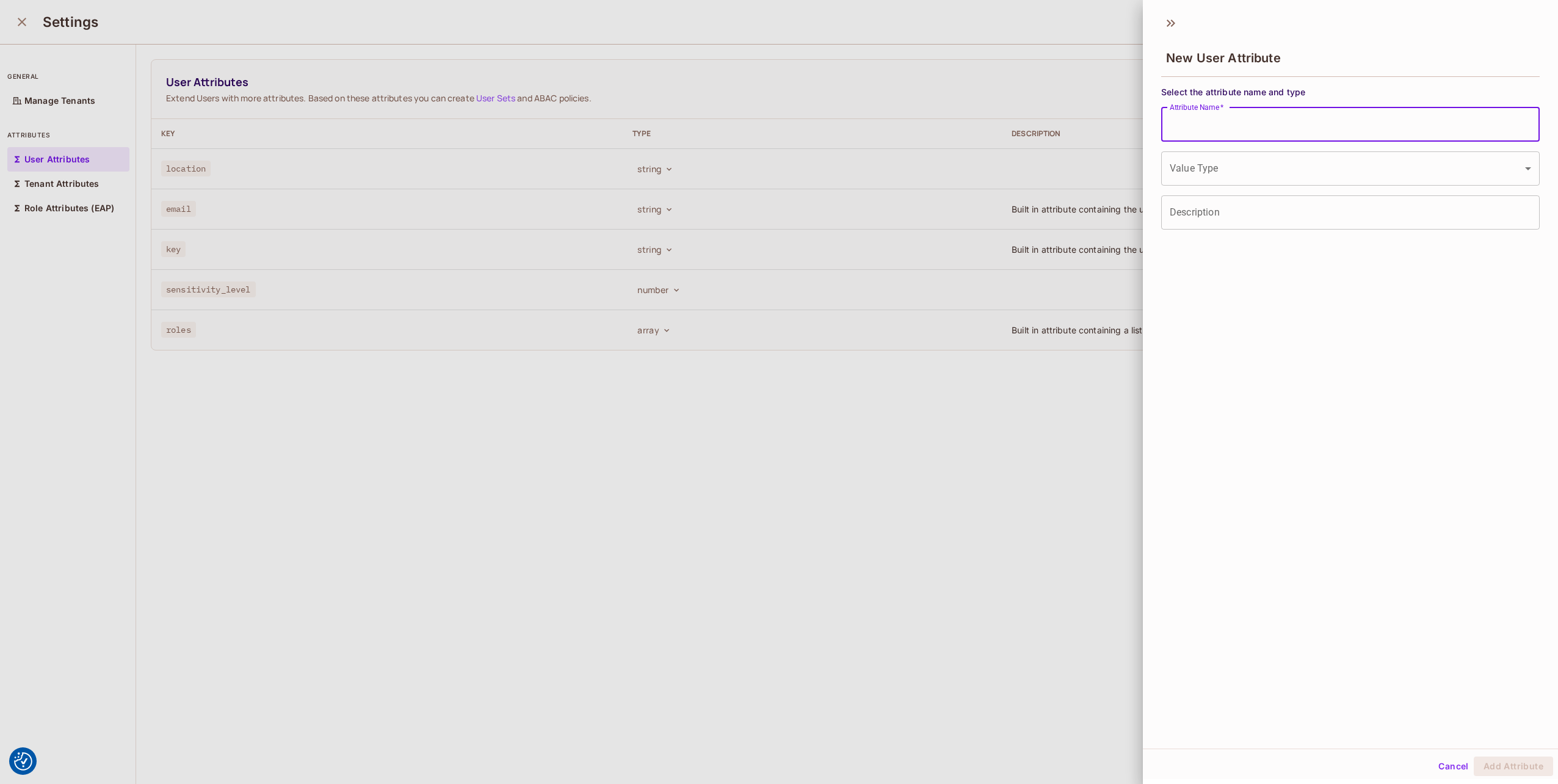
click at [1211, 118] on input "Attribute Name   *" at bounding box center [1350, 125] width 378 height 34
type input "*"
click at [1310, 392] on div "New User Attribute Select the attribute name and type Attribute Name   * * Attr…" at bounding box center [1350, 378] width 415 height 740
click at [1255, 180] on body "We use cookies to enhance your browsing experience, serve personalized ads or c…" at bounding box center [779, 392] width 1558 height 784
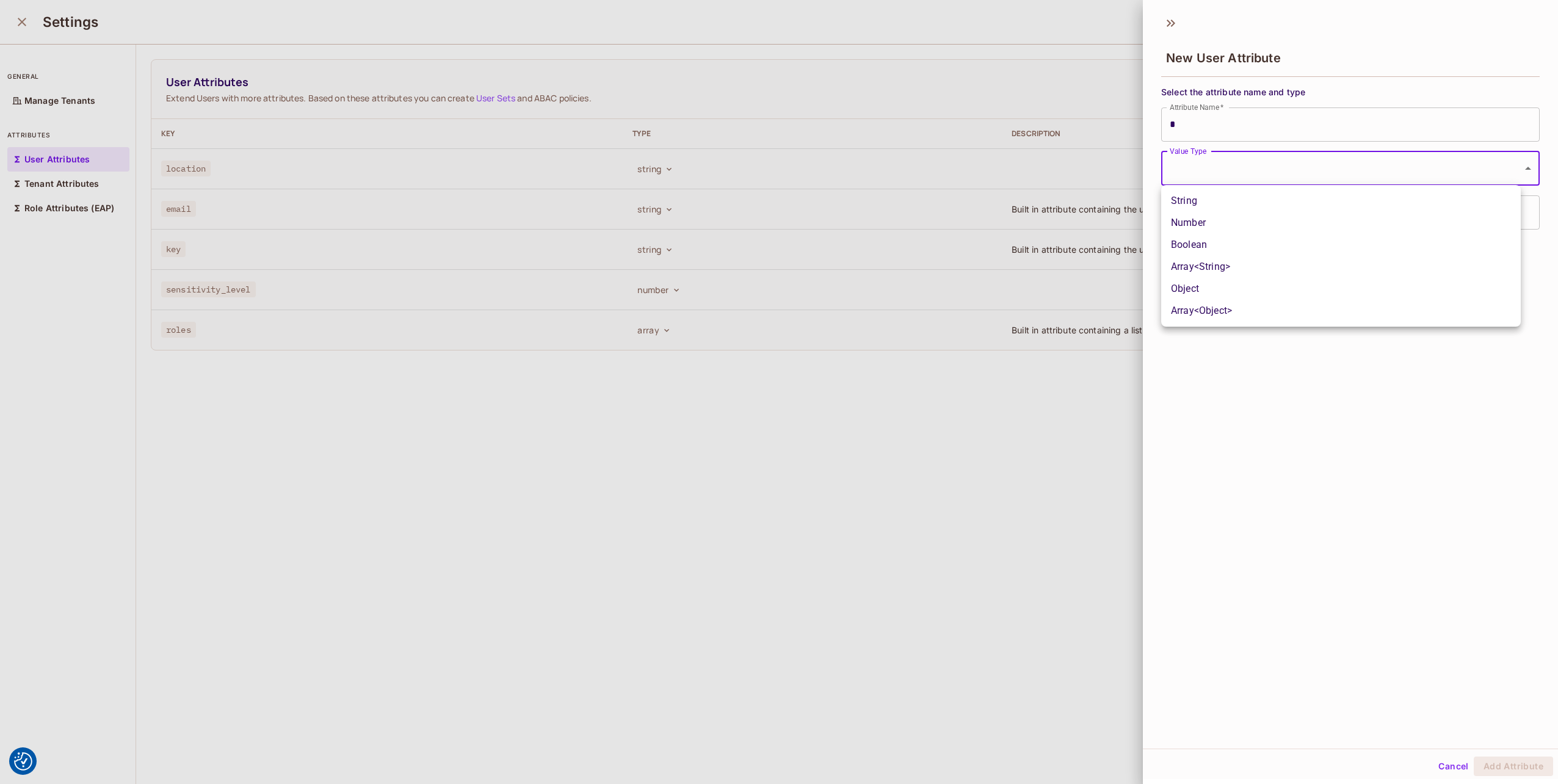
drag, startPoint x: 1231, startPoint y: 204, endPoint x: 1239, endPoint y: 212, distance: 11.3
click at [1231, 204] on li "String" at bounding box center [1341, 200] width 360 height 22
type input "******"
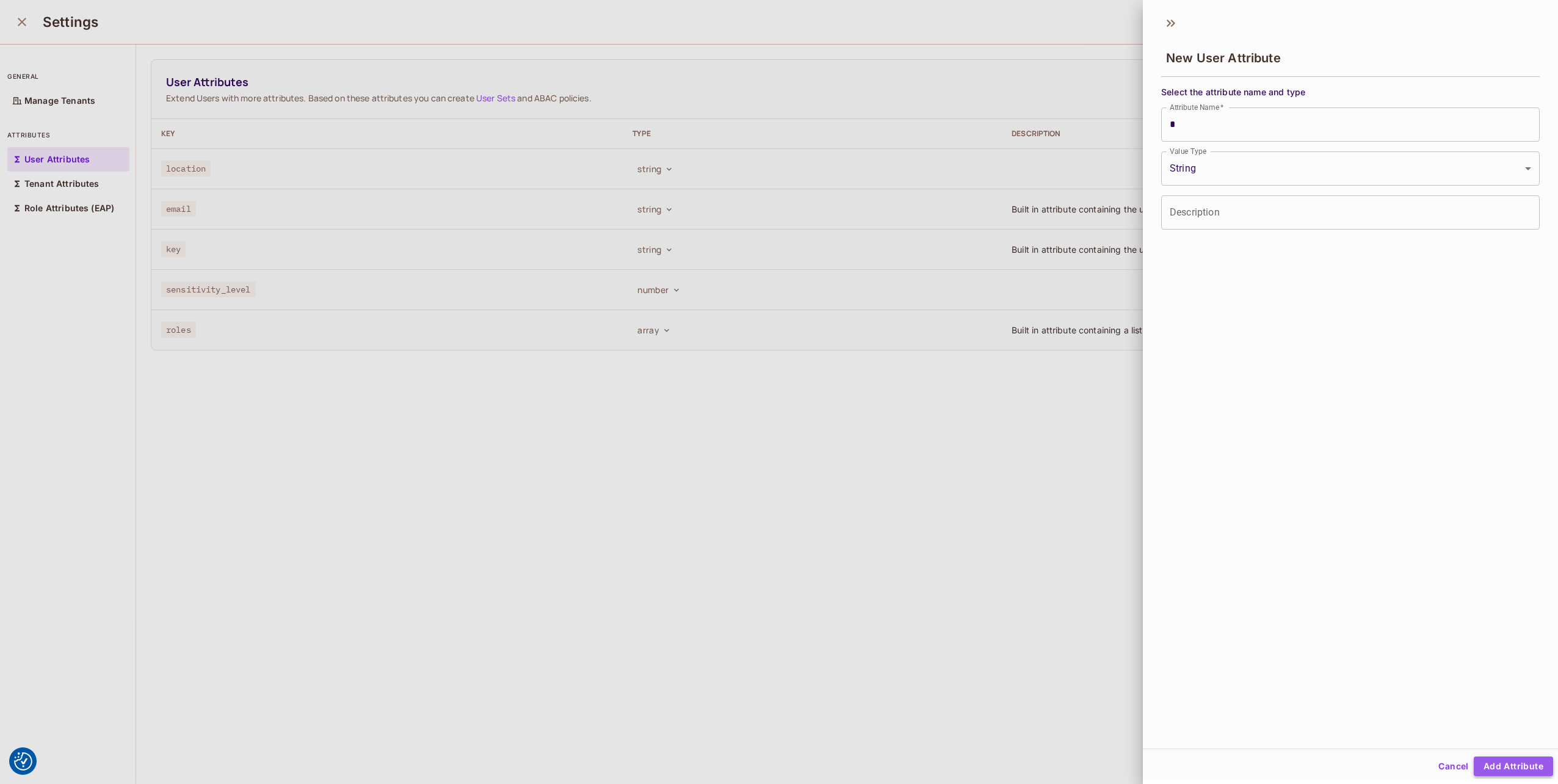
click at [1481, 762] on button "Add Attribute" at bounding box center [1513, 765] width 80 height 19
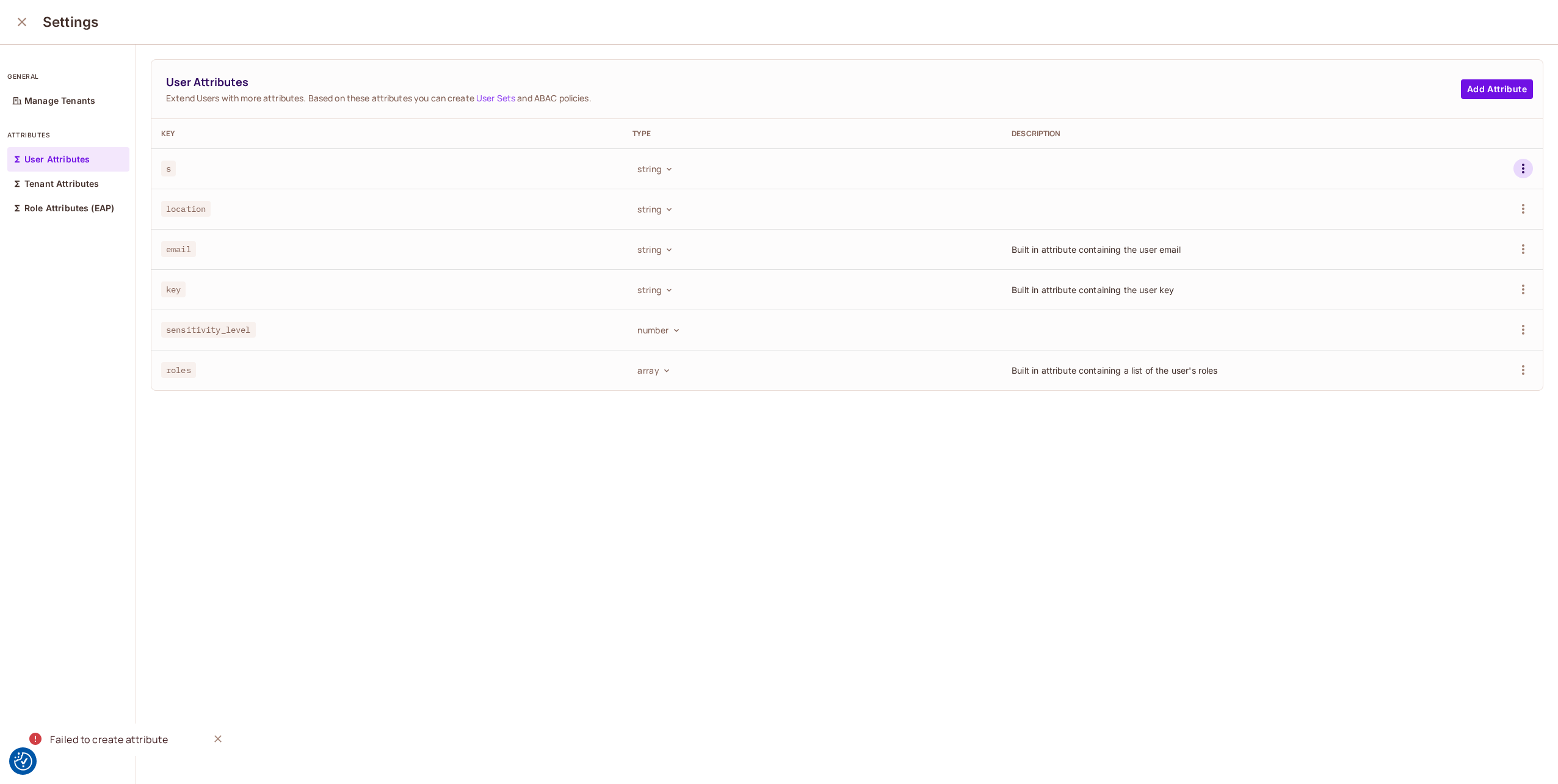
click at [1515, 172] on icon "button" at bounding box center [1522, 168] width 15 height 15
click at [1445, 229] on span "Delete Attribute" at bounding box center [1459, 222] width 74 height 19
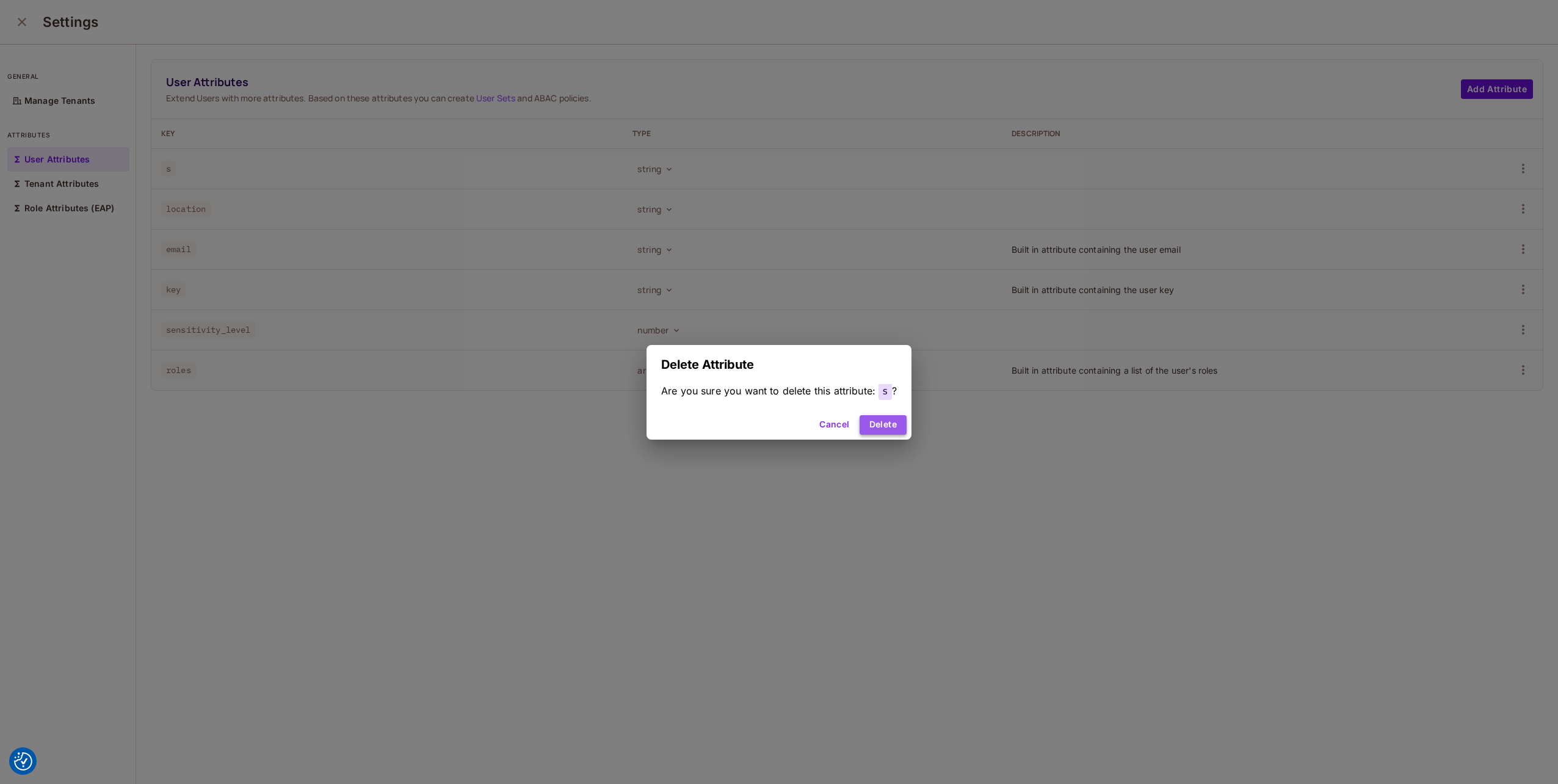
click at [879, 425] on button "Delete" at bounding box center [882, 424] width 47 height 19
